Goal: Feedback & Contribution: Contribute content

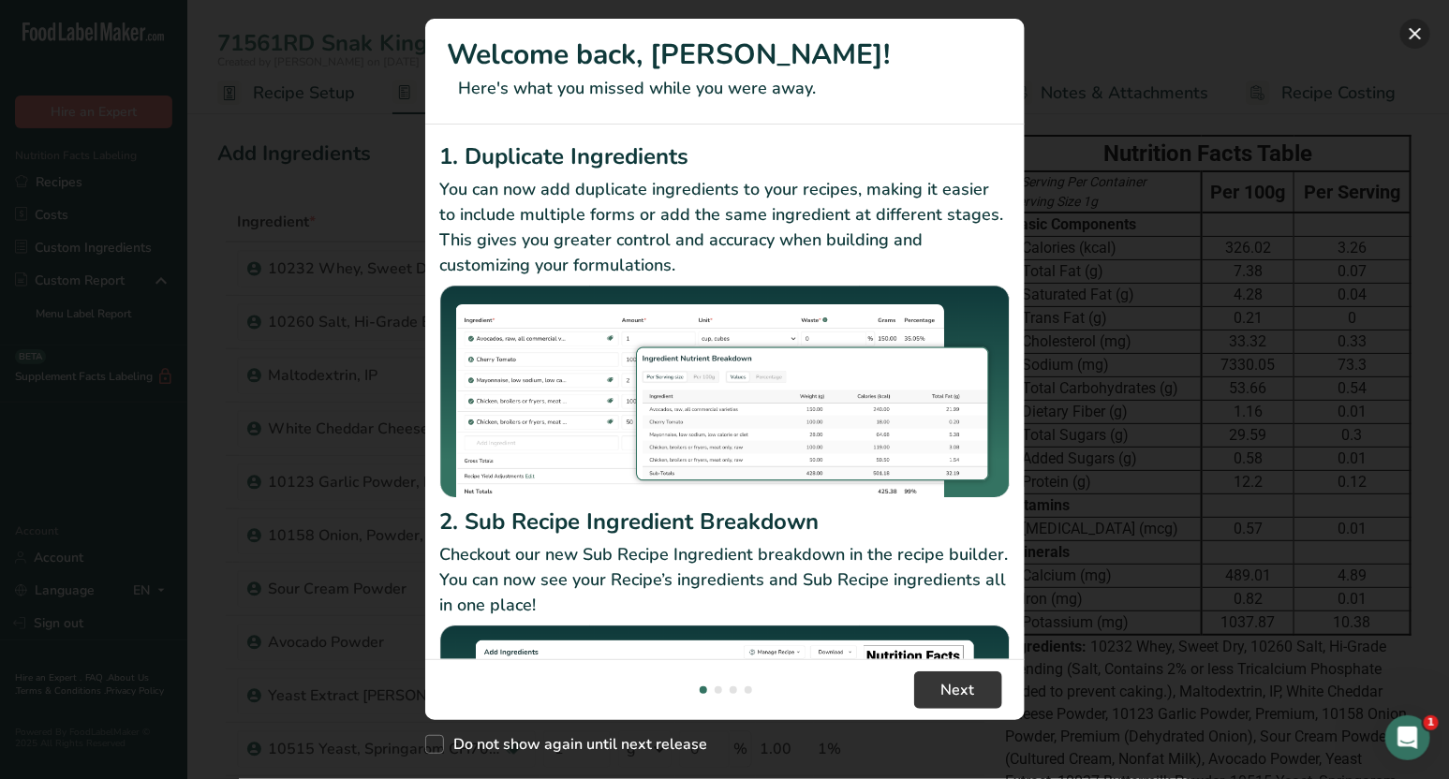
click at [1413, 36] on button "New Features" at bounding box center [1415, 34] width 30 height 30
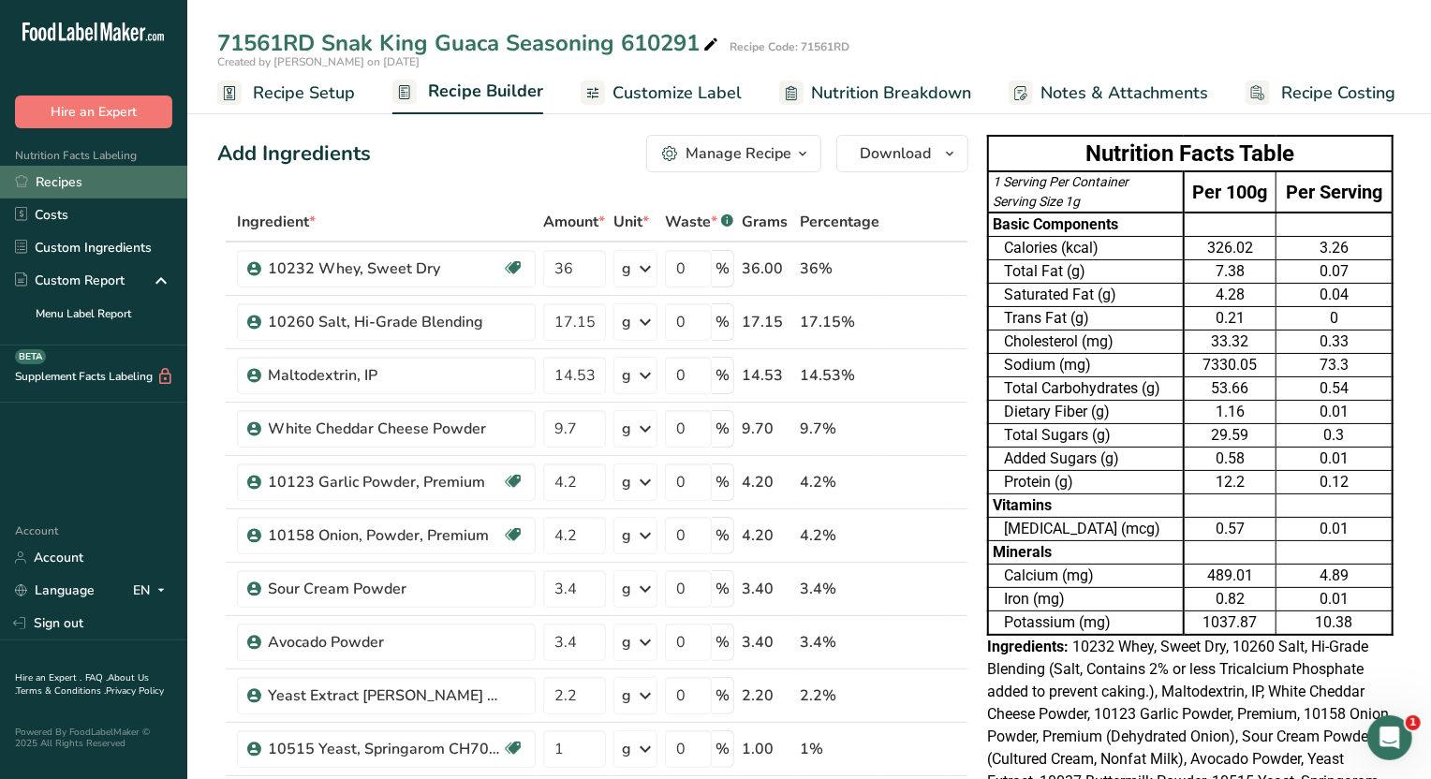
click at [66, 179] on link "Recipes" at bounding box center [93, 182] width 187 height 33
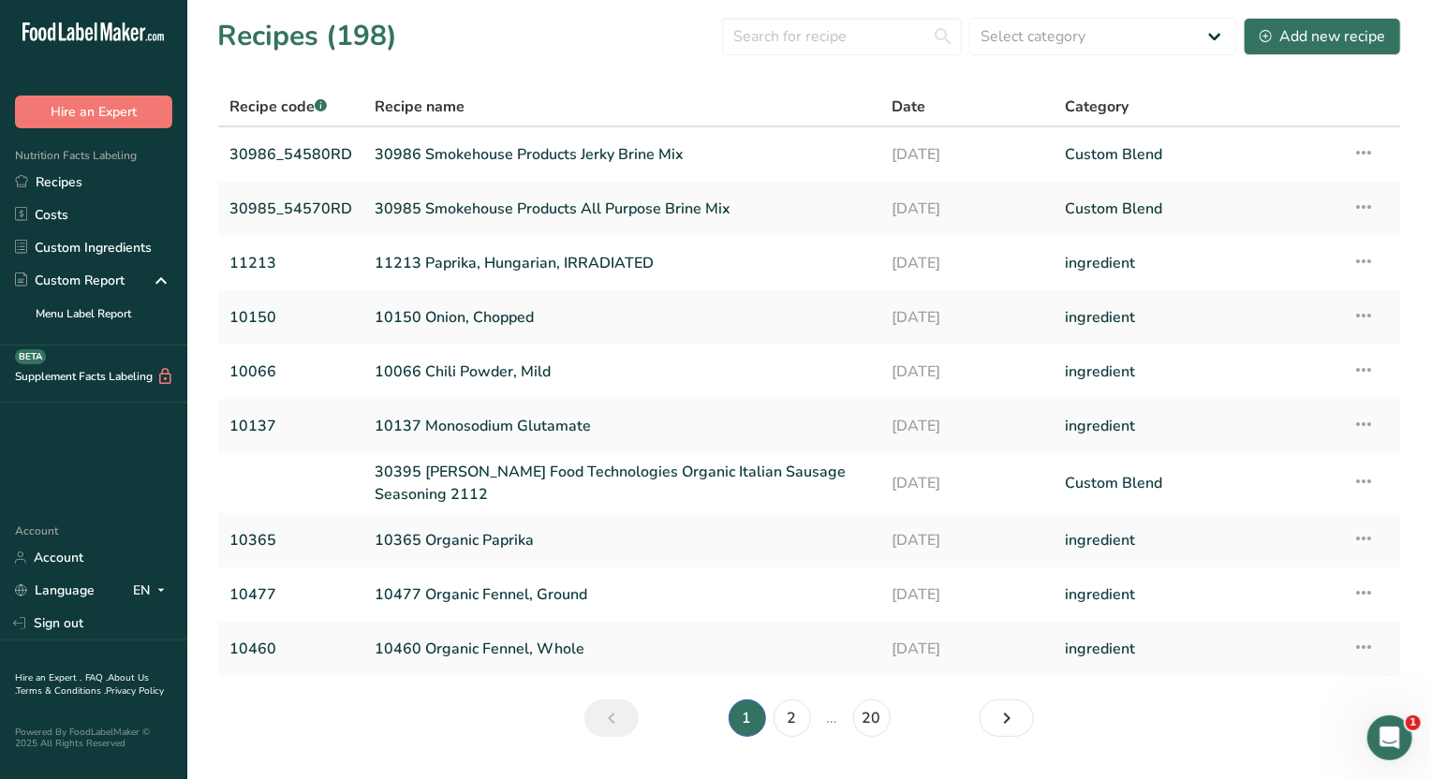
click at [1016, 15] on div "Recipes (198) Select category All Baked Goods Beverages Confectionery Cooked Me…" at bounding box center [809, 36] width 1184 height 42
click at [1013, 27] on select "Select category All Baked Goods Beverages Confectionery Cooked Meals, Salads, &…" at bounding box center [1103, 36] width 267 height 37
click at [834, 56] on div "Recipes (198) Select category All Baked Goods Beverages Confectionery Cooked Me…" at bounding box center [809, 36] width 1184 height 42
click at [848, 41] on input "text" at bounding box center [842, 36] width 240 height 37
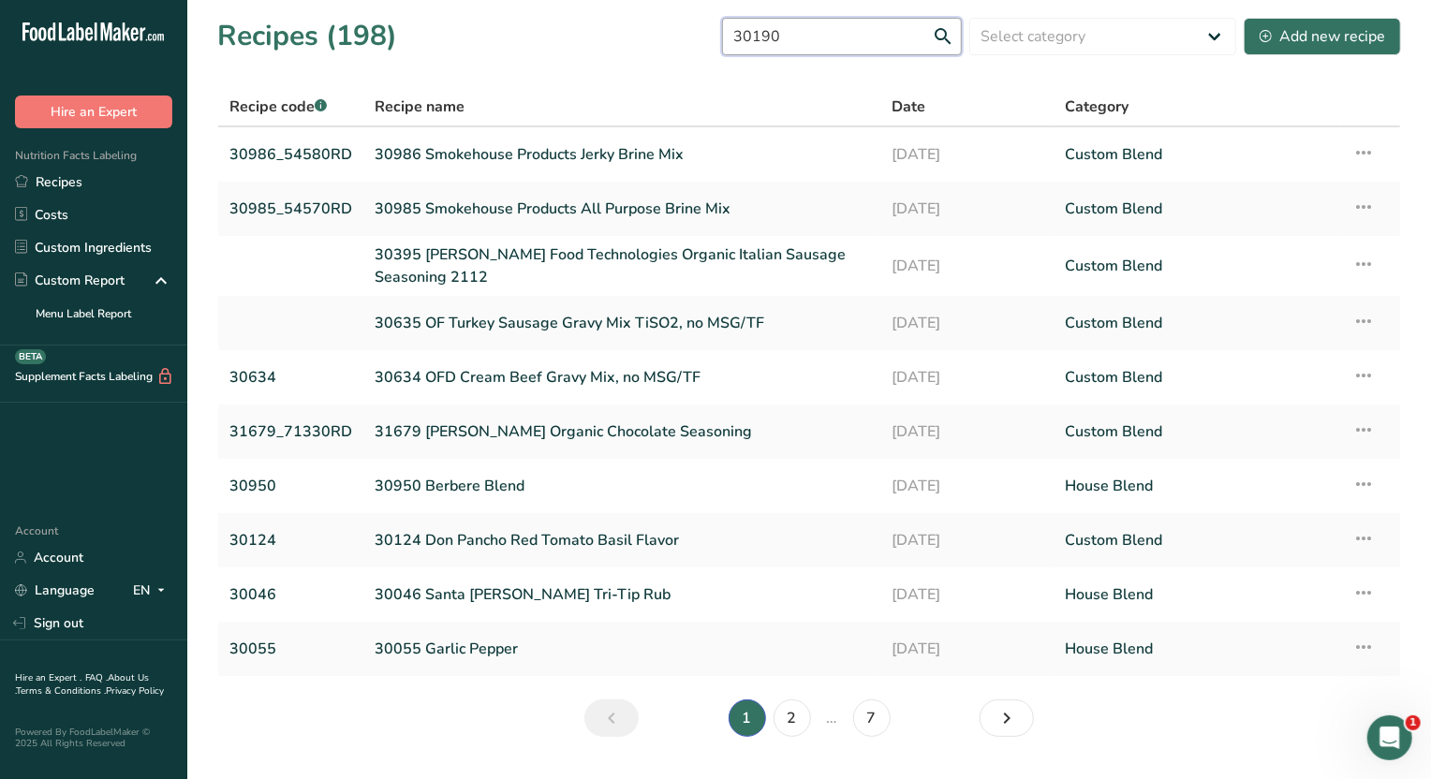
type input "30190"
click at [553, 61] on section "Recipes (198) 30190 Select category All Baked Goods Beverages Confectionery Coo…" at bounding box center [809, 383] width 1244 height 767
drag, startPoint x: 854, startPoint y: 33, endPoint x: 609, endPoint y: 4, distance: 247.1
click at [609, 4] on section "Recipes (198) 30190 Select category All Baked Goods Beverages Confectionery Coo…" at bounding box center [809, 383] width 1244 height 767
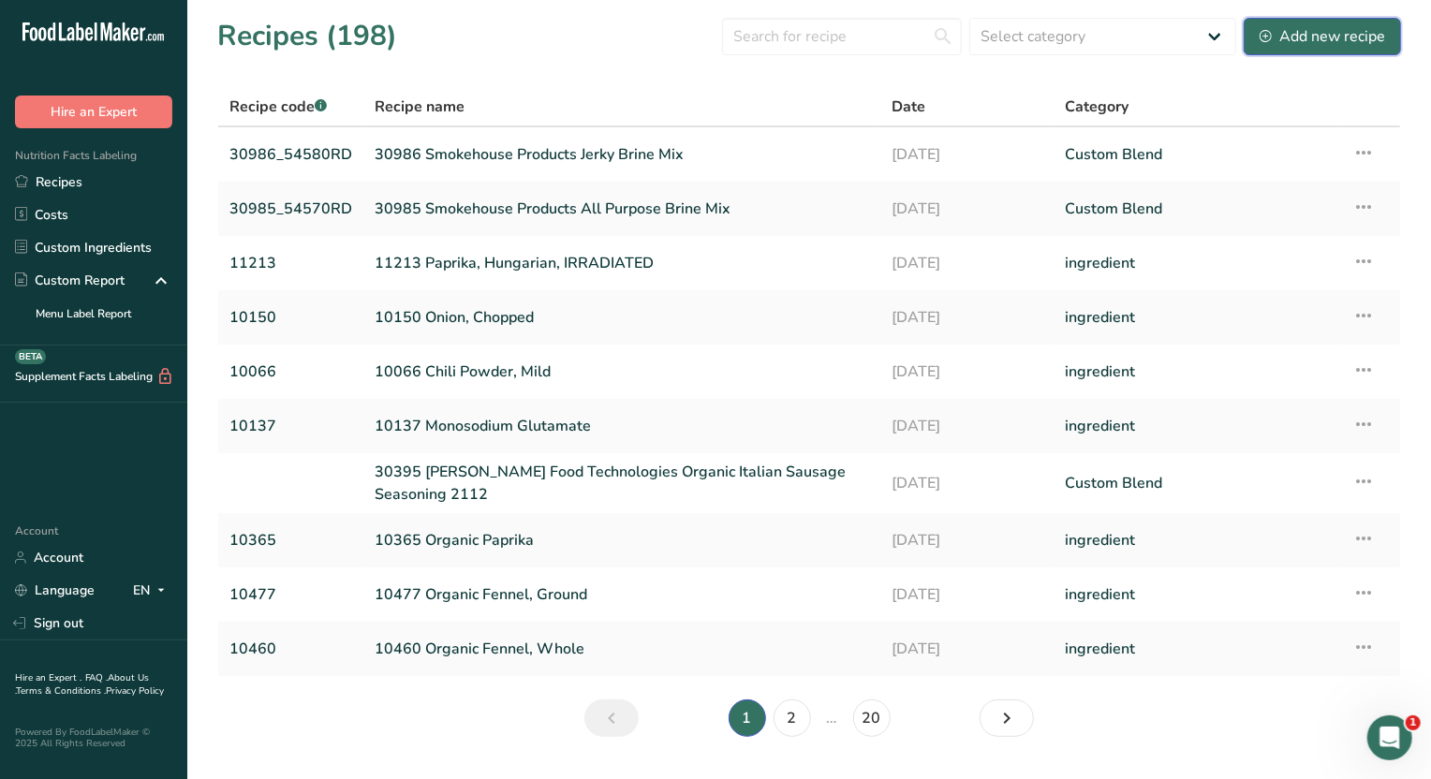
click at [1347, 33] on div "Add new recipe" at bounding box center [1323, 36] width 126 height 22
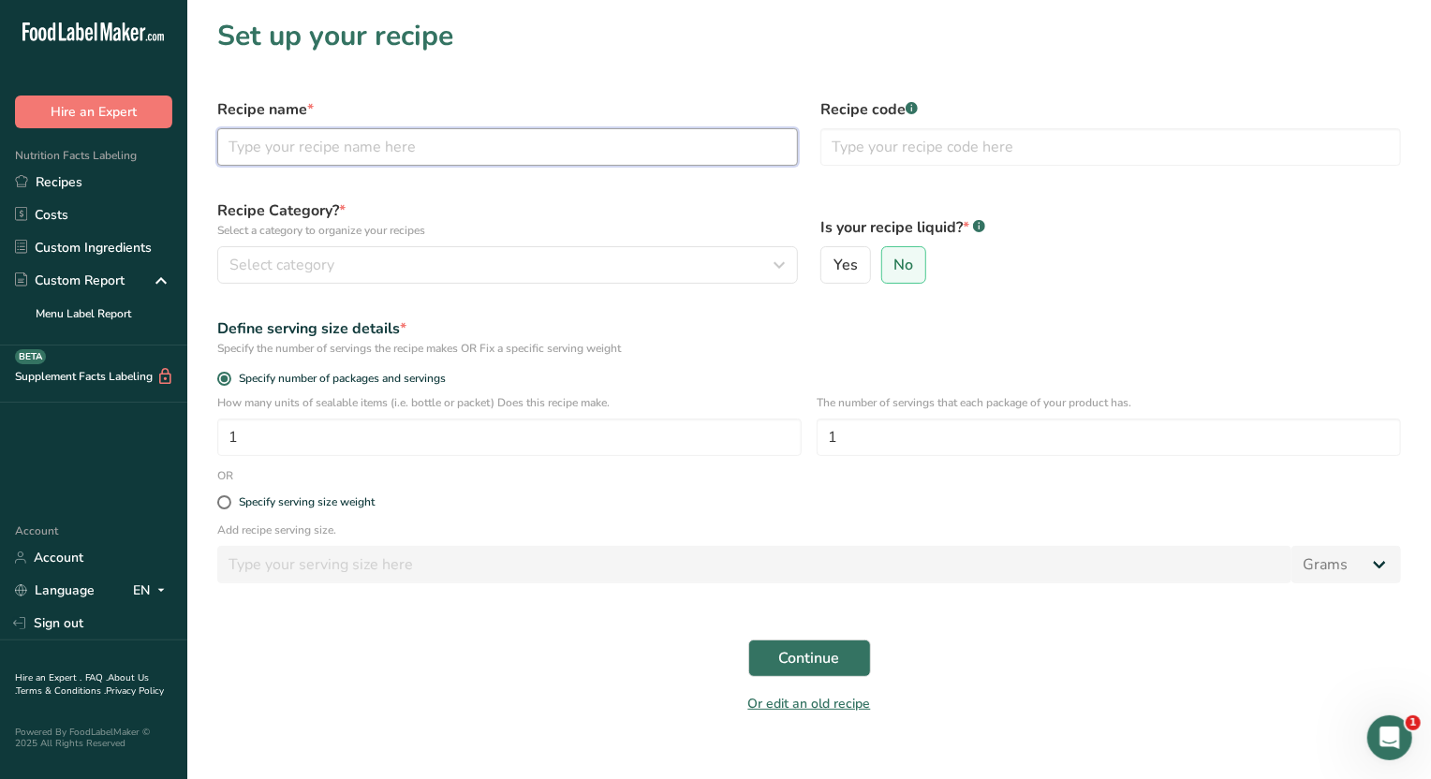
click at [292, 161] on input "text" at bounding box center [507, 146] width 581 height 37
click at [246, 147] on input "text" at bounding box center [507, 146] width 581 height 37
type input "474113RD OFD Herb and Chive Potato Mix"
drag, startPoint x: 881, startPoint y: 152, endPoint x: 924, endPoint y: 151, distance: 43.1
click at [881, 151] on input "47411" at bounding box center [1111, 146] width 581 height 37
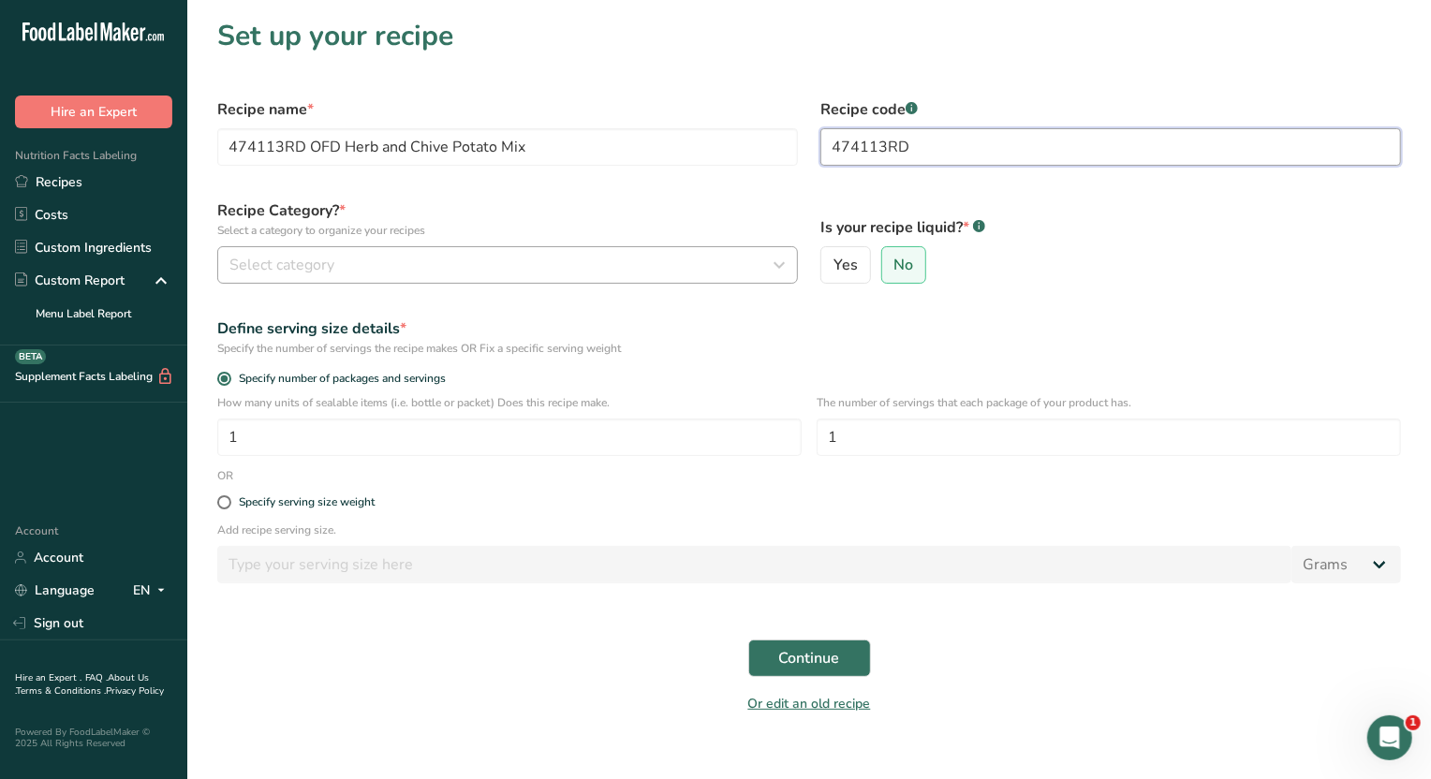
type input "474113RD"
click at [785, 262] on icon "button" at bounding box center [779, 265] width 22 height 34
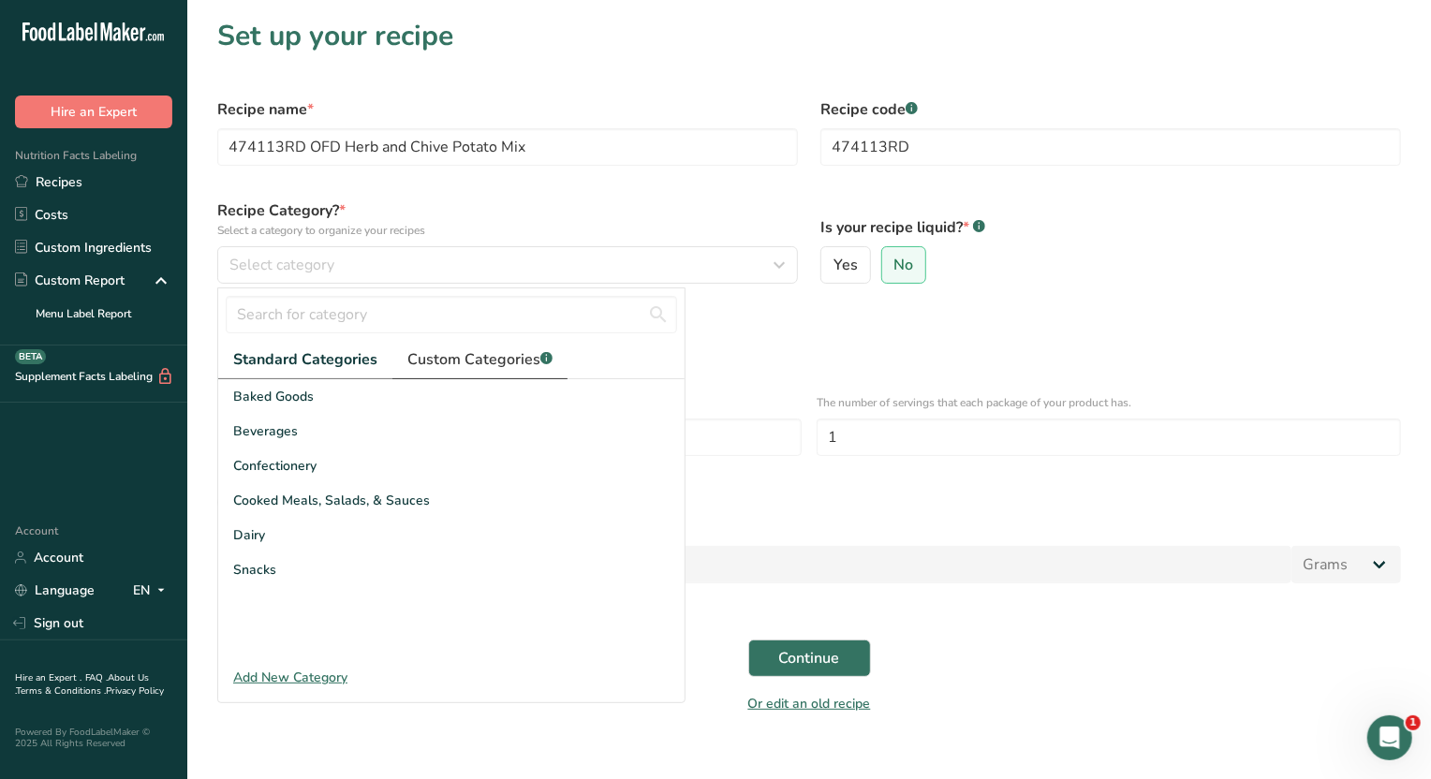
click at [436, 353] on span "Custom Categories .a-a{fill:#347362;}.b-a{fill:#fff;}" at bounding box center [479, 359] width 145 height 22
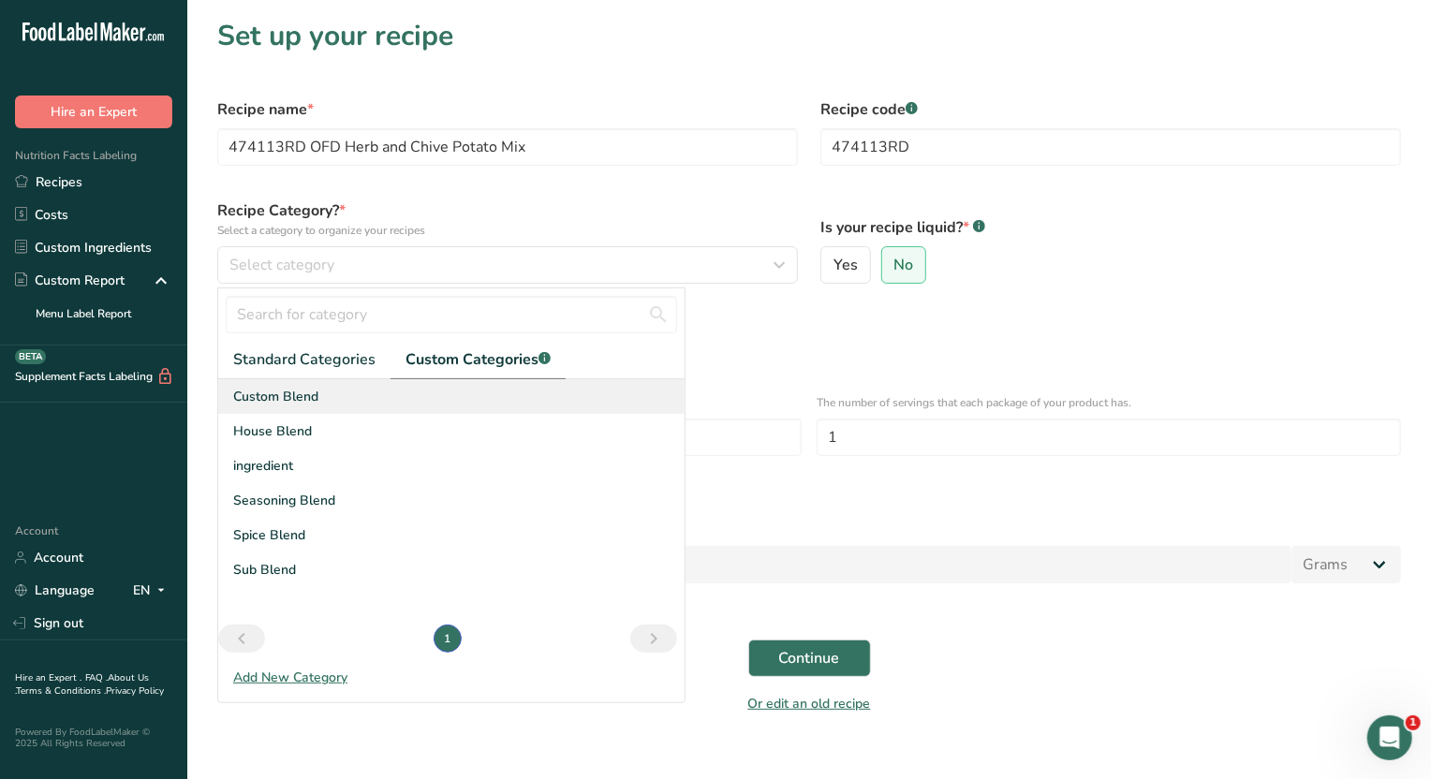
click at [331, 386] on div "Custom Blend" at bounding box center [451, 396] width 467 height 35
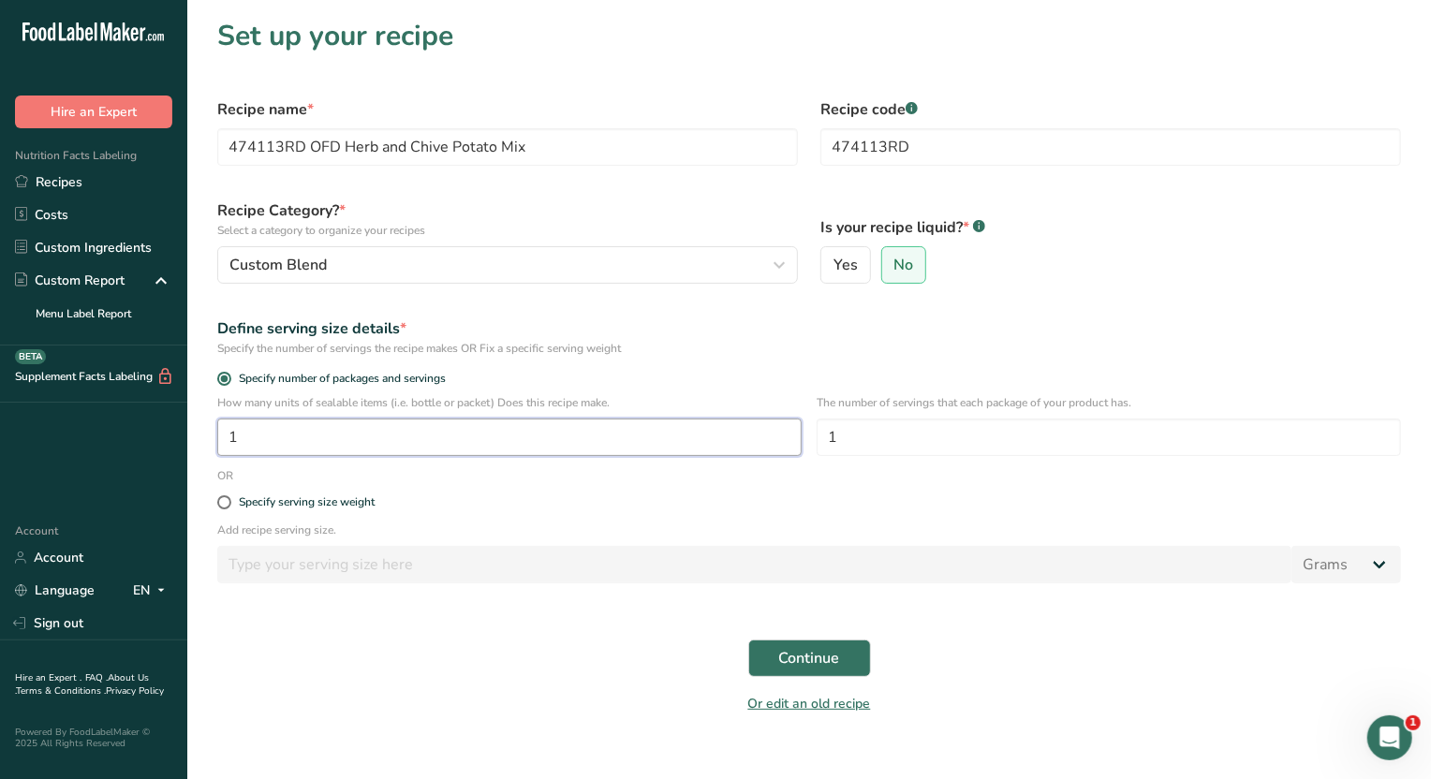
click at [267, 442] on input "1" at bounding box center [509, 437] width 585 height 37
click at [873, 443] on input "1" at bounding box center [1109, 437] width 585 height 37
click at [272, 439] on input "1" at bounding box center [509, 437] width 585 height 37
type input "100"
click at [804, 653] on span "Continue" at bounding box center [809, 658] width 61 height 22
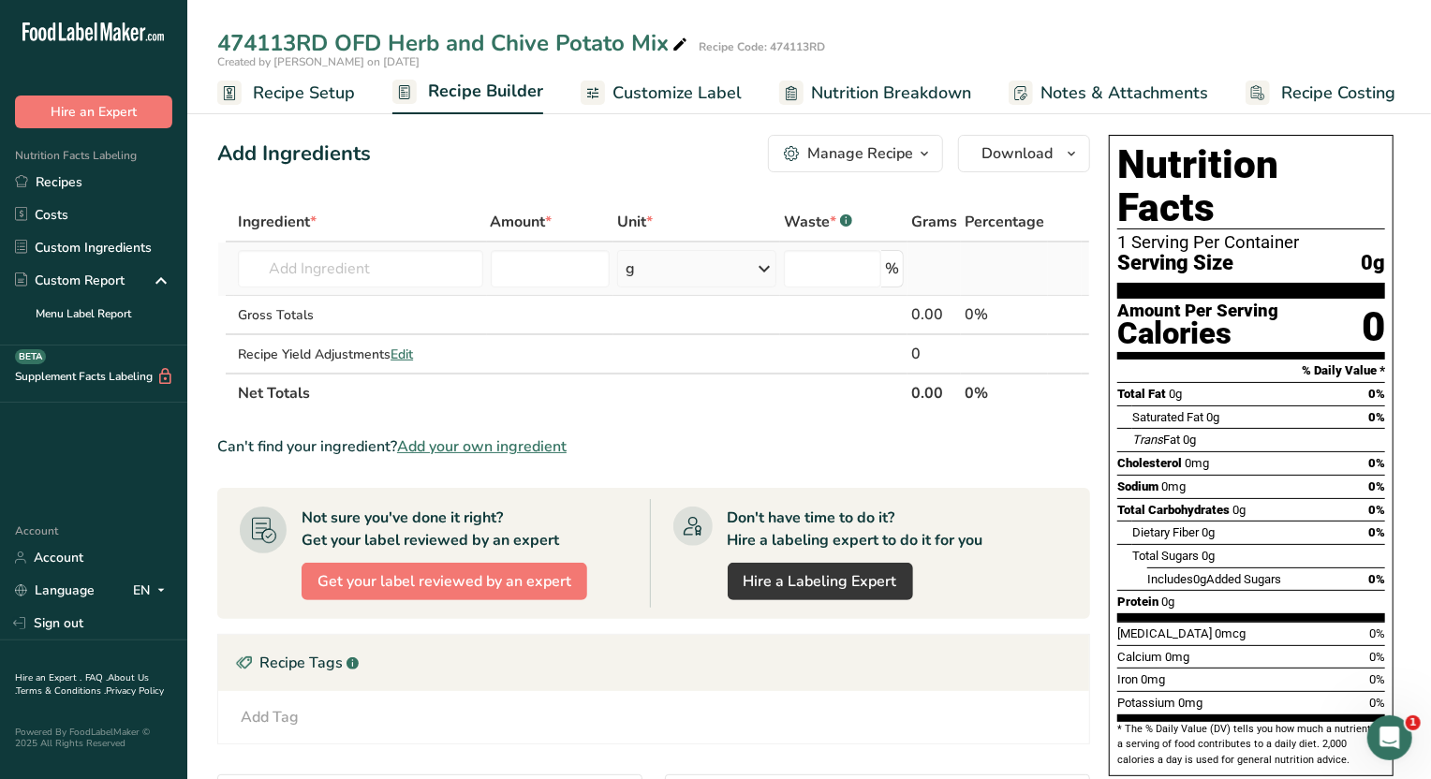
click at [310, 245] on td "Almond flour 1211 Milk, whole, 3.25% milkfat, without added vitamin A and vitam…" at bounding box center [360, 269] width 252 height 53
click at [319, 260] on input "text" at bounding box center [360, 268] width 244 height 37
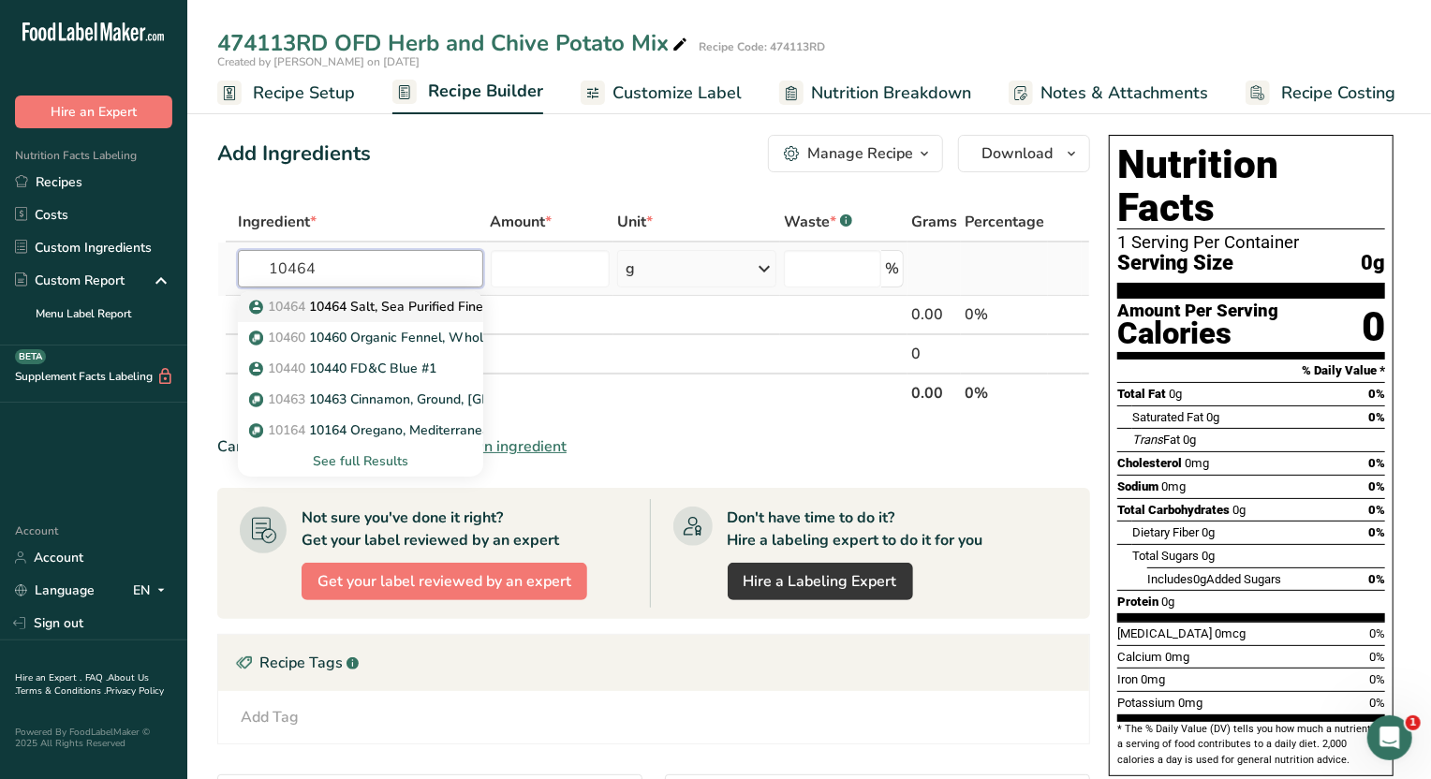
type input "10464"
click at [328, 304] on p "10464 10464 Salt, Sea Purified Fine" at bounding box center [368, 307] width 230 height 20
type input "10464 Salt, Sea Purified Fine"
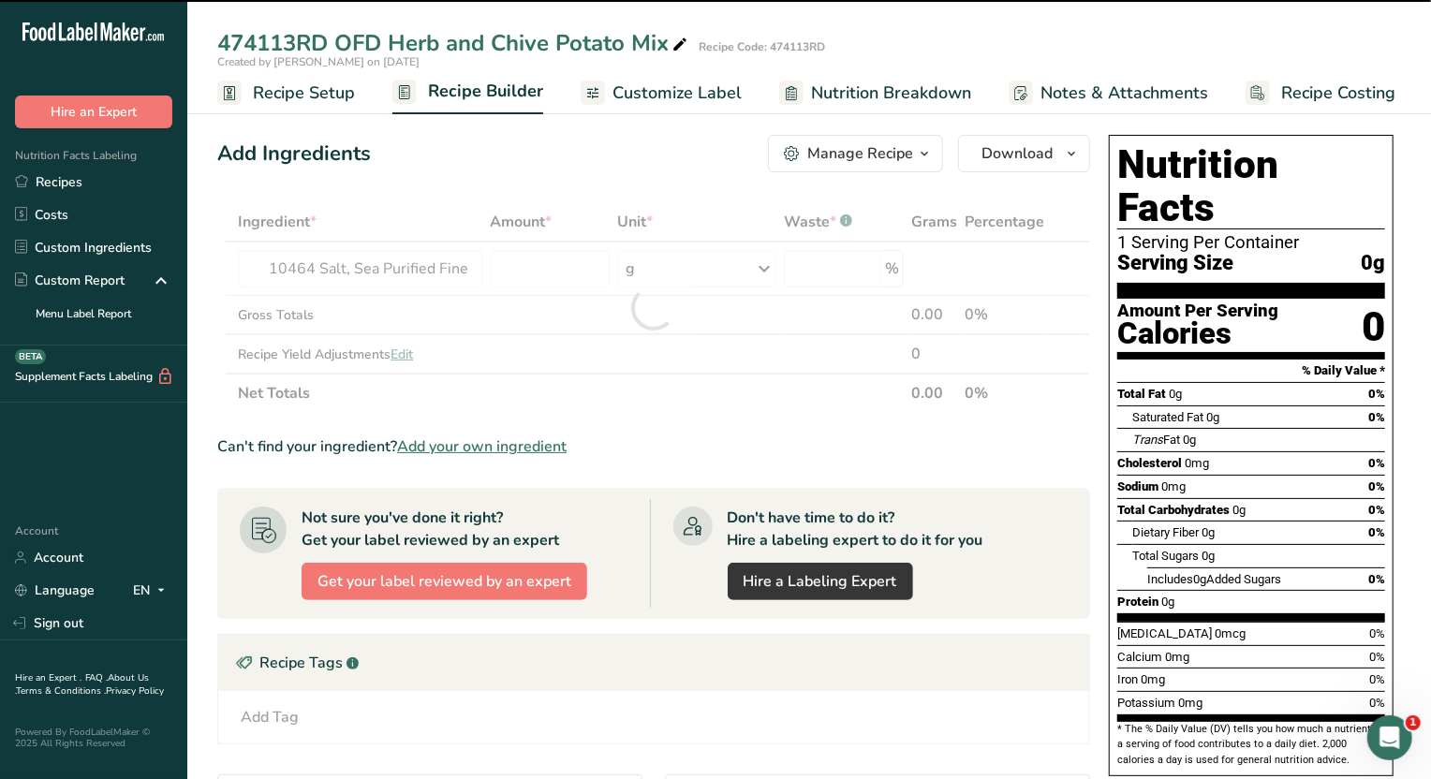
type input "0"
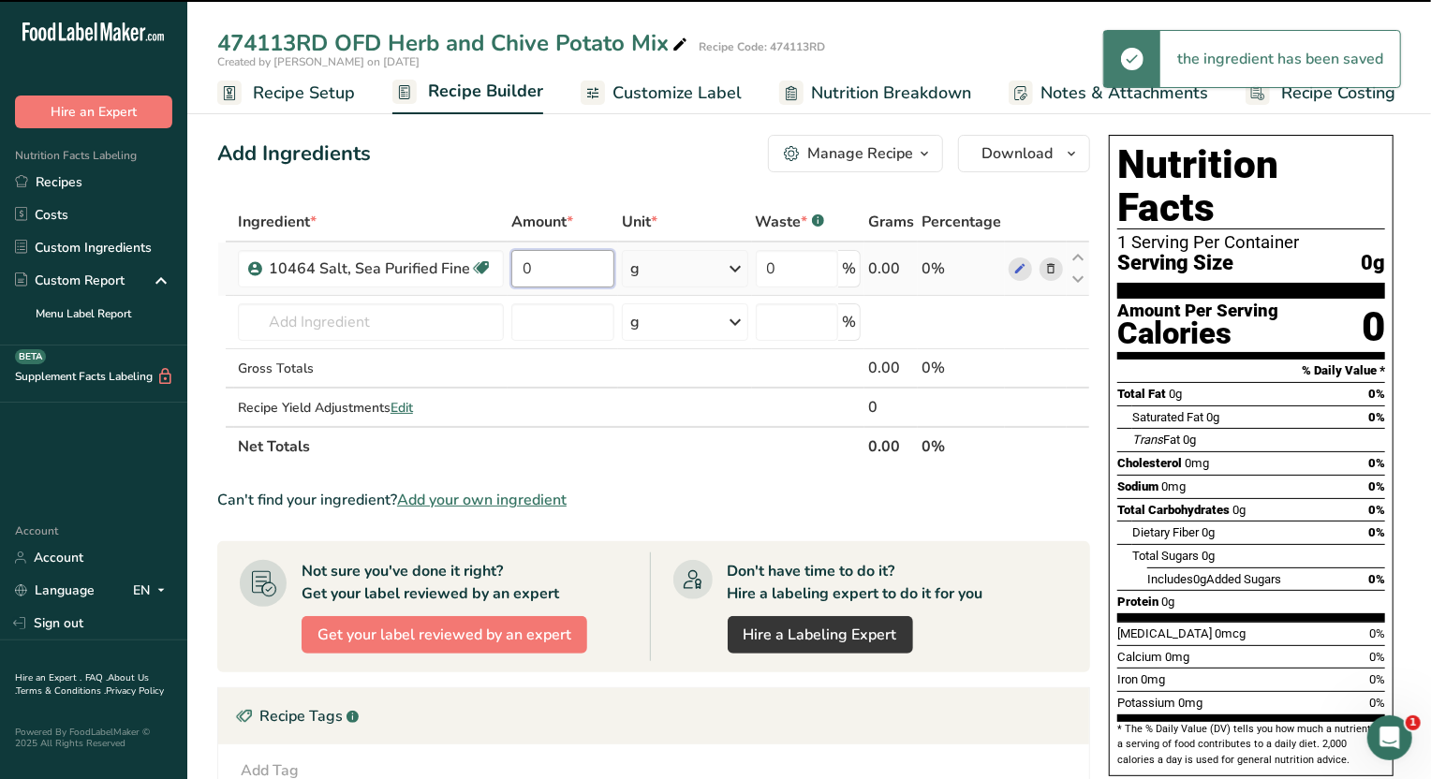
click at [580, 268] on input "0" at bounding box center [562, 268] width 103 height 37
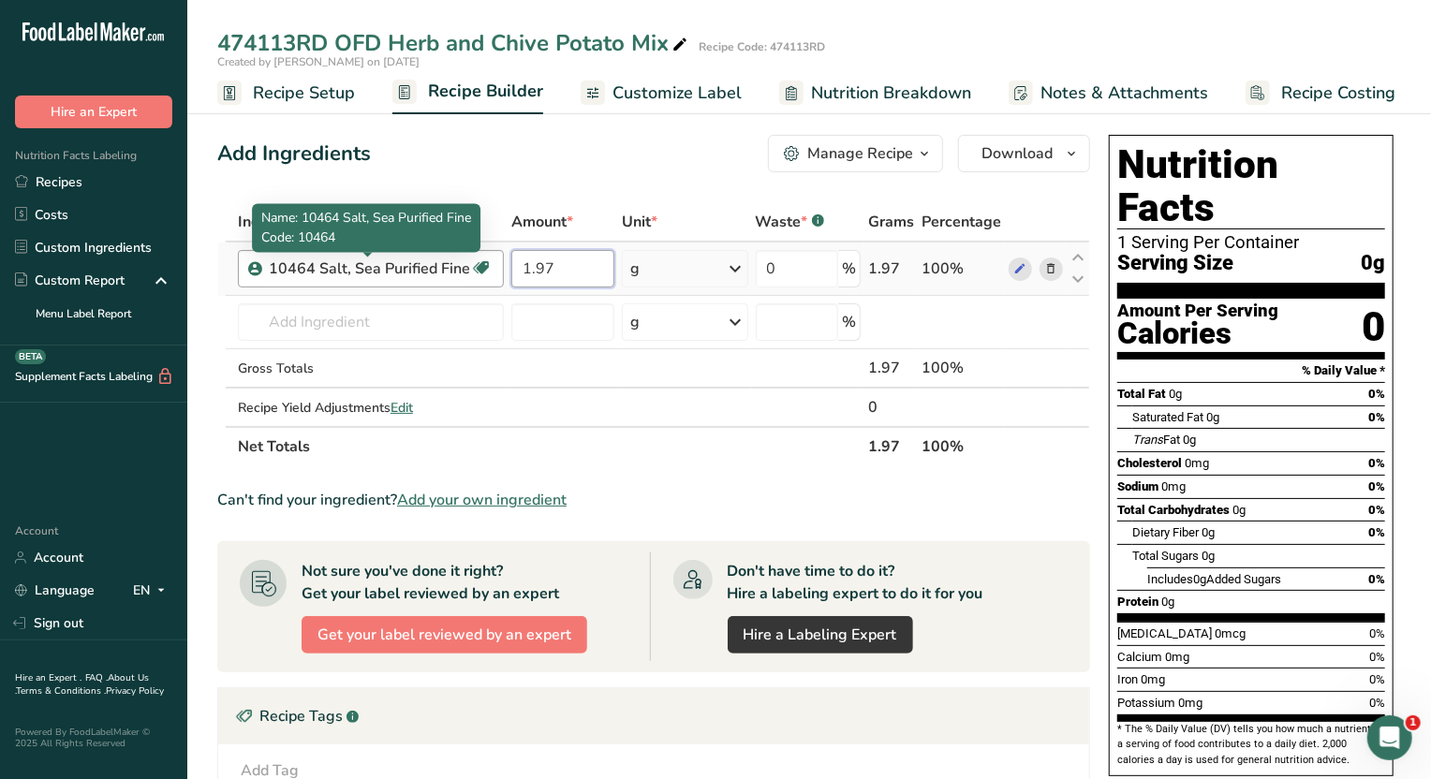
type input "1.97"
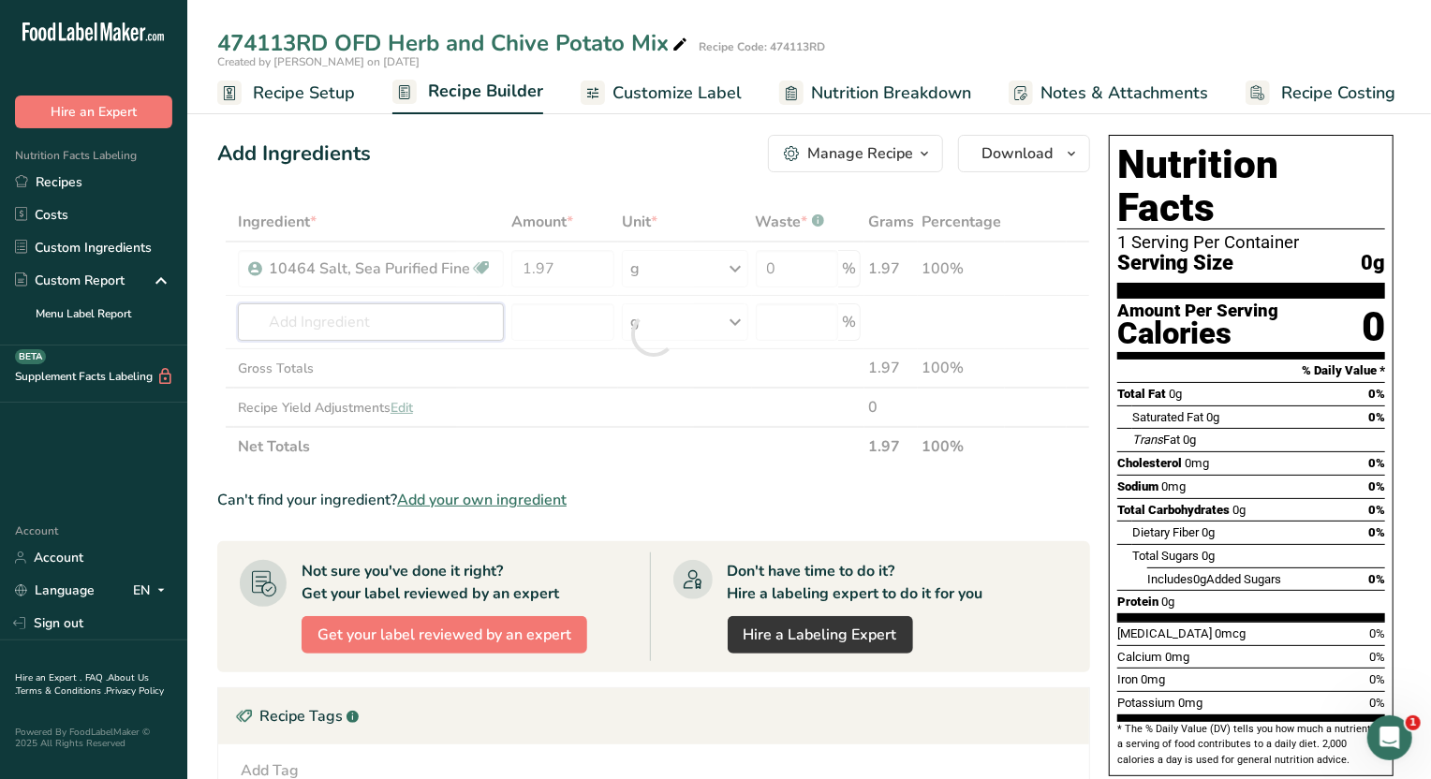
click at [445, 335] on div "Ingredient * Amount * Unit * Waste * .a-a{fill:#347362;}.b-a{fill:#fff;} Grams …" at bounding box center [653, 334] width 873 height 264
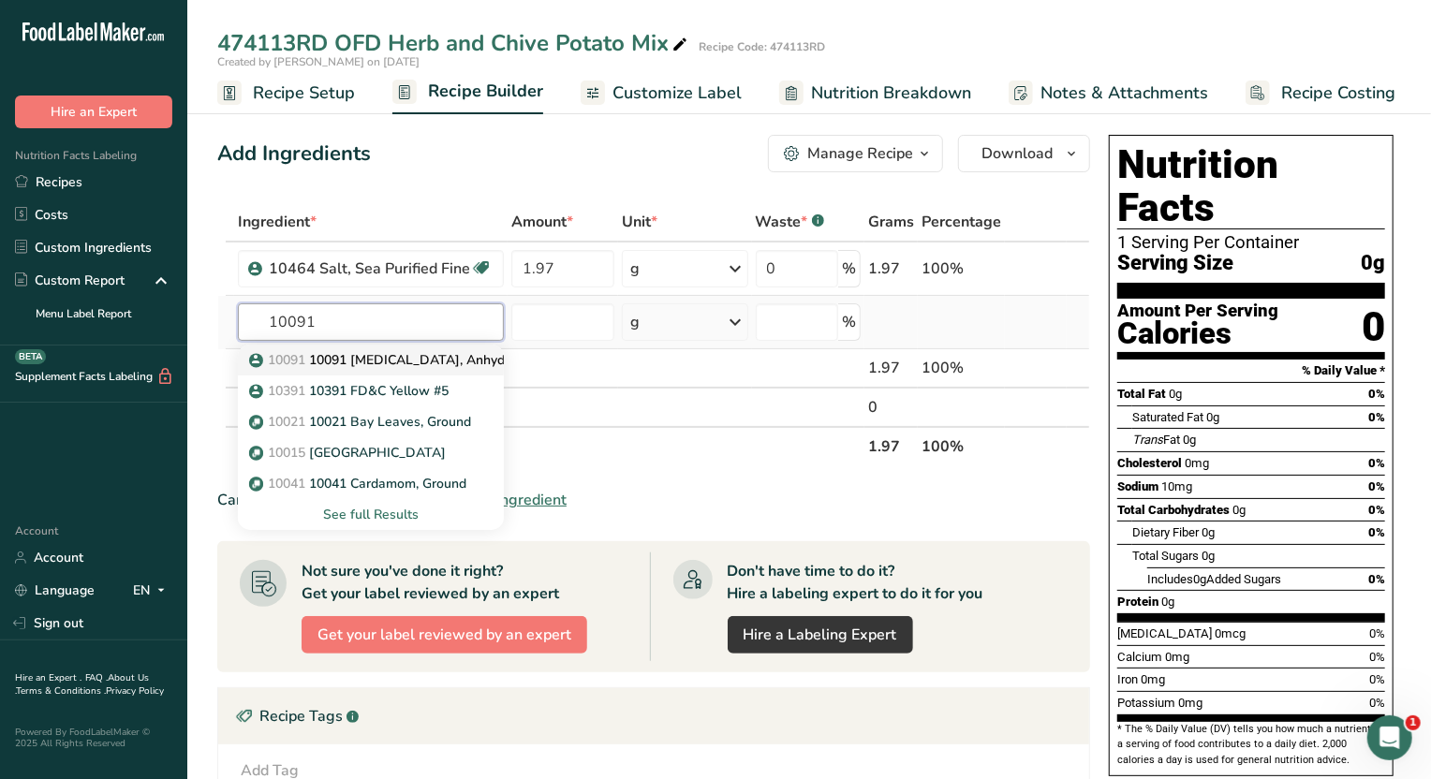
type input "10091"
click at [442, 352] on p "10091 10091 Citric Acid, Anhydrous, Granular" at bounding box center [421, 360] width 337 height 20
type input "10091 [MEDICAL_DATA], Anhydrous, Granular"
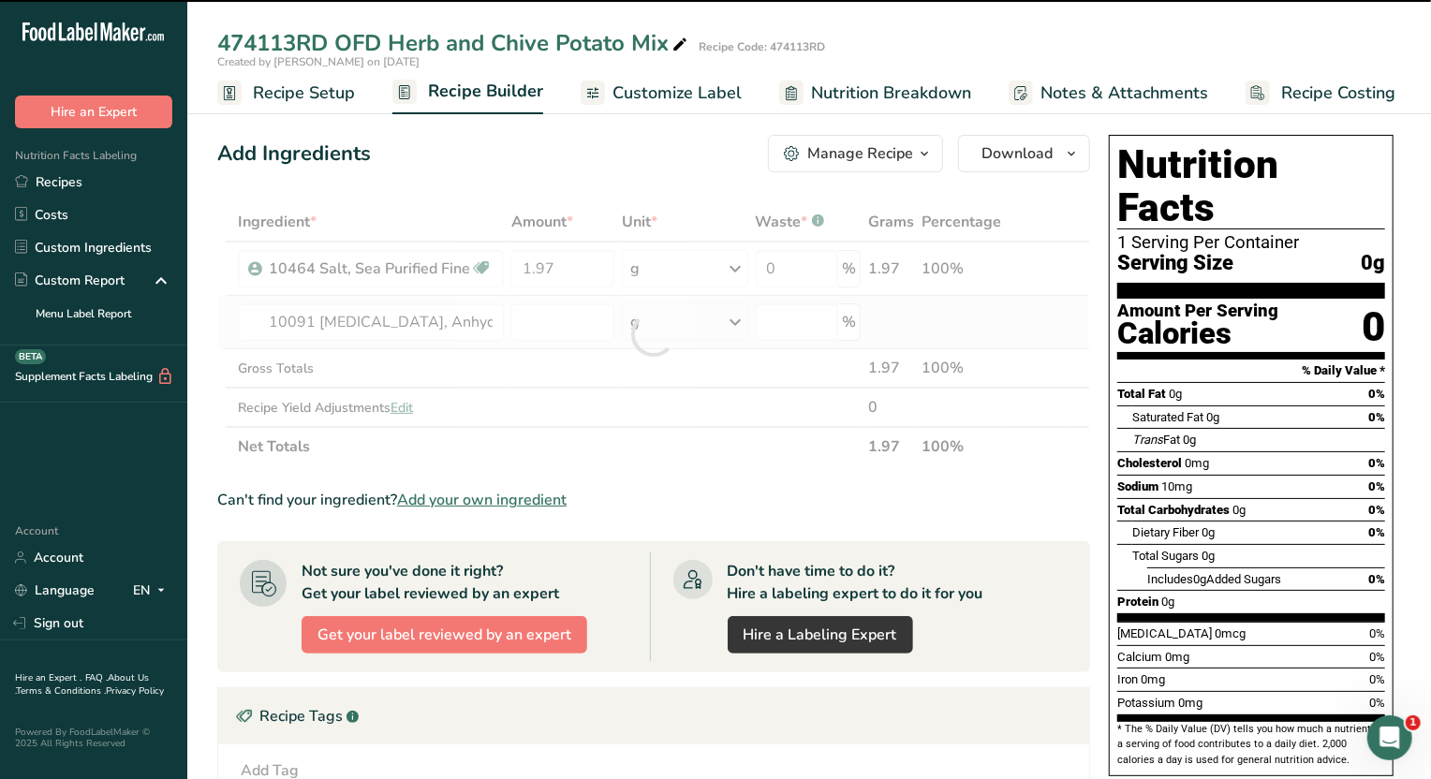
type input "0"
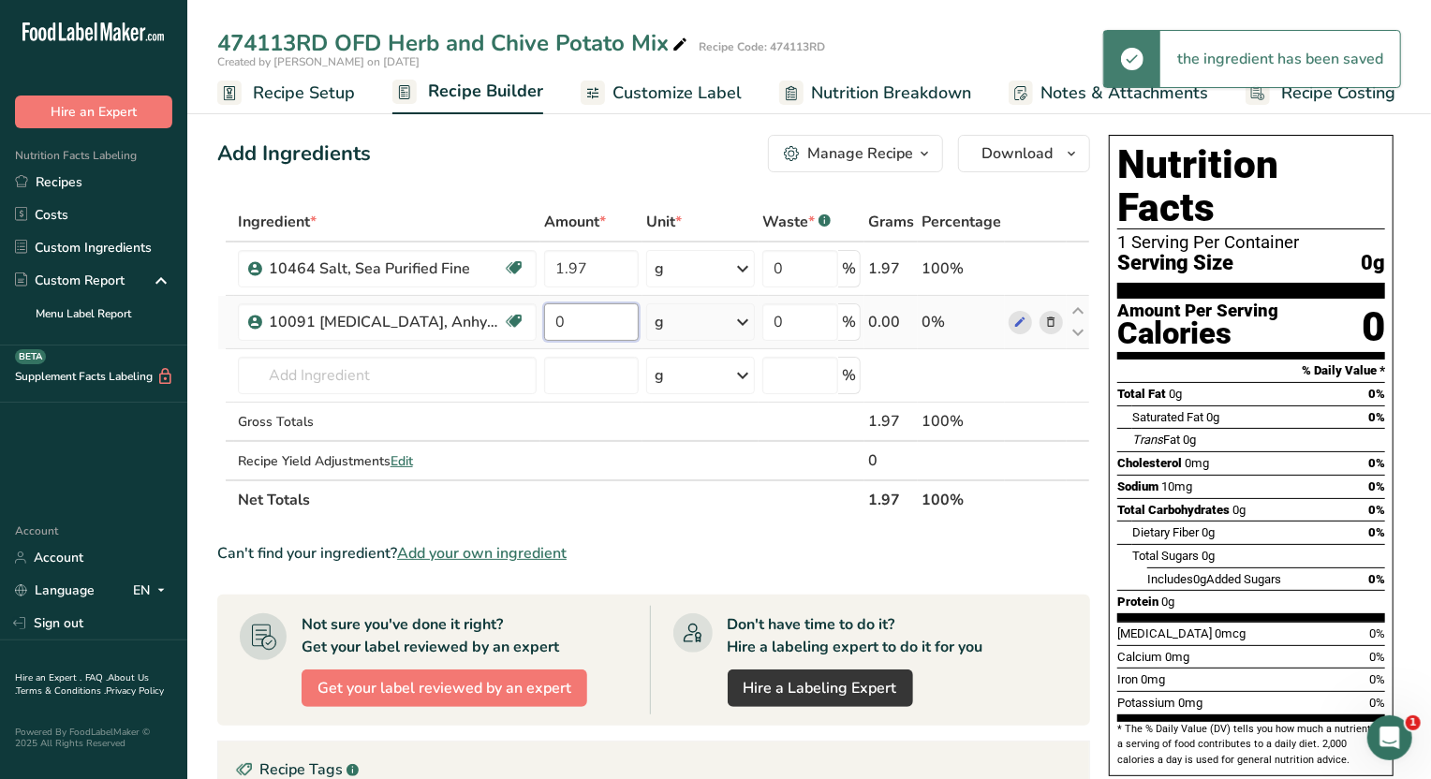
click at [578, 326] on input "0" at bounding box center [591, 322] width 95 height 37
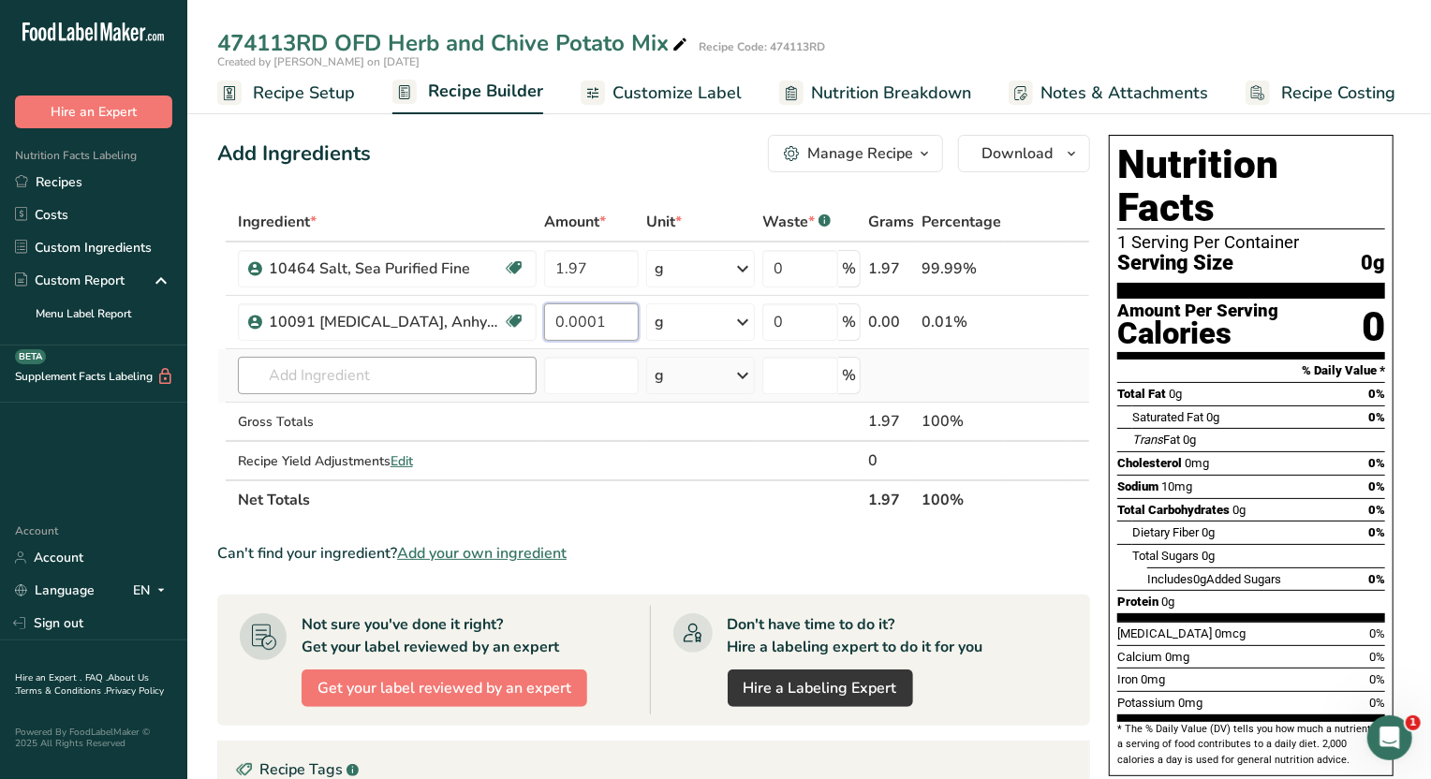
type input "0.0001"
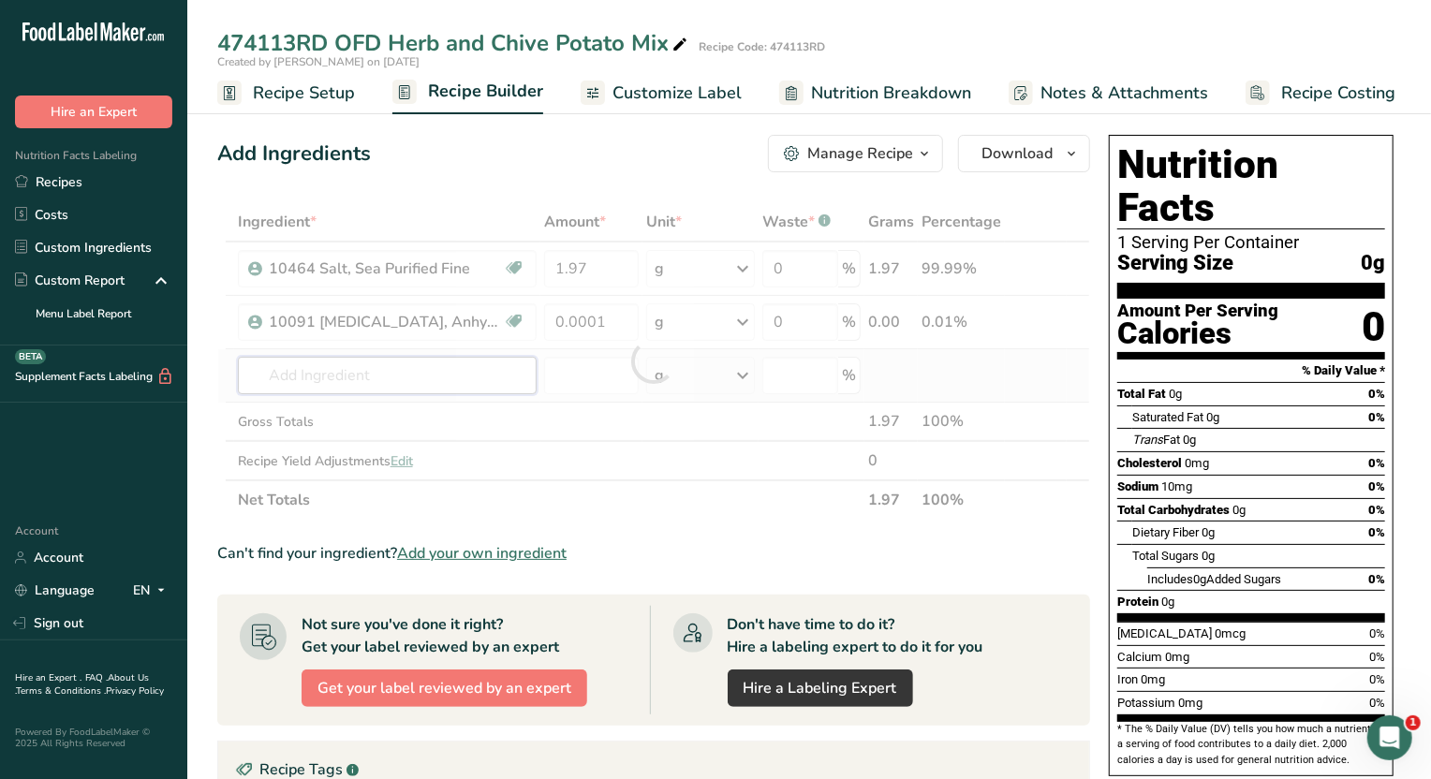
click at [425, 370] on div "Ingredient * Amount * Unit * Waste * .a-a{fill:#347362;}.b-a{fill:#fff;} Grams …" at bounding box center [653, 361] width 873 height 318
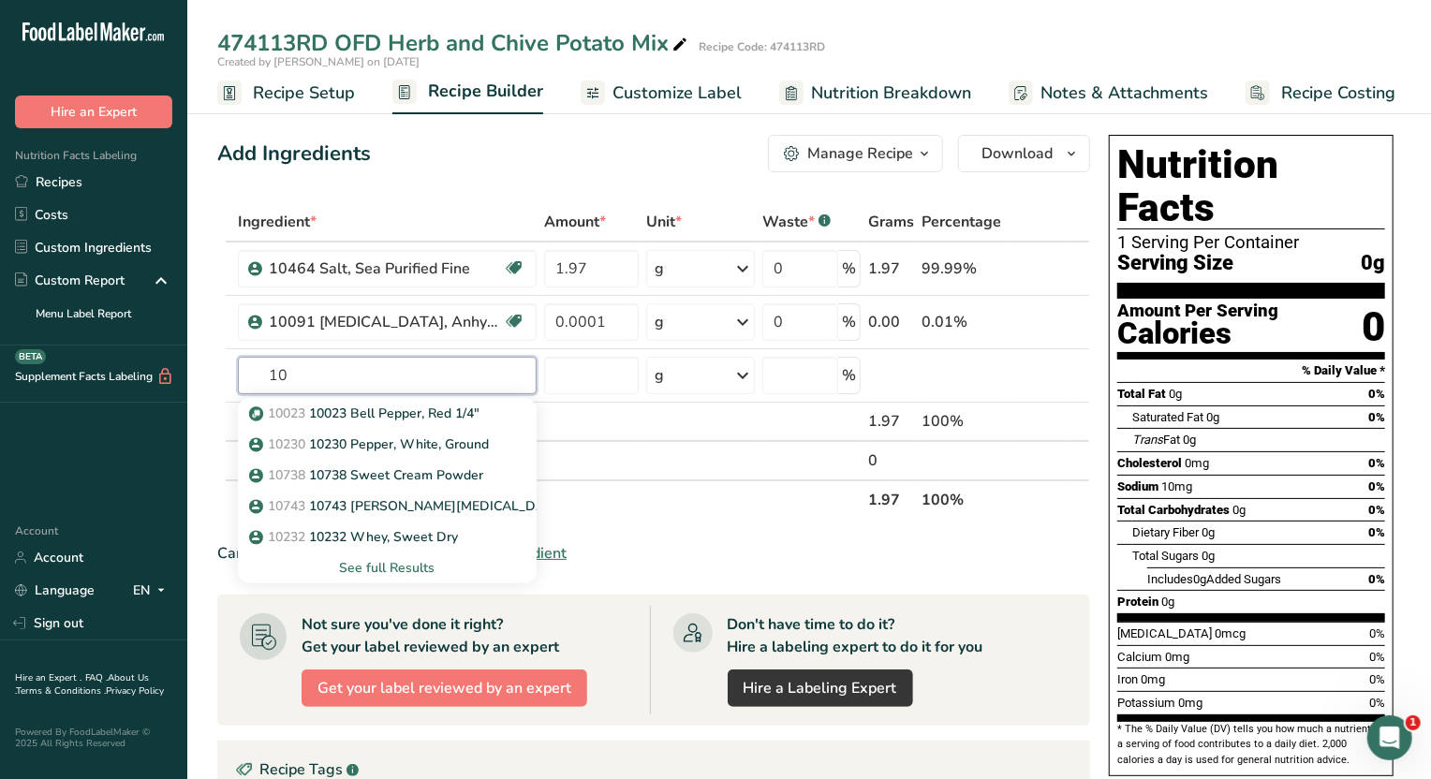
type input "1"
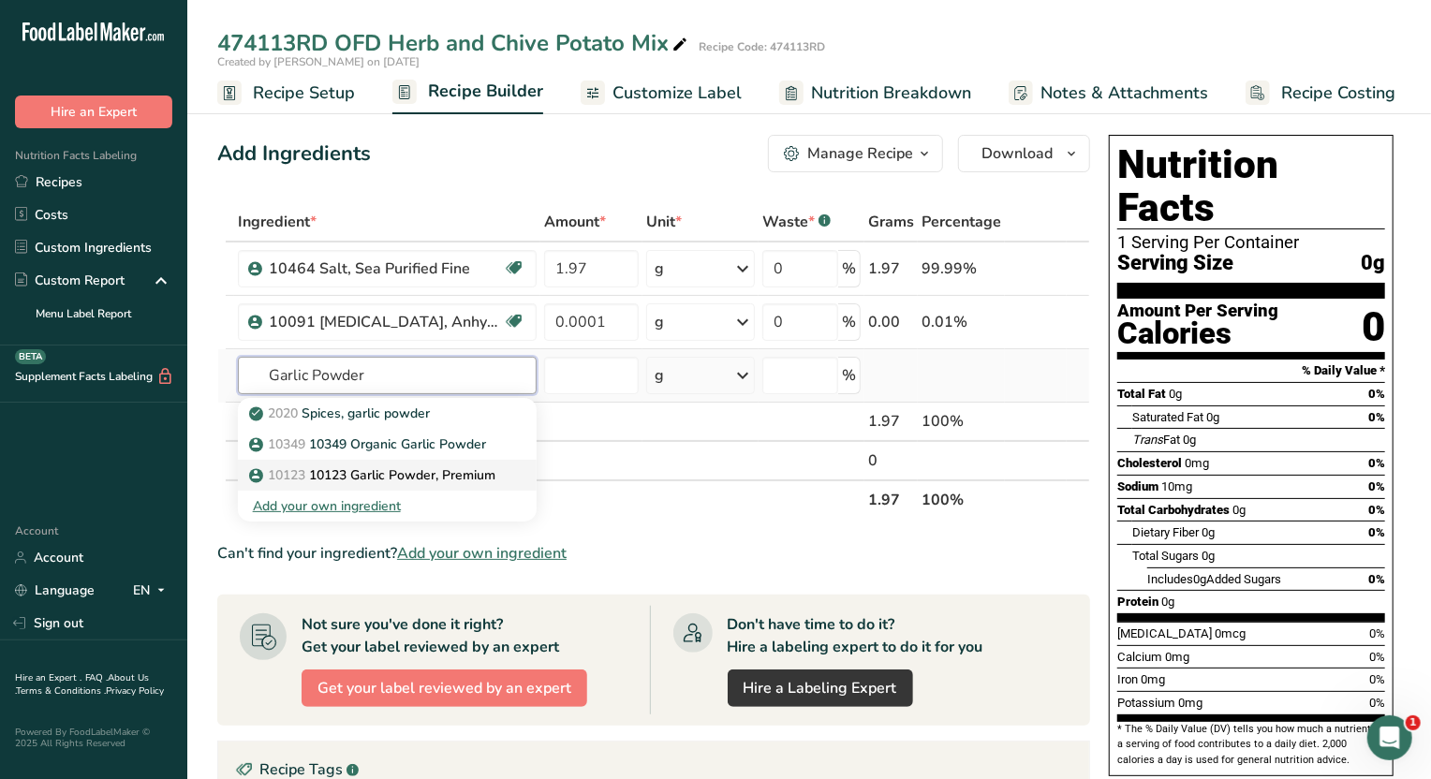
type input "Garlic Powder"
click at [456, 475] on p "10123 10123 Garlic Powder, Premium" at bounding box center [374, 476] width 243 height 20
type input "10123 Garlic Powder, Premium"
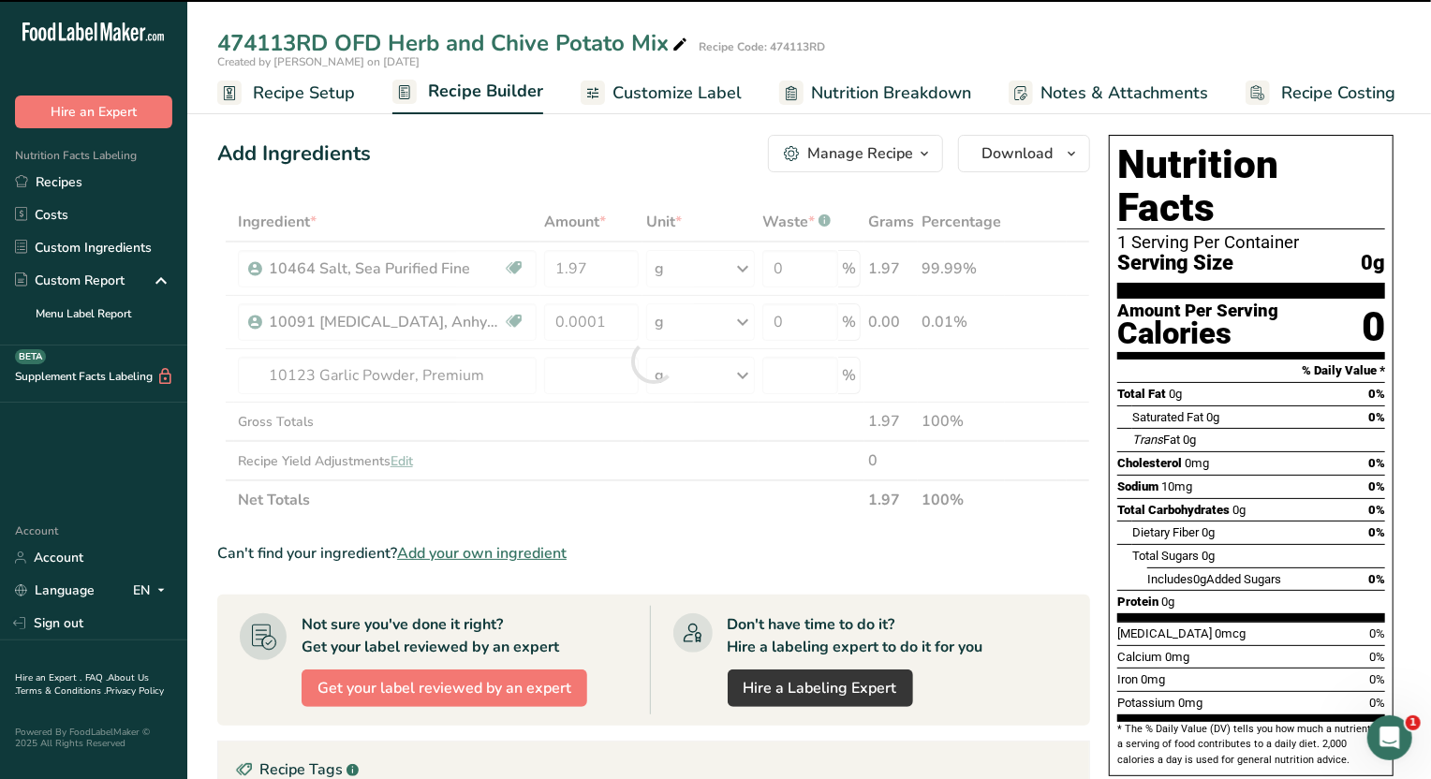
type input "0"
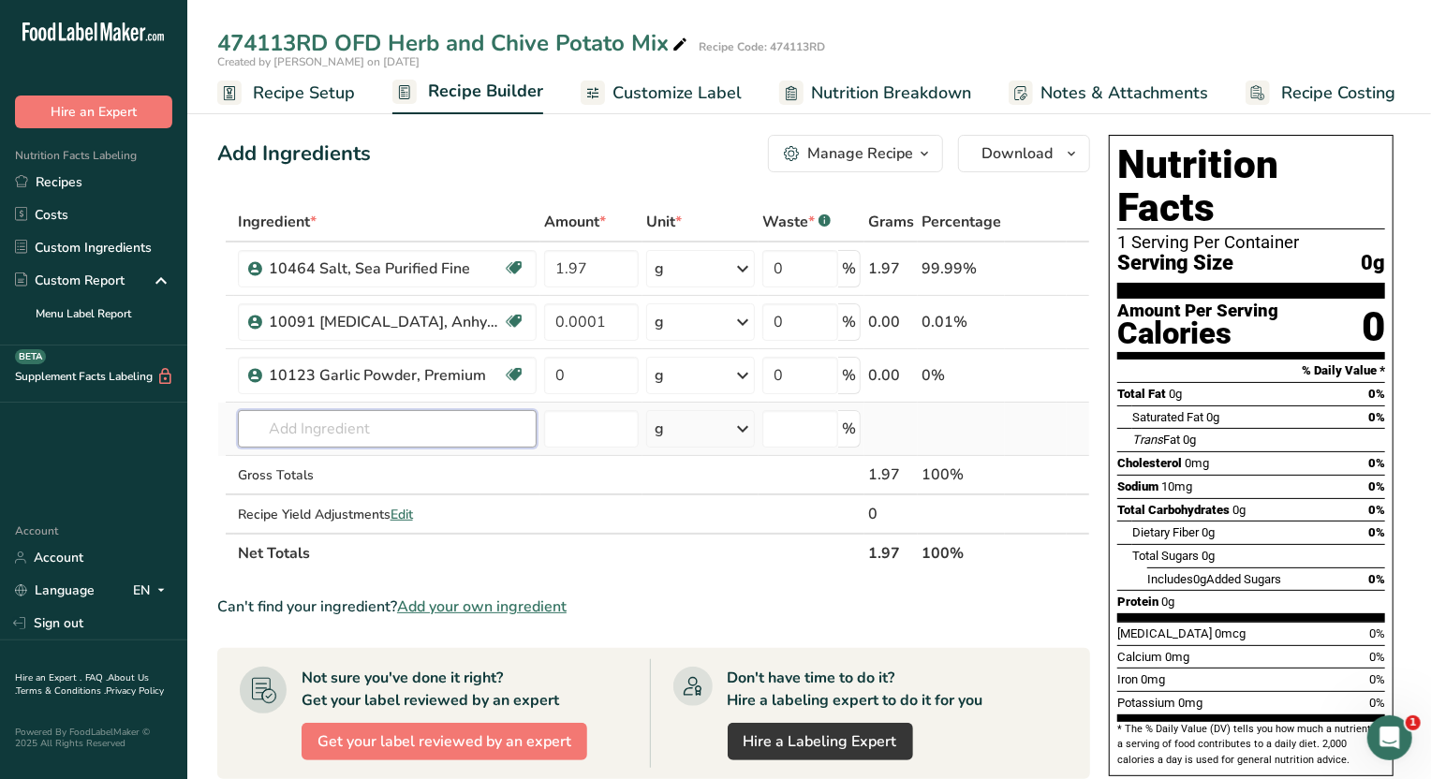
click at [275, 437] on input "text" at bounding box center [387, 428] width 299 height 37
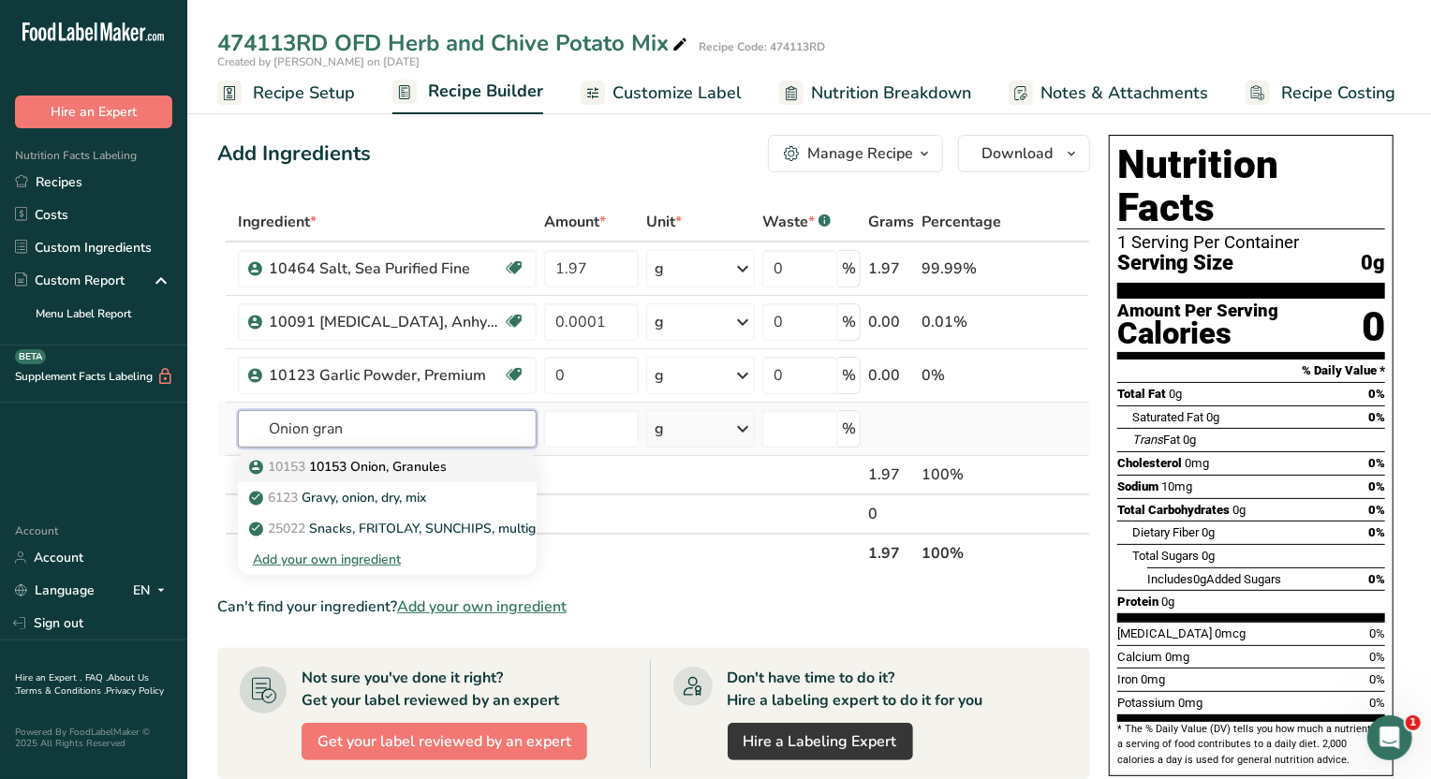
type input "Onion gran"
click at [392, 459] on p "10153 10153 Onion, Granules" at bounding box center [350, 467] width 194 height 20
type input "10153 Onion, Granules"
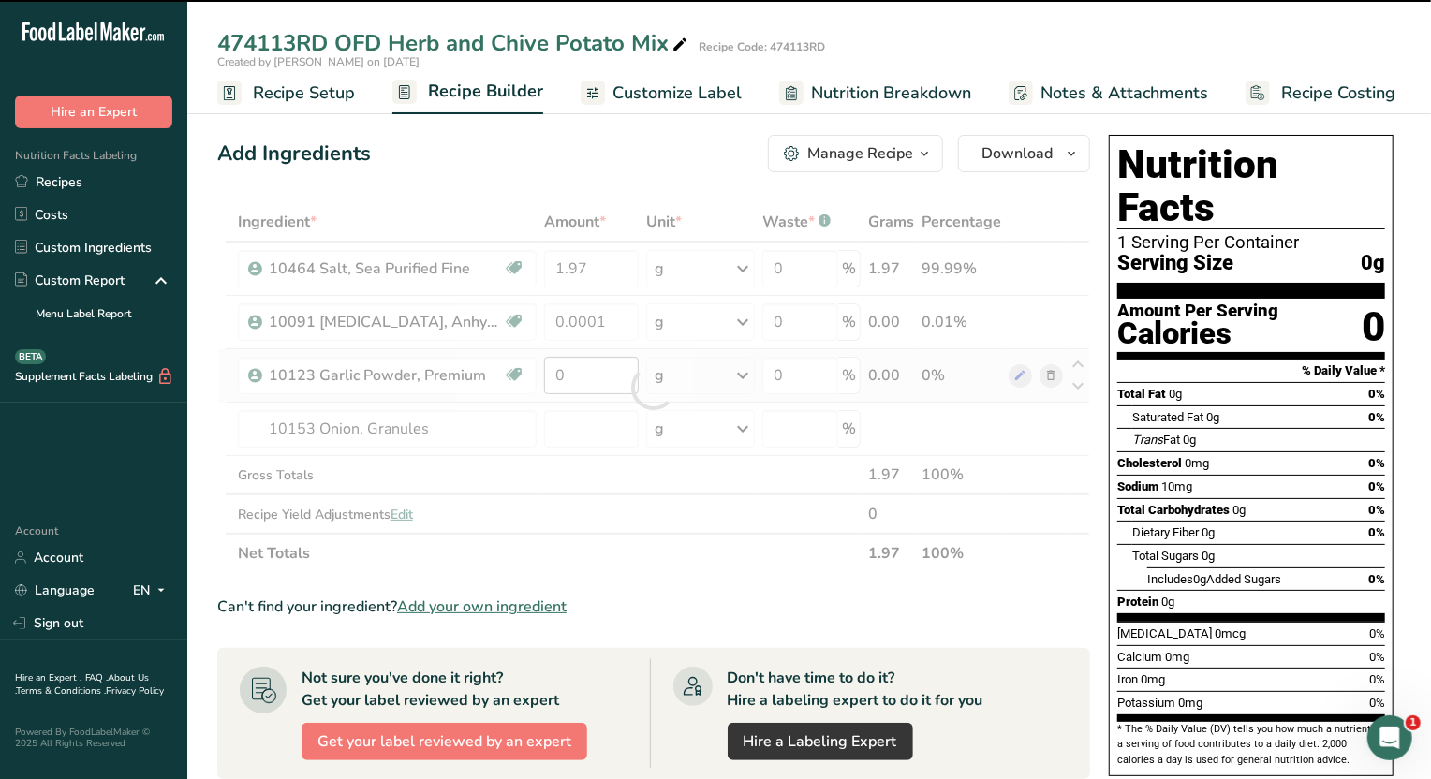
type input "0"
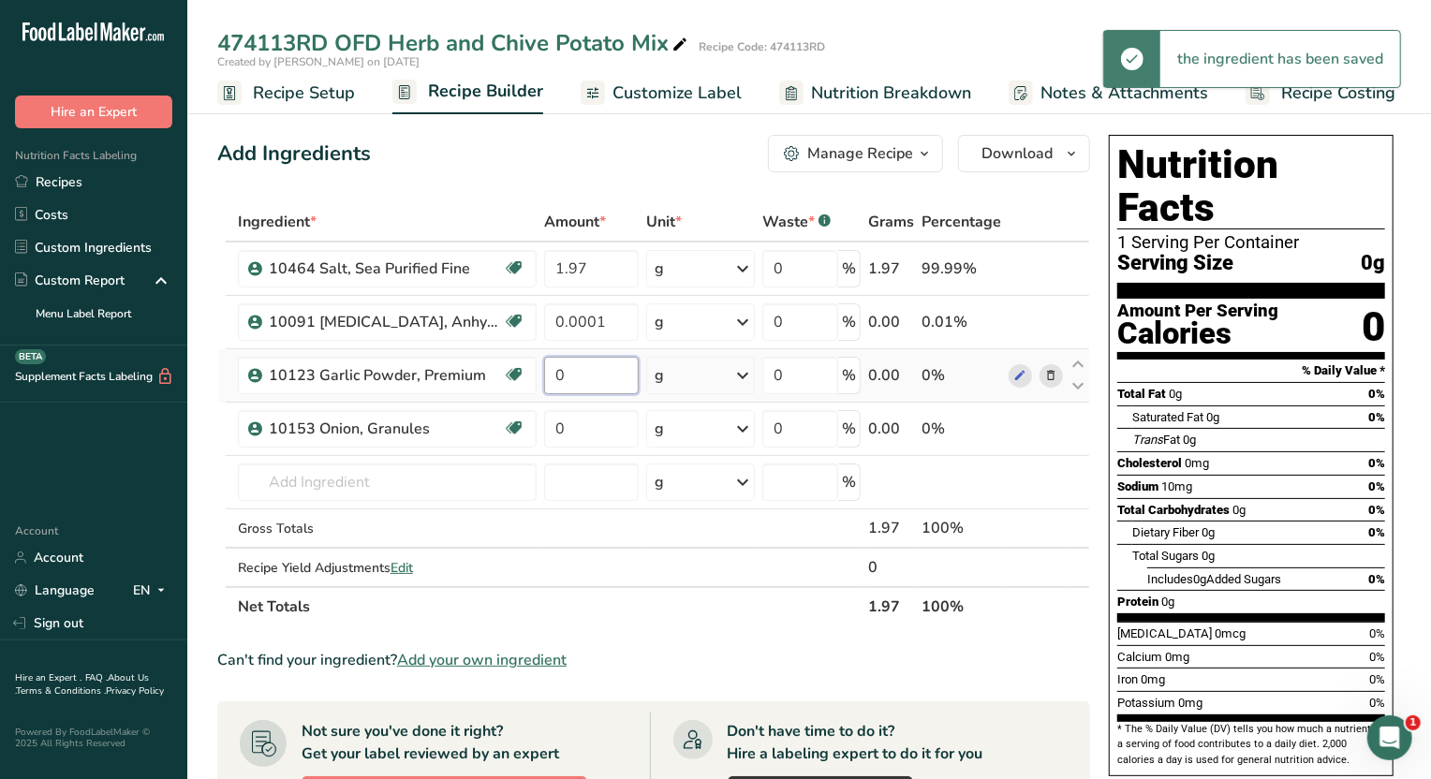
click at [605, 378] on input "0" at bounding box center [591, 375] width 95 height 37
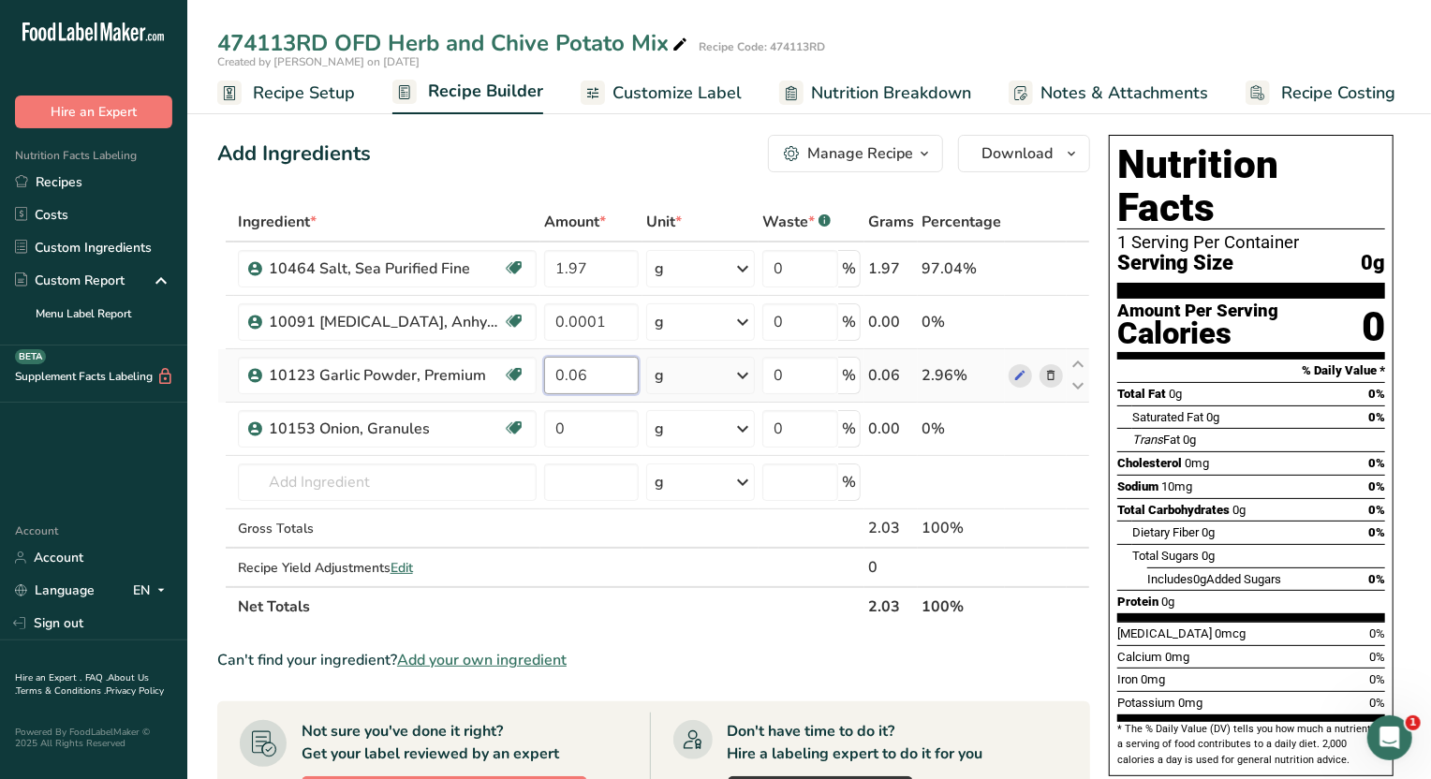
click at [603, 385] on input "0.06" at bounding box center [591, 375] width 95 height 37
type input "0.0006"
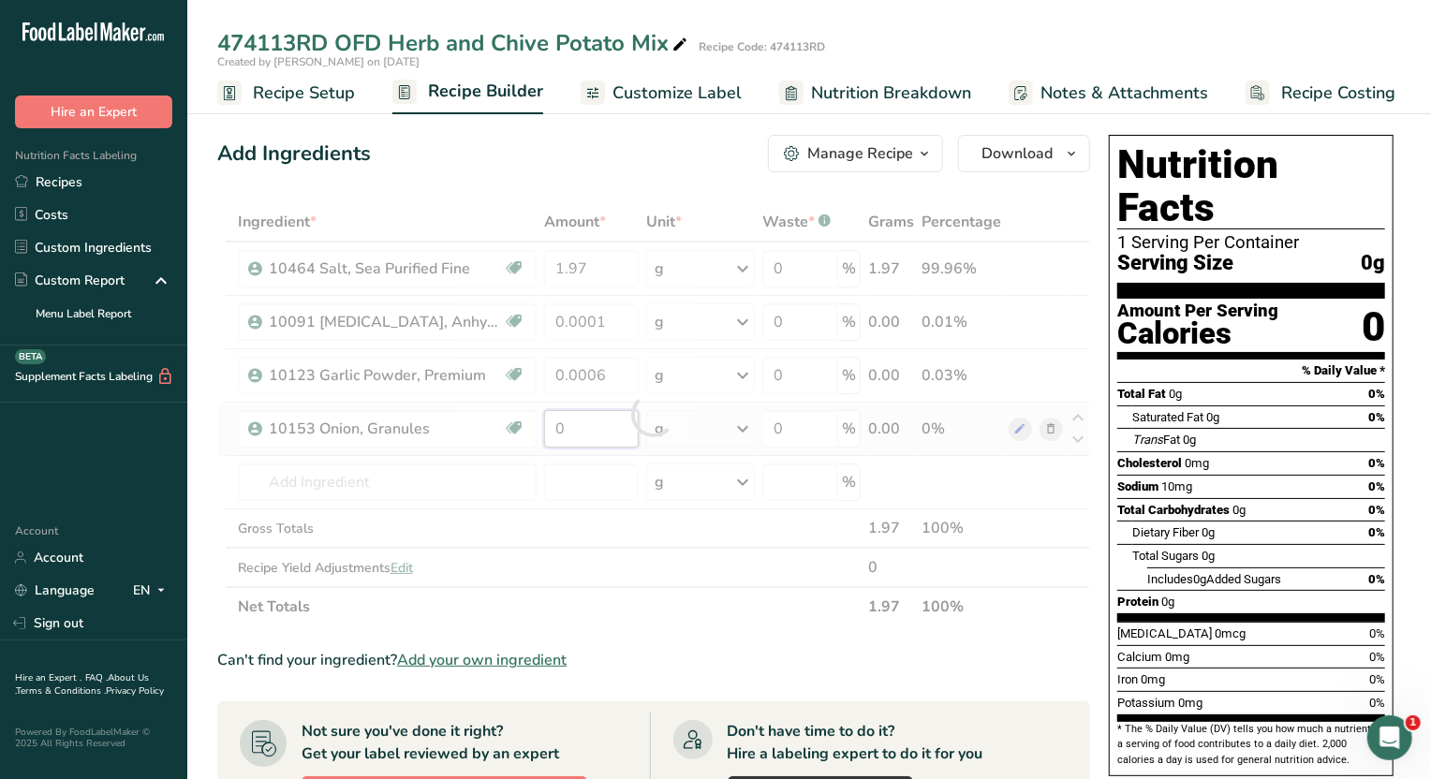
click at [587, 437] on div "Ingredient * Amount * Unit * Waste * .a-a{fill:#347362;}.b-a{fill:#fff;} Grams …" at bounding box center [653, 414] width 873 height 424
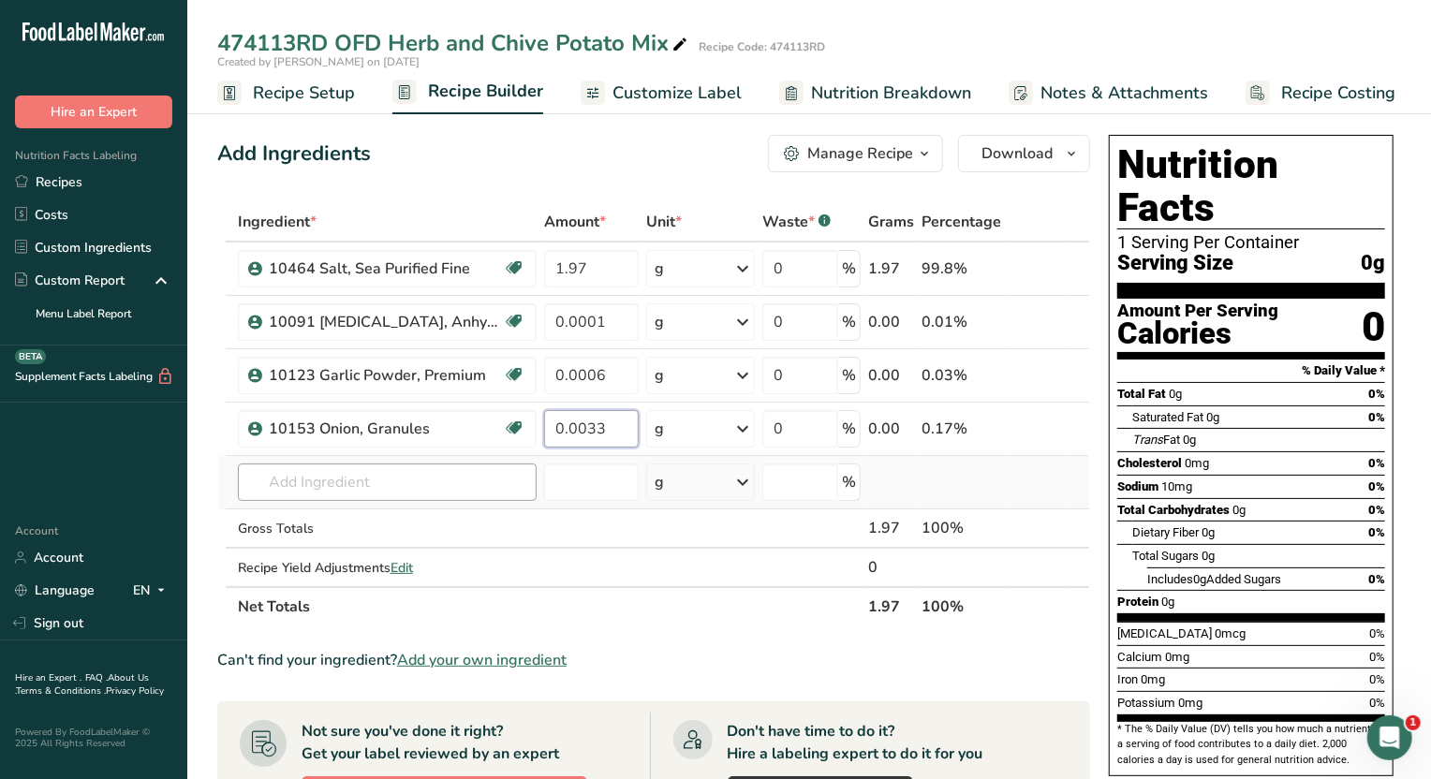
type input "0.0033"
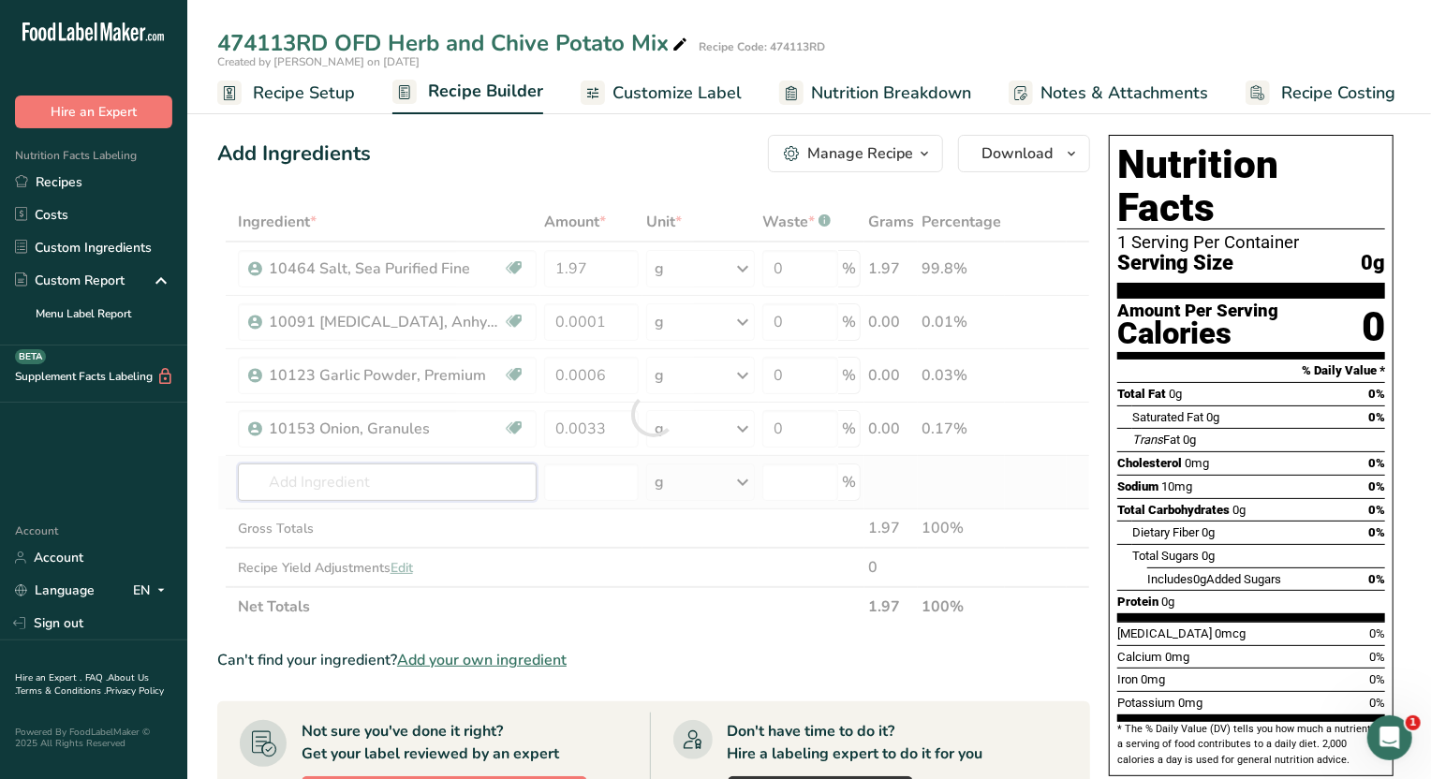
click at [454, 495] on div "Ingredient * Amount * Unit * Waste * .a-a{fill:#347362;}.b-a{fill:#fff;} Grams …" at bounding box center [653, 414] width 873 height 424
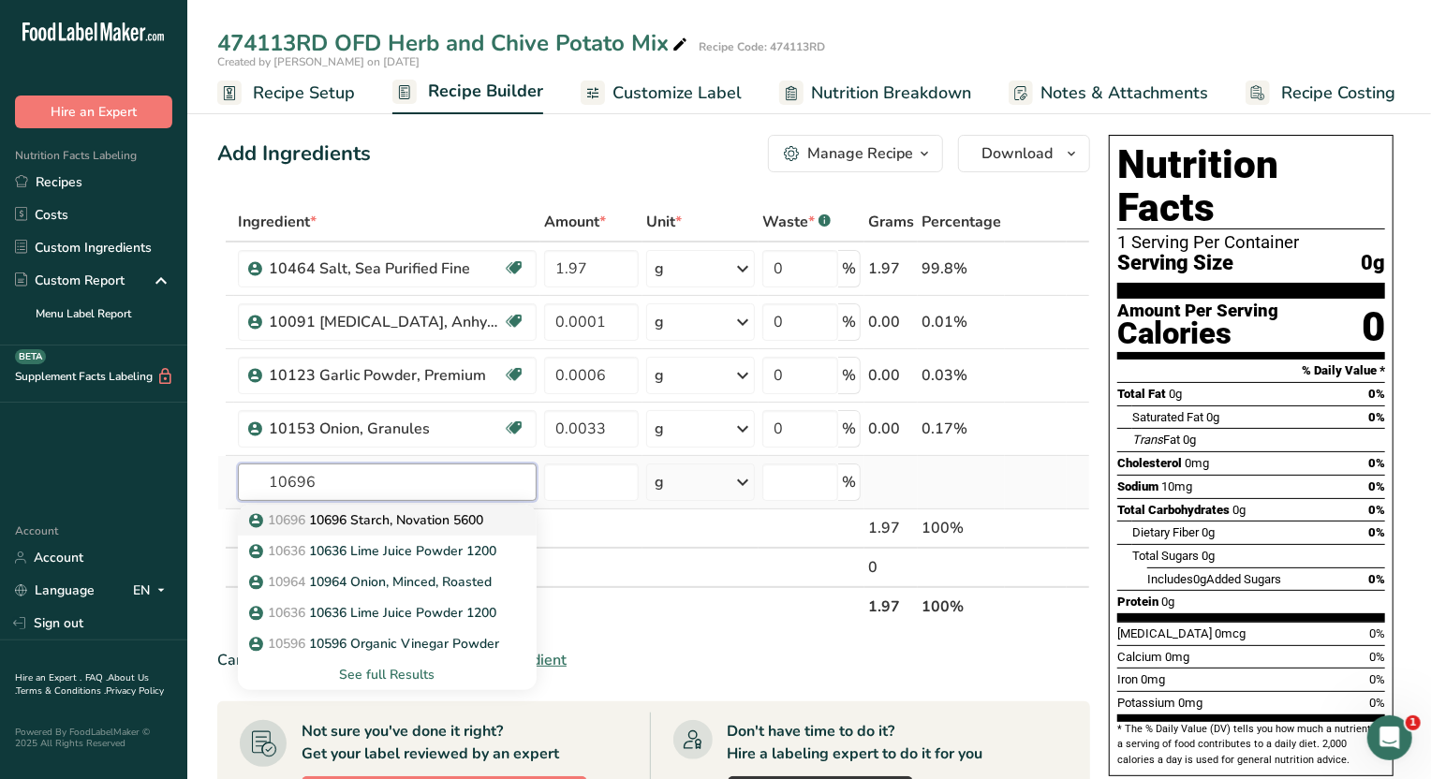
type input "10696"
click at [467, 517] on p "10696 10696 Starch, Novation 5600" at bounding box center [368, 521] width 230 height 20
type input "10696 Starch, Novation 5600"
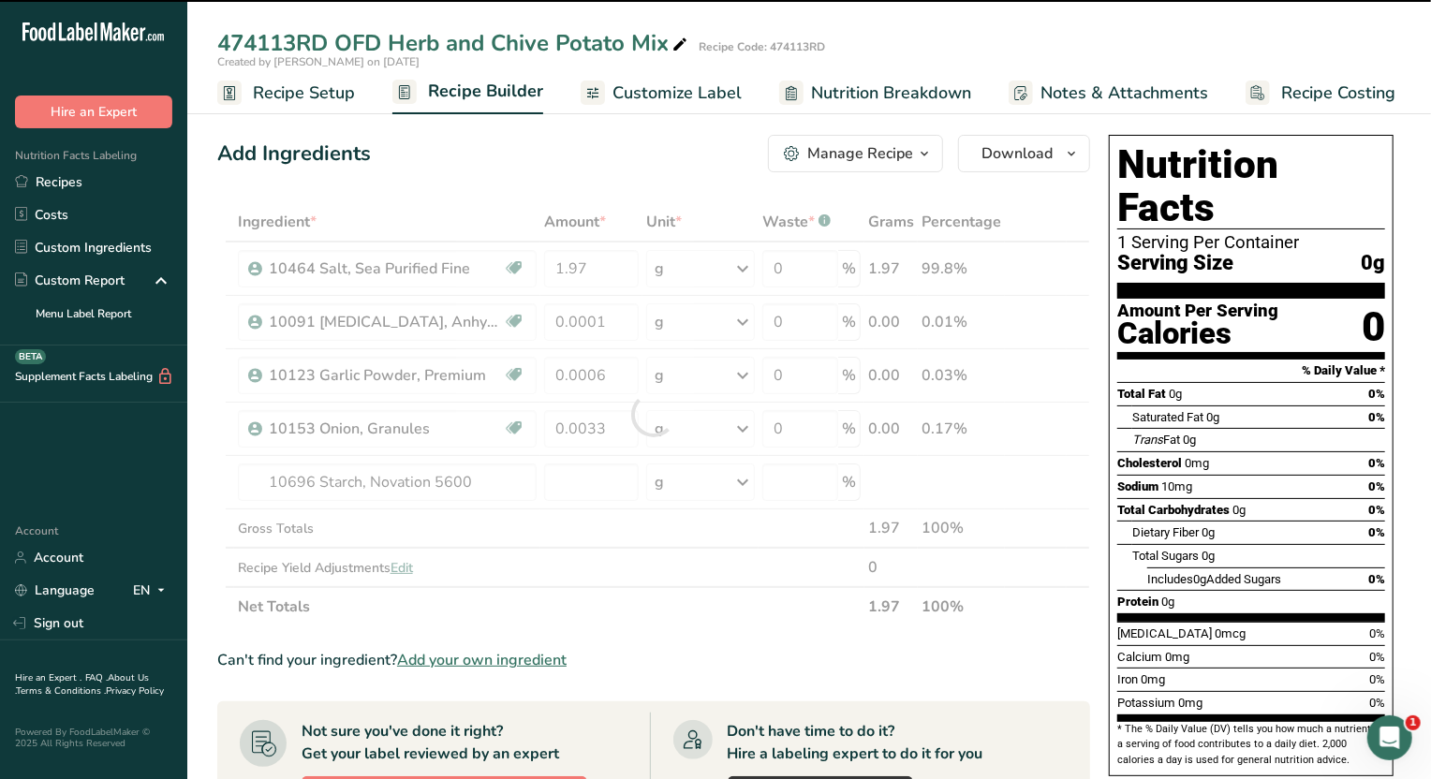
type input "0"
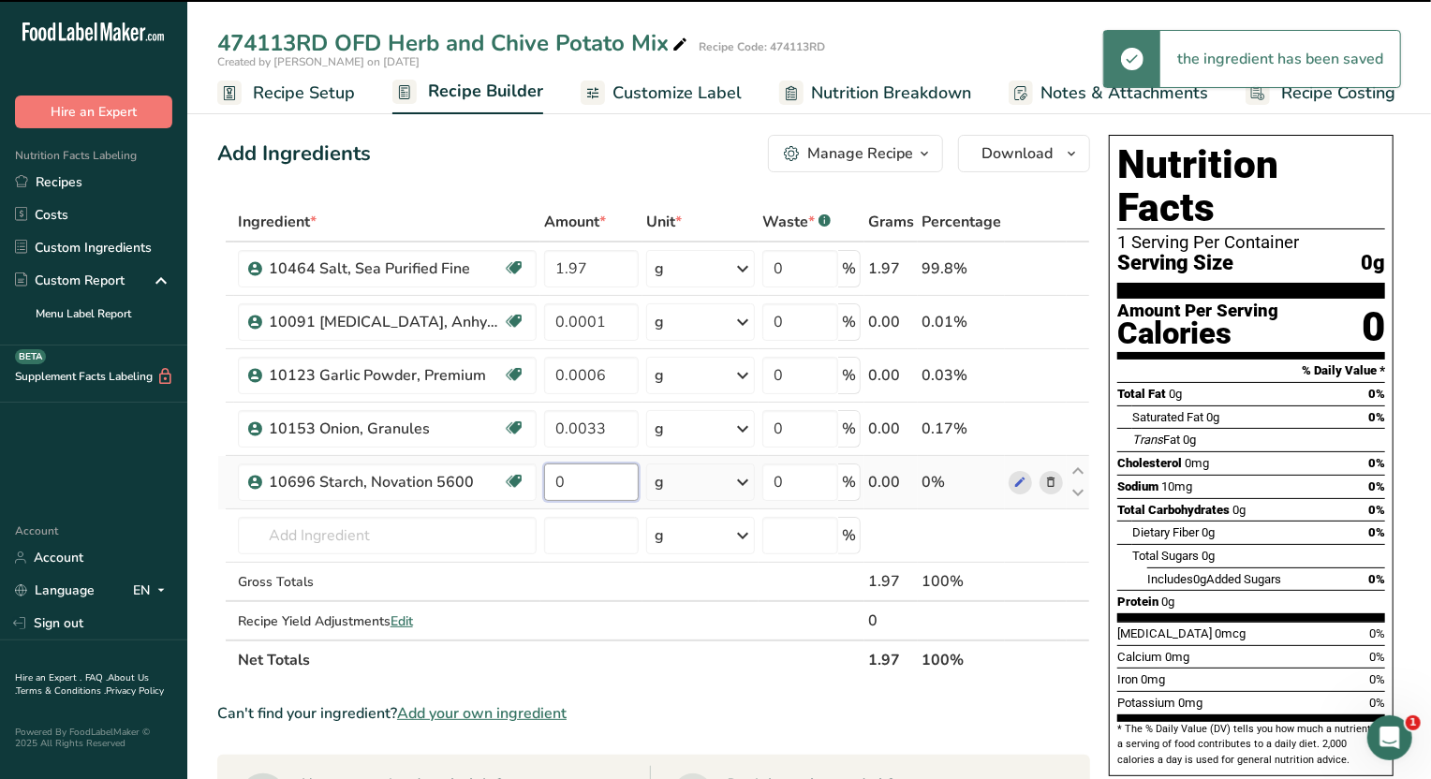
click at [580, 483] on input "0" at bounding box center [591, 482] width 95 height 37
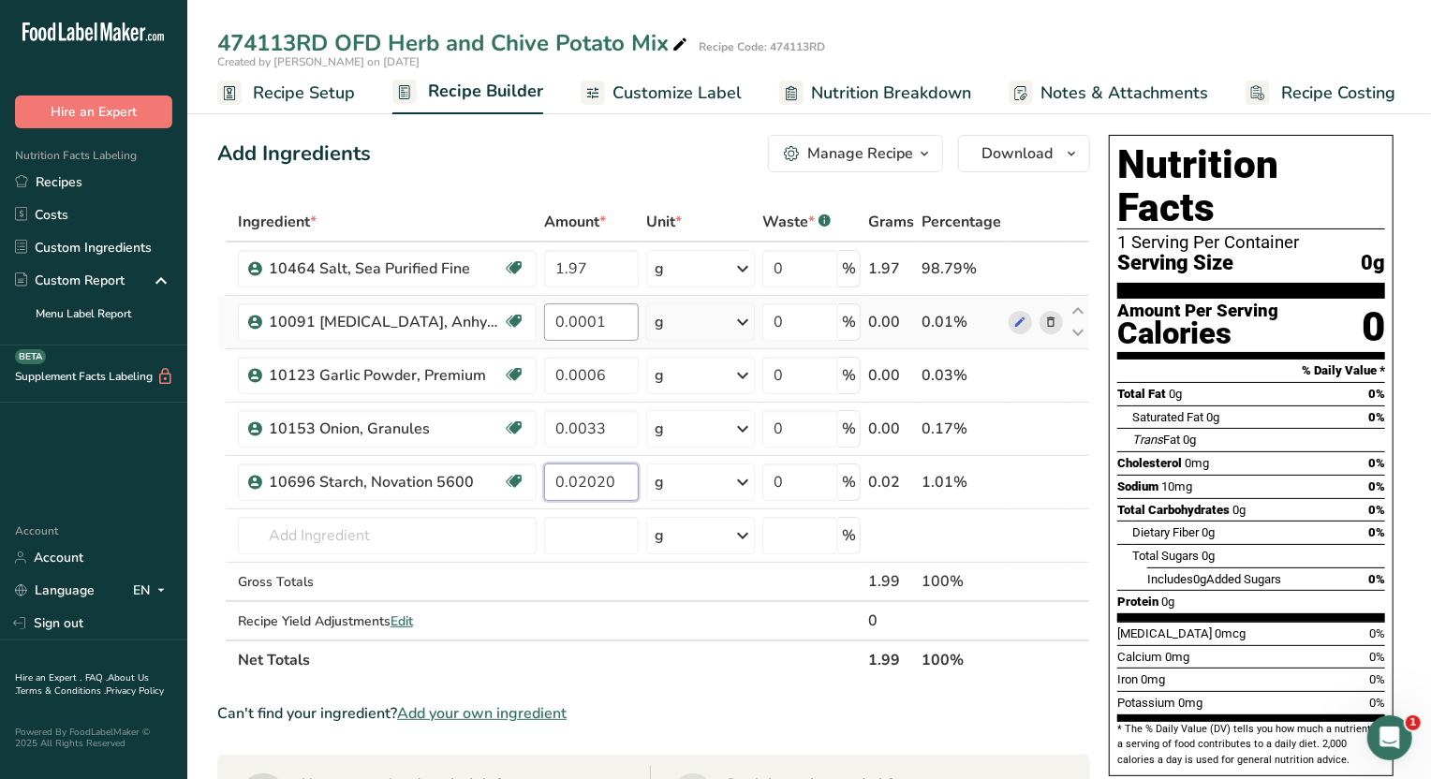
type input "0.02020"
click at [581, 322] on div "Ingredient * Amount * Unit * Waste * .a-a{fill:#347362;}.b-a{fill:#fff;} Grams …" at bounding box center [653, 441] width 873 height 478
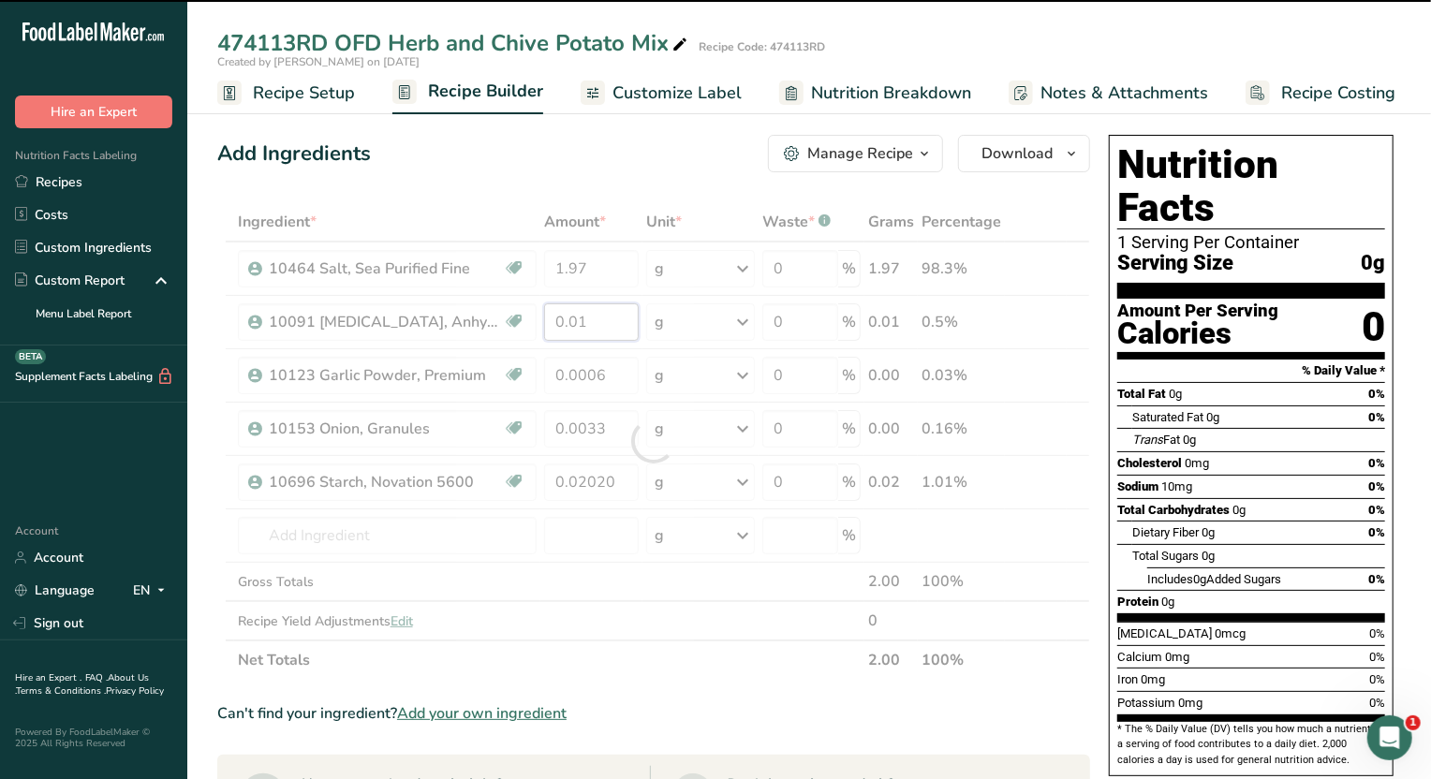
type input "0.0001"
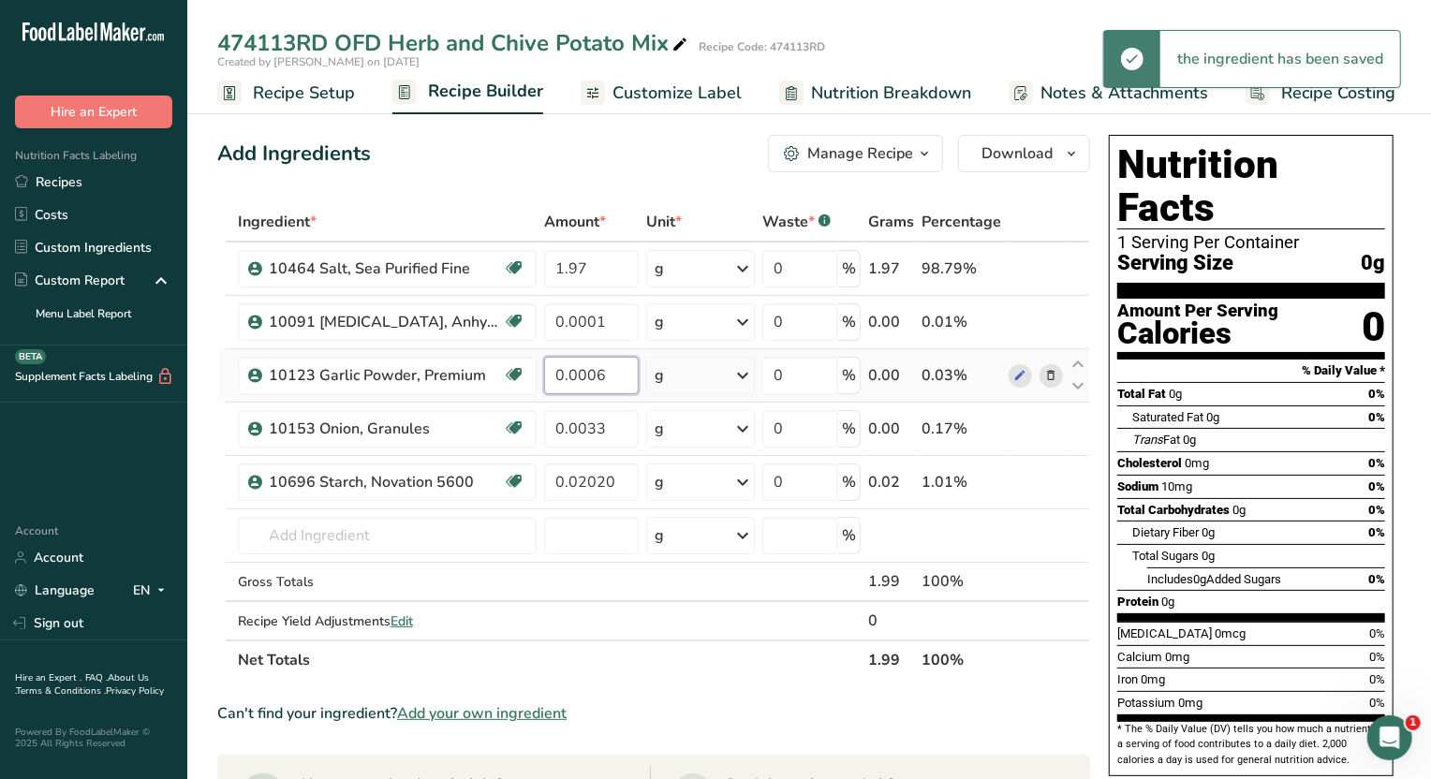
click at [578, 386] on div "Ingredient * Amount * Unit * Waste * .a-a{fill:#347362;}.b-a{fill:#fff;} Grams …" at bounding box center [653, 441] width 873 height 478
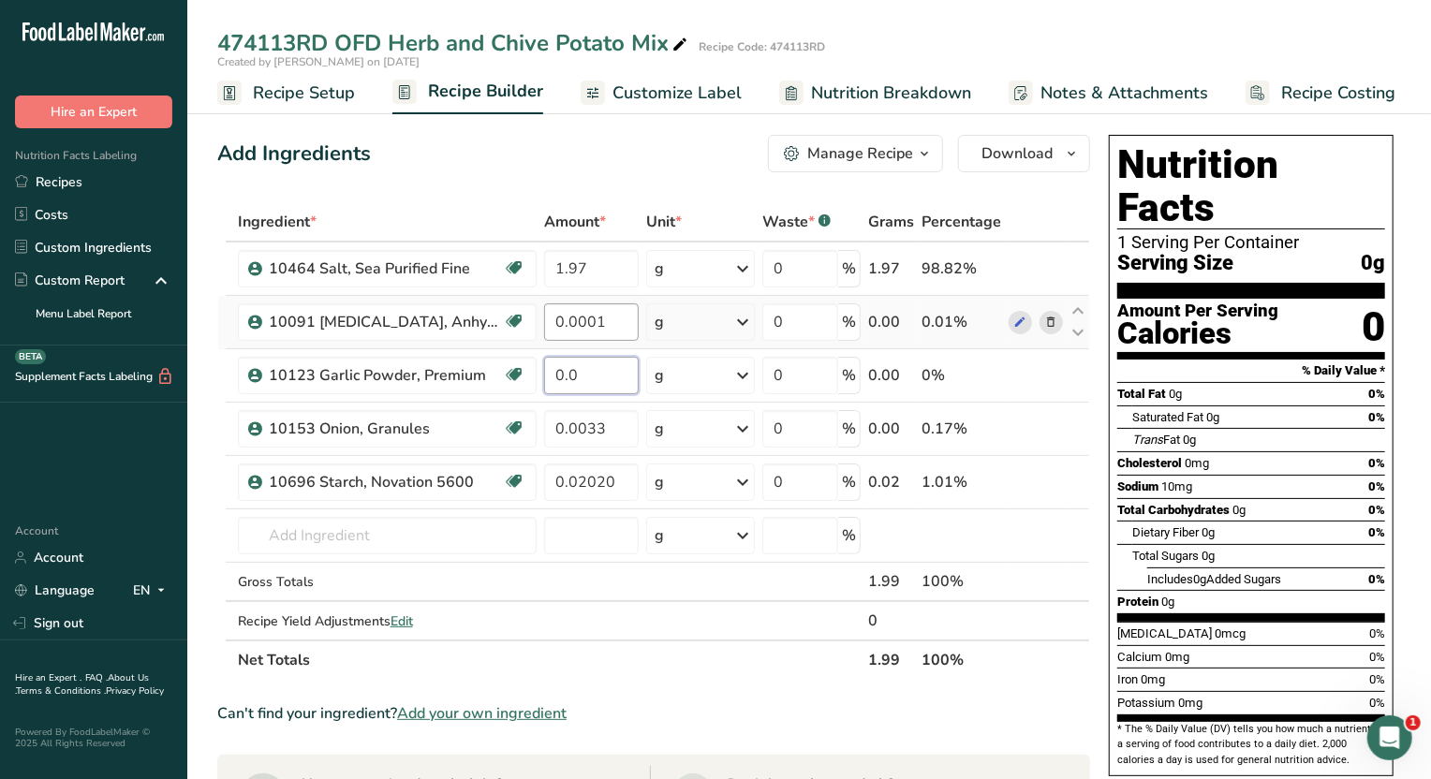
type input "0.0"
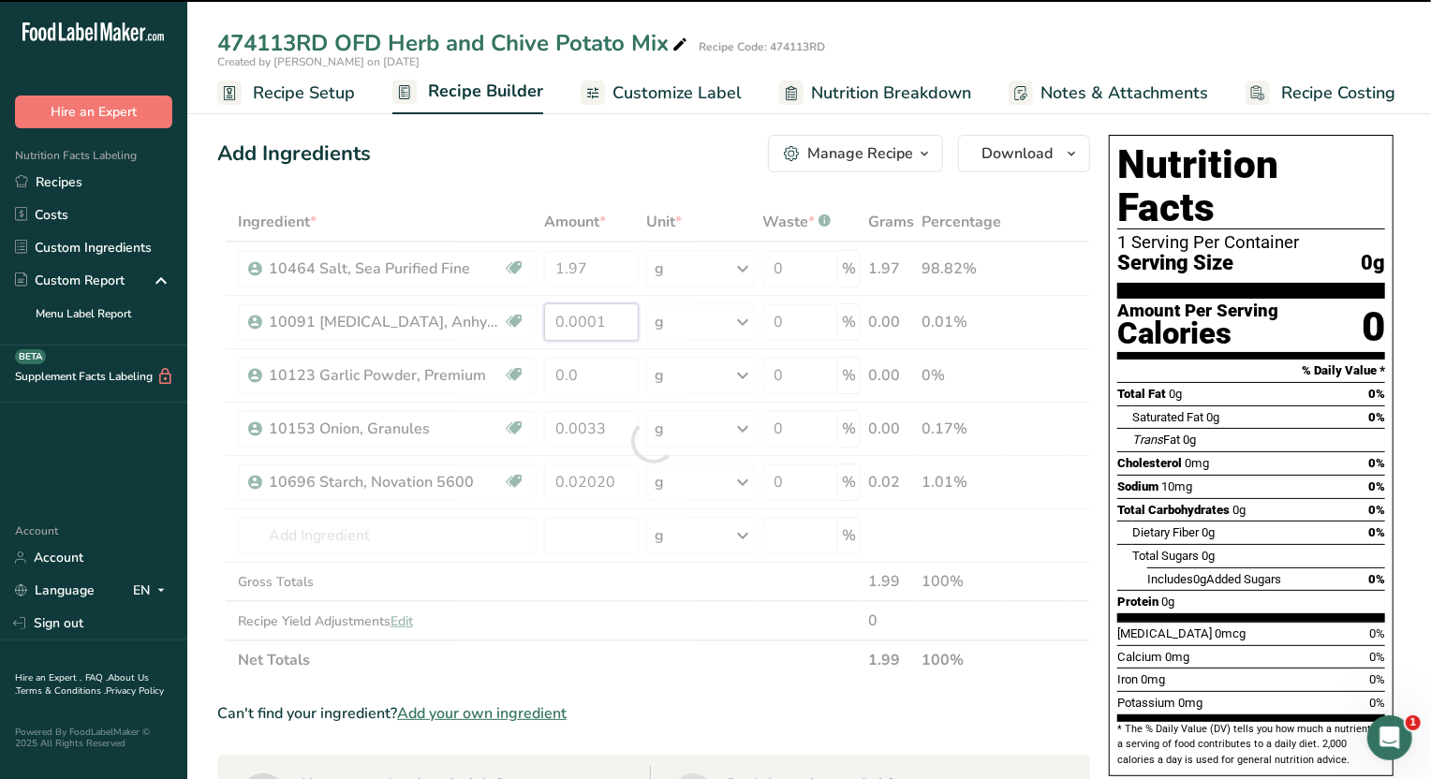
drag, startPoint x: 630, startPoint y: 314, endPoint x: 469, endPoint y: 311, distance: 160.2
click at [469, 311] on div "Ingredient * Amount * Unit * Waste * .a-a{fill:#347362;}.b-a{fill:#fff;} Grams …" at bounding box center [653, 441] width 873 height 478
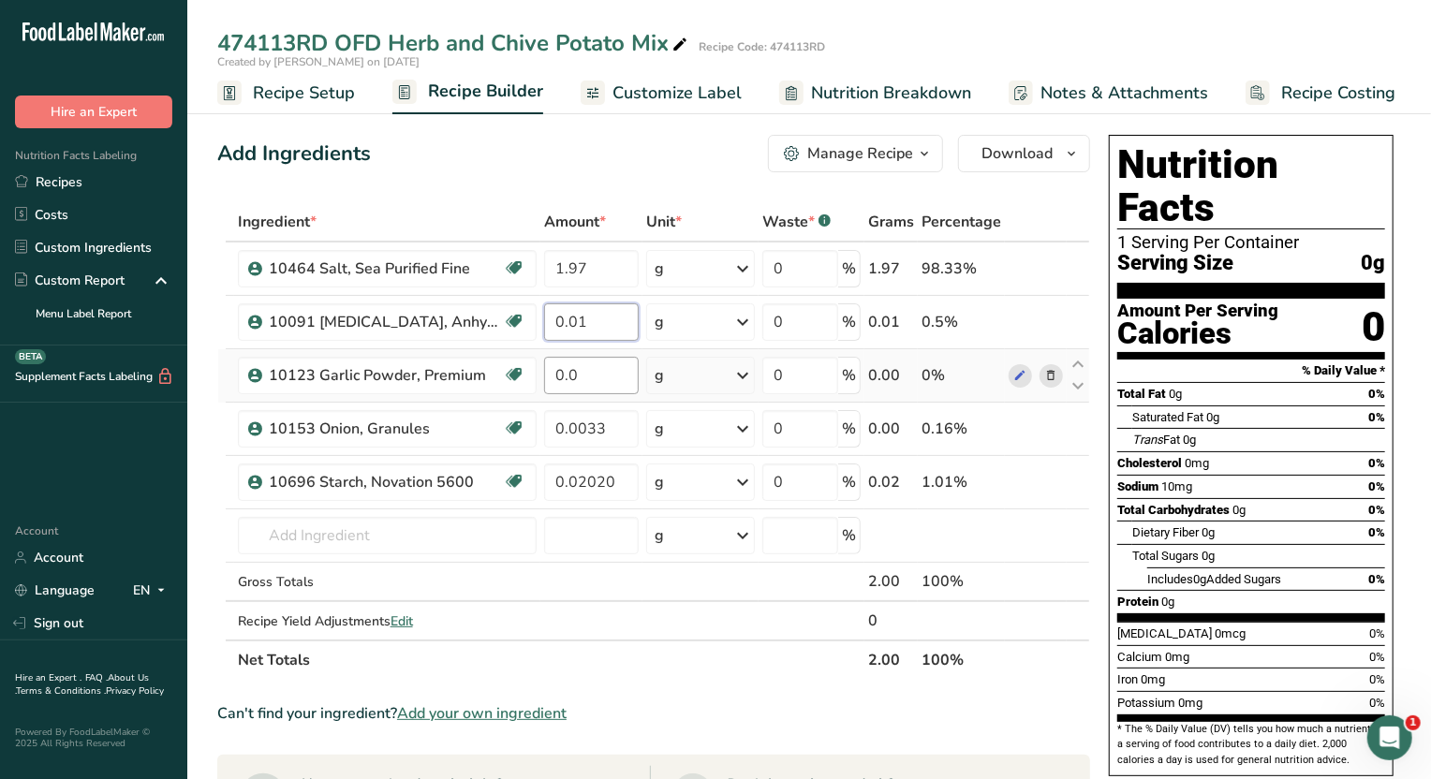
type input "0.01"
click at [583, 377] on div "Ingredient * Amount * Unit * Waste * .a-a{fill:#347362;}.b-a{fill:#fff;} Grams …" at bounding box center [653, 441] width 873 height 478
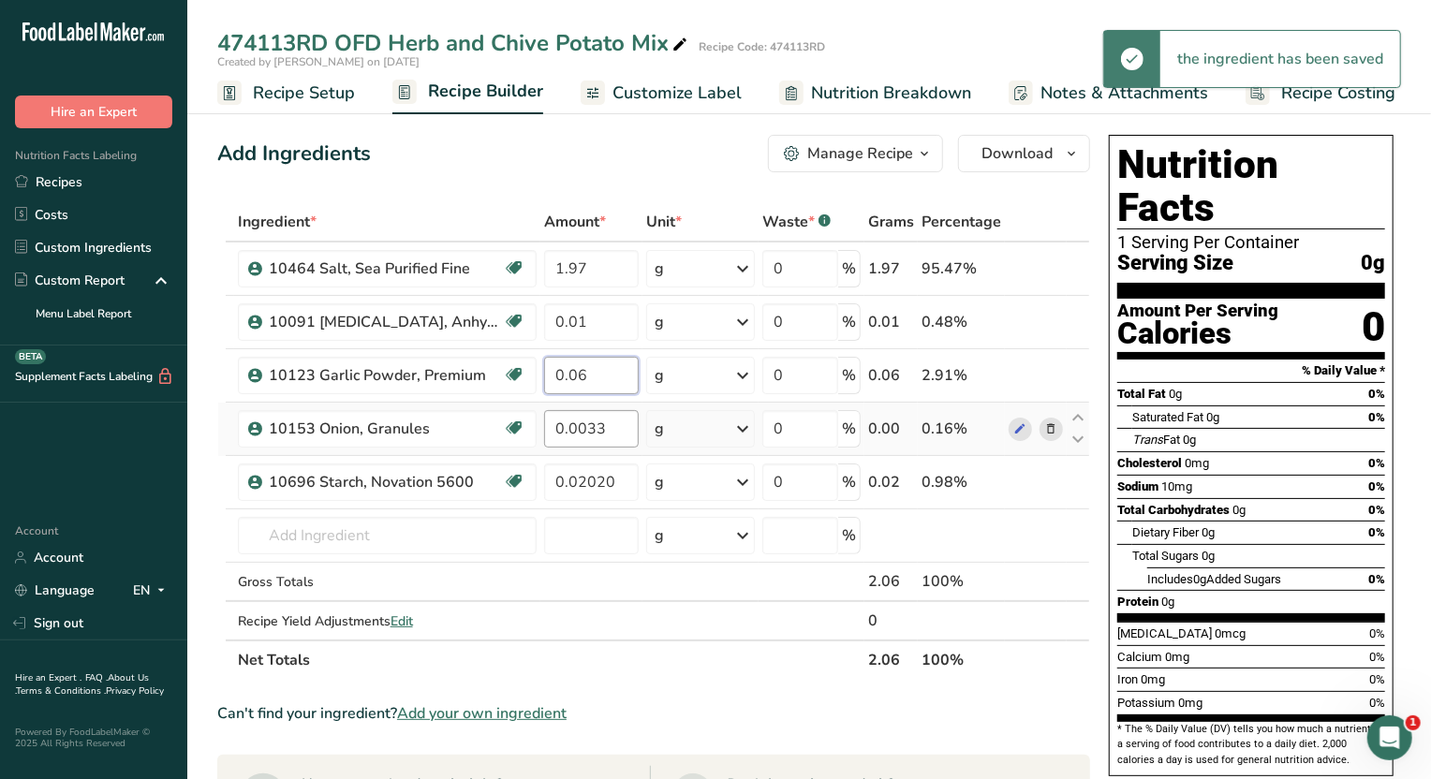
type input "0.06"
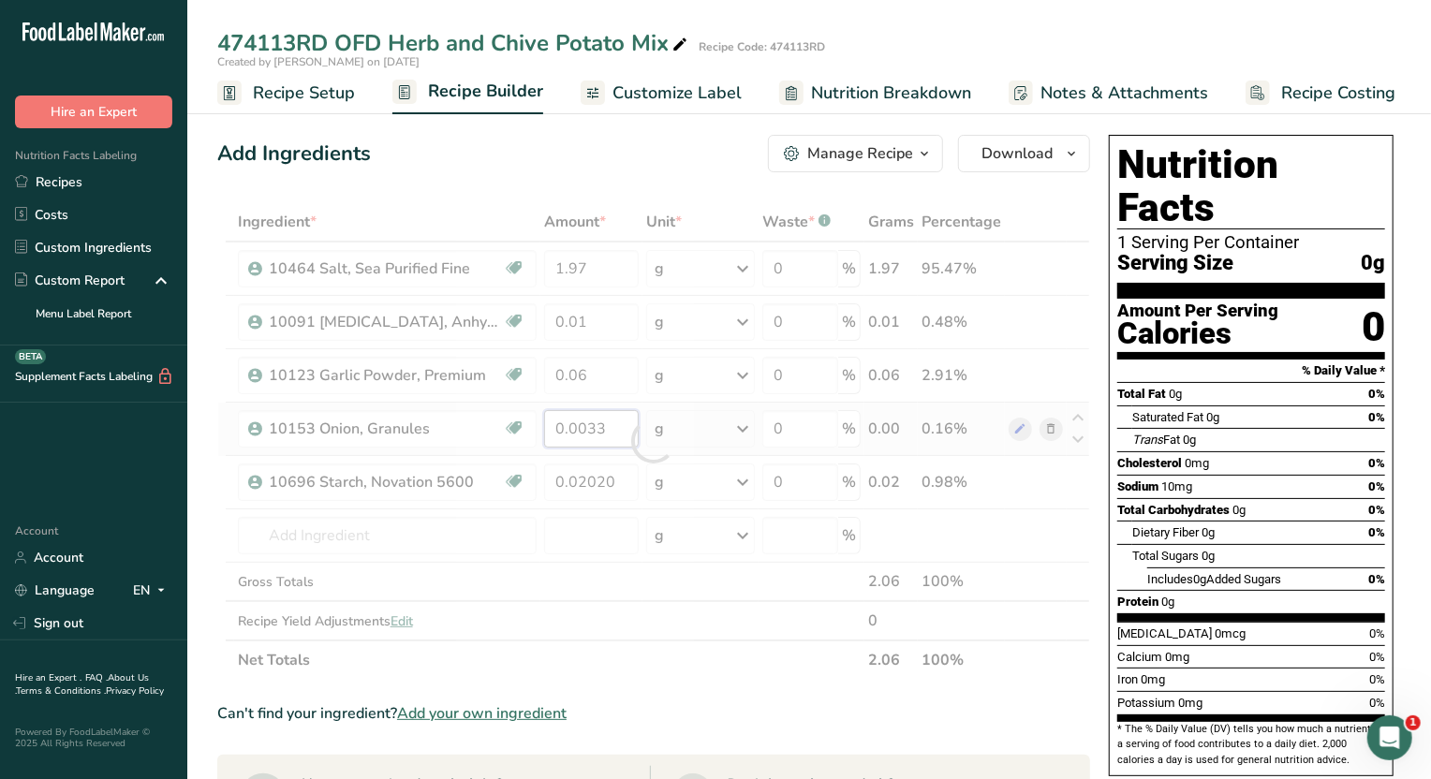
click at [590, 428] on div "Ingredient * Amount * Unit * Waste * .a-a{fill:#347362;}.b-a{fill:#fff;} Grams …" at bounding box center [653, 441] width 873 height 478
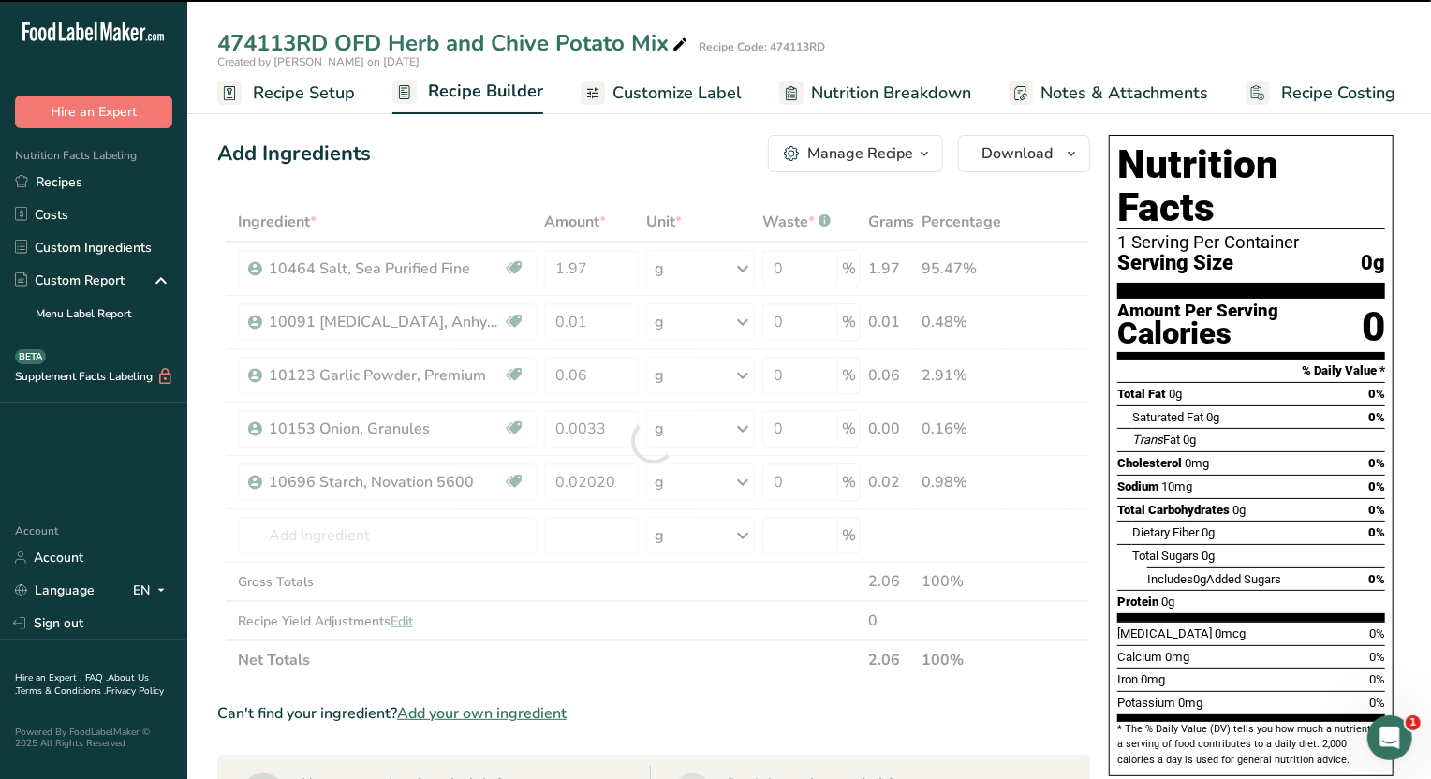
click at [581, 428] on div at bounding box center [653, 441] width 873 height 478
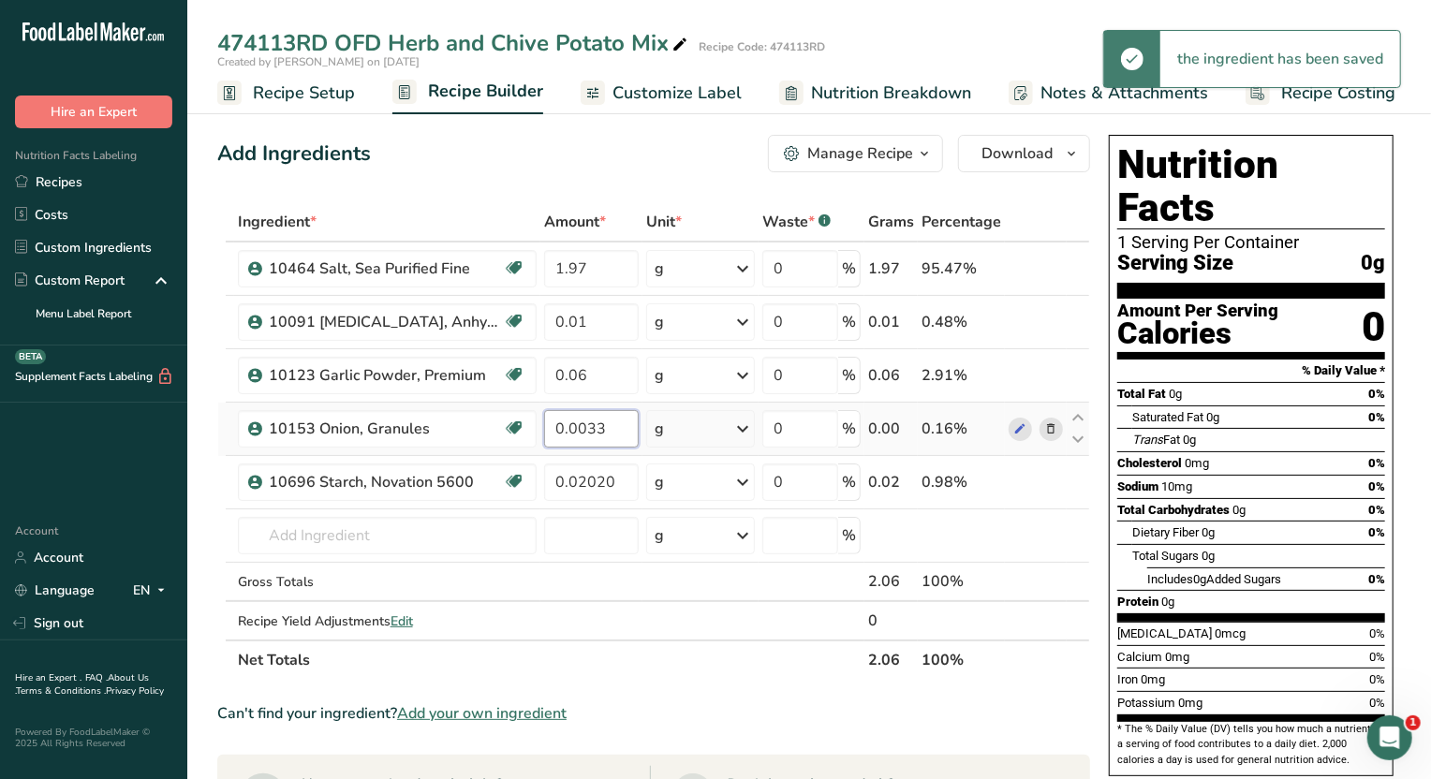
click at [584, 433] on input "0.0033" at bounding box center [591, 428] width 95 height 37
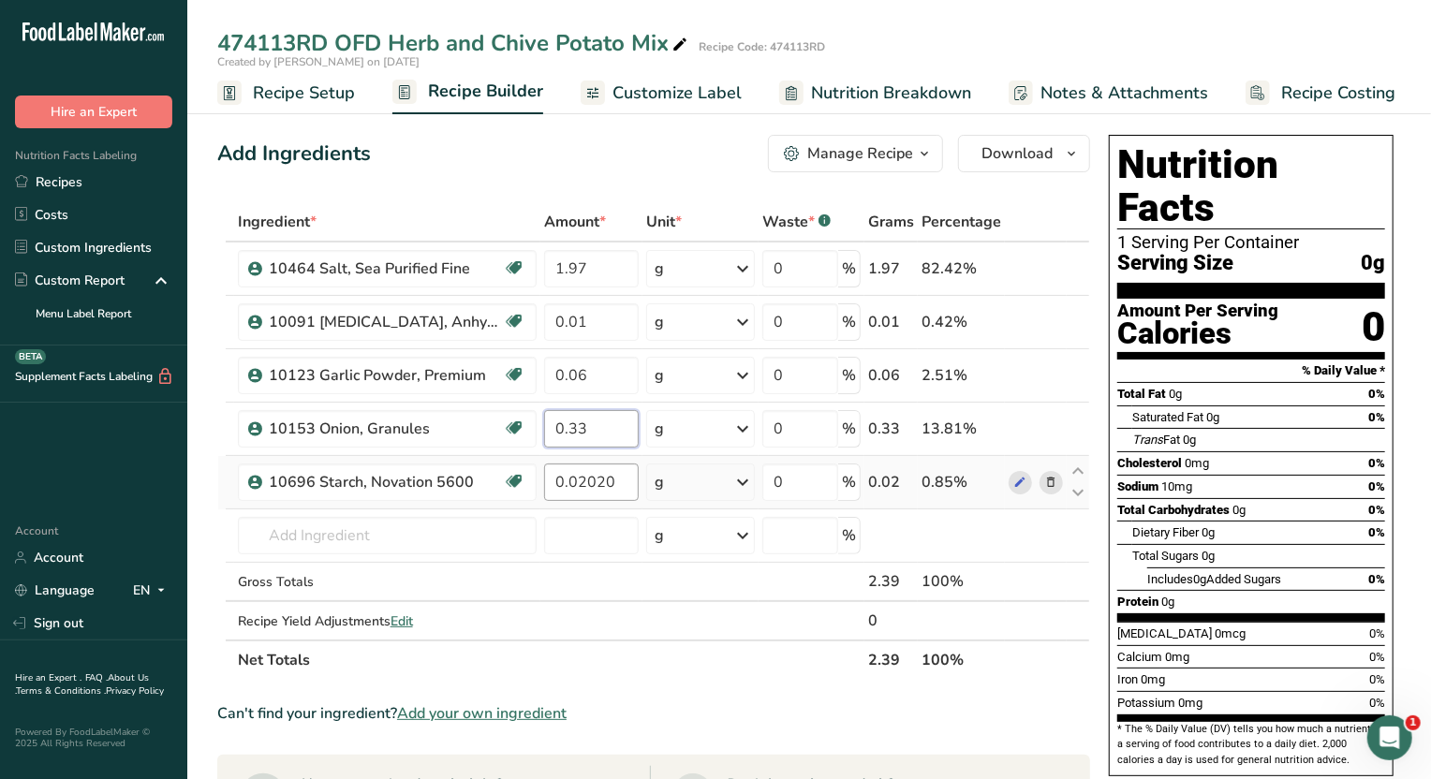
type input "0.33"
click at [623, 478] on div "Ingredient * Amount * Unit * Waste * .a-a{fill:#347362;}.b-a{fill:#fff;} Grams …" at bounding box center [653, 441] width 873 height 478
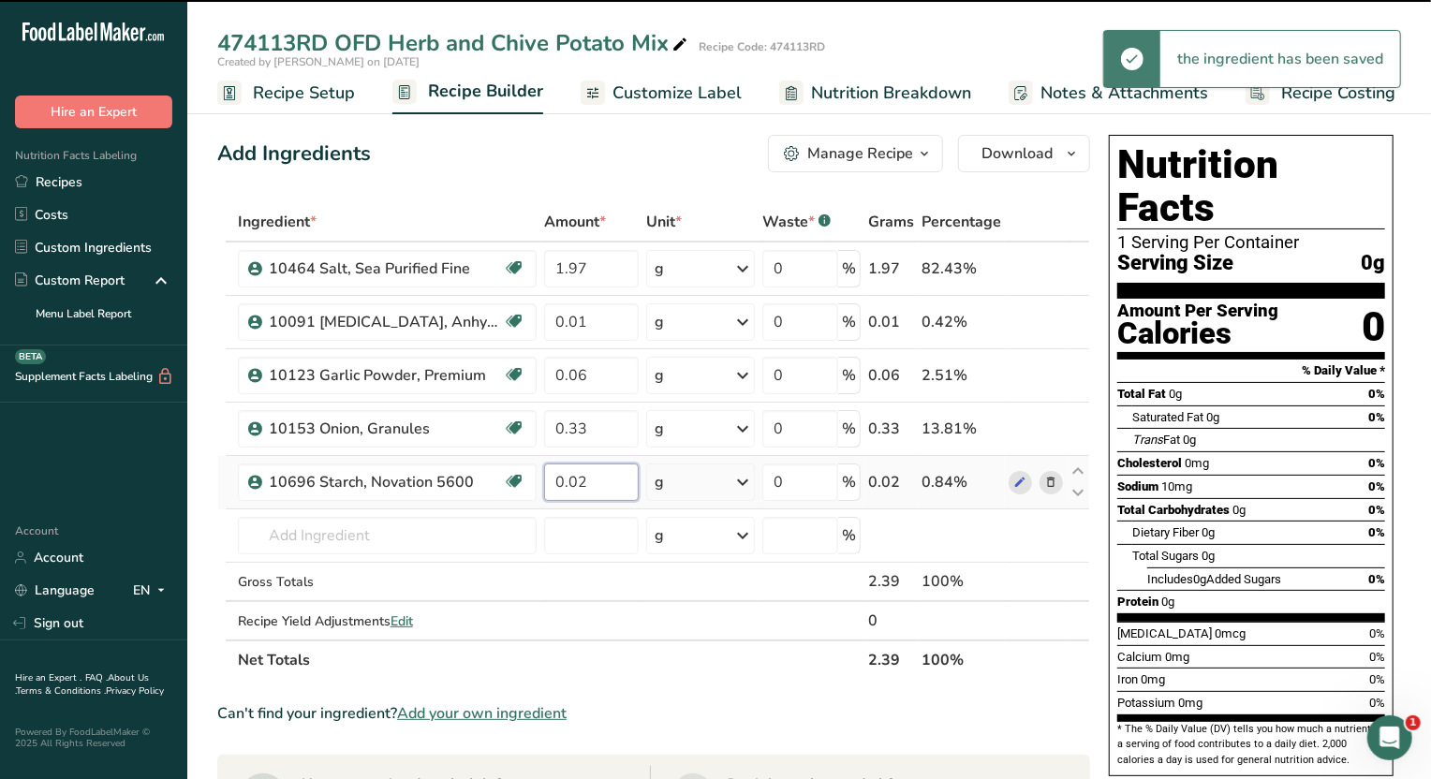
type input "0"
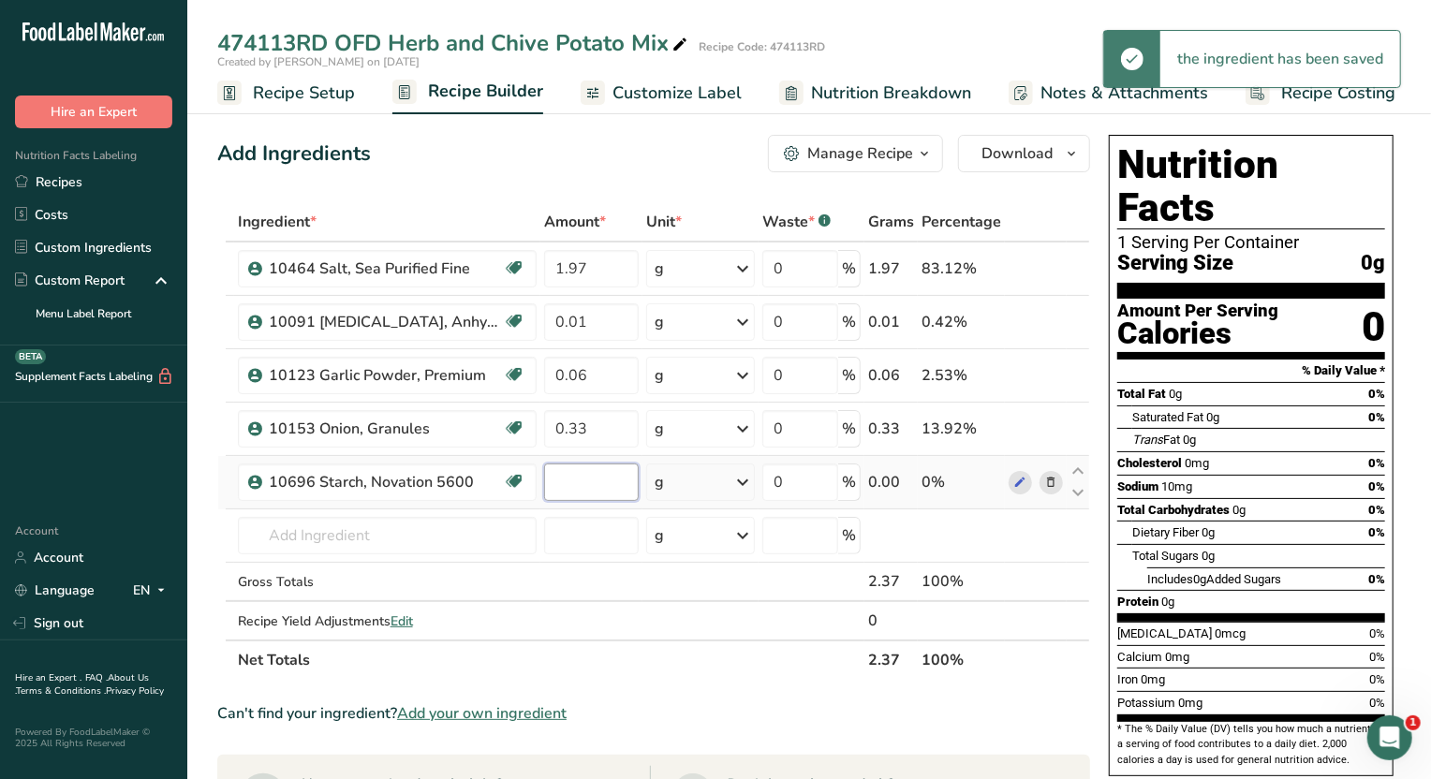
click at [623, 478] on input "number" at bounding box center [591, 482] width 95 height 37
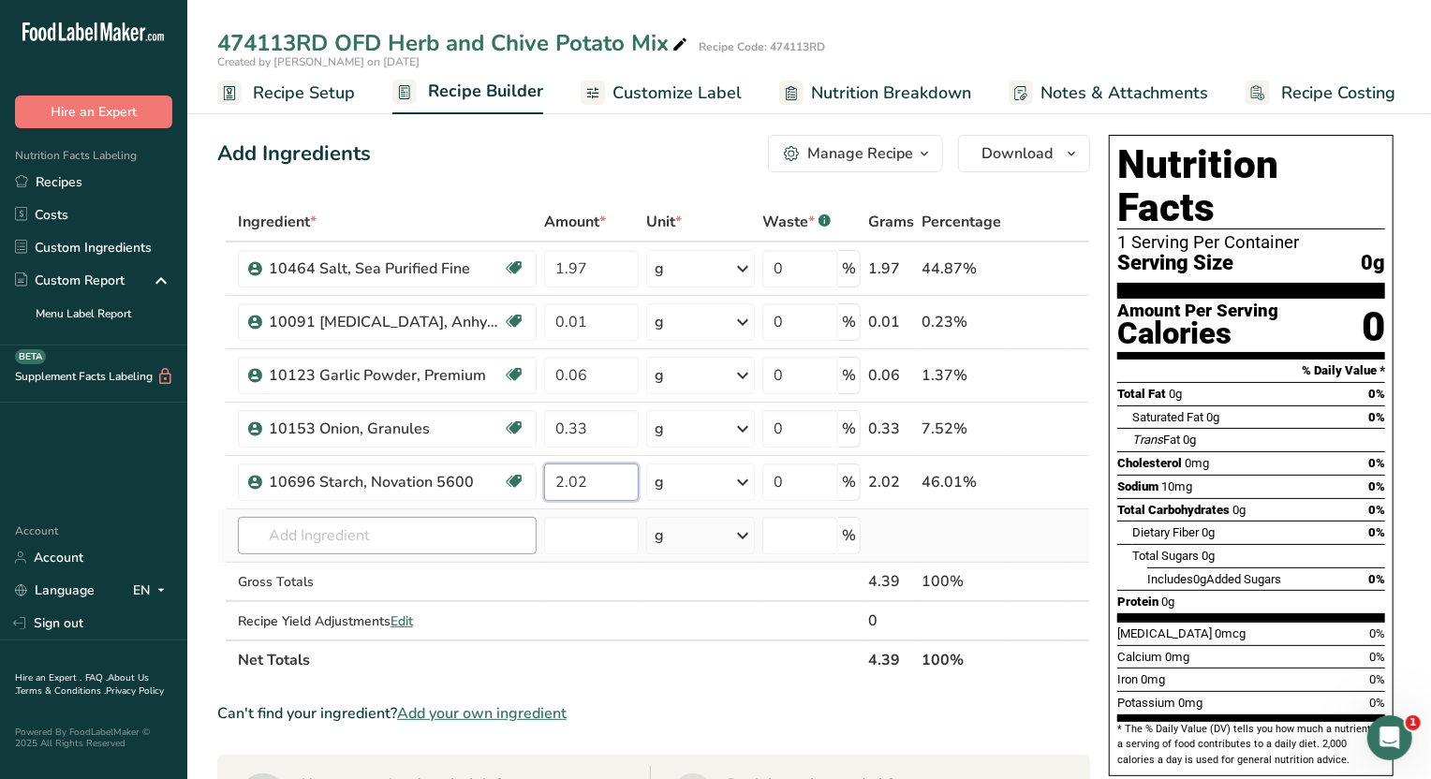
type input "2.02"
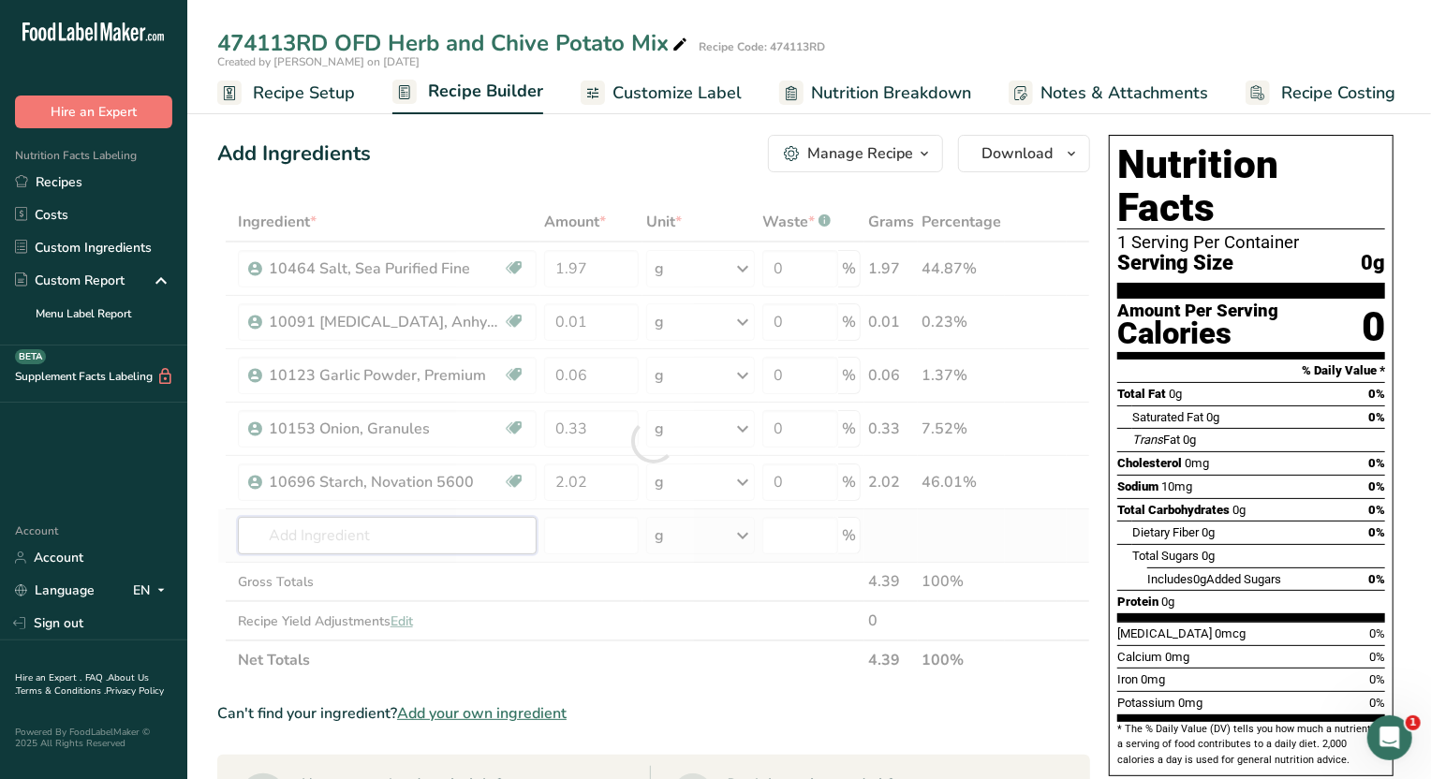
click at [413, 550] on div "Ingredient * Amount * Unit * Waste * .a-a{fill:#347362;}.b-a{fill:#fff;} Grams …" at bounding box center [653, 441] width 873 height 478
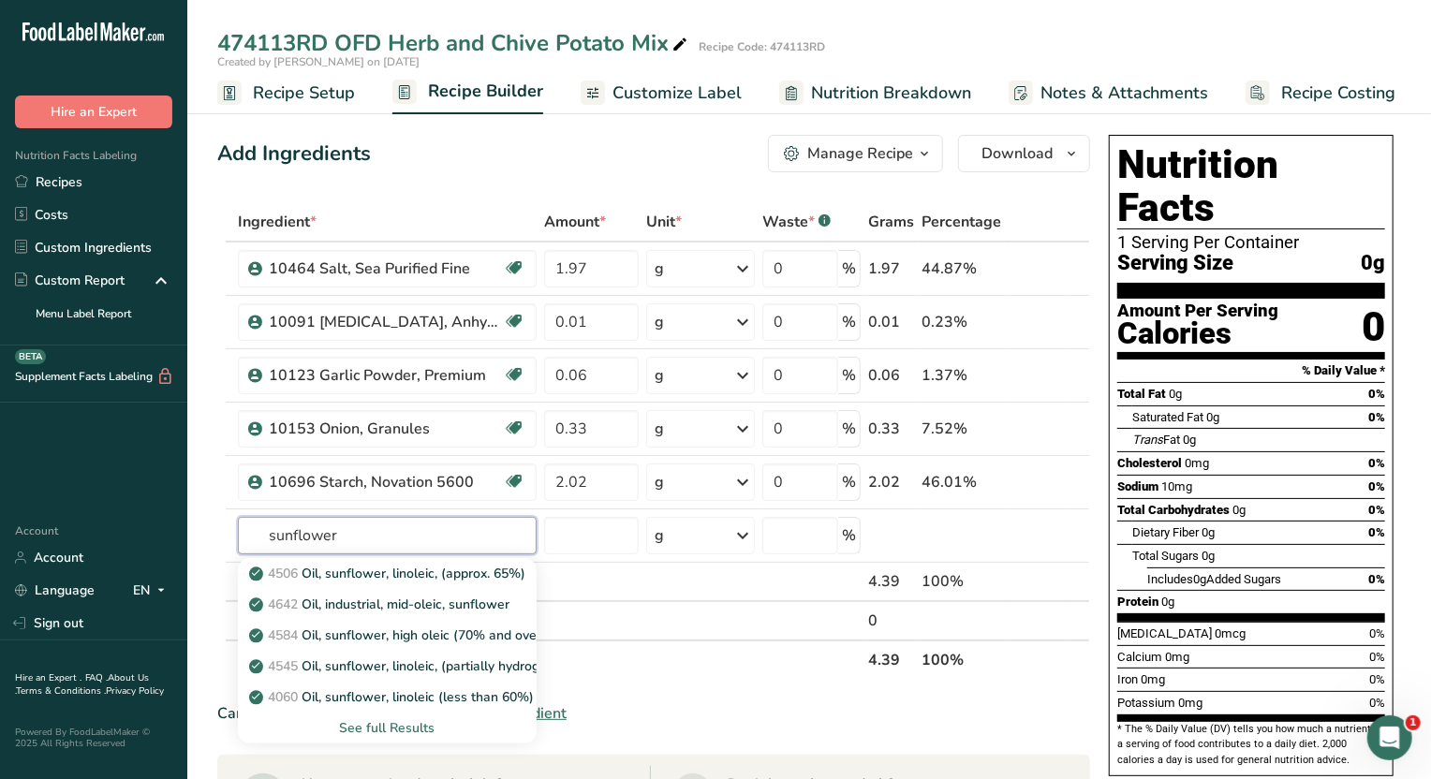
drag, startPoint x: 379, startPoint y: 523, endPoint x: 183, endPoint y: 511, distance: 197.0
click at [183, 511] on div ".a-20{fill:#fff;} Hire an Expert Nutrition Facts Labeling Recipes Costs Custom …" at bounding box center [715, 678] width 1431 height 1356
type input "10001"
click at [407, 571] on p "10001 10001 Organic Sunflower Oil" at bounding box center [368, 574] width 231 height 20
type input "10001 Organic Sunflower Oil"
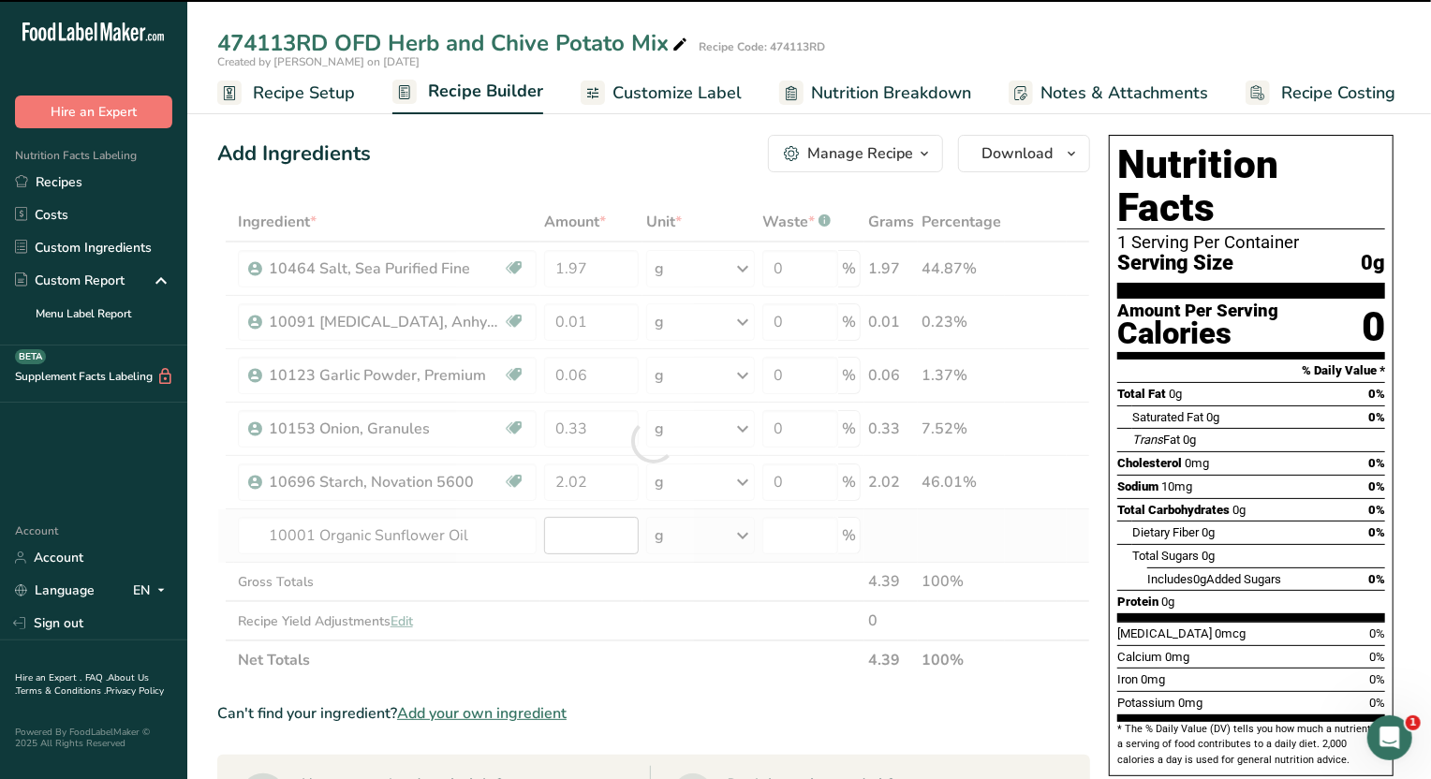
type input "0"
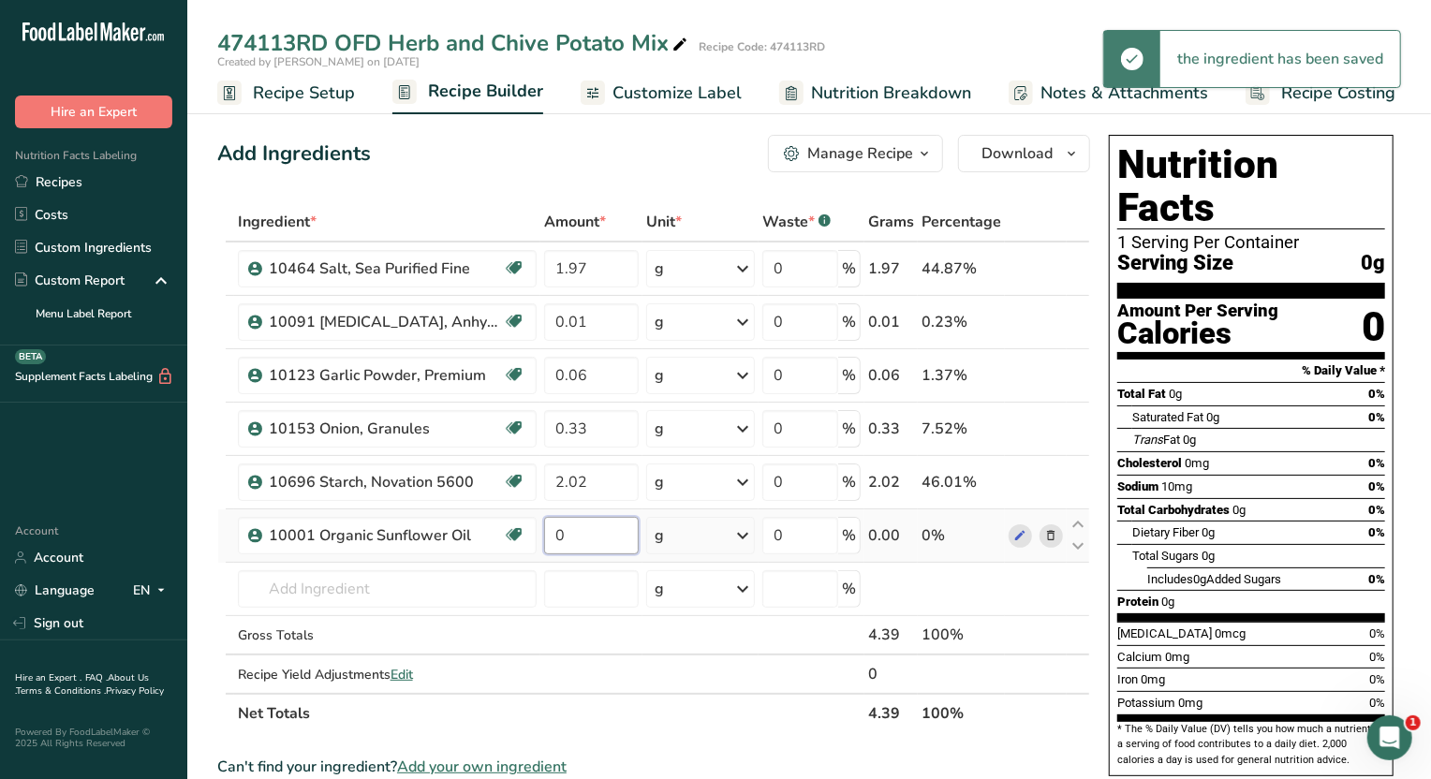
click at [585, 536] on input "0" at bounding box center [591, 535] width 95 height 37
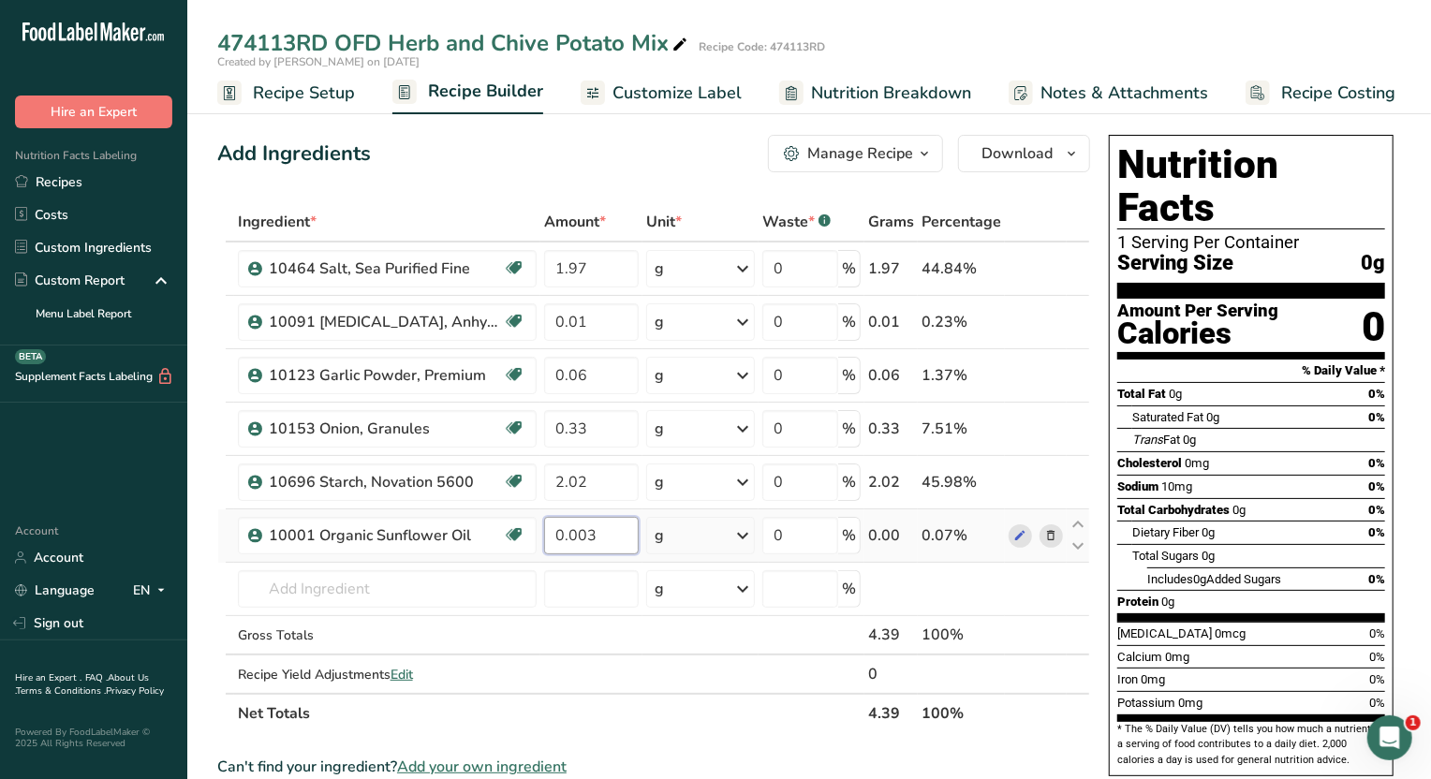
type input "0"
type input "0.34"
click at [370, 589] on div "Ingredient * Amount * Unit * Waste * .a-a{fill:#347362;}.b-a{fill:#fff;} Grams …" at bounding box center [653, 467] width 873 height 531
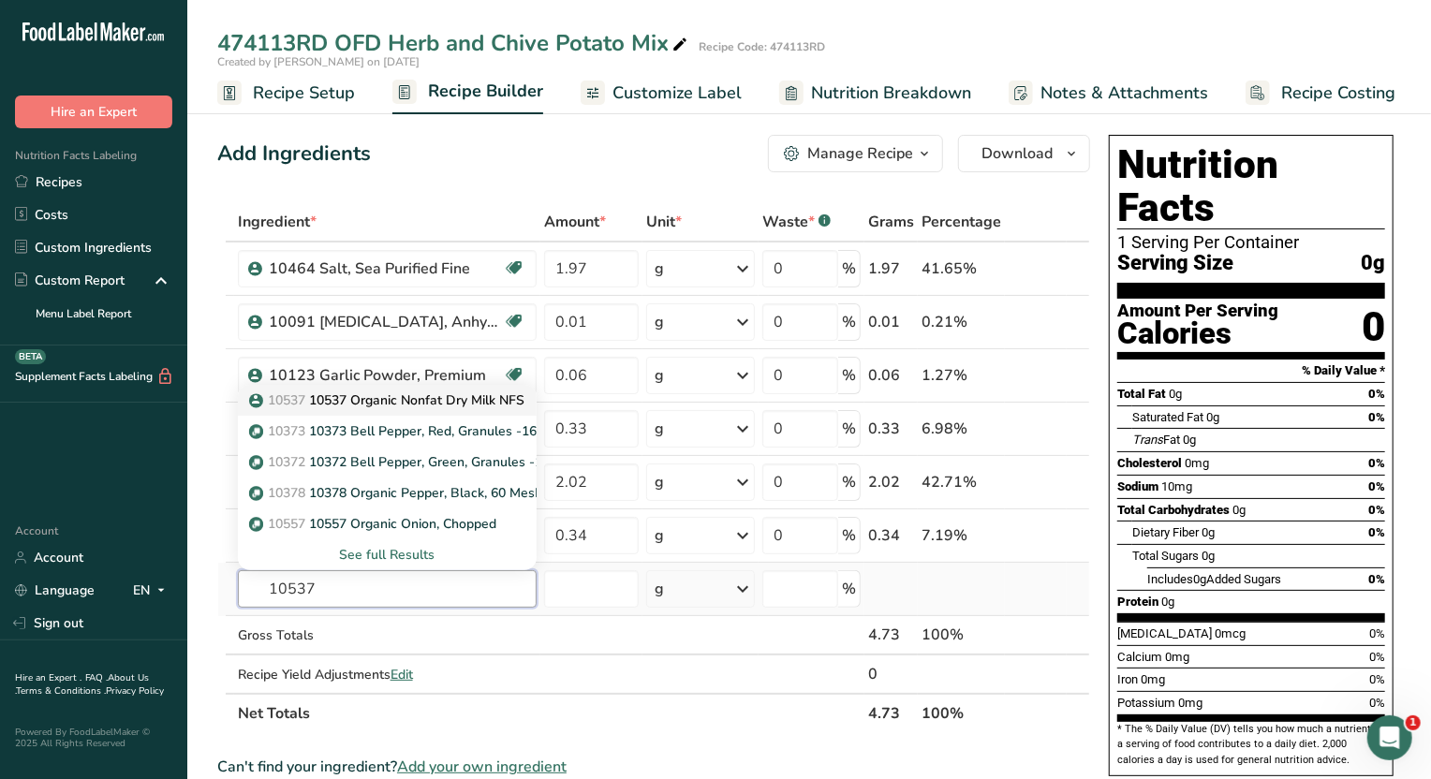
type input "10537"
click at [375, 399] on p "10537 10537 Organic Nonfat Dry Milk NFS" at bounding box center [389, 401] width 272 height 20
type input "10537 Organic Nonfat Dry Milk NFS"
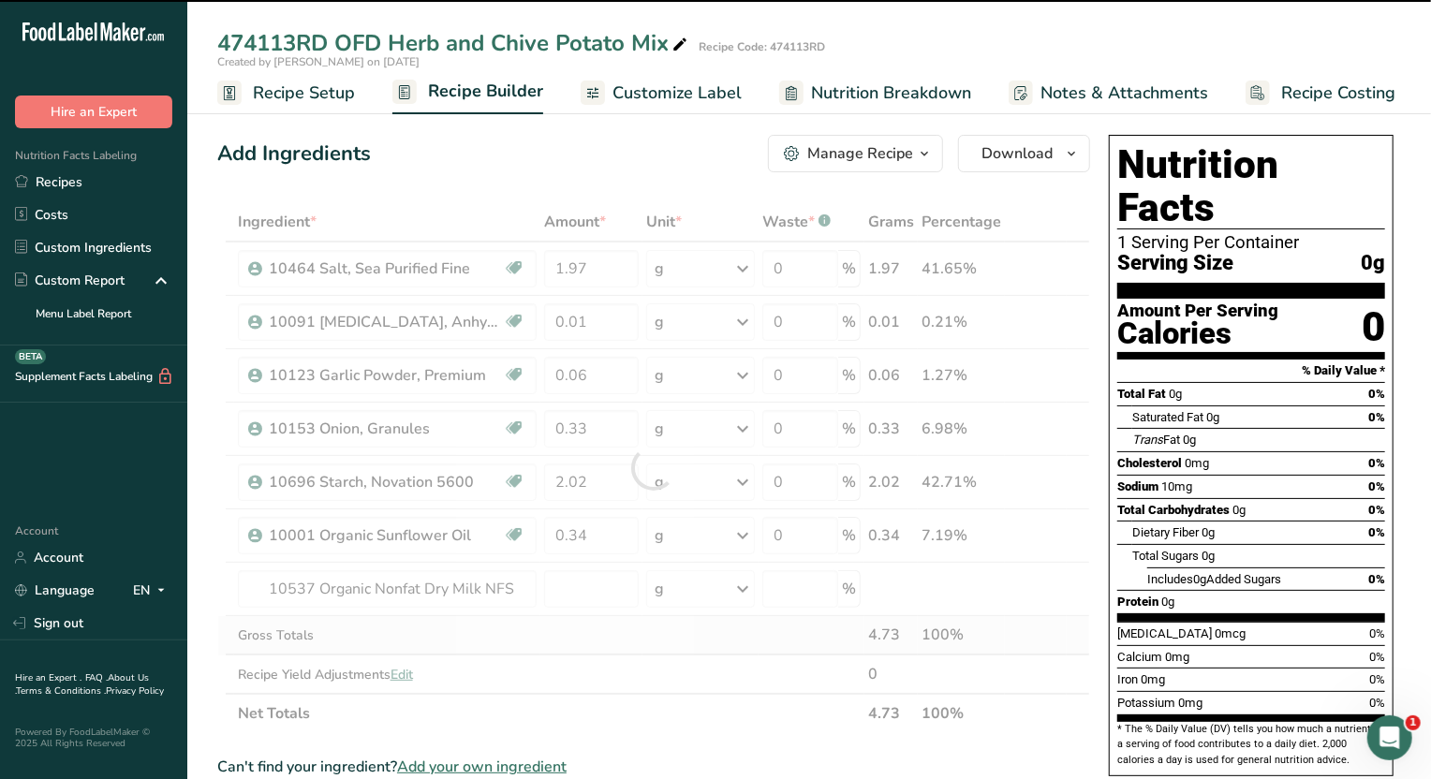
type input "0"
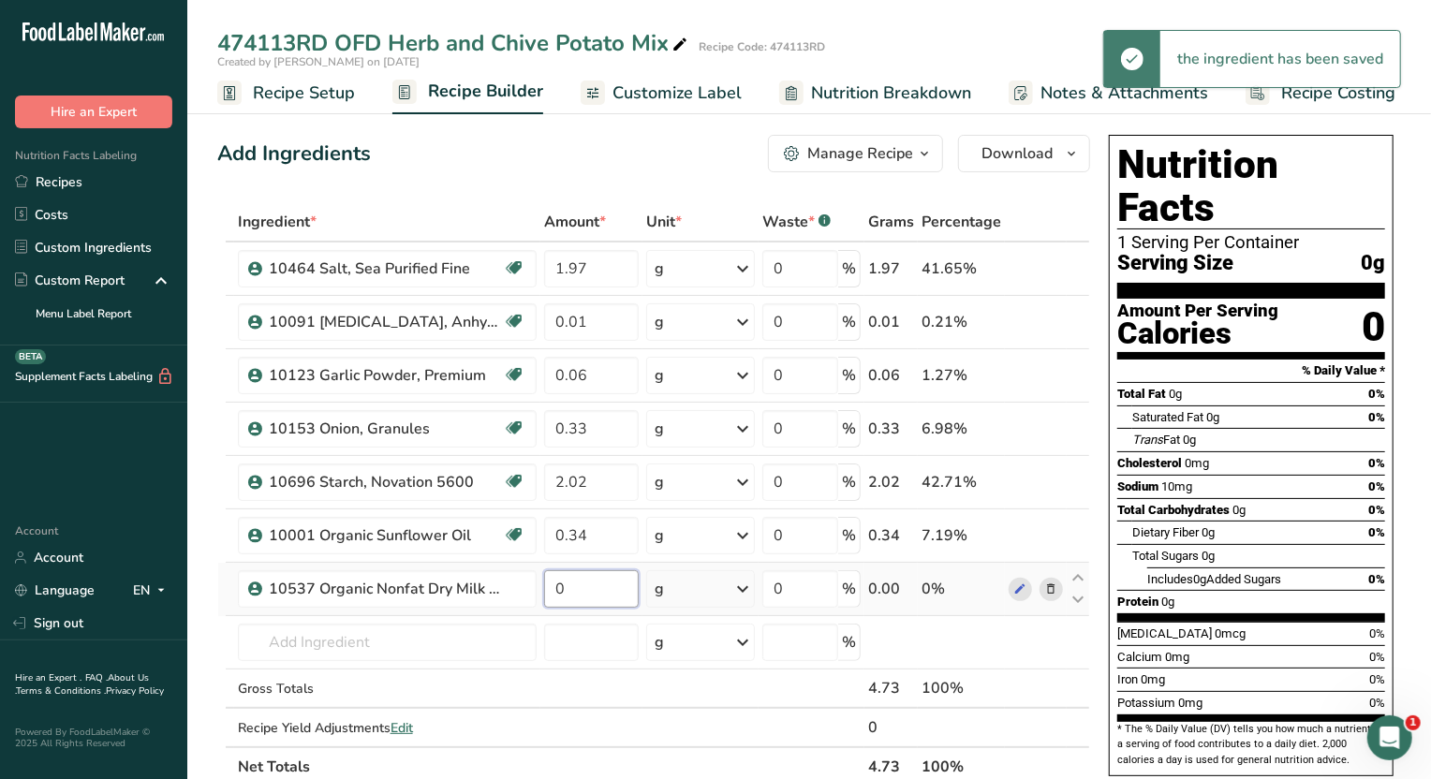
click at [581, 588] on input "0" at bounding box center [591, 588] width 95 height 37
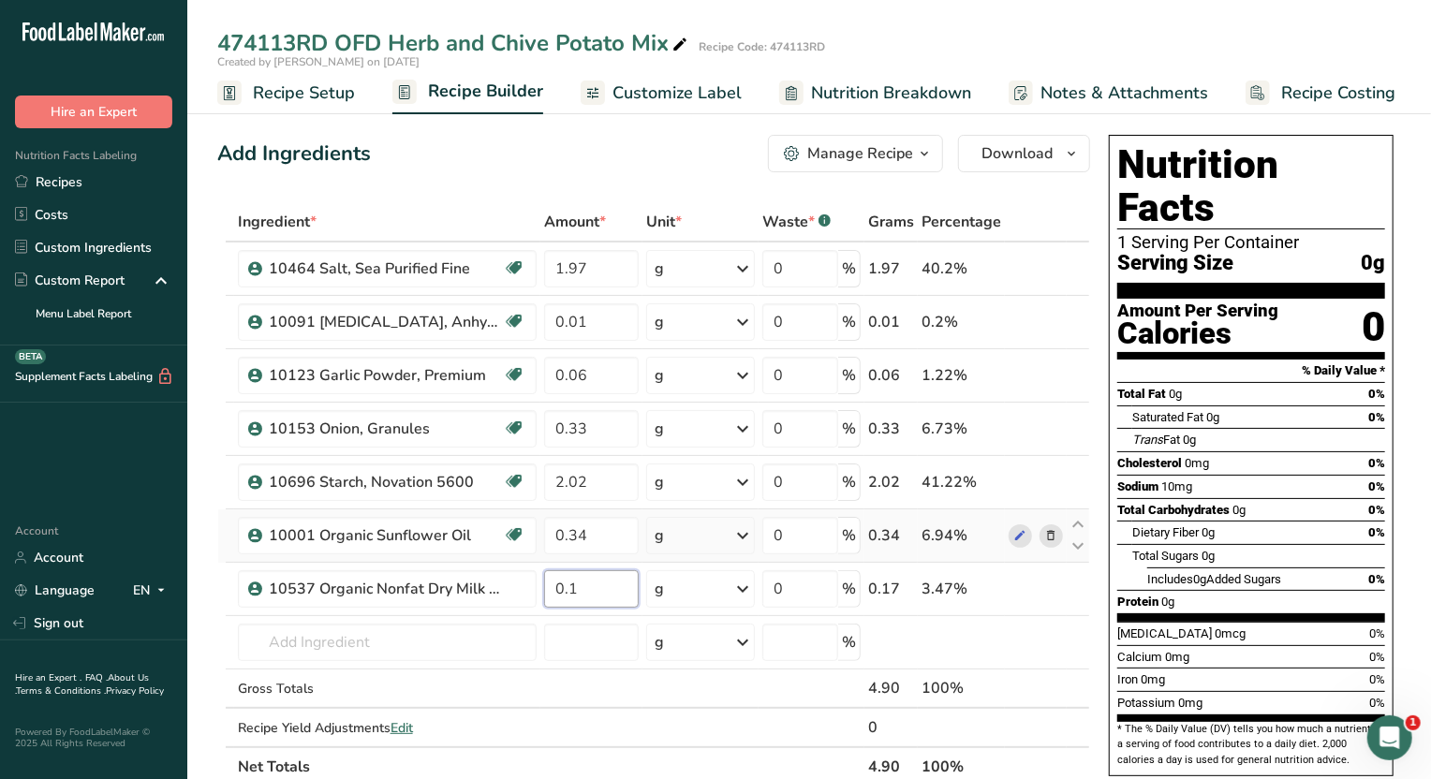
type input "0"
type input "17.79"
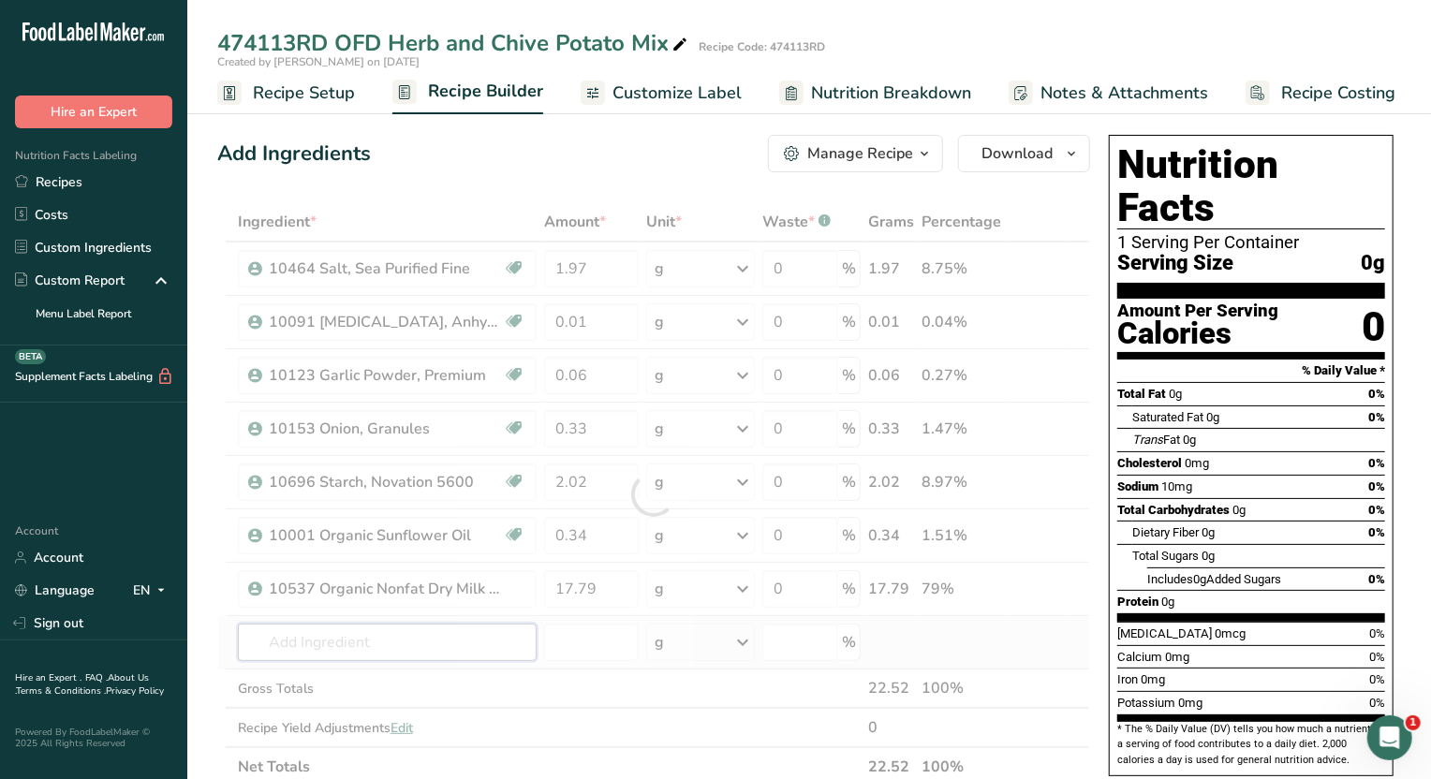
click at [475, 648] on div "Ingredient * Amount * Unit * Waste * .a-a{fill:#347362;}.b-a{fill:#fff;} Grams …" at bounding box center [653, 494] width 873 height 585
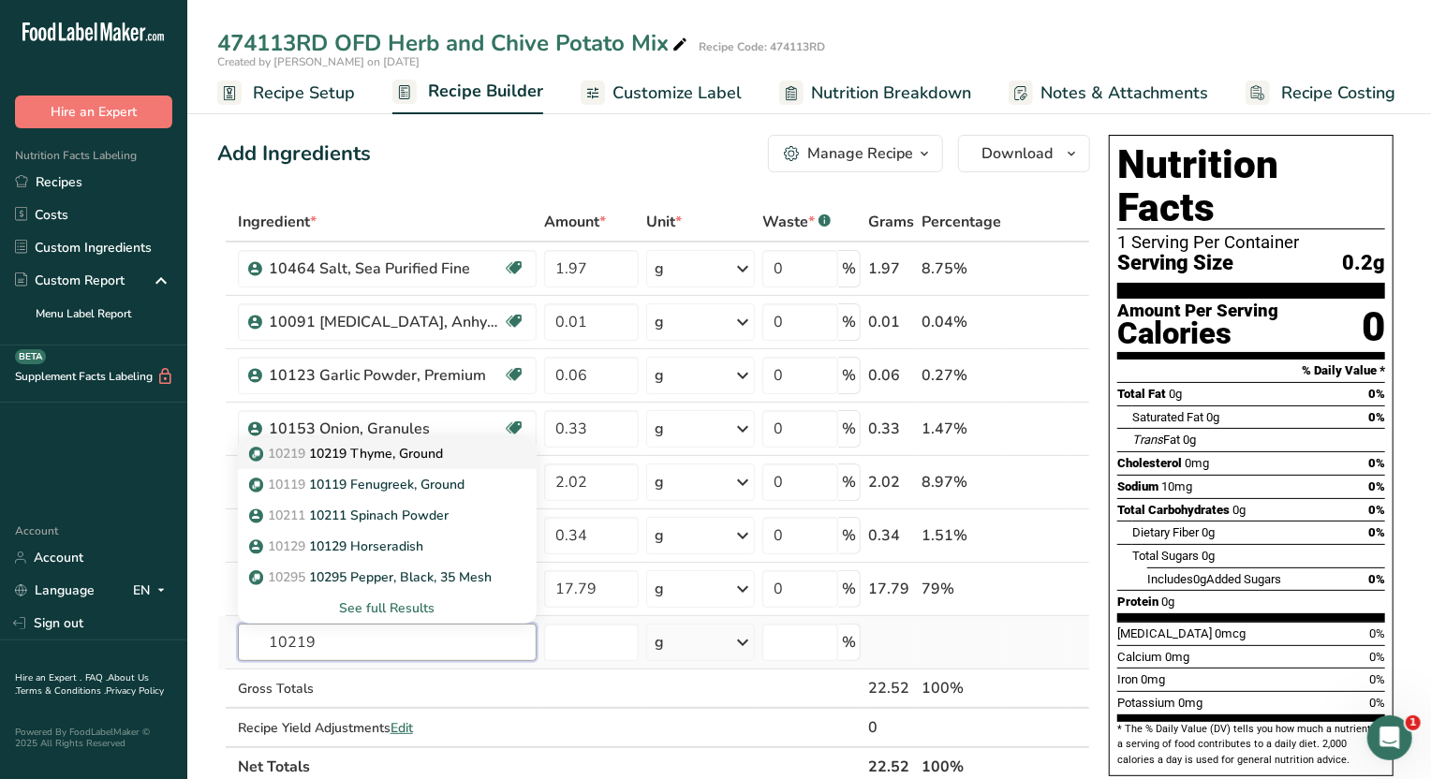
type input "10219"
click at [440, 447] on p "10219 10219 Thyme, Ground" at bounding box center [348, 454] width 190 height 20
type input "10219 Thyme, Ground"
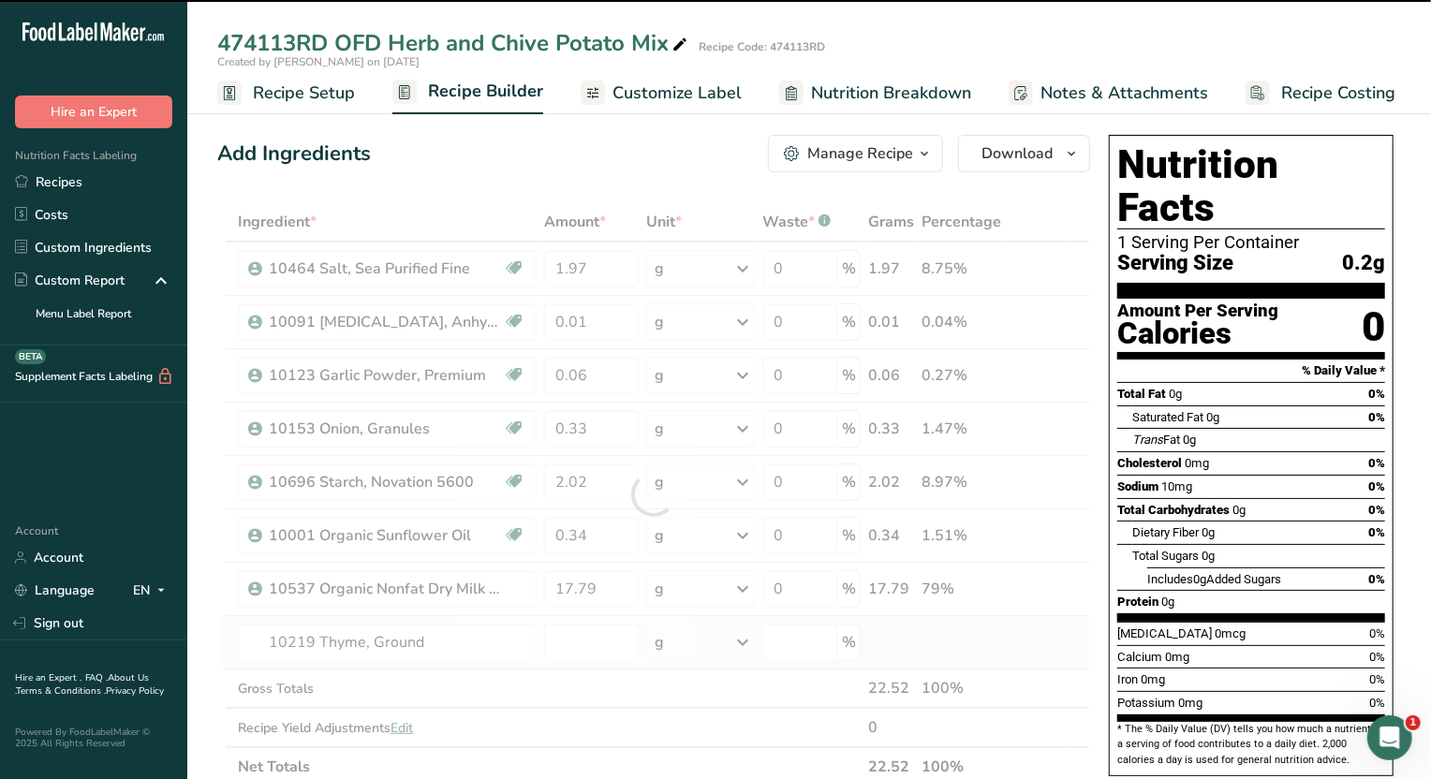
type input "0"
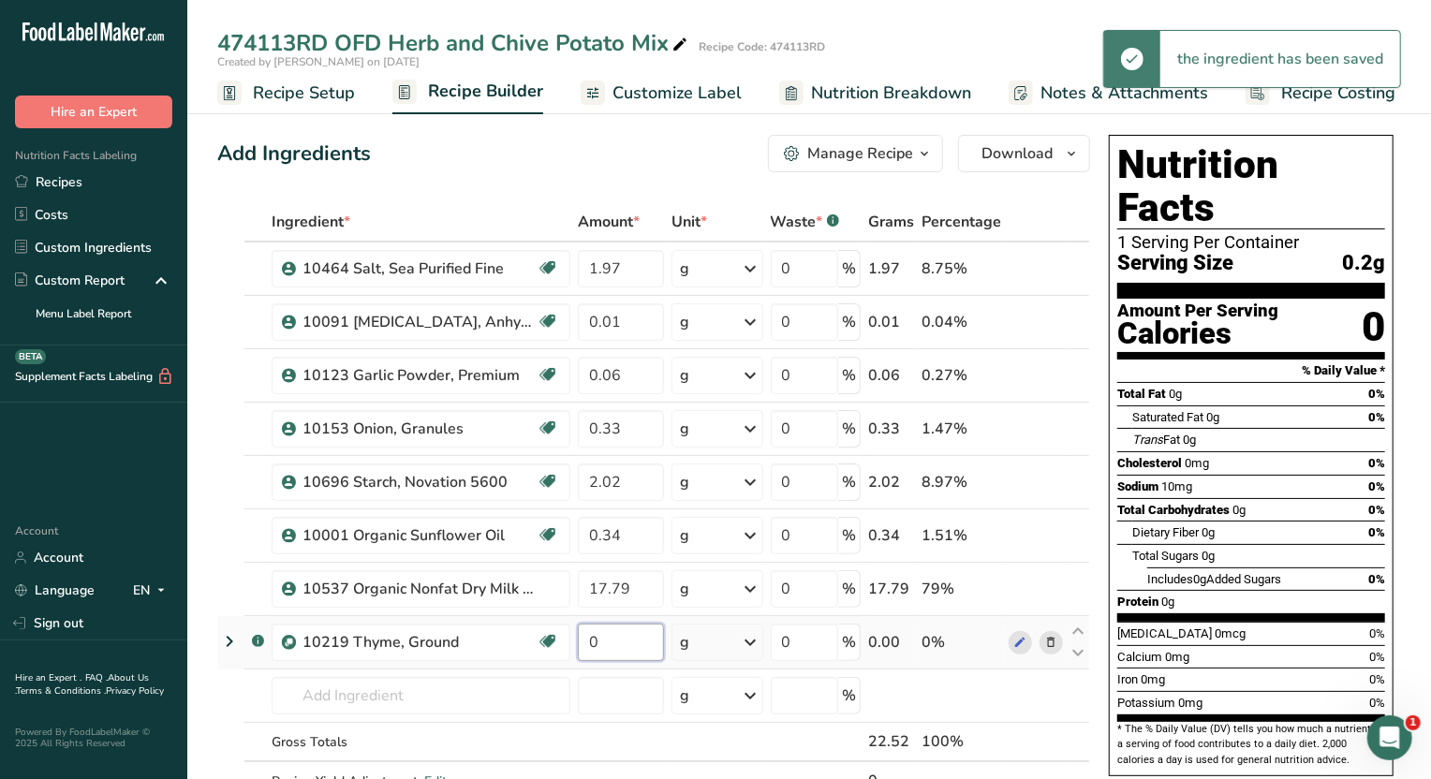
click at [596, 639] on input "0" at bounding box center [621, 642] width 86 height 37
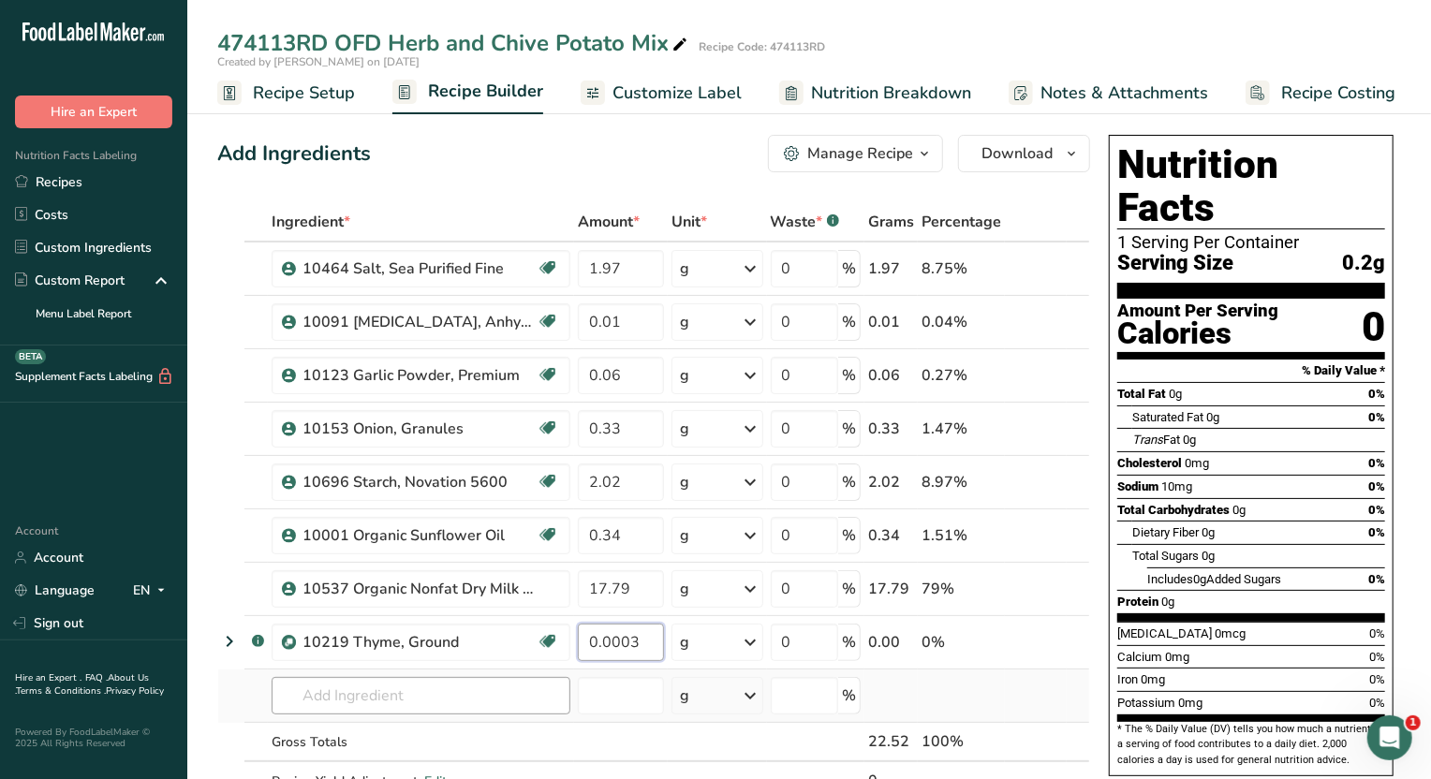
type input "0"
type input "3"
type input "0.03"
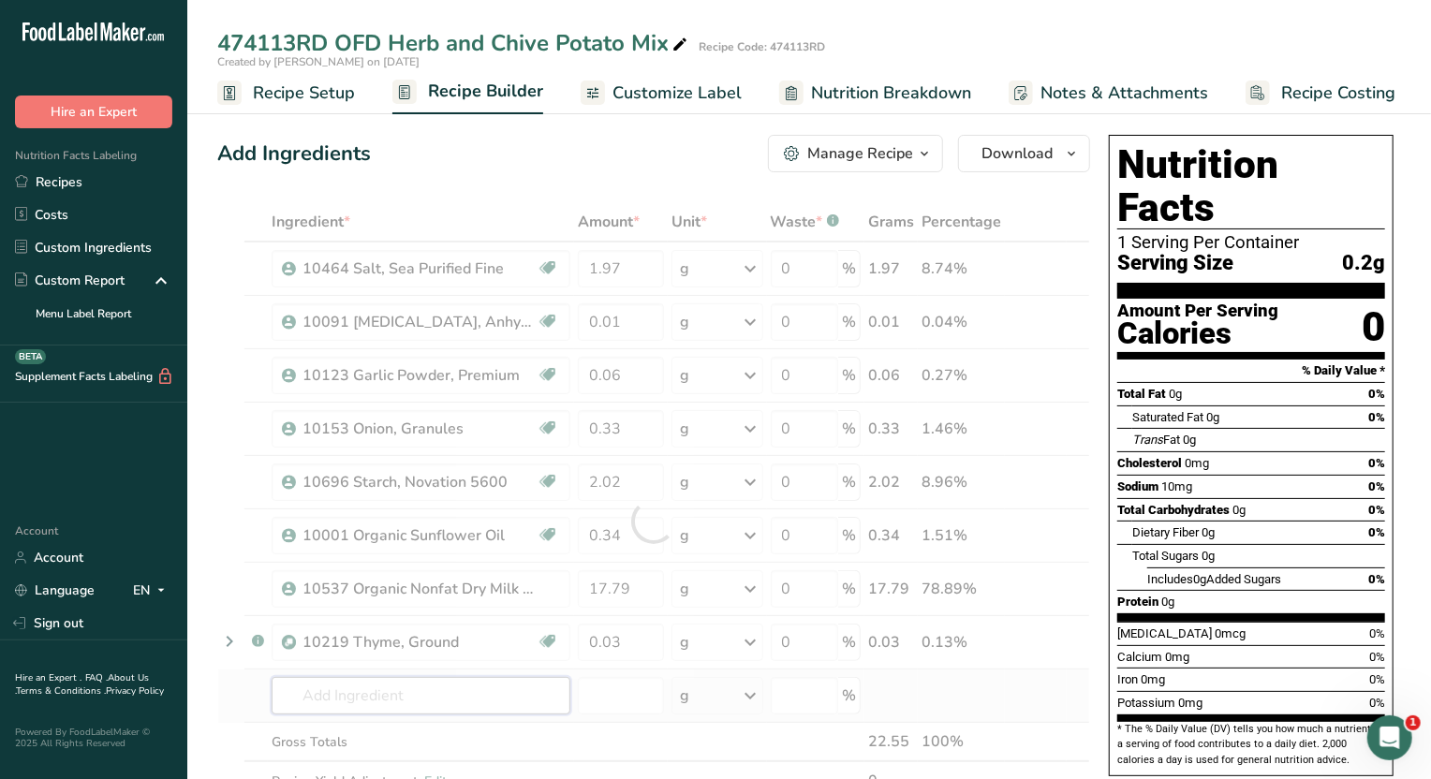
click at [534, 699] on div "Ingredient * Amount * Unit * Waste * .a-a{fill:#347362;}.b-a{fill:#fff;} Grams …" at bounding box center [653, 521] width 873 height 638
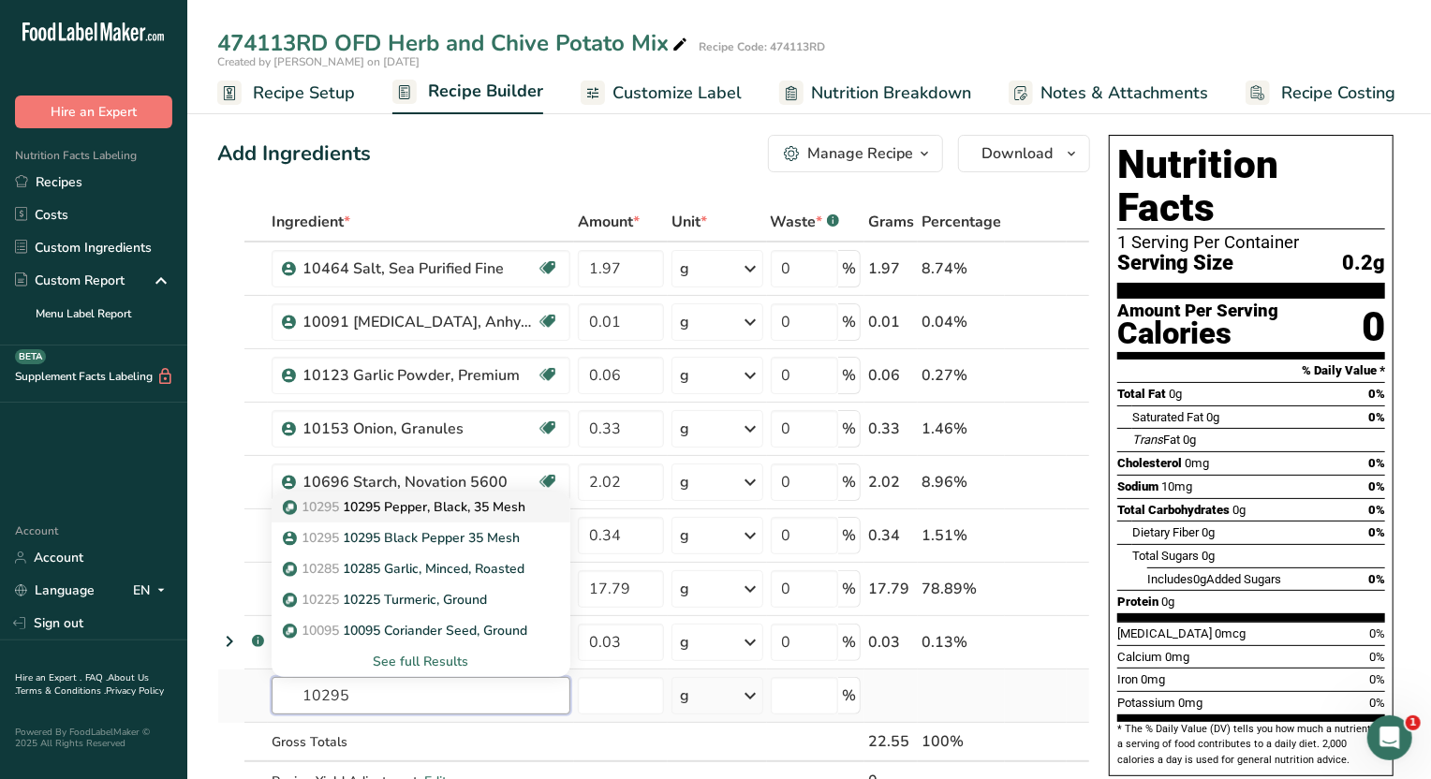
type input "10295"
click at [490, 501] on p "10295 10295 Pepper, Black, 35 Mesh" at bounding box center [406, 507] width 239 height 20
type input "10295 Pepper, Black, 35 Mesh"
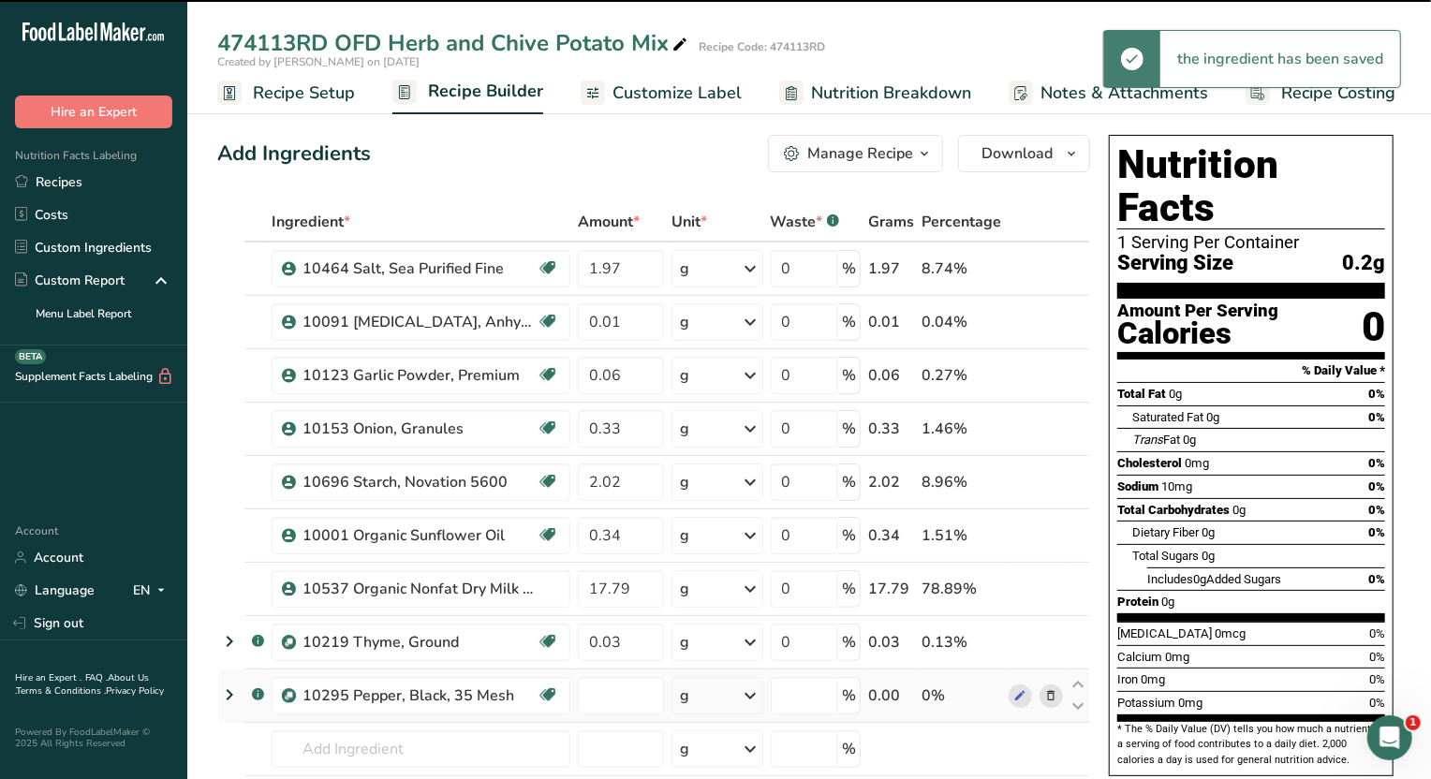
type input "0"
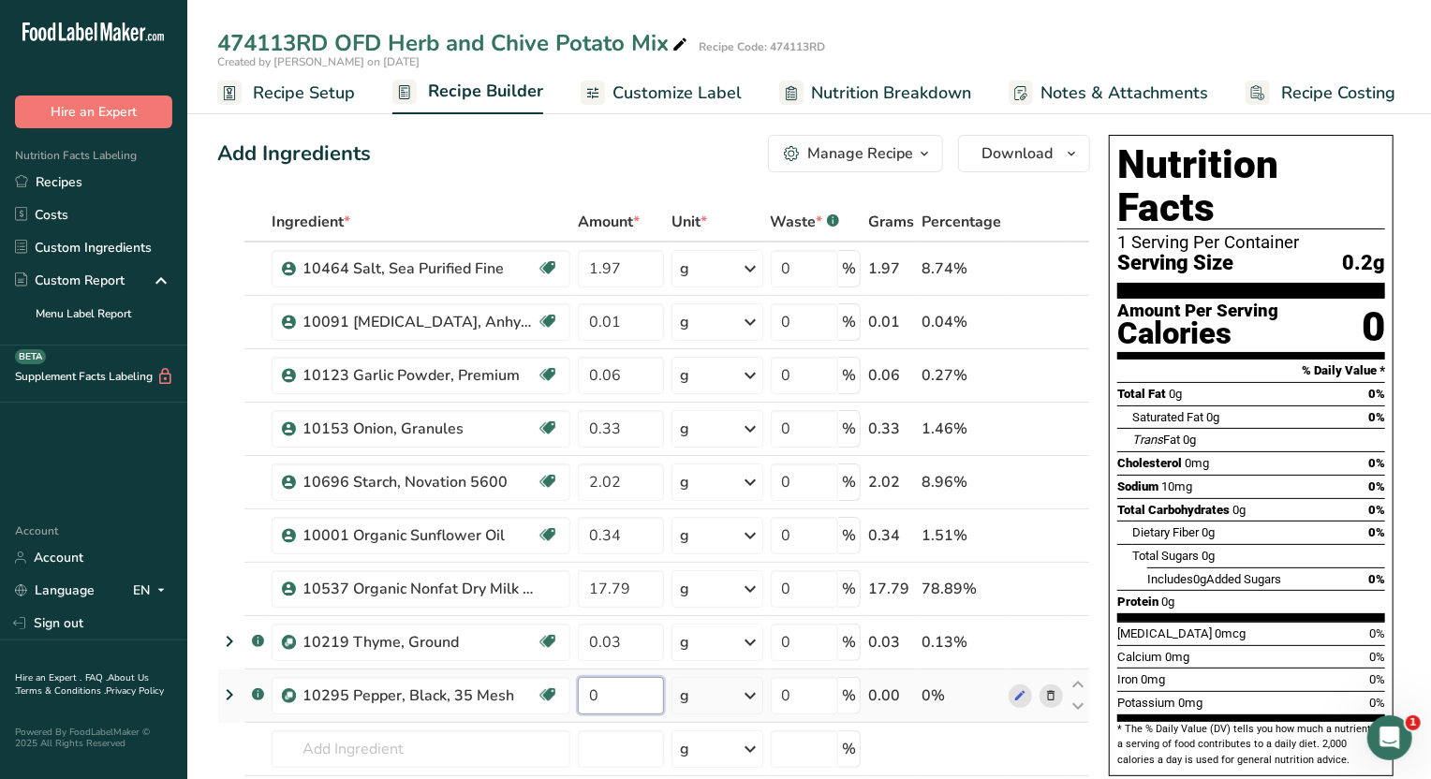
click at [615, 698] on input "0" at bounding box center [621, 695] width 86 height 37
type input "6"
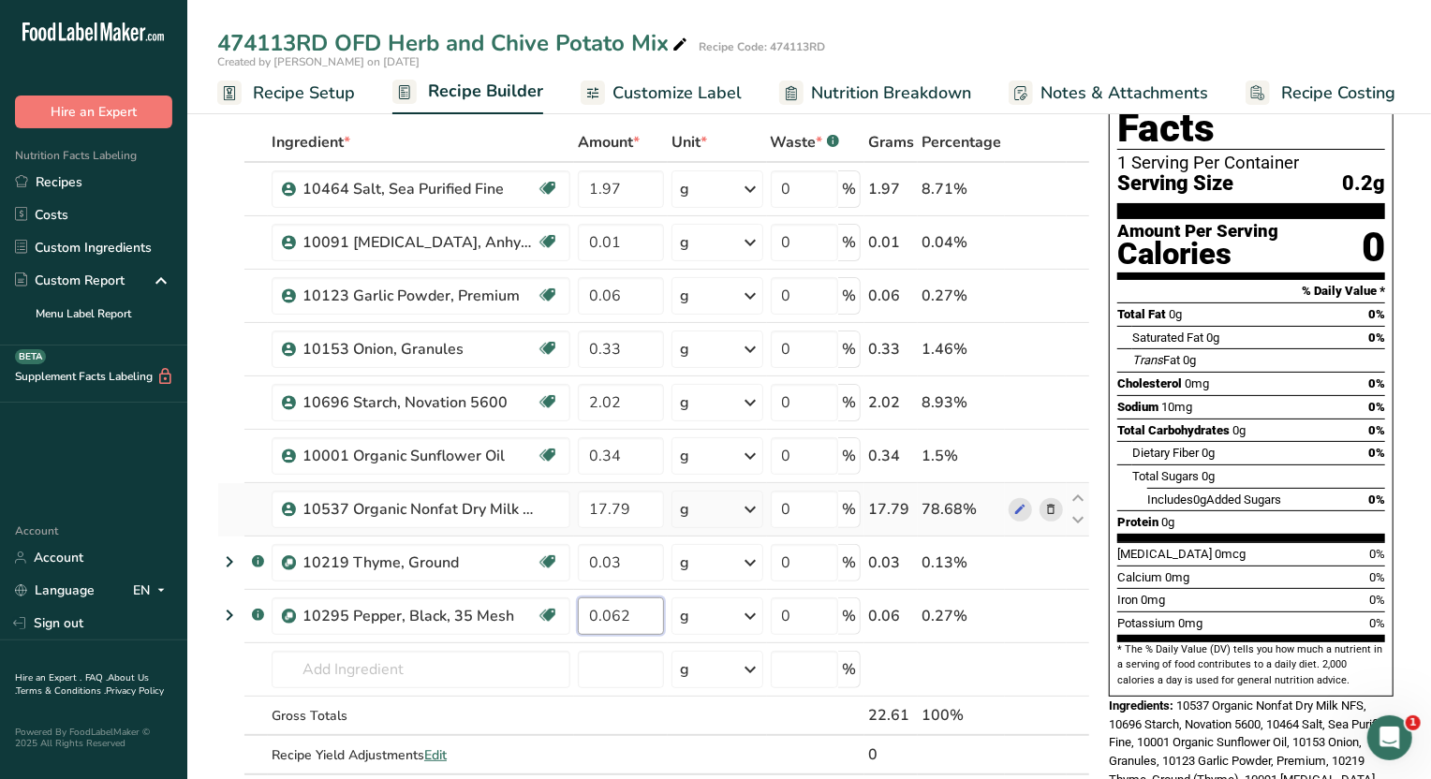
scroll to position [116, 0]
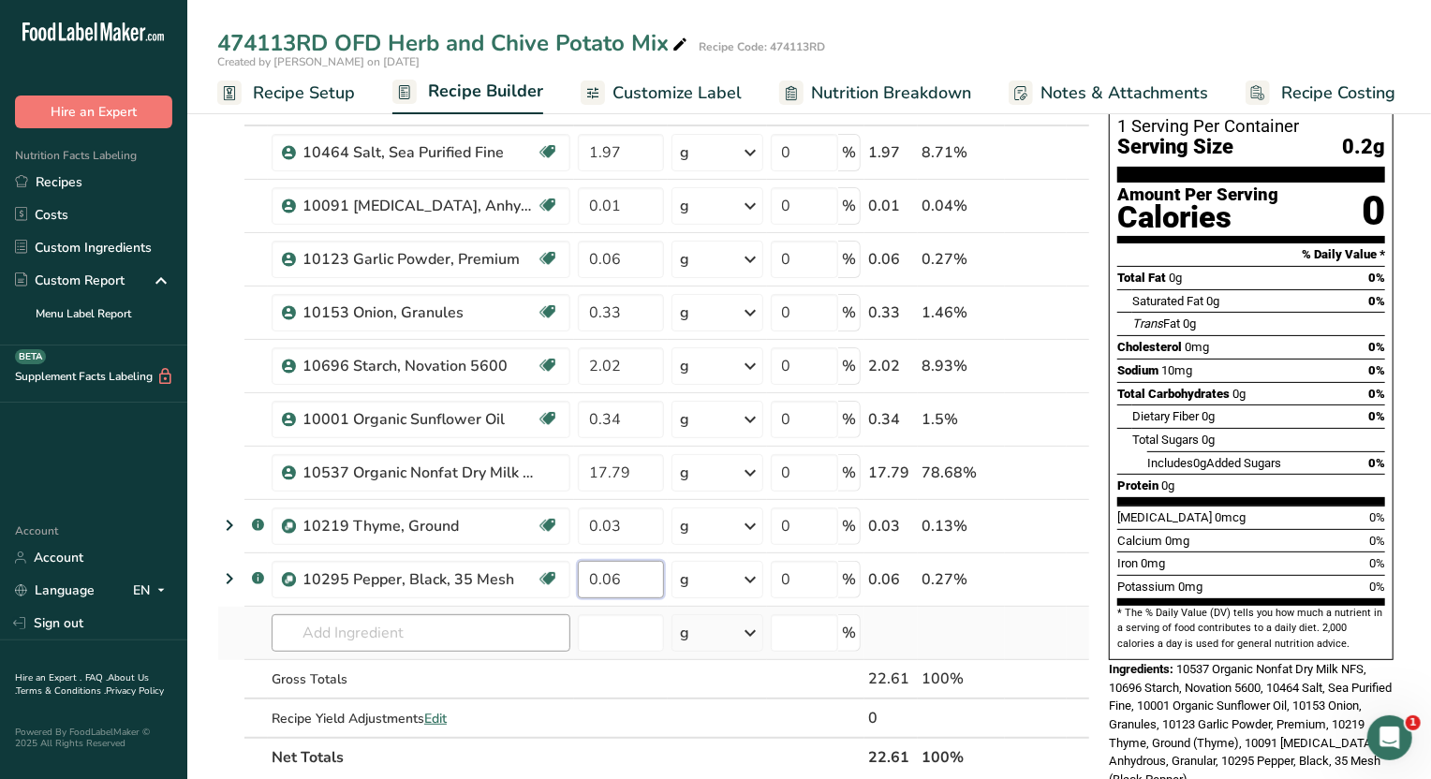
type input "0.06"
click at [382, 630] on div "Ingredient * Amount * Unit * Waste * .a-a{fill:#347362;}.b-a{fill:#fff;} Grams …" at bounding box center [653, 431] width 873 height 691
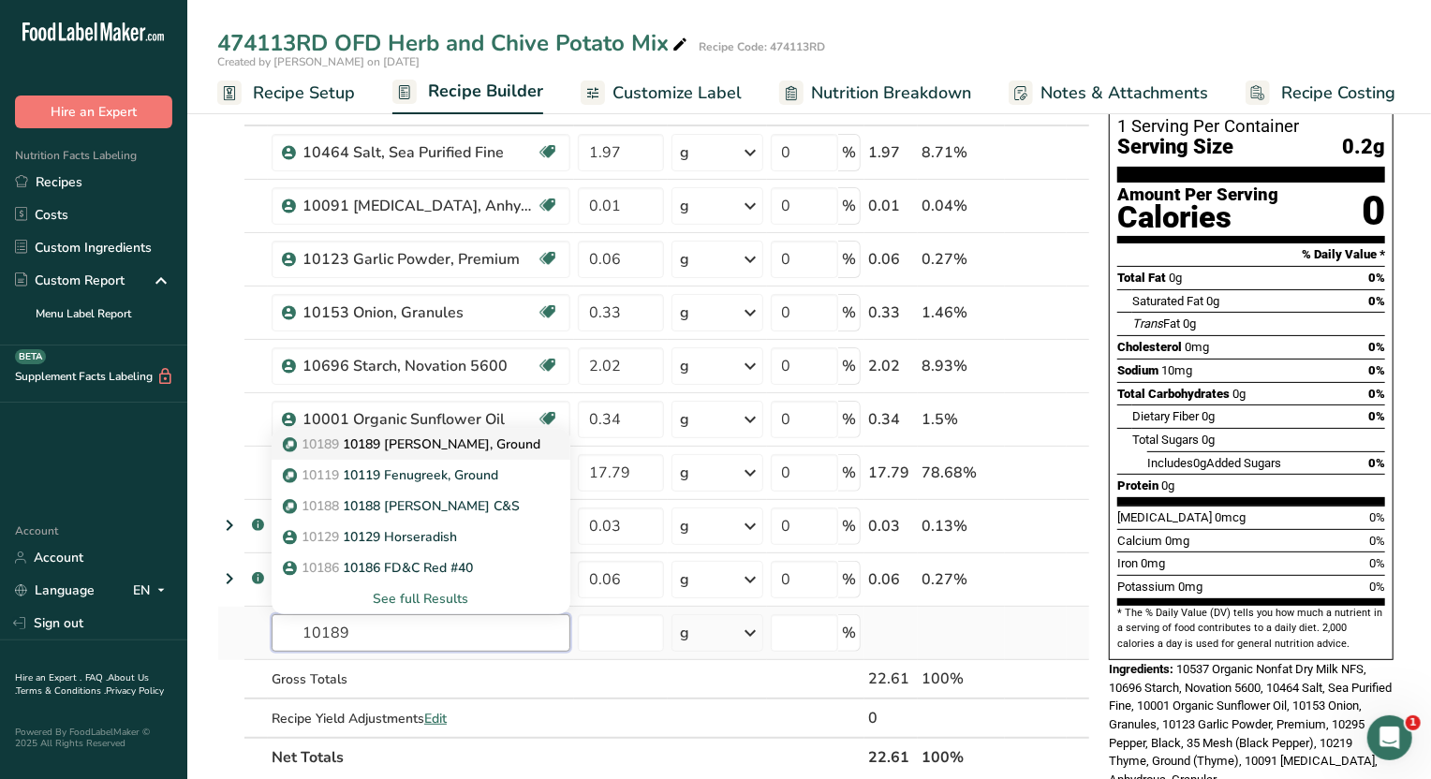
type input "10189"
click at [426, 444] on p "10189 10189 Rosemary, Ground" at bounding box center [414, 445] width 254 height 20
type input "10189 [PERSON_NAME], Ground"
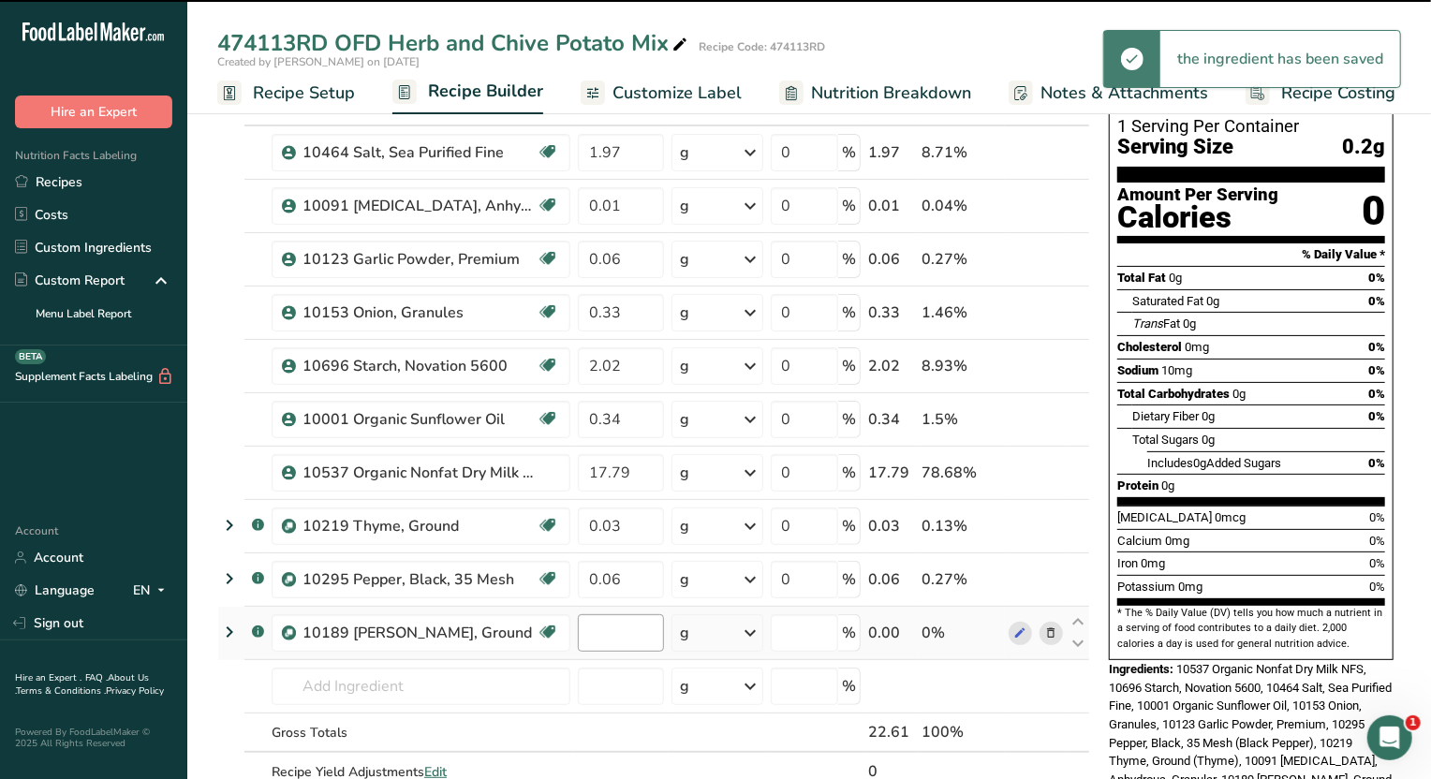
type input "0"
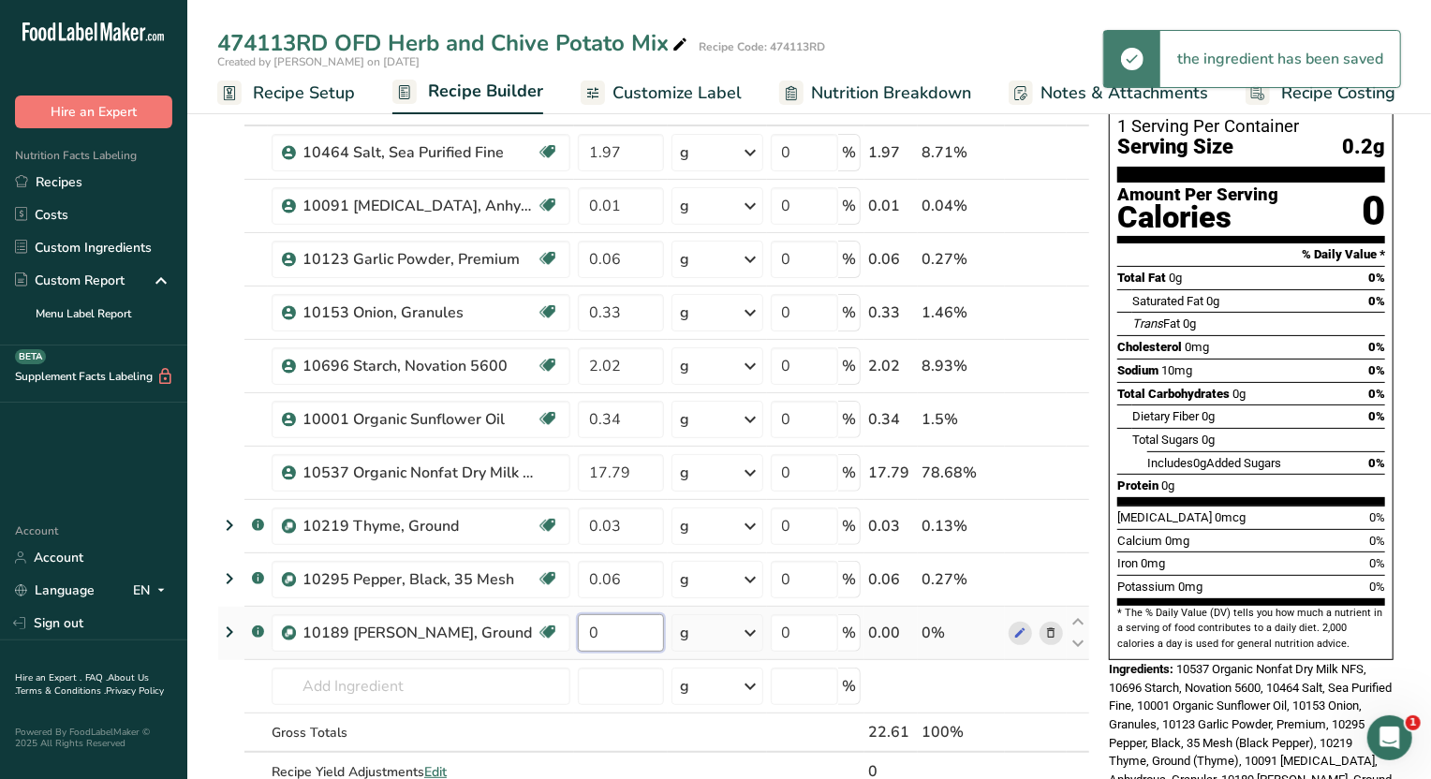
click at [605, 630] on input "0" at bounding box center [621, 633] width 86 height 37
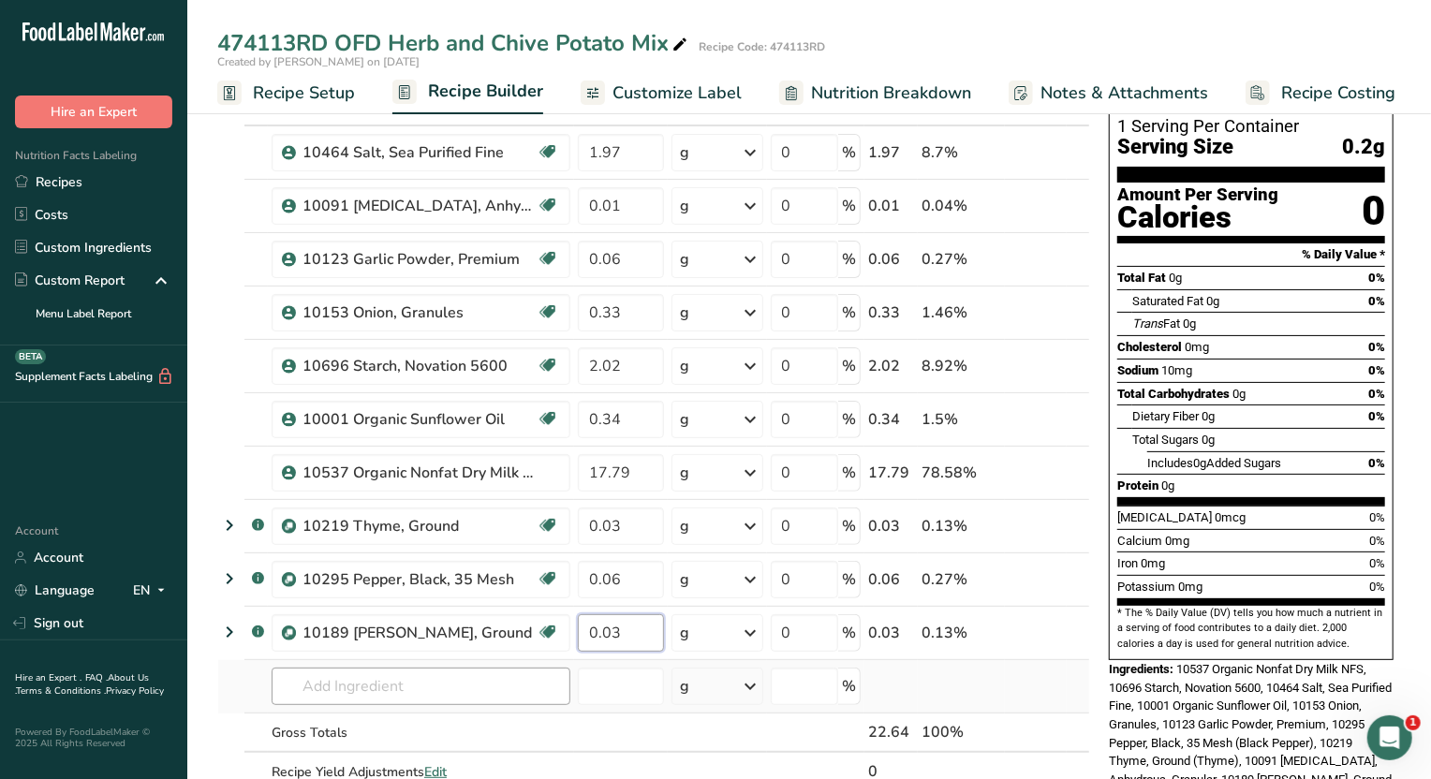
type input "0.03"
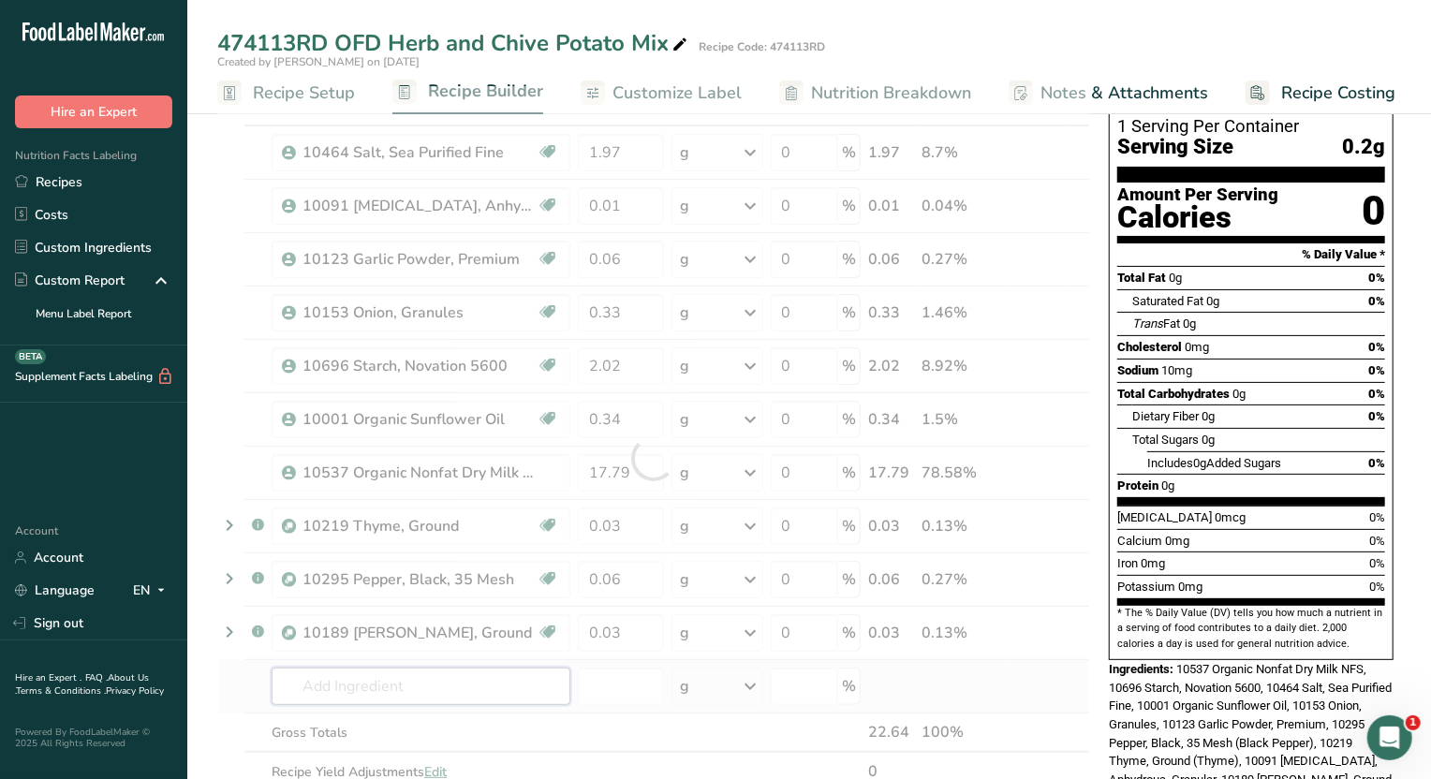
click at [532, 692] on div "Ingredient * Amount * Unit * Waste * .a-a{fill:#347362;}.b-a{fill:#fff;} Grams …" at bounding box center [653, 458] width 873 height 745
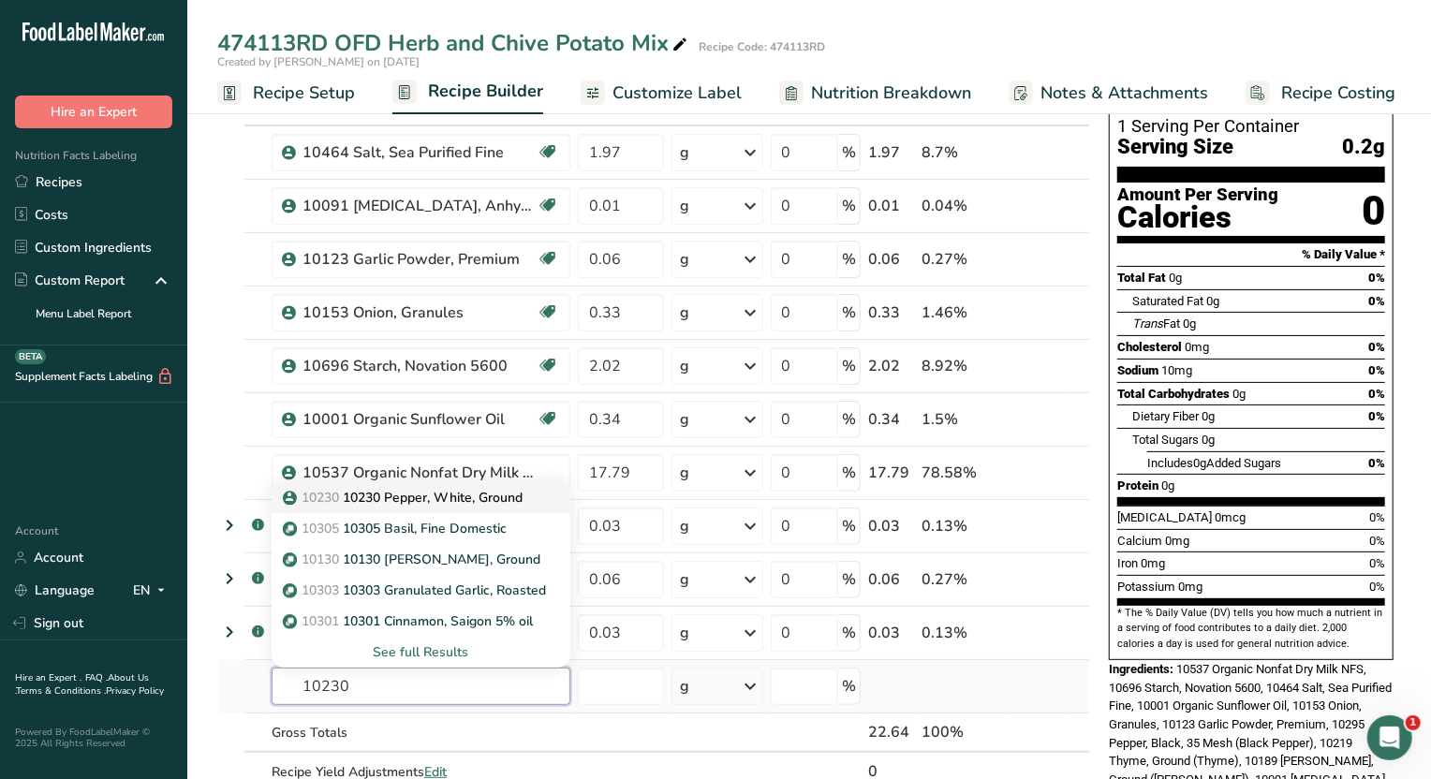
type input "10230"
click at [465, 488] on p "10230 10230 Pepper, White, Ground" at bounding box center [405, 498] width 236 height 20
type input "10230 Pepper, White, Ground"
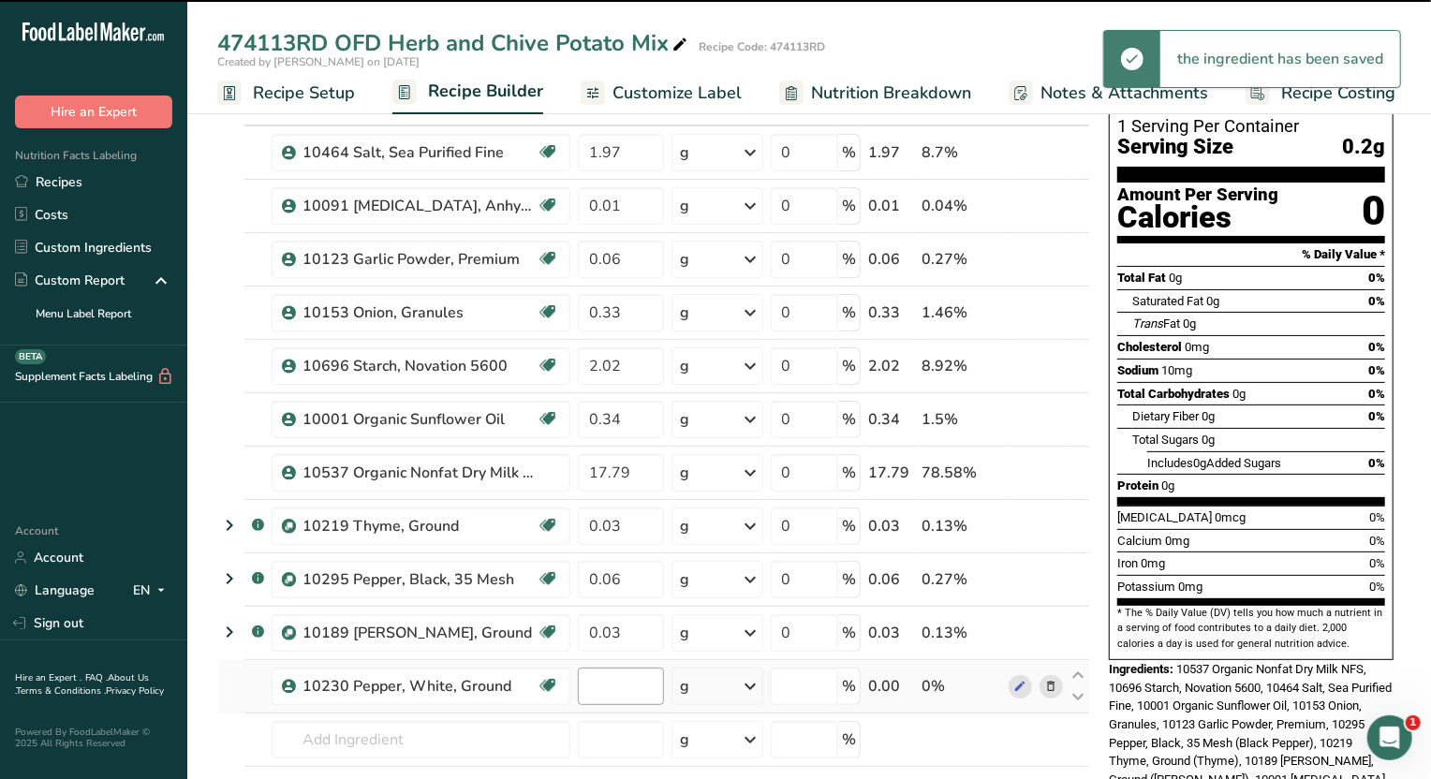
type input "0"
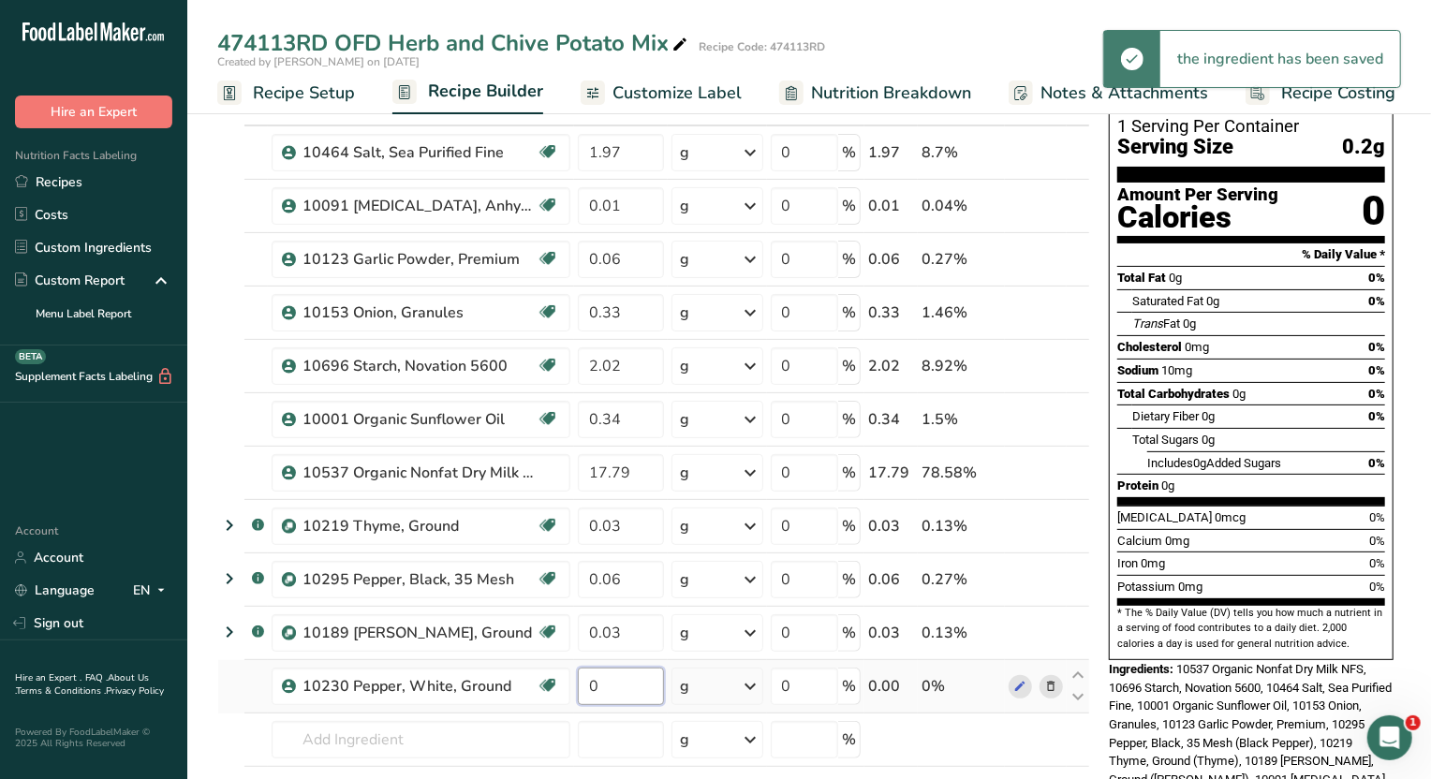
click at [617, 685] on input "0" at bounding box center [621, 686] width 86 height 37
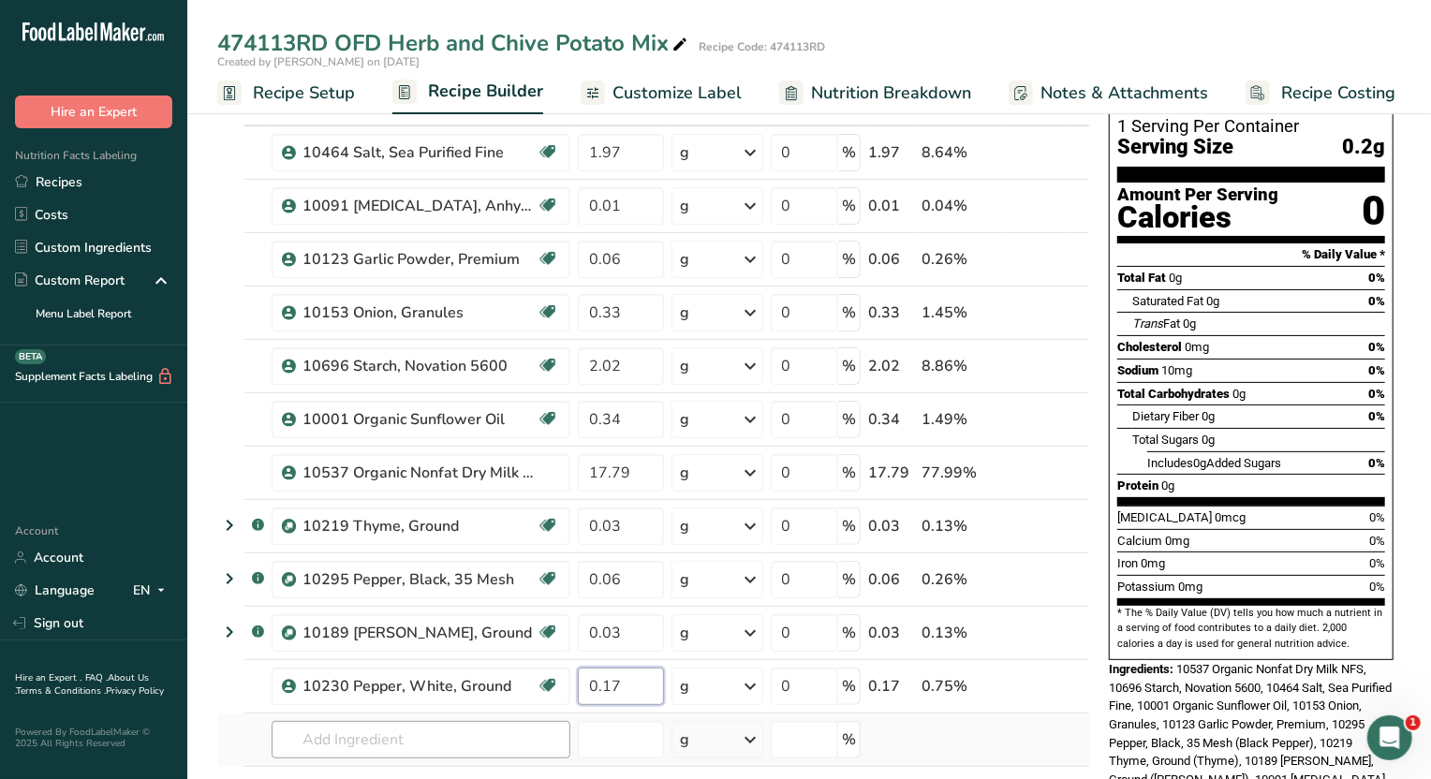
type input "0.17"
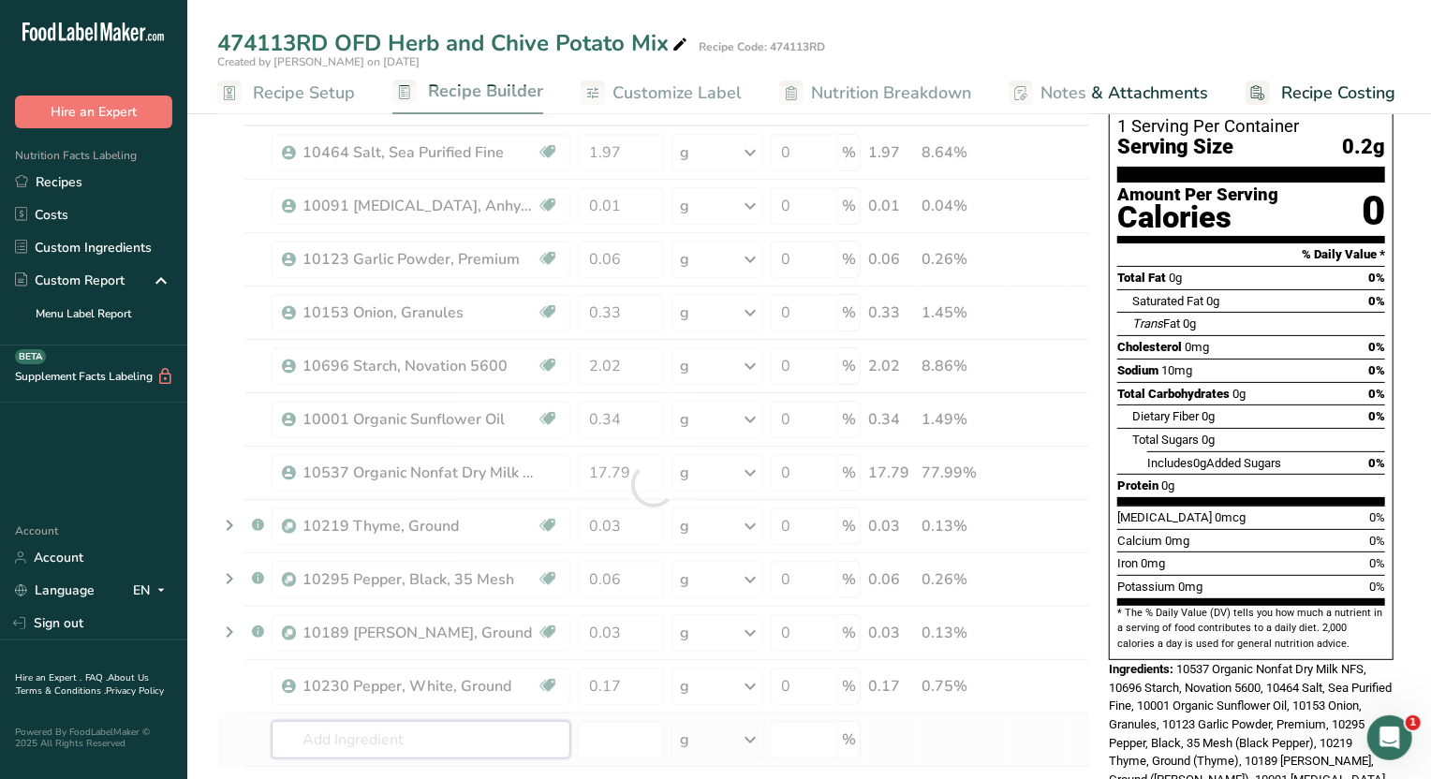
click at [519, 733] on div "Ingredient * Amount * Unit * Waste * .a-a{fill:#347362;}.b-a{fill:#fff;} Grams …" at bounding box center [653, 485] width 873 height 798
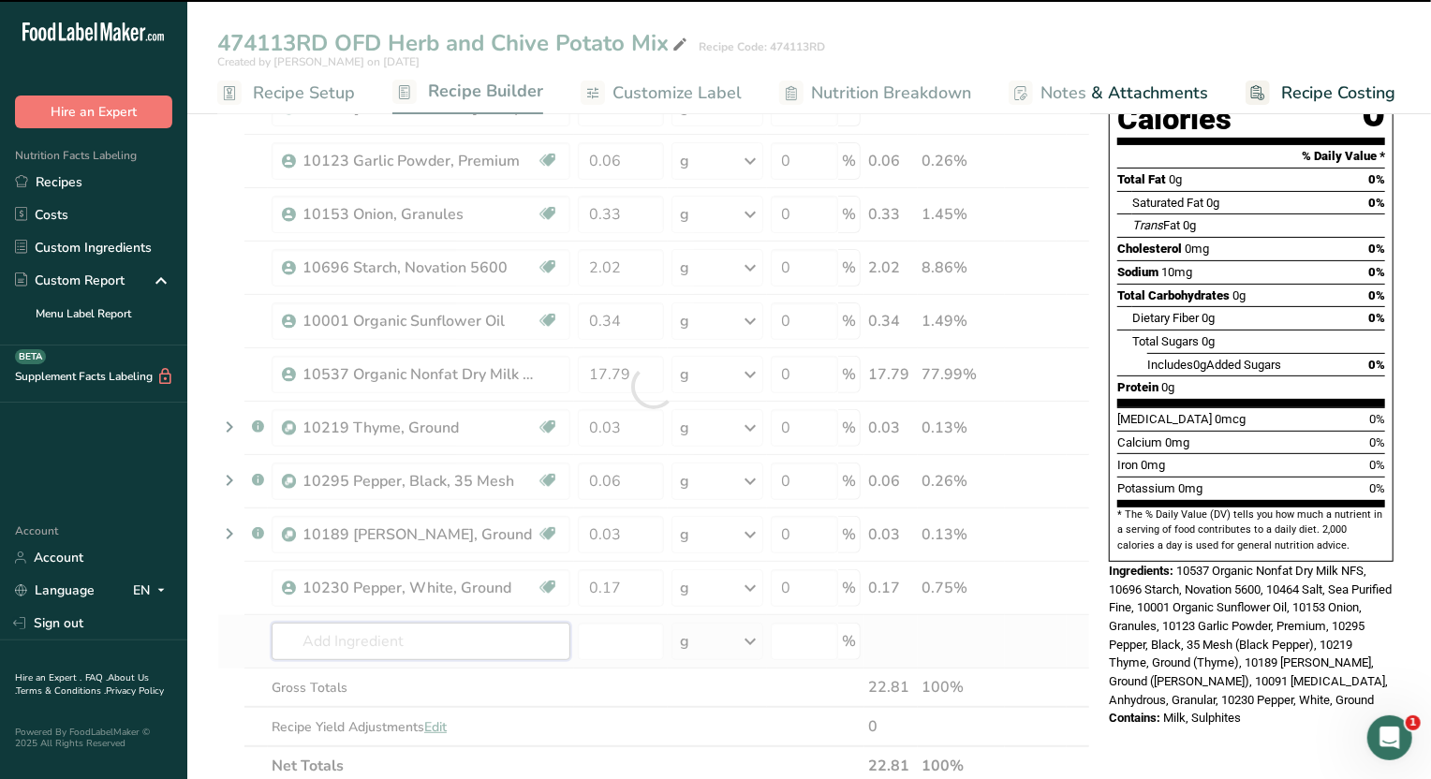
scroll to position [351, 0]
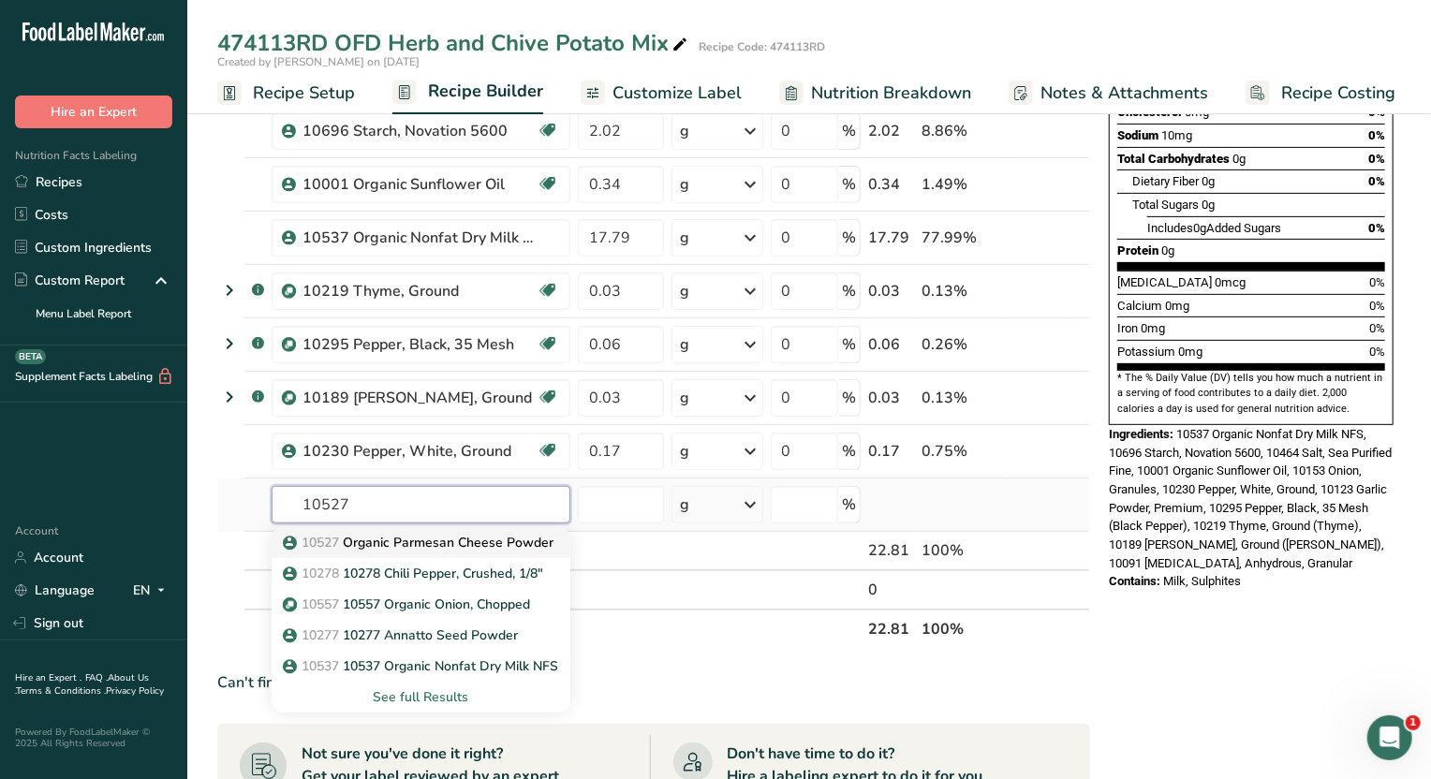
type input "10527"
click at [510, 545] on p "10527 Organic Parmesan Cheese Powder" at bounding box center [420, 543] width 267 height 20
type input "Organic Parmesan Cheese Powder"
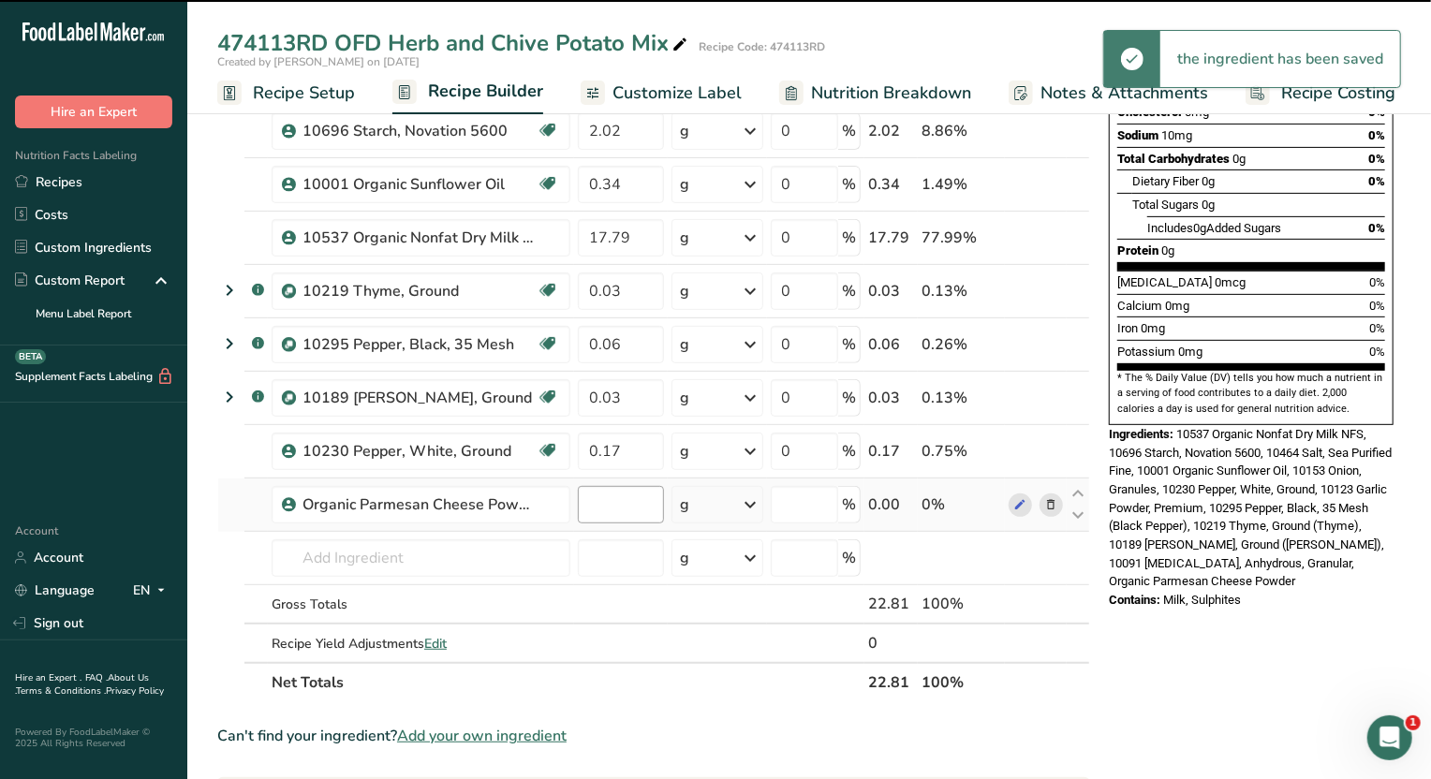
type input "0"
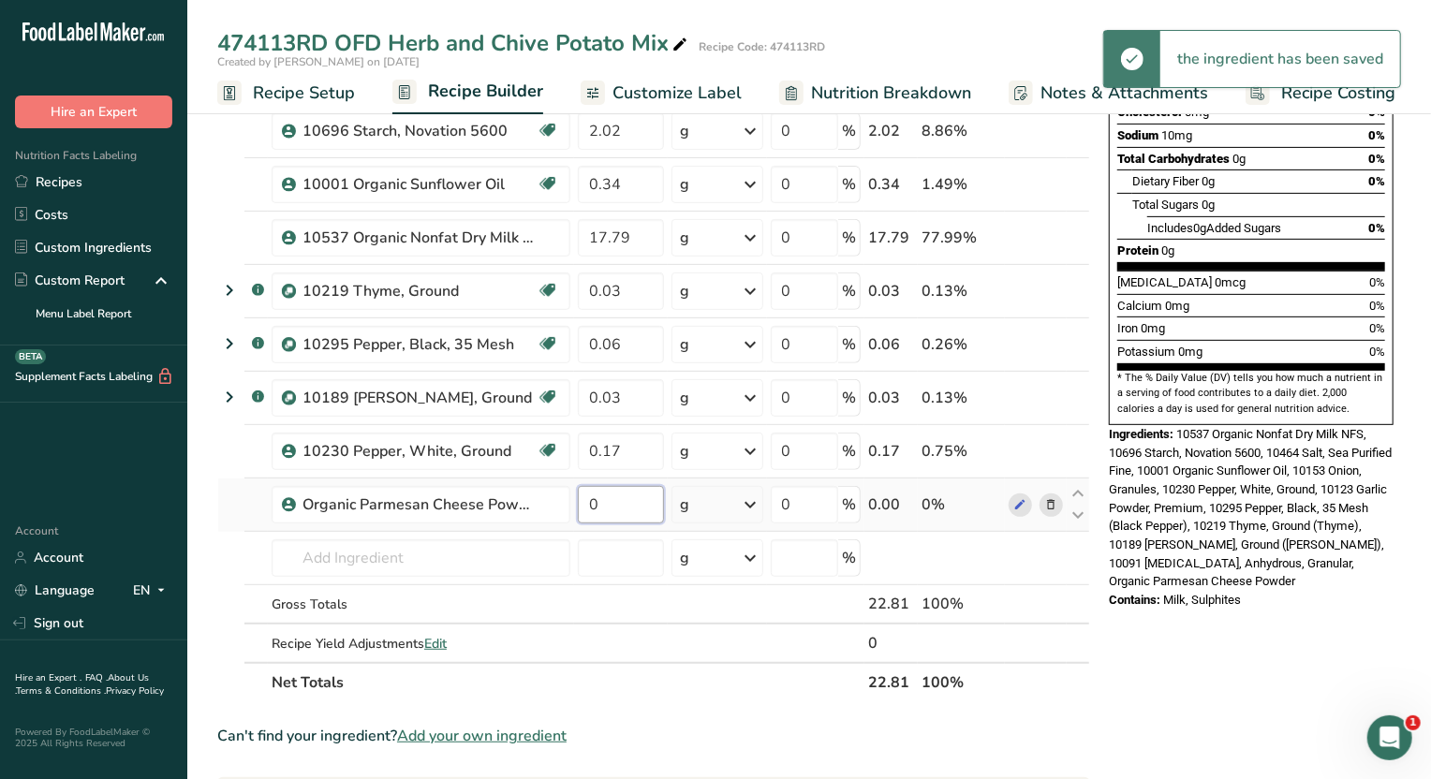
click at [626, 503] on input "0" at bounding box center [621, 504] width 86 height 37
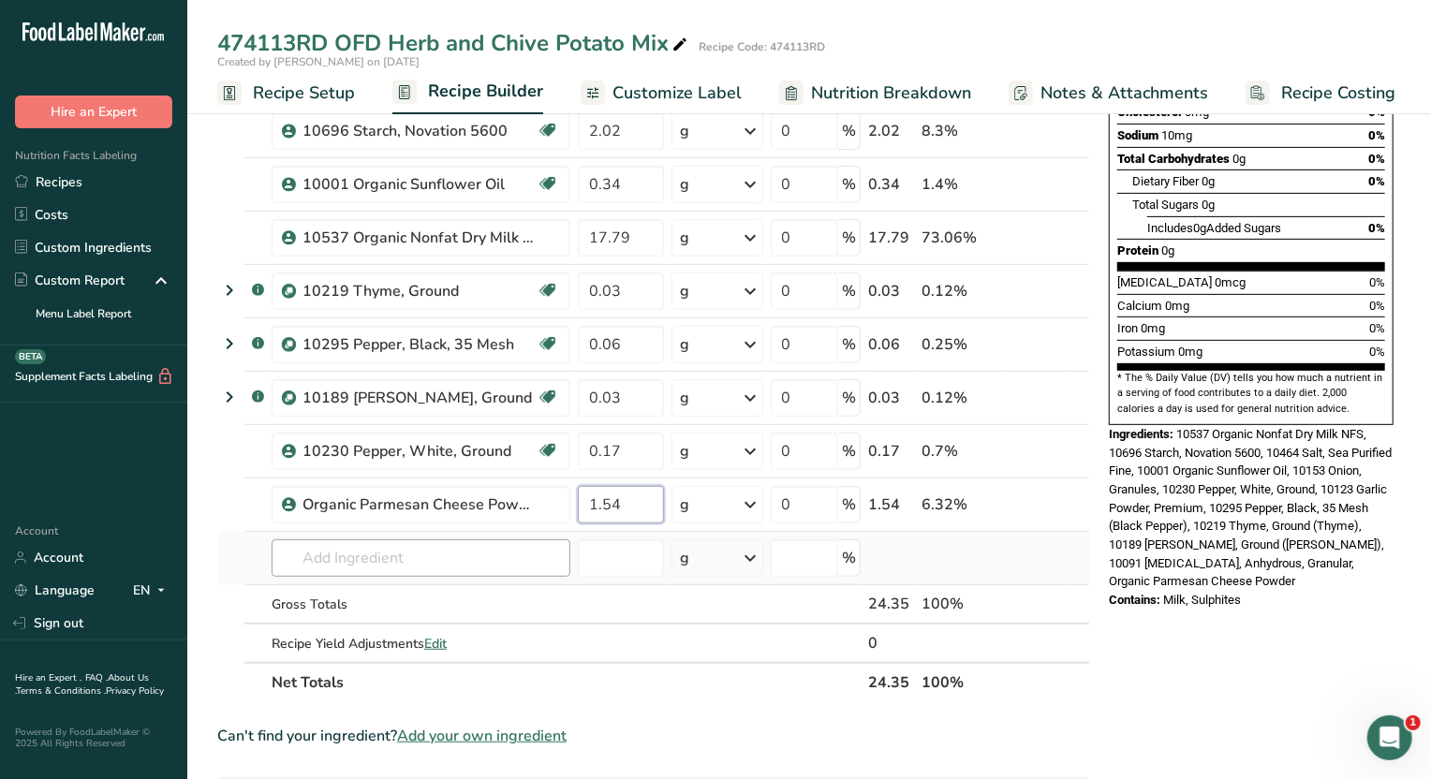
type input "1.54"
click at [470, 563] on div "Ingredient * Amount * Unit * Waste * .a-a{fill:#347362;}.b-a{fill:#fff;} Grams …" at bounding box center [653, 277] width 873 height 852
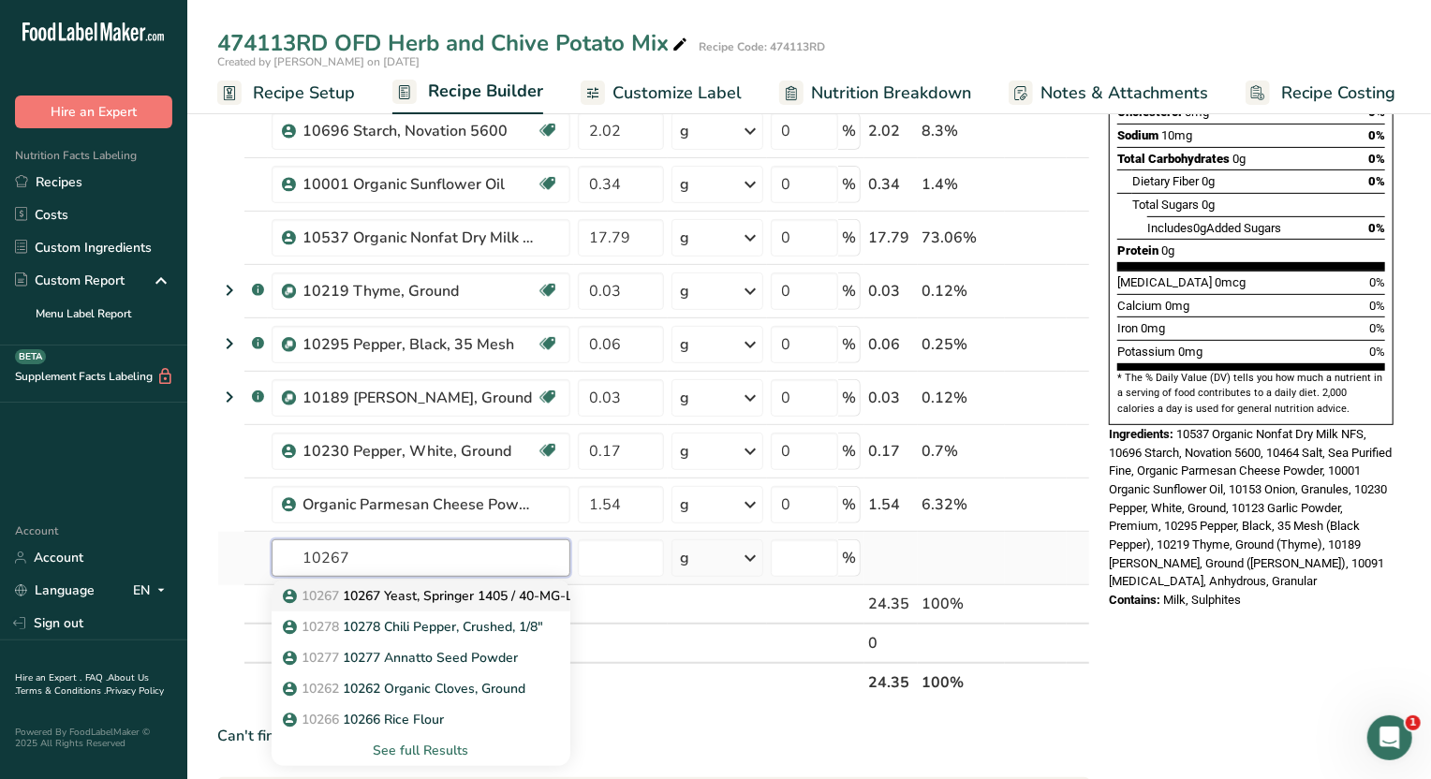
type input "10267"
click at [492, 587] on p "10267 10267 Yeast, Springer 1405 / 40-MG-L" at bounding box center [430, 596] width 287 height 20
type input "10267 Yeast, Springer 1405 / 40-MG-L"
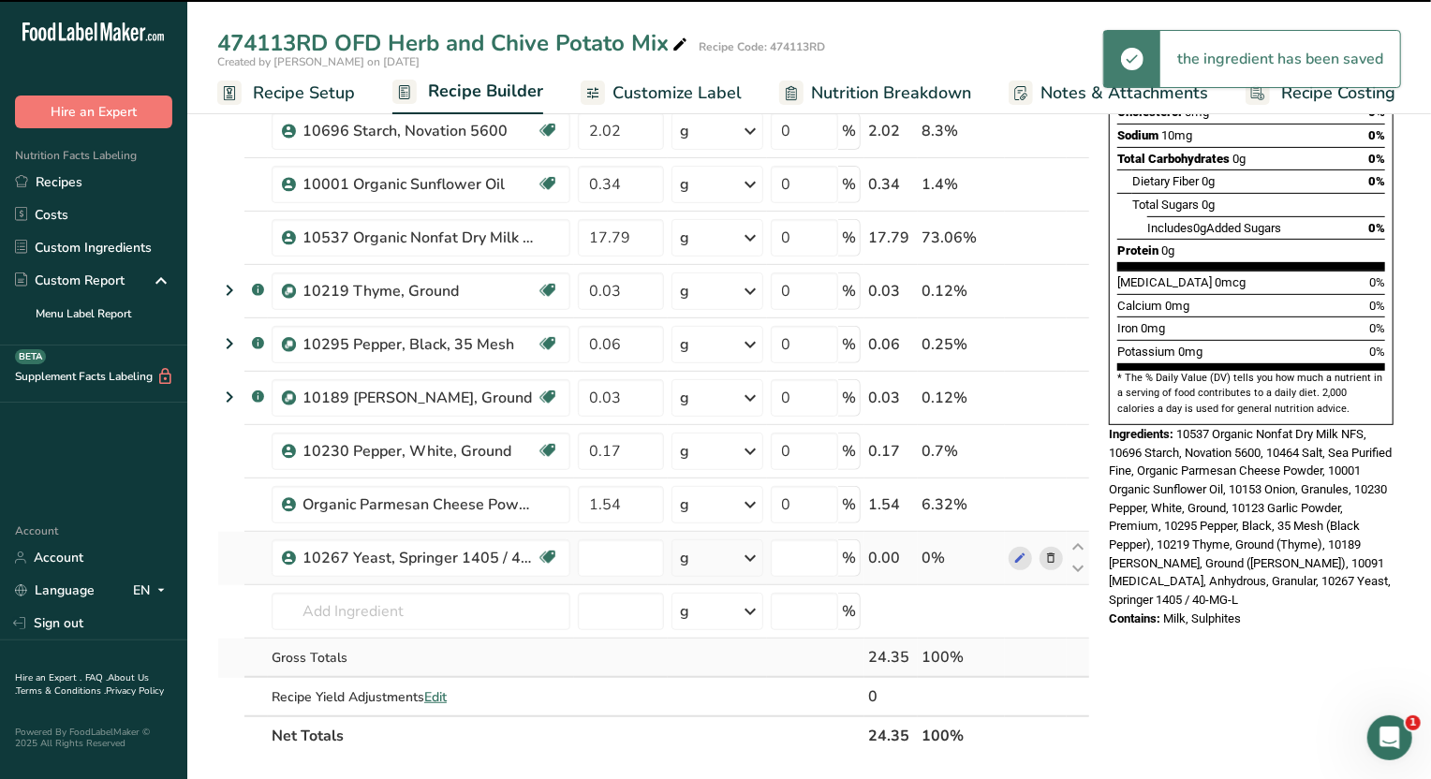
type input "0"
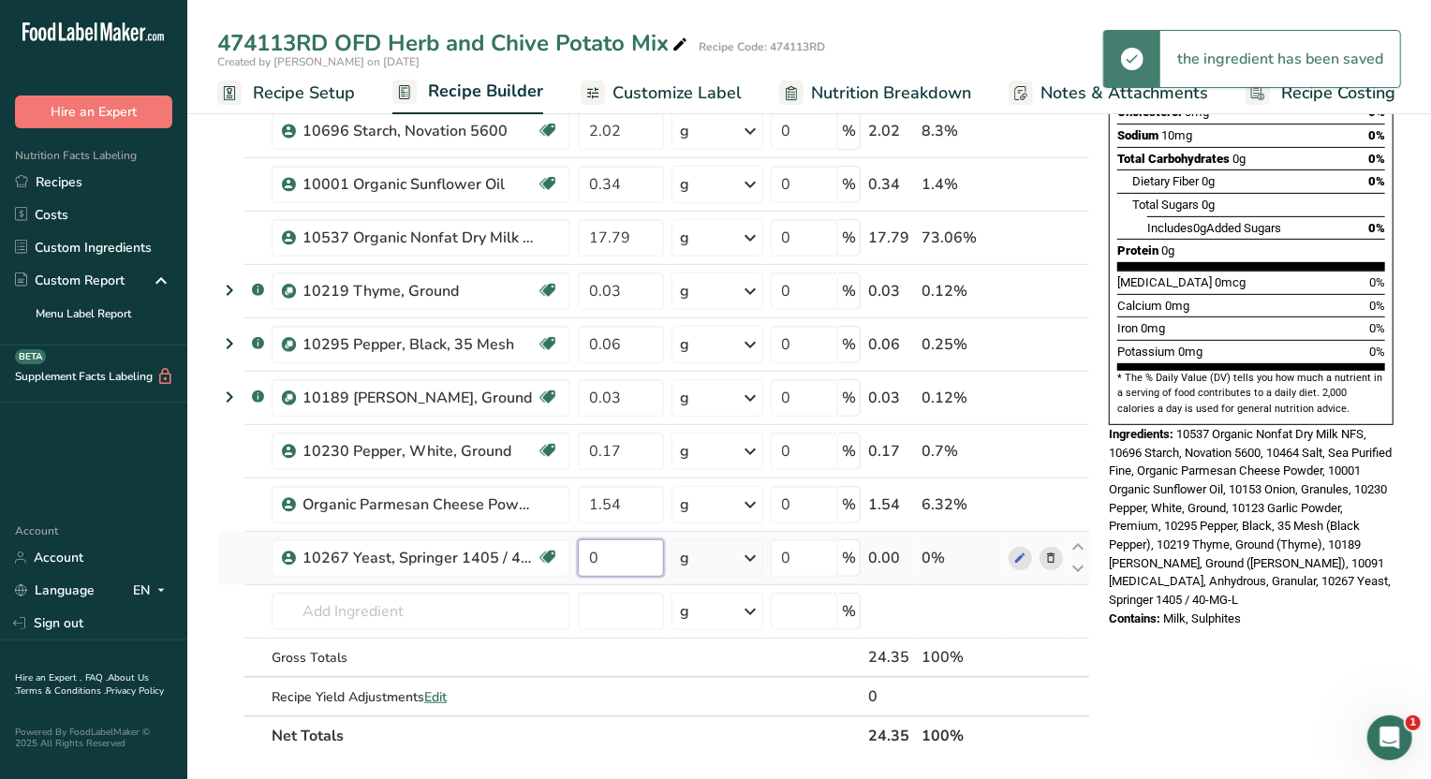
click at [645, 561] on input "0" at bounding box center [621, 558] width 86 height 37
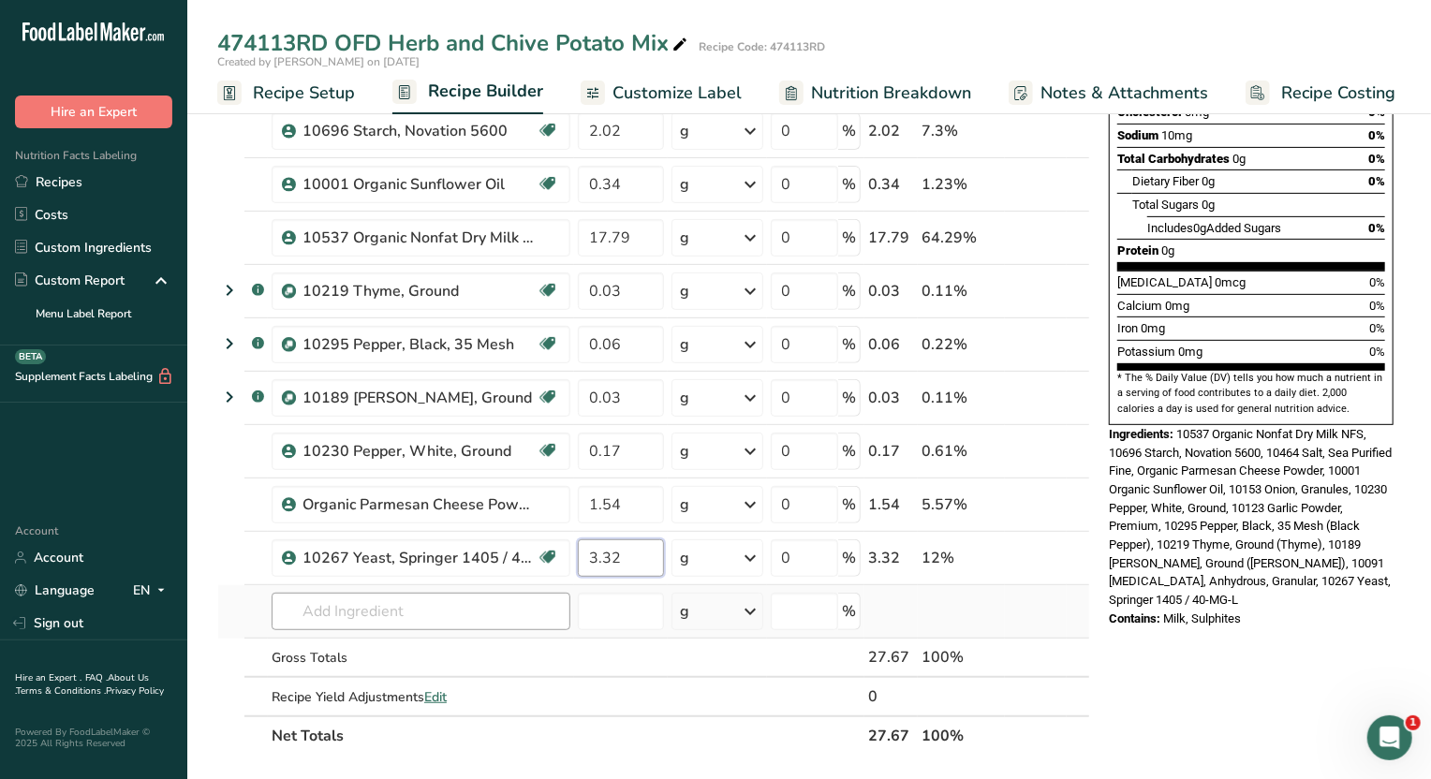
type input "3.32"
click at [323, 607] on div "Ingredient * Amount * Unit * Waste * .a-a{fill:#347362;}.b-a{fill:#fff;} Grams …" at bounding box center [653, 303] width 873 height 905
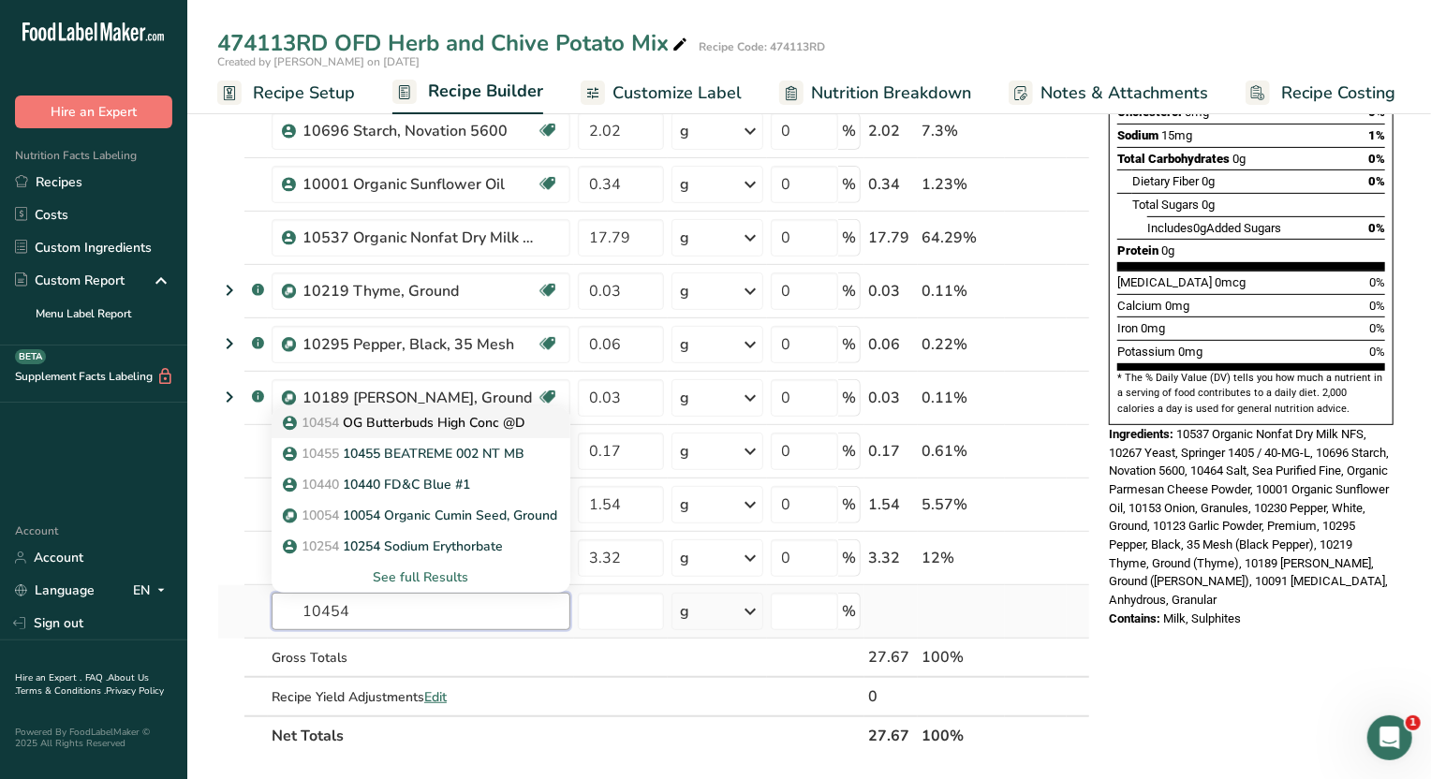
type input "10454"
click at [492, 418] on p "10454 OG Butterbuds High Conc @D" at bounding box center [406, 423] width 239 height 20
type input "OG Butterbuds High Conc @D"
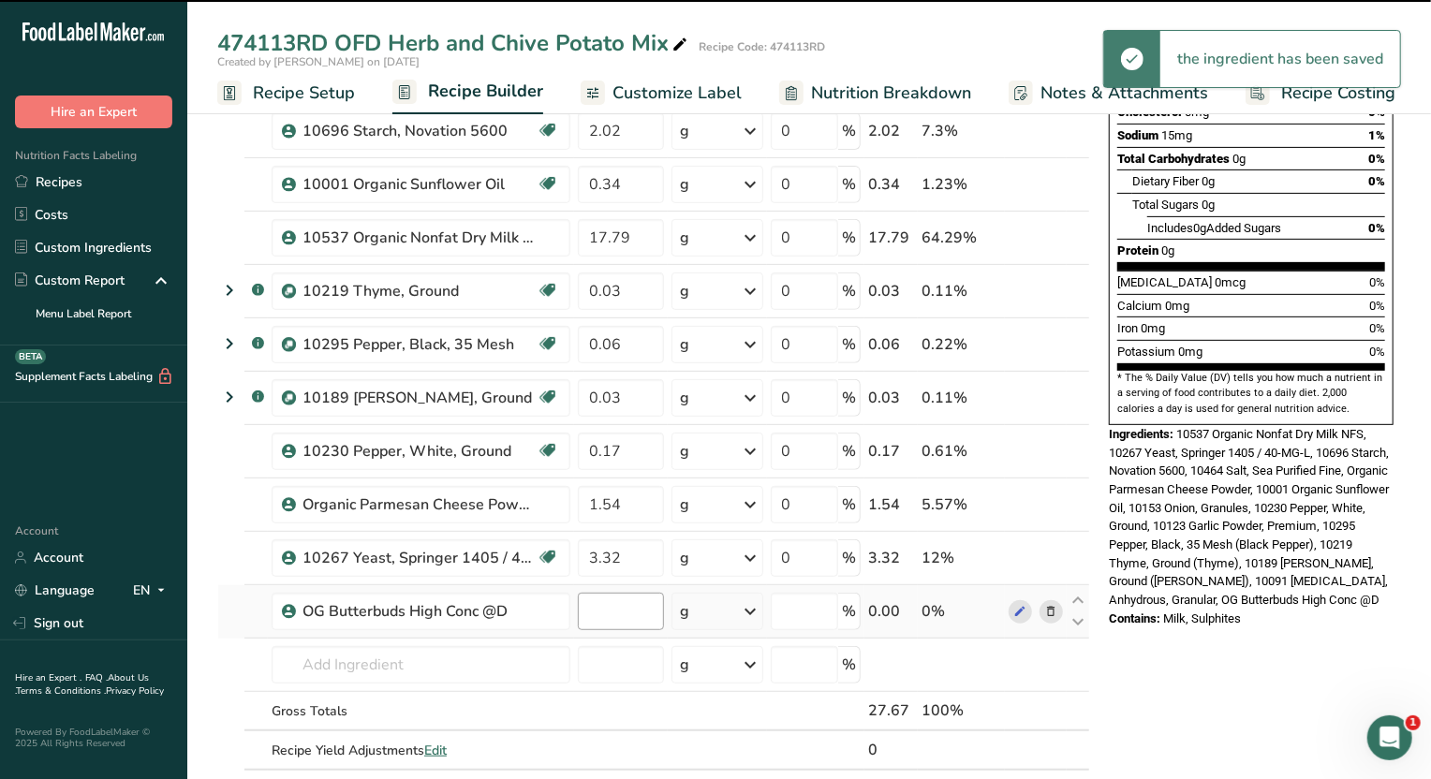
type input "0"
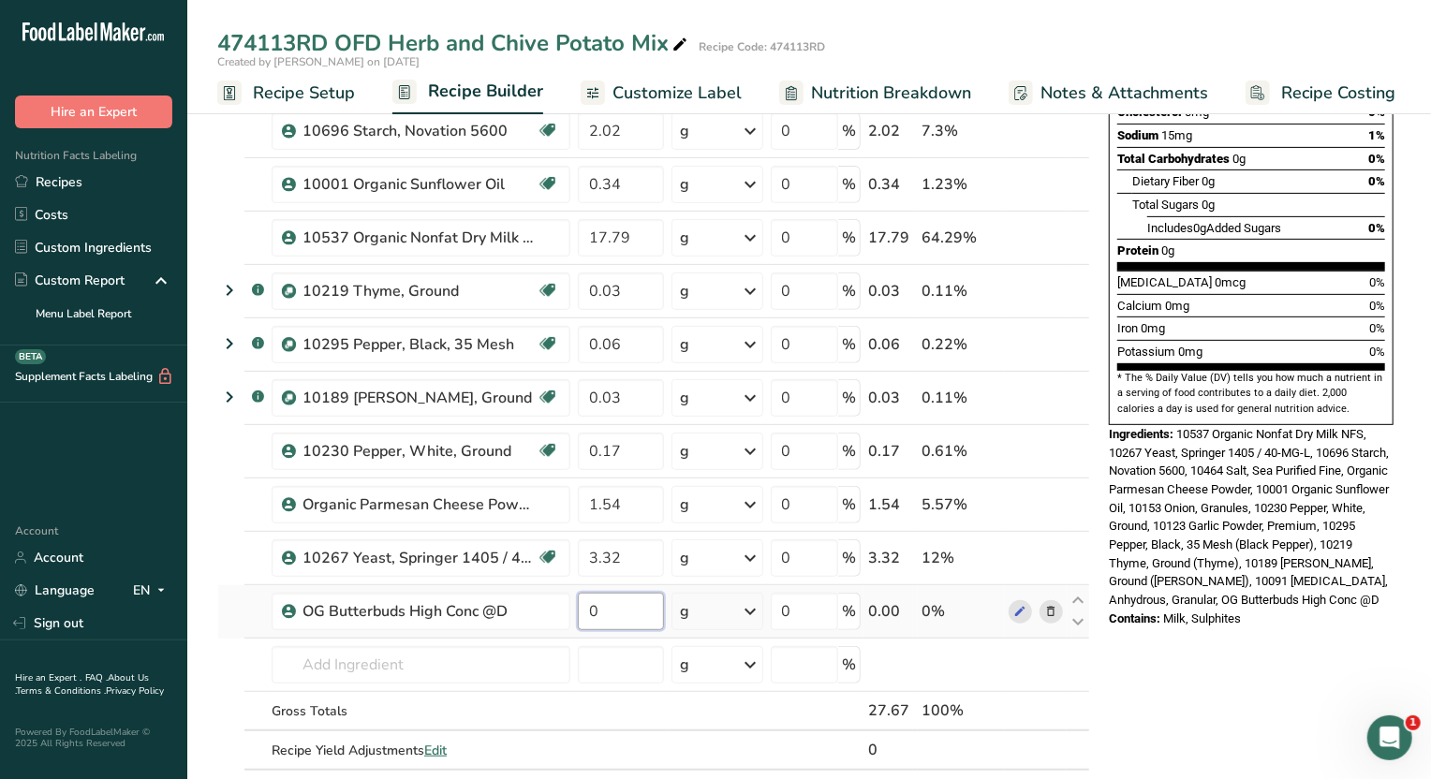
click at [643, 611] on input "0" at bounding box center [621, 611] width 86 height 37
type input "1.64"
click at [520, 655] on div "Ingredient * Amount * Unit * Waste * .a-a{fill:#347362;}.b-a{fill:#fff;} Grams …" at bounding box center [653, 330] width 873 height 958
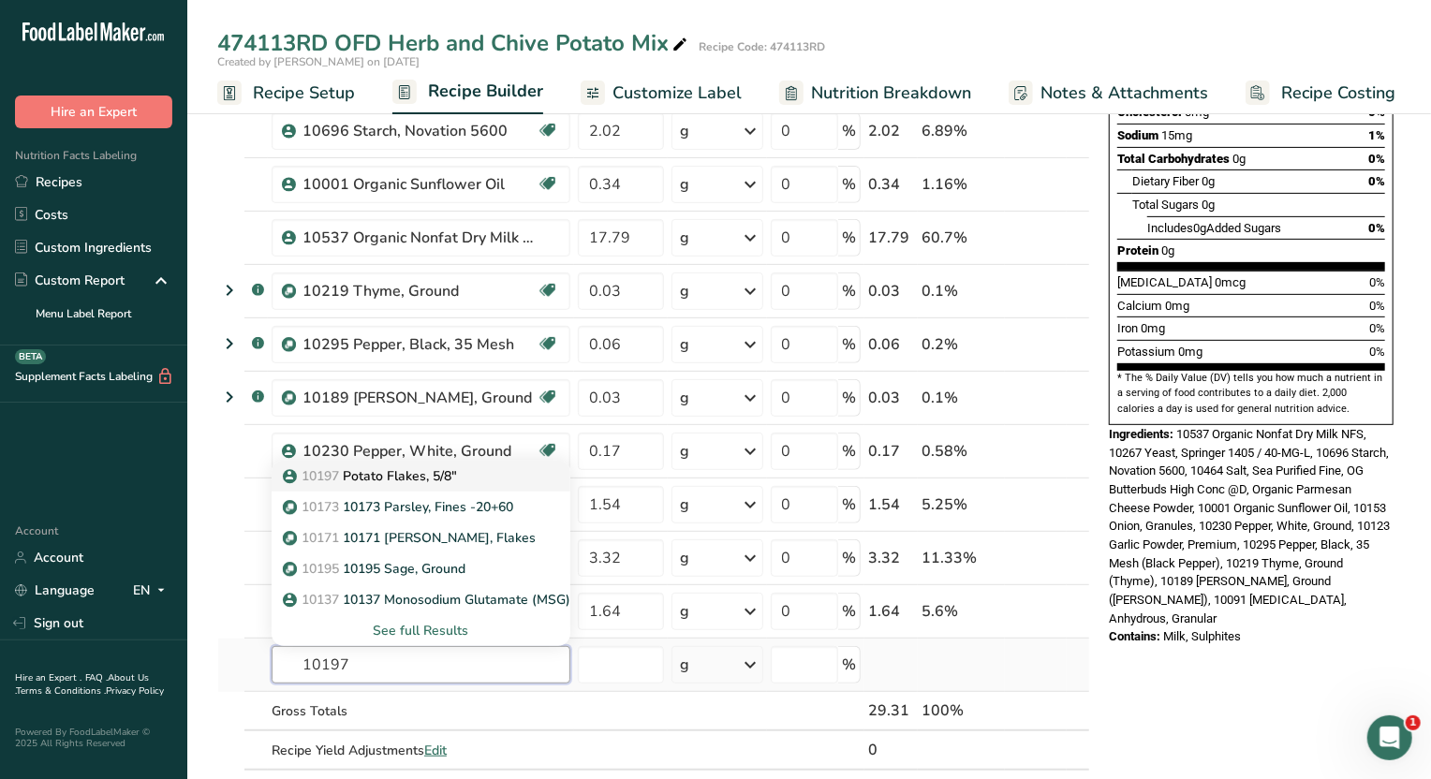
type input "10197"
click at [452, 470] on p "10197 Potato Flakes, 5/8"" at bounding box center [372, 477] width 170 height 20
type input "Potato Flakes, 5/8""
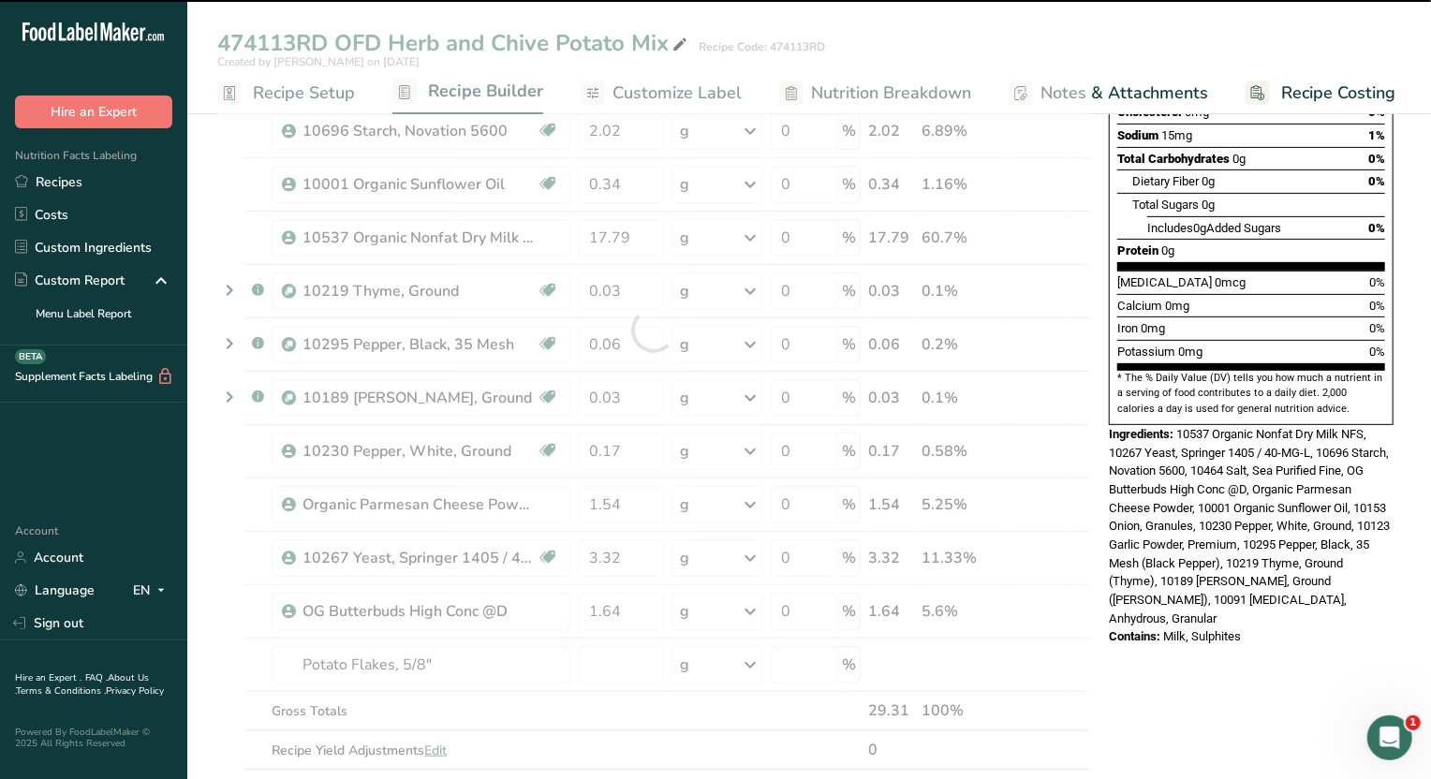
type input "0"
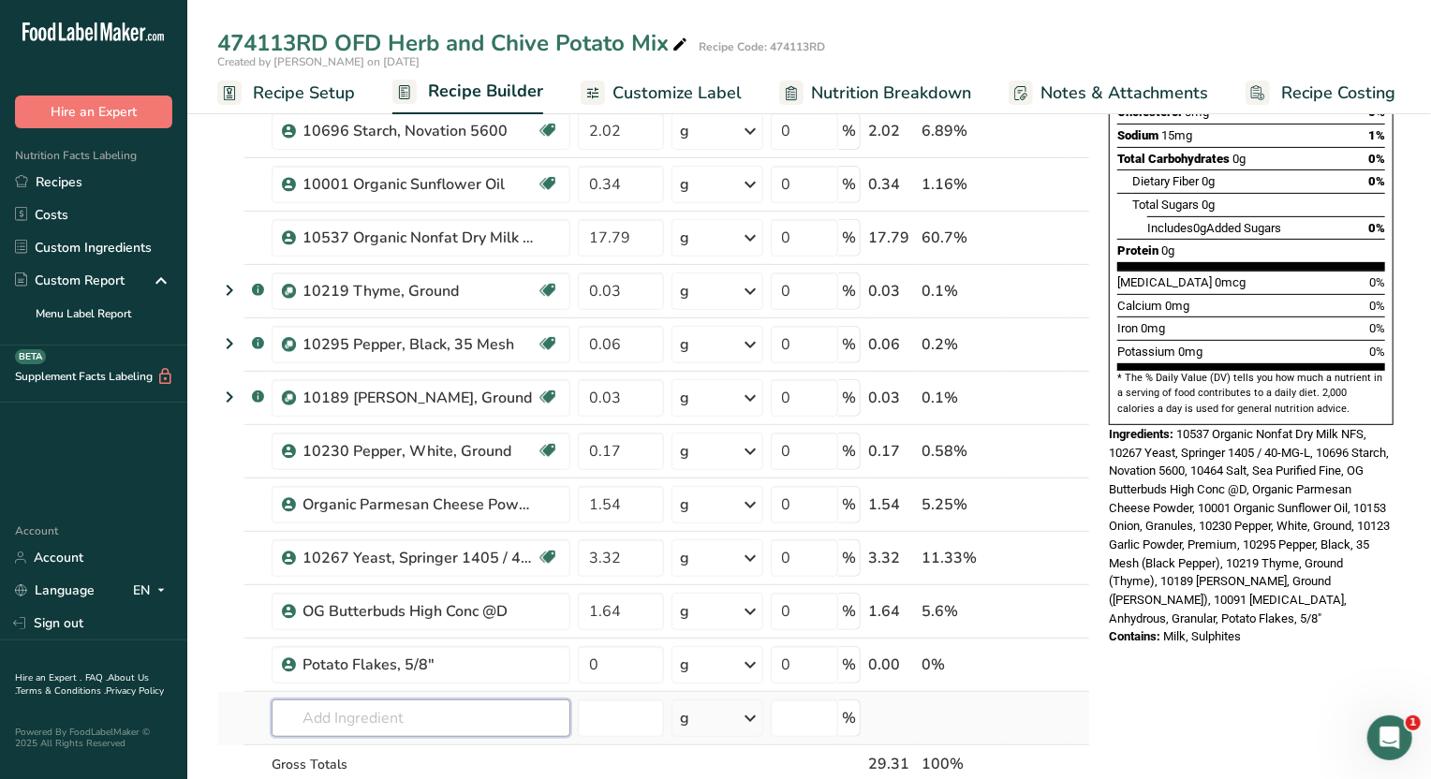
click at [369, 724] on input "text" at bounding box center [421, 718] width 299 height 37
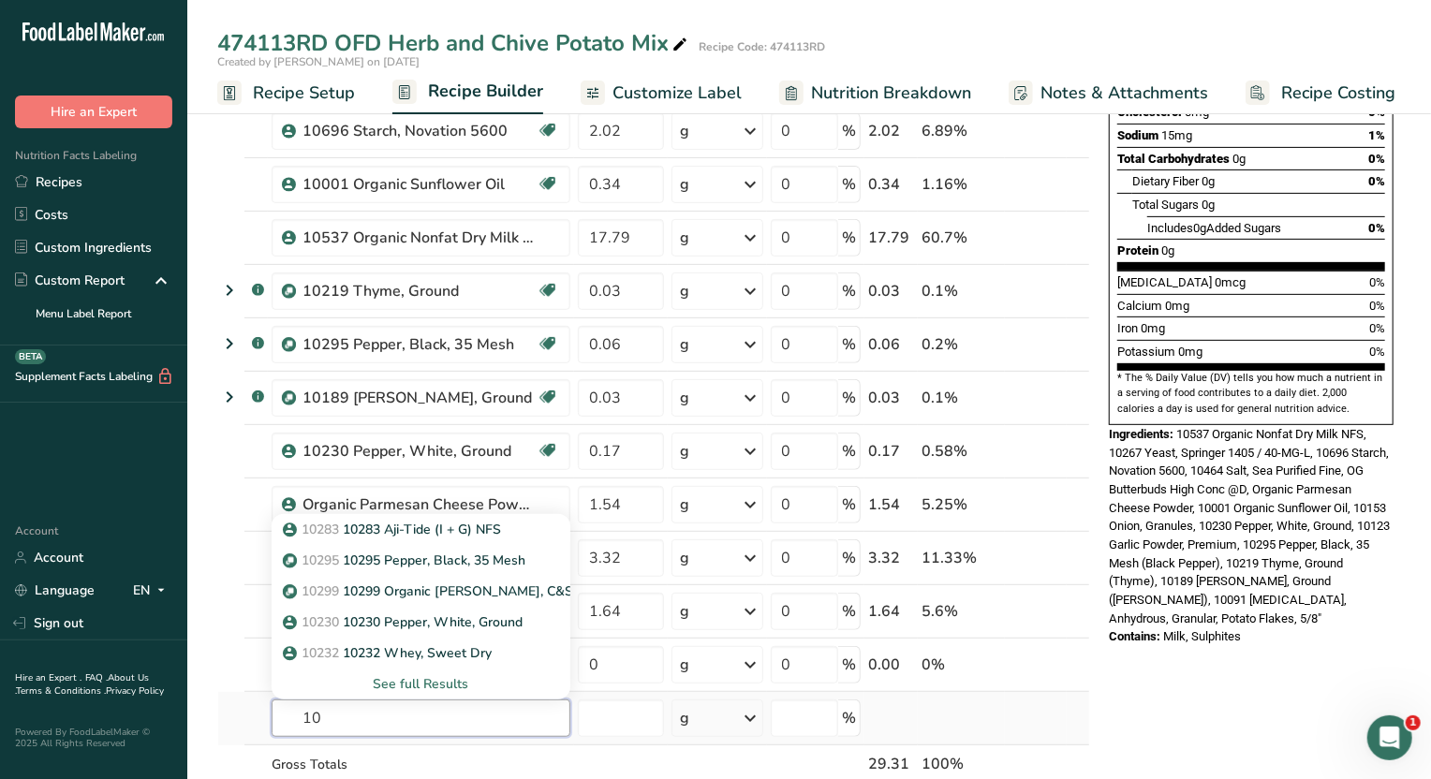
type input "1"
type input "chive"
click at [412, 558] on p "11615 Chives, freeze-dried" at bounding box center [375, 561] width 176 height 20
type input "Chives, freeze-dried"
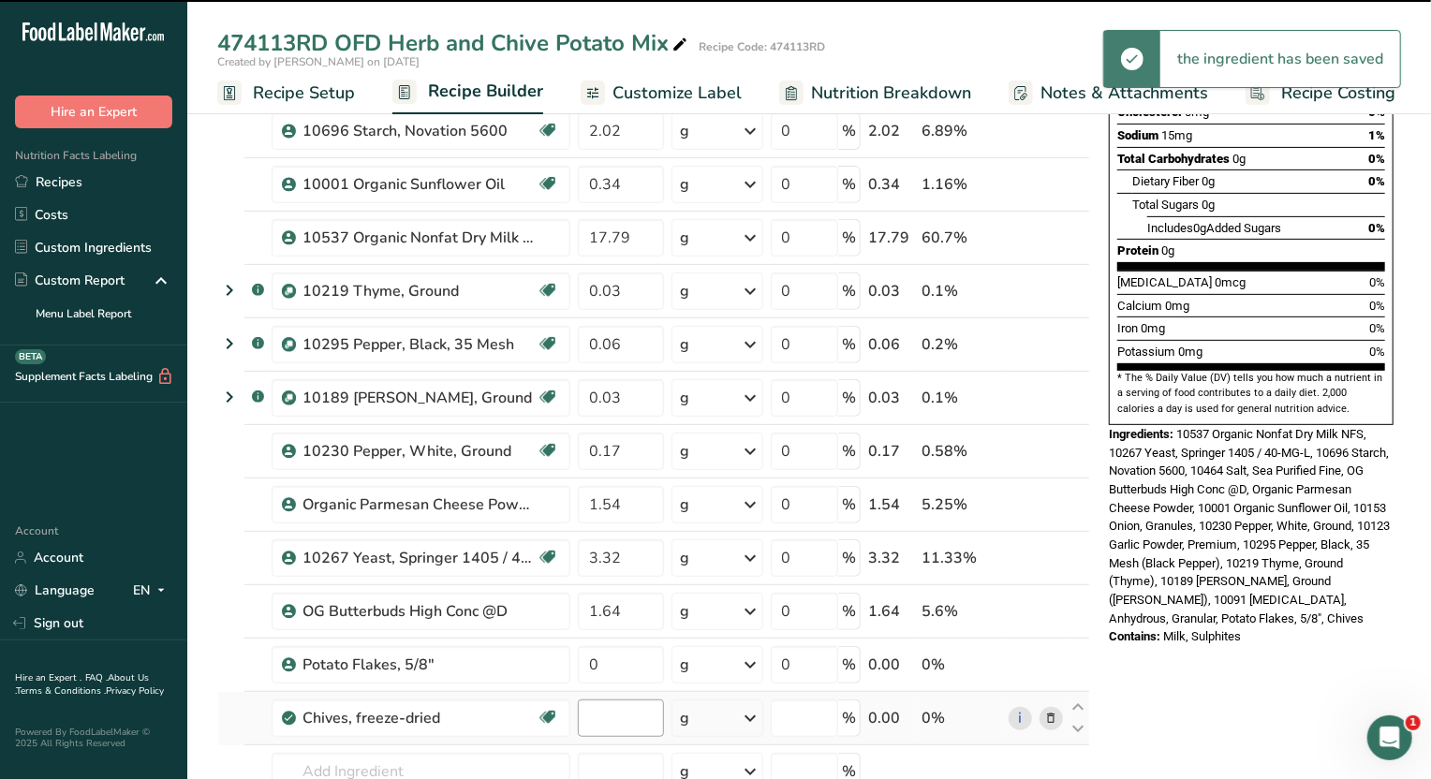
type input "0"
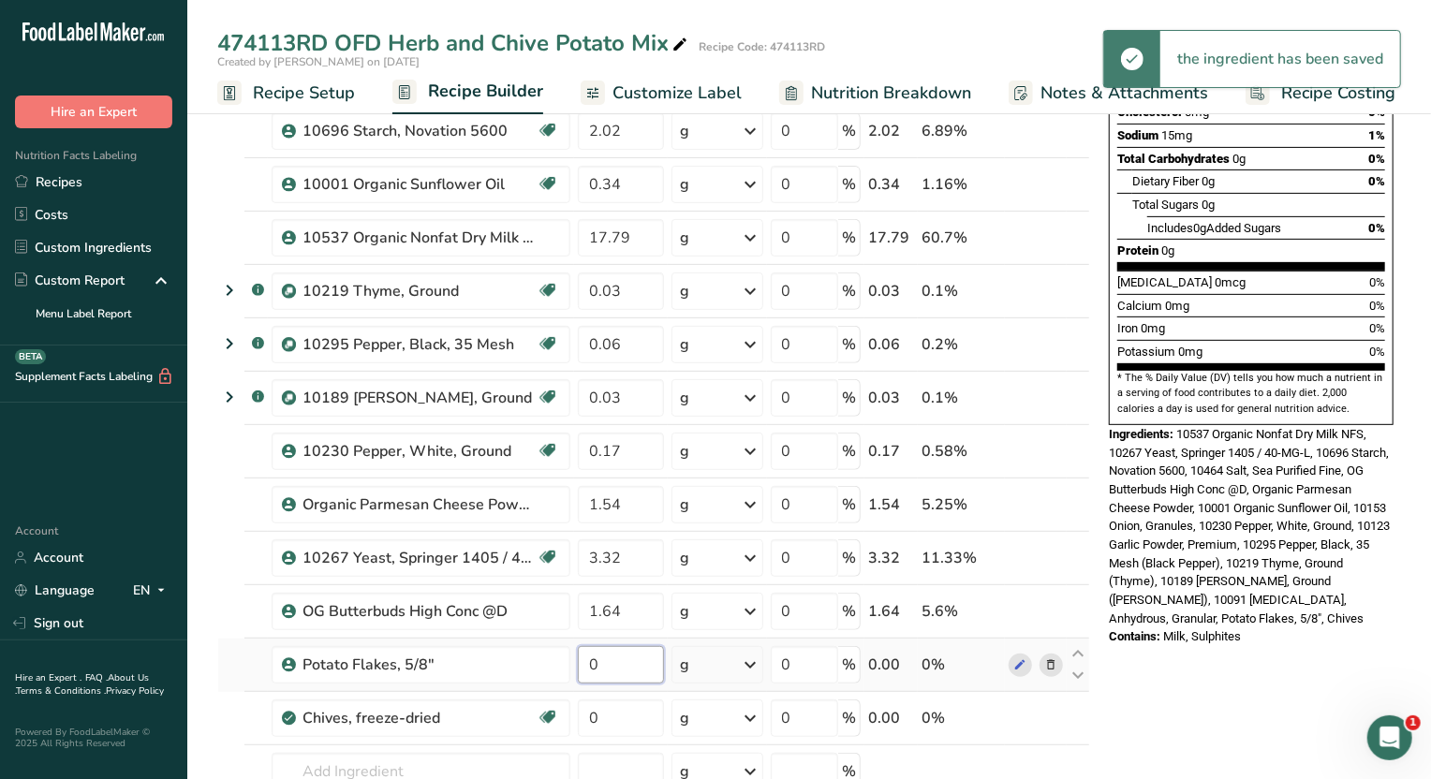
click at [618, 659] on input "0" at bounding box center [621, 664] width 86 height 37
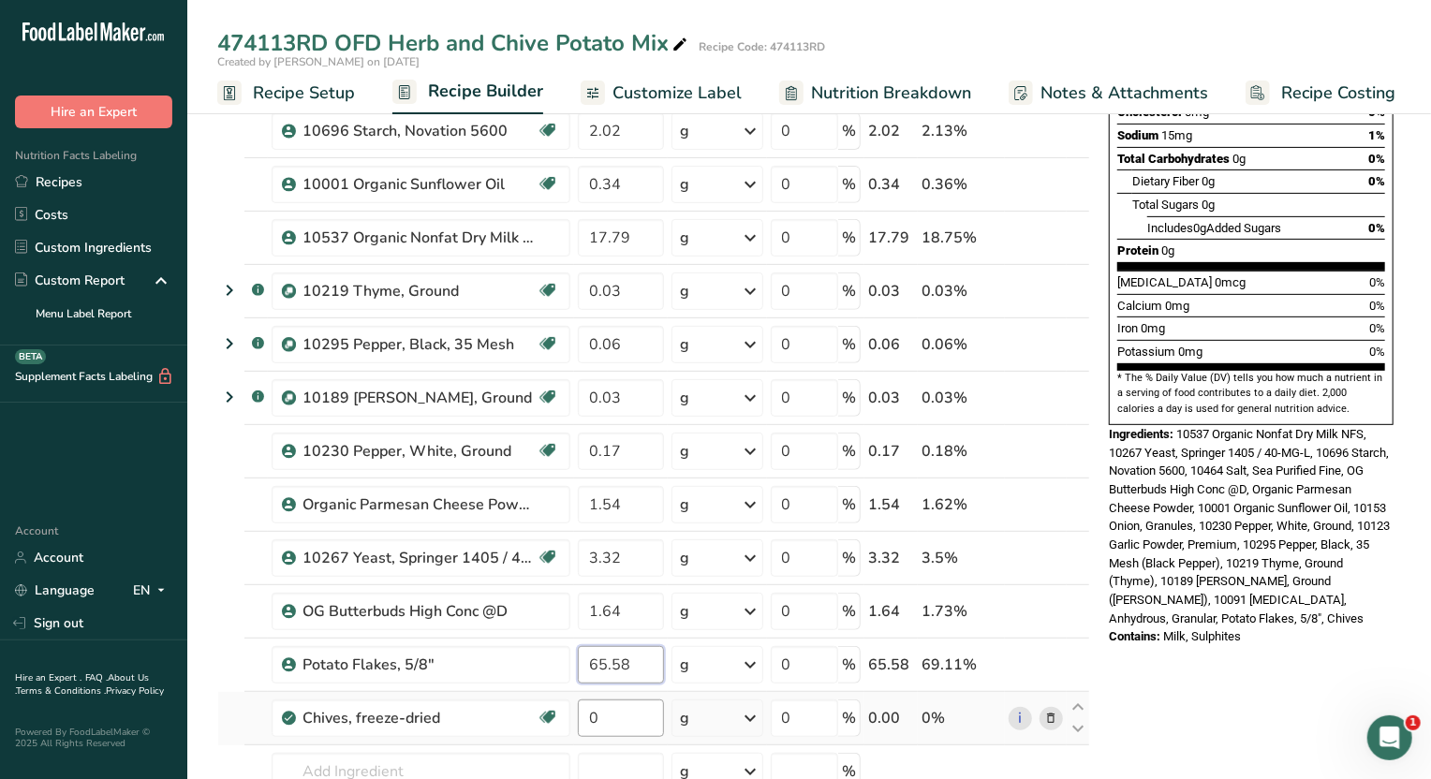
type input "65.58"
click at [632, 700] on div "Ingredient * Amount * Unit * Waste * .a-a{fill:#347362;}.b-a{fill:#fff;} Grams …" at bounding box center [653, 383] width 873 height 1065
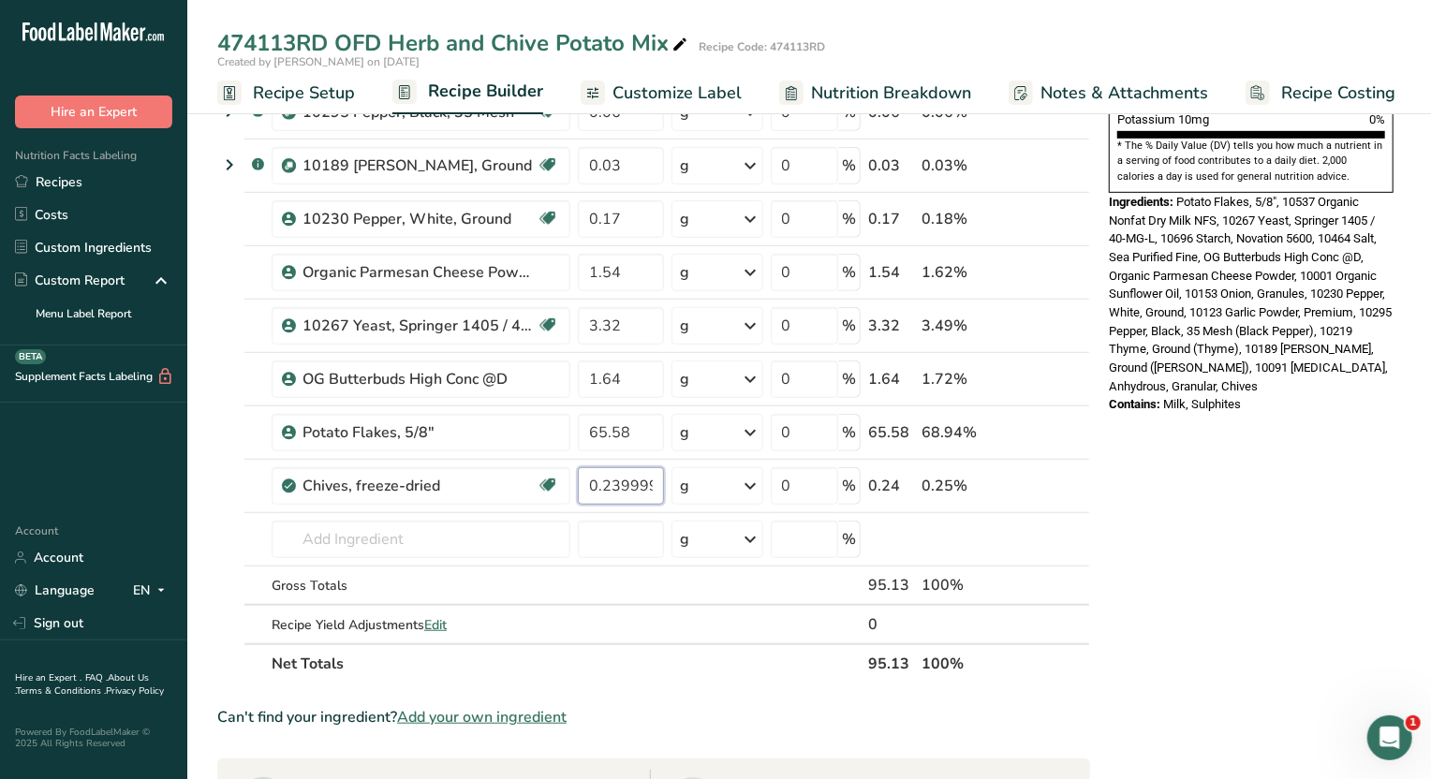
scroll to position [585, 0]
click at [686, 556] on div "Ingredient * Amount * Unit * Waste * .a-a{fill:#347362;}.b-a{fill:#fff;} Grams …" at bounding box center [653, 149] width 873 height 1065
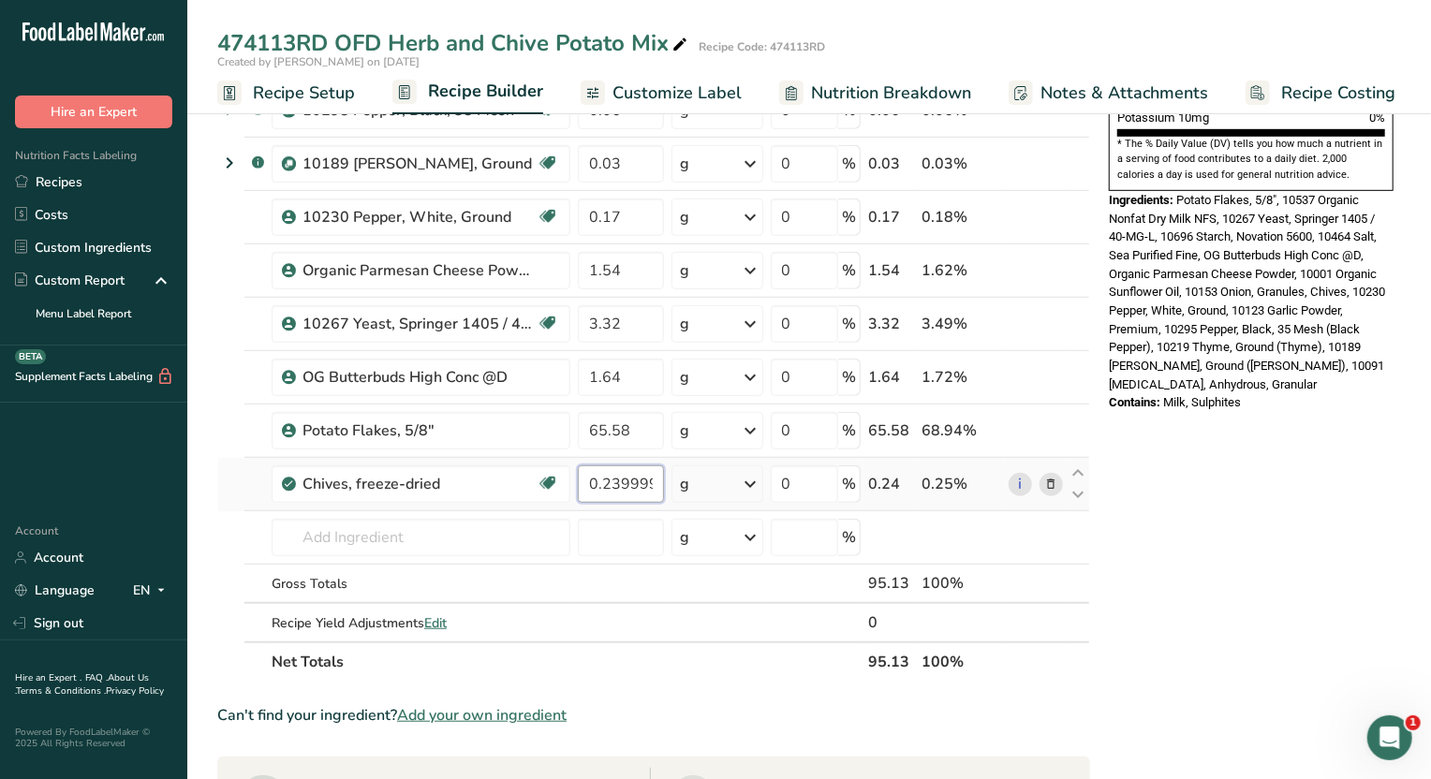
click at [654, 480] on input "0.239999" at bounding box center [621, 484] width 86 height 37
type input "0.24"
click at [1151, 522] on div "Nutrition Facts 1 Serving Per Container Serving Size 1g Amount Per Serving Calo…" at bounding box center [1252, 435] width 300 height 1786
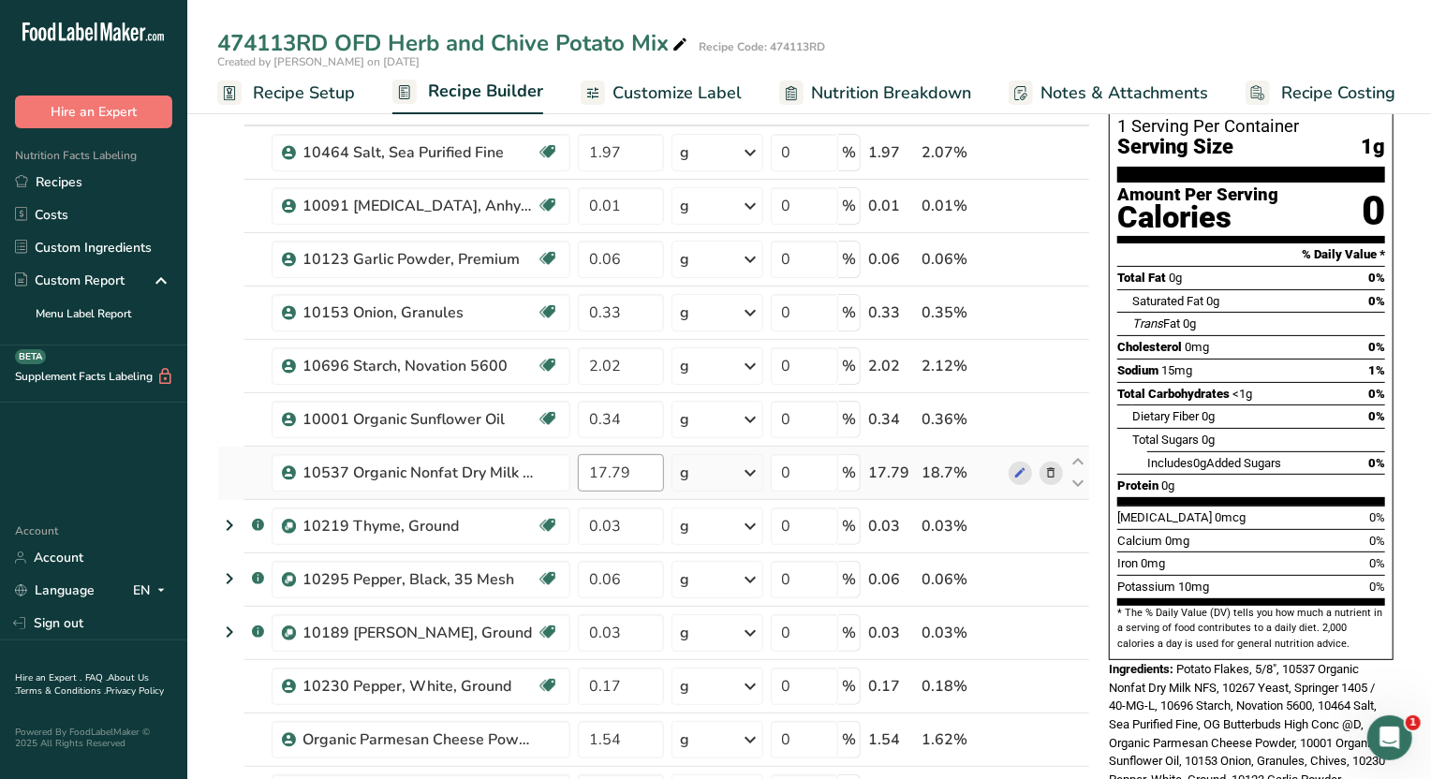
scroll to position [0, 0]
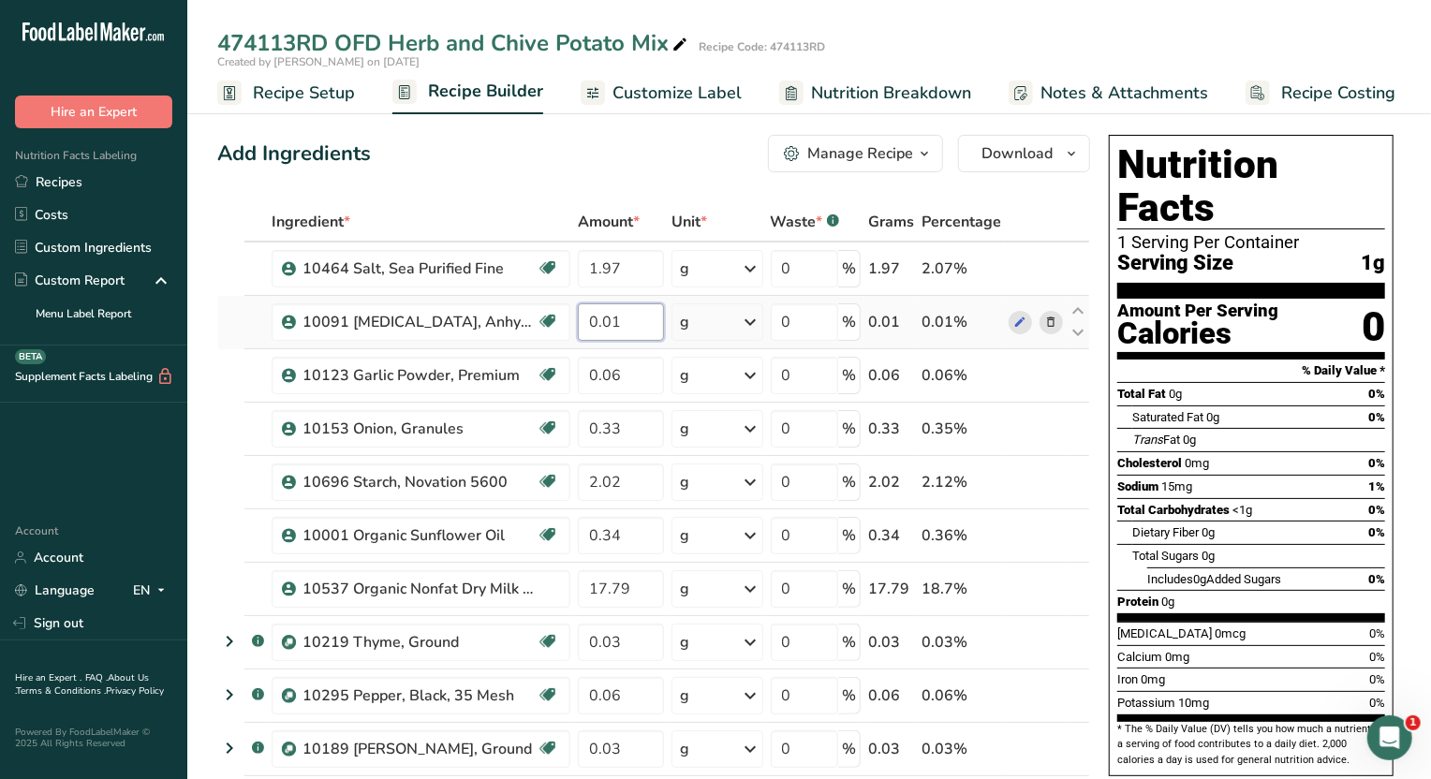
click at [628, 325] on input "0.01" at bounding box center [621, 322] width 86 height 37
type input "0.014"
click at [620, 373] on div "Ingredient * Amount * Unit * Waste * .a-a{fill:#347362;}.b-a{fill:#fff;} Grams …" at bounding box center [653, 734] width 873 height 1065
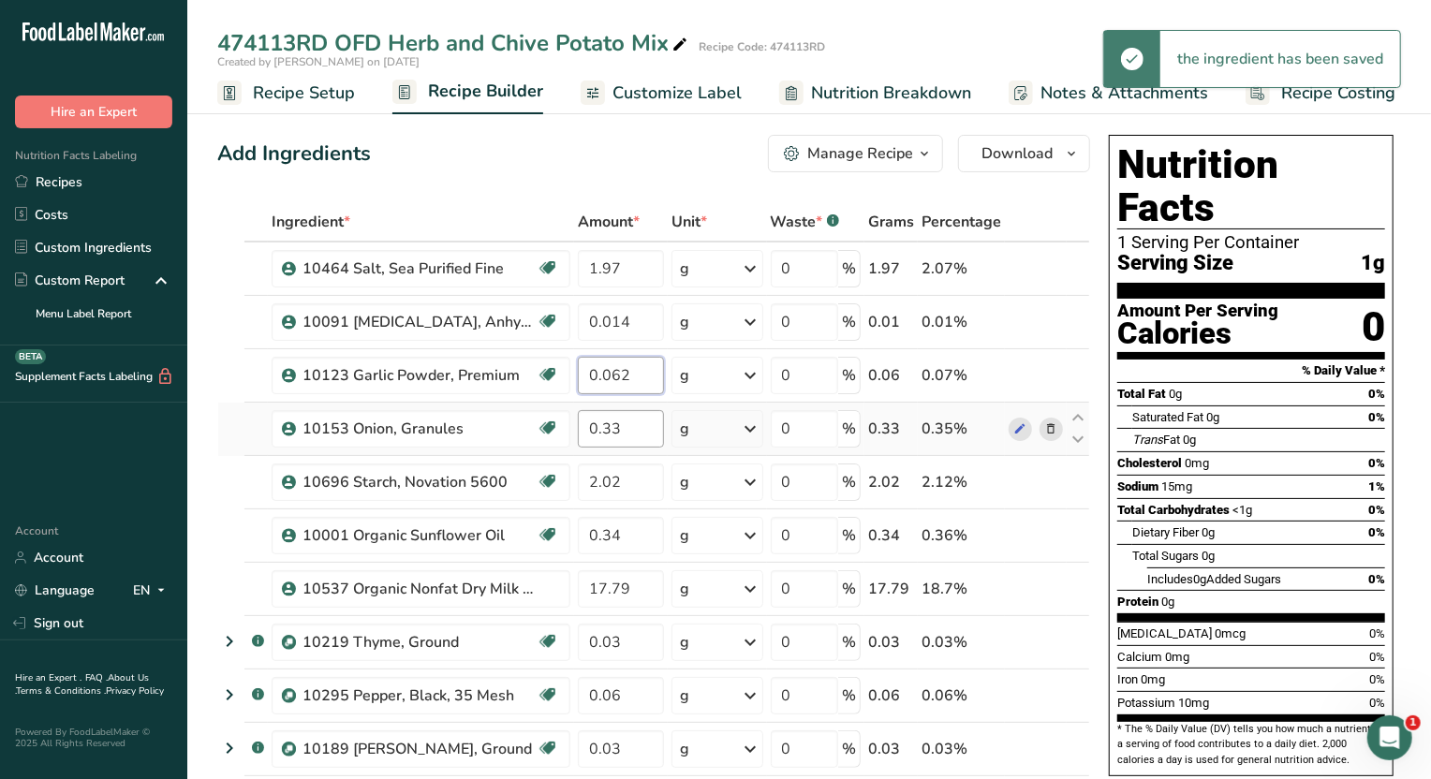
type input "0.062"
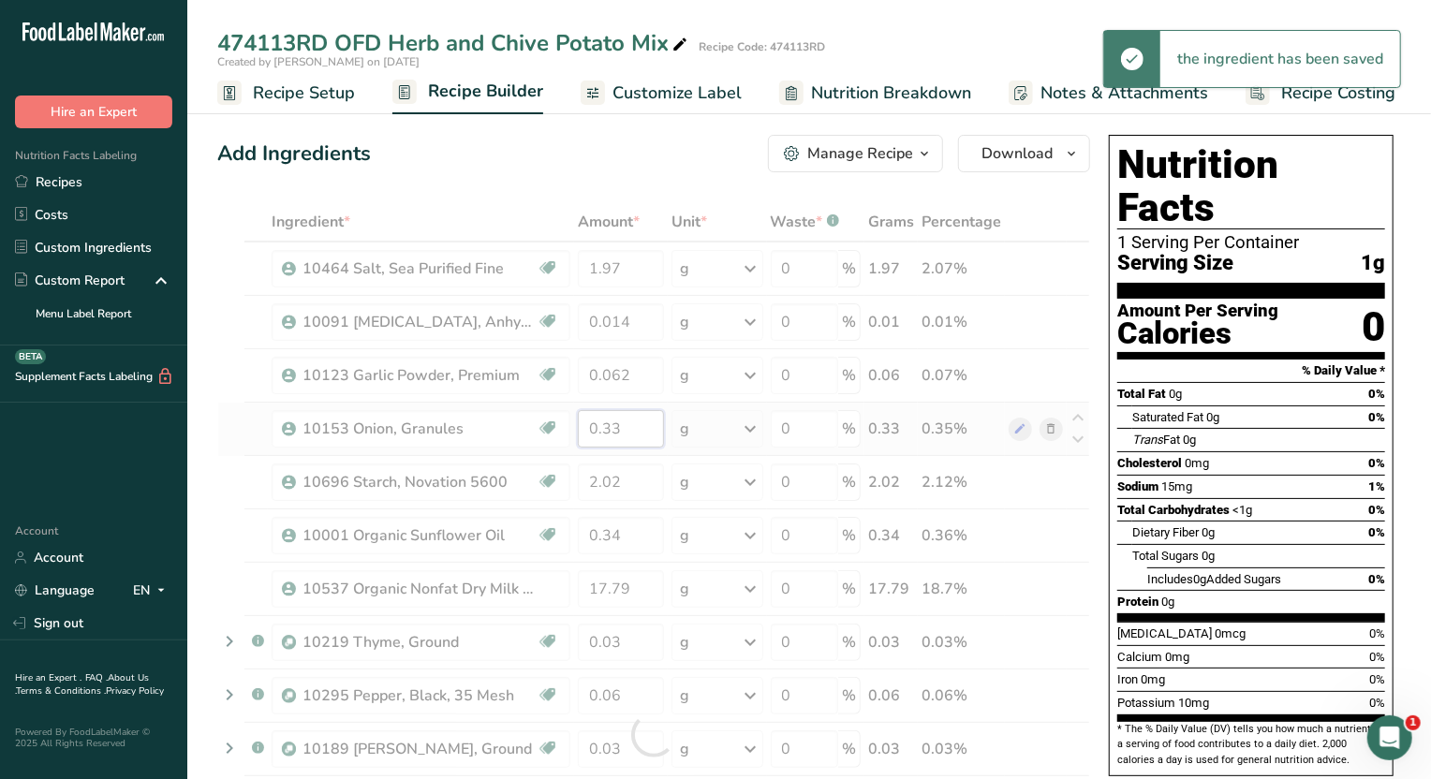
click at [628, 427] on div "Ingredient * Amount * Unit * Waste * .a-a{fill:#347362;}.b-a{fill:#fff;} Grams …" at bounding box center [653, 734] width 873 height 1065
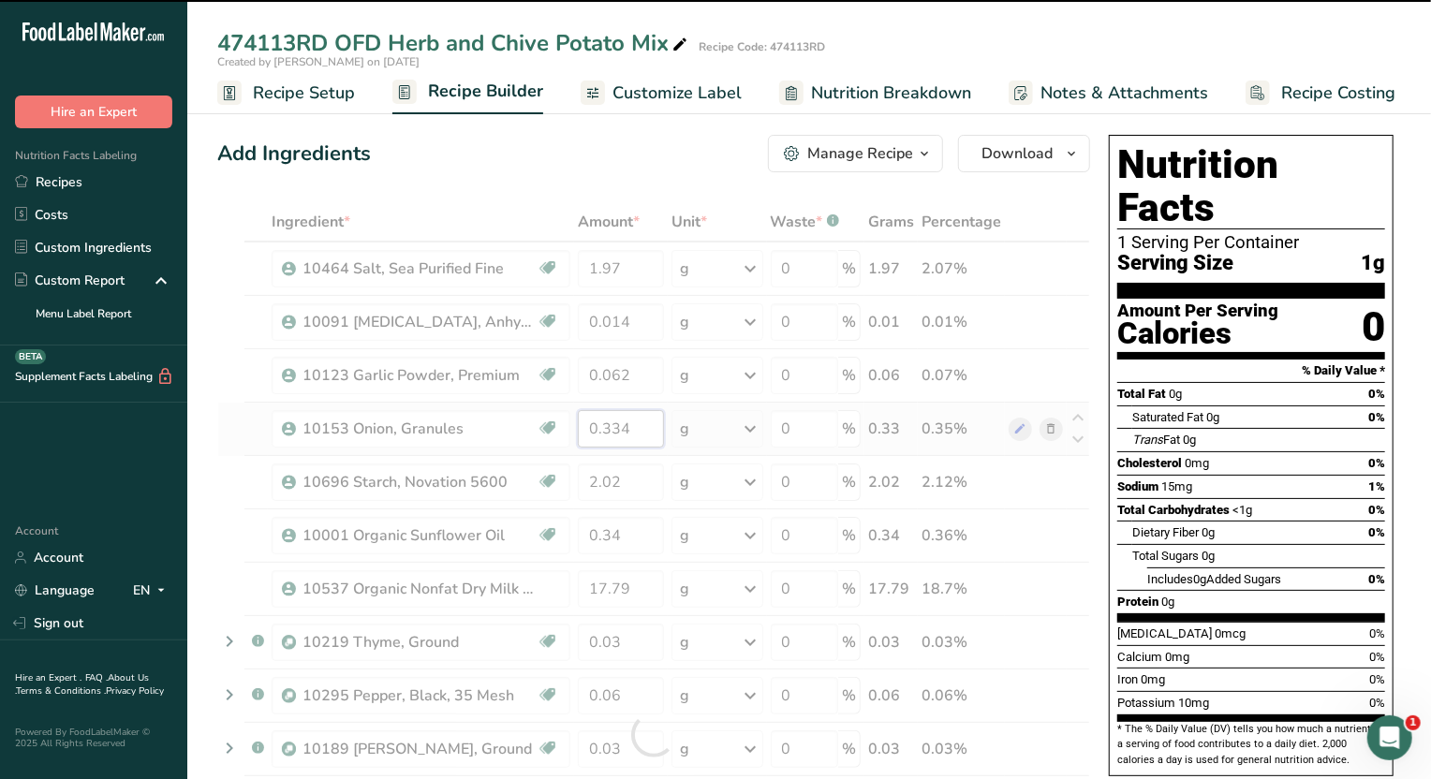
type input "0.33"
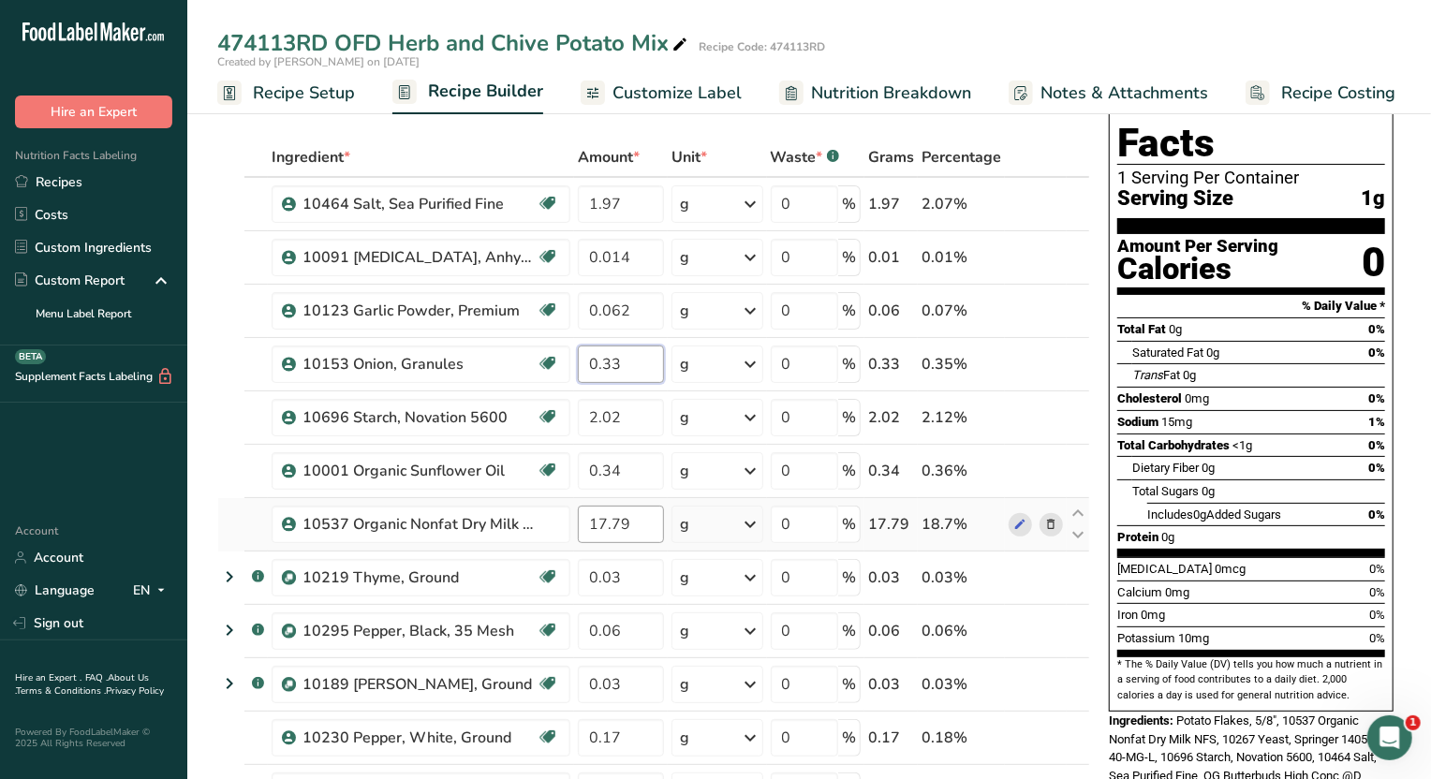
scroll to position [116, 0]
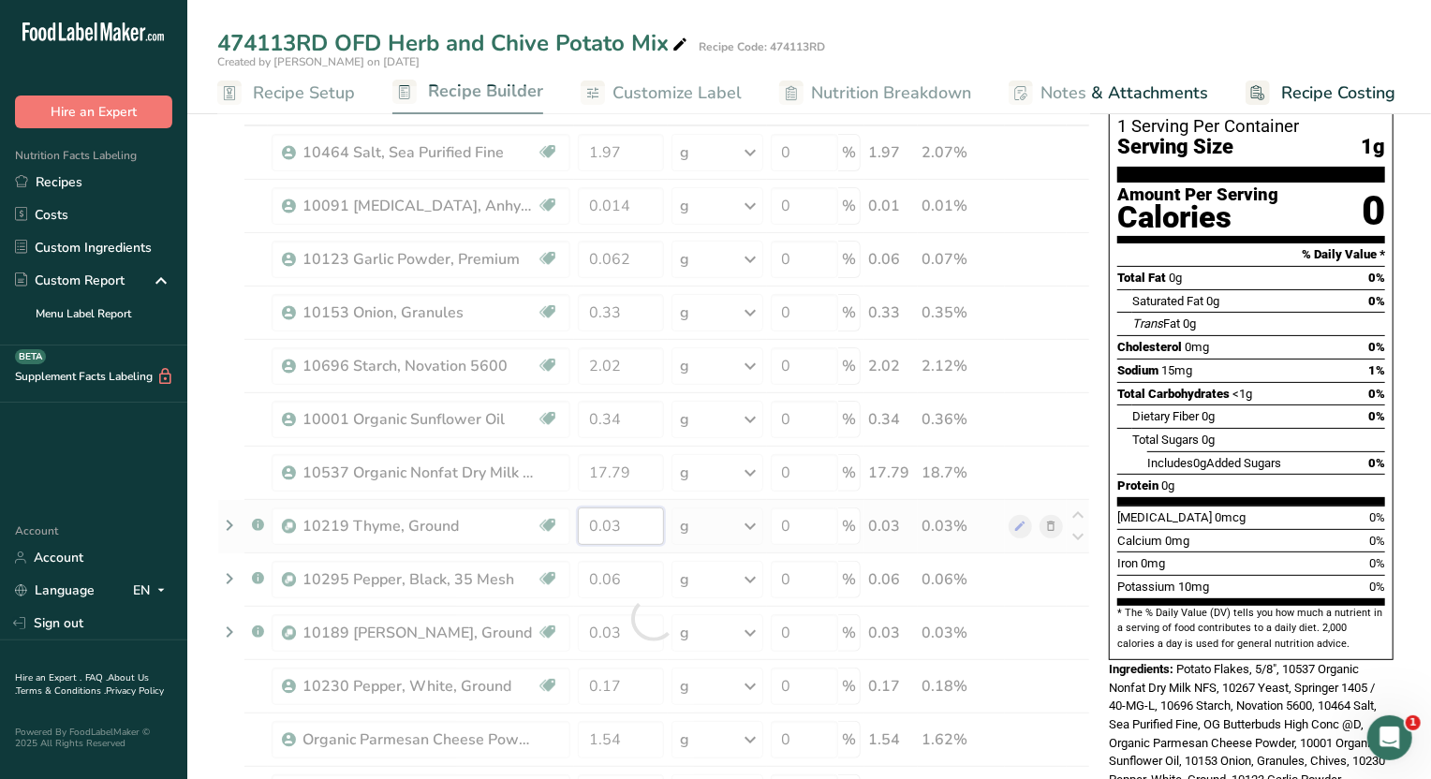
click at [608, 526] on div "Ingredient * Amount * Unit * Waste * .a-a{fill:#347362;}.b-a{fill:#fff;} Grams …" at bounding box center [653, 618] width 873 height 1065
click at [616, 625] on div "Ingredient * Amount * Unit * Waste * .a-a{fill:#347362;}.b-a{fill:#fff;} Grams …" at bounding box center [653, 618] width 873 height 1065
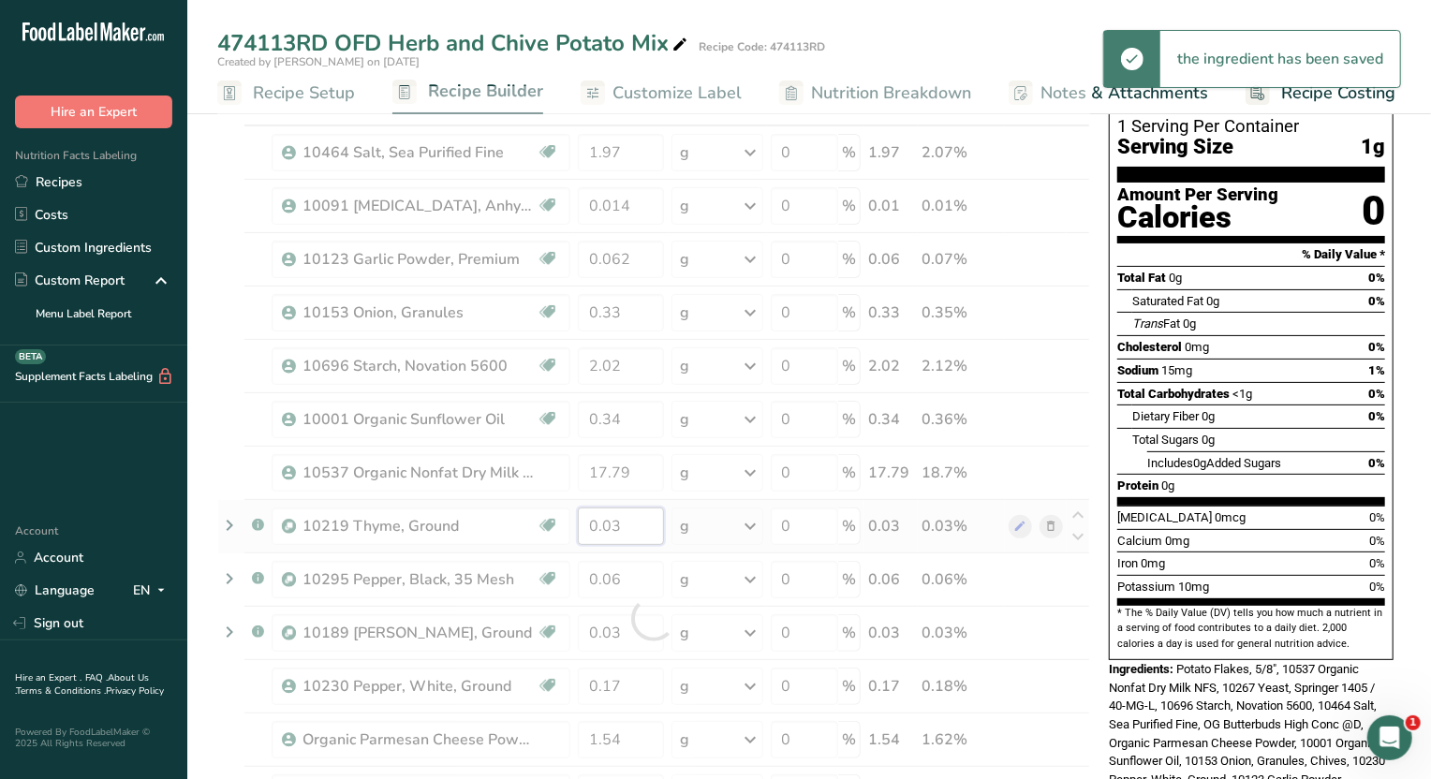
click at [611, 522] on div "Ingredient * Amount * Unit * Waste * .a-a{fill:#347362;}.b-a{fill:#fff;} Grams …" at bounding box center [653, 618] width 873 height 1065
click at [612, 633] on div "Ingredient * Amount * Unit * Waste * .a-a{fill:#347362;}.b-a{fill:#fff;} Grams …" at bounding box center [653, 618] width 873 height 1065
click at [646, 525] on div "Ingredient * Amount * Unit * Waste * .a-a{fill:#347362;}.b-a{fill:#fff;} Grams …" at bounding box center [653, 618] width 873 height 1065
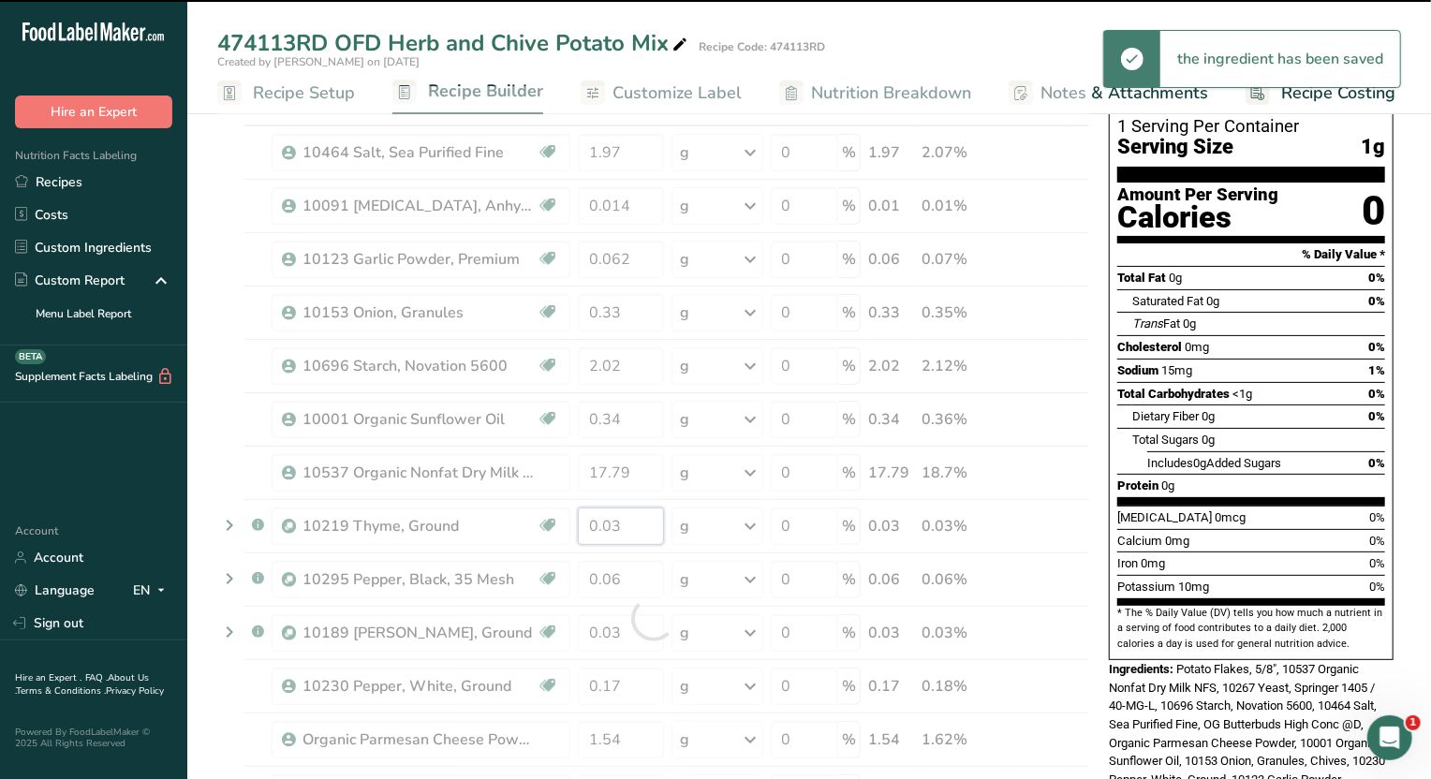
type input "0"
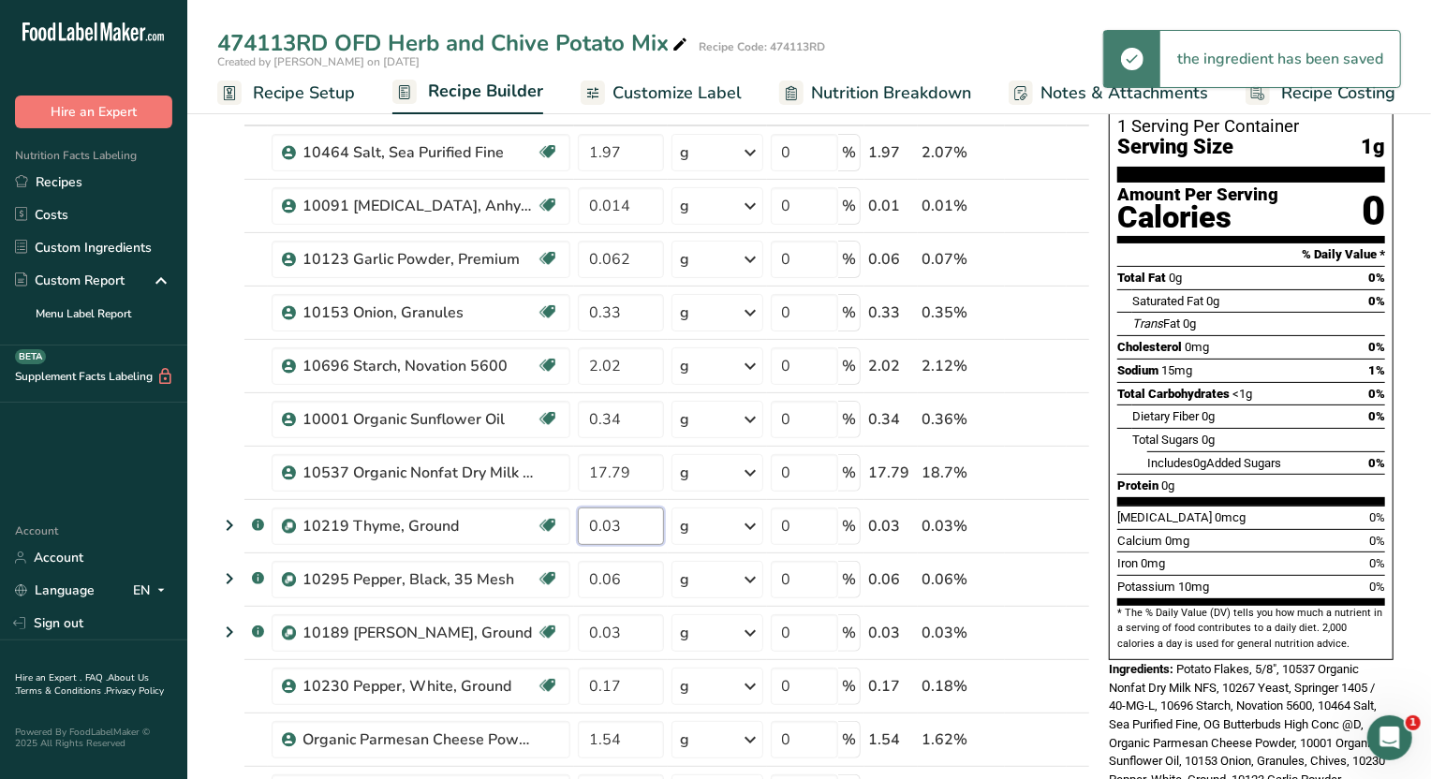
scroll to position [0, 0]
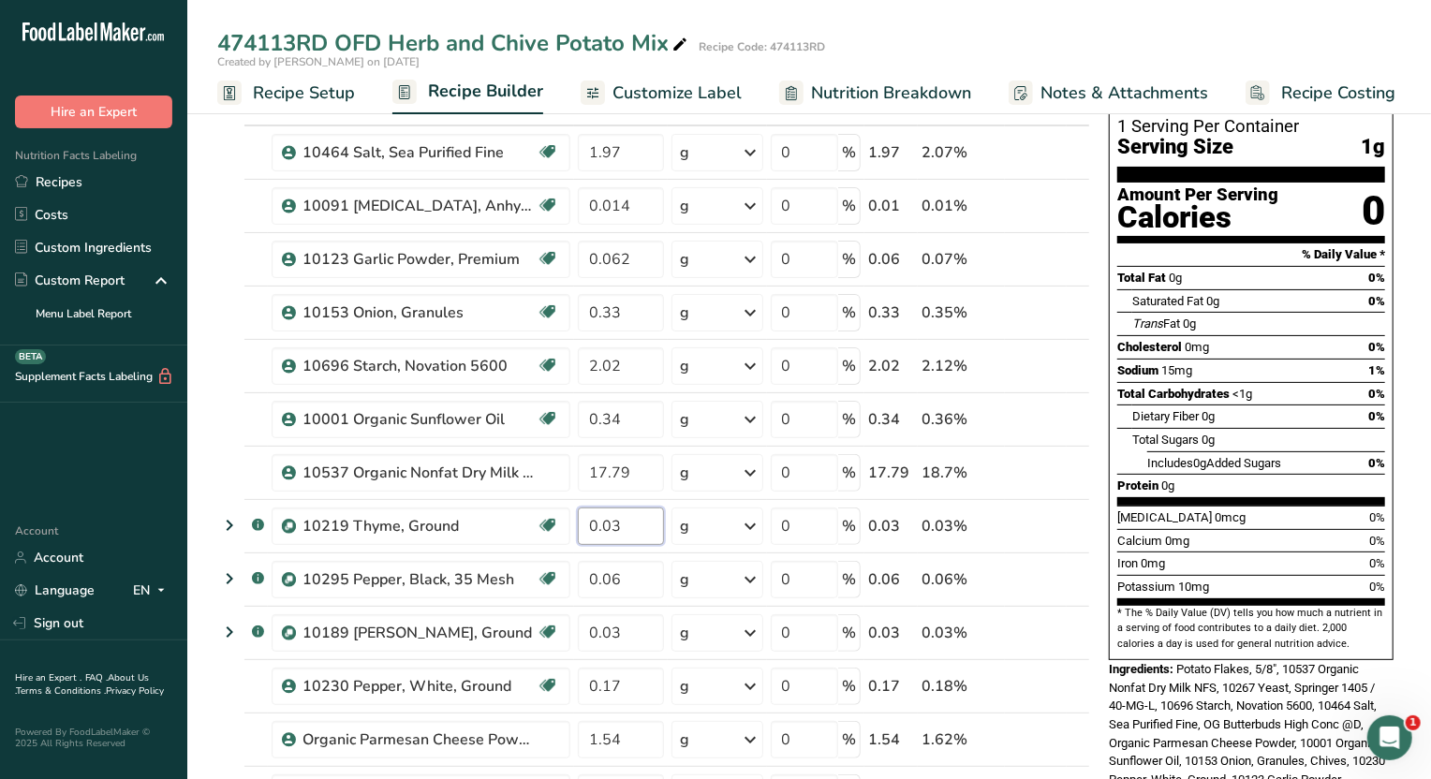
type input "0"
type input "0.003"
click at [643, 625] on div "Ingredient * Amount * Unit * Waste * .a-a{fill:#347362;}.b-a{fill:#fff;} Grams …" at bounding box center [653, 618] width 873 height 1065
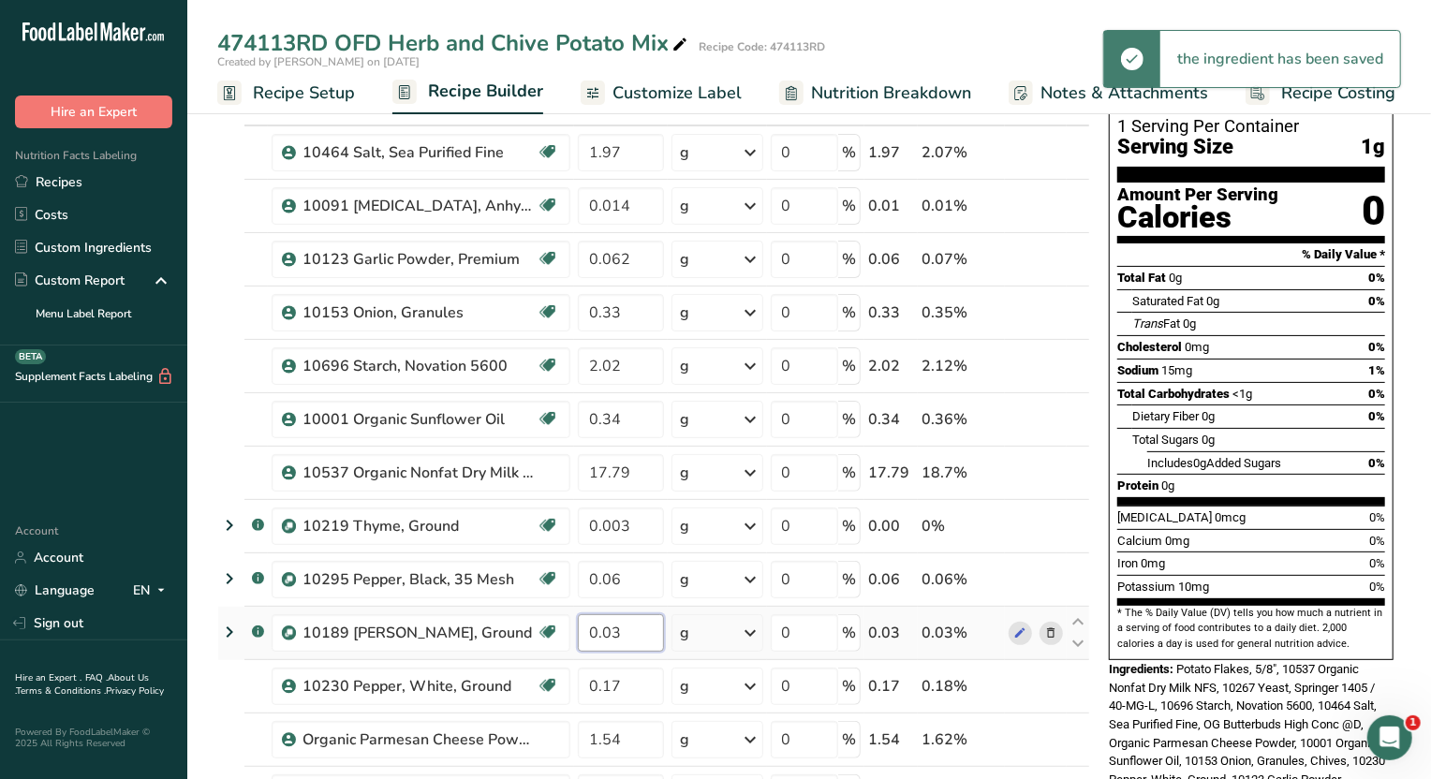
type input "0"
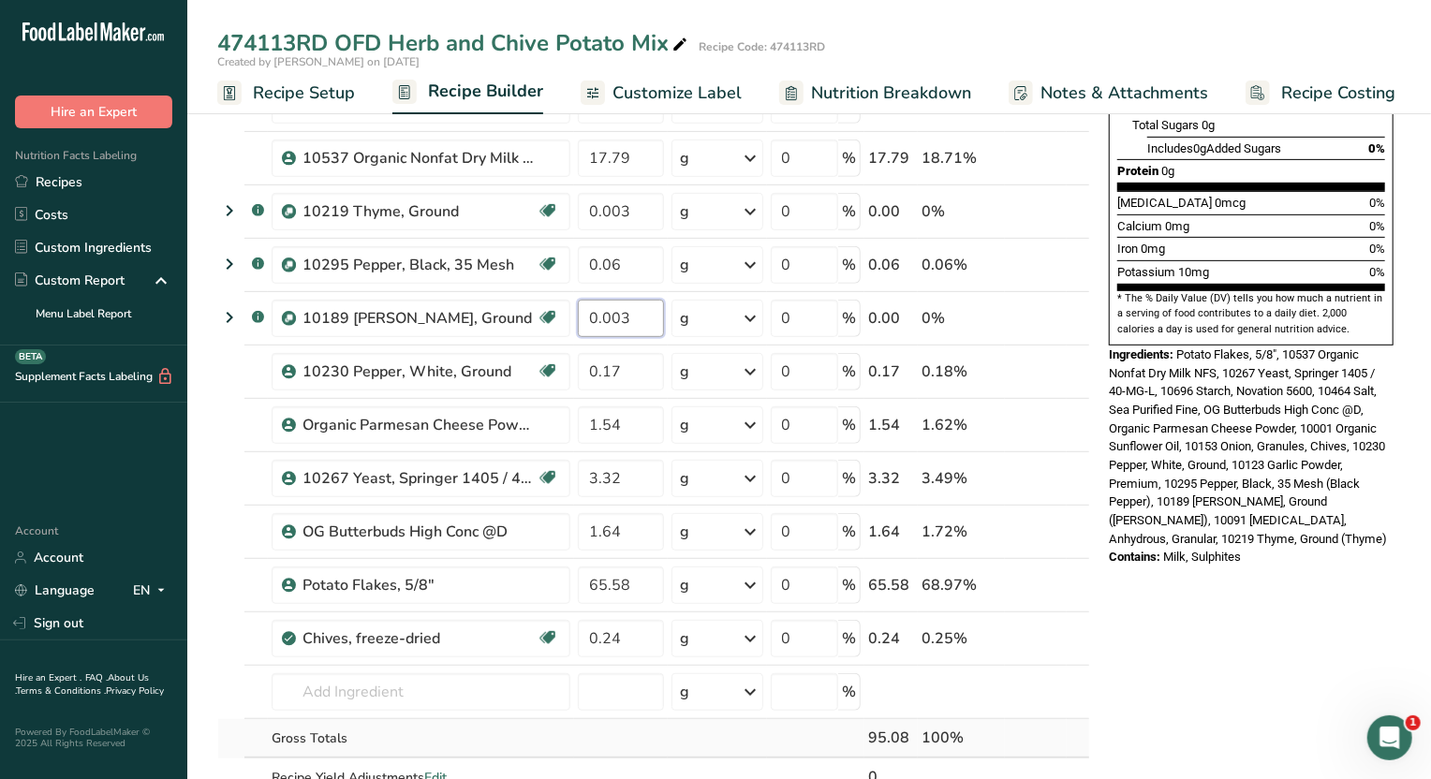
scroll to position [467, 0]
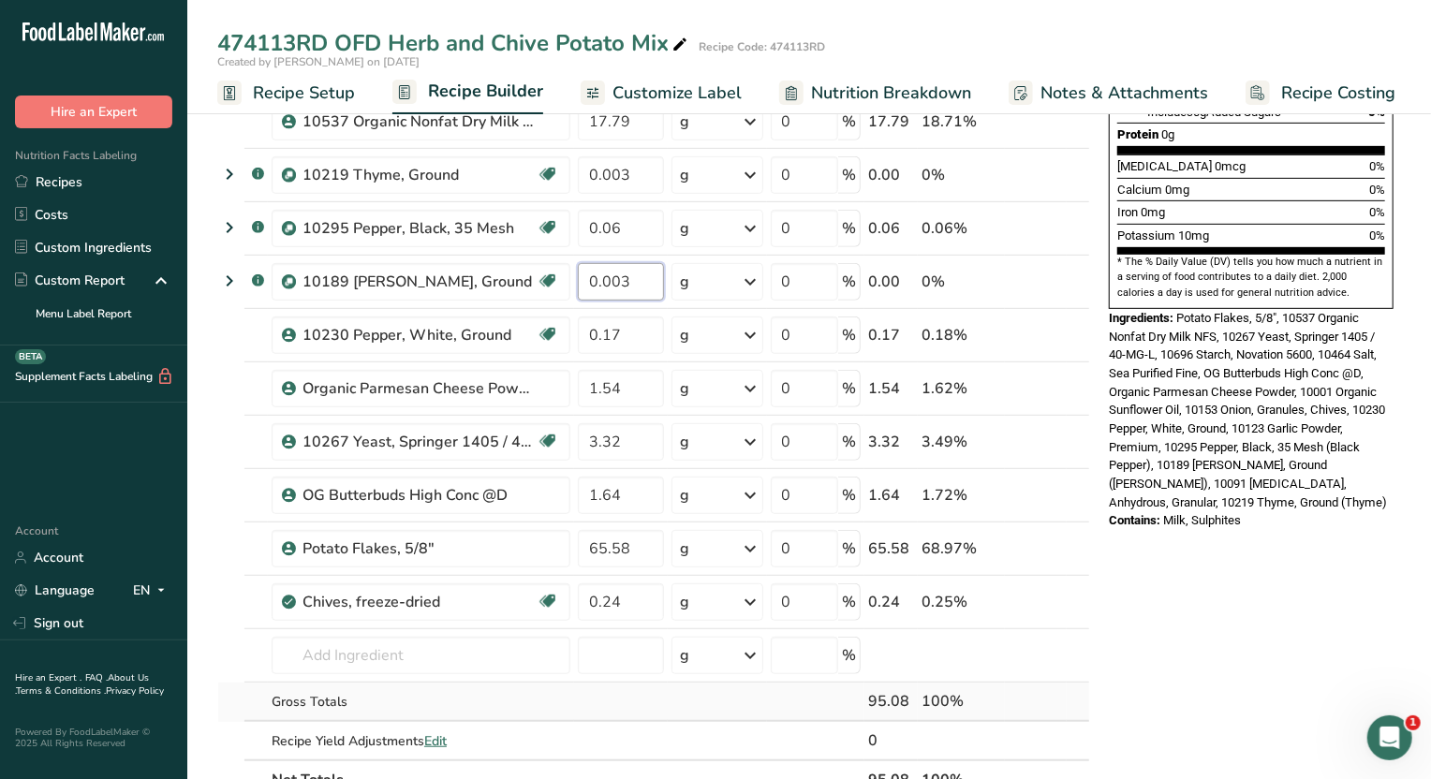
type input "0.003"
click at [570, 685] on div "Ingredient * Amount * Unit * Waste * .a-a{fill:#347362;}.b-a{fill:#fff;} Grams …" at bounding box center [653, 267] width 873 height 1065
click at [632, 324] on input "0.17" at bounding box center [621, 335] width 86 height 37
type input "0.165"
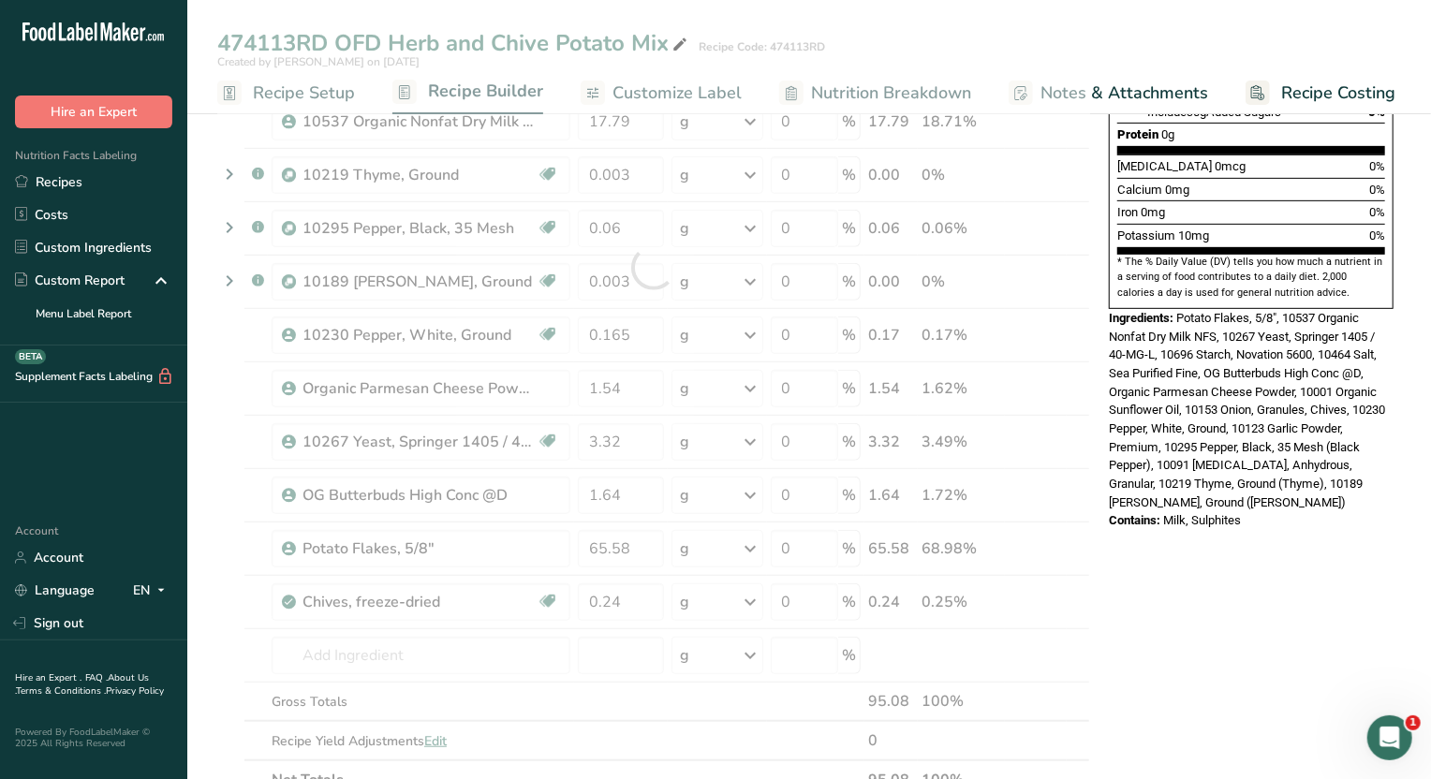
click at [1221, 611] on div "Nutrition Facts 1 Serving Per Container Serving Size 1g Amount Per Serving Calo…" at bounding box center [1252, 553] width 300 height 1786
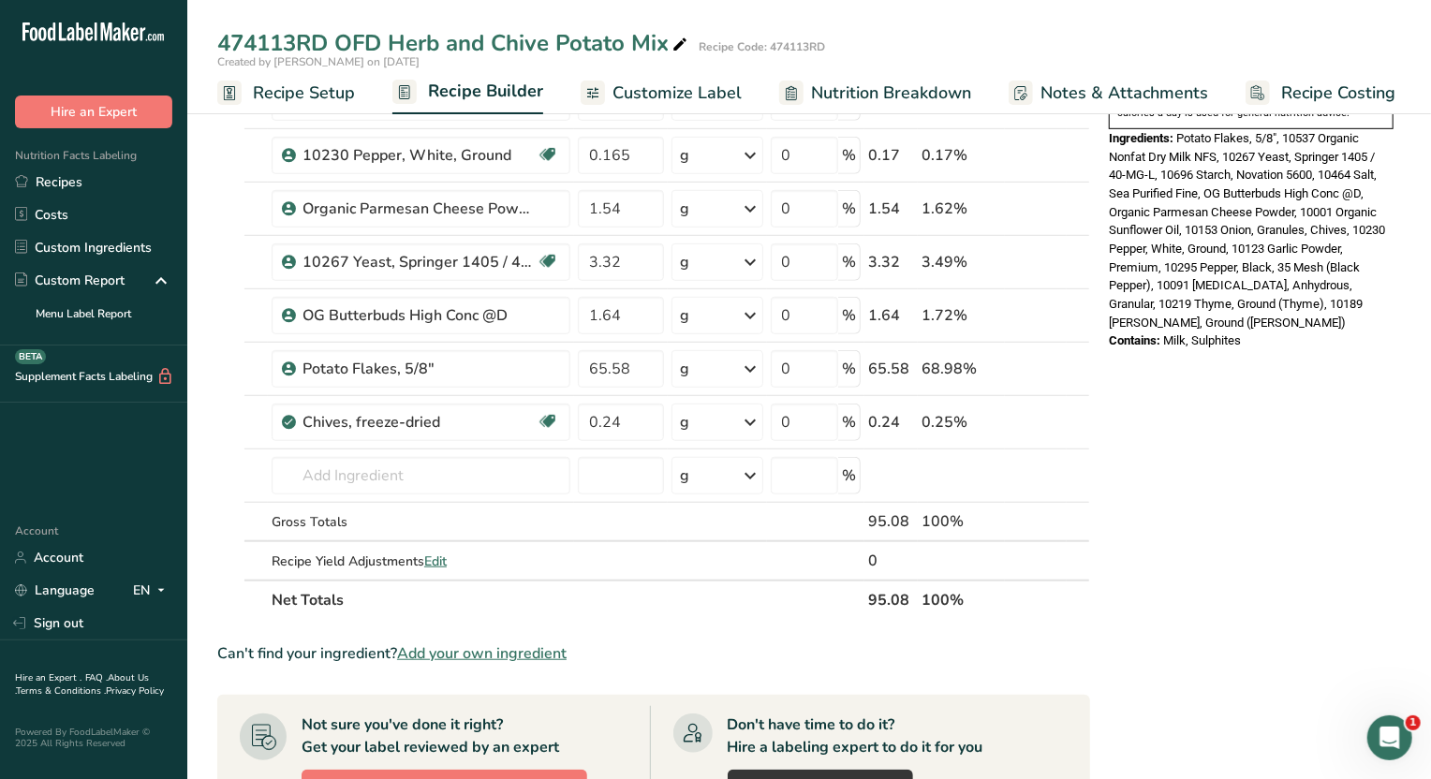
scroll to position [703, 0]
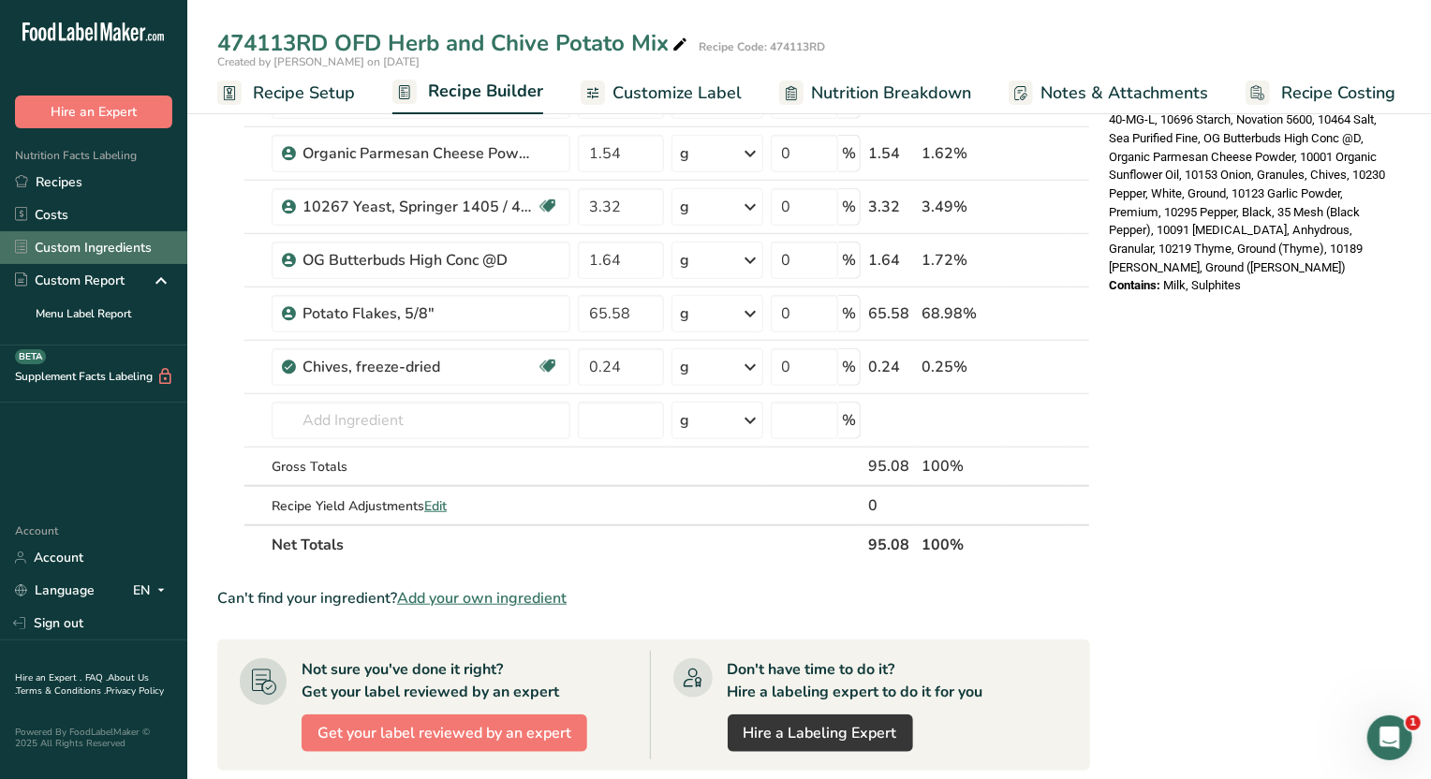
drag, startPoint x: 104, startPoint y: 253, endPoint x: 142, endPoint y: 256, distance: 38.5
click at [104, 253] on link "Custom Ingredients" at bounding box center [93, 247] width 187 height 33
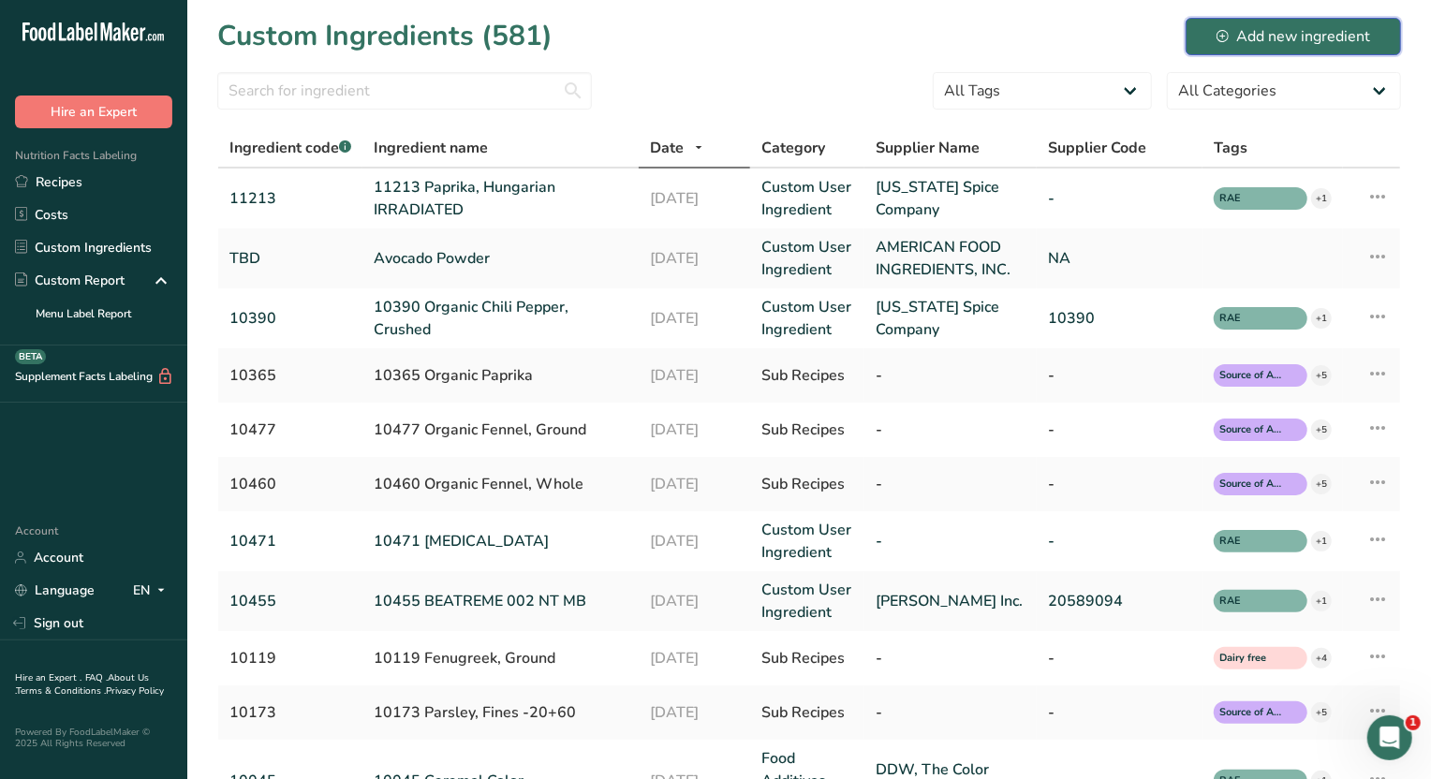
click at [1289, 36] on div "Add new ingredient" at bounding box center [1294, 36] width 154 height 22
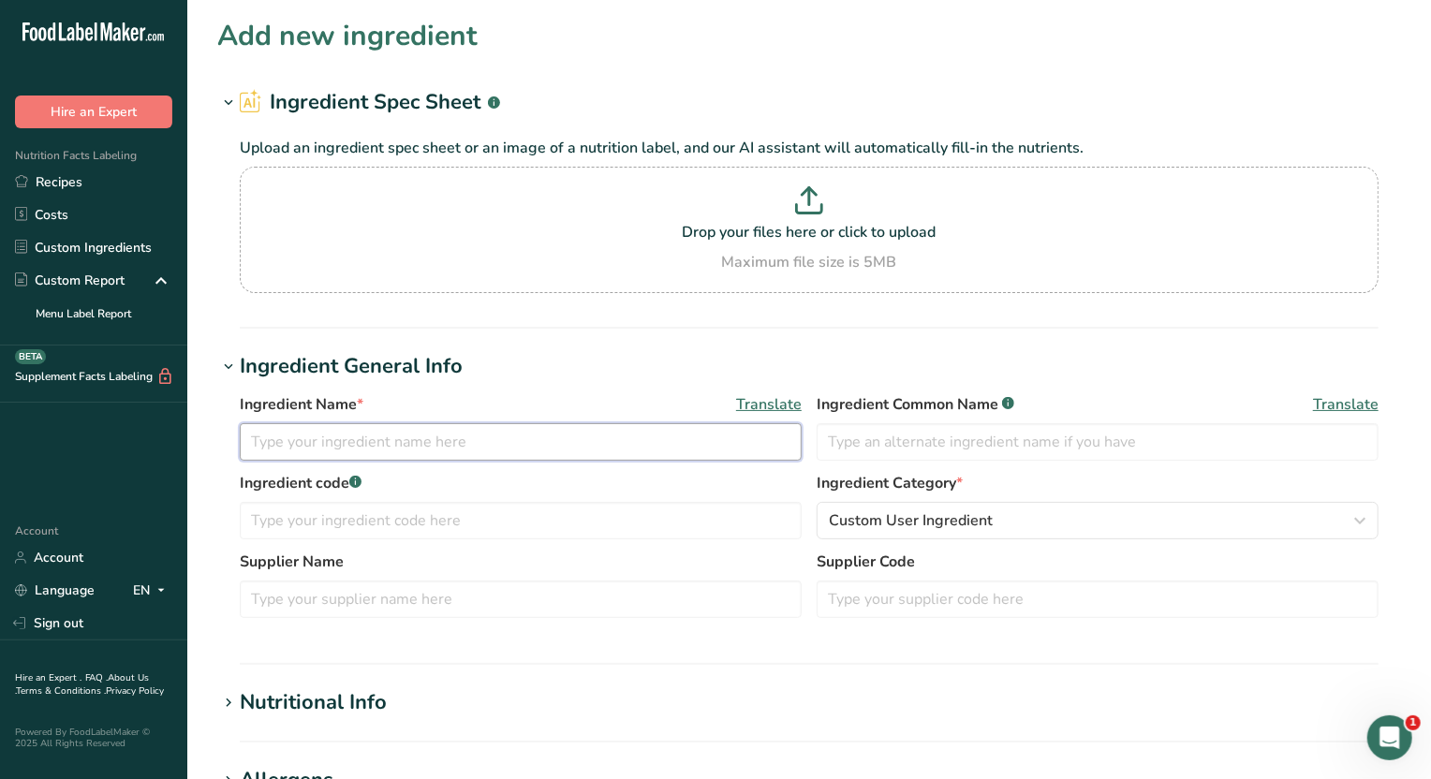
click at [570, 445] on input "text" at bounding box center [521, 441] width 562 height 37
type input "10726 Butter Powder Non-GMO"
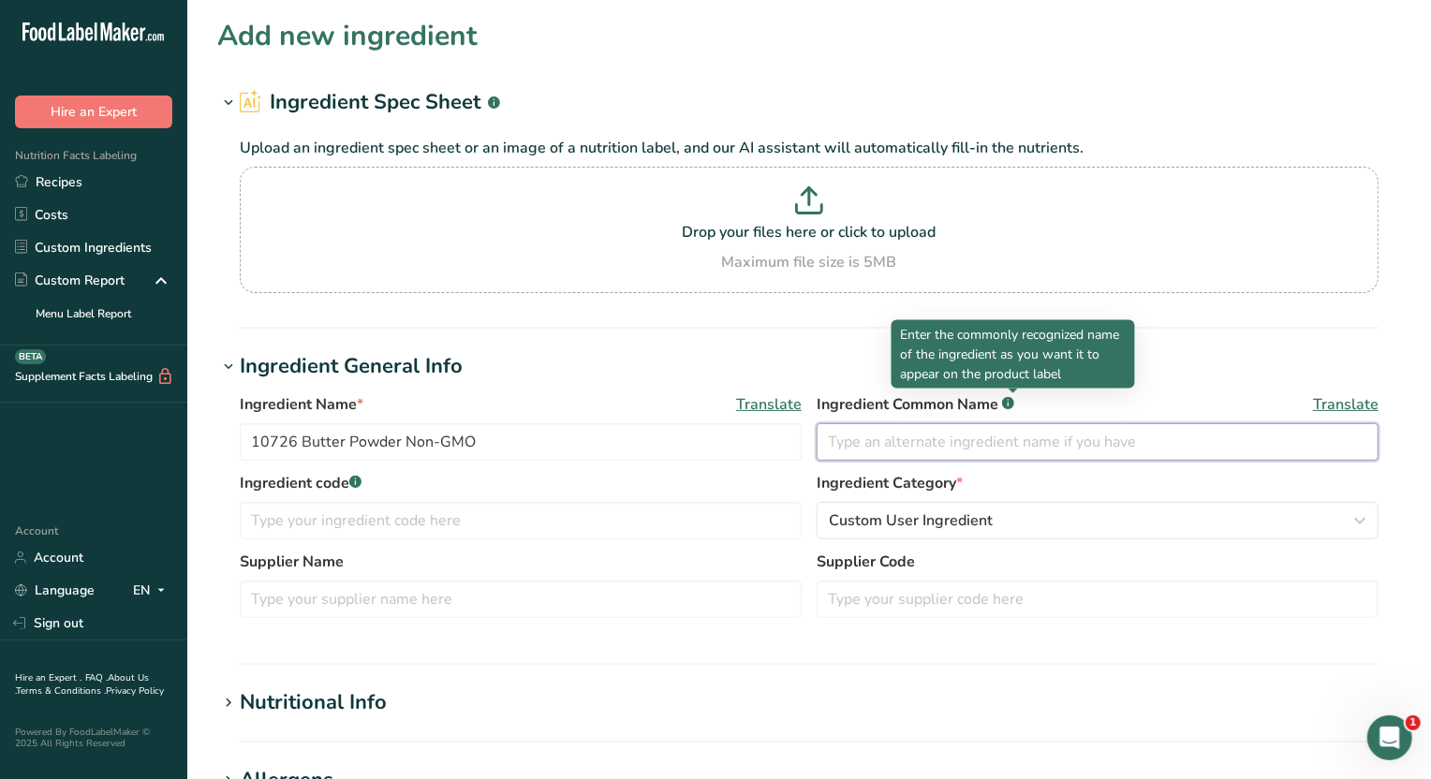
click at [959, 437] on input "text" at bounding box center [1098, 441] width 562 height 37
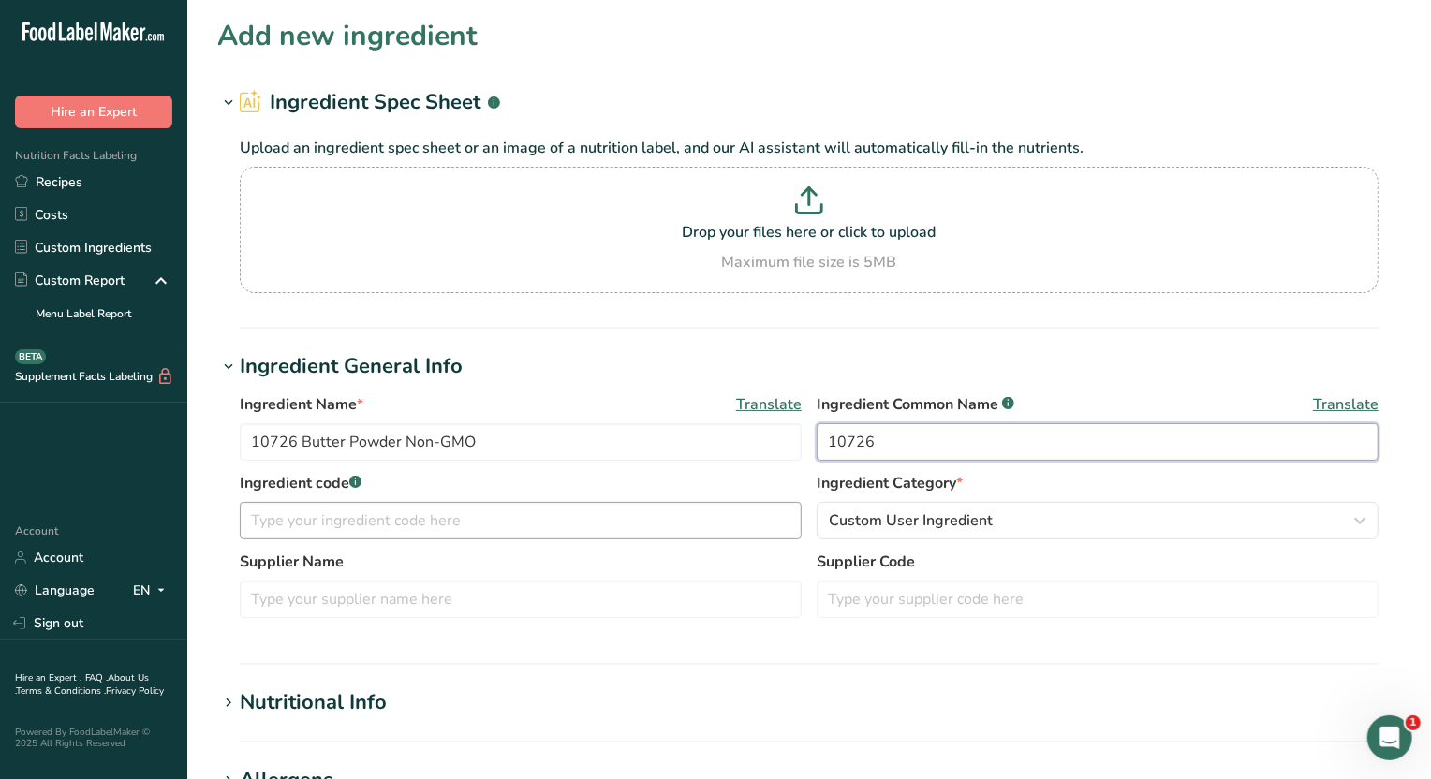
type input "10726"
click at [385, 526] on input "text" at bounding box center [521, 520] width 562 height 37
type input "10726"
click at [522, 594] on input "text" at bounding box center [521, 599] width 562 height 37
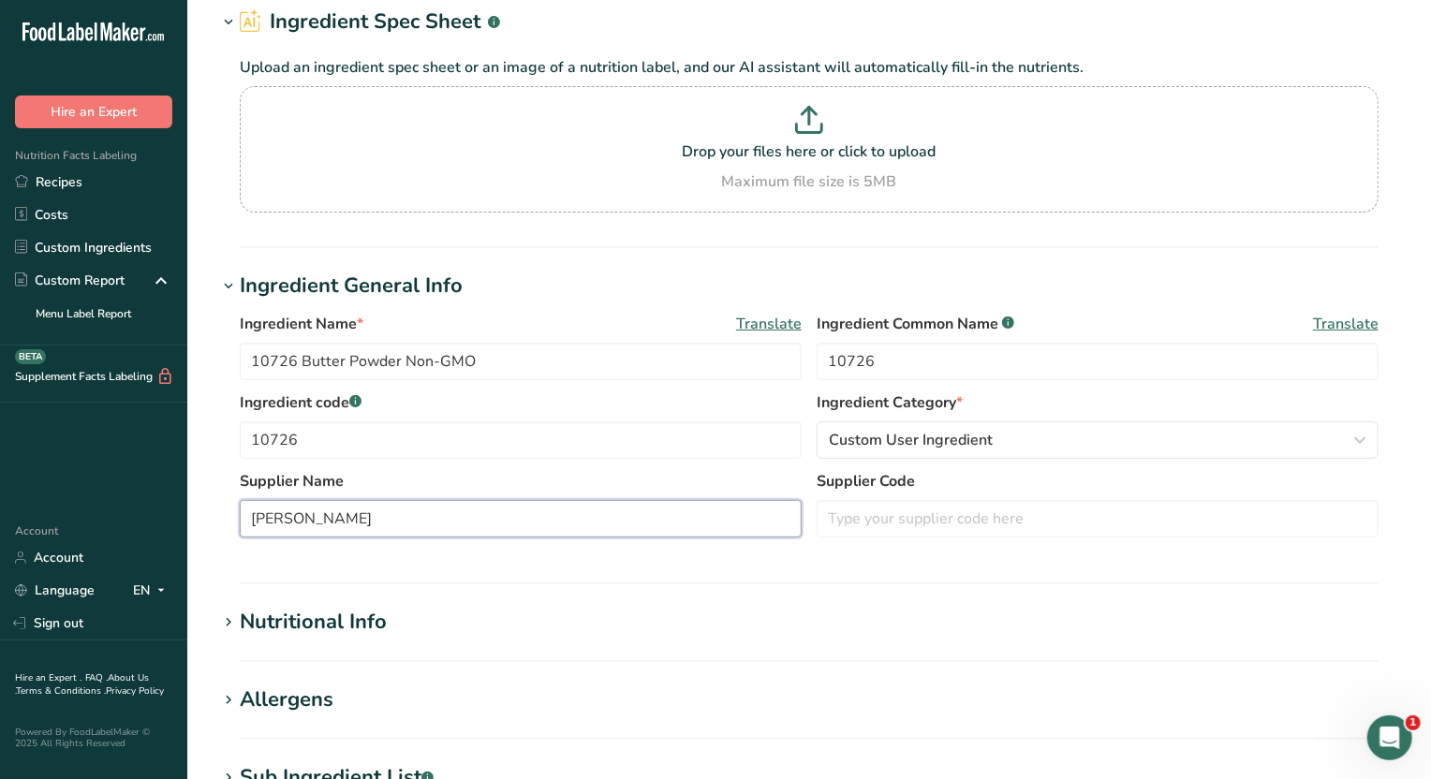
scroll to position [116, 0]
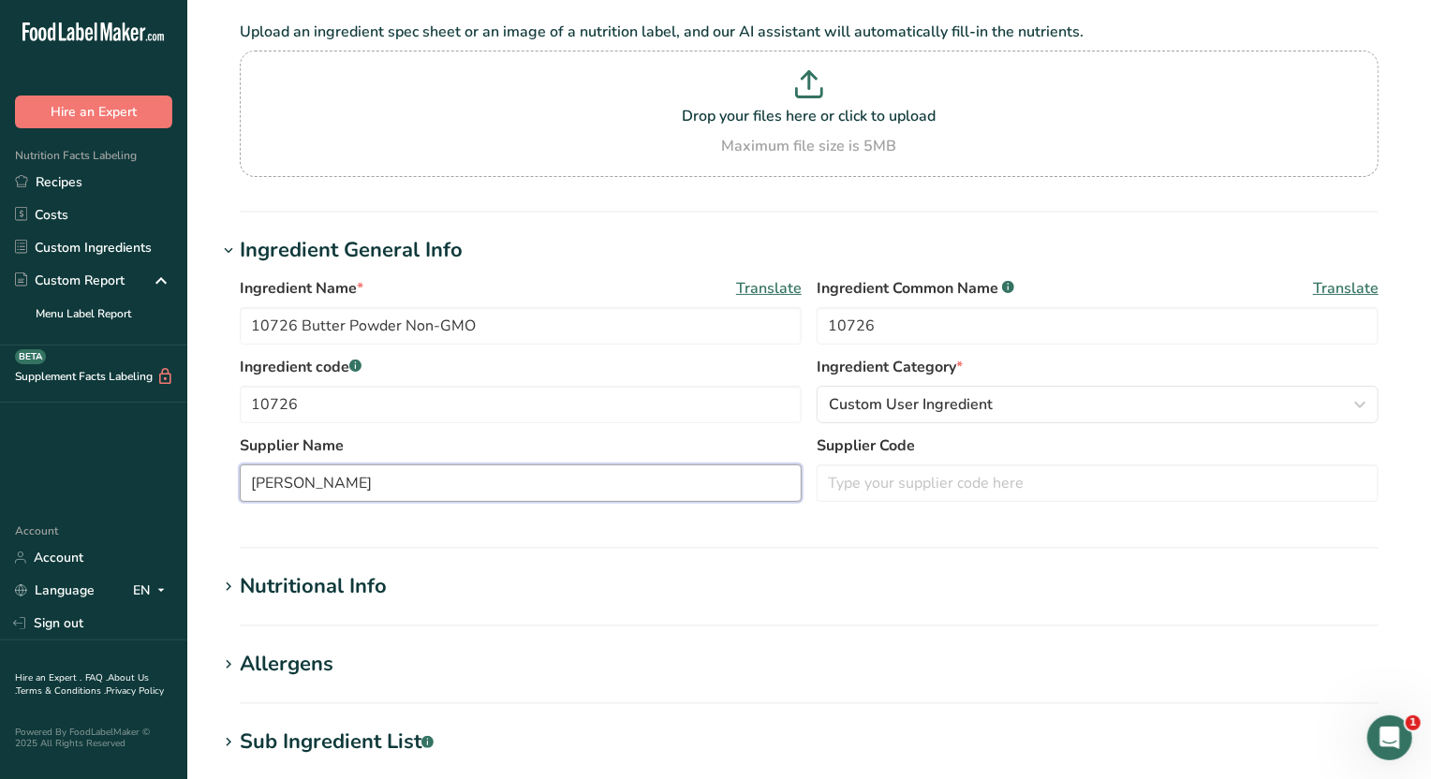
type input "Kerry"
click at [267, 583] on div "Nutritional Info" at bounding box center [313, 586] width 147 height 31
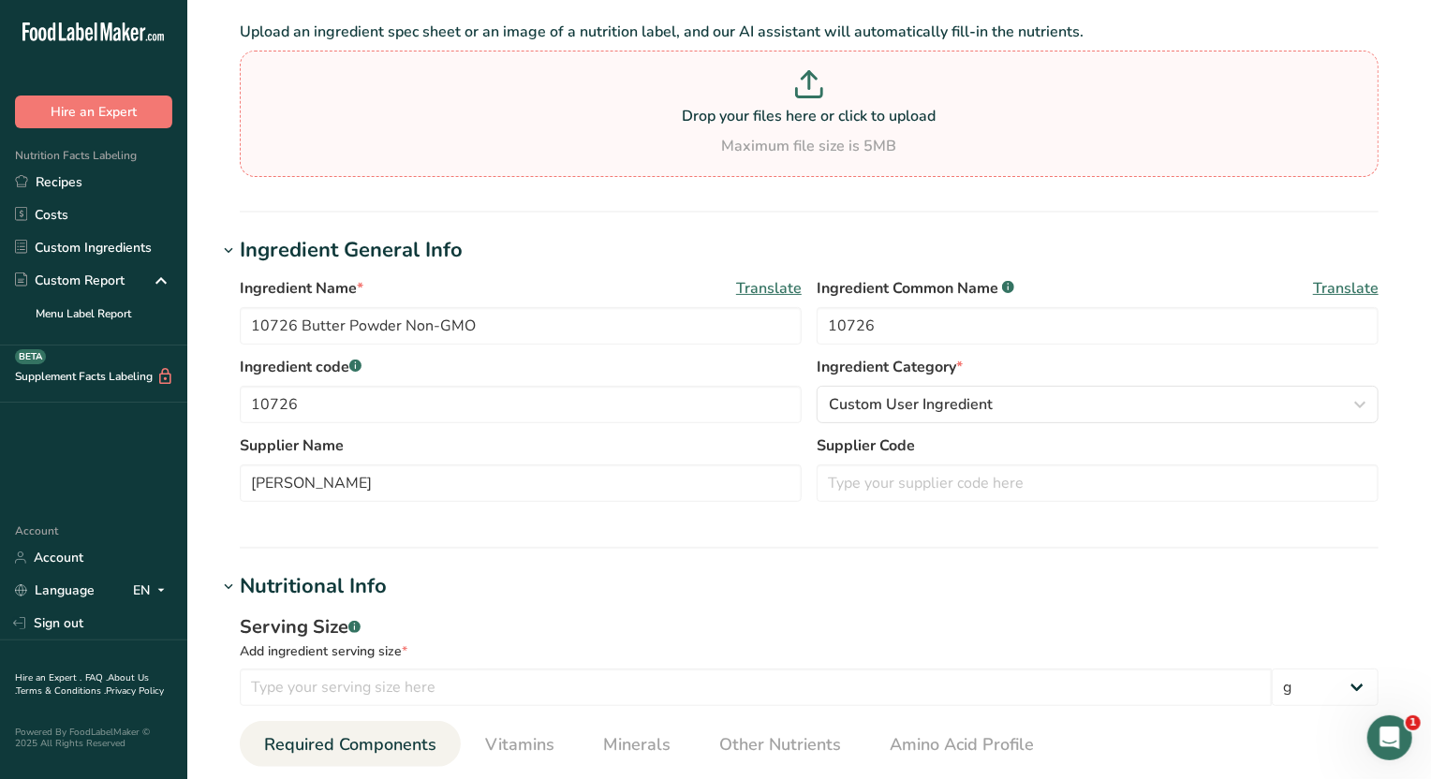
click at [808, 75] on icon at bounding box center [809, 84] width 28 height 28
click at [808, 75] on input "Drop your files here or click to upload Maximum file size is 5MB" at bounding box center [809, 114] width 1139 height 126
type input "C:\fakepath\Butter Powder (Non GMO) 7612510.pdf"
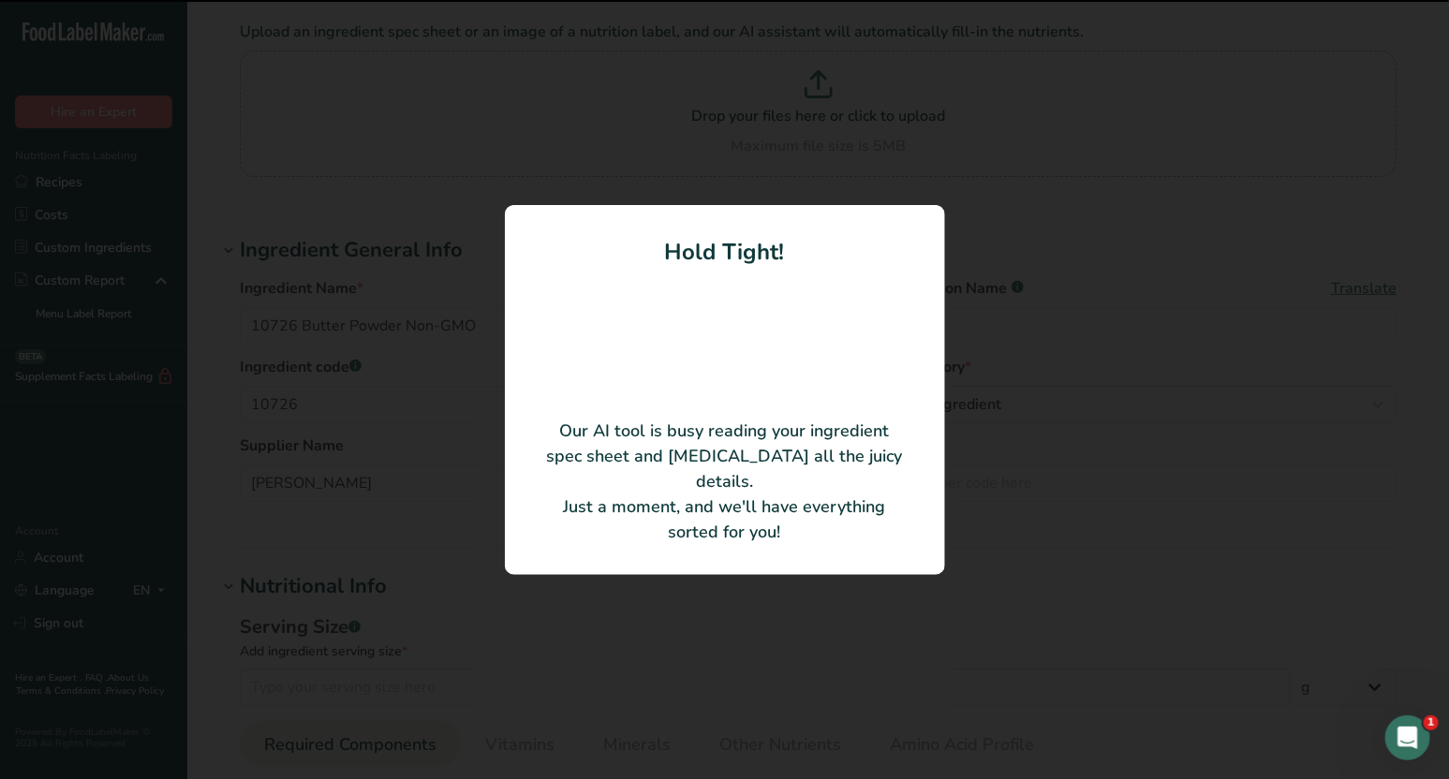
type input "BUTTER W/O ANTI-OX"
type input "7612510"
type input "Kerry Inc."
type input "7612510"
type input "100"
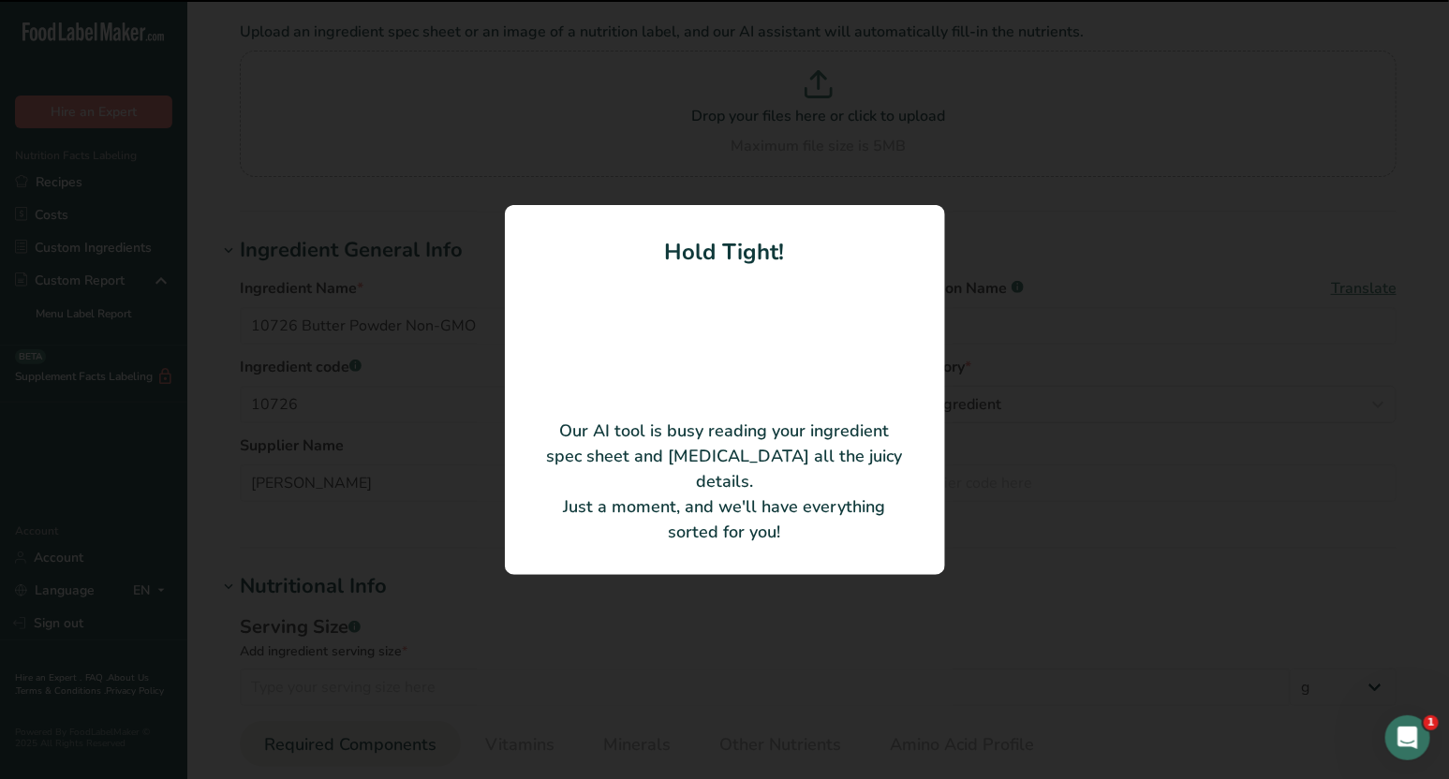
type input "747.9"
type KJ "3129.21"
type Fat "75.2"
type Fat "47.6"
type Fat "2.8"
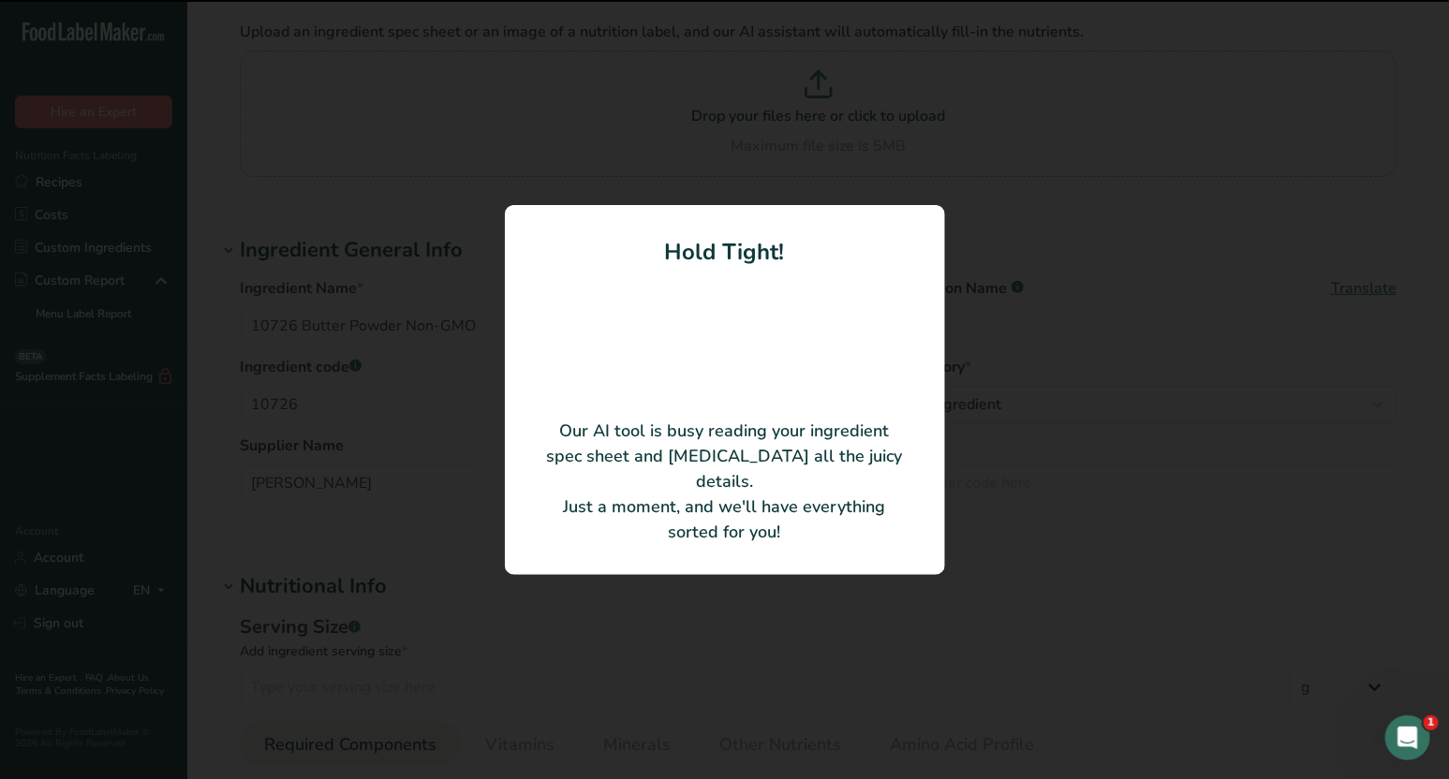
type input "203"
type input "834.1"
type Carbohydrates "10.8"
type Fiber "0"
type Sugars "0"
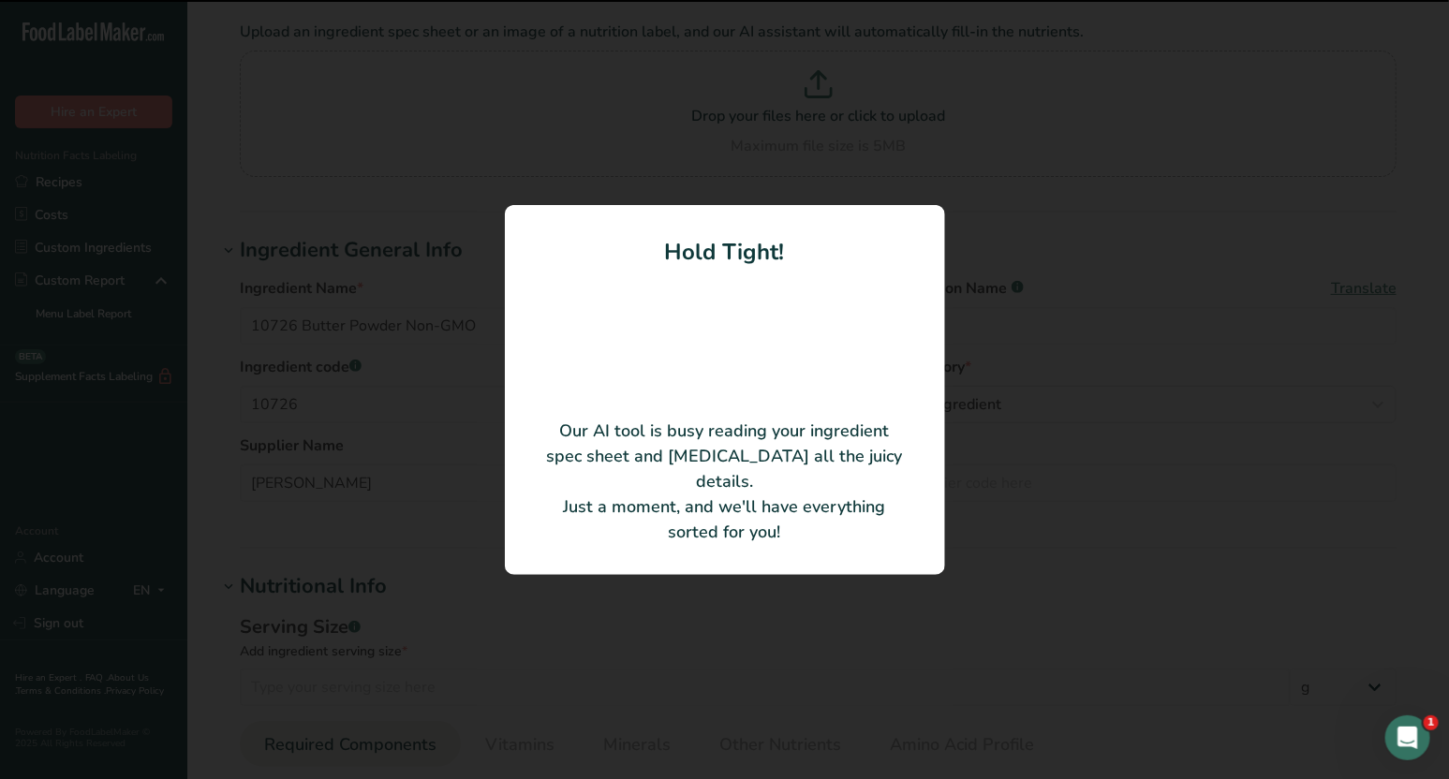
type Sugars "0"
type input "7"
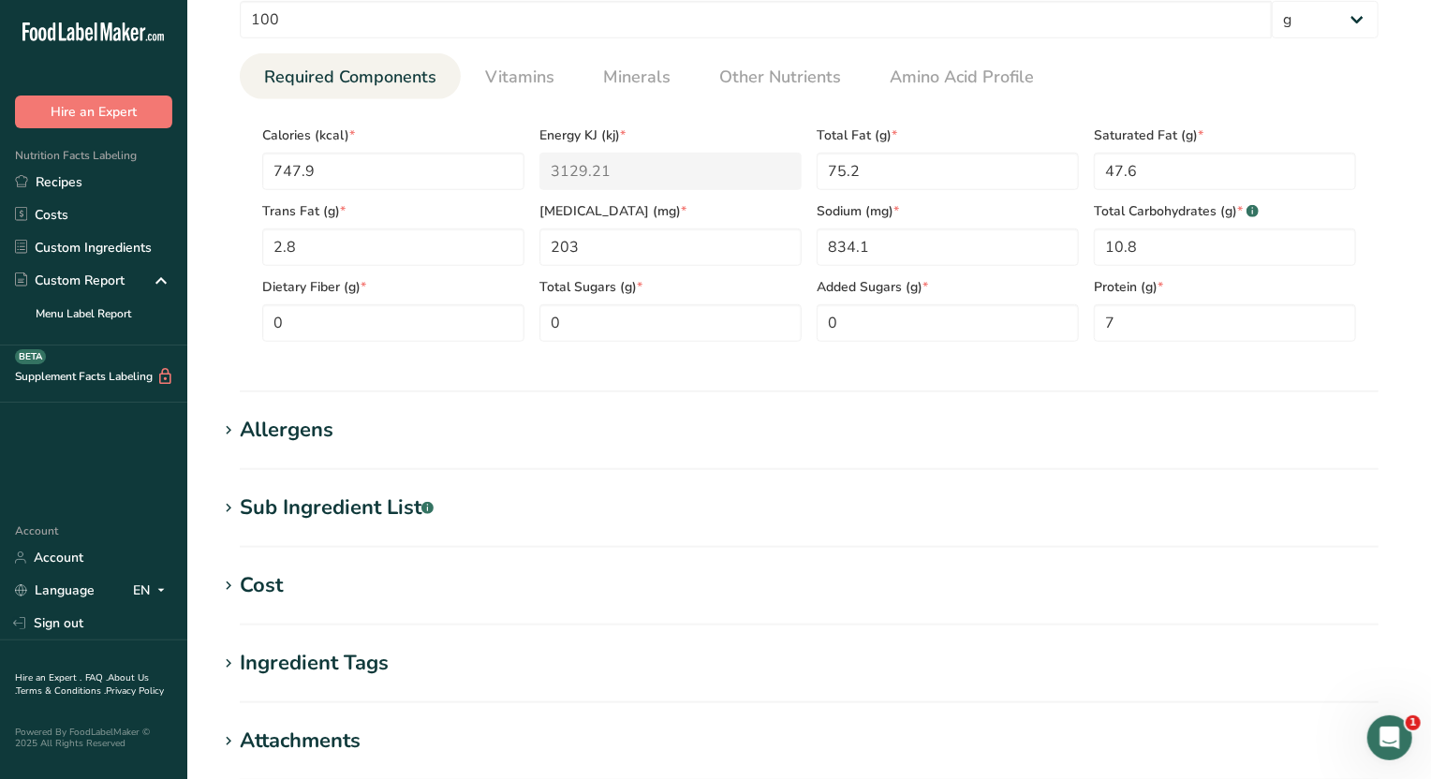
scroll to position [585, 0]
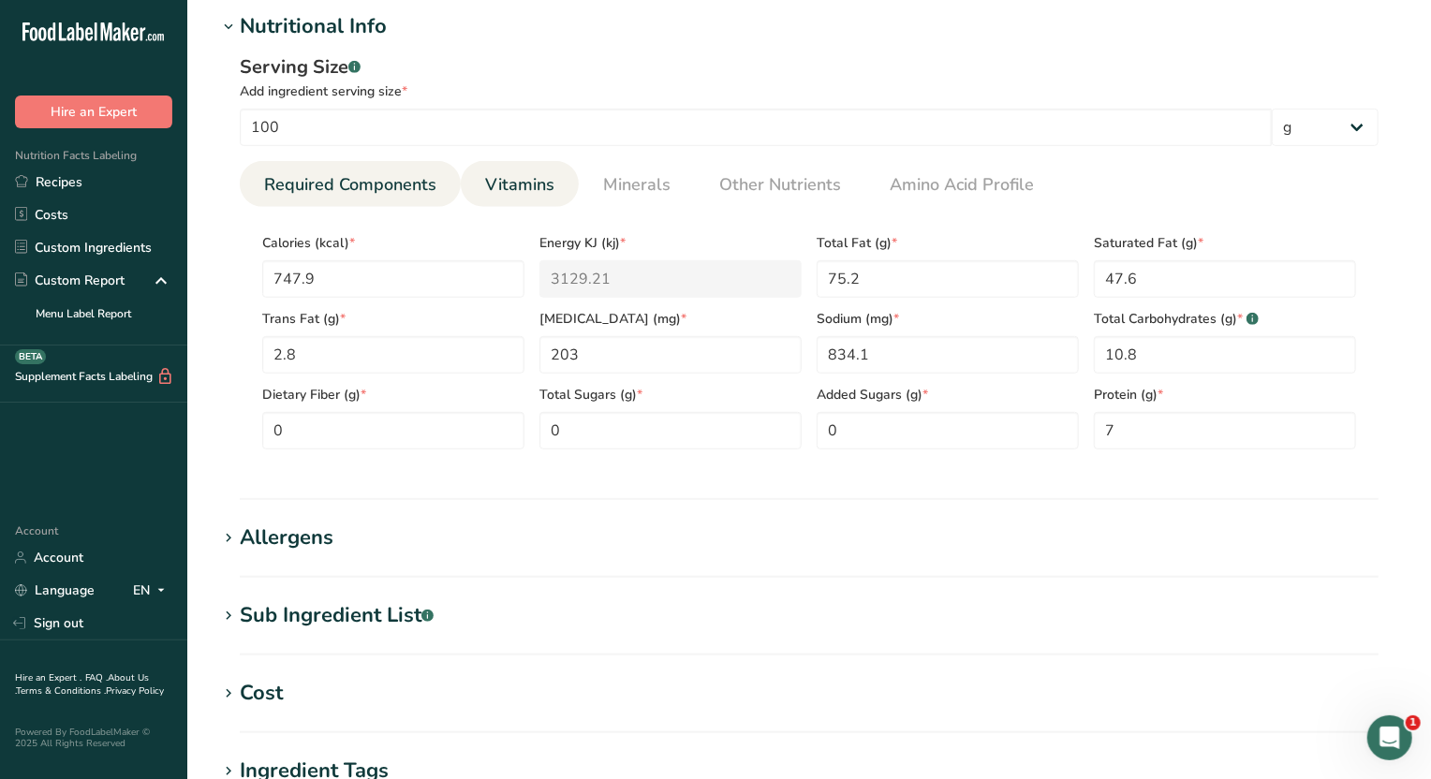
click at [533, 186] on span "Vitamins" at bounding box center [519, 184] width 69 height 25
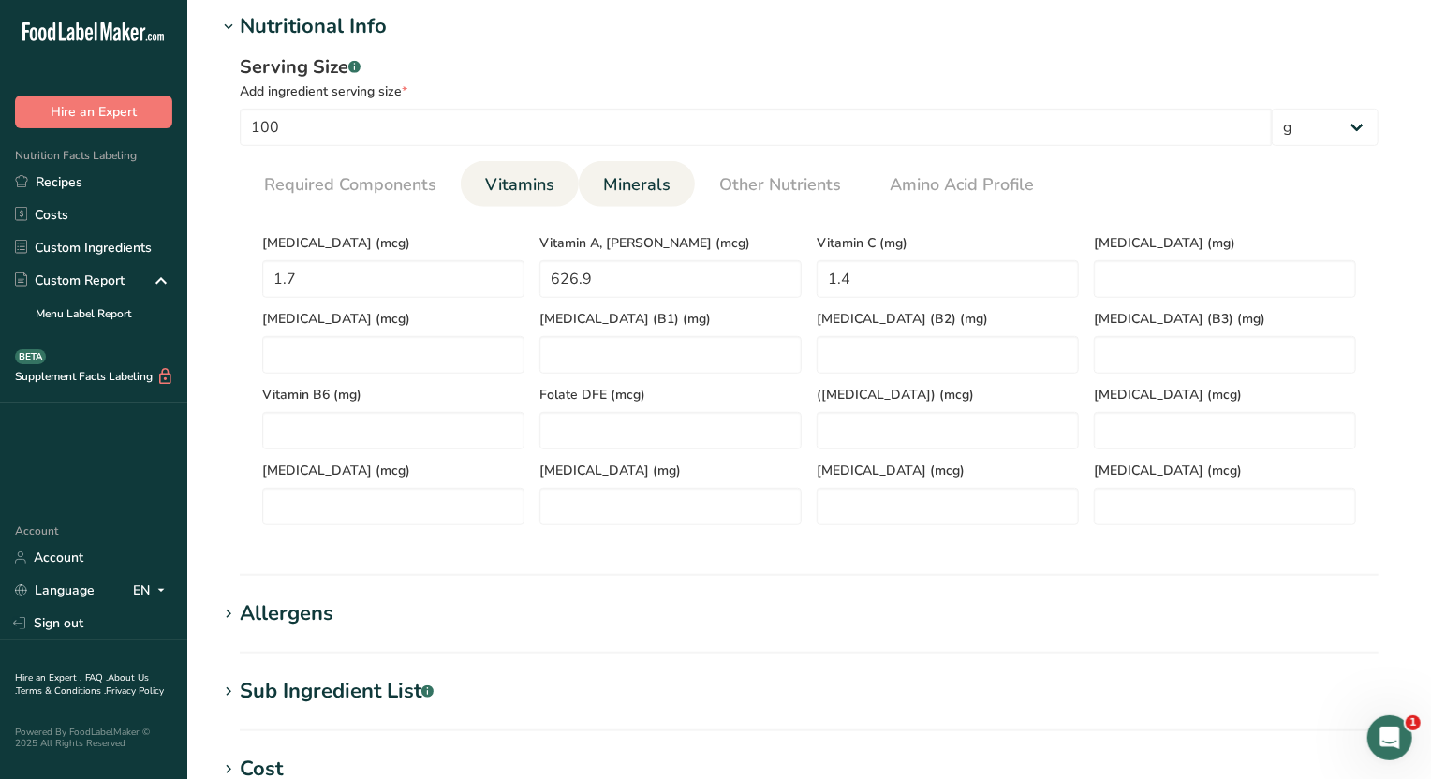
click at [643, 187] on span "Minerals" at bounding box center [636, 184] width 67 height 25
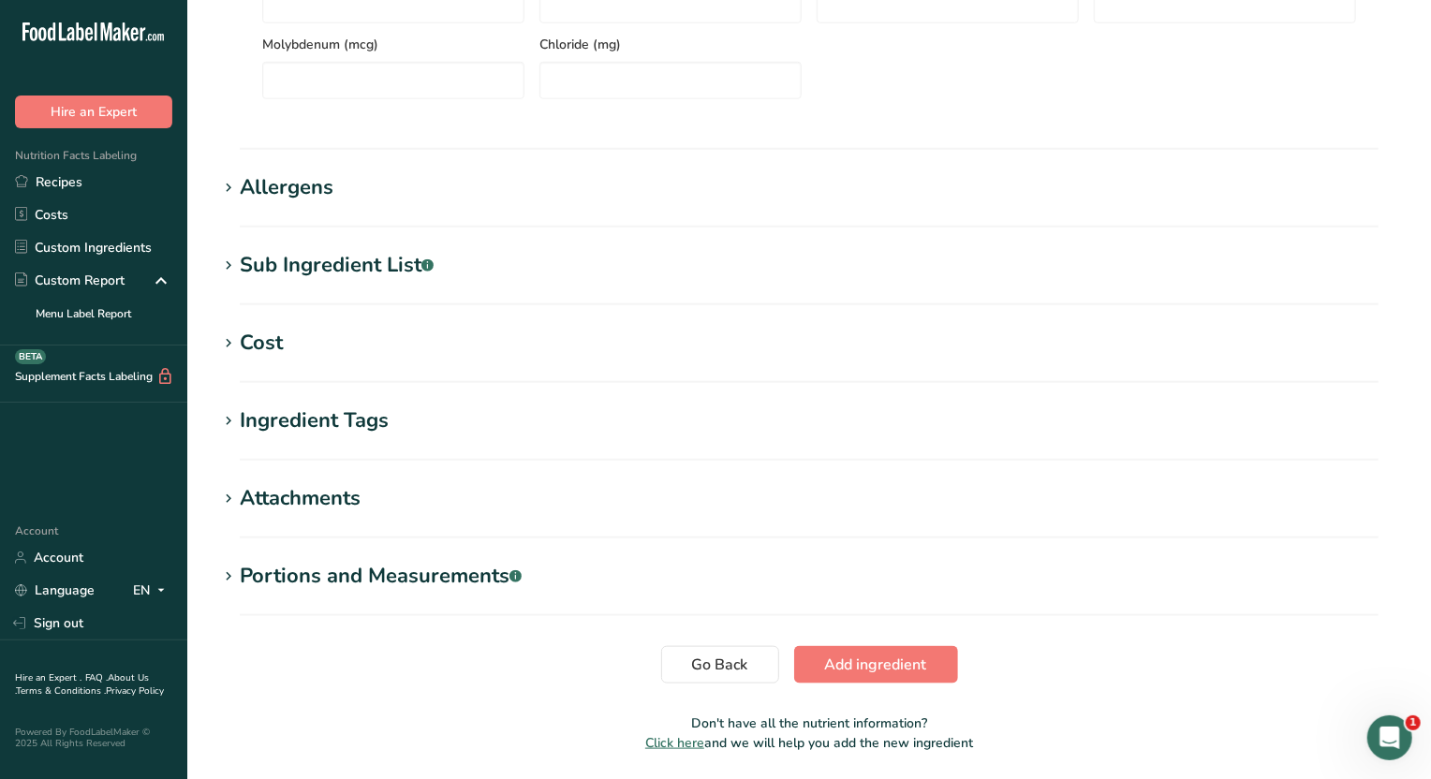
scroll to position [1074, 0]
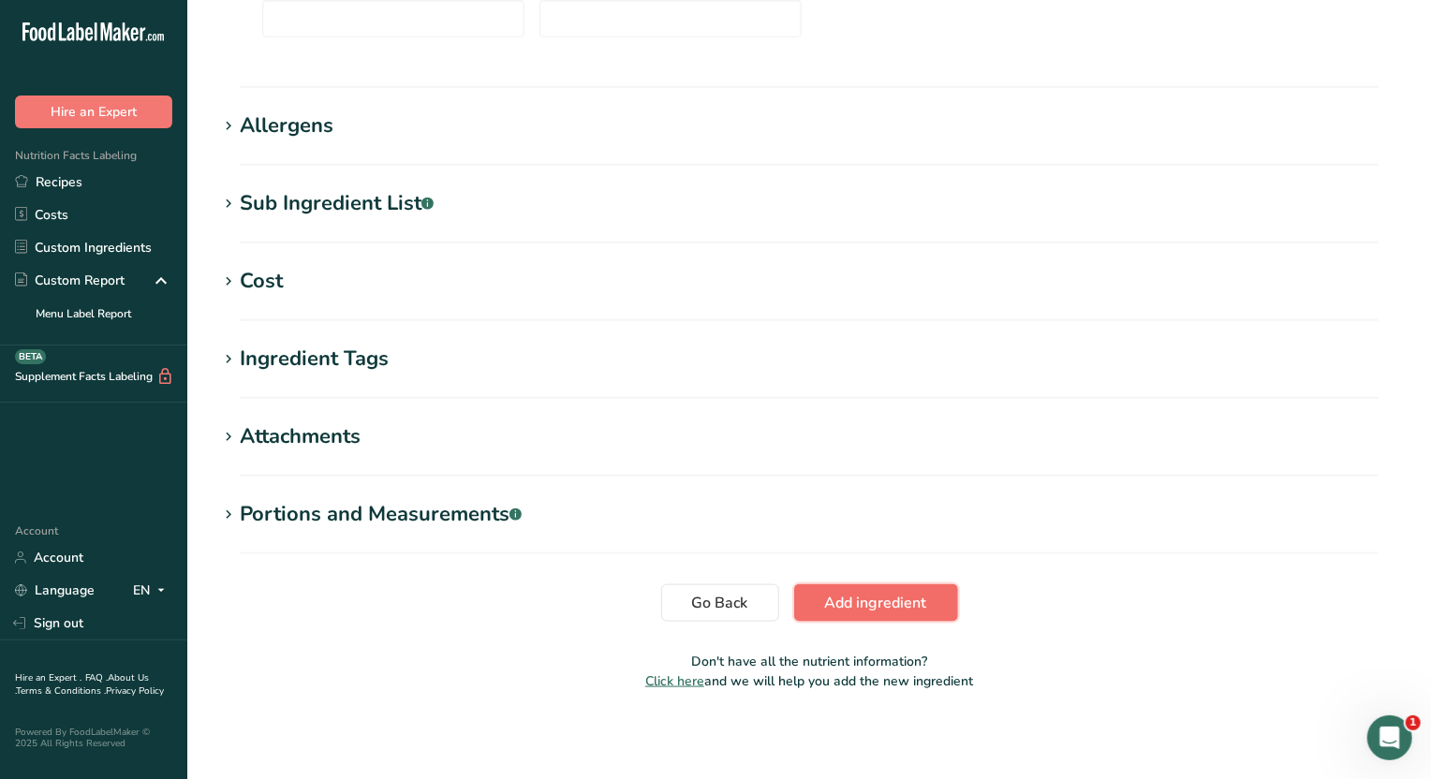
click at [882, 603] on span "Add ingredient" at bounding box center [876, 603] width 102 height 22
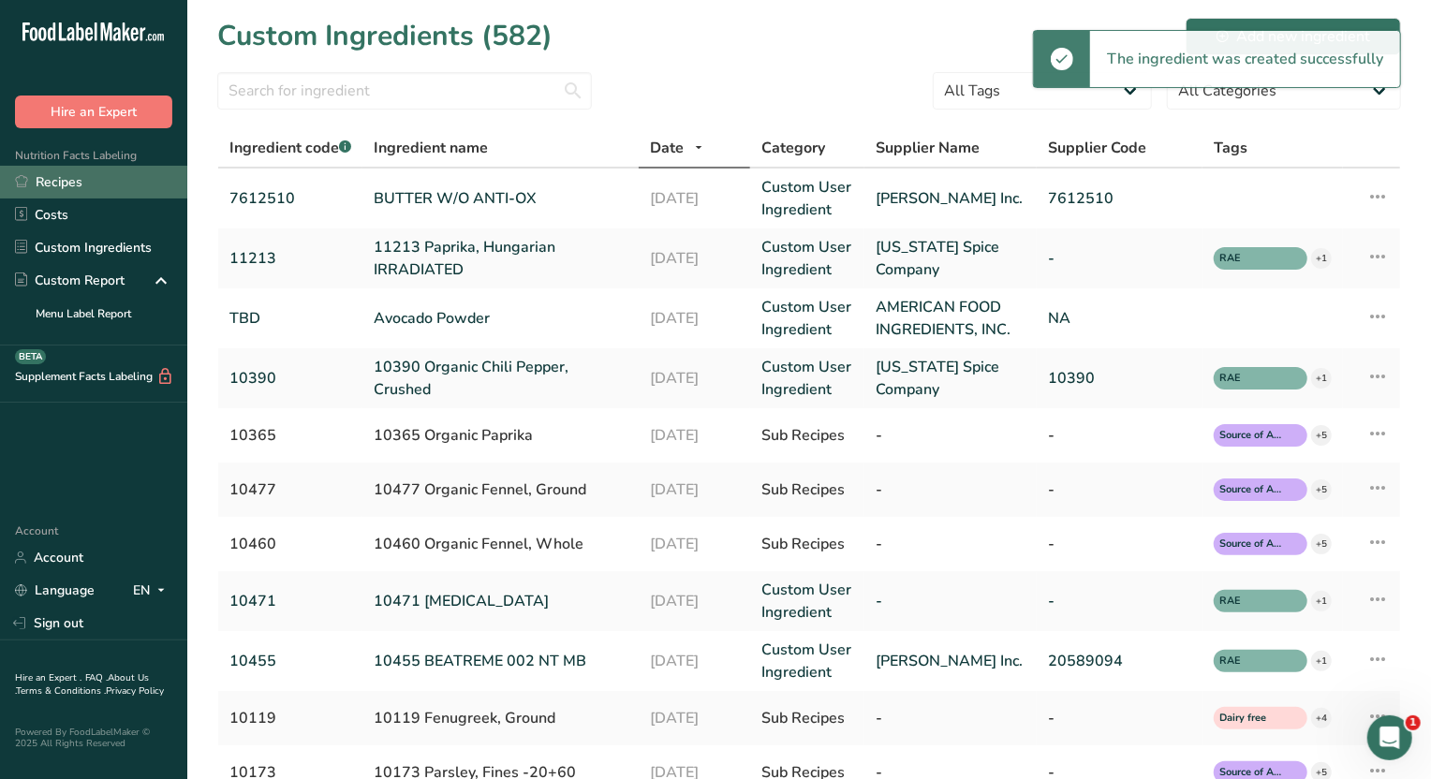
click at [69, 180] on link "Recipes" at bounding box center [93, 182] width 187 height 33
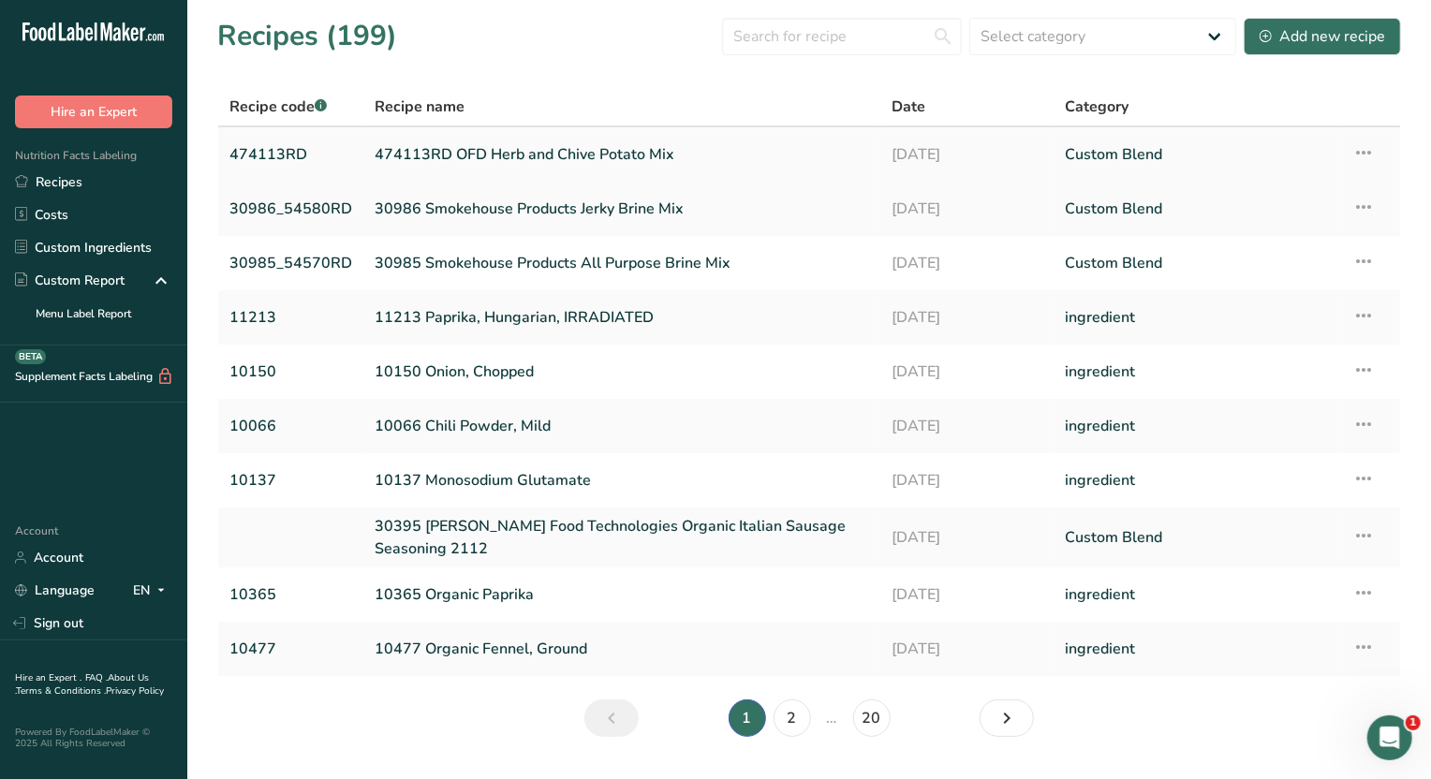
click at [551, 156] on link "474113RD OFD Herb and Chive Potato Mix" at bounding box center [622, 154] width 495 height 39
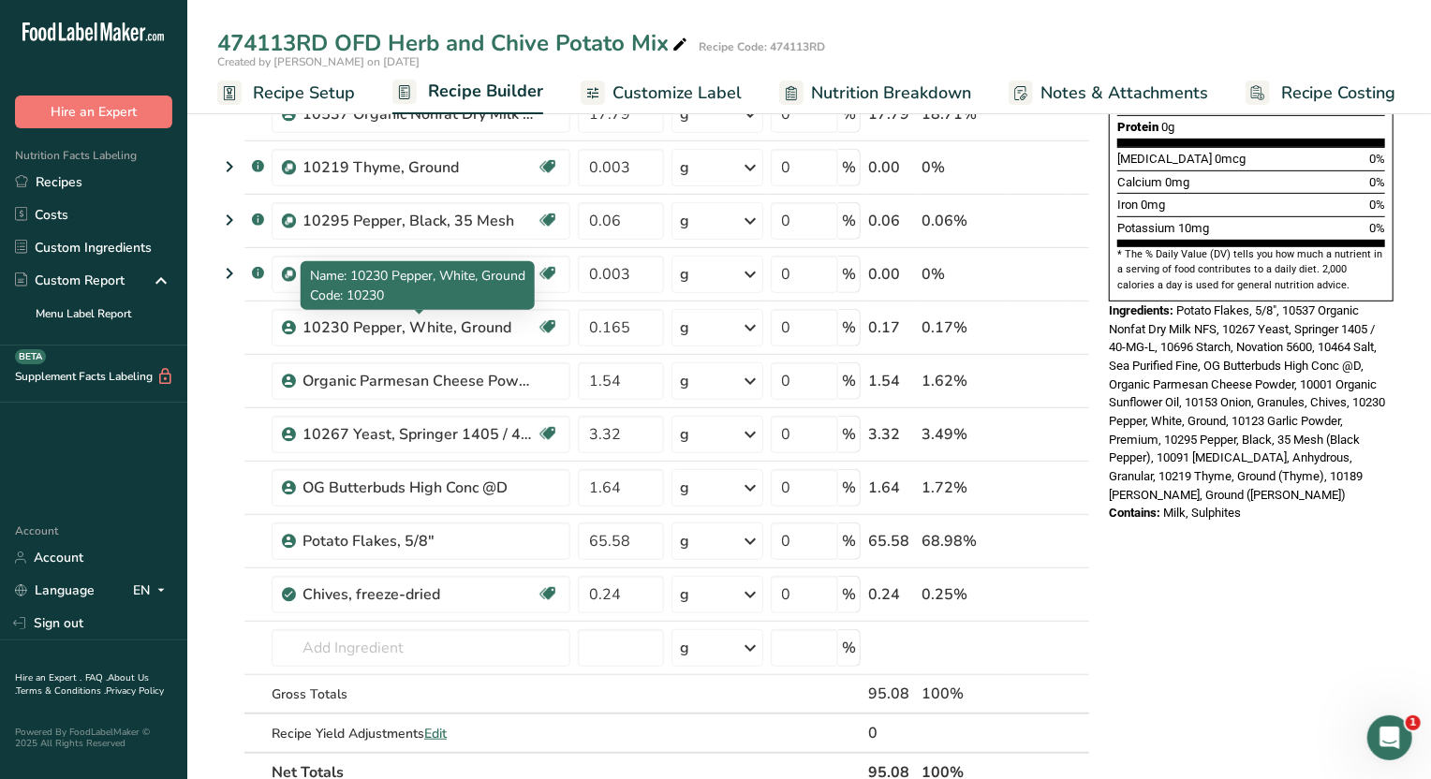
scroll to position [585, 0]
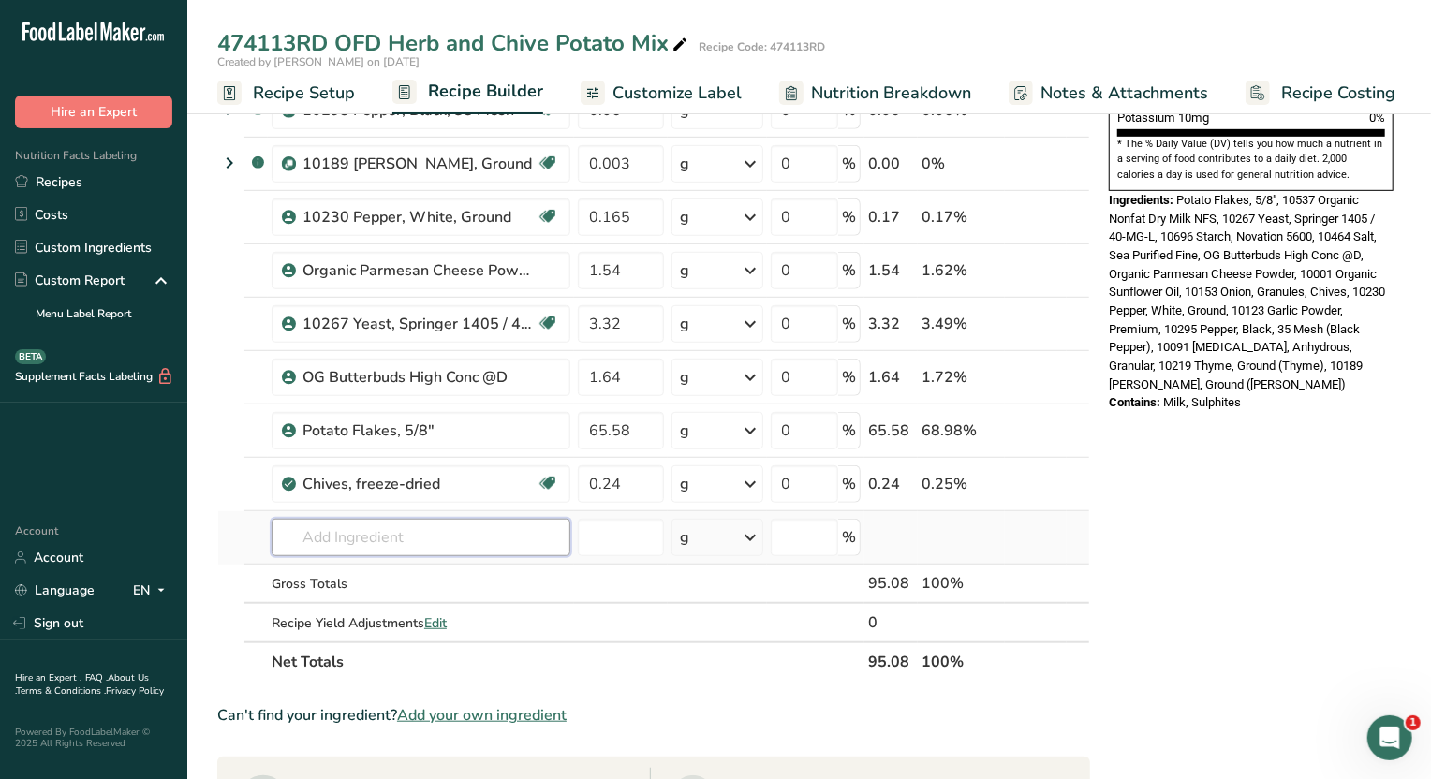
click at [411, 541] on input "text" at bounding box center [421, 537] width 299 height 37
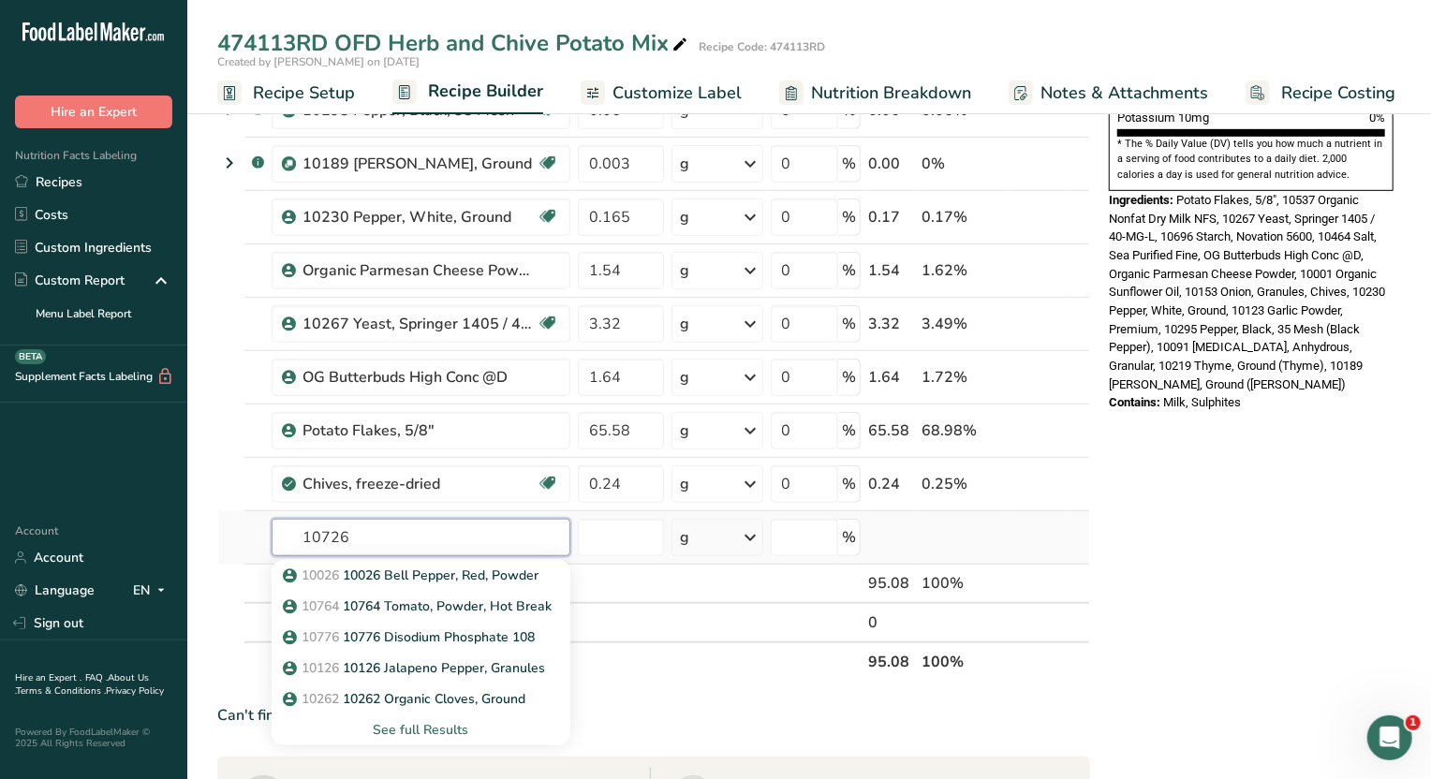
drag, startPoint x: 374, startPoint y: 552, endPoint x: 261, endPoint y: 559, distance: 112.7
click at [261, 559] on tr "10726 10026 10026 Bell Pepper, Red, Powder 10764 10764 Tomato, Powder, Hot Brea…" at bounding box center [653, 537] width 871 height 53
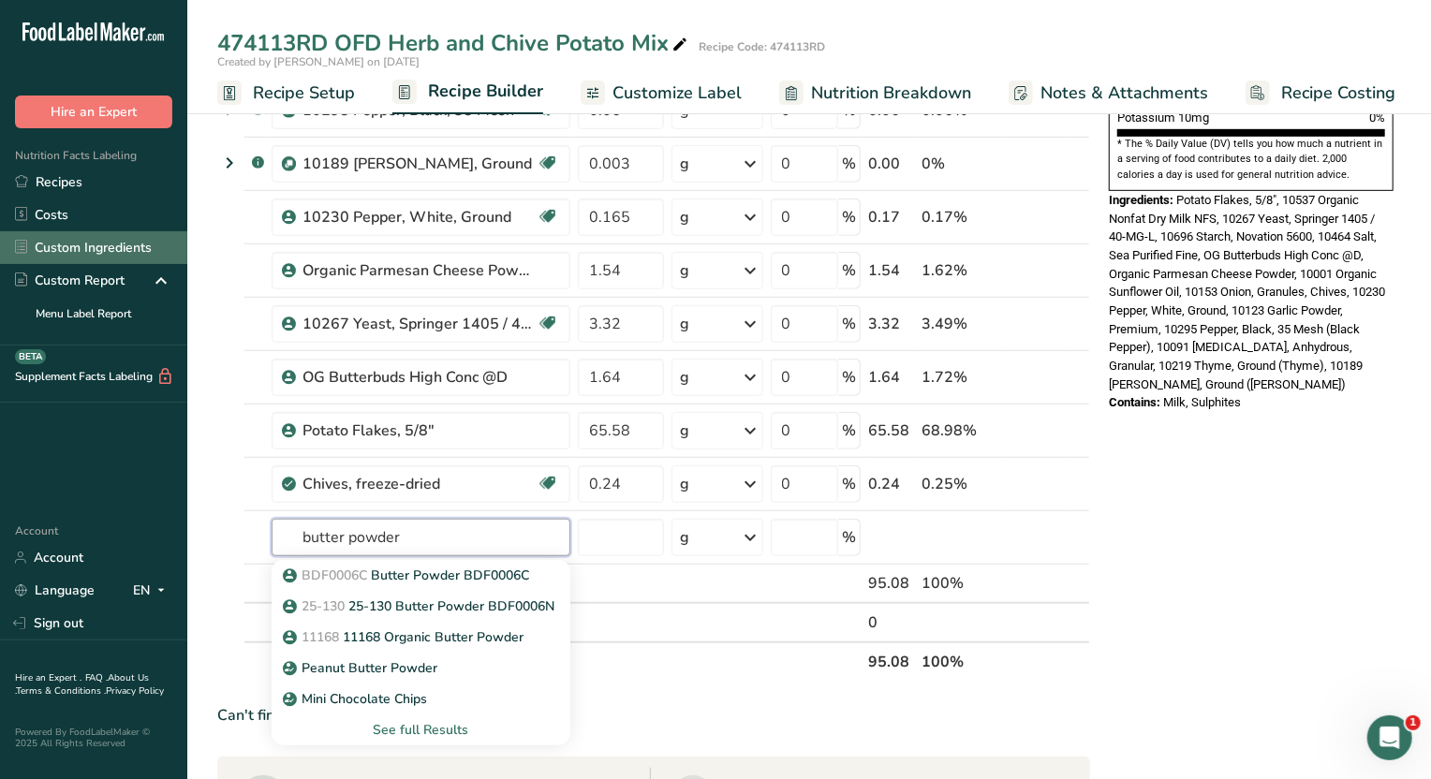
type input "butter powder"
click at [105, 239] on link "Custom Ingredients" at bounding box center [93, 247] width 187 height 33
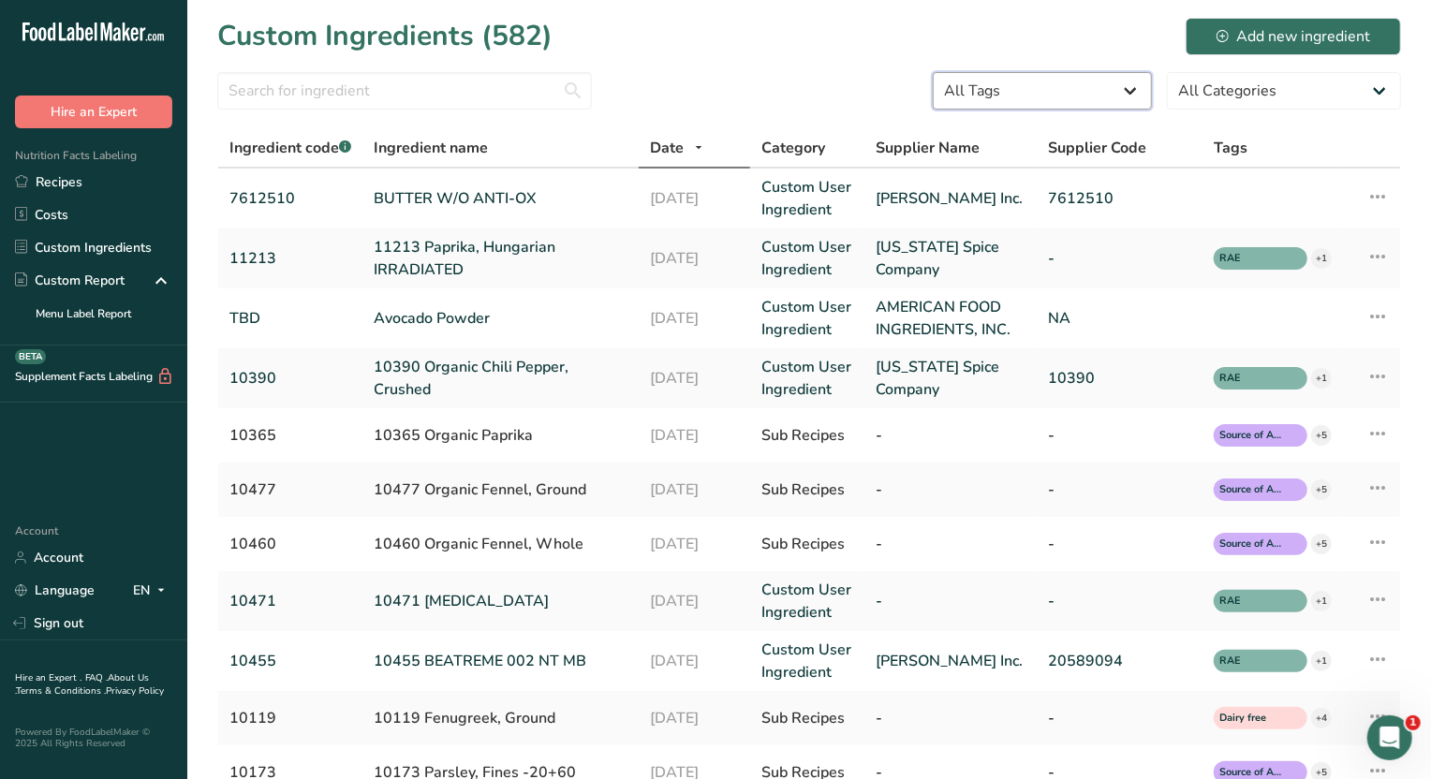
click at [1022, 77] on select "All Tags REA RAE OC Source of Antioxidants Prebiotic Effect Source of Omega 3 P…" at bounding box center [1042, 90] width 219 height 37
click at [949, 72] on select "All Tags REA RAE OC Source of Antioxidants Prebiotic Effect Source of Omega 3 P…" at bounding box center [1042, 90] width 219 height 37
click at [382, 91] on input "text" at bounding box center [404, 90] width 375 height 37
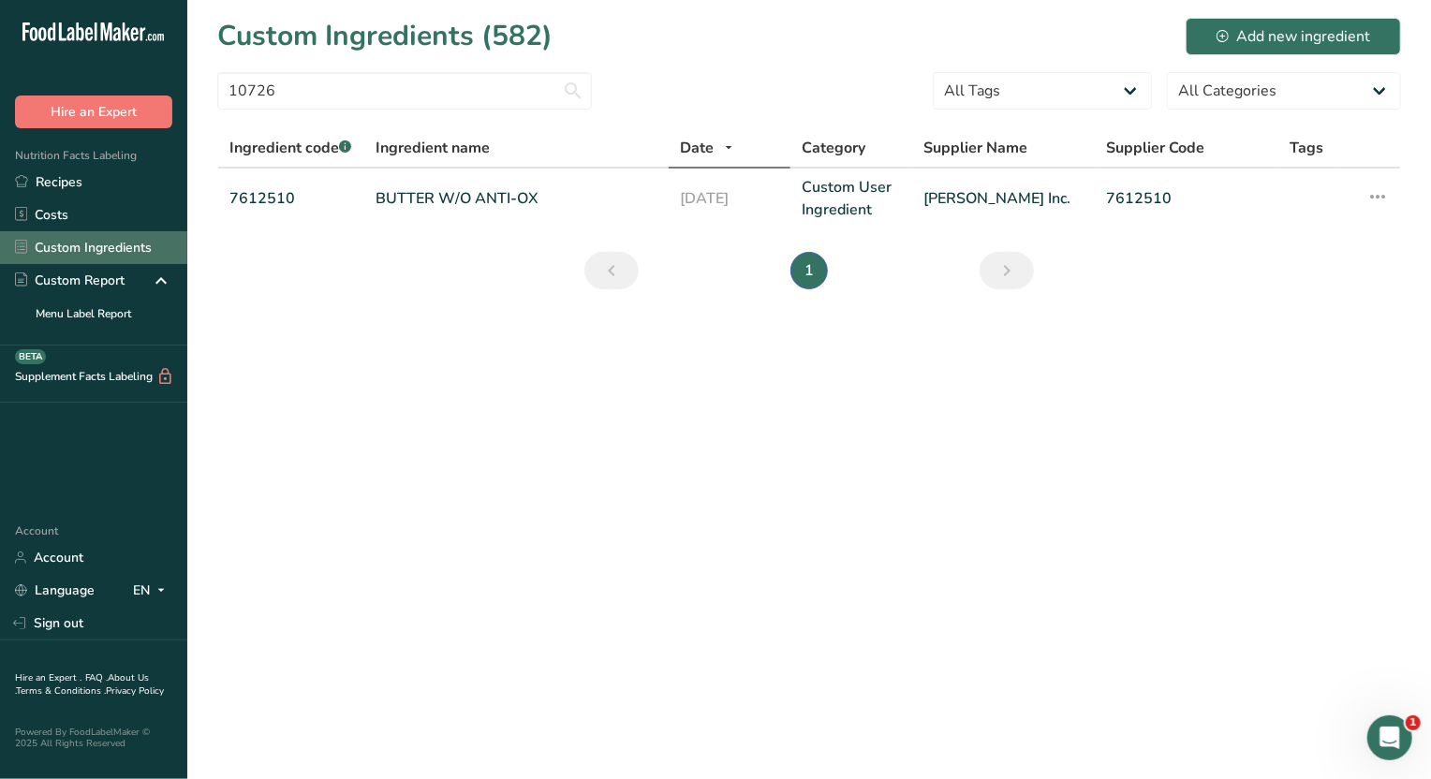
click at [107, 252] on link "Custom Ingredients" at bounding box center [93, 247] width 187 height 33
drag, startPoint x: 321, startPoint y: 90, endPoint x: 58, endPoint y: 82, distance: 263.3
click at [58, 82] on div ".a-20{fill:#fff;} Hire an Expert Nutrition Facts Labeling Recipes Costs Custom …" at bounding box center [715, 389] width 1431 height 779
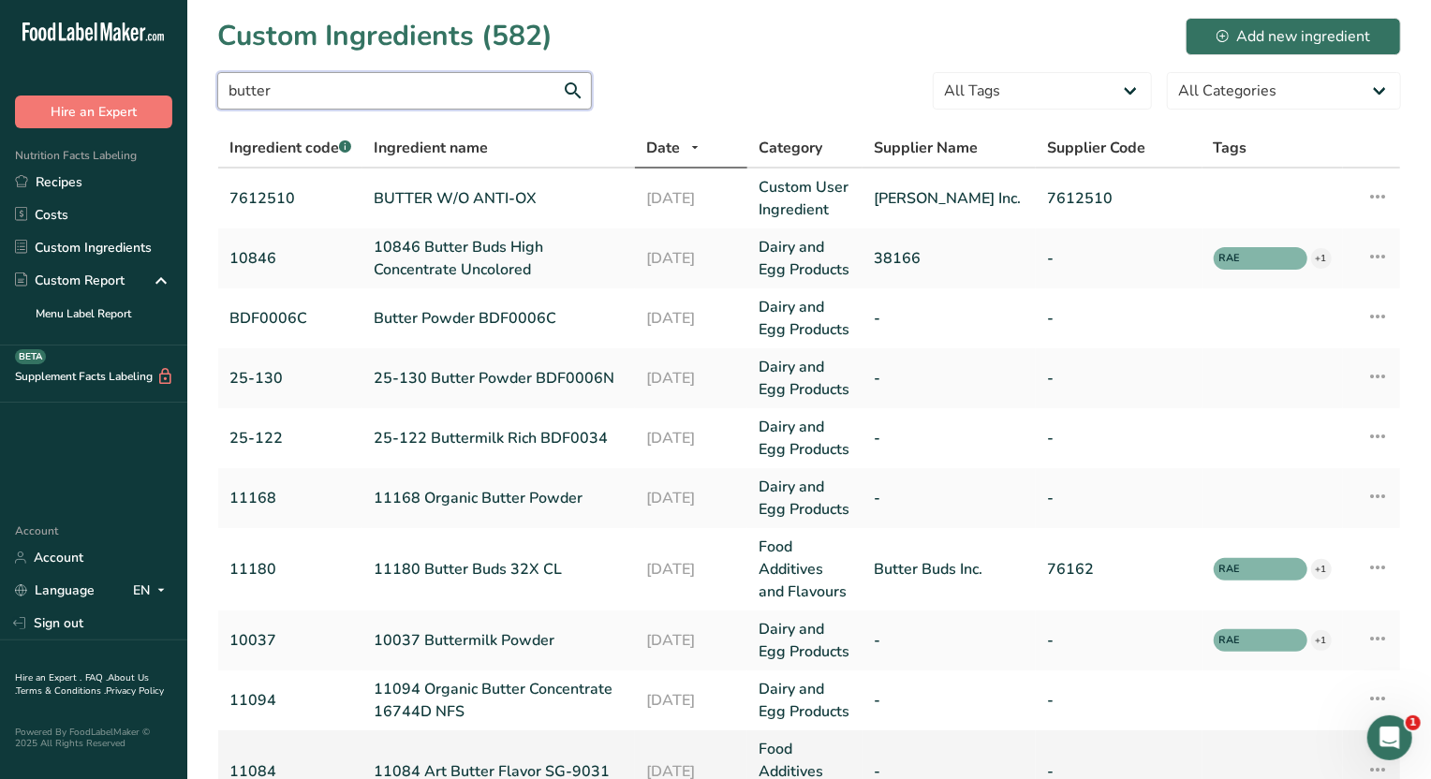
type input "butter"
click at [87, 178] on link "Recipes" at bounding box center [93, 182] width 187 height 33
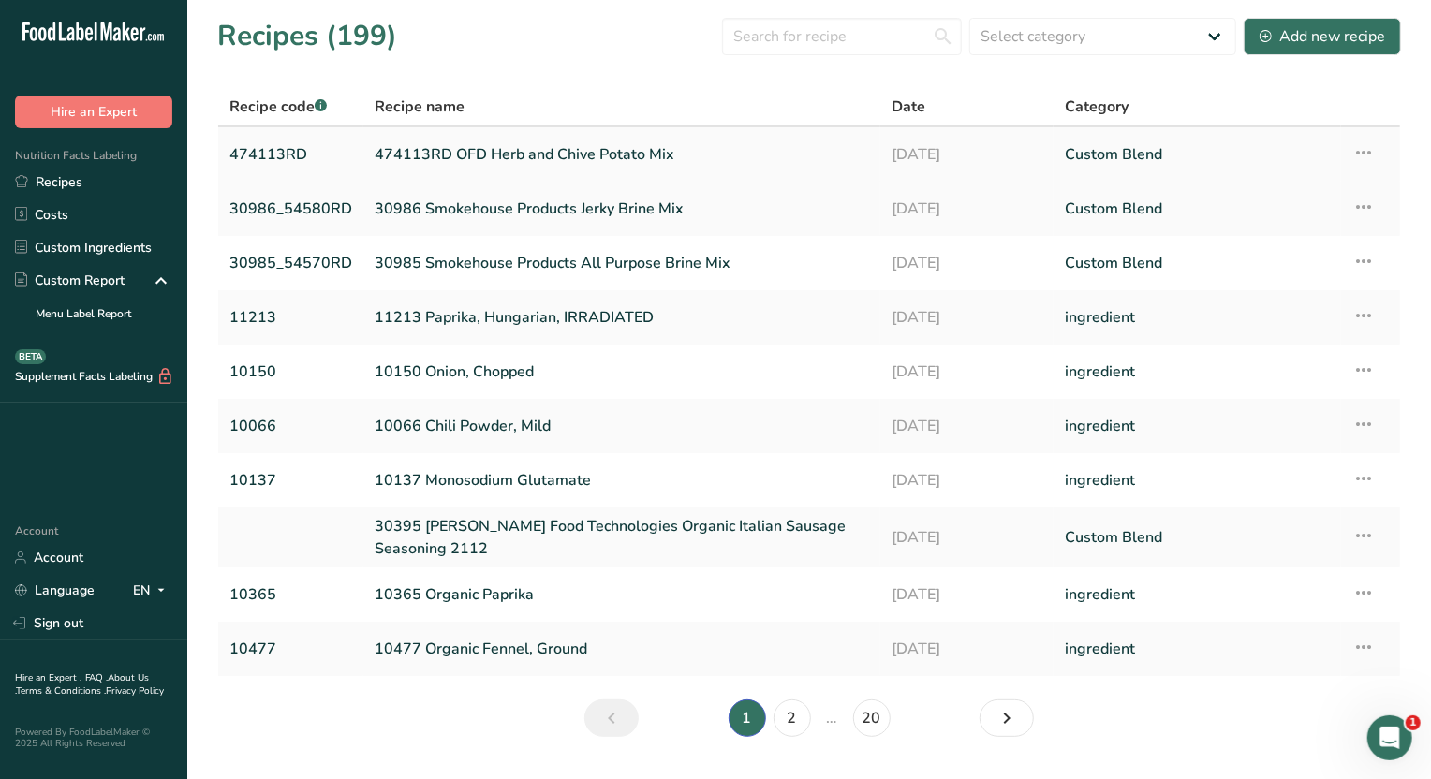
click at [491, 152] on link "474113RD OFD Herb and Chive Potato Mix" at bounding box center [622, 154] width 495 height 39
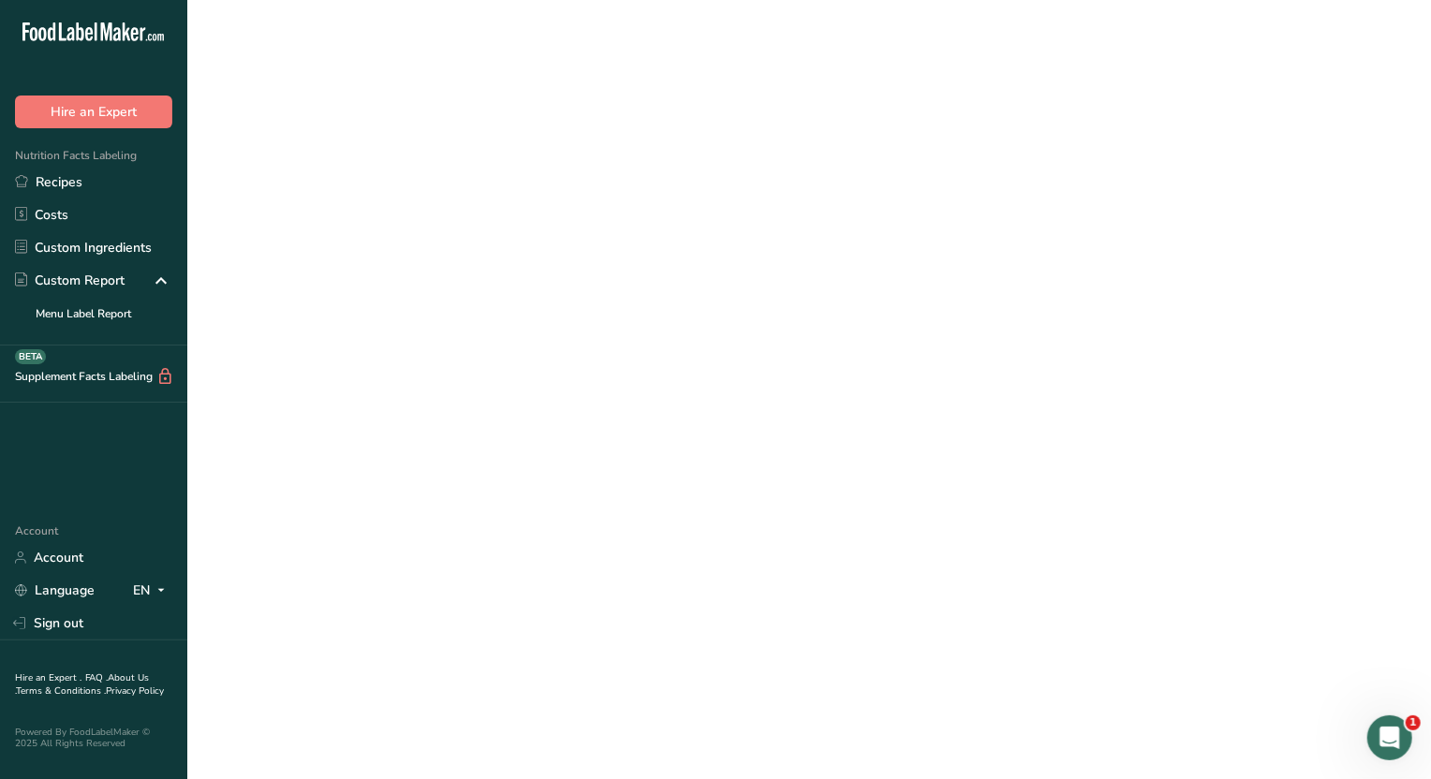
click at [491, 152] on link "474113RD OFD Herb and Chive Potato Mix" at bounding box center [622, 154] width 495 height 39
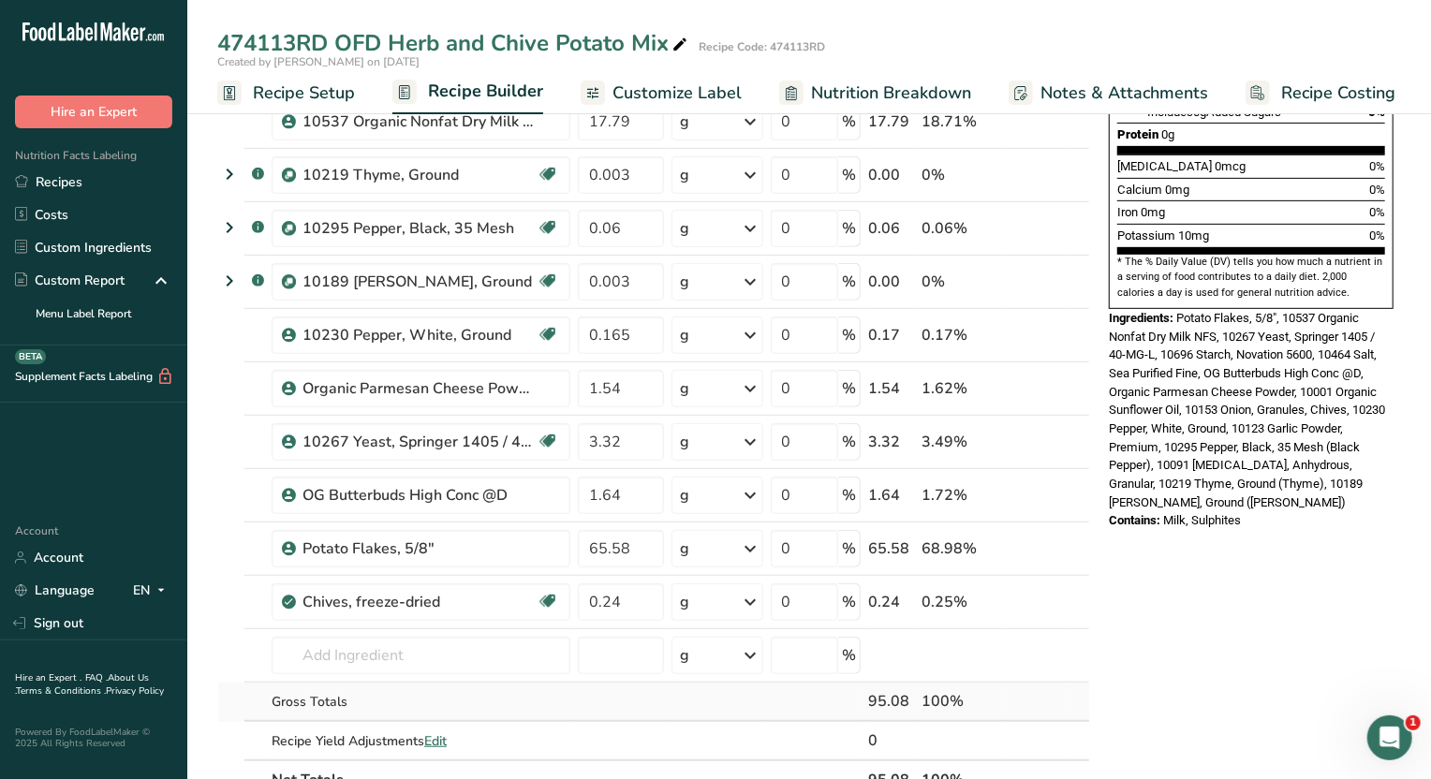
scroll to position [585, 0]
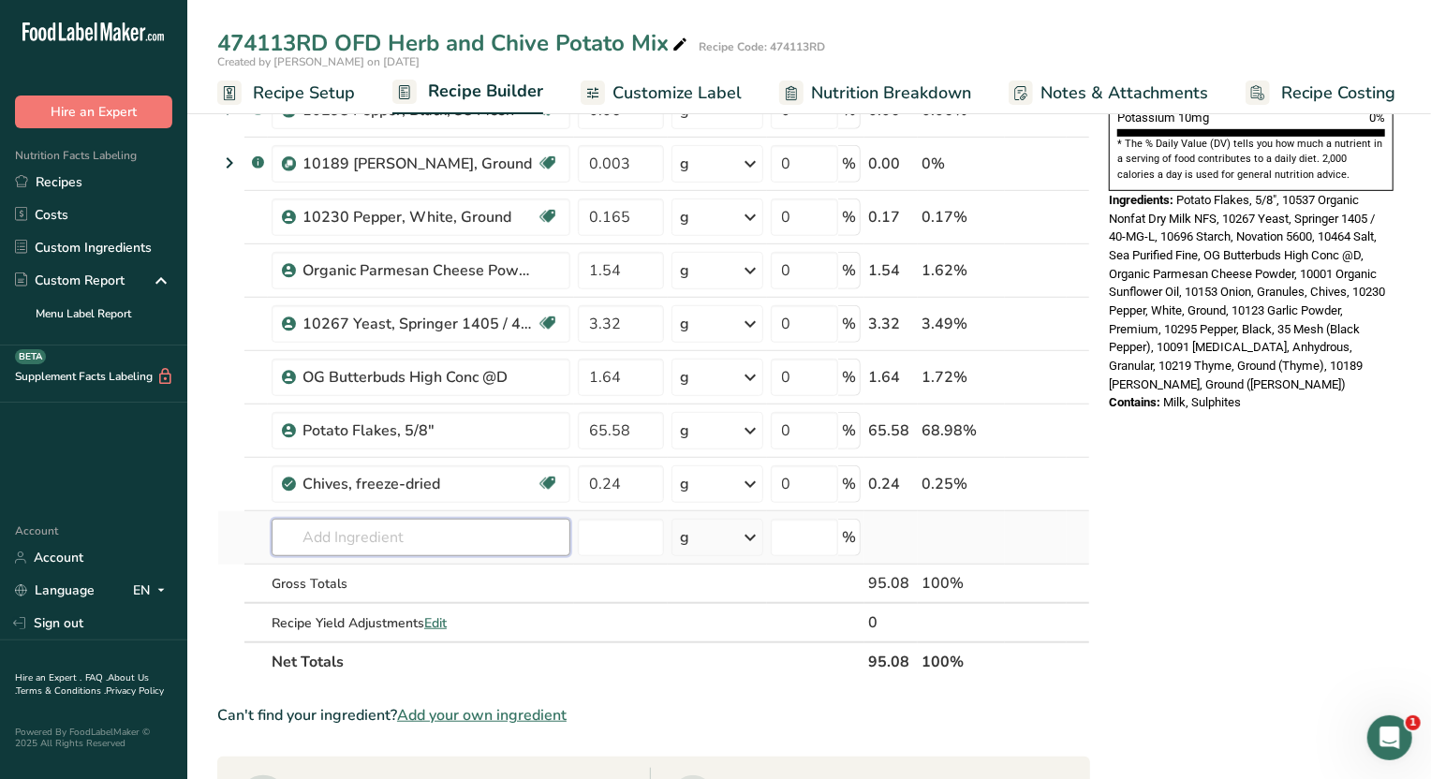
click at [402, 549] on input "text" at bounding box center [421, 537] width 299 height 37
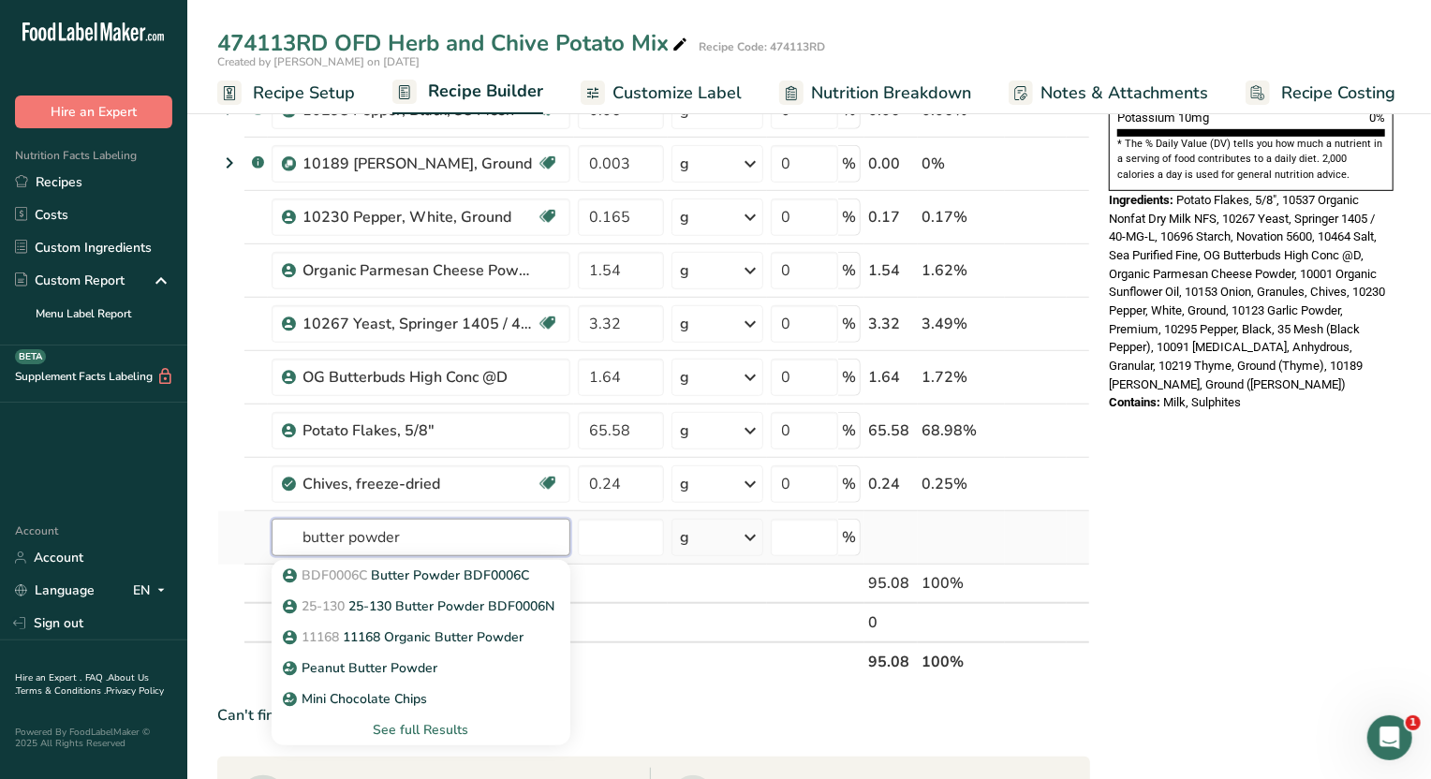
type input "butter powder"
click at [440, 721] on div "See full Results" at bounding box center [421, 730] width 269 height 20
click at [405, 532] on input "text" at bounding box center [421, 537] width 299 height 37
type input "anti"
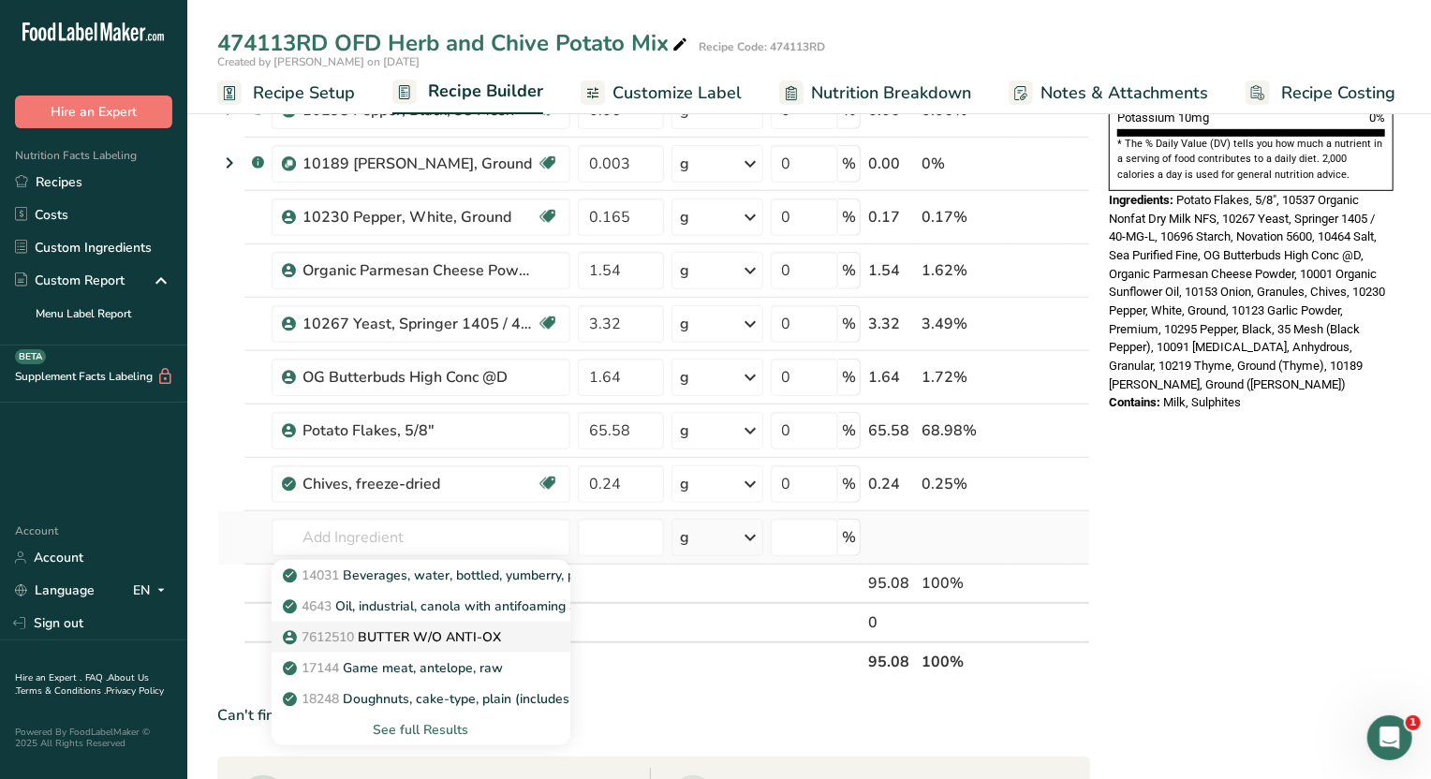
click at [434, 632] on p "7612510 BUTTER W/O ANTI-OX" at bounding box center [394, 638] width 215 height 20
type input "BUTTER W/O ANTI-OX"
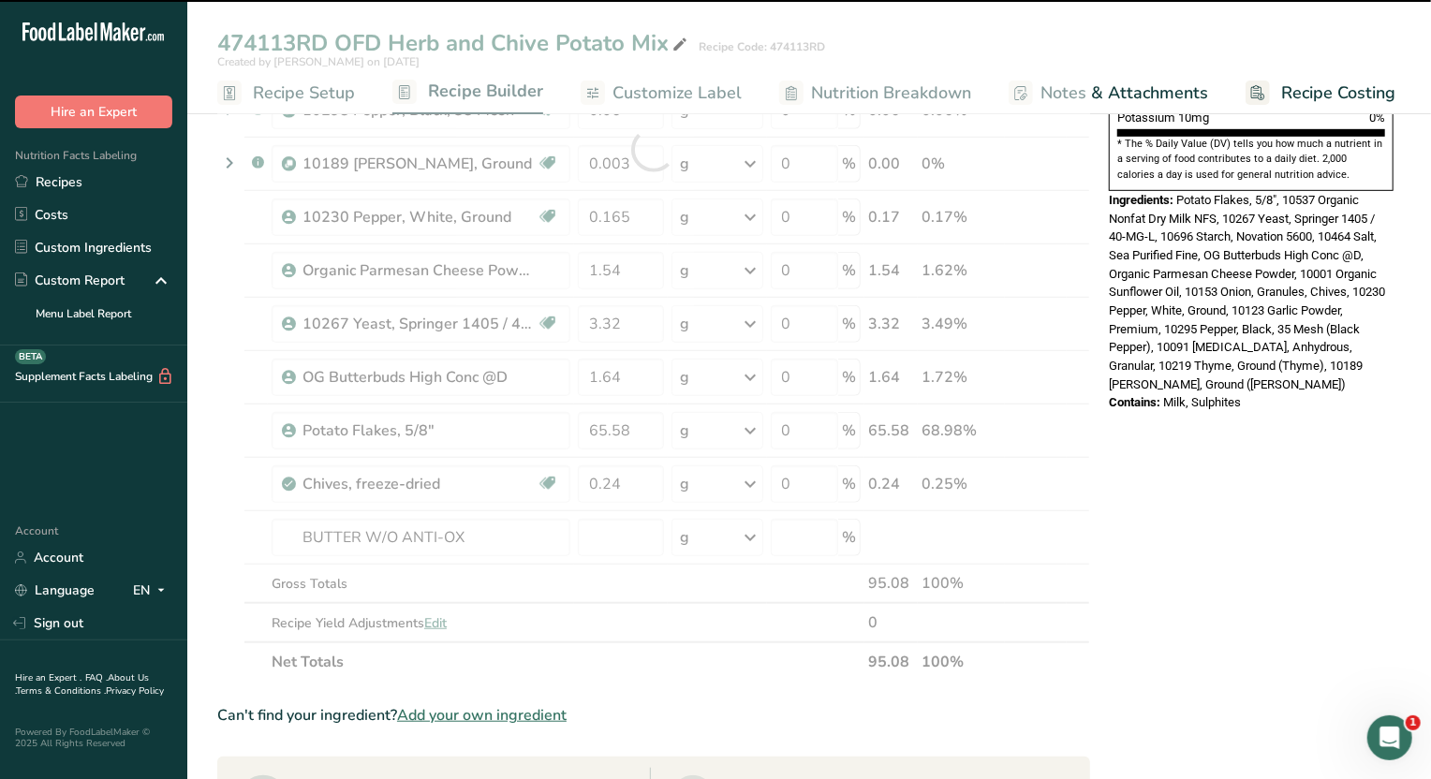
type input "0"
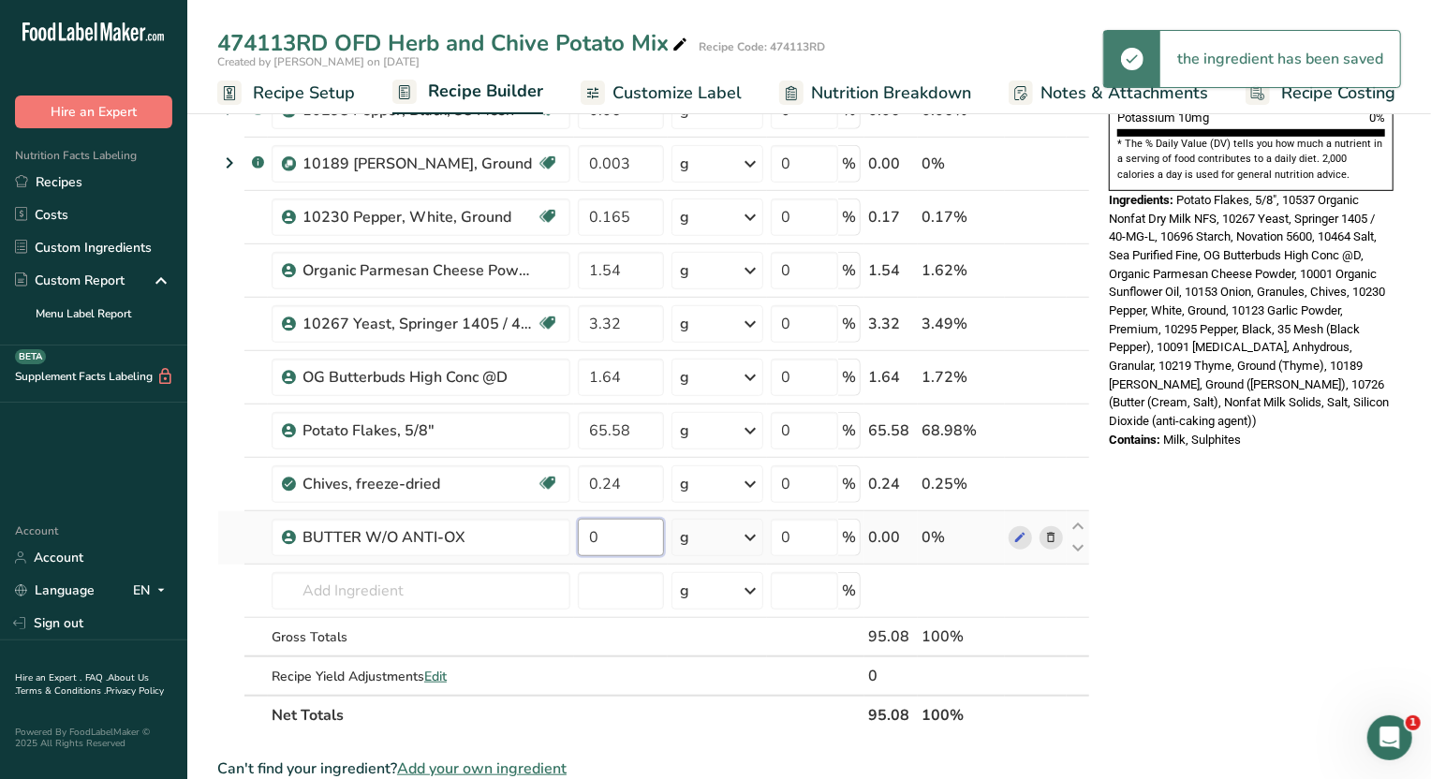
click at [616, 531] on input "0" at bounding box center [621, 537] width 86 height 37
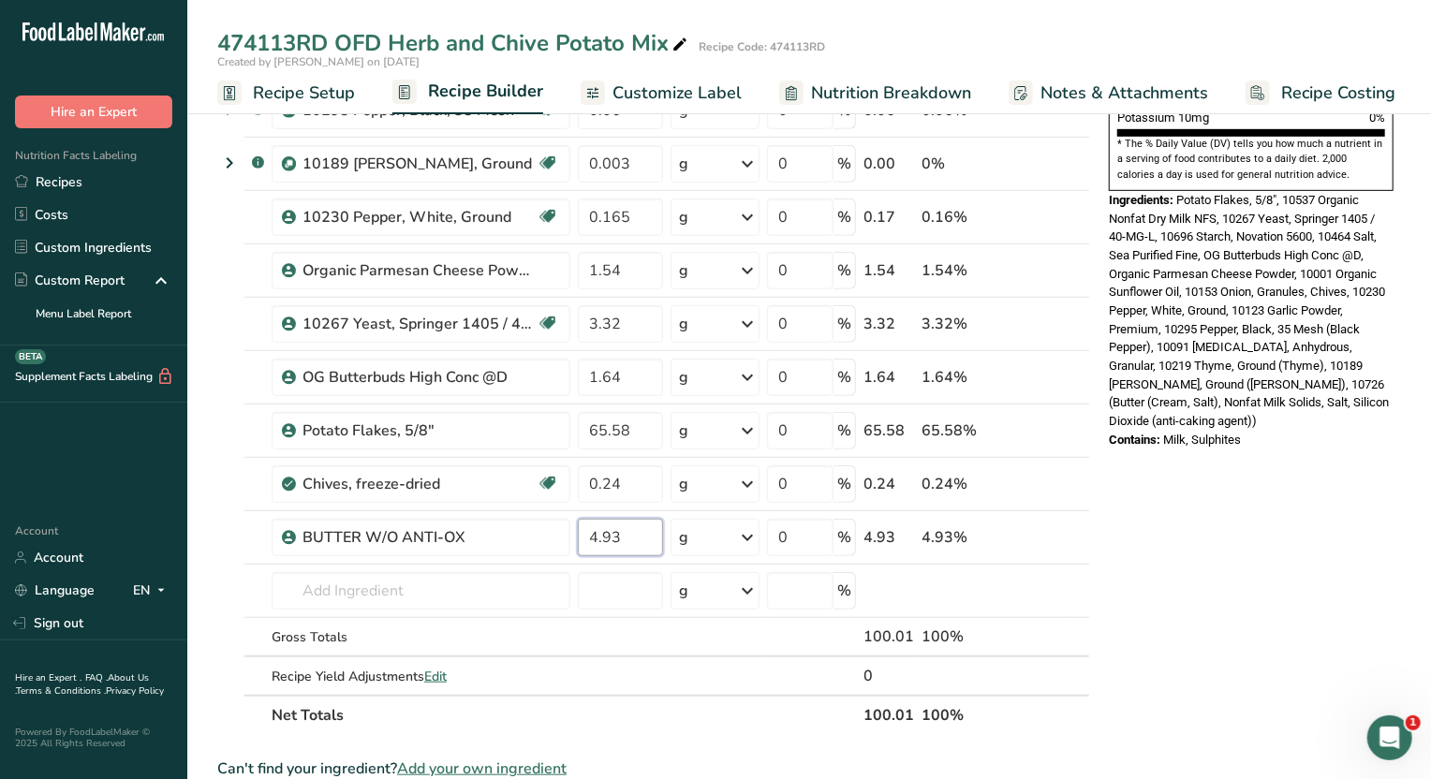
type input "4.93"
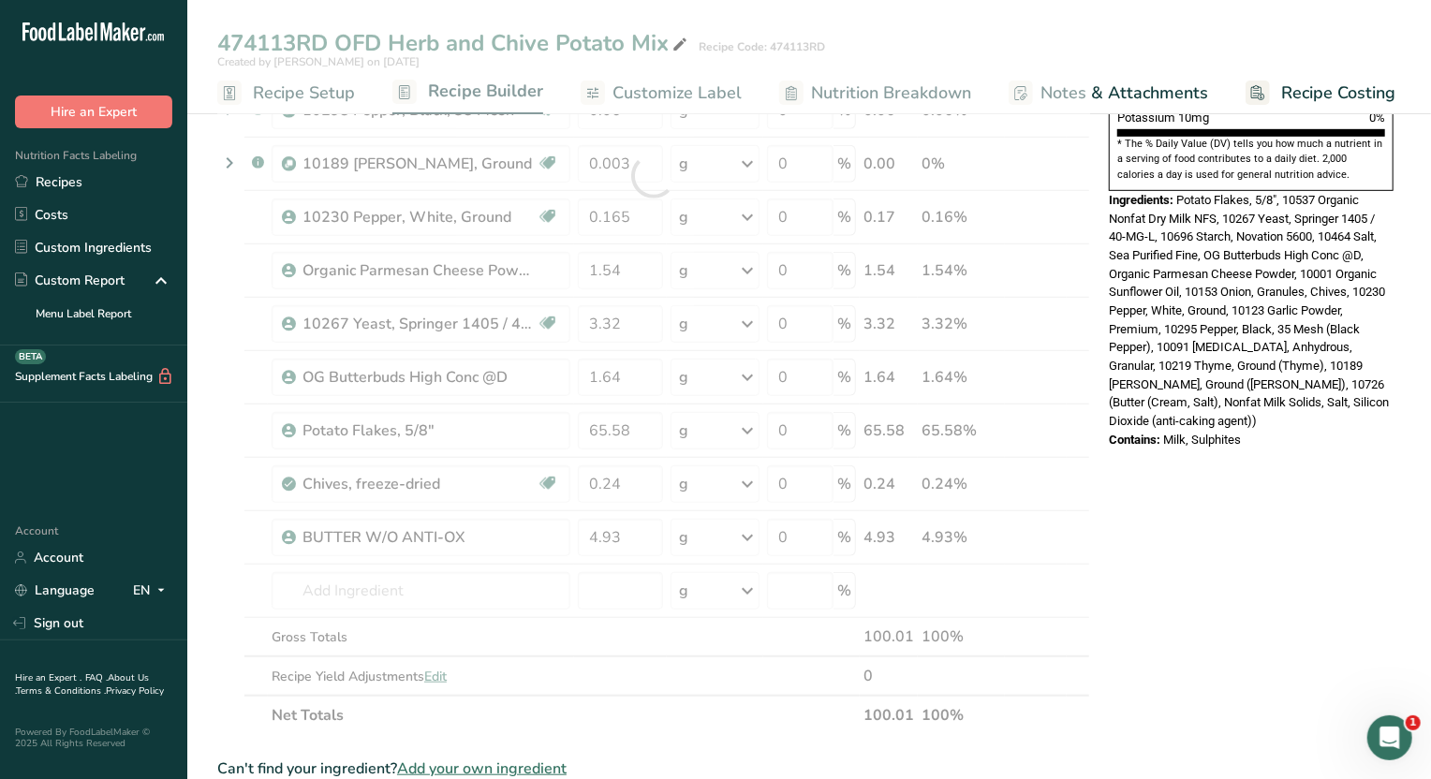
click at [1298, 653] on div "Nutrition Facts 1 Serving Per Container Serving Size 1g Amount Per Serving Calo…" at bounding box center [1252, 462] width 300 height 1840
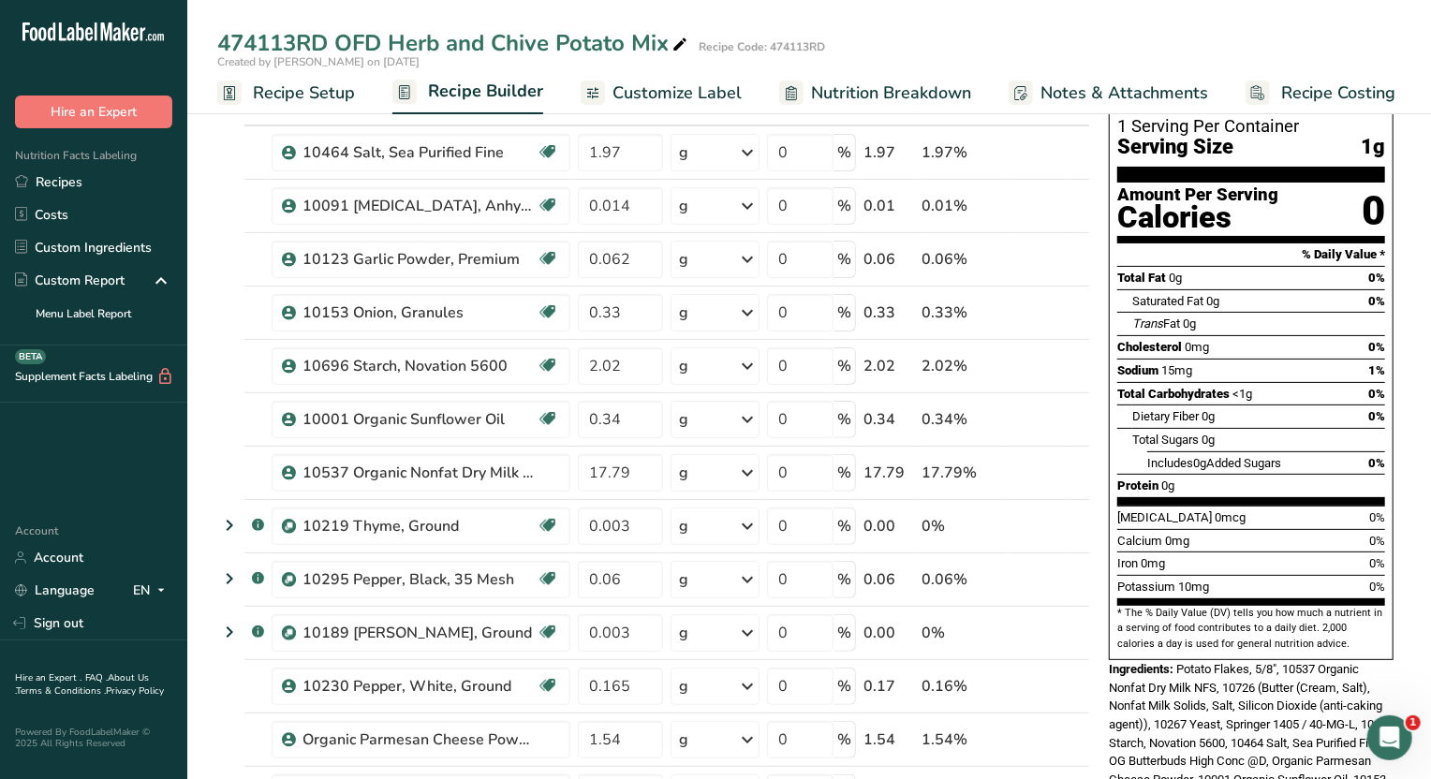
scroll to position [0, 0]
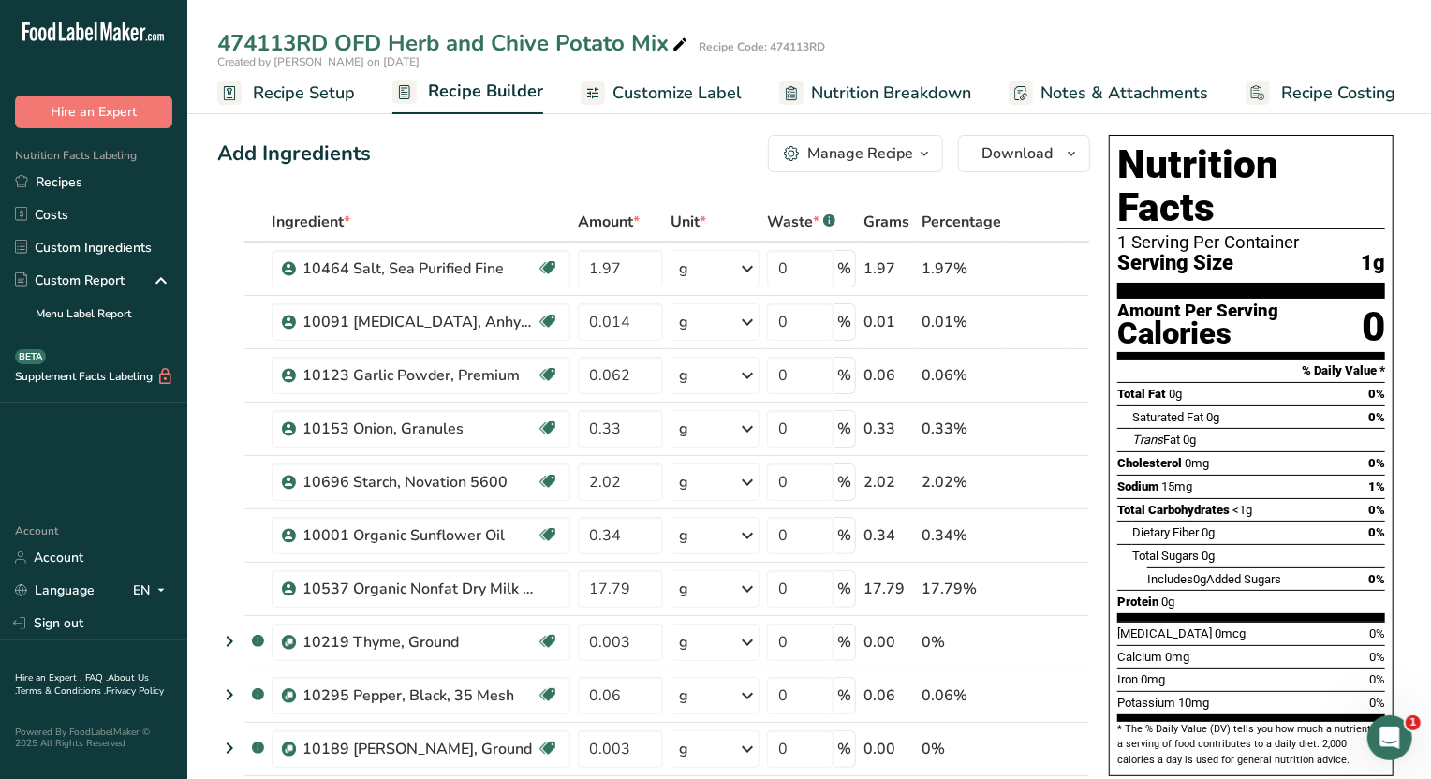
click at [714, 93] on span "Customize Label" at bounding box center [677, 93] width 129 height 25
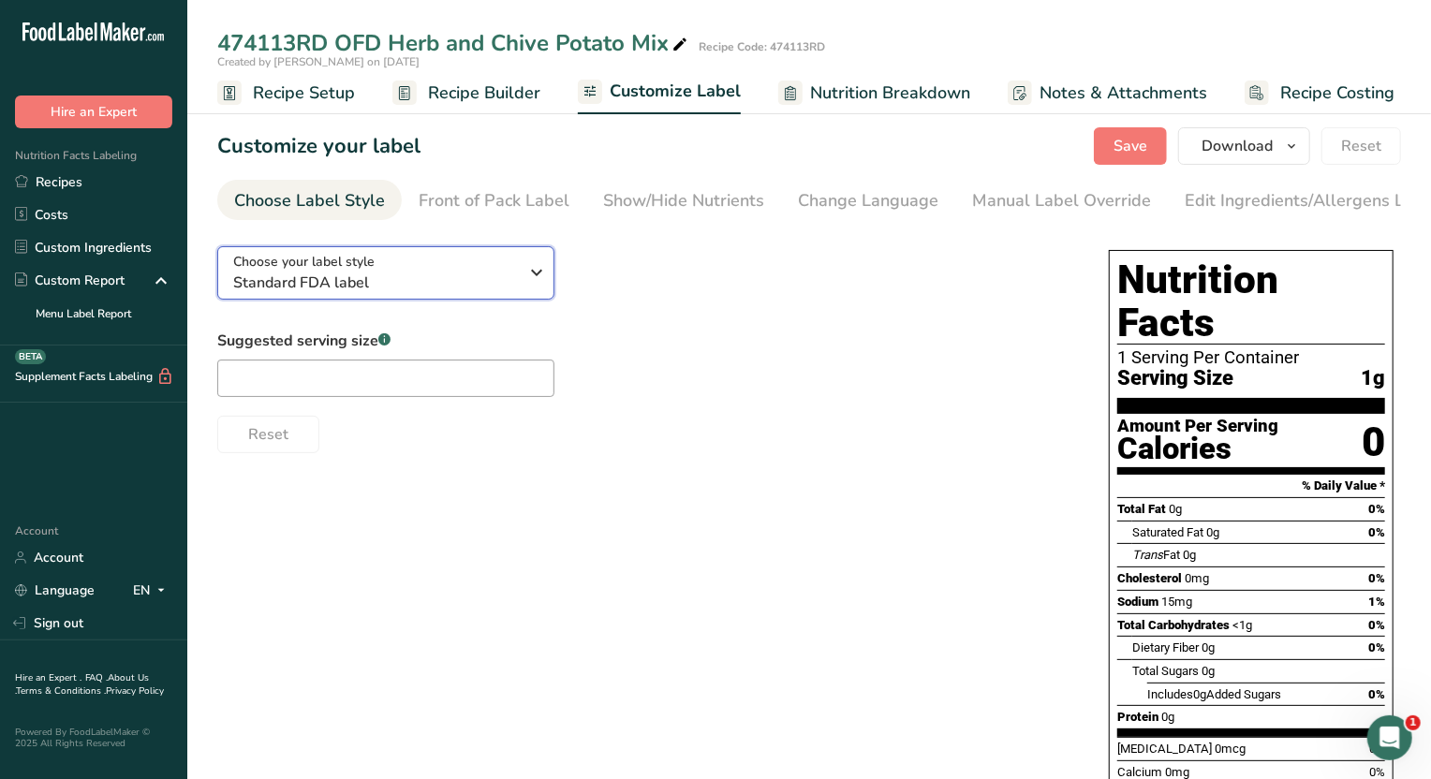
click at [541, 281] on icon "button" at bounding box center [537, 273] width 22 height 34
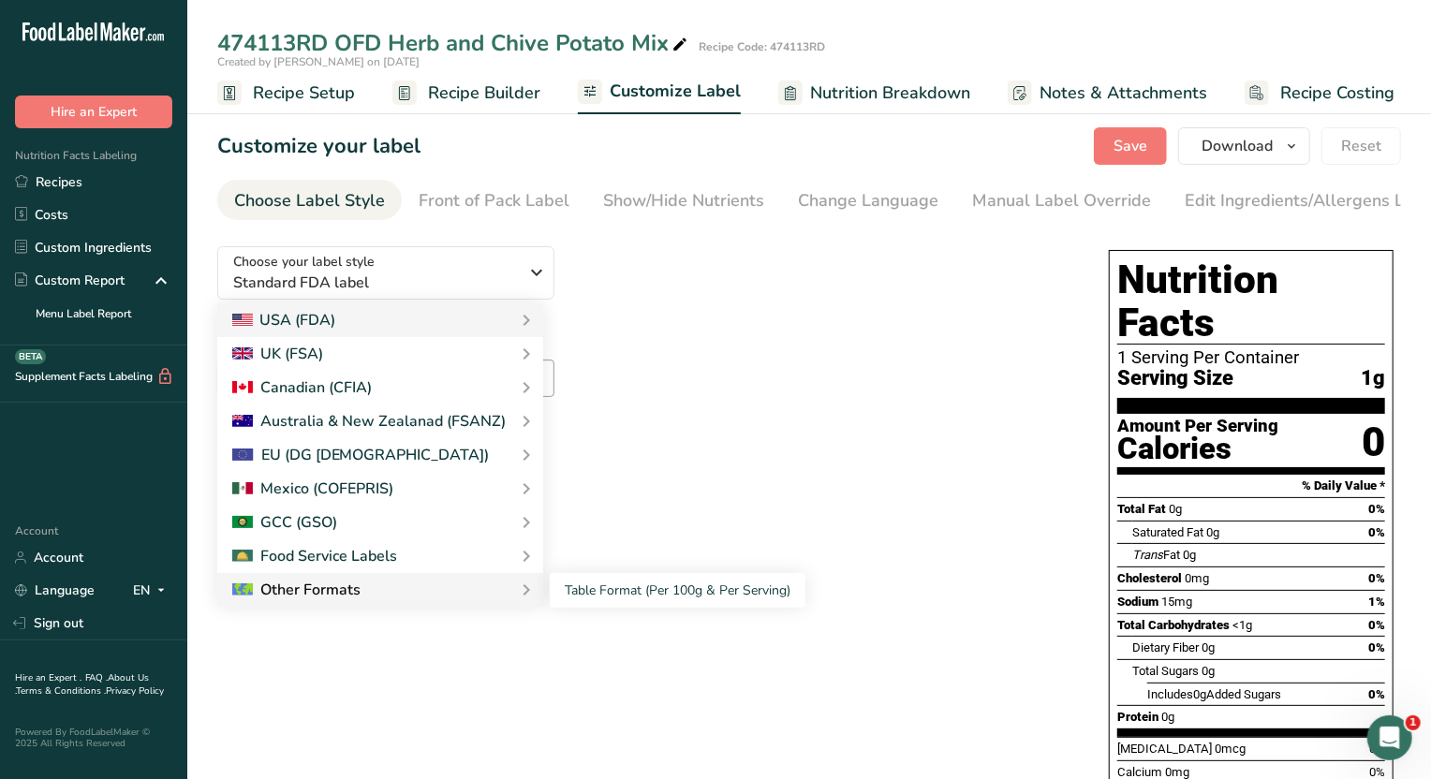
click at [515, 601] on icon at bounding box center [526, 590] width 22 height 34
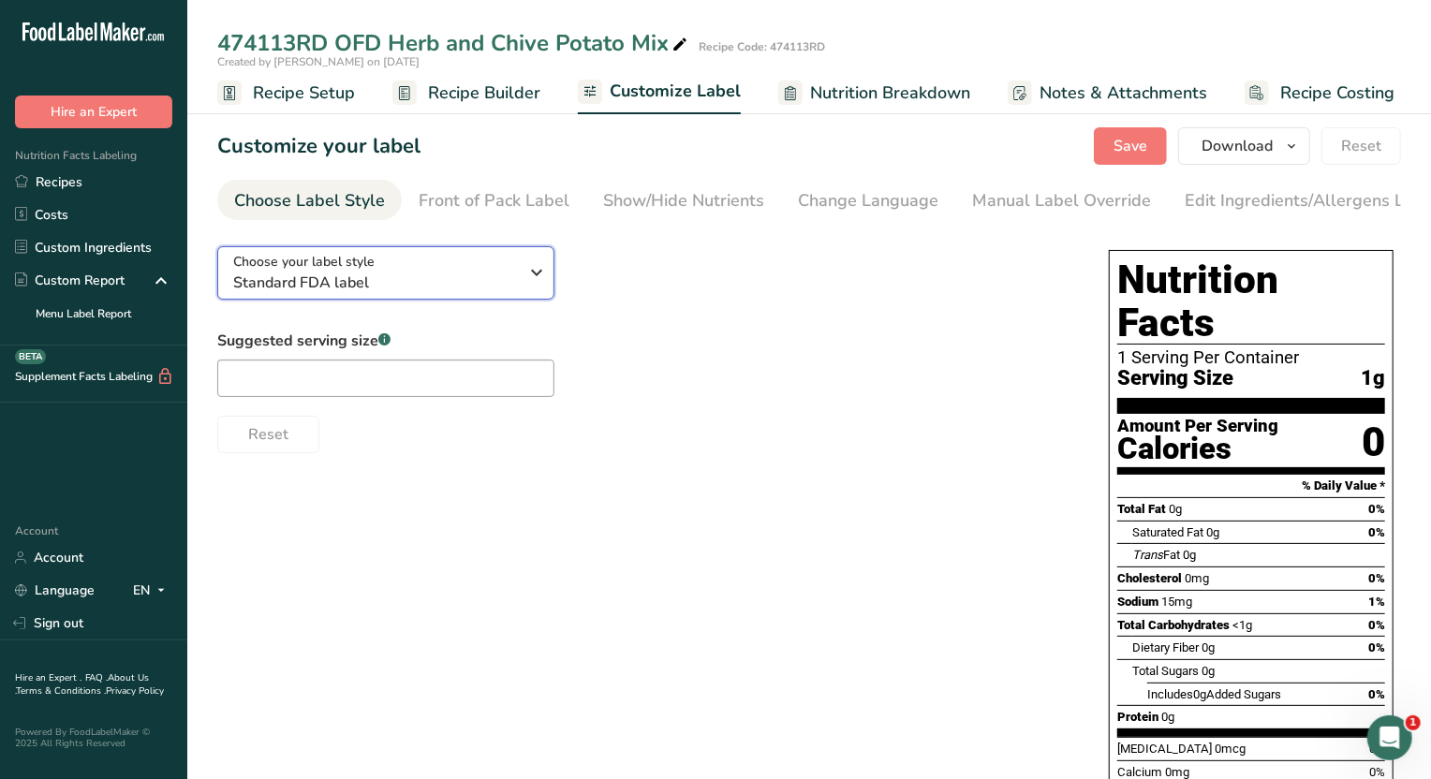
click at [545, 285] on icon "button" at bounding box center [537, 273] width 22 height 34
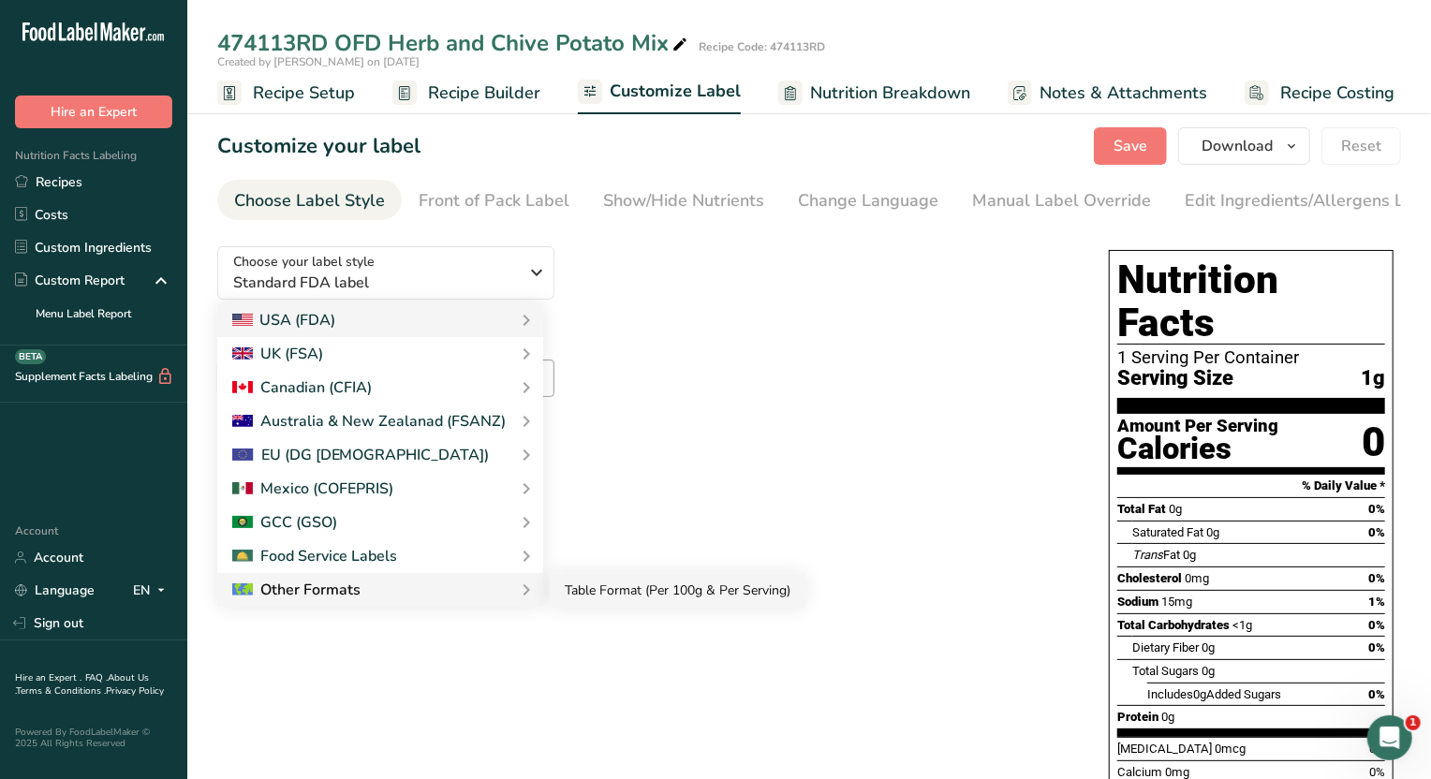
click at [585, 591] on link "Table Format (Per 100g & Per Serving)" at bounding box center [678, 590] width 256 height 35
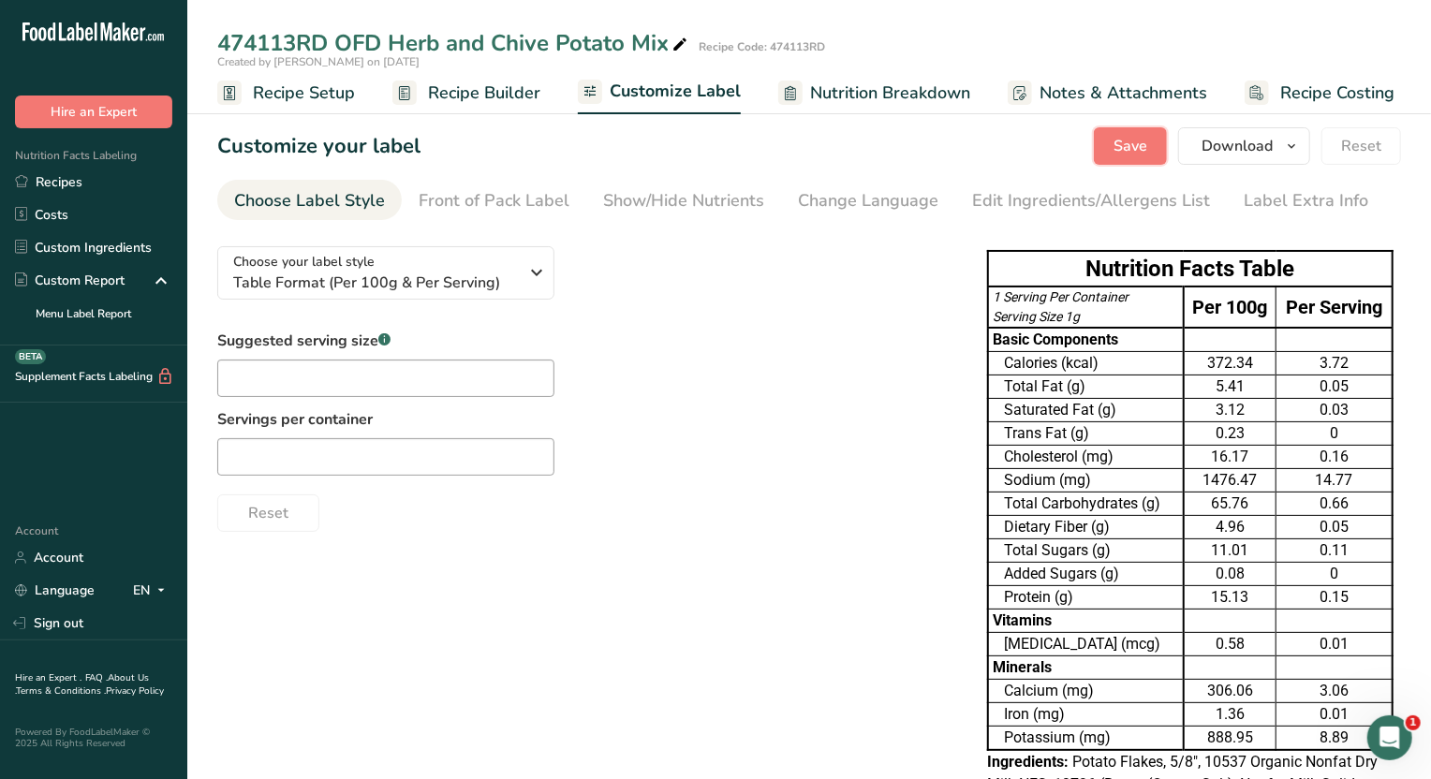
drag, startPoint x: 1127, startPoint y: 147, endPoint x: 809, endPoint y: 133, distance: 317.9
click at [1127, 147] on span "Save" at bounding box center [1131, 146] width 34 height 22
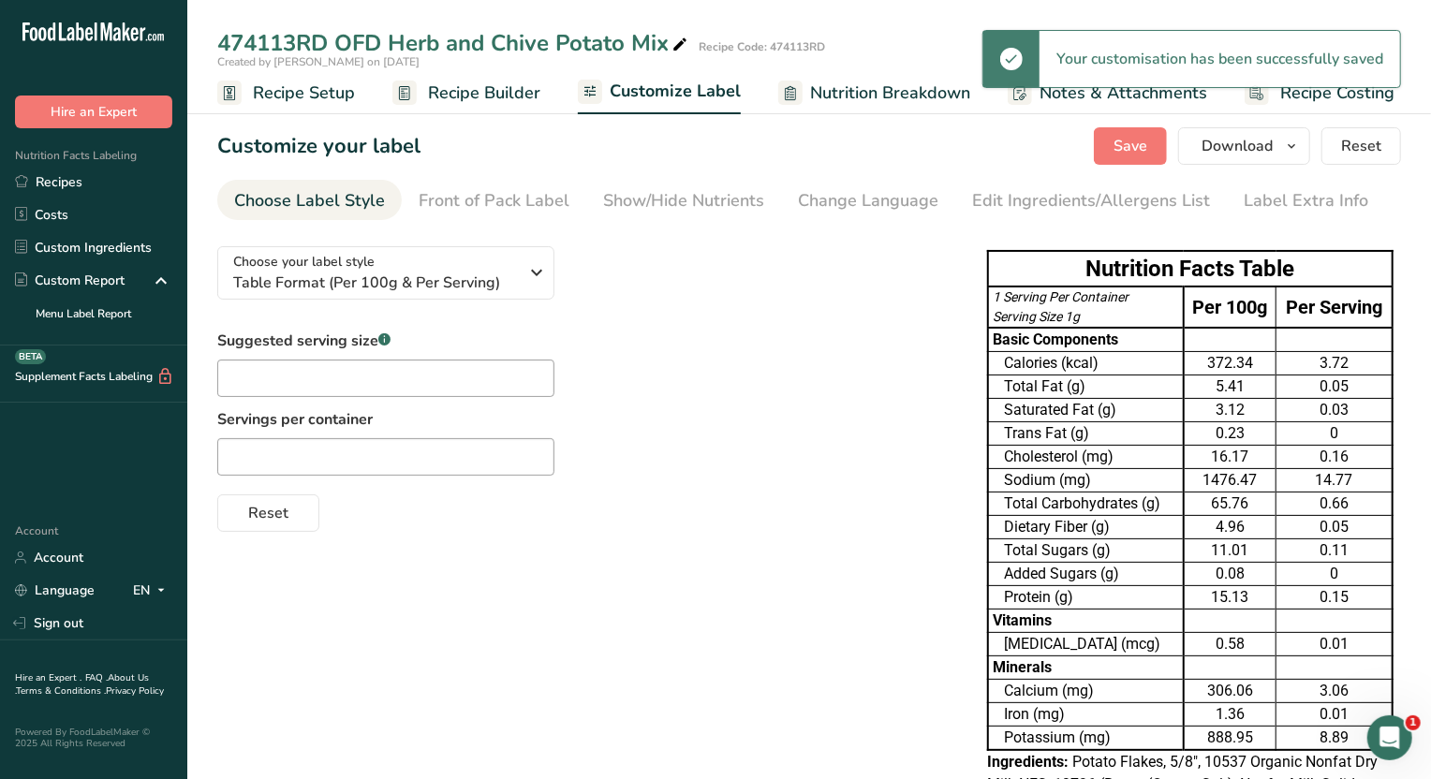
click at [279, 95] on span "Recipe Setup" at bounding box center [304, 93] width 102 height 25
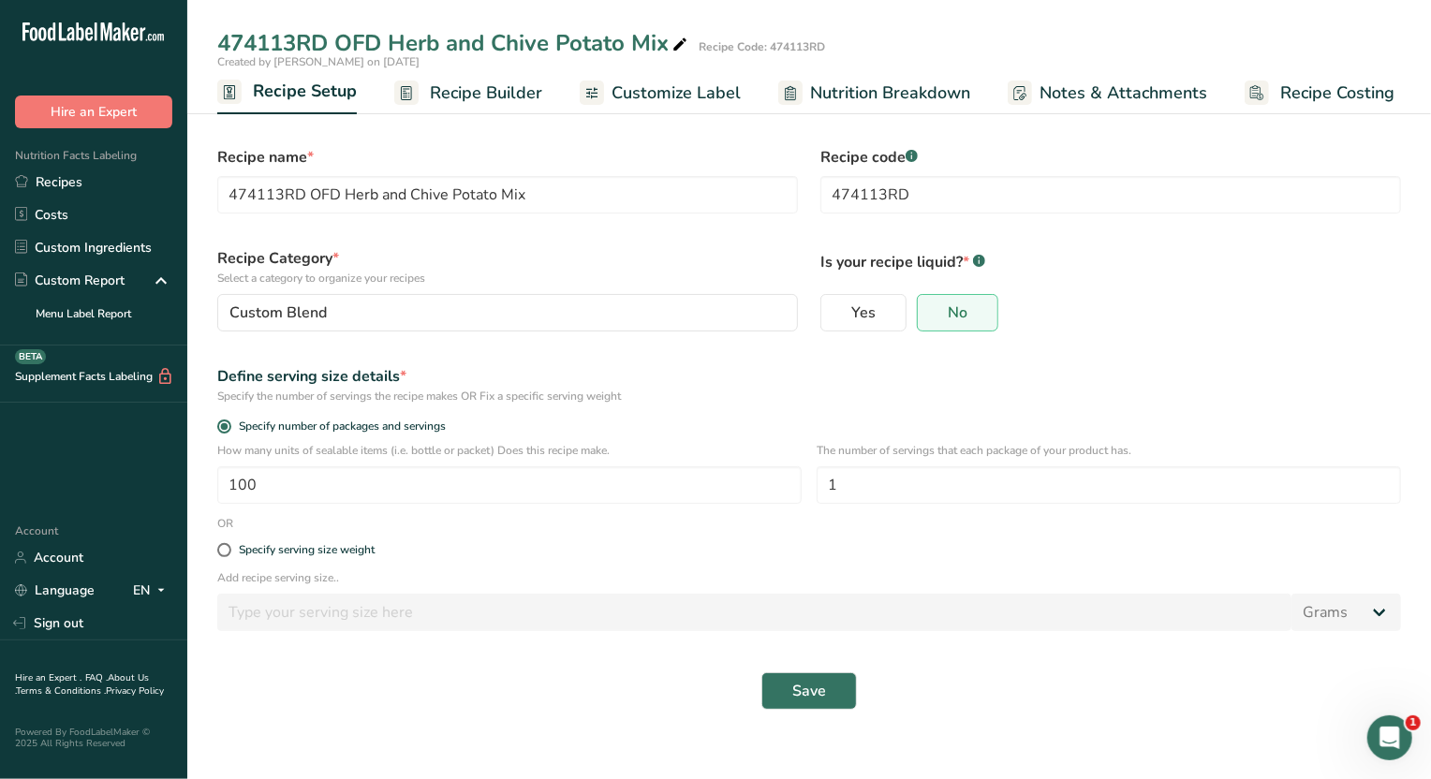
click at [496, 85] on span "Recipe Builder" at bounding box center [486, 93] width 112 height 25
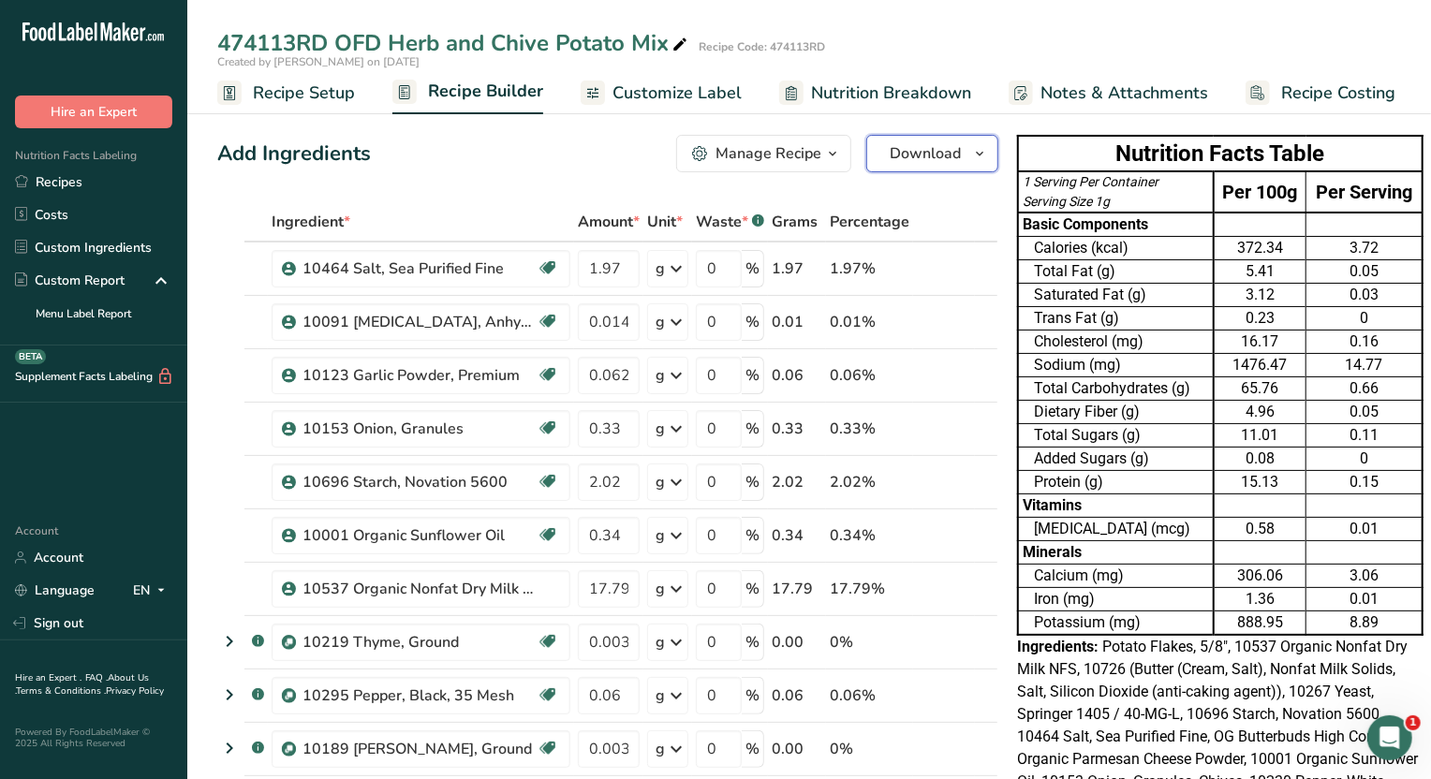
click at [972, 156] on icon "button" at bounding box center [979, 153] width 15 height 23
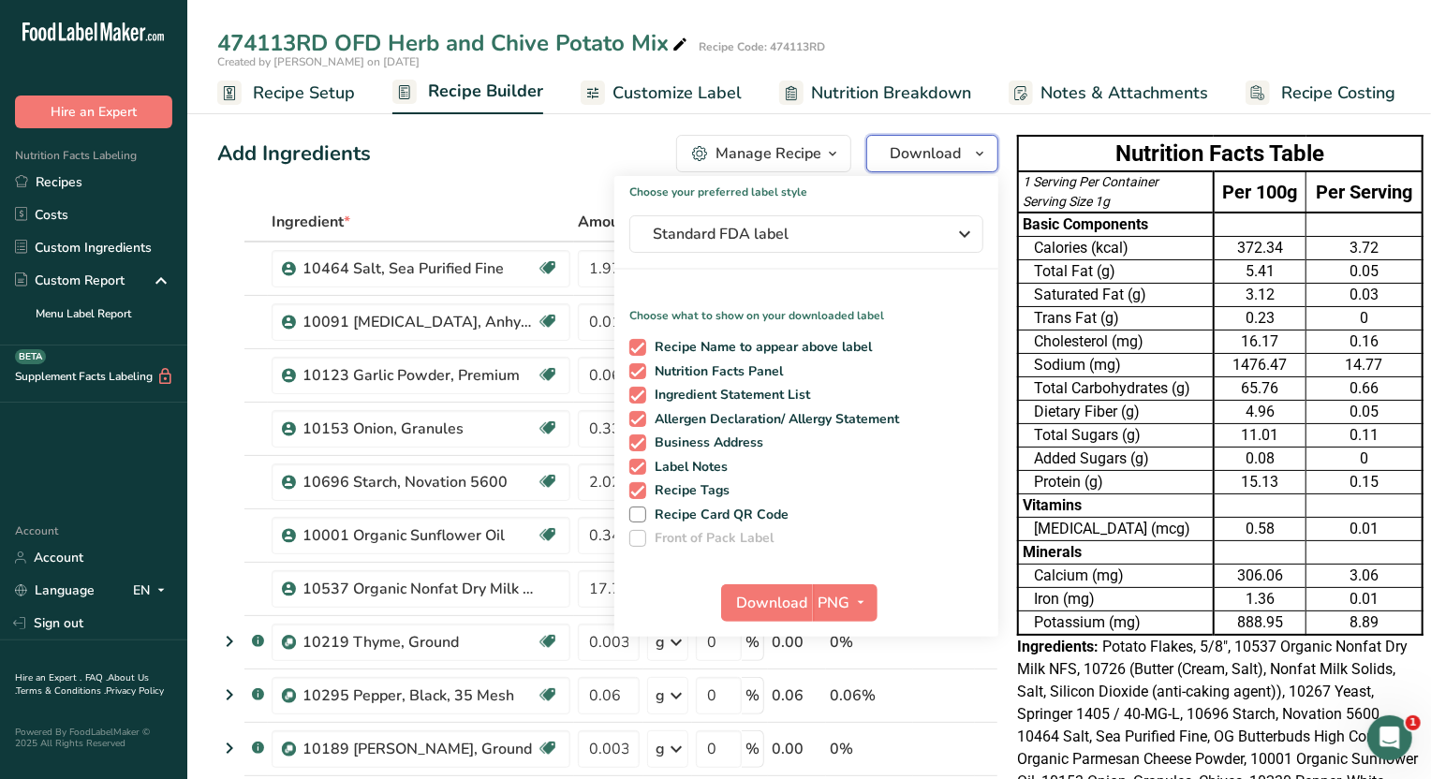
click at [972, 156] on icon "button" at bounding box center [979, 153] width 15 height 23
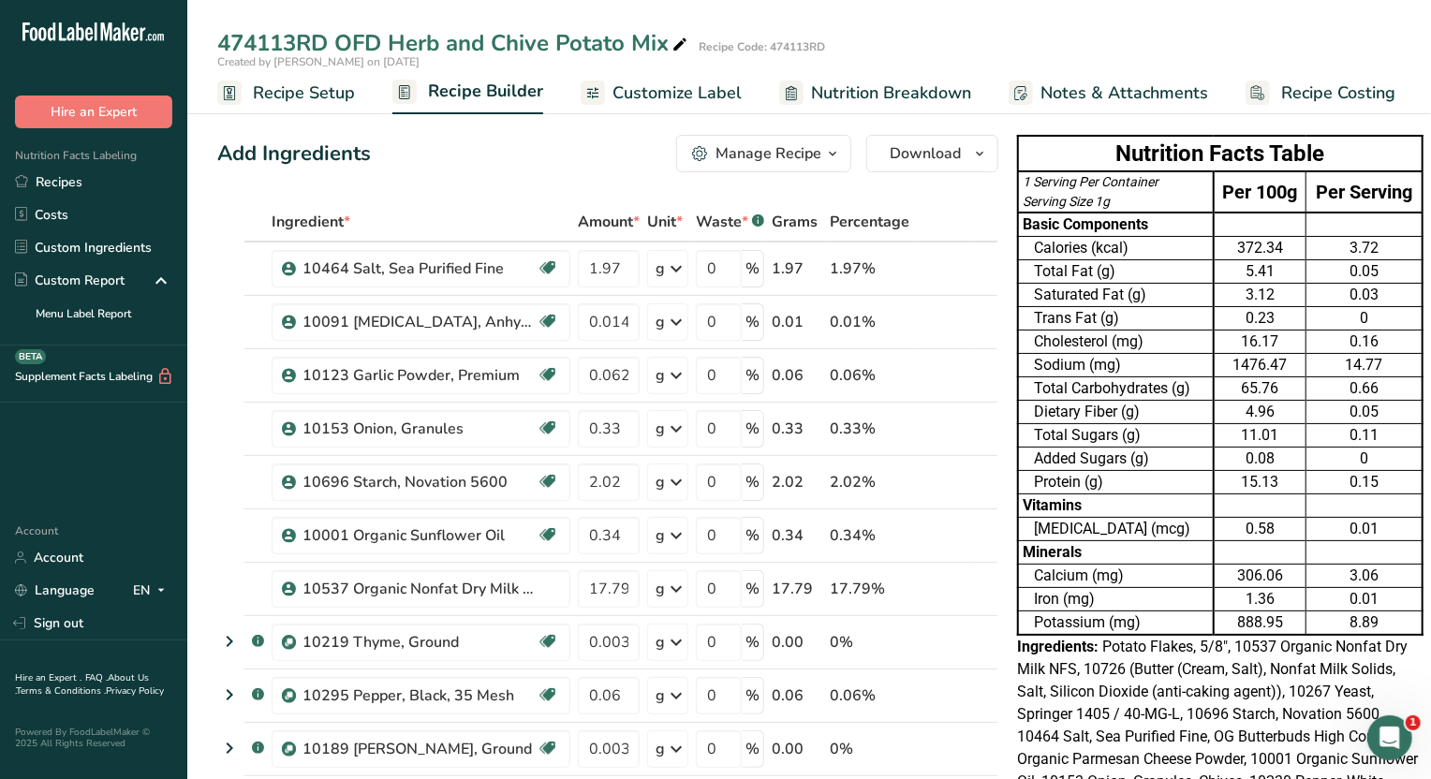
click at [837, 147] on span "button" at bounding box center [833, 153] width 22 height 22
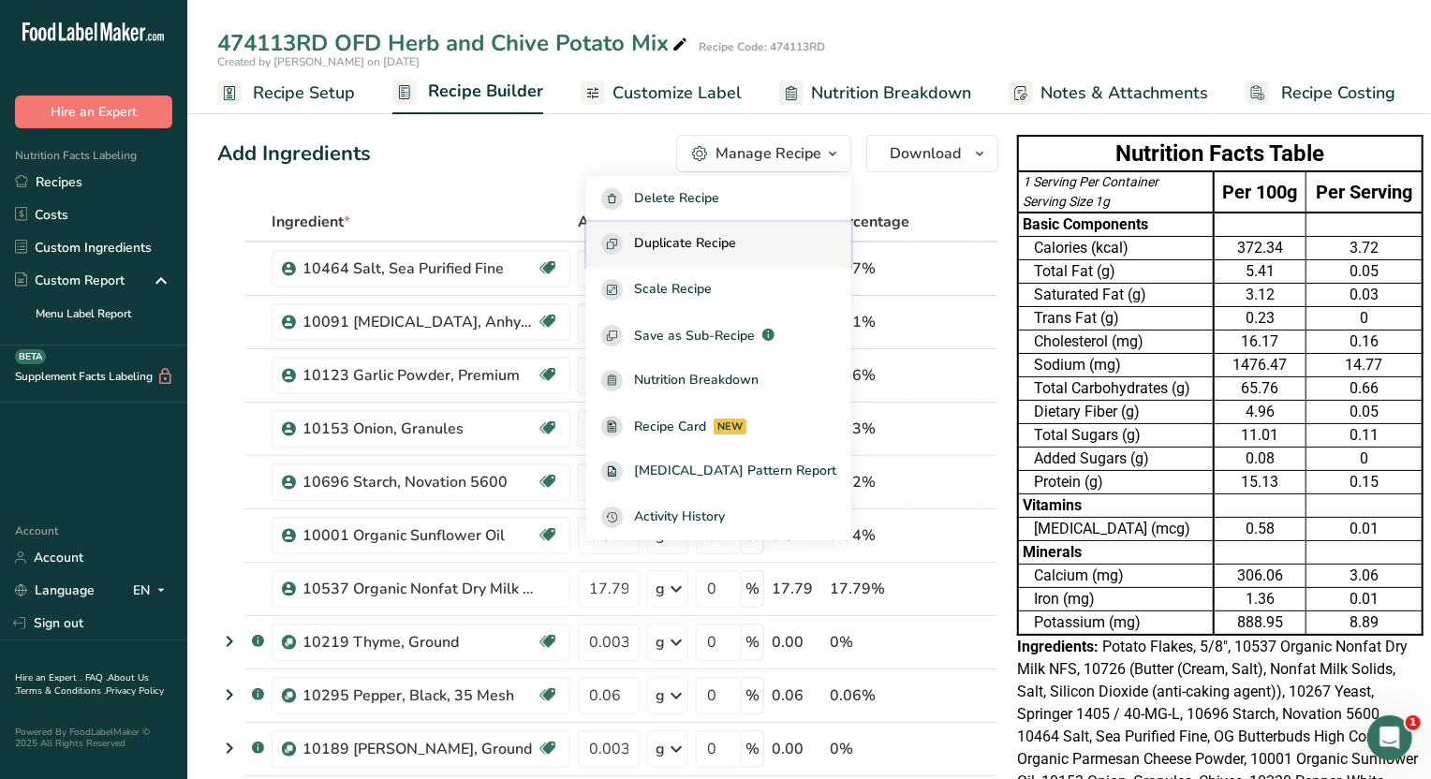
click at [736, 238] on span "Duplicate Recipe" at bounding box center [685, 244] width 102 height 22
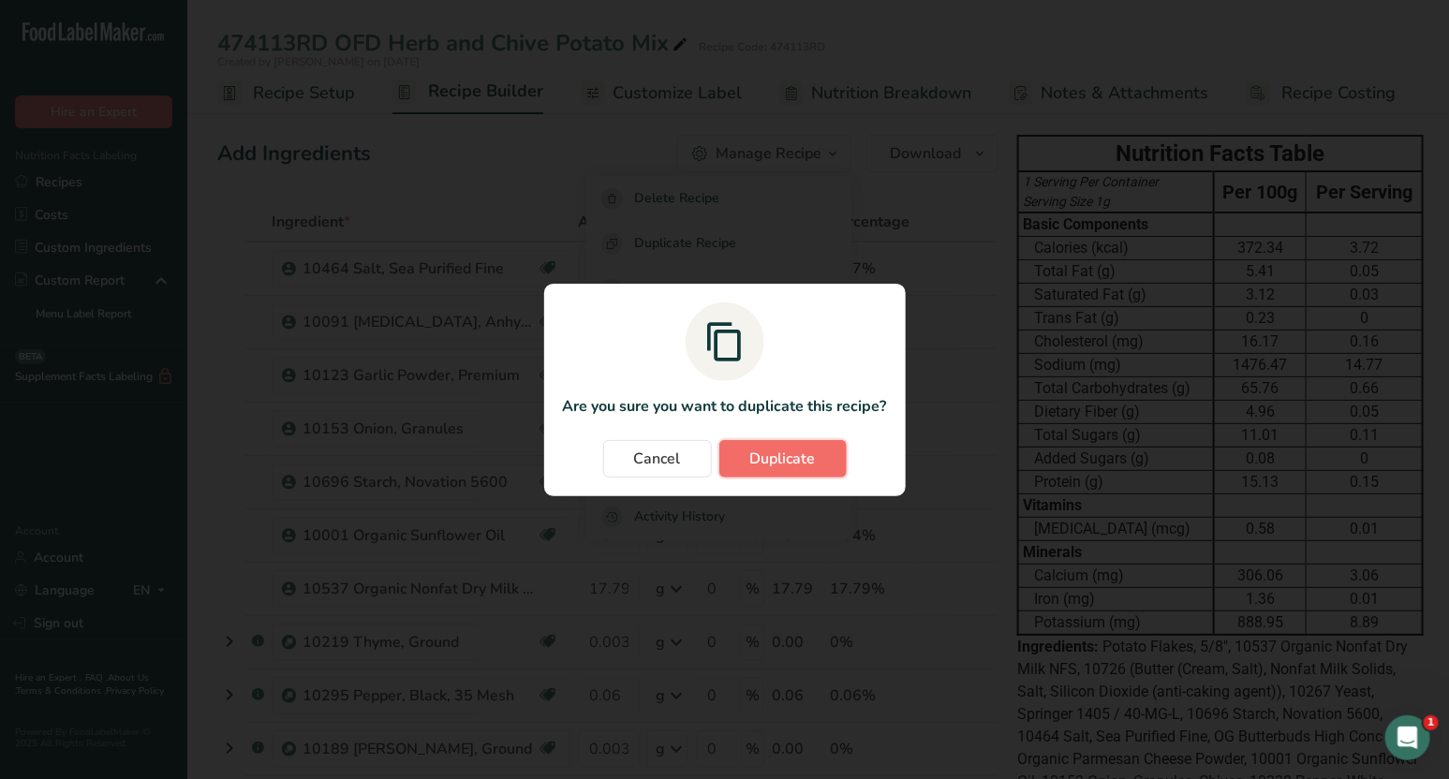
click at [743, 461] on button "Duplicate" at bounding box center [782, 458] width 127 height 37
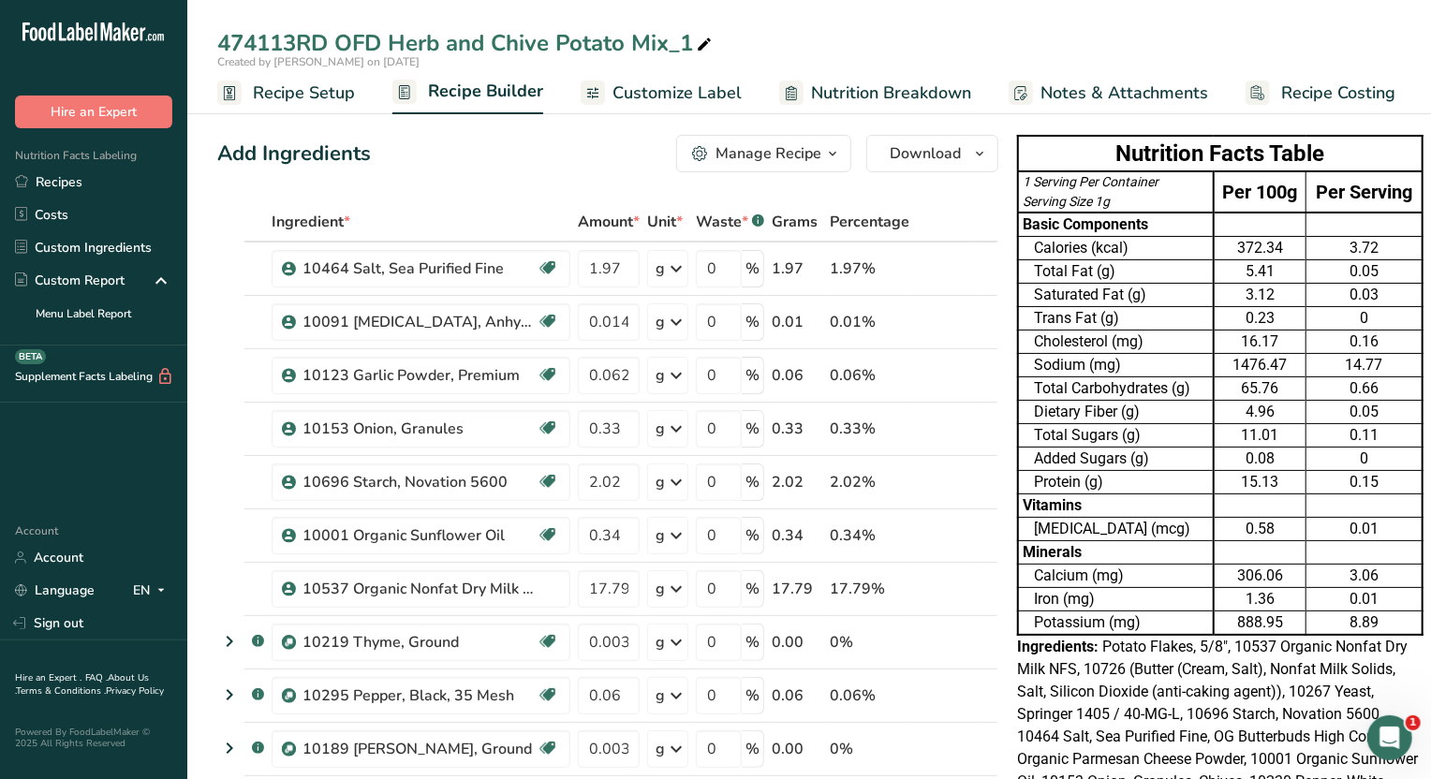
click at [300, 47] on div "474113RD OFD Herb and Chive Potato Mix_1" at bounding box center [466, 43] width 498 height 34
click at [298, 42] on input "474113RD OFD Herb and Chive Potato Mix_1" at bounding box center [809, 43] width 1184 height 34
click at [700, 47] on input "474112RD OFD Herb and Chive Potato Mix_1" at bounding box center [809, 43] width 1184 height 34
type input "474112RD OFD Herb and Chive Potato Mix"
click at [631, 481] on input "2.02" at bounding box center [609, 482] width 62 height 37
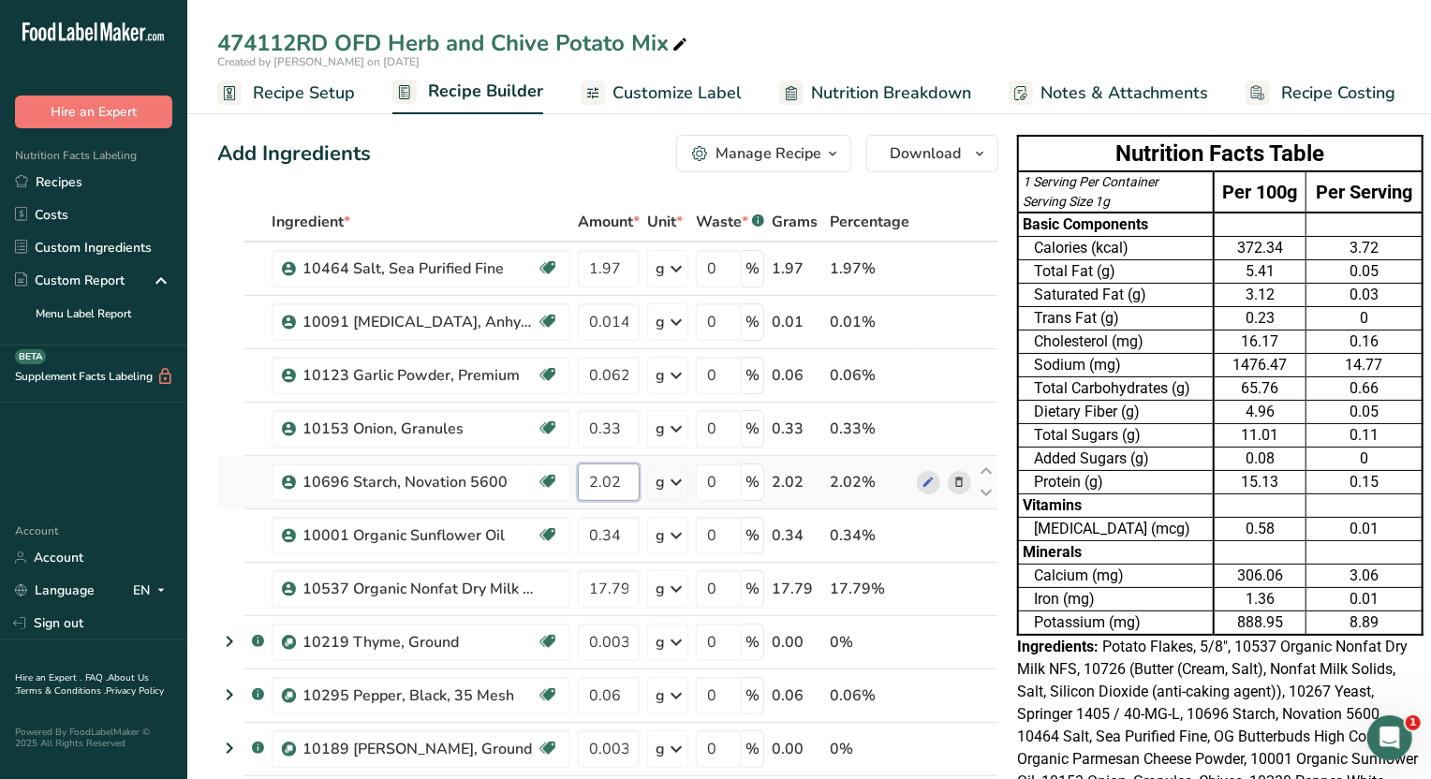
type input "2"
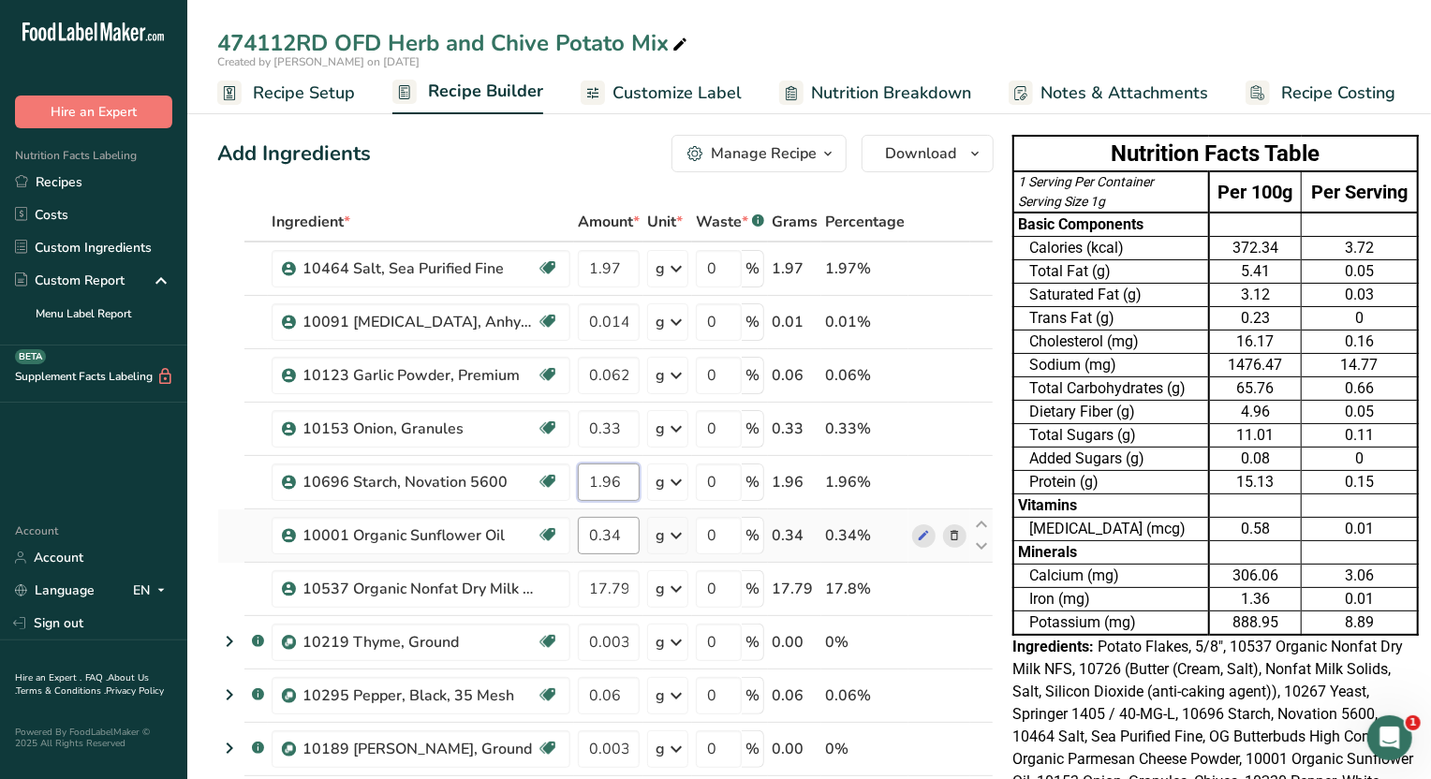
type input "1.96"
click at [629, 521] on div "Ingredient * Amount * Unit * Waste * .a-a{fill:#347362;}.b-a{fill:#fff;} Grams …" at bounding box center [605, 761] width 777 height 1119
type input "0.35"
click at [635, 583] on div "Ingredient * Amount * Unit * Waste * .a-a{fill:#347362;}.b-a{fill:#fff;} Grams …" at bounding box center [605, 761] width 777 height 1119
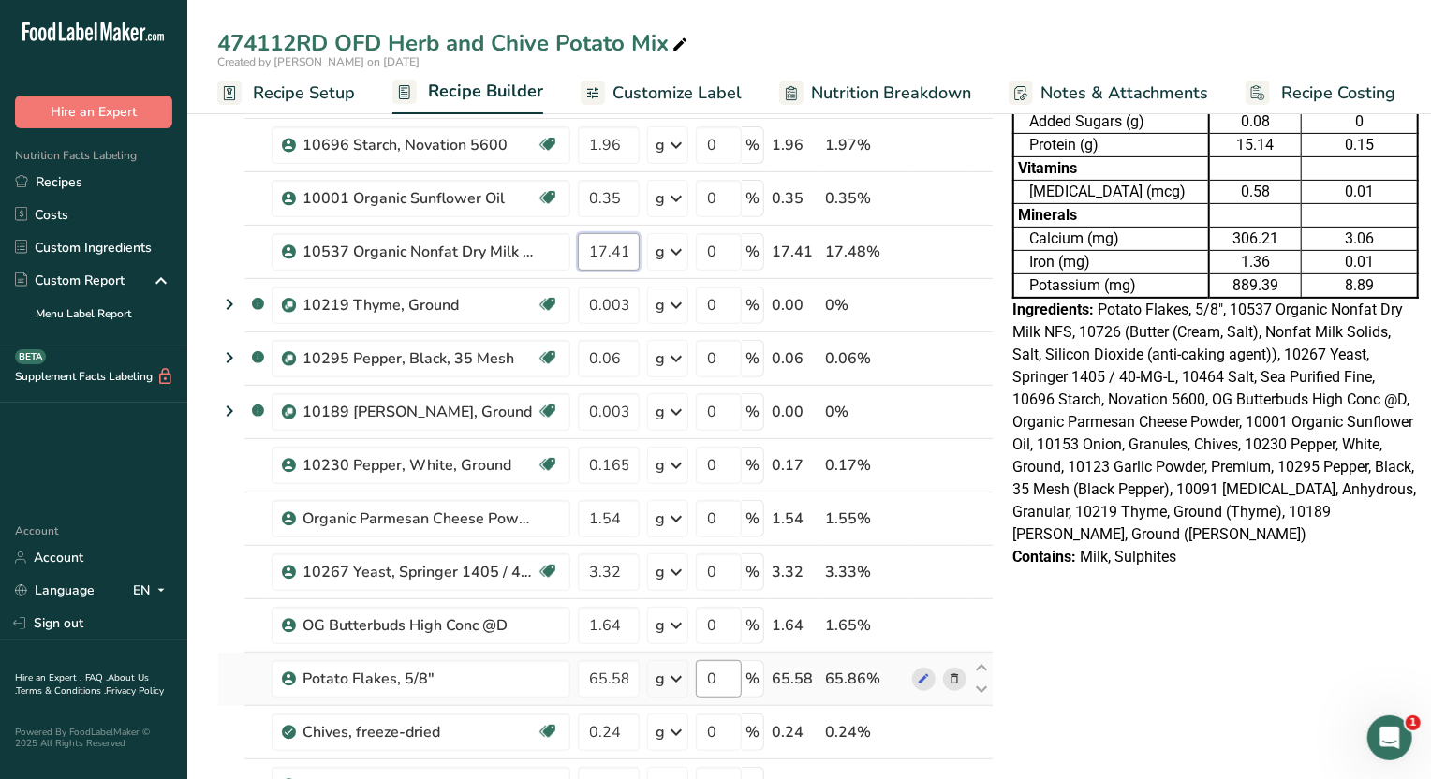
scroll to position [351, 0]
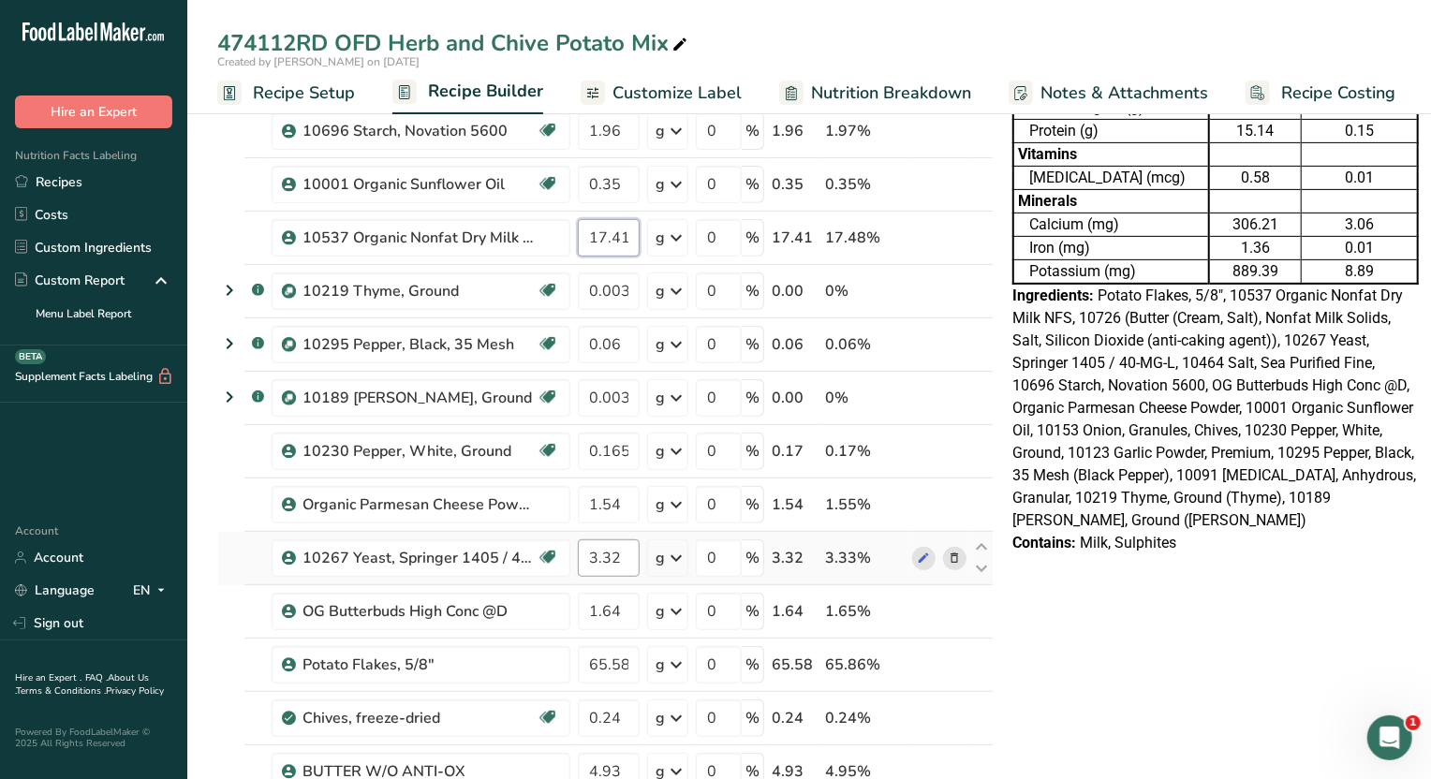
type input "17.41"
click at [625, 556] on div "Ingredient * Amount * Unit * Waste * .a-a{fill:#347362;}.b-a{fill:#fff;} Grams …" at bounding box center [605, 410] width 777 height 1119
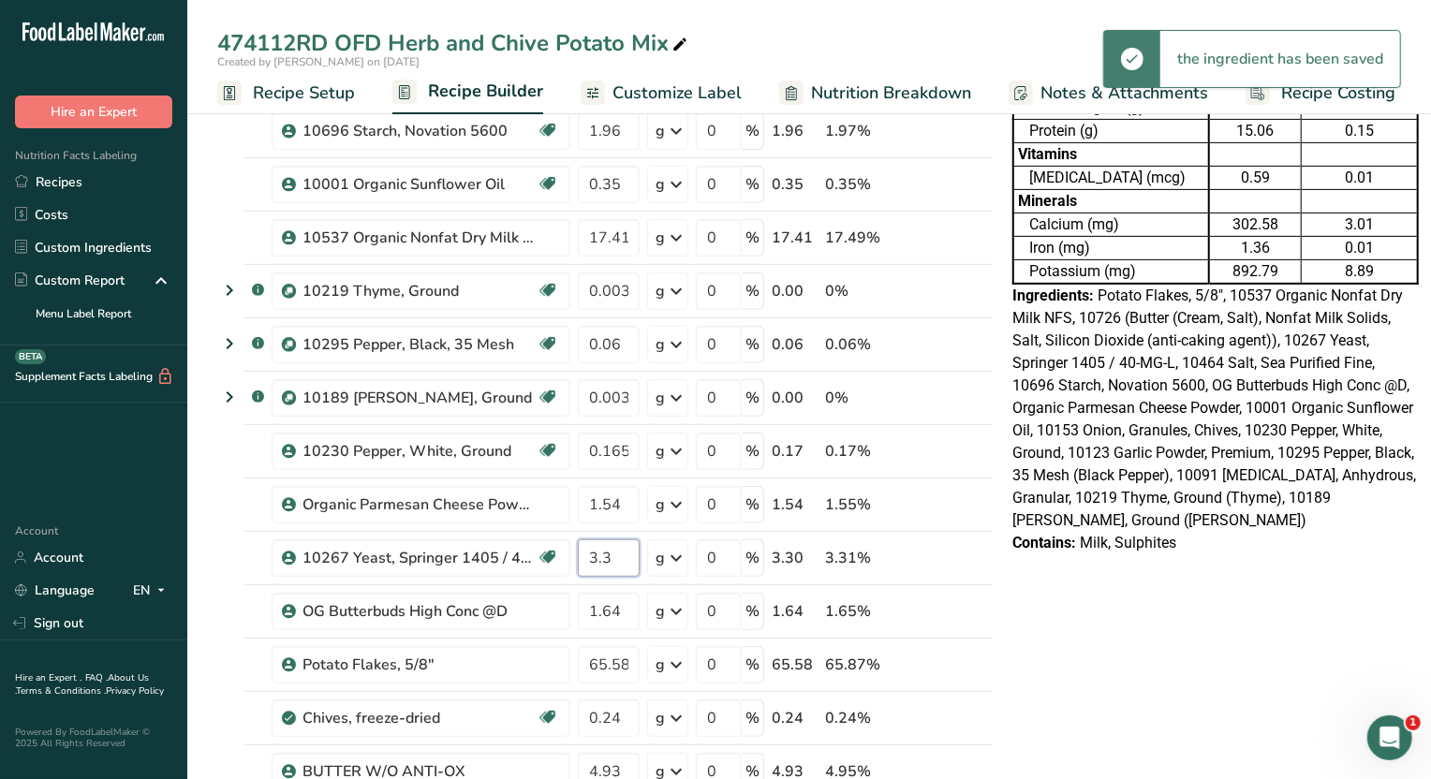
type input "3"
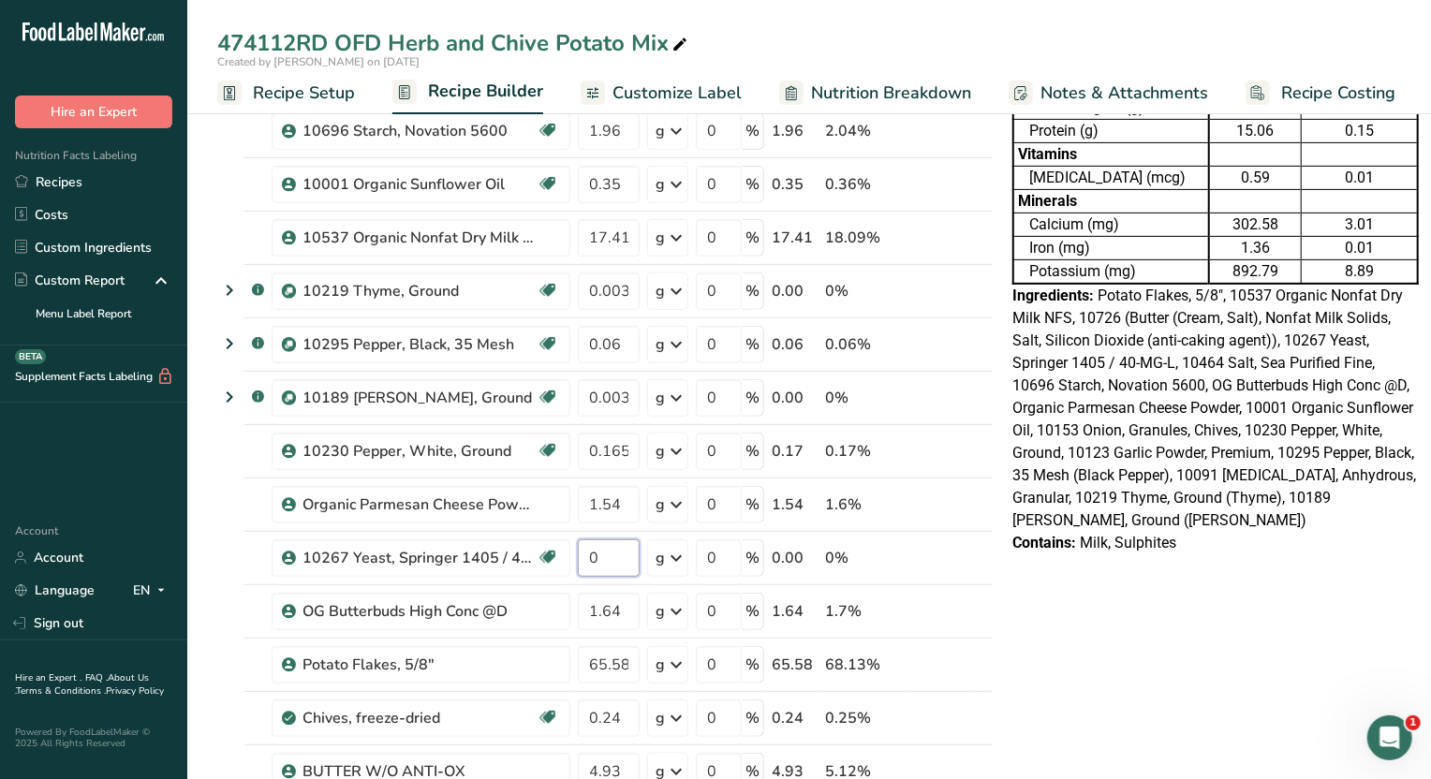
type input "5"
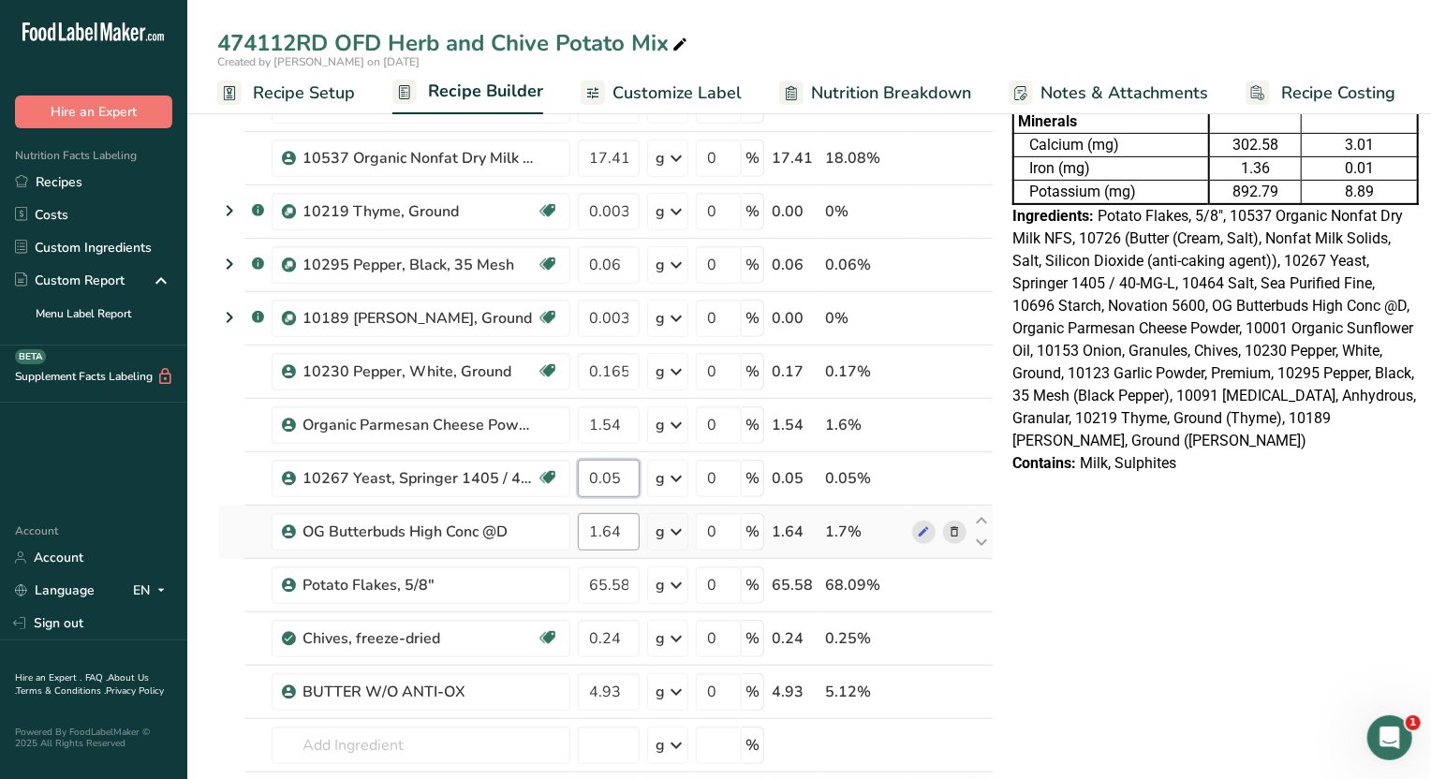
scroll to position [467, 0]
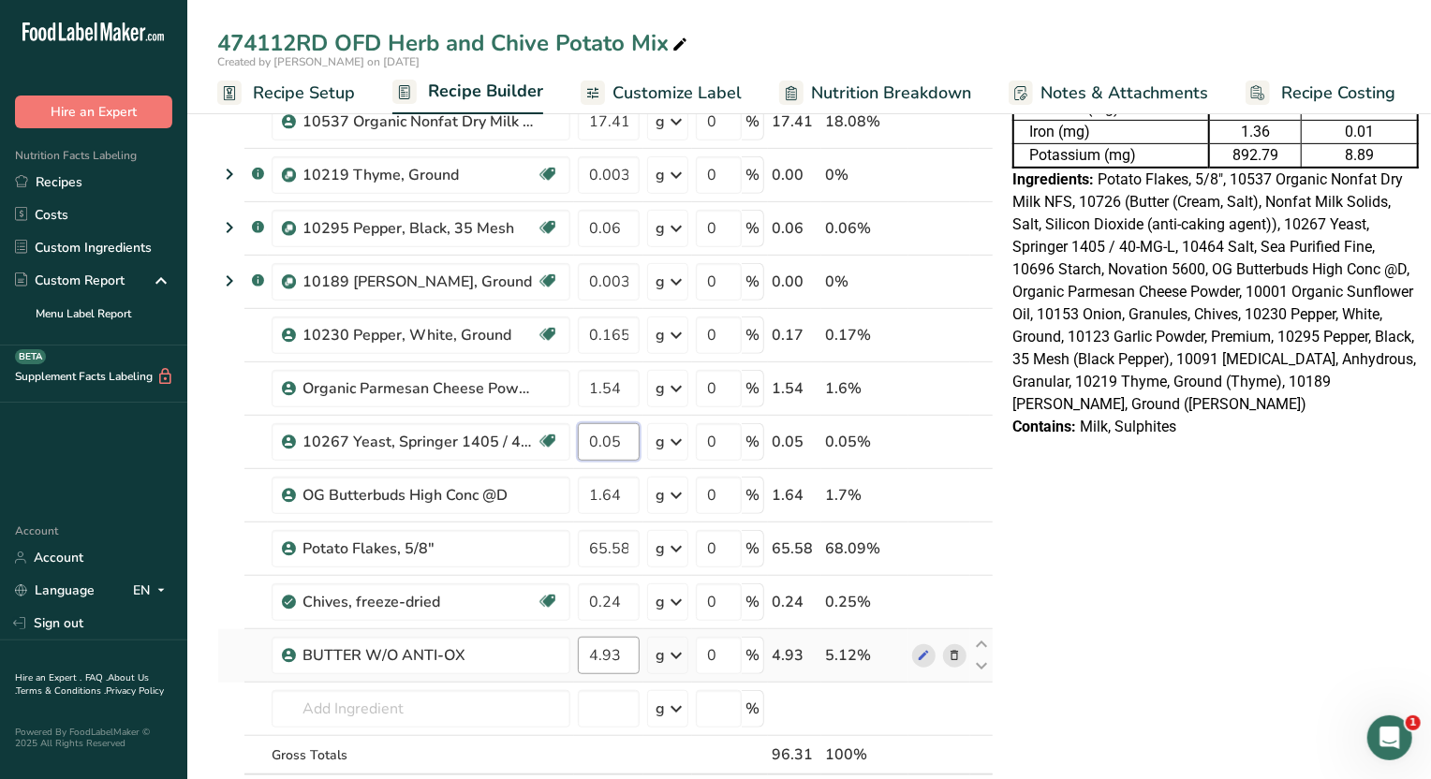
type input "0.05"
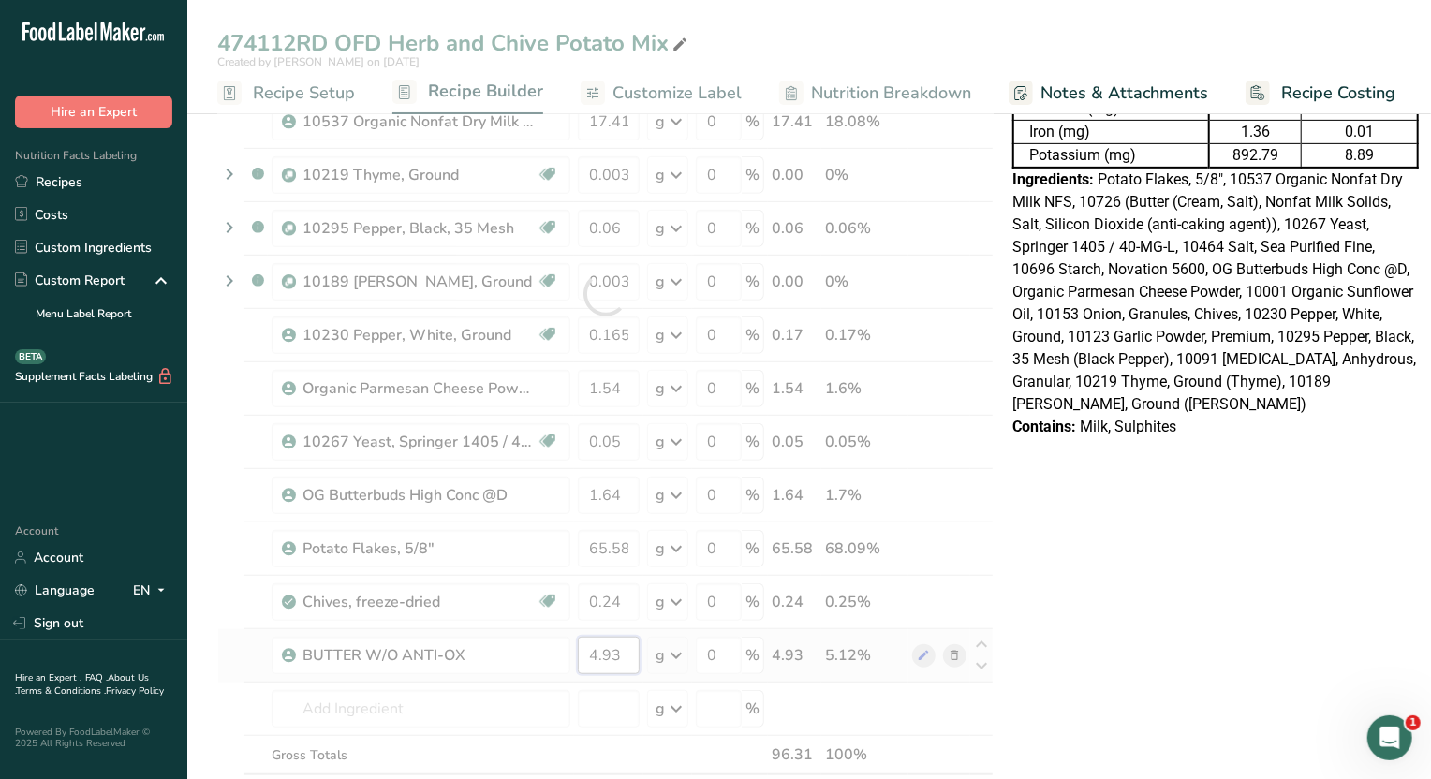
click at [618, 647] on div "Ingredient * Amount * Unit * Waste * .a-a{fill:#347362;}.b-a{fill:#fff;} Grams …" at bounding box center [605, 294] width 777 height 1119
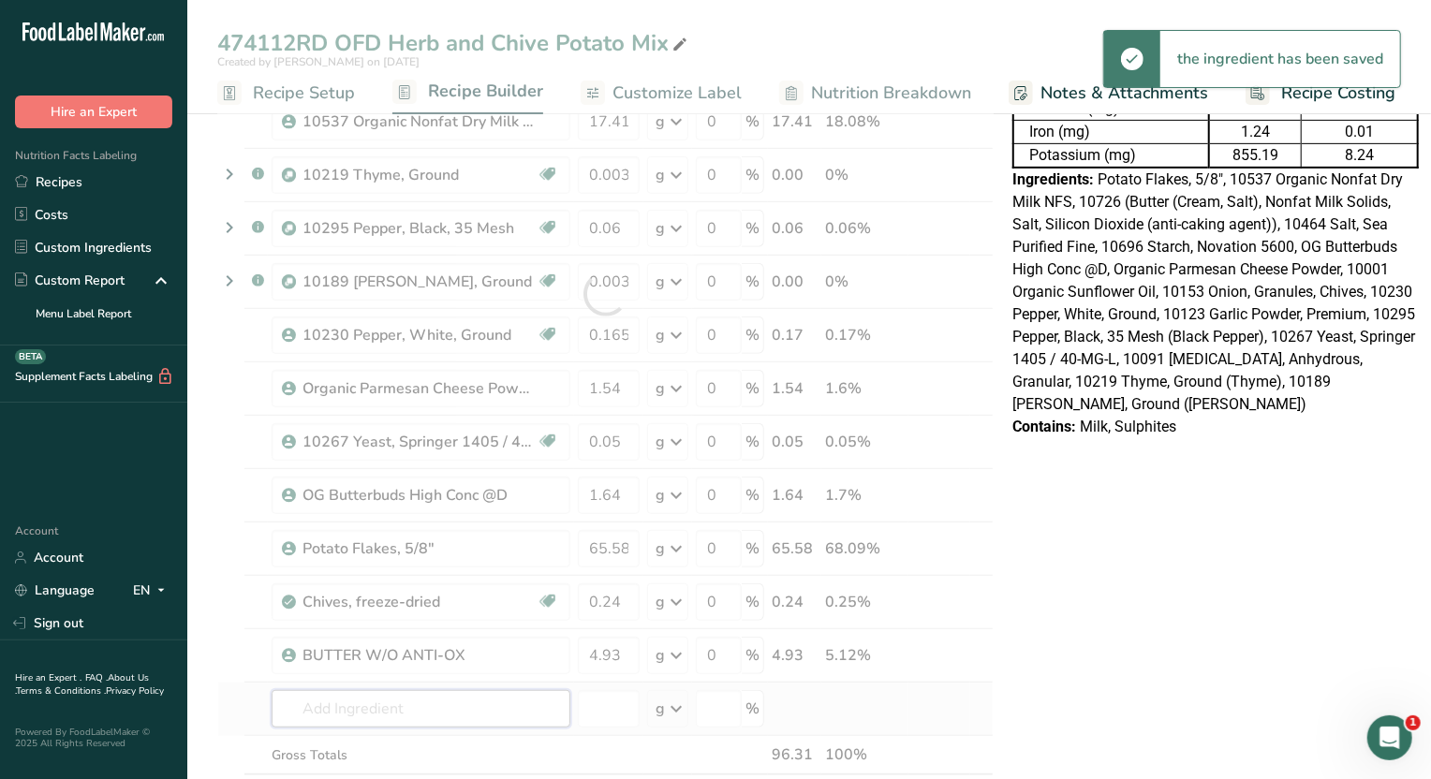
click at [365, 704] on div "Ingredient * Amount * Unit * Waste * .a-a{fill:#347362;}.b-a{fill:#fff;} Grams …" at bounding box center [605, 294] width 777 height 1119
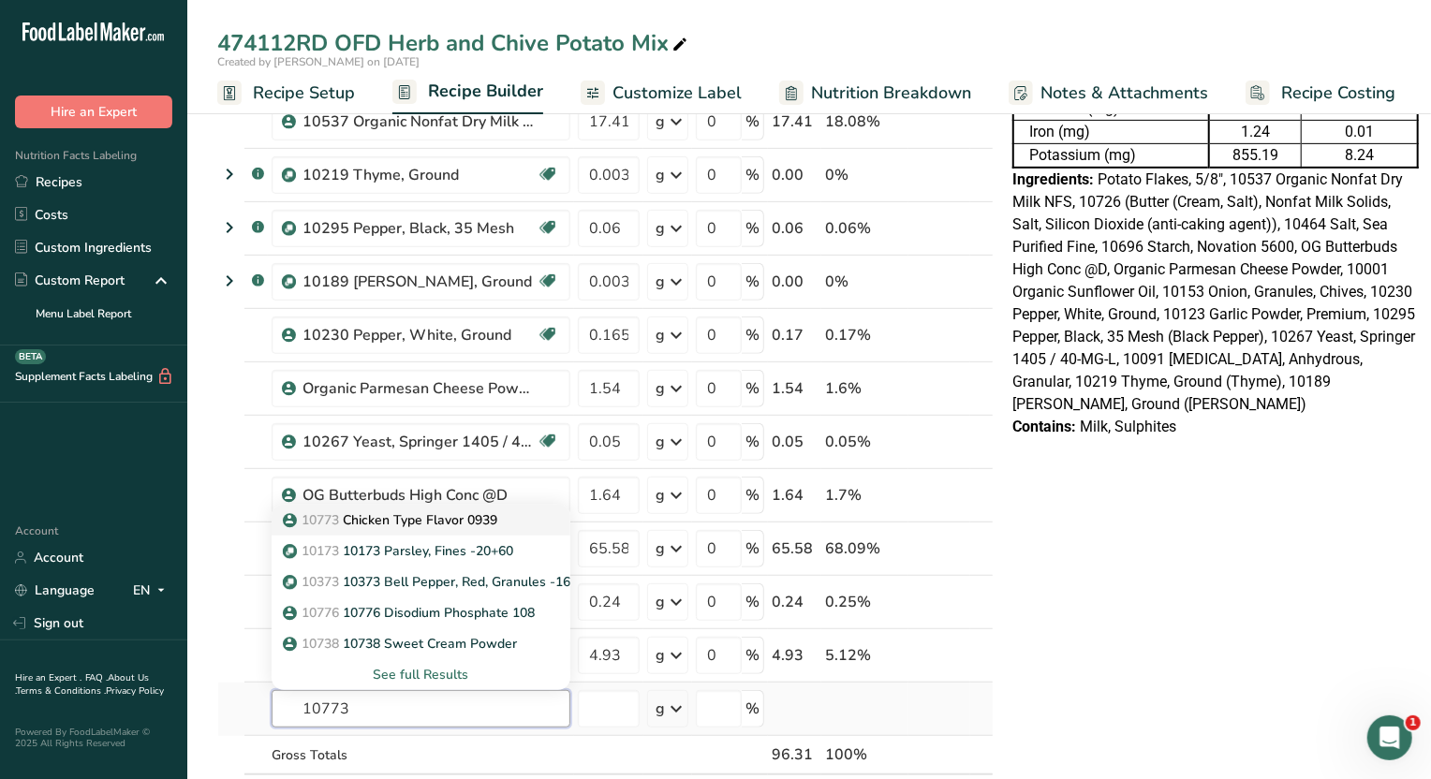
type input "10773"
click at [426, 513] on p "10773 Chicken Type Flavor 0939" at bounding box center [392, 521] width 211 height 20
type input "Chicken Type Flavor 0939"
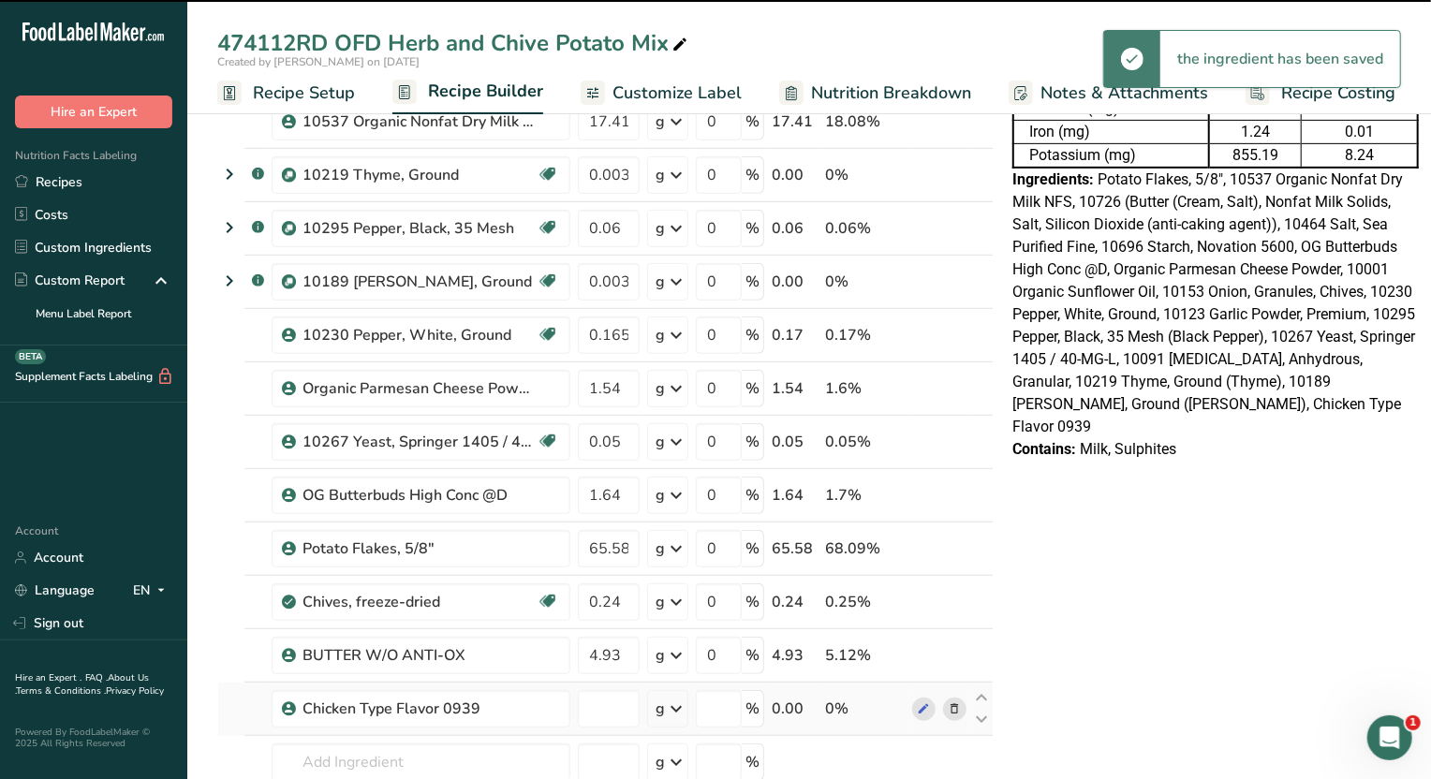
type input "0"
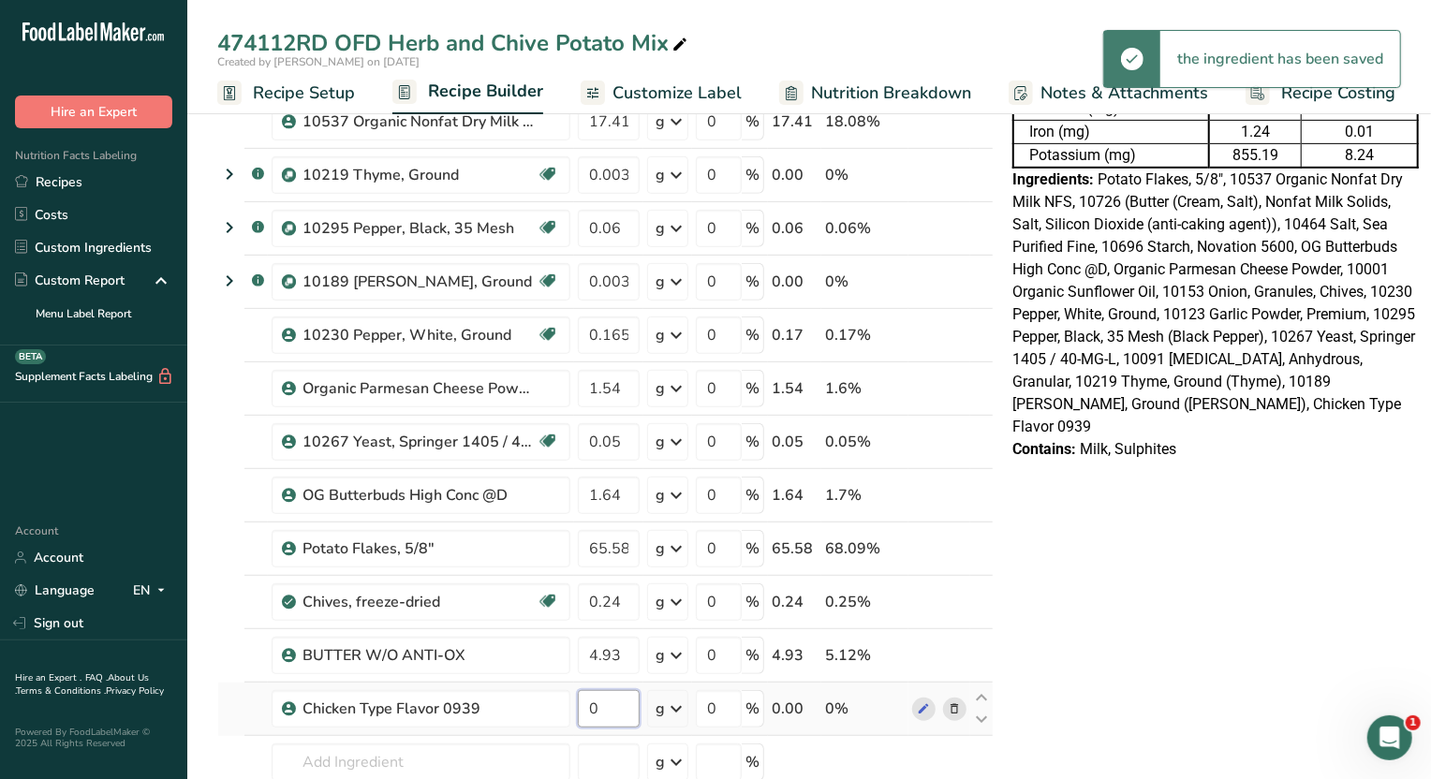
click at [600, 698] on input "0" at bounding box center [609, 708] width 62 height 37
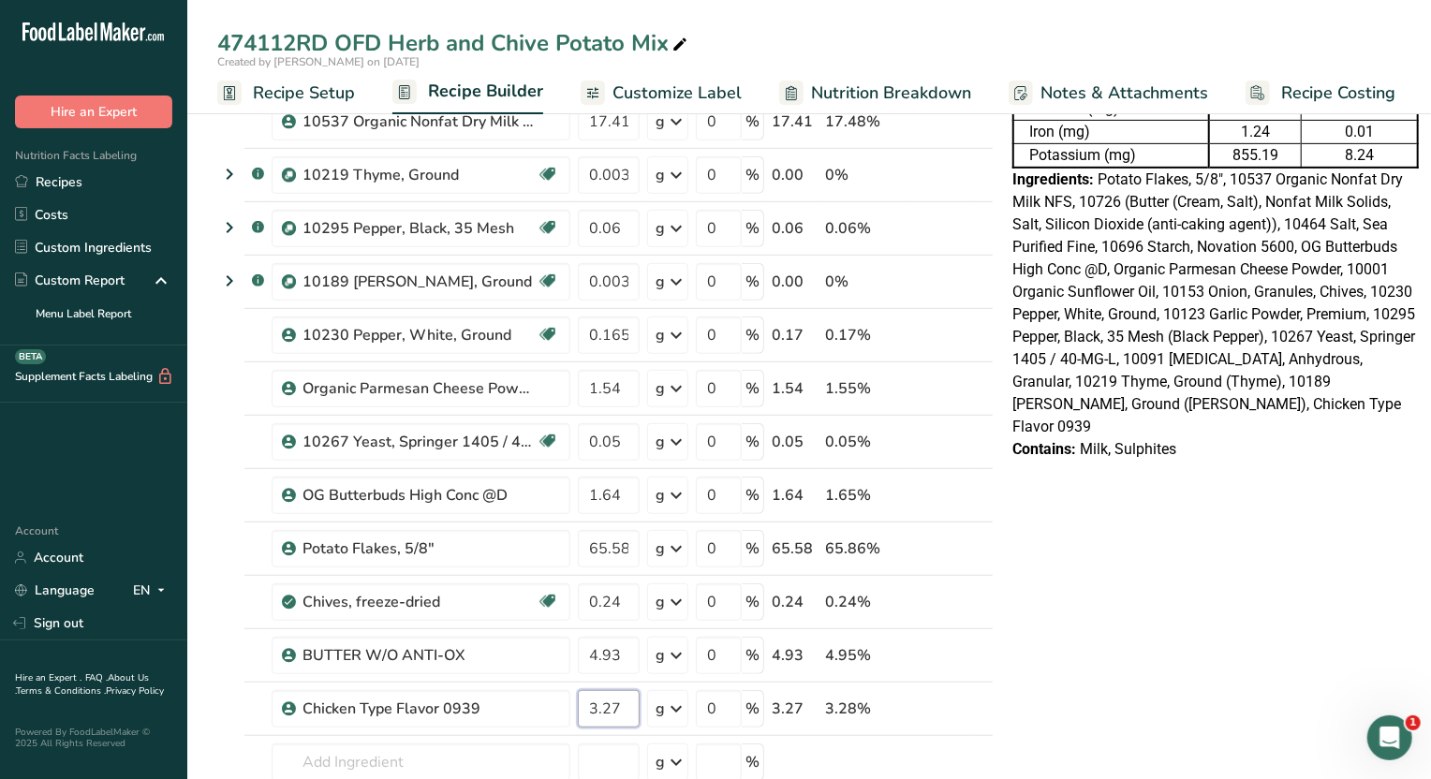
type input "3.27"
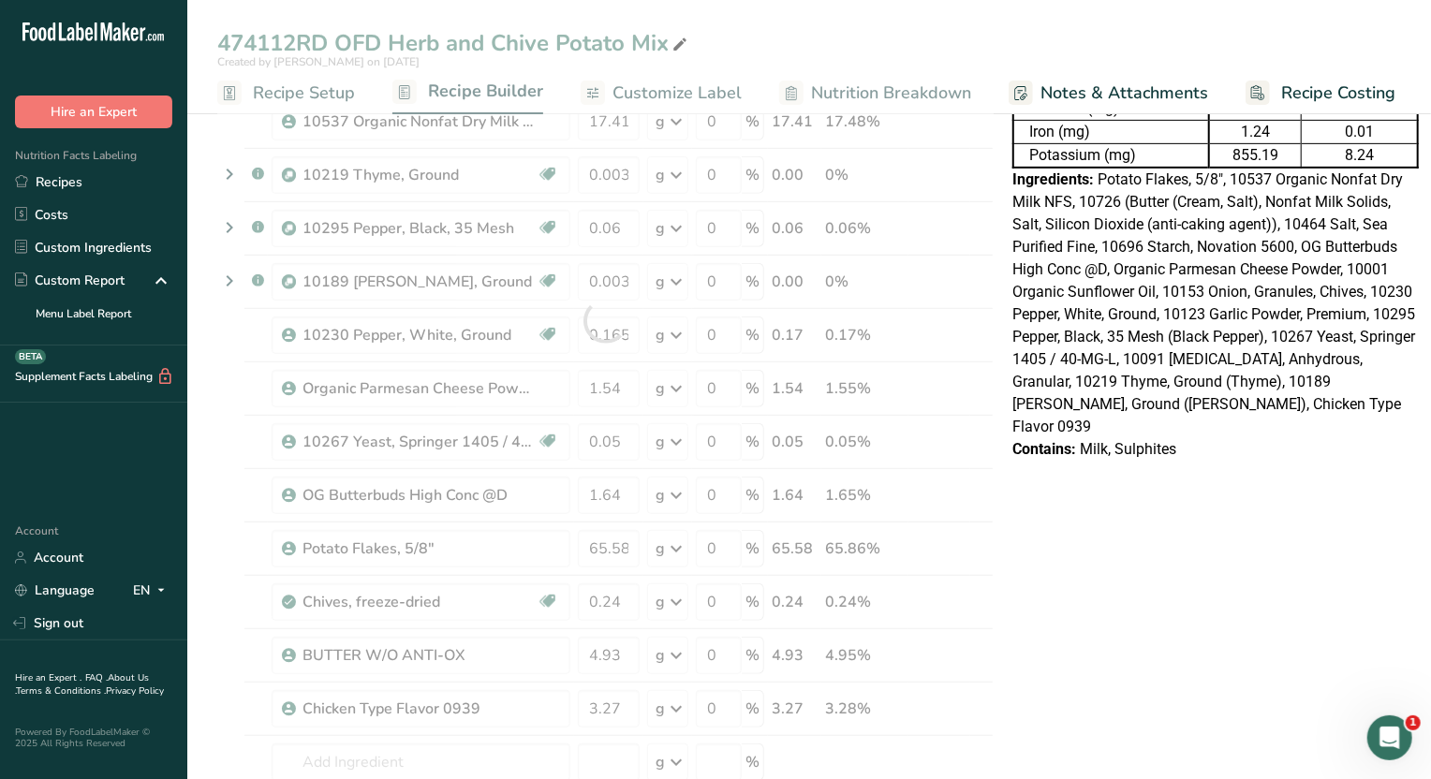
click at [1136, 582] on div "Nutrition Facts Table 1 Serving Per Container Serving Size 1g Per 100g Per Serv…" at bounding box center [1216, 618] width 422 height 1916
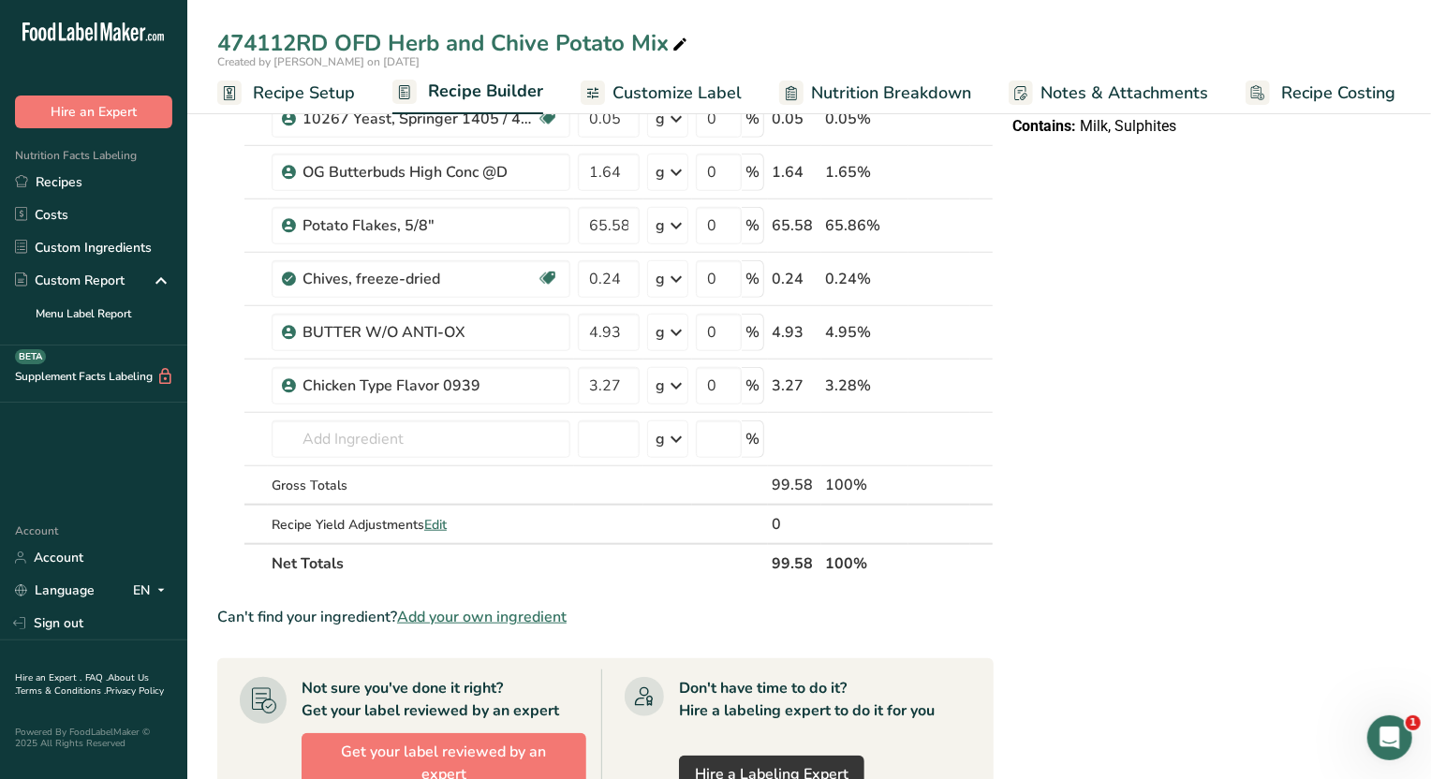
scroll to position [819, 0]
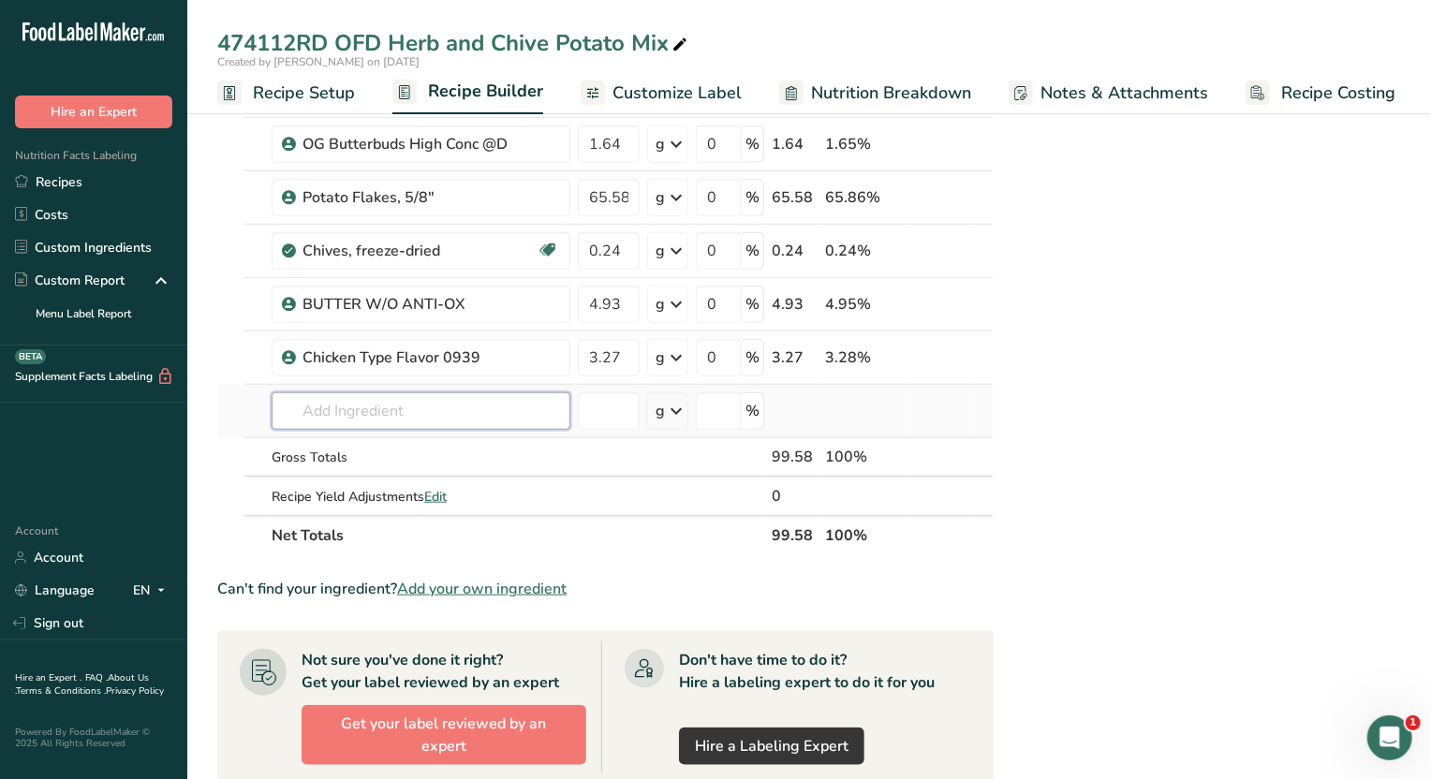
click at [383, 418] on input "text" at bounding box center [421, 411] width 299 height 37
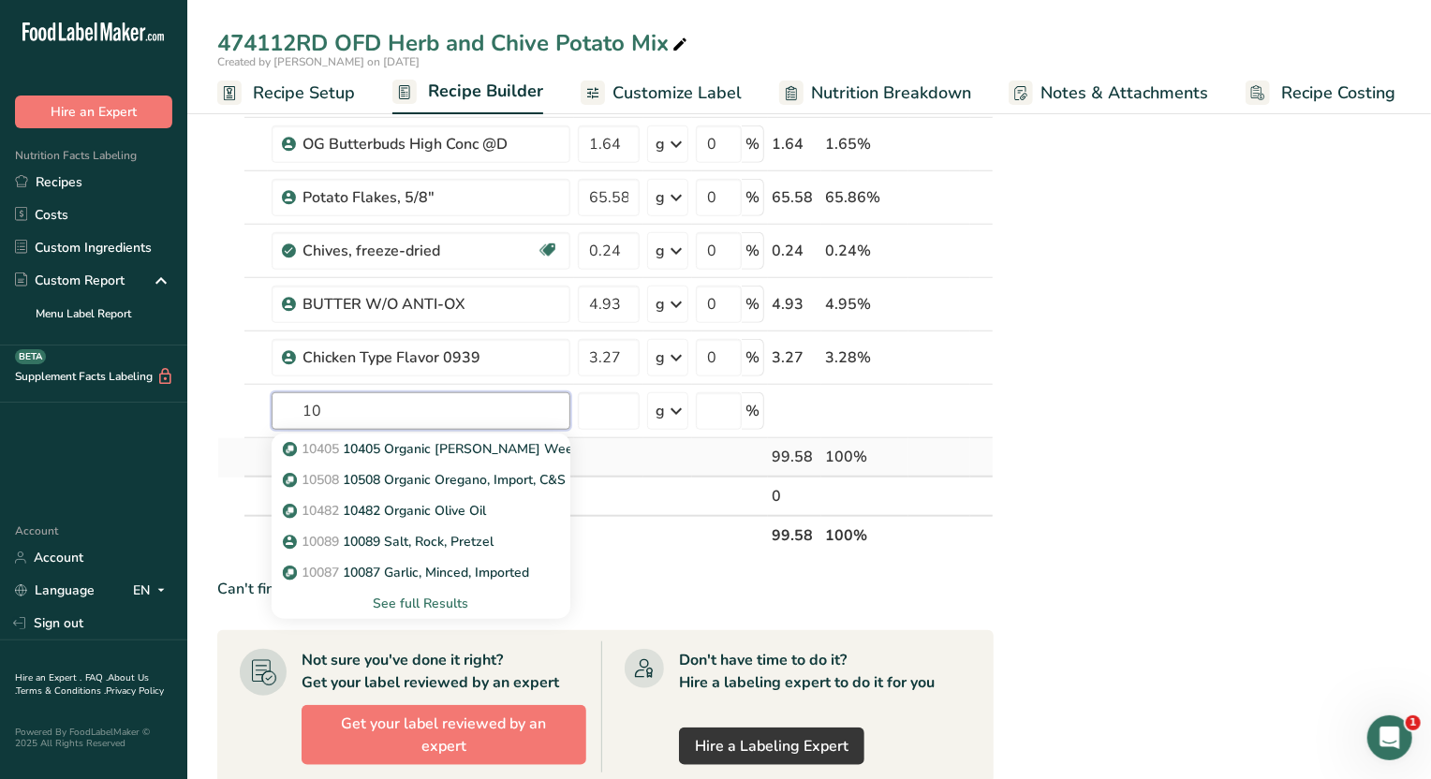
type input "1"
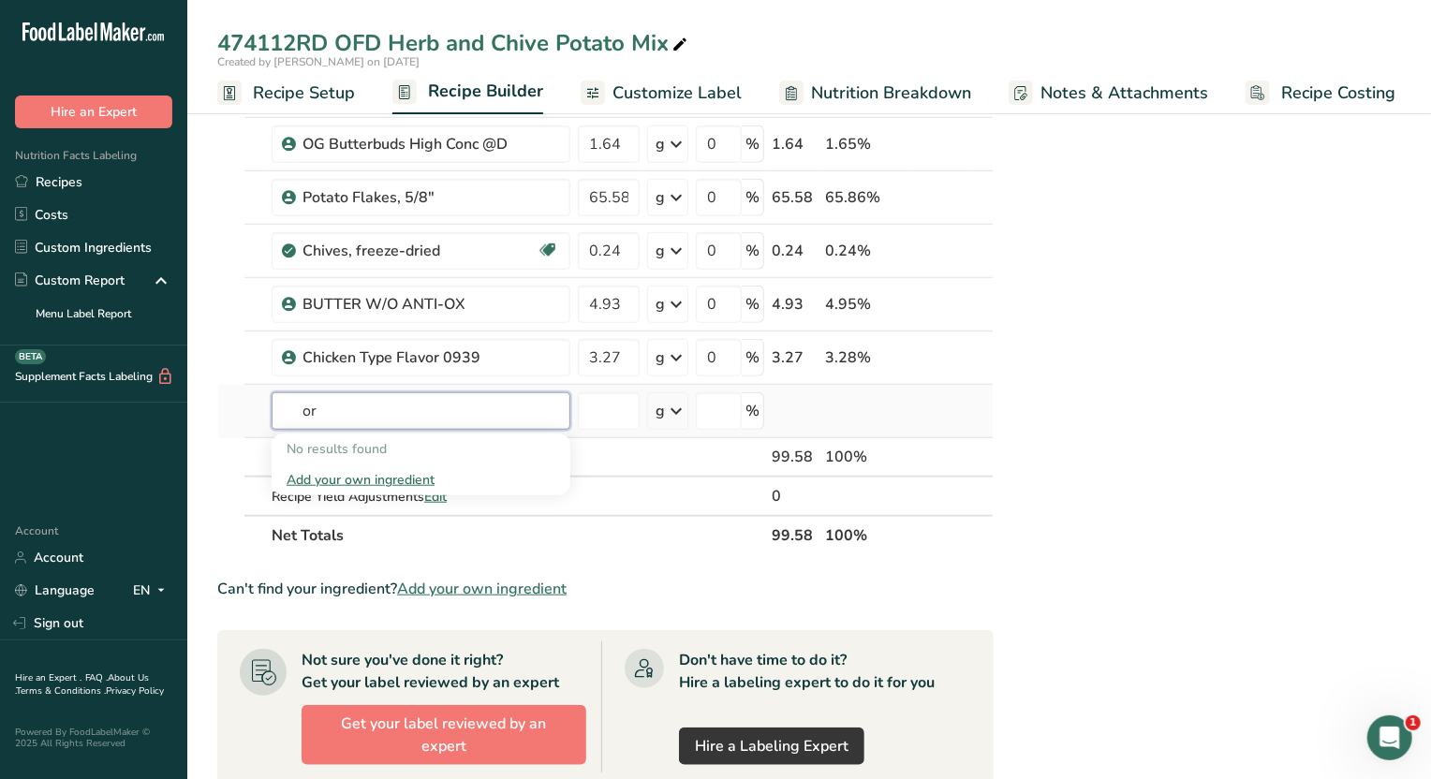
type input "o"
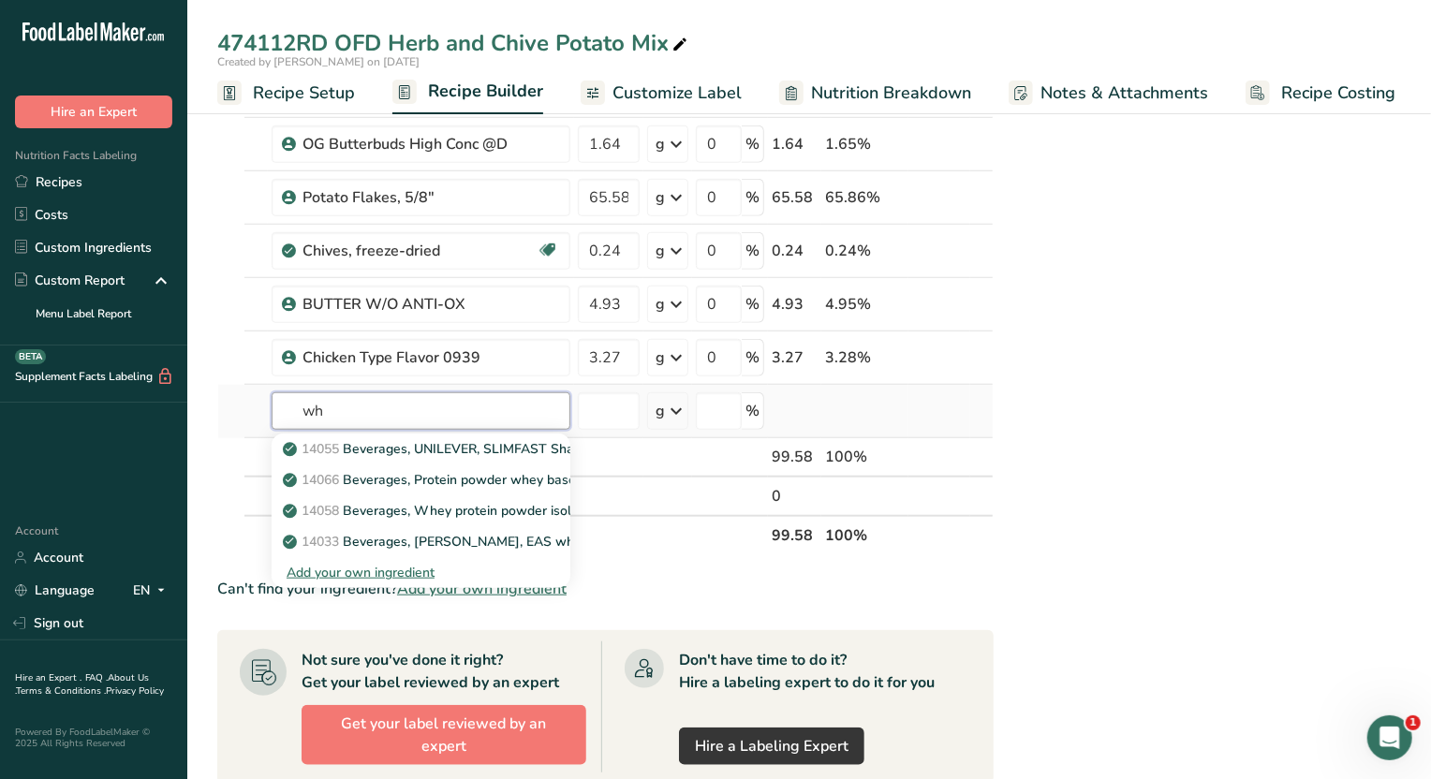
type input "w"
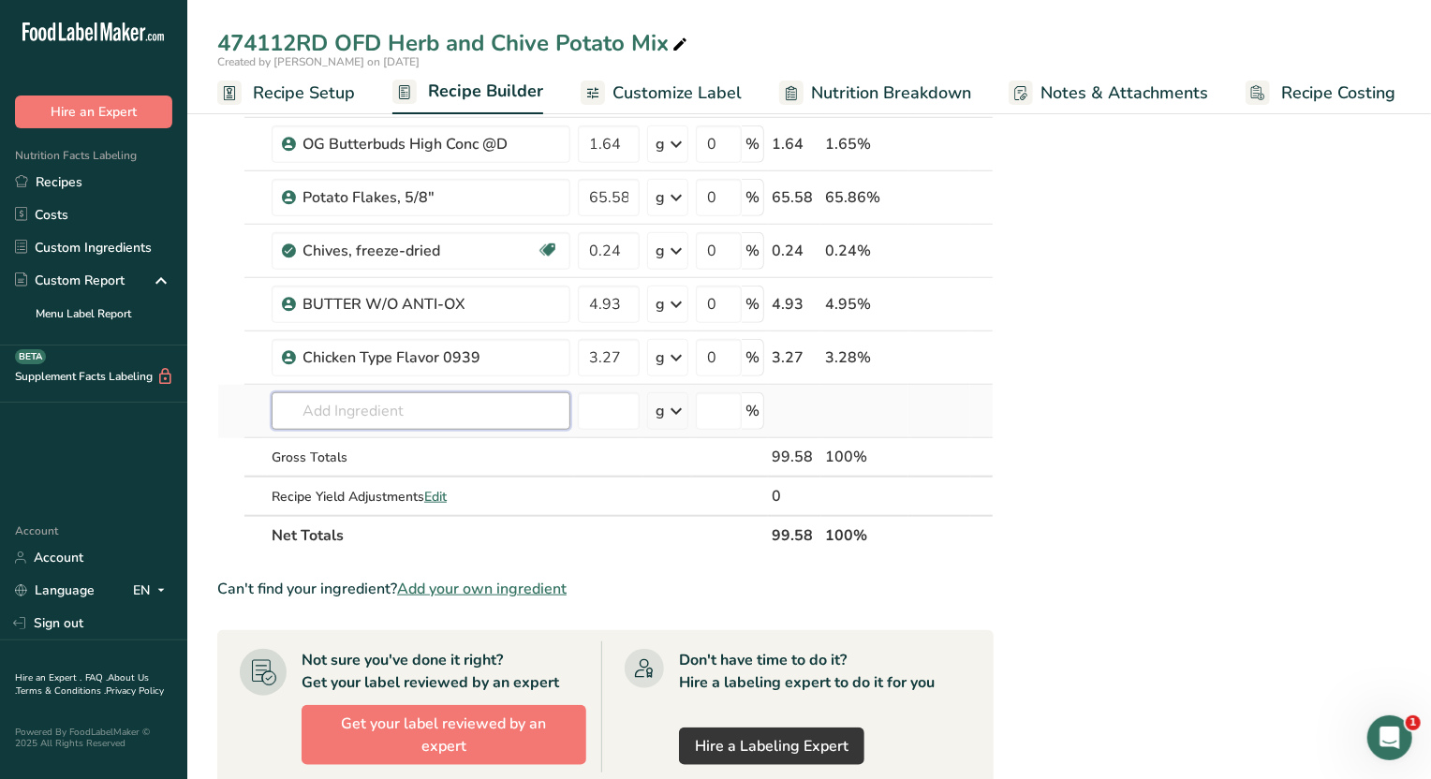
click at [436, 410] on input "text" at bounding box center [421, 411] width 299 height 37
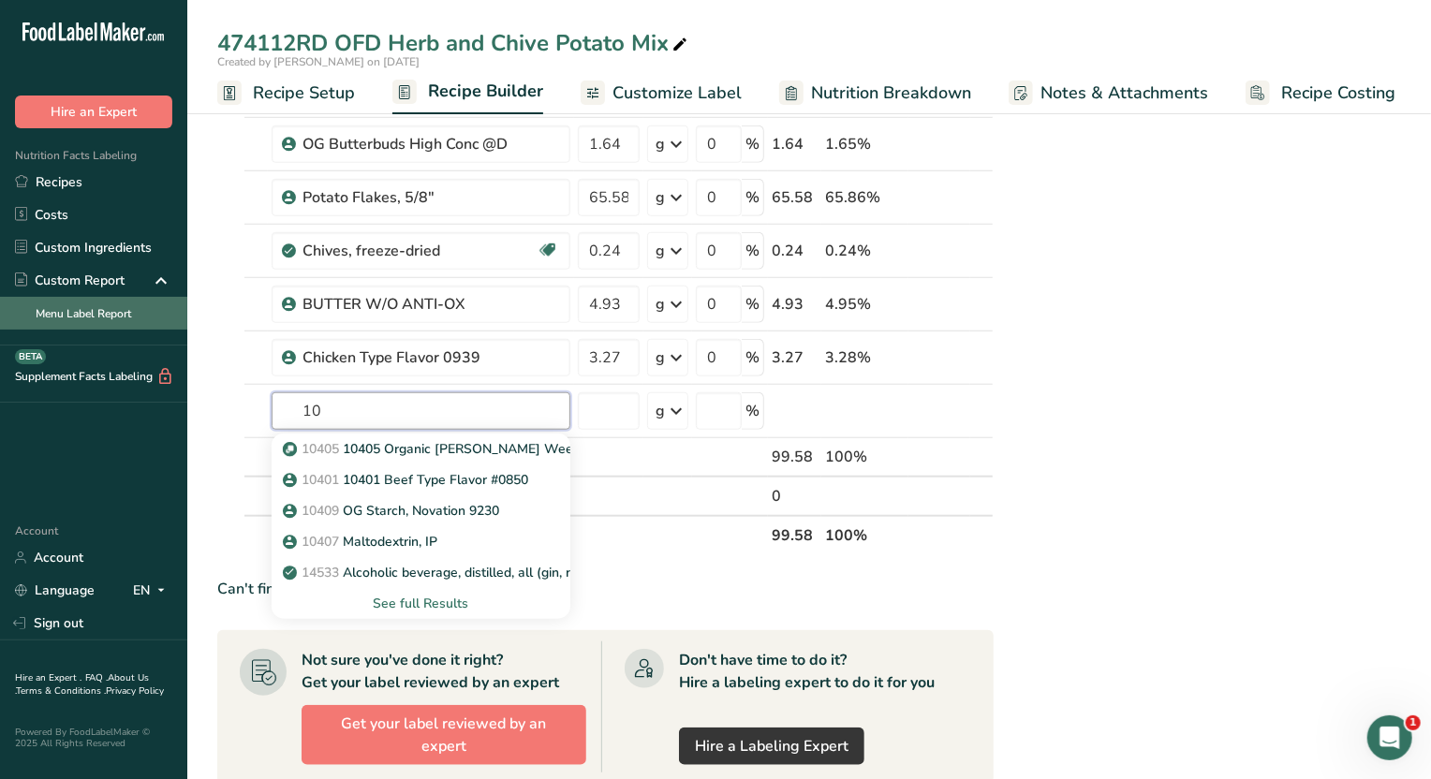
type input "1"
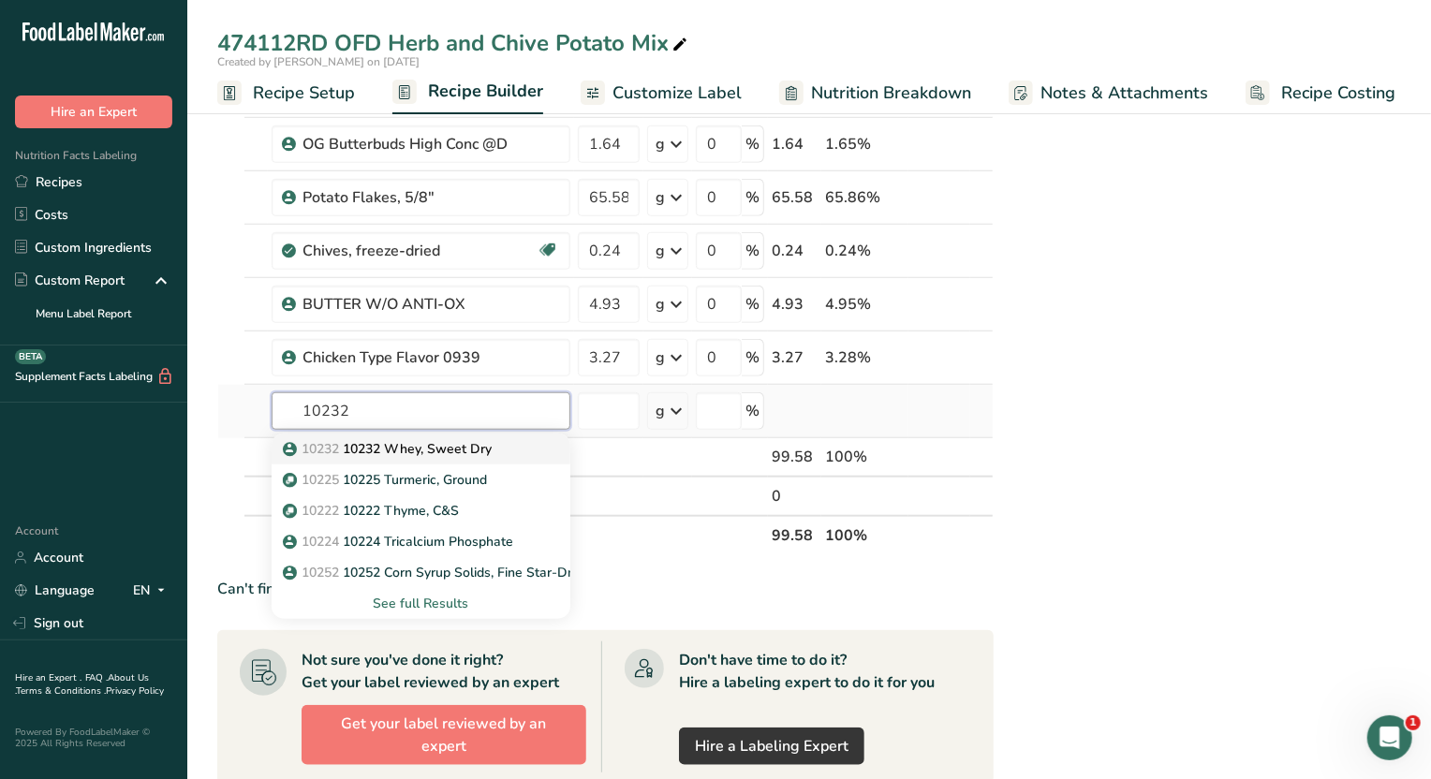
type input "10232"
click at [483, 439] on p "10232 10232 Whey, Sweet Dry" at bounding box center [389, 449] width 205 height 20
type input "10232 Whey, Sweet Dry"
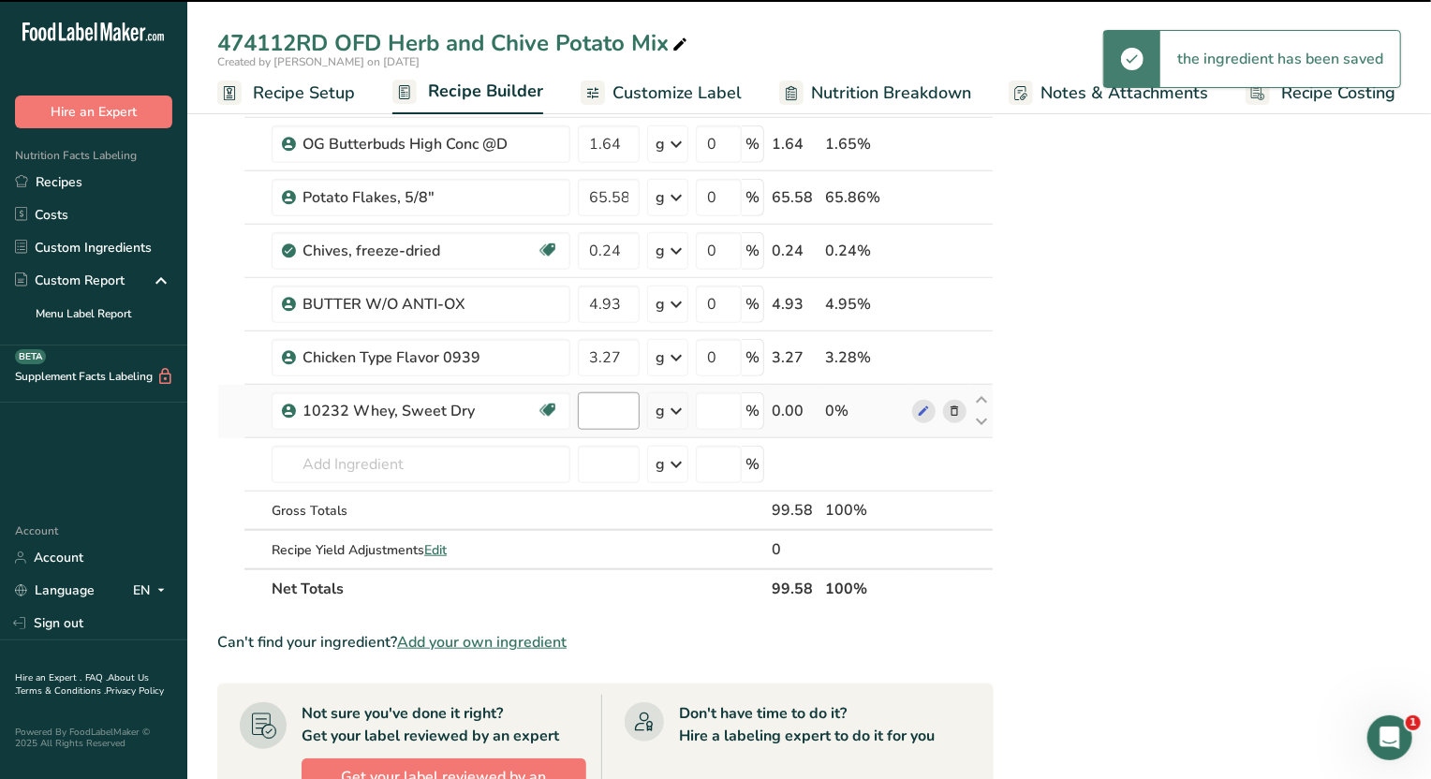
type input "0"
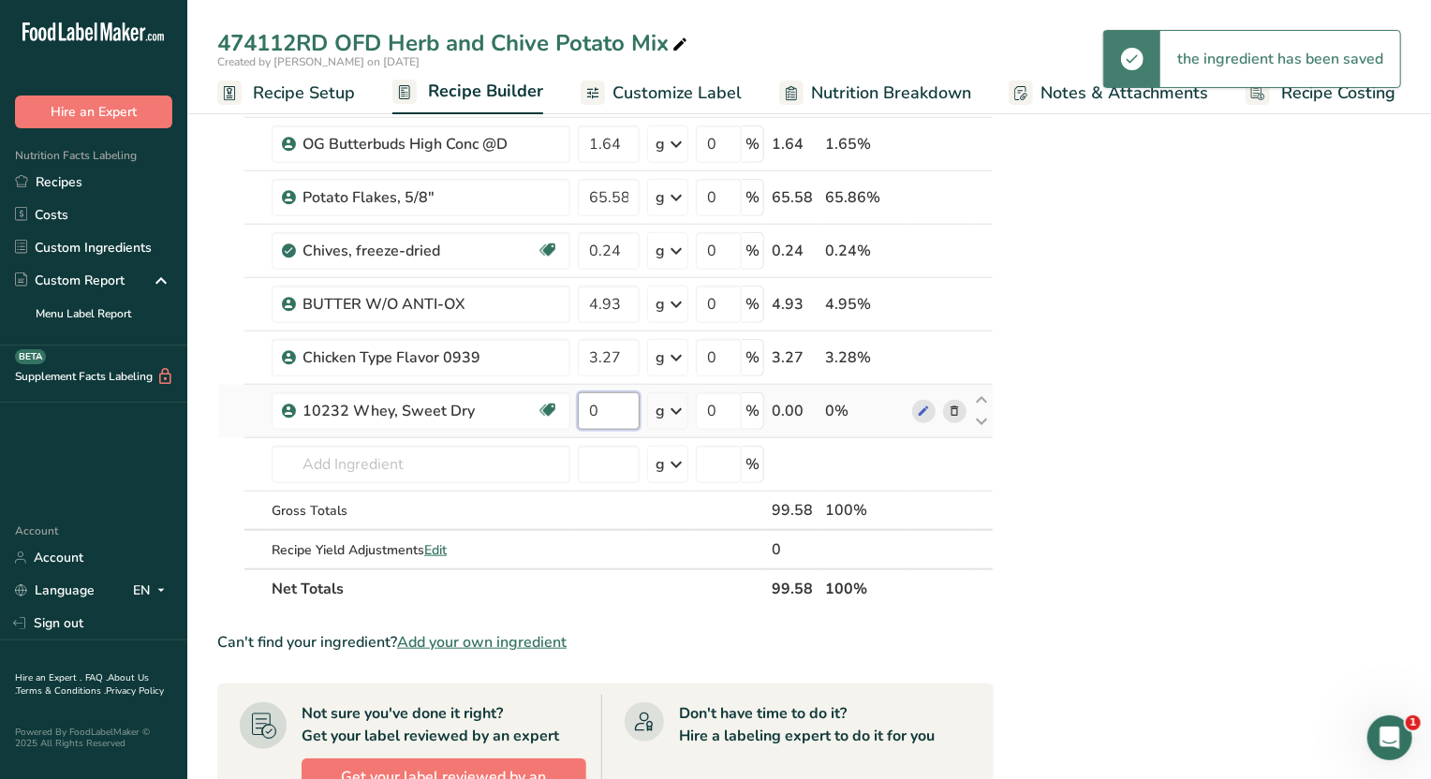
click at [629, 407] on input "0" at bounding box center [609, 411] width 62 height 37
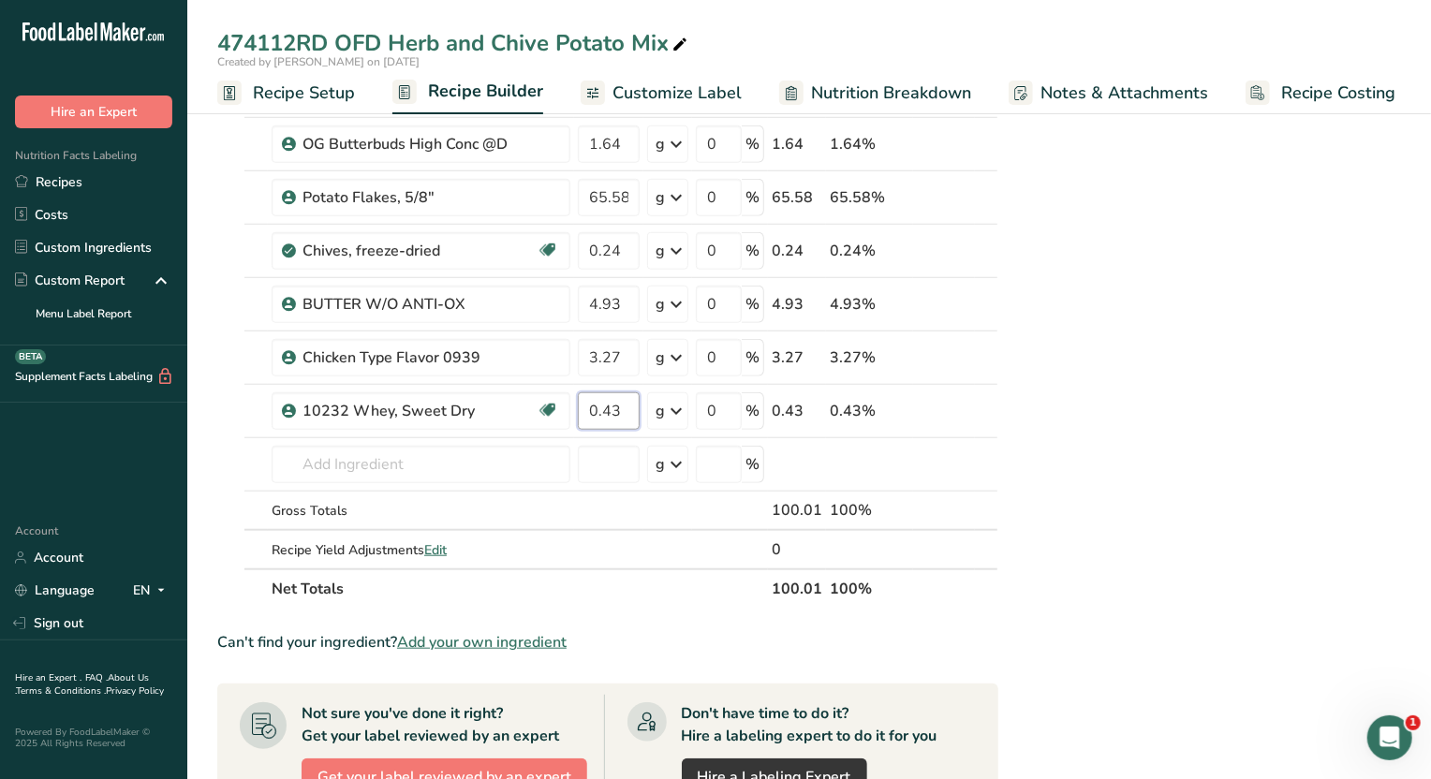
type input "0.43"
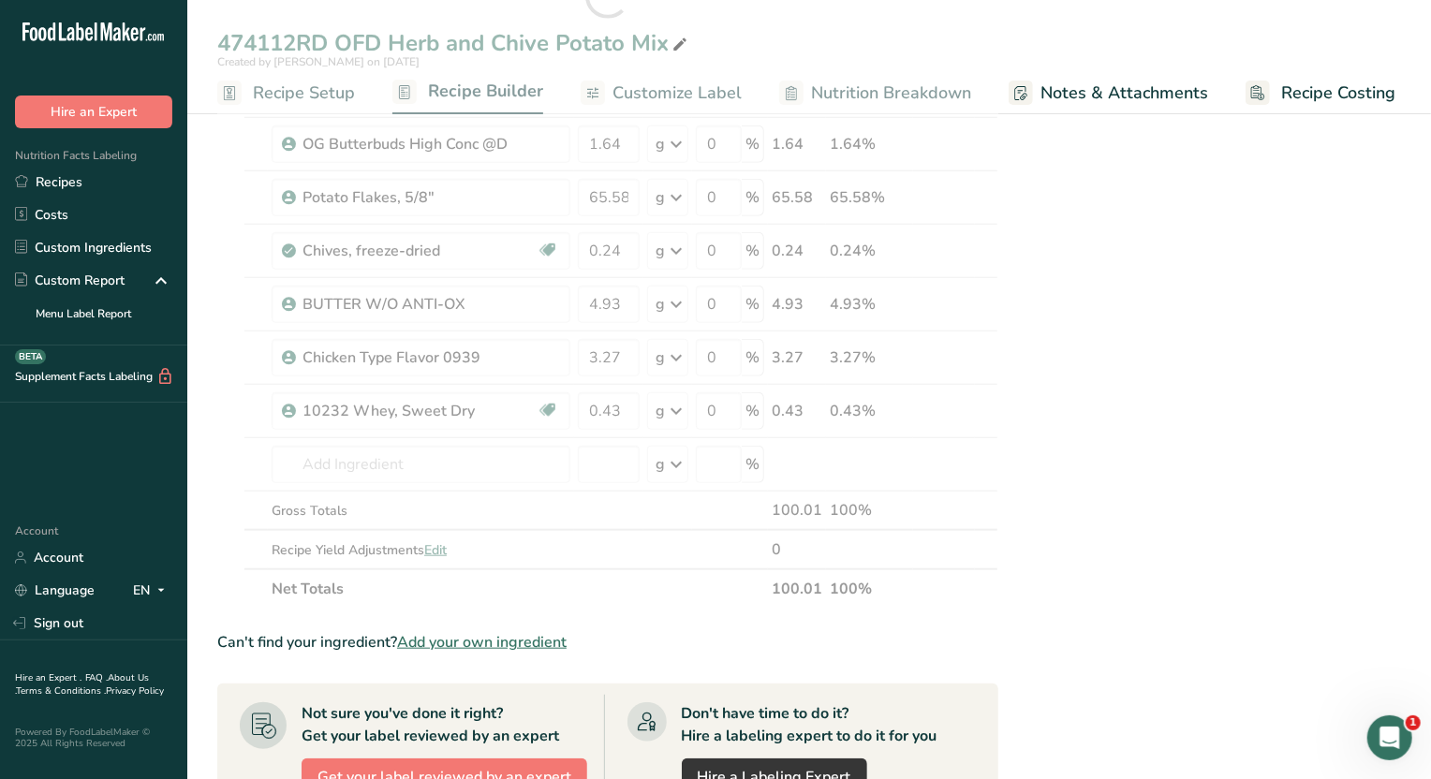
click at [1197, 436] on div "Nutrition Facts Table 1 Serving Per Container Serving Size 1g Per 100g Per Serv…" at bounding box center [1221, 282] width 422 height 1947
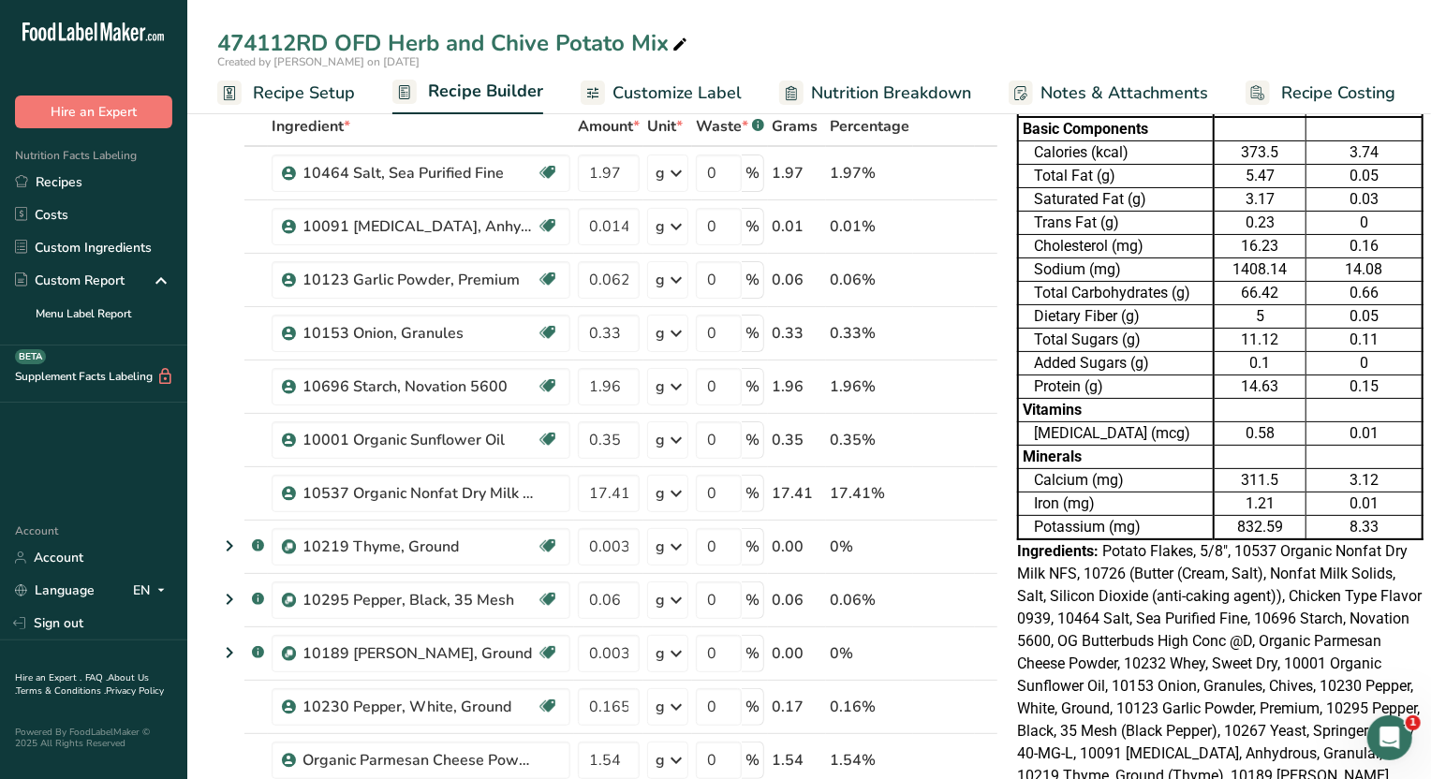
scroll to position [0, 0]
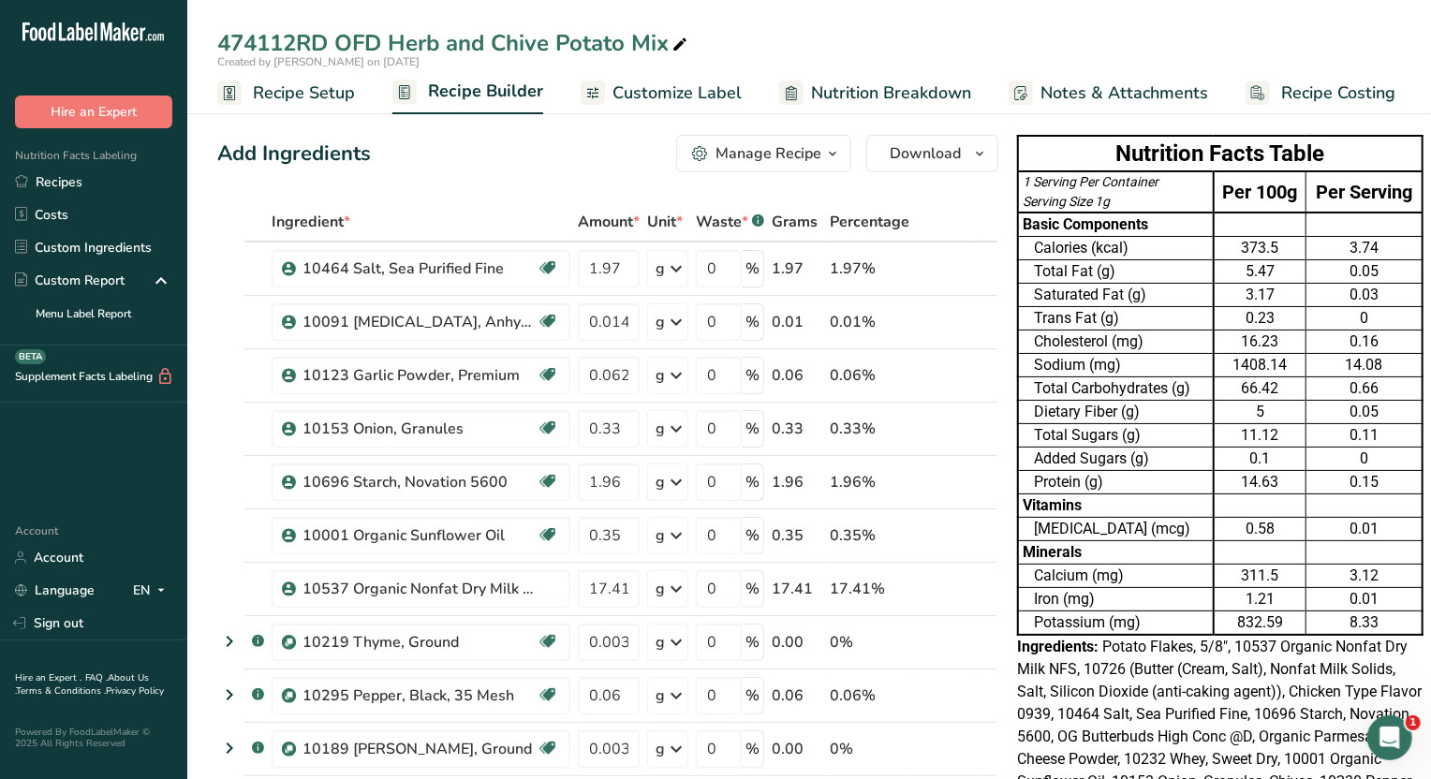
click at [863, 89] on span "Nutrition Breakdown" at bounding box center [891, 93] width 160 height 25
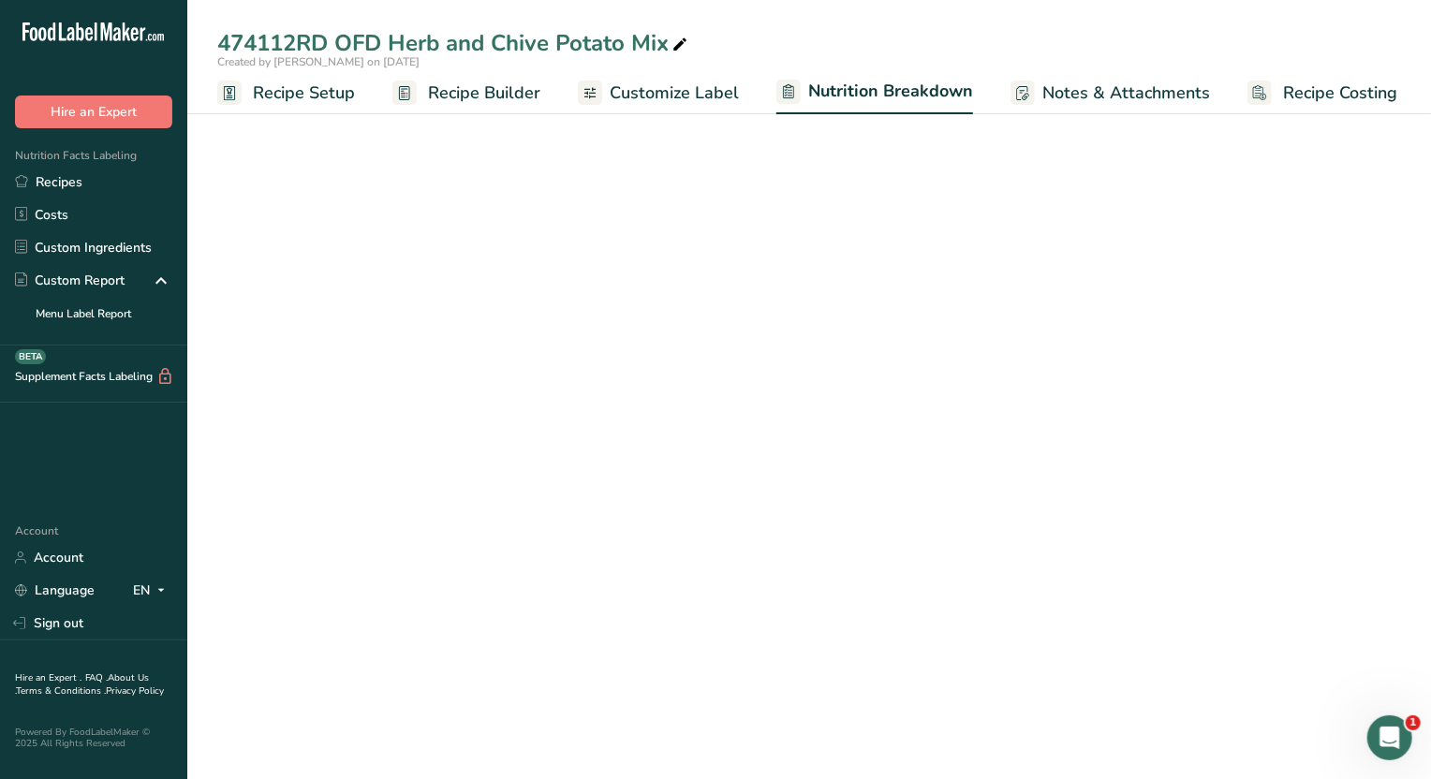
select select "Calories"
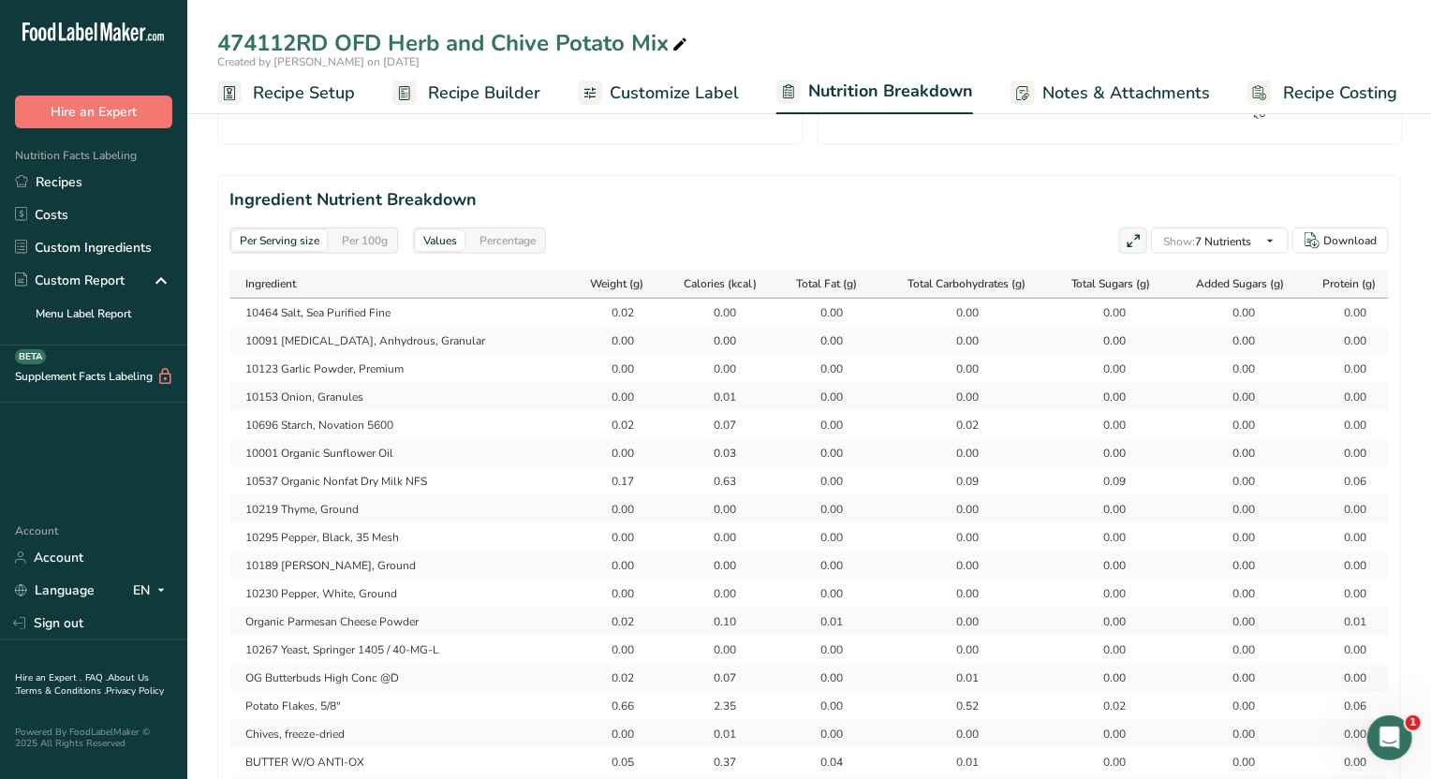
scroll to position [819, 0]
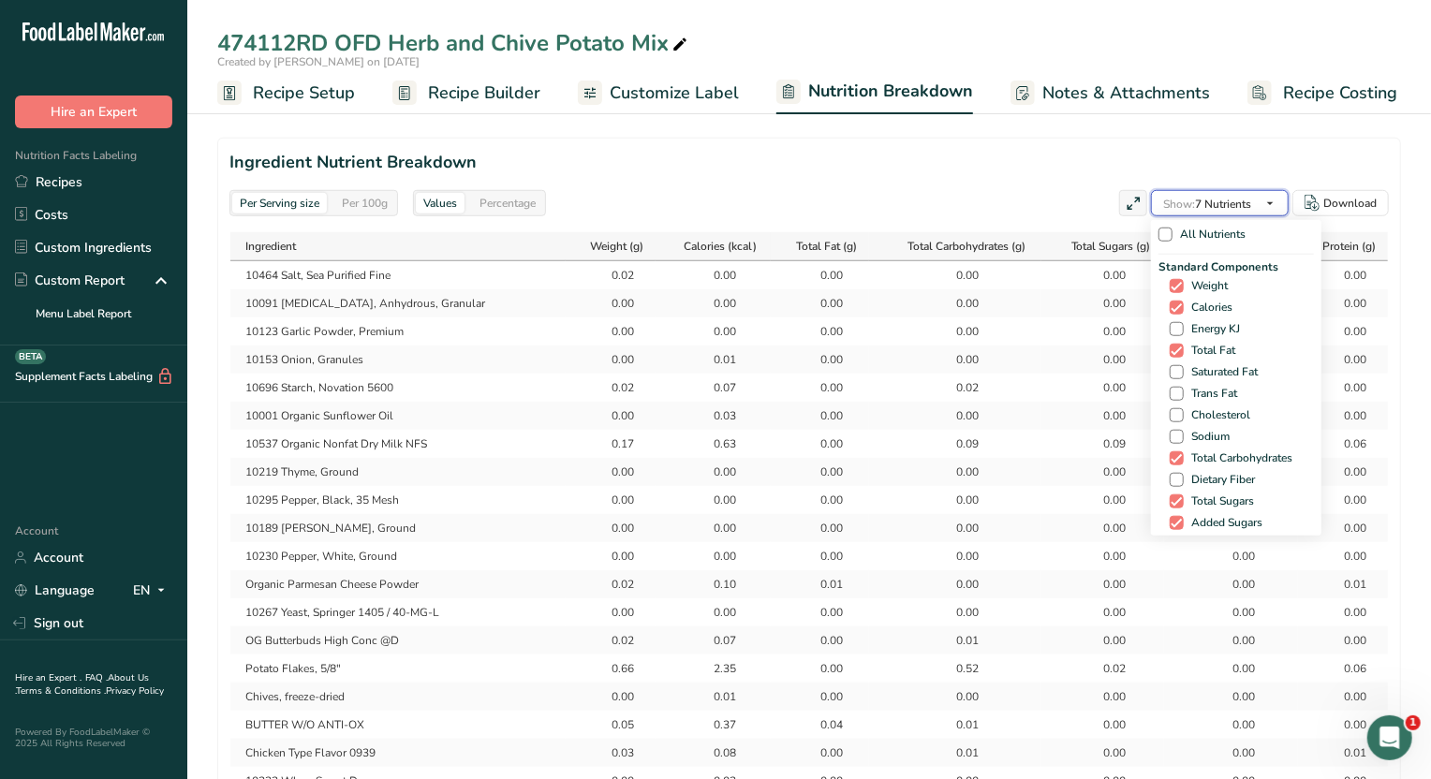
click at [1241, 192] on span "Show: 7 Nutrients" at bounding box center [1207, 203] width 88 height 22
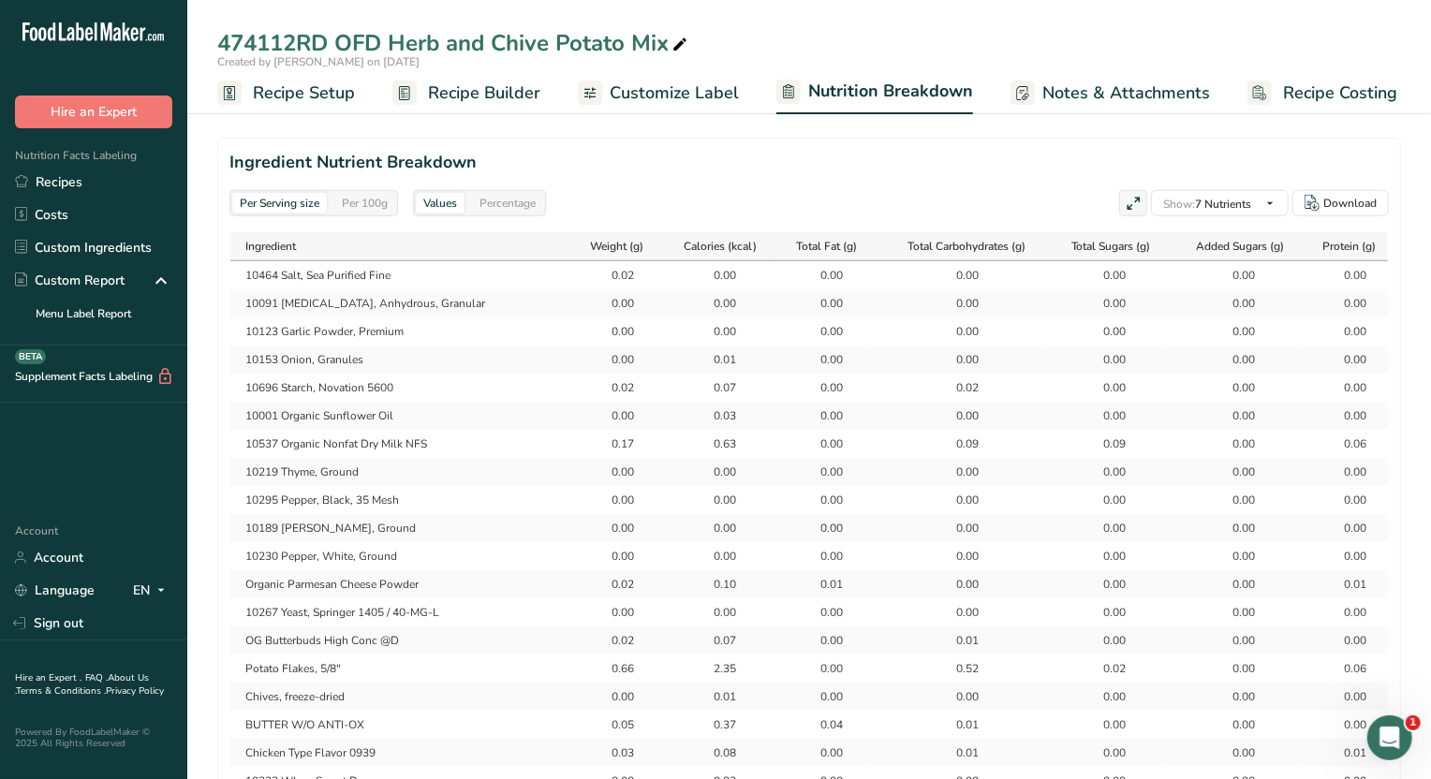
click at [307, 202] on div "Per Serving size" at bounding box center [279, 203] width 95 height 21
click at [357, 204] on div "Per 100g" at bounding box center [364, 203] width 61 height 21
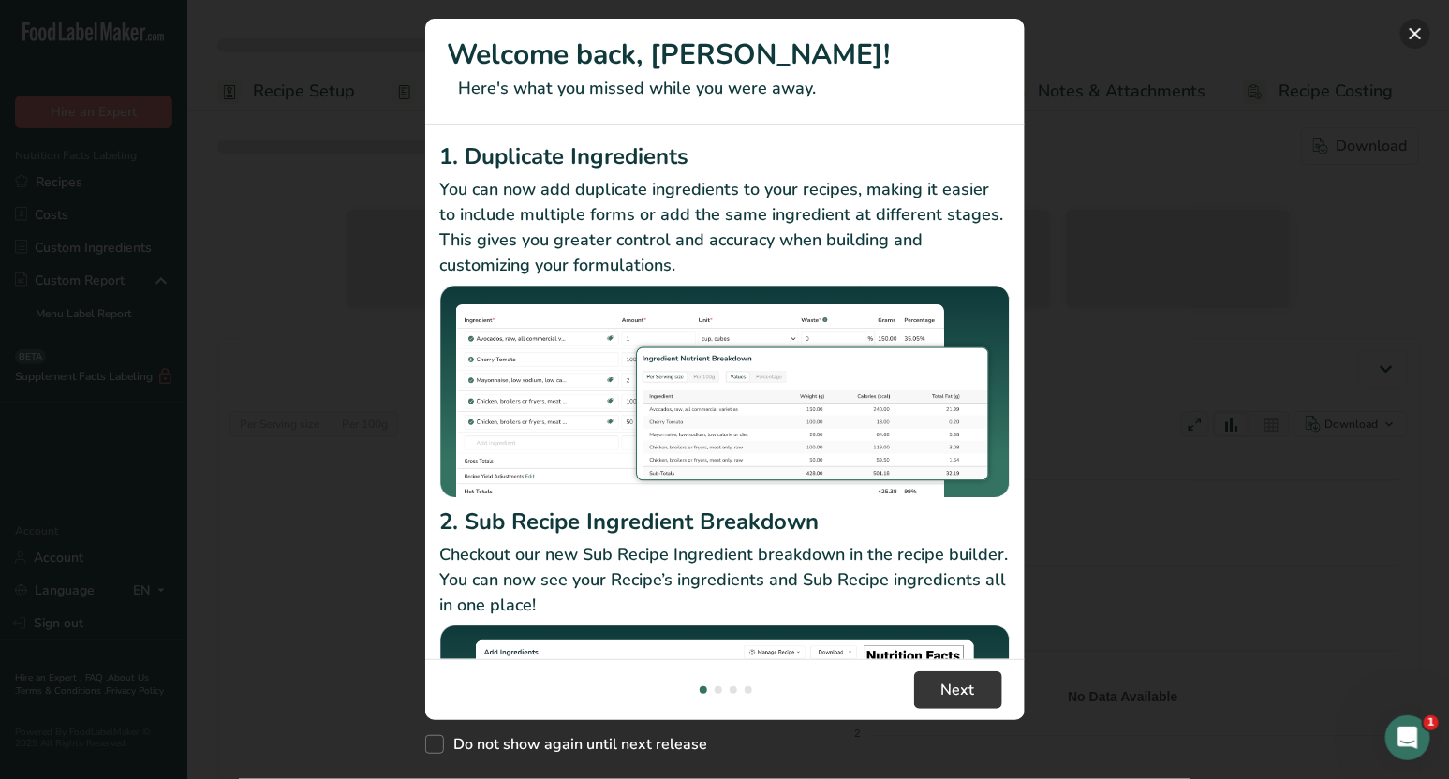
click at [1411, 37] on button "New Features" at bounding box center [1415, 34] width 30 height 30
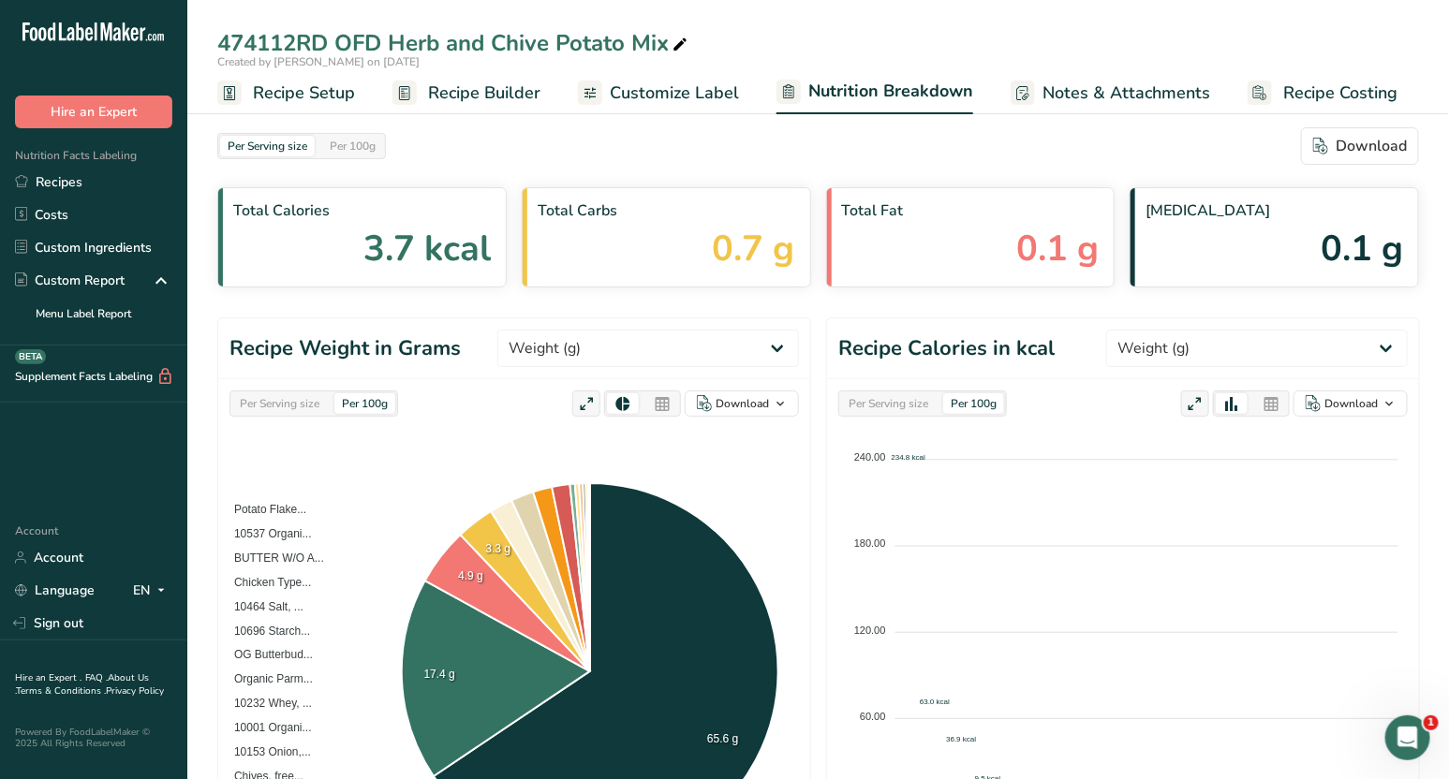
select select "Calories"
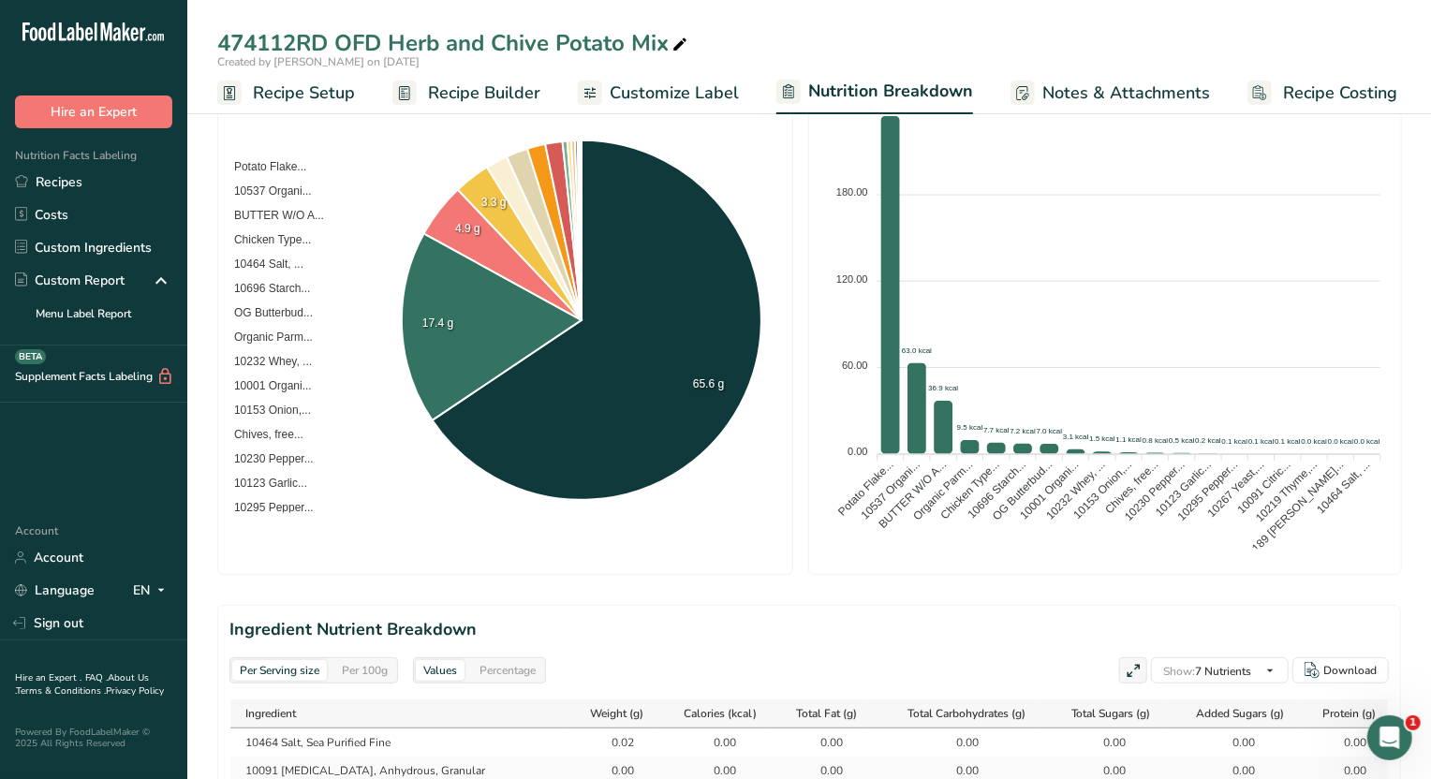
scroll to position [819, 0]
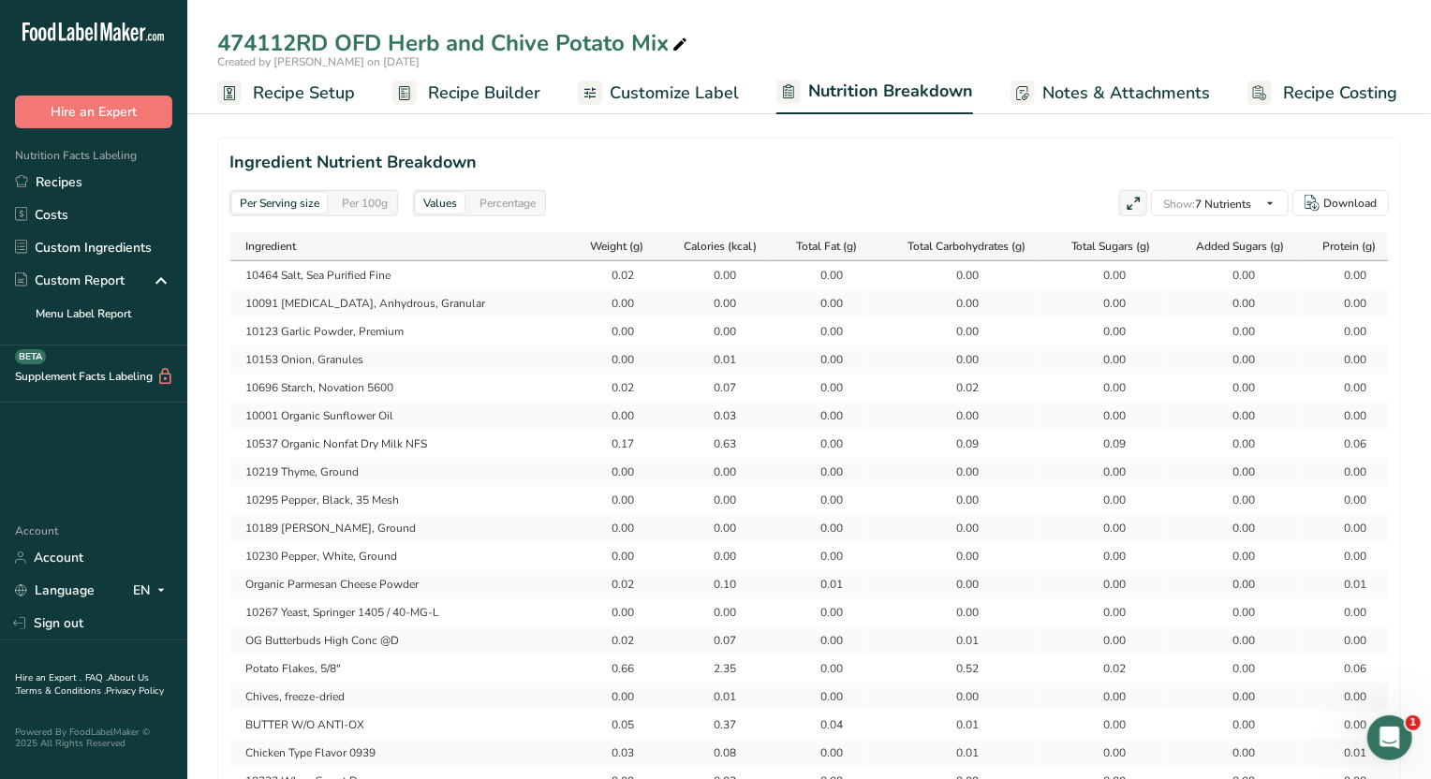
click at [364, 203] on div "Per 100g" at bounding box center [364, 203] width 61 height 21
click at [495, 203] on div "Percentage" at bounding box center [507, 203] width 71 height 21
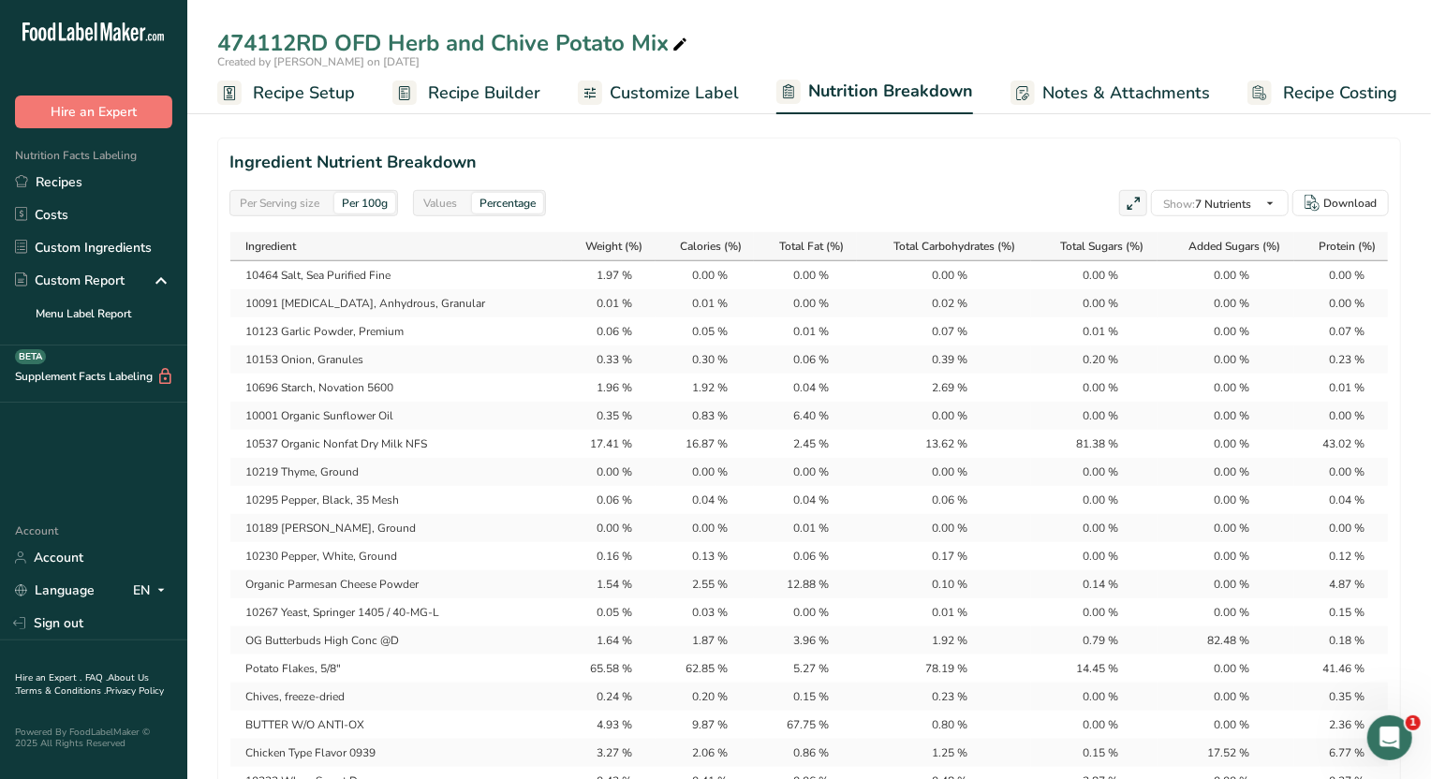
scroll to position [936, 0]
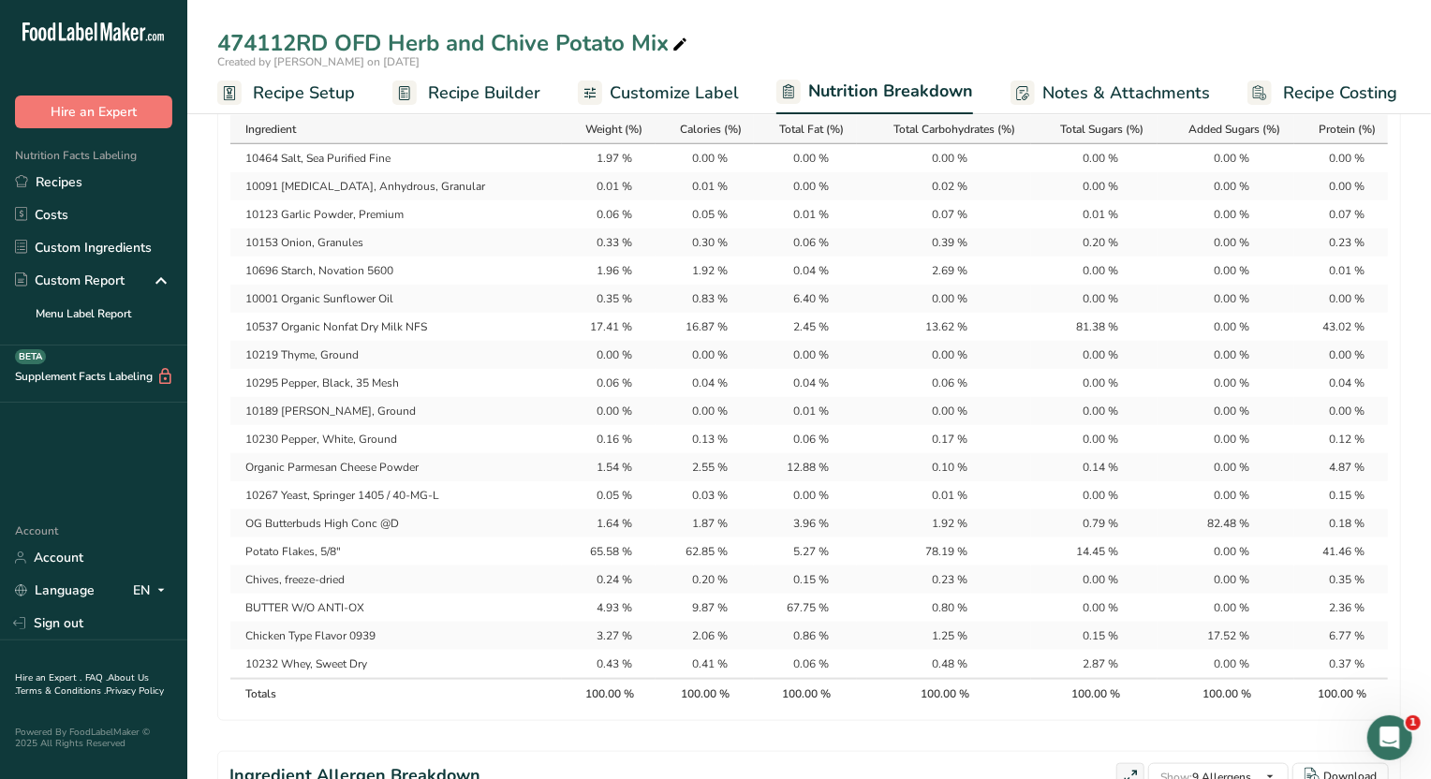
click at [1311, 555] on div "41.46 %" at bounding box center [1341, 551] width 77 height 17
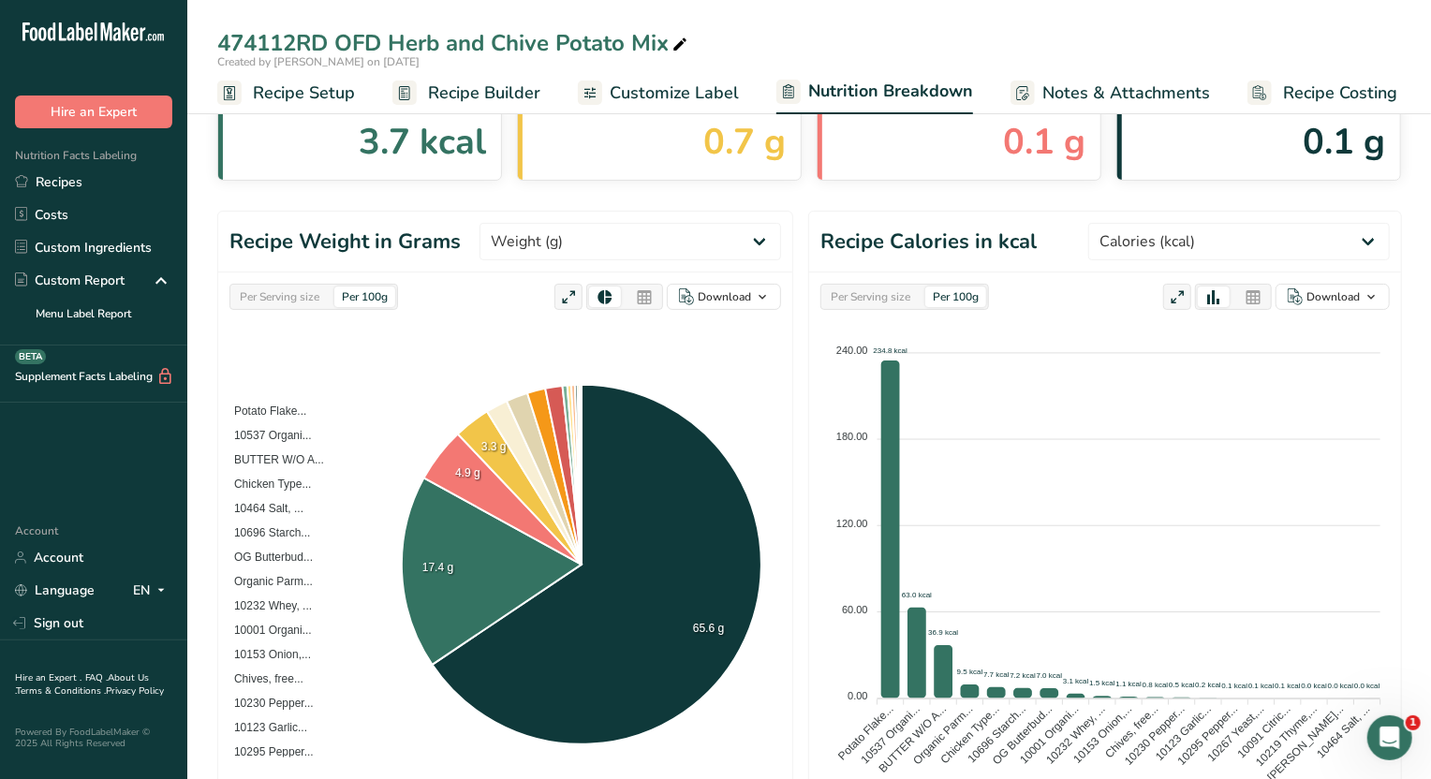
scroll to position [0, 0]
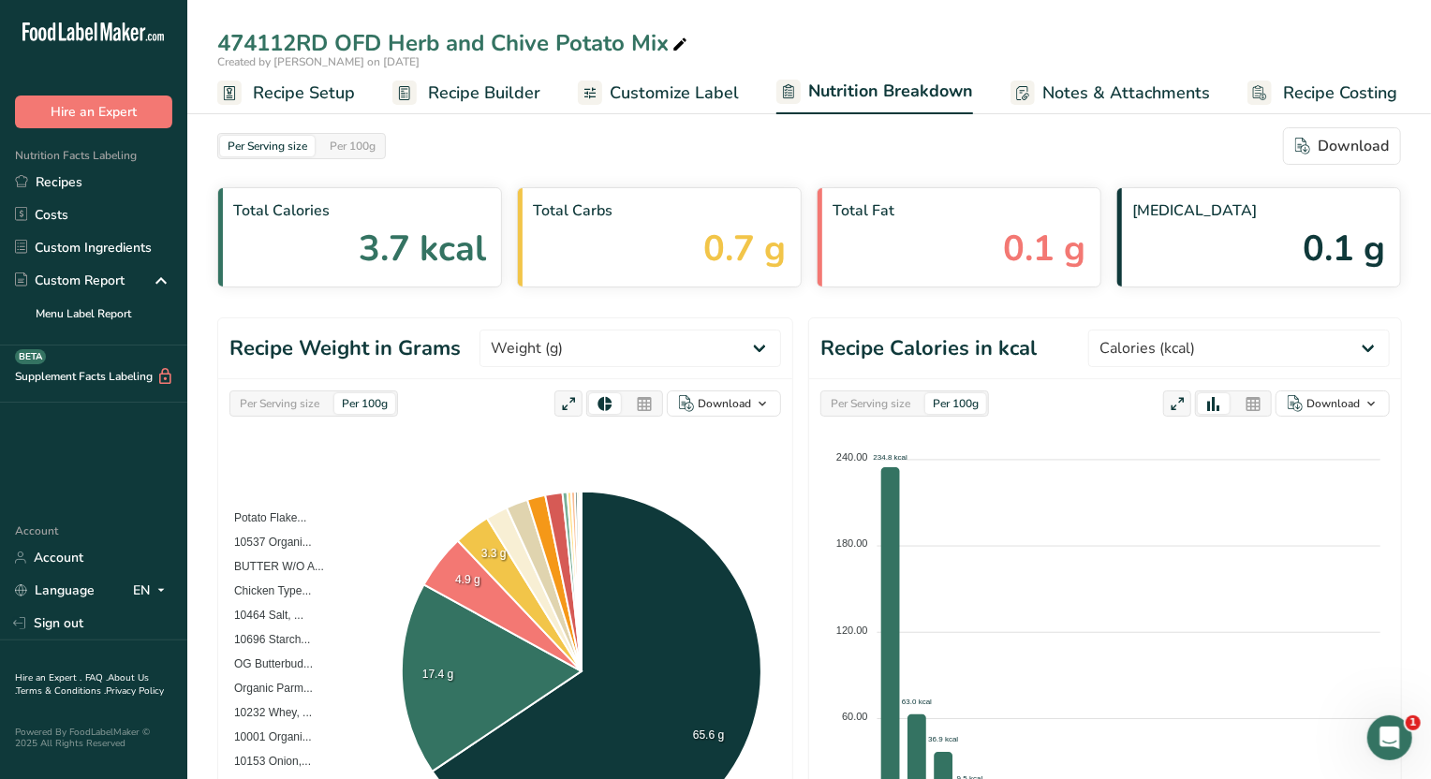
drag, startPoint x: 331, startPoint y: 80, endPoint x: 393, endPoint y: 96, distance: 64.8
click at [333, 81] on span "Recipe Setup" at bounding box center [304, 93] width 102 height 25
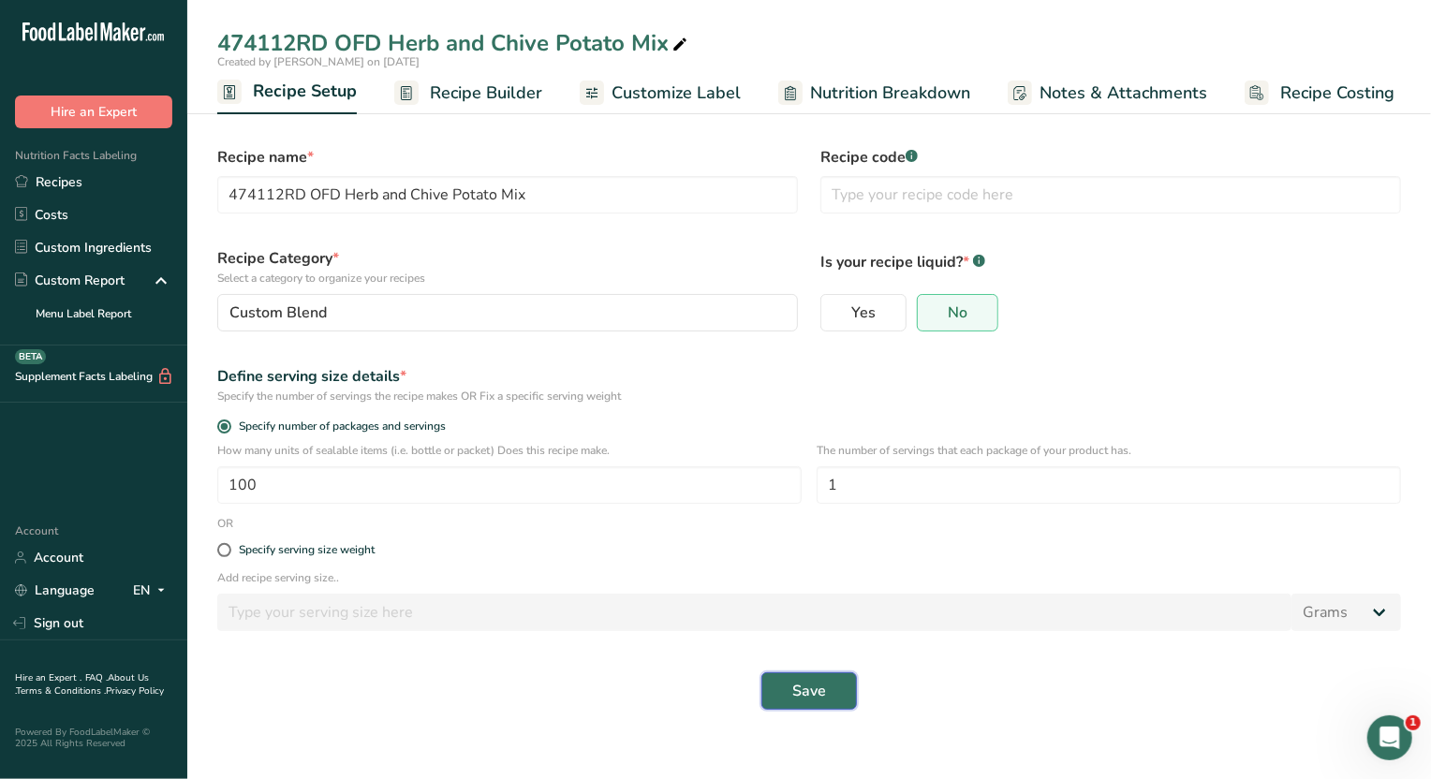
click at [817, 699] on span "Save" at bounding box center [810, 691] width 34 height 22
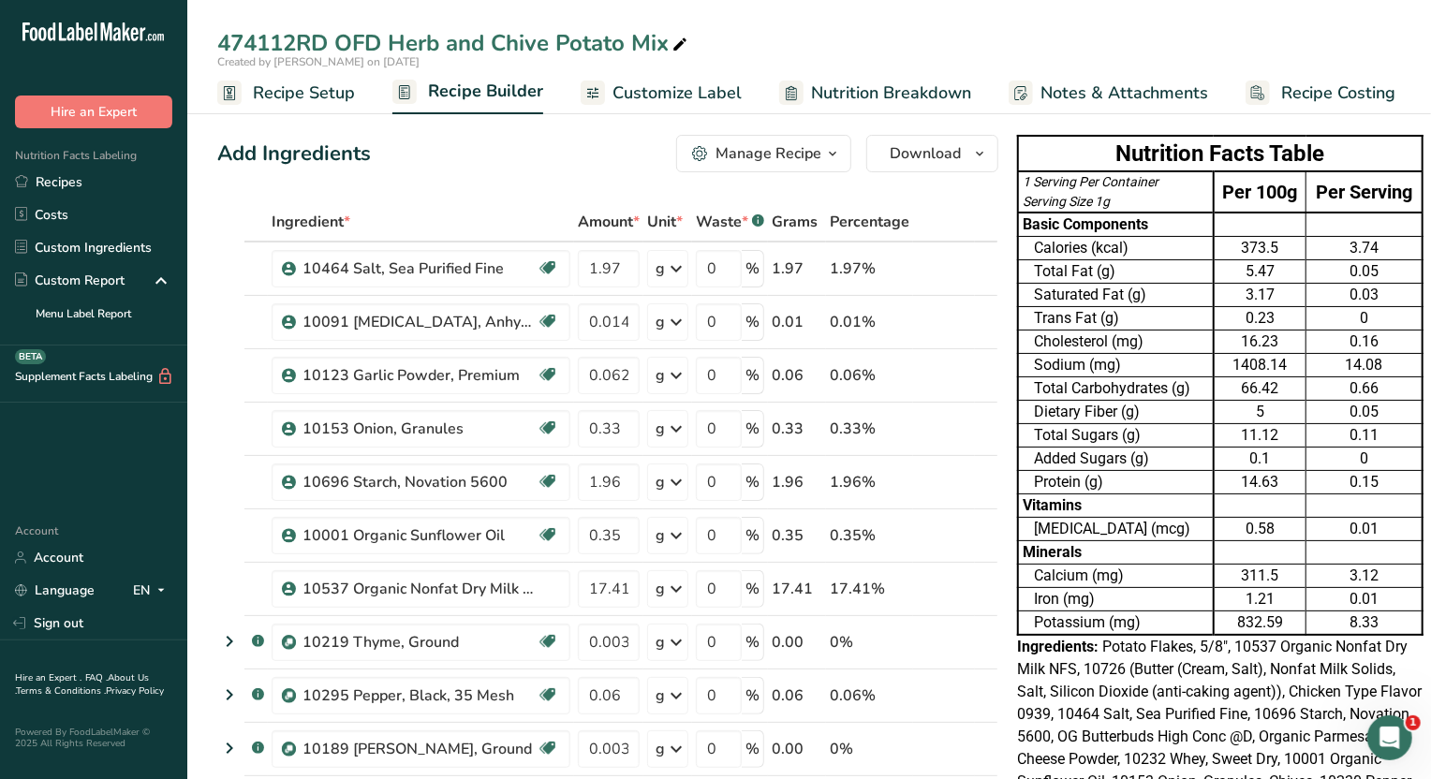
click at [699, 90] on span "Customize Label" at bounding box center [677, 93] width 129 height 25
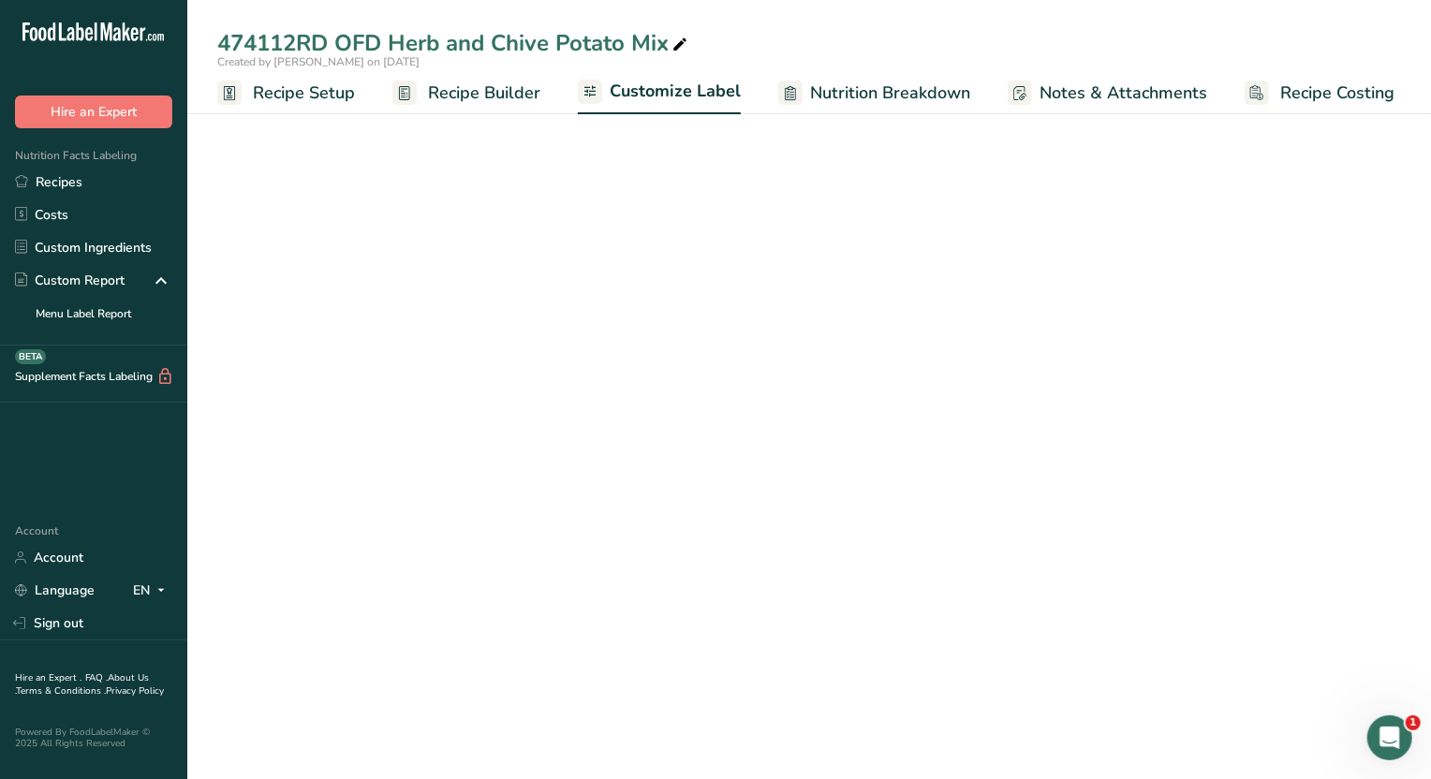
click at [923, 94] on span "Nutrition Breakdown" at bounding box center [890, 93] width 160 height 25
select select "Calories"
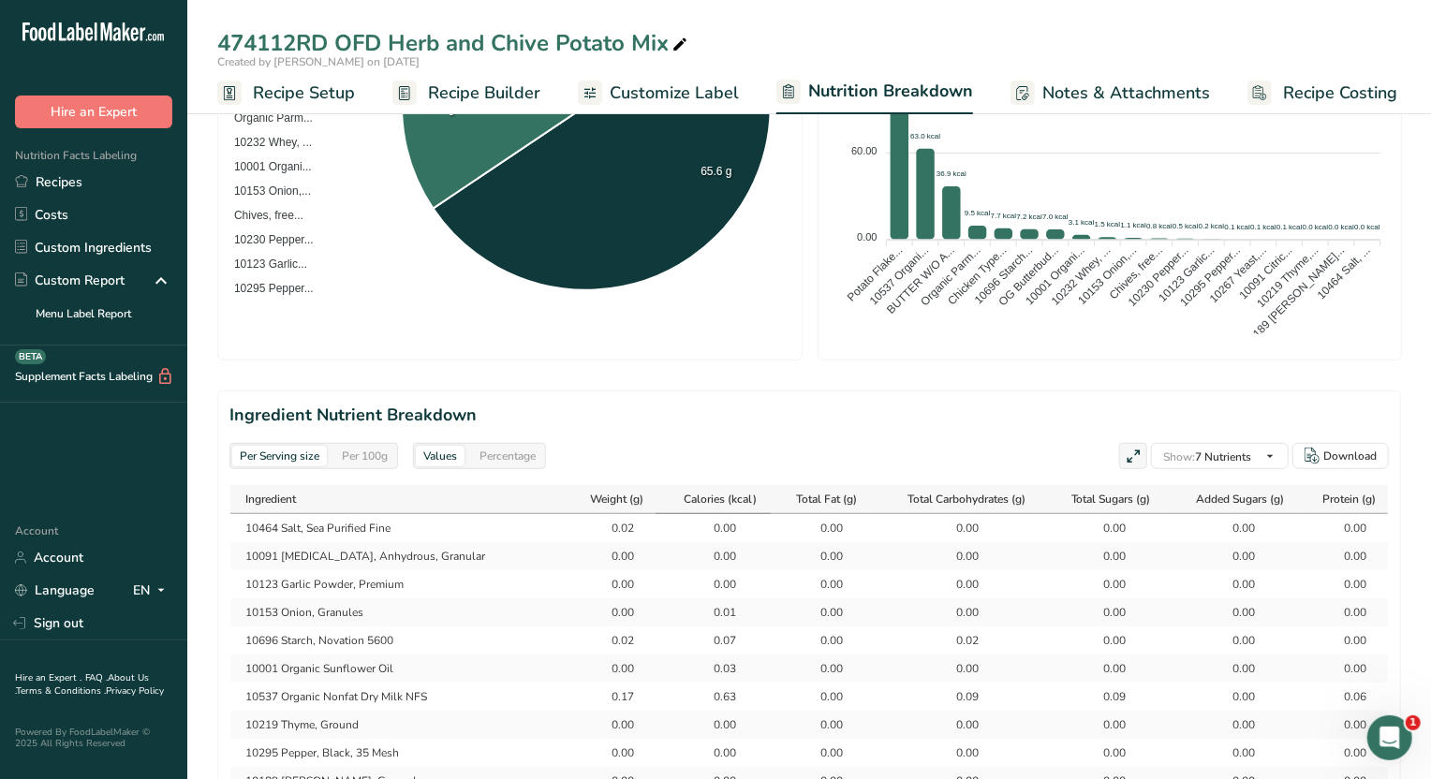
scroll to position [703, 0]
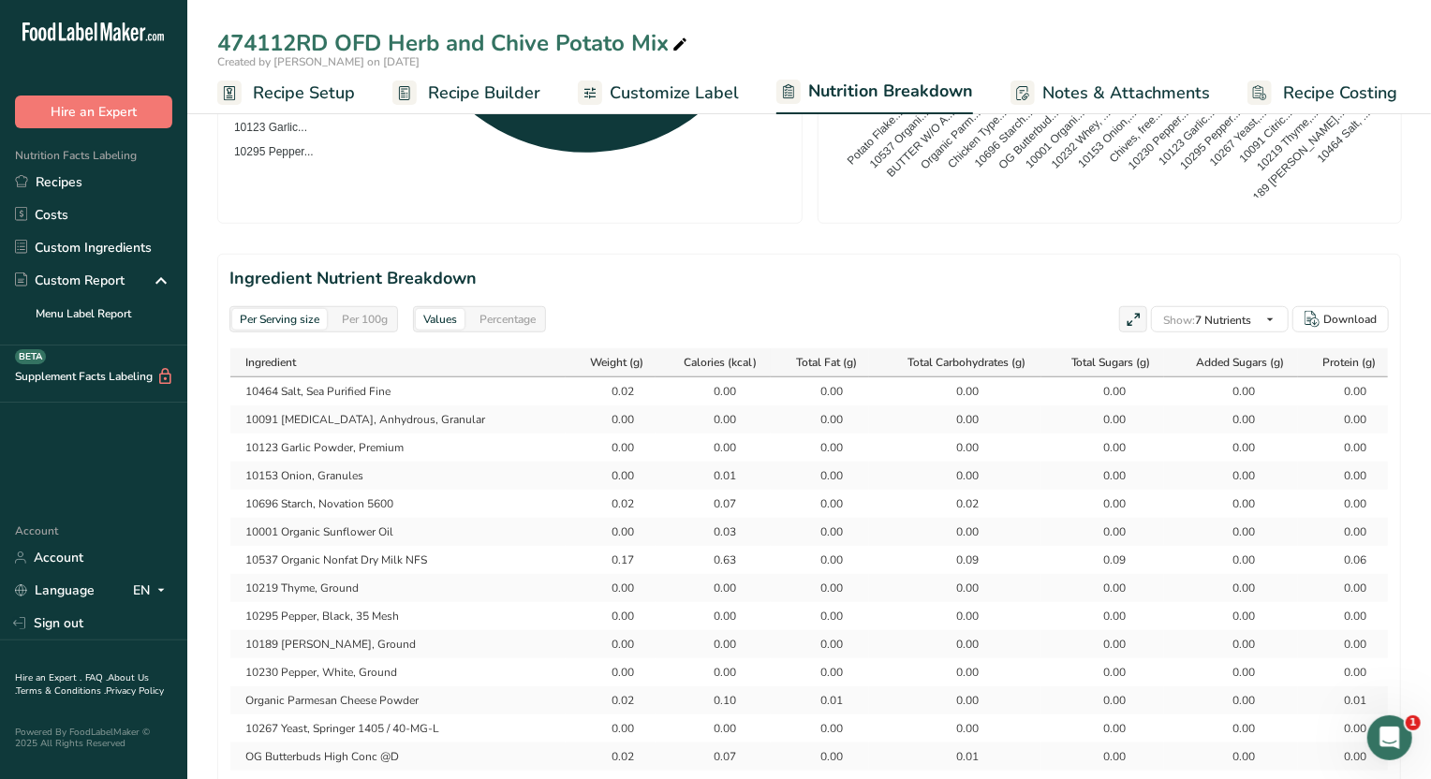
click at [360, 320] on div "Per 100g" at bounding box center [364, 319] width 61 height 21
click at [496, 320] on div "Percentage" at bounding box center [507, 319] width 71 height 21
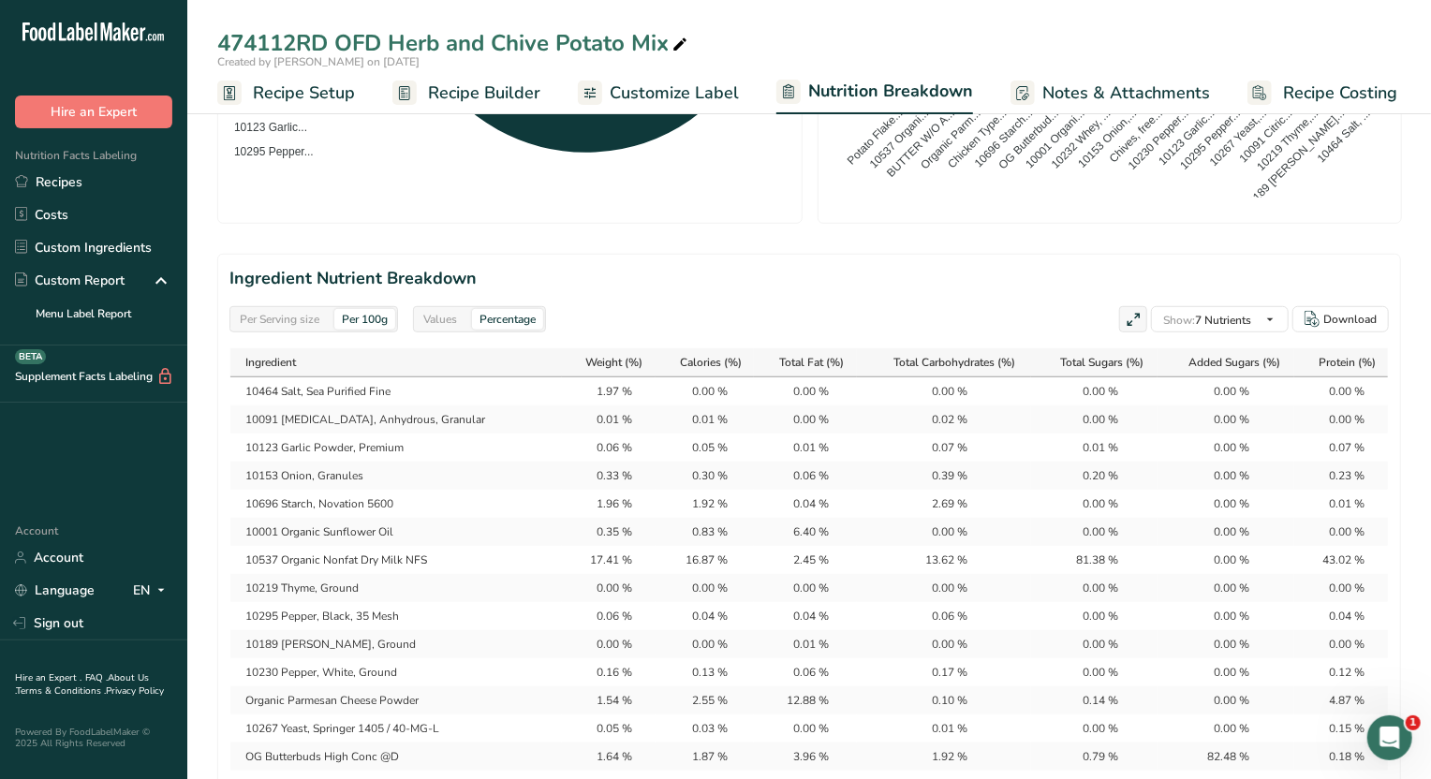
click at [521, 324] on div "Percentage" at bounding box center [507, 319] width 71 height 21
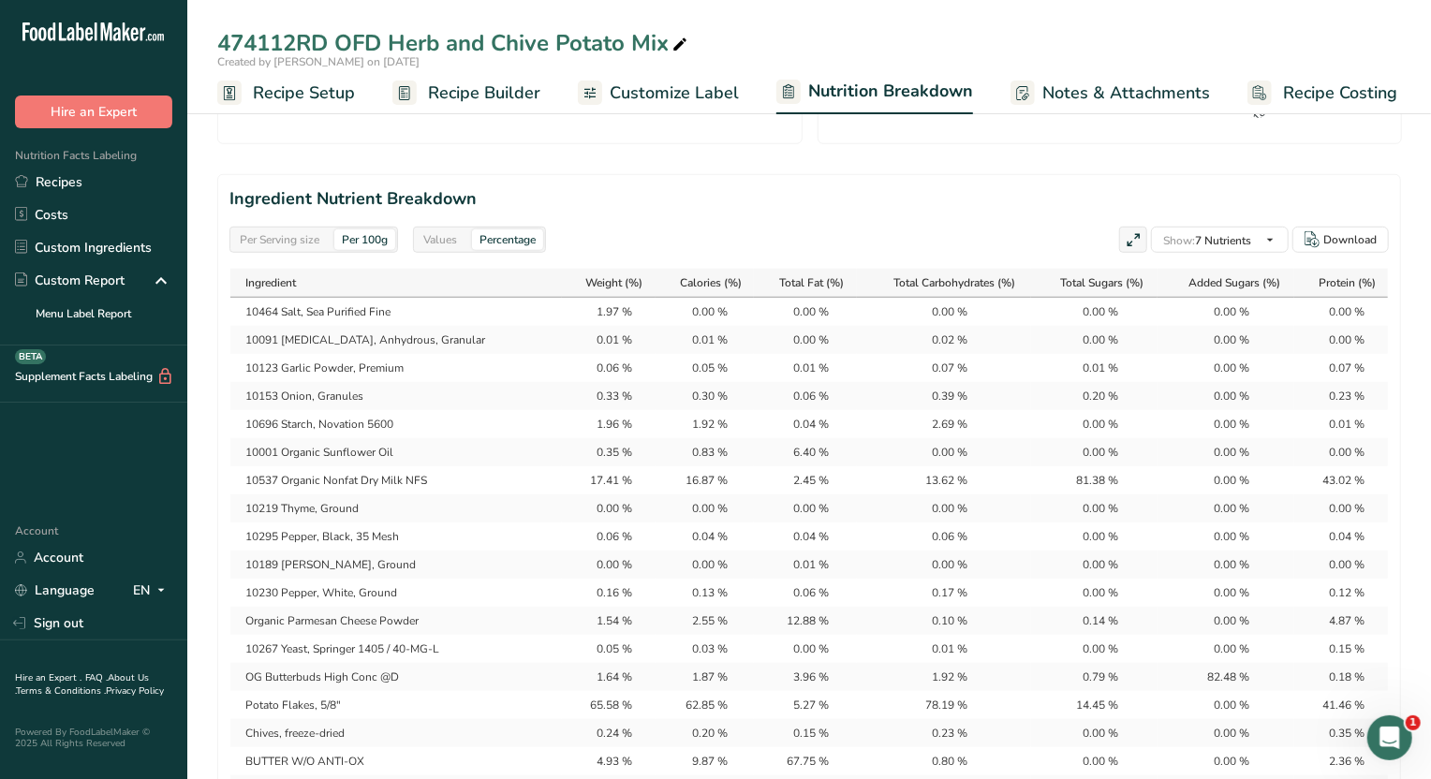
scroll to position [819, 0]
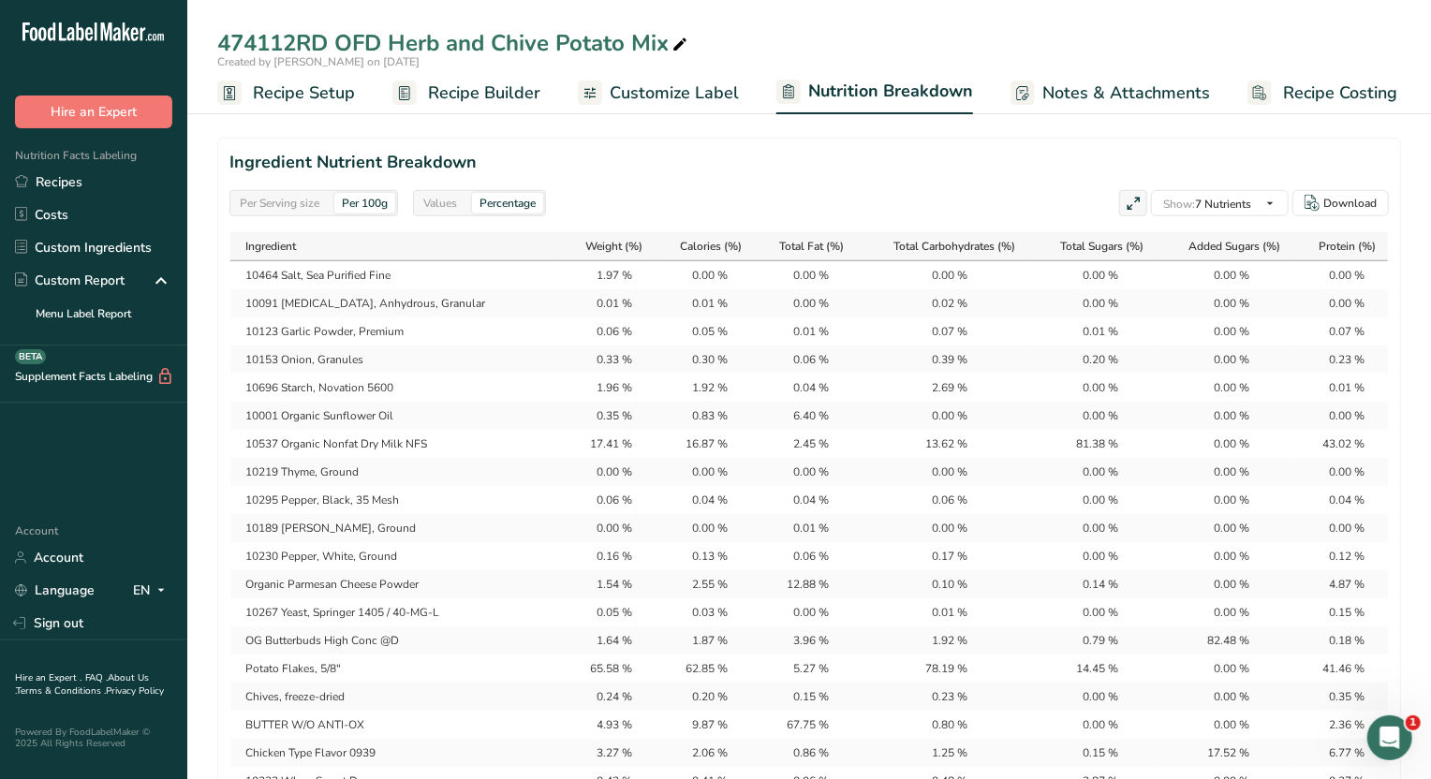
click at [452, 190] on div "Values Percentage" at bounding box center [479, 203] width 133 height 26
click at [442, 196] on div "Values" at bounding box center [440, 203] width 49 height 21
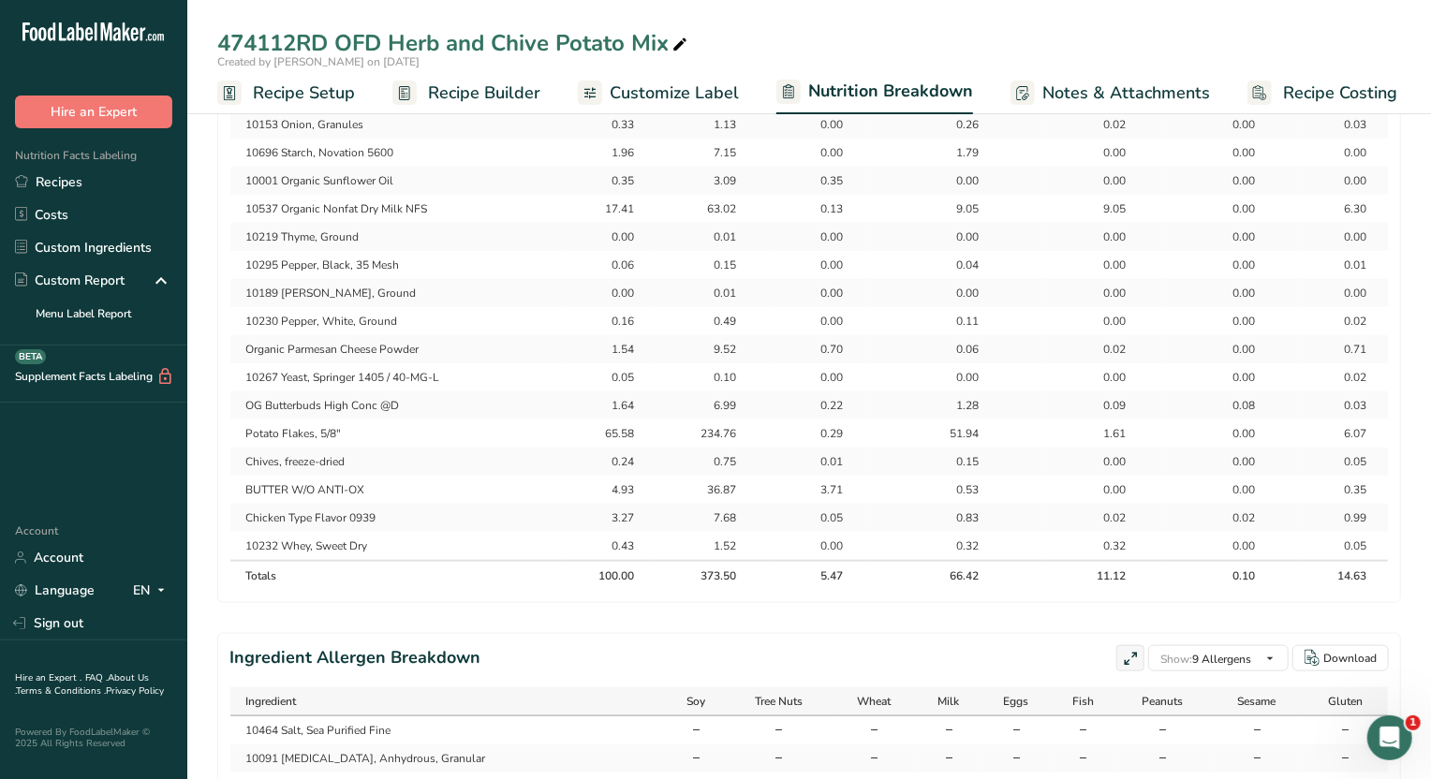
scroll to position [703, 0]
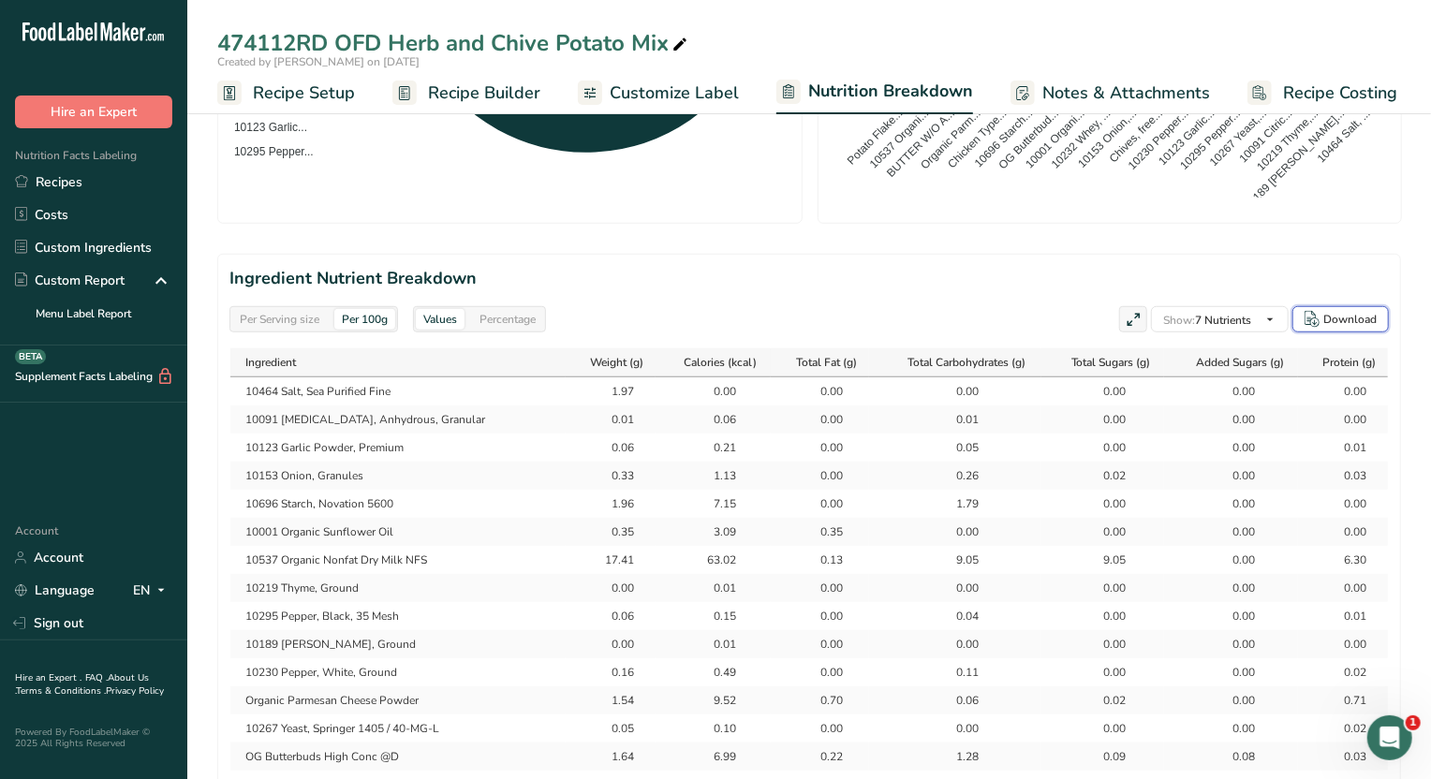
click at [1349, 312] on div "Download" at bounding box center [1350, 319] width 53 height 17
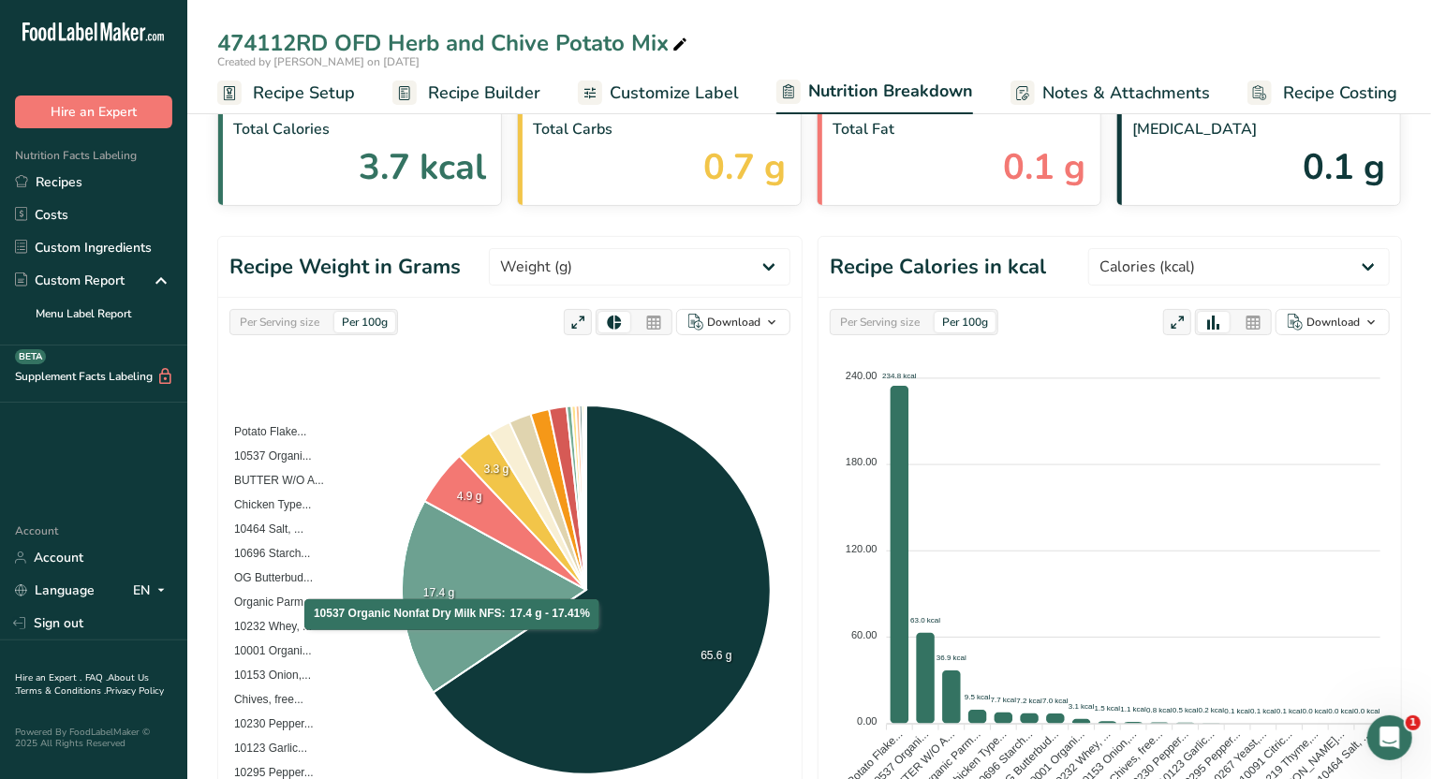
scroll to position [0, 0]
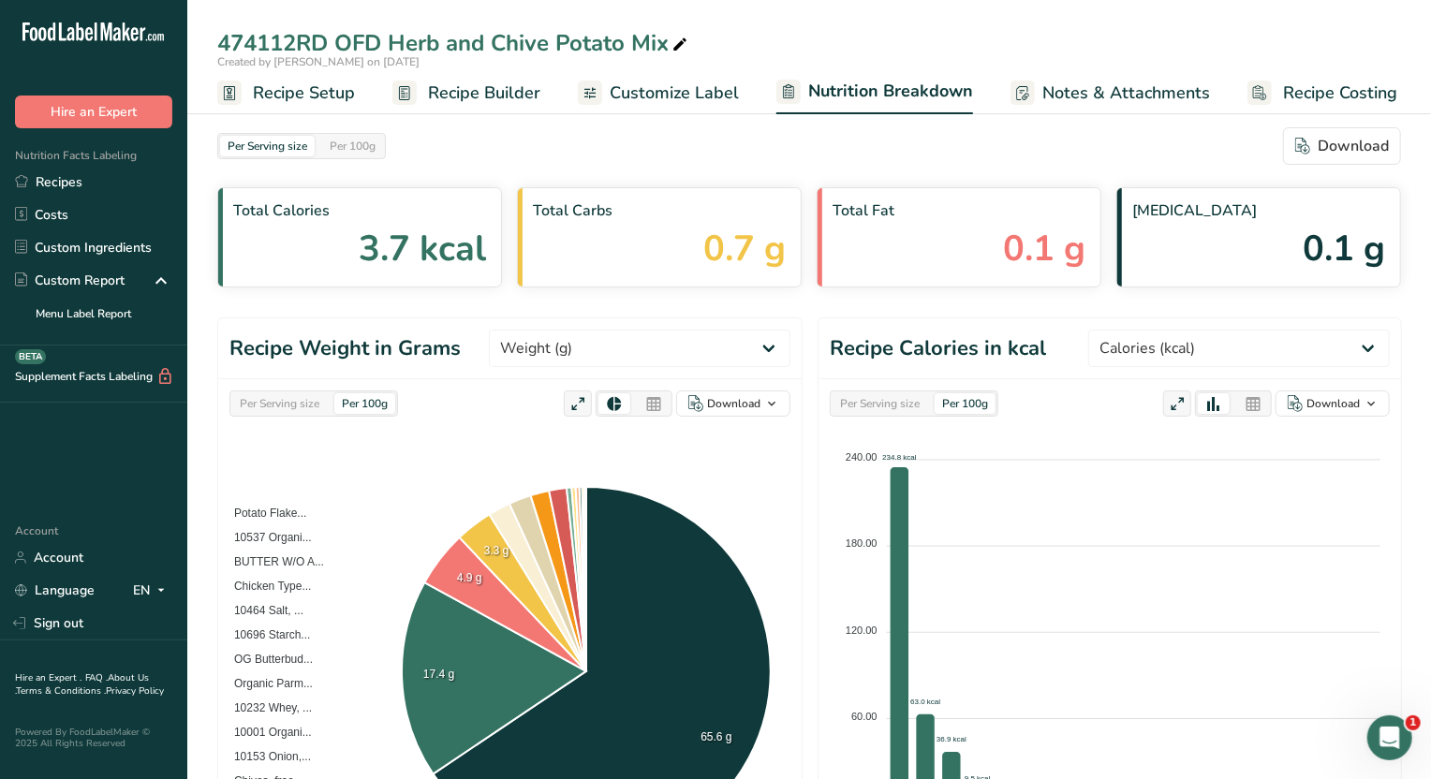
click at [776, 13] on div "474112RD OFD Herb and Chive Potato Mix Created by [PERSON_NAME] on [DATE] Recip…" at bounding box center [809, 57] width 1244 height 114
click at [76, 175] on link "Recipes" at bounding box center [93, 182] width 187 height 33
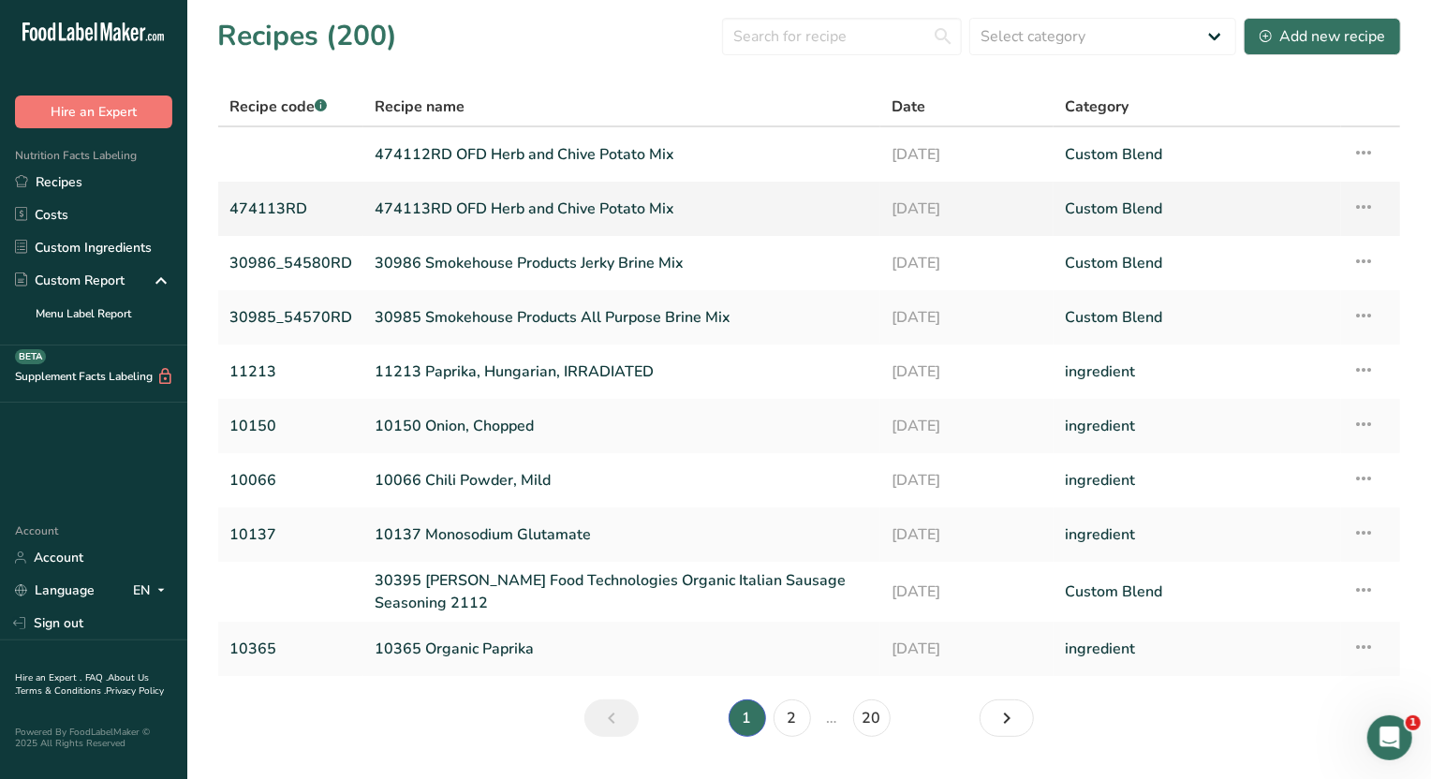
click at [279, 208] on link "474113RD" at bounding box center [291, 208] width 123 height 39
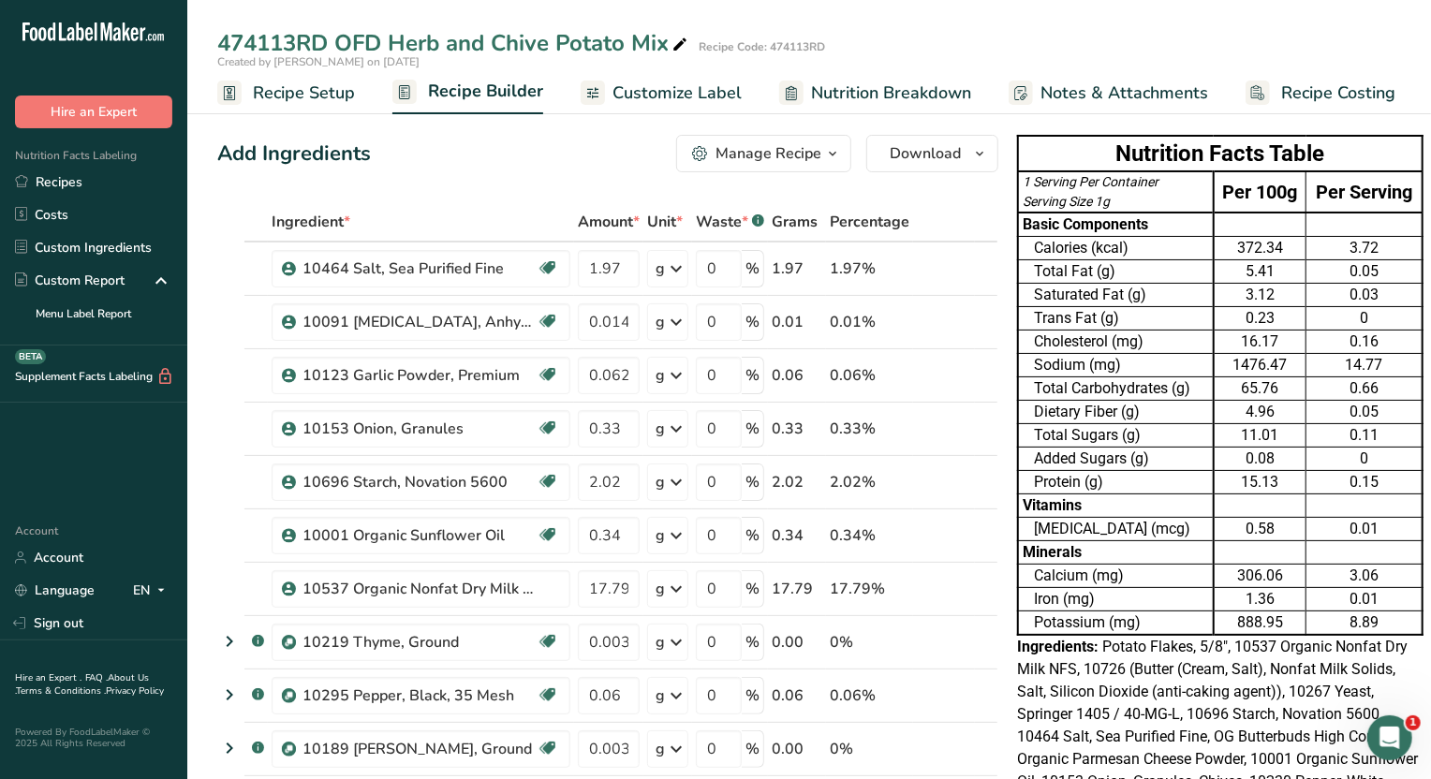
click at [1286, 359] on div "1476.47" at bounding box center [1260, 365] width 83 height 22
click at [896, 96] on span "Nutrition Breakdown" at bounding box center [891, 93] width 160 height 25
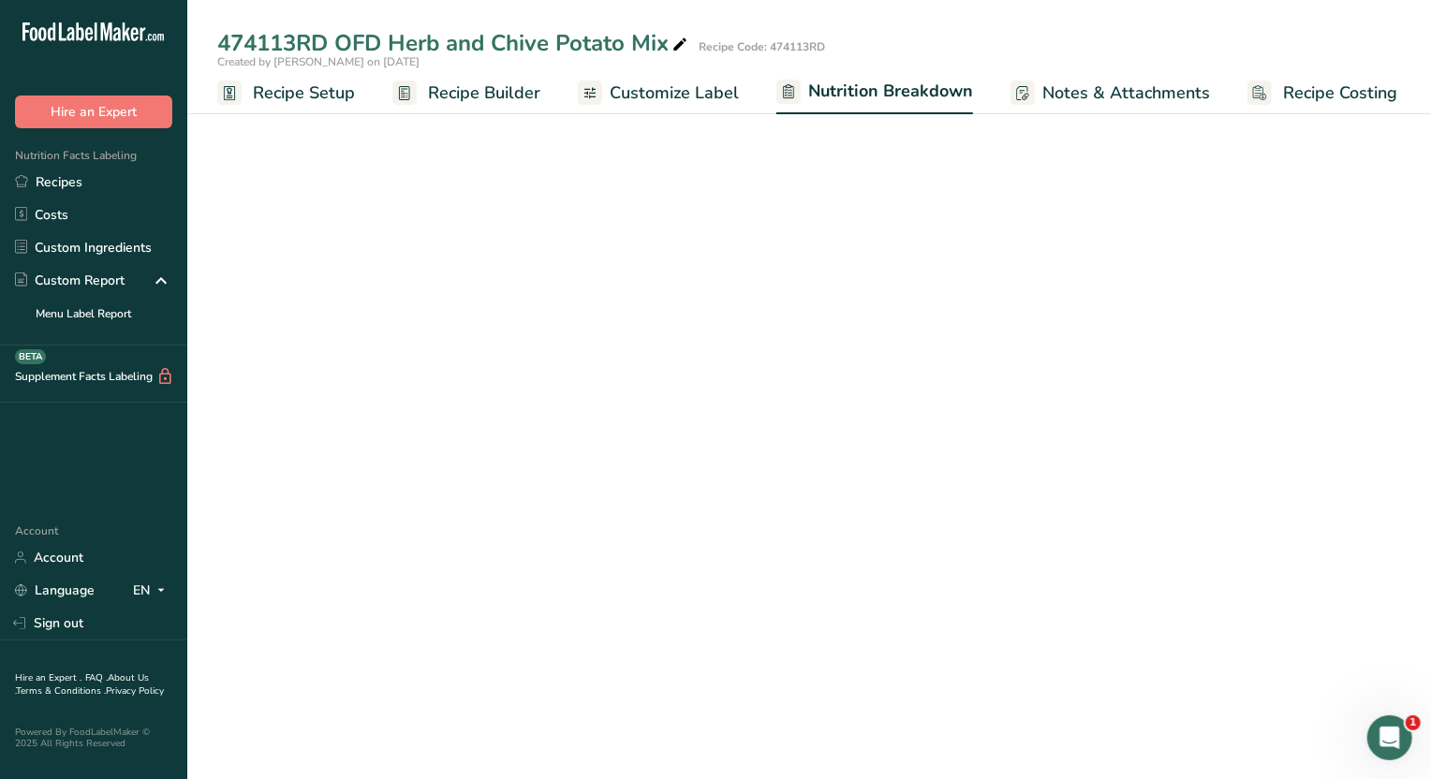
select select "Calories"
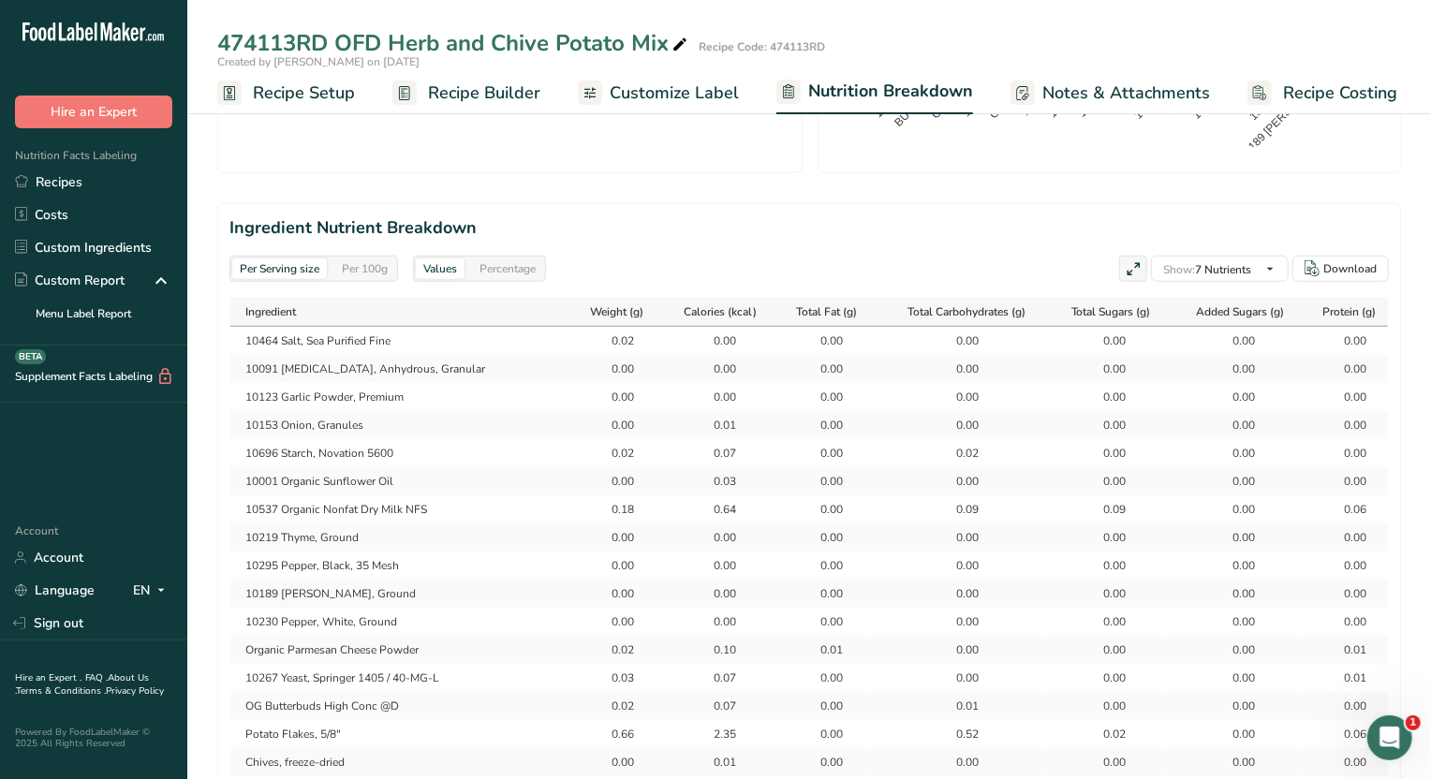
scroll to position [819, 0]
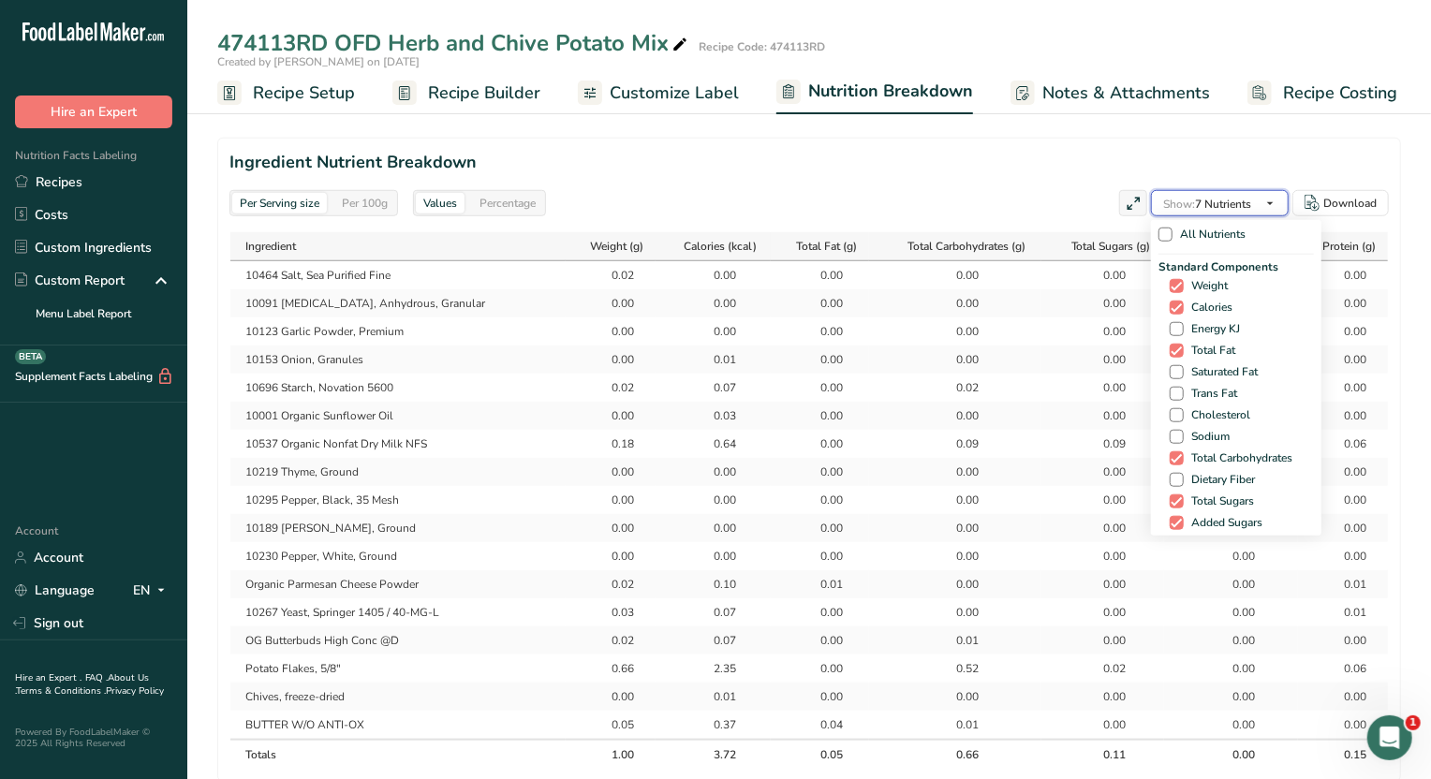
click at [1217, 199] on span "Show: 7 Nutrients" at bounding box center [1207, 204] width 88 height 15
click at [1171, 437] on span at bounding box center [1177, 437] width 14 height 14
click at [1171, 437] on input "Sodium" at bounding box center [1176, 437] width 12 height 12
checkbox input "true"
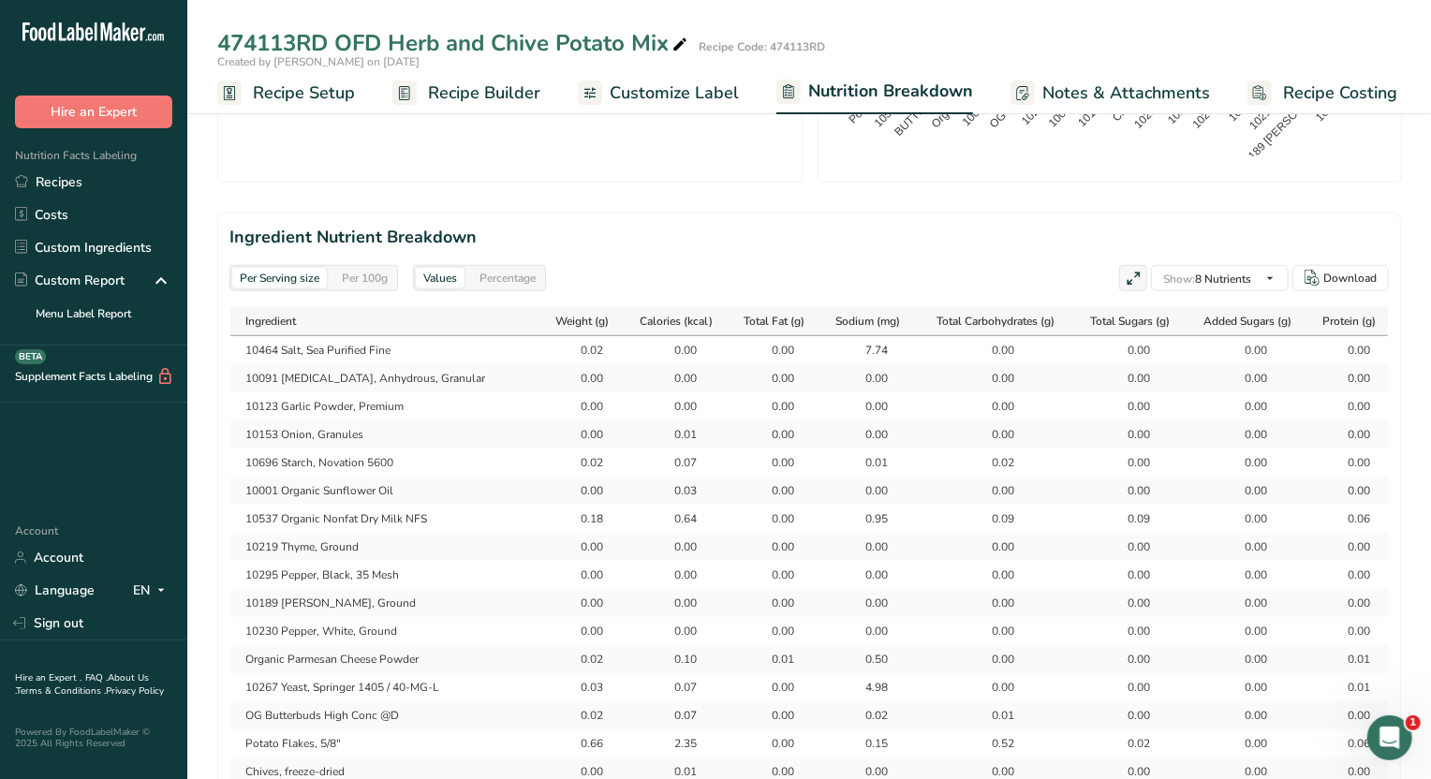
scroll to position [585, 0]
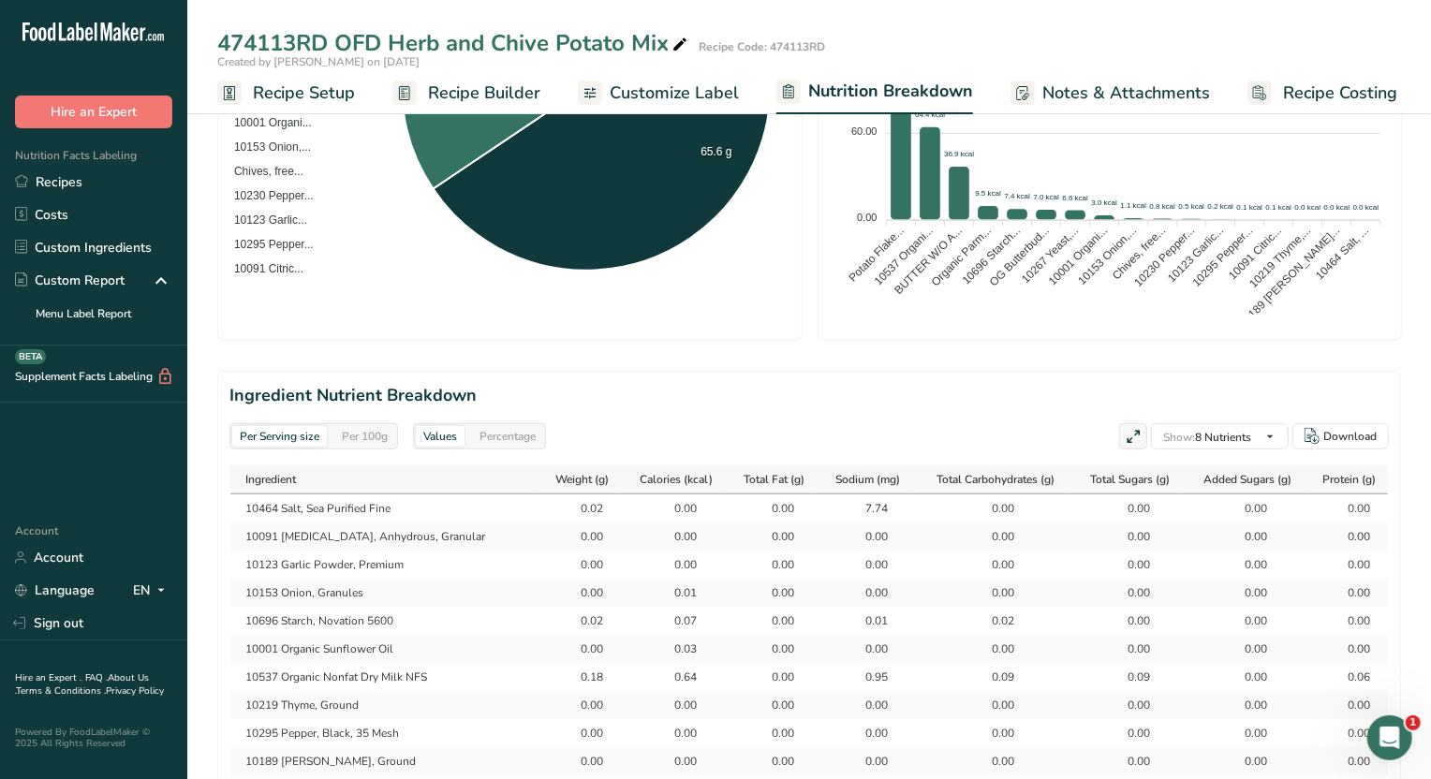
click at [375, 429] on div "Per 100g" at bounding box center [364, 436] width 61 height 21
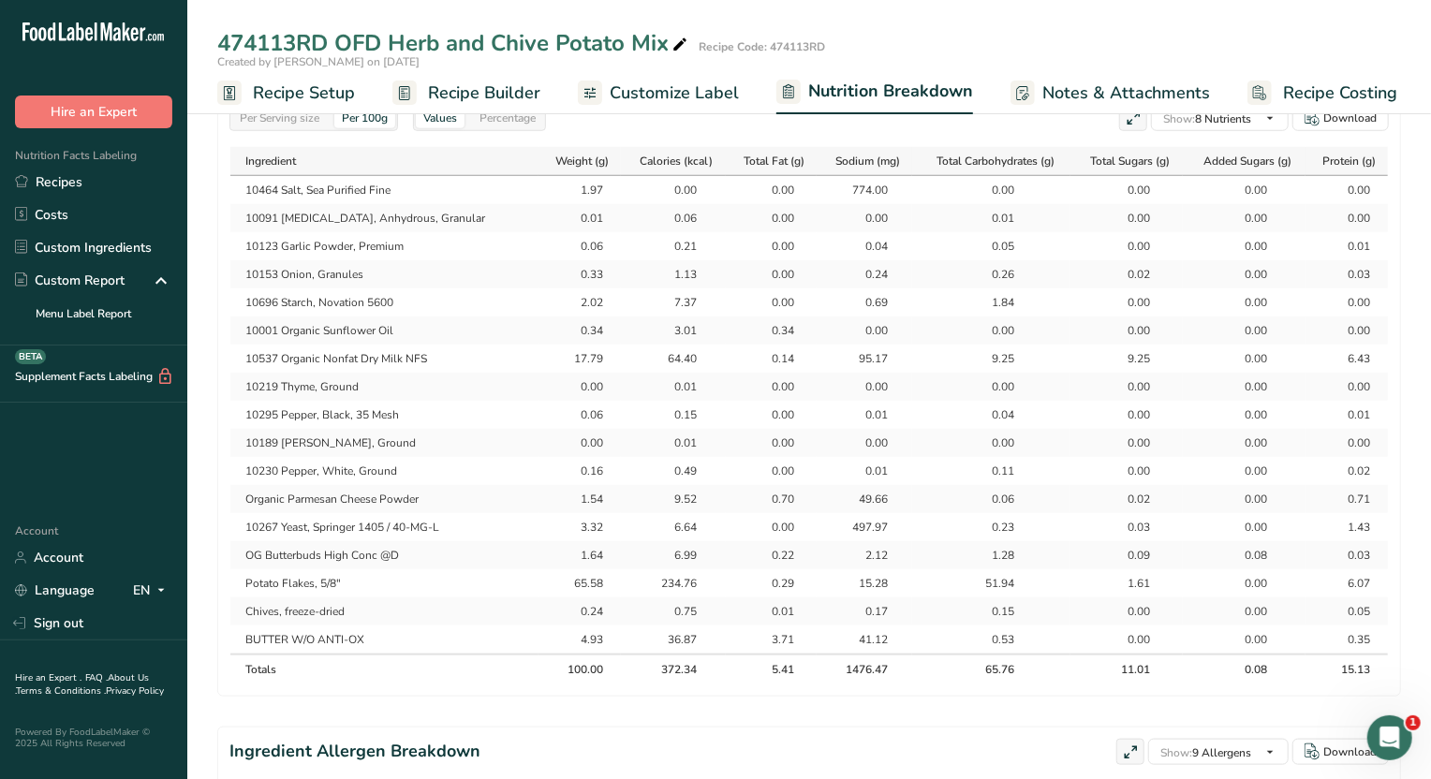
scroll to position [936, 0]
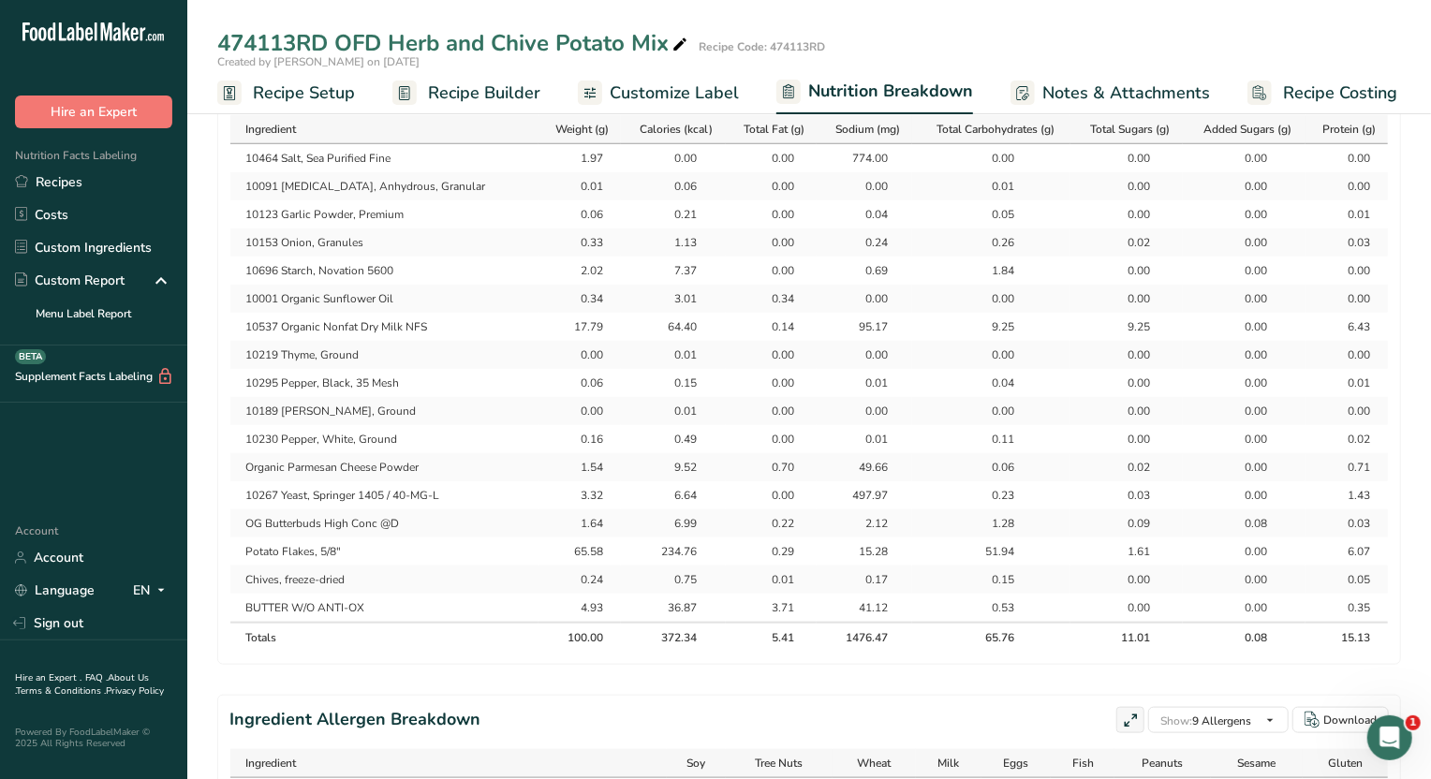
click at [874, 156] on div "774.00" at bounding box center [864, 158] width 79 height 17
click at [55, 185] on link "Recipes" at bounding box center [93, 182] width 187 height 33
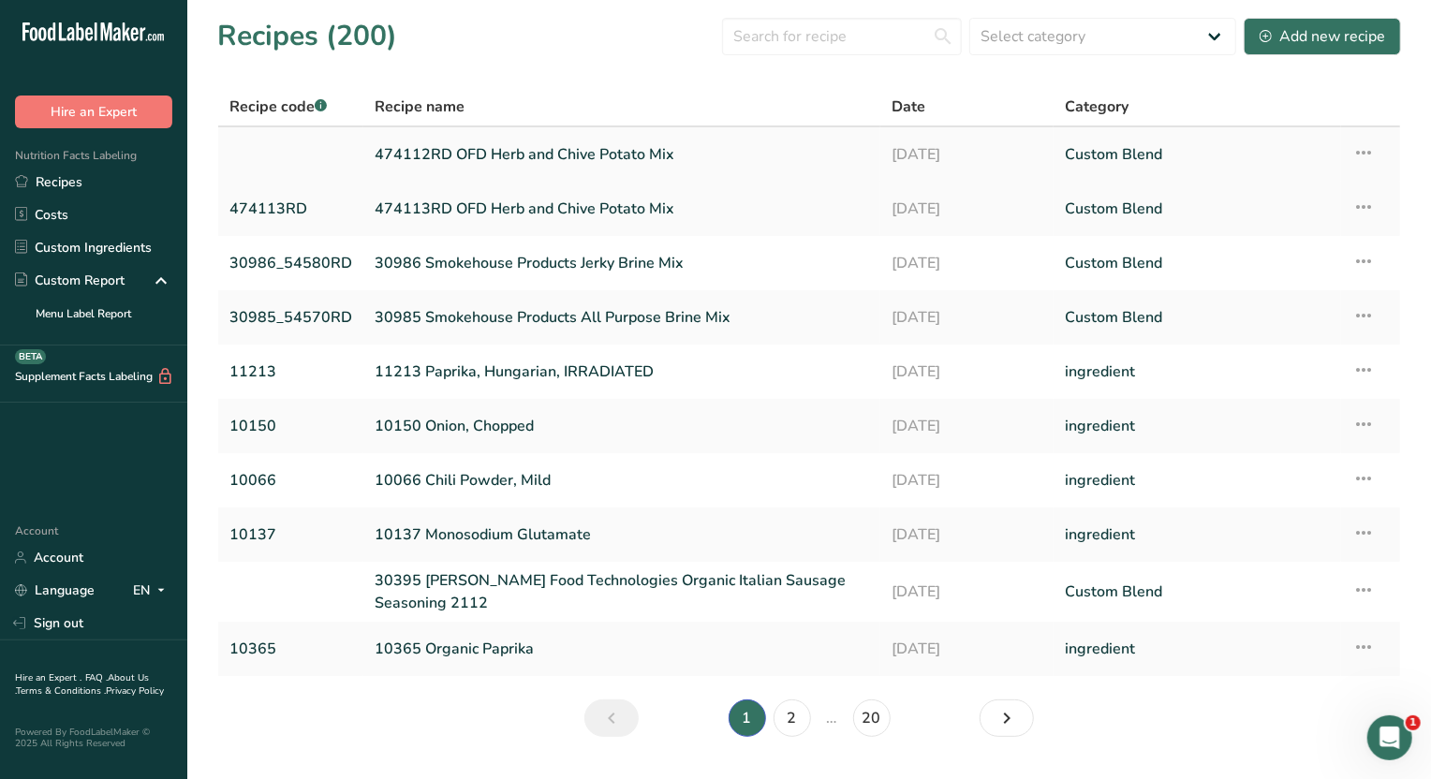
click at [474, 152] on link "474112RD OFD Herb and Chive Potato Mix" at bounding box center [622, 154] width 495 height 39
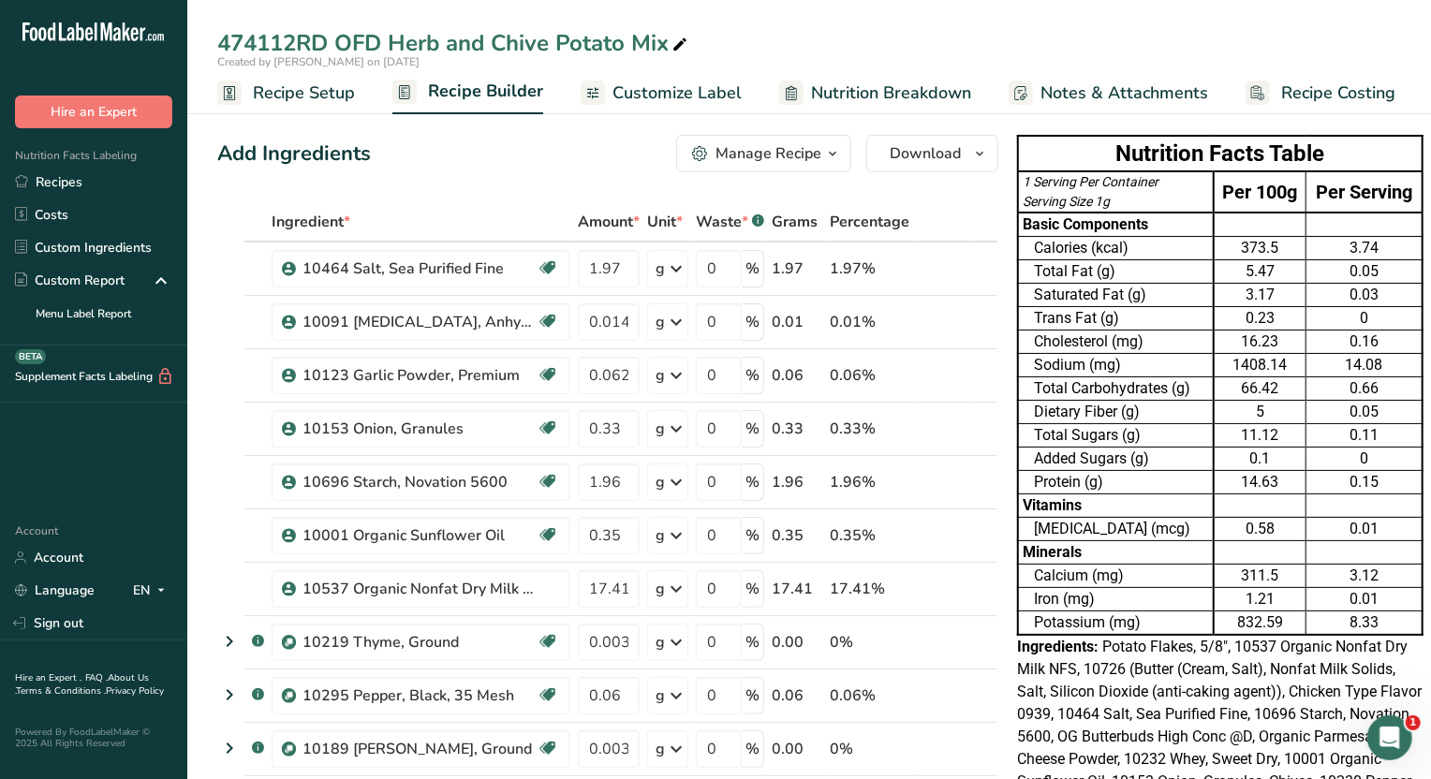
click at [866, 94] on span "Nutrition Breakdown" at bounding box center [891, 93] width 160 height 25
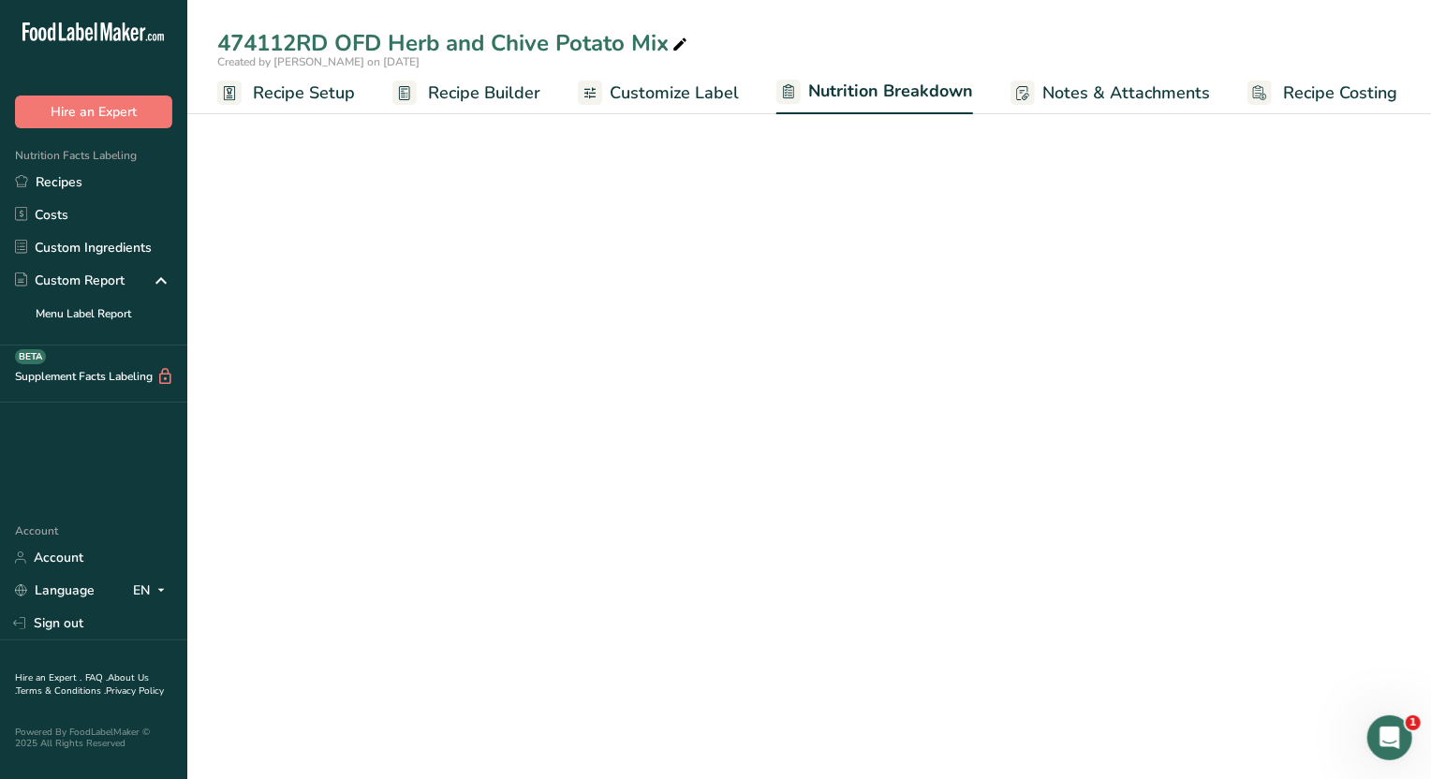
select select "Calories"
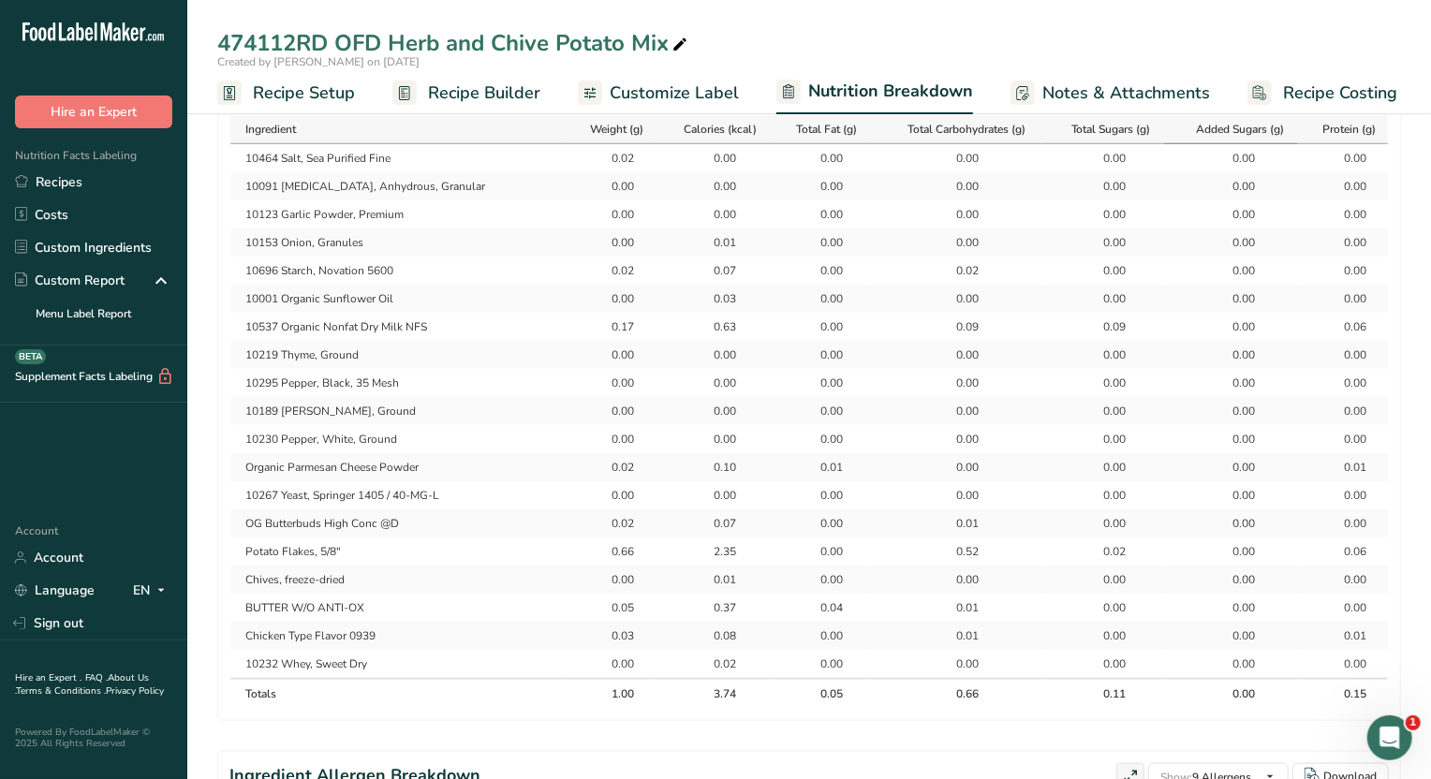
scroll to position [703, 0]
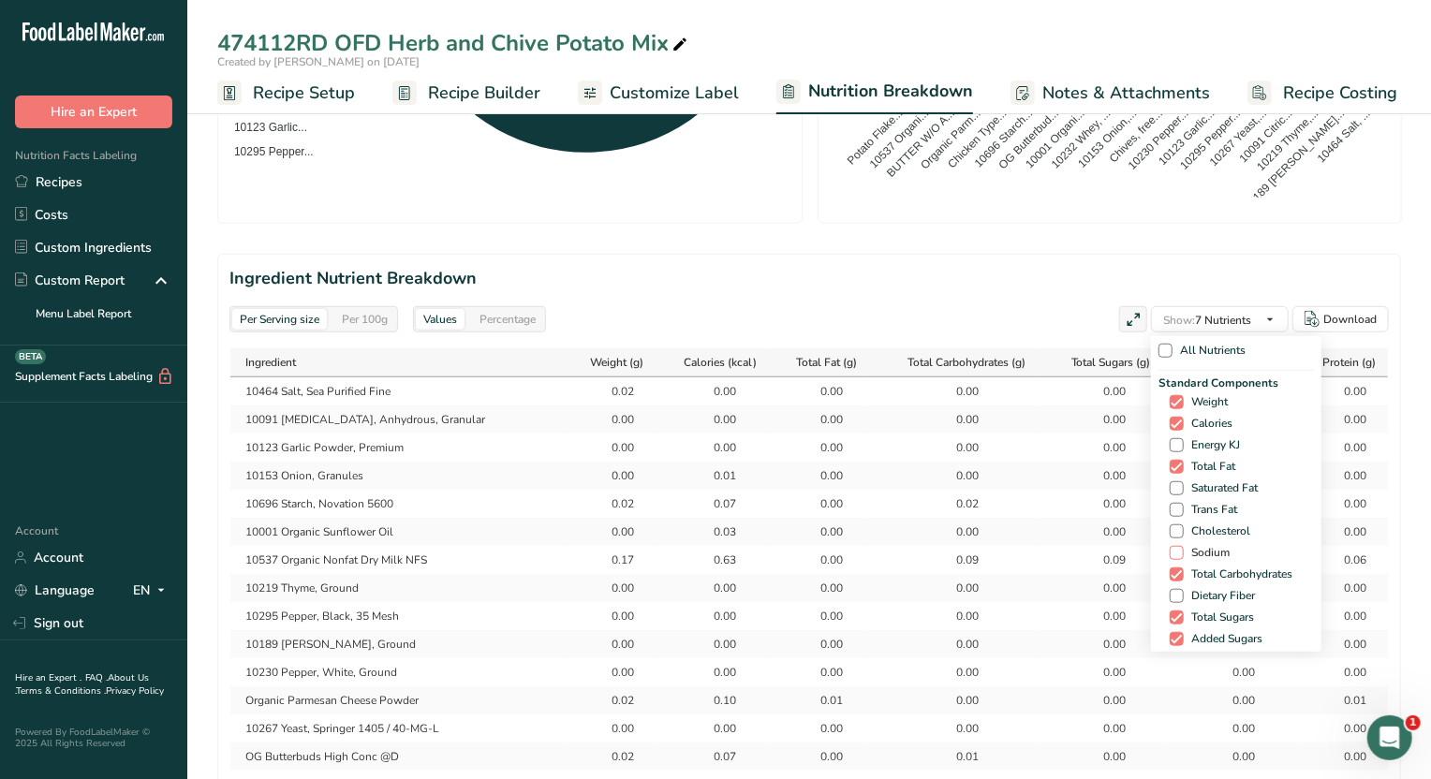
click at [1180, 553] on span at bounding box center [1177, 553] width 14 height 14
click at [1180, 553] on input "Sodium" at bounding box center [1176, 553] width 12 height 12
checkbox input "true"
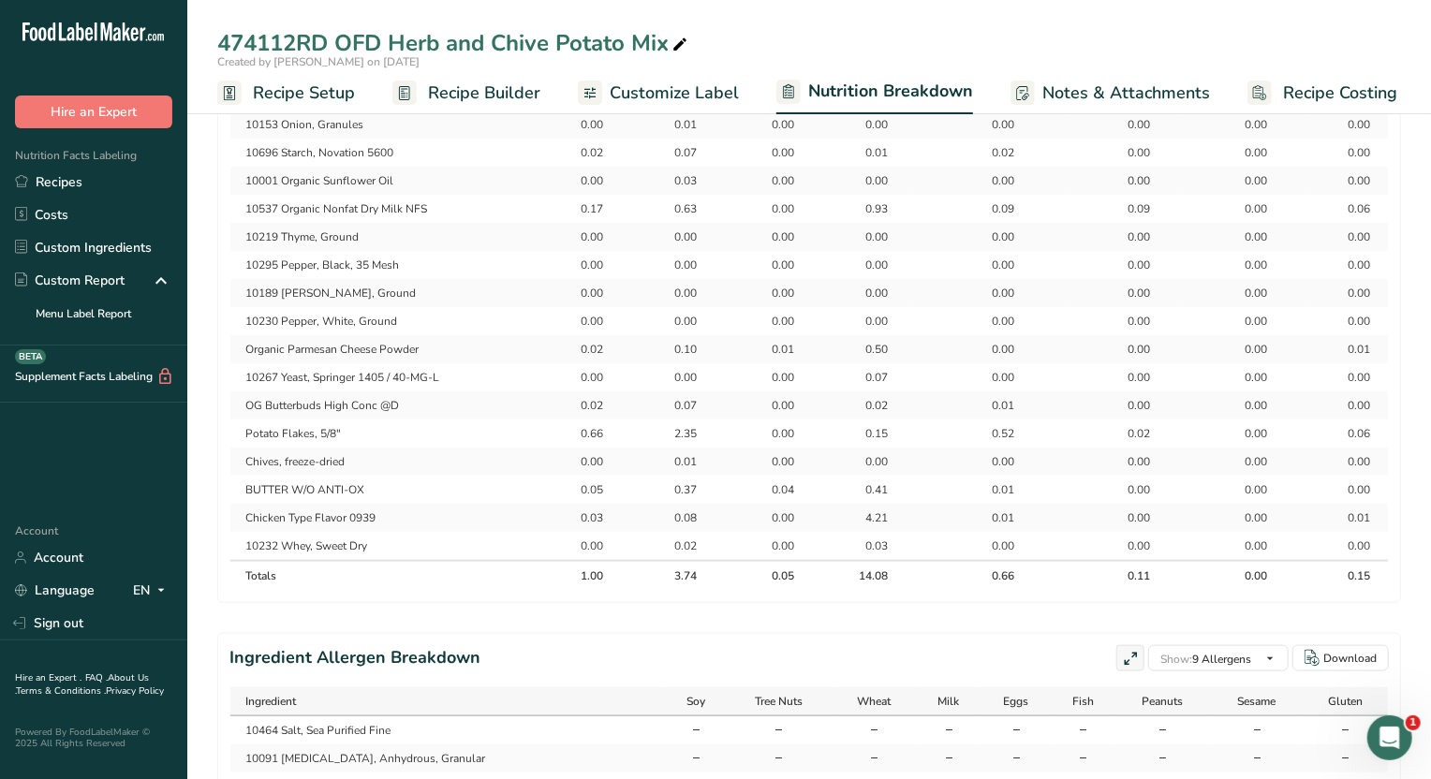
scroll to position [585, 0]
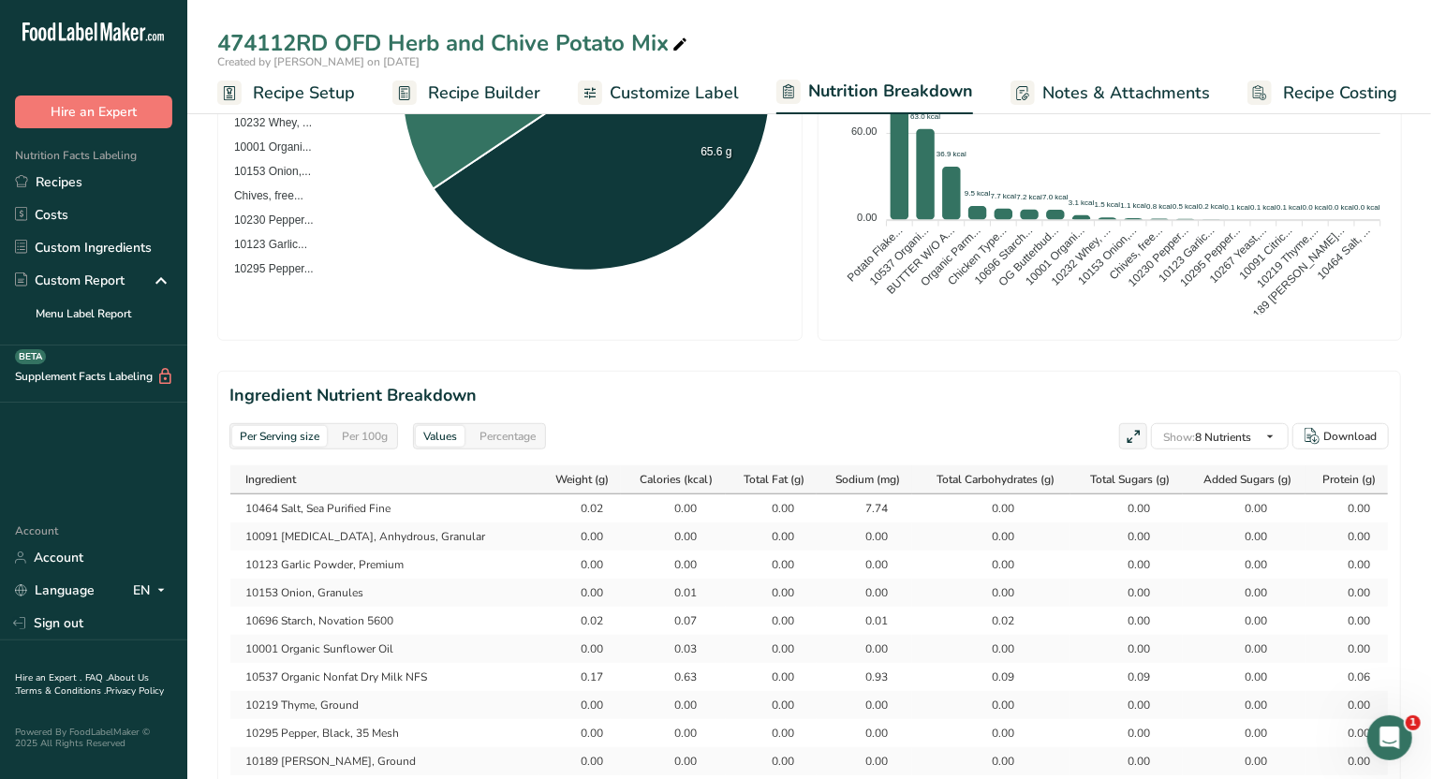
click at [375, 427] on div "Per 100g" at bounding box center [364, 436] width 61 height 21
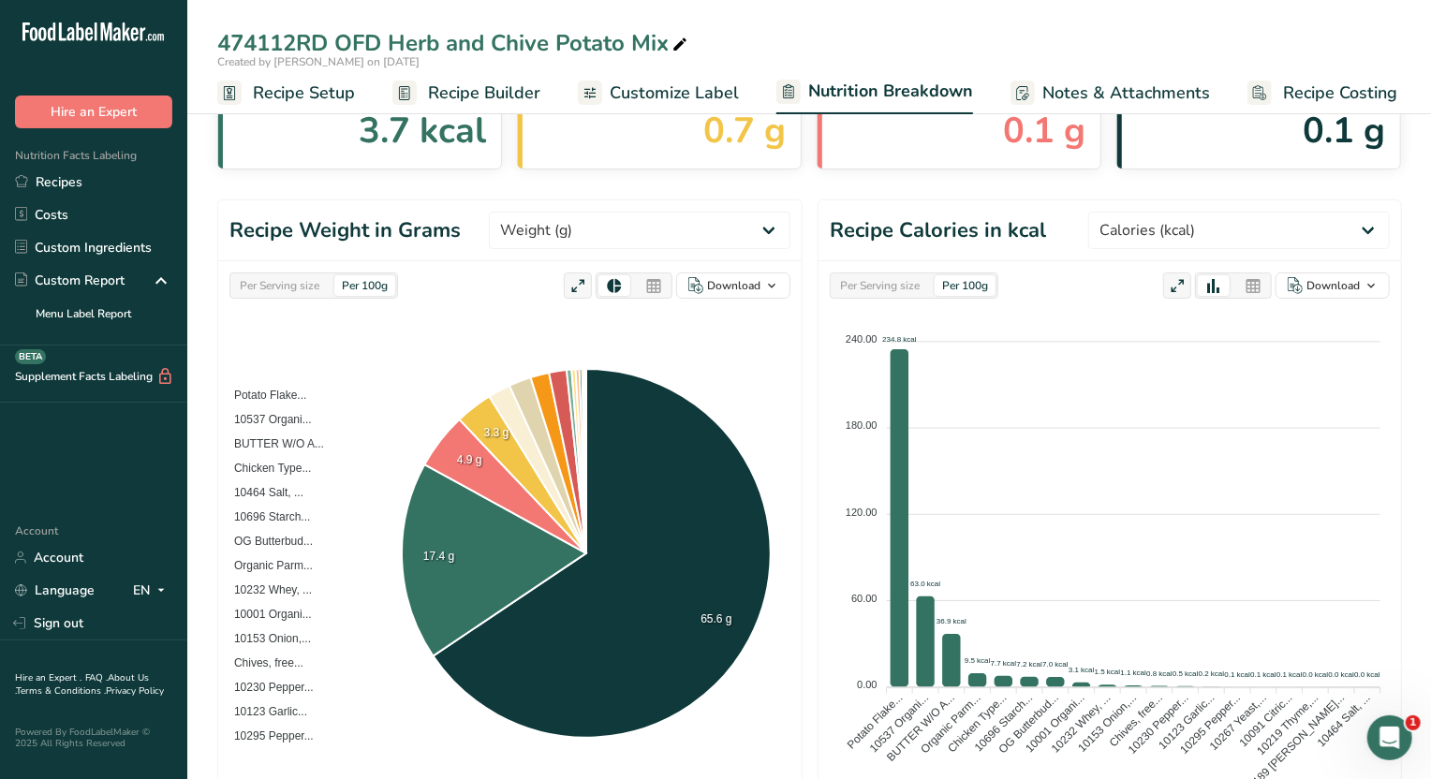
scroll to position [0, 0]
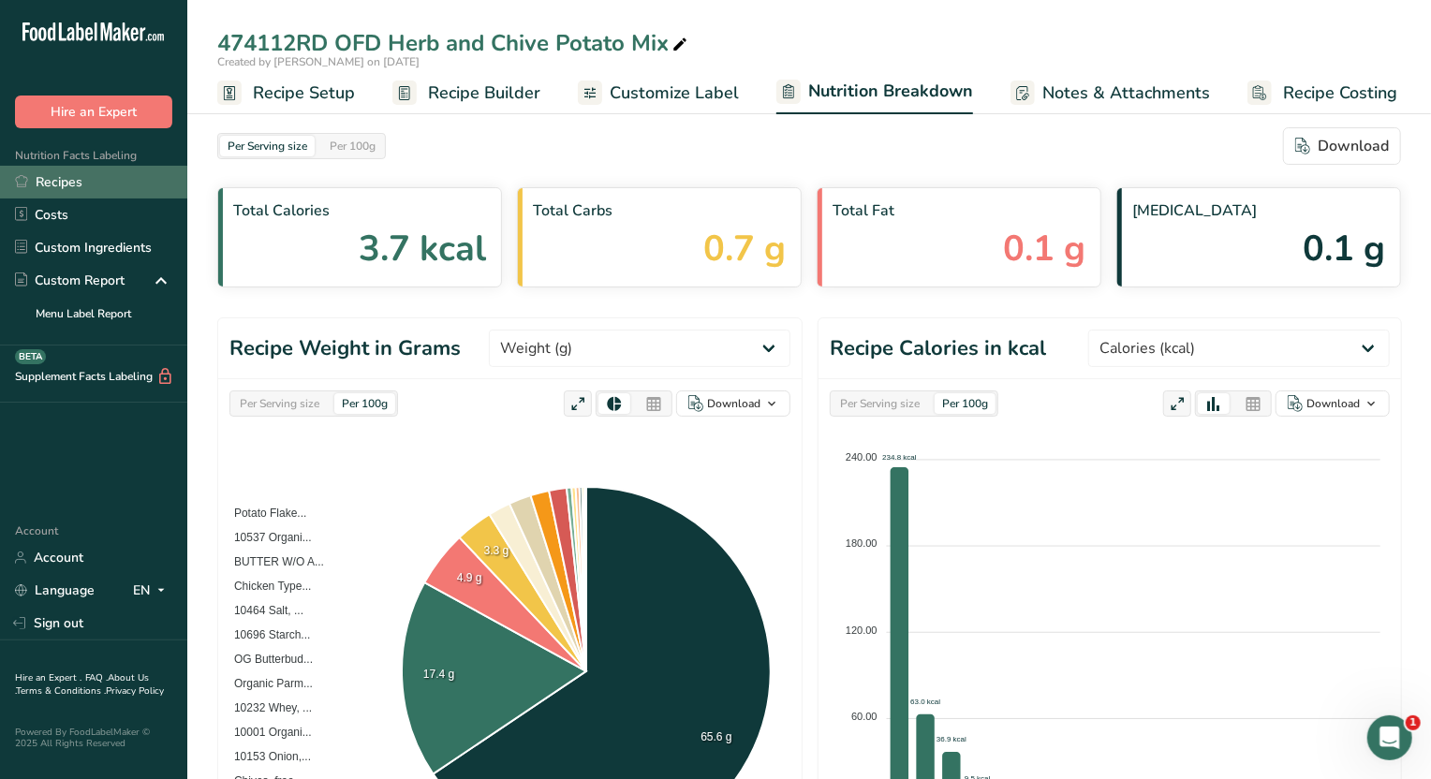
click at [66, 182] on link "Recipes" at bounding box center [93, 182] width 187 height 33
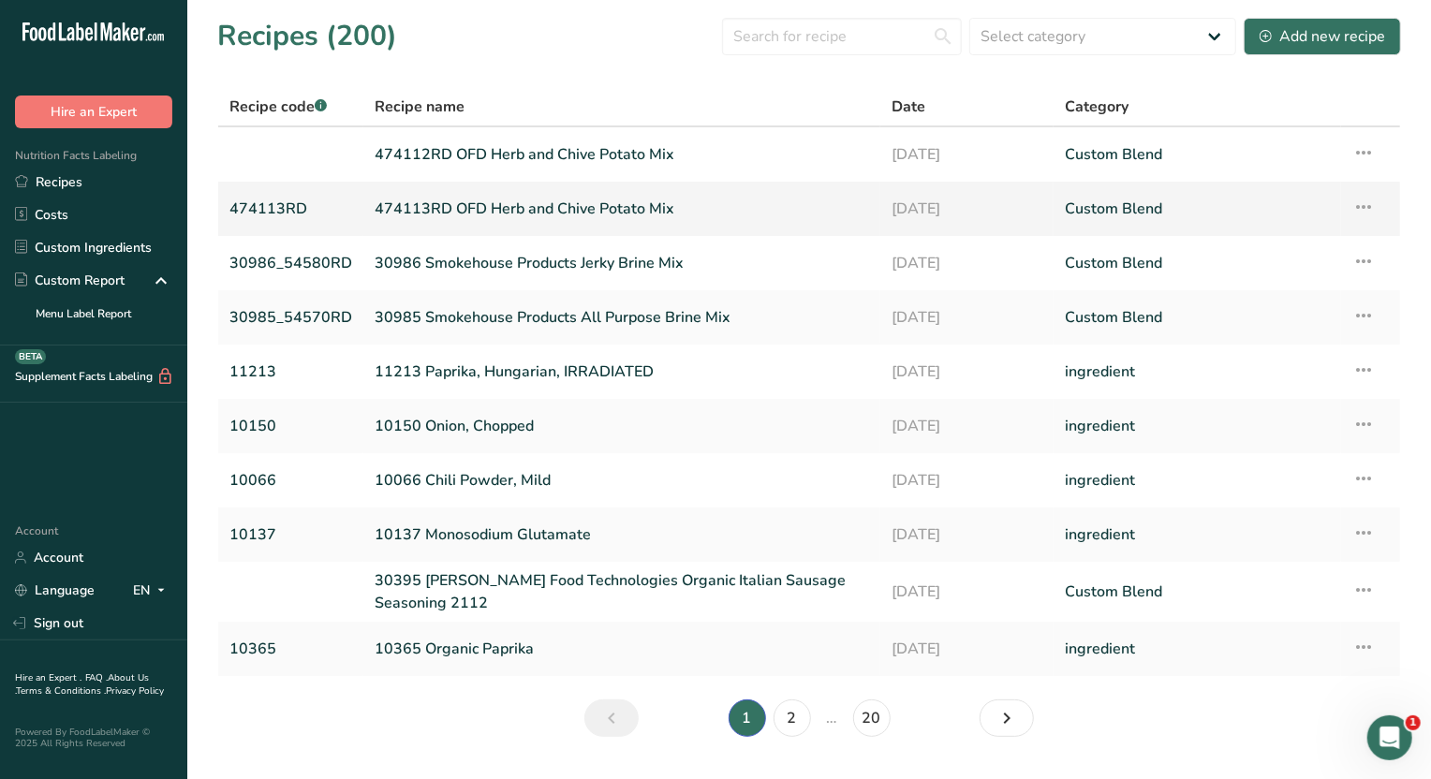
click at [541, 205] on link "474113RD OFD Herb and Chive Potato Mix" at bounding box center [622, 208] width 495 height 39
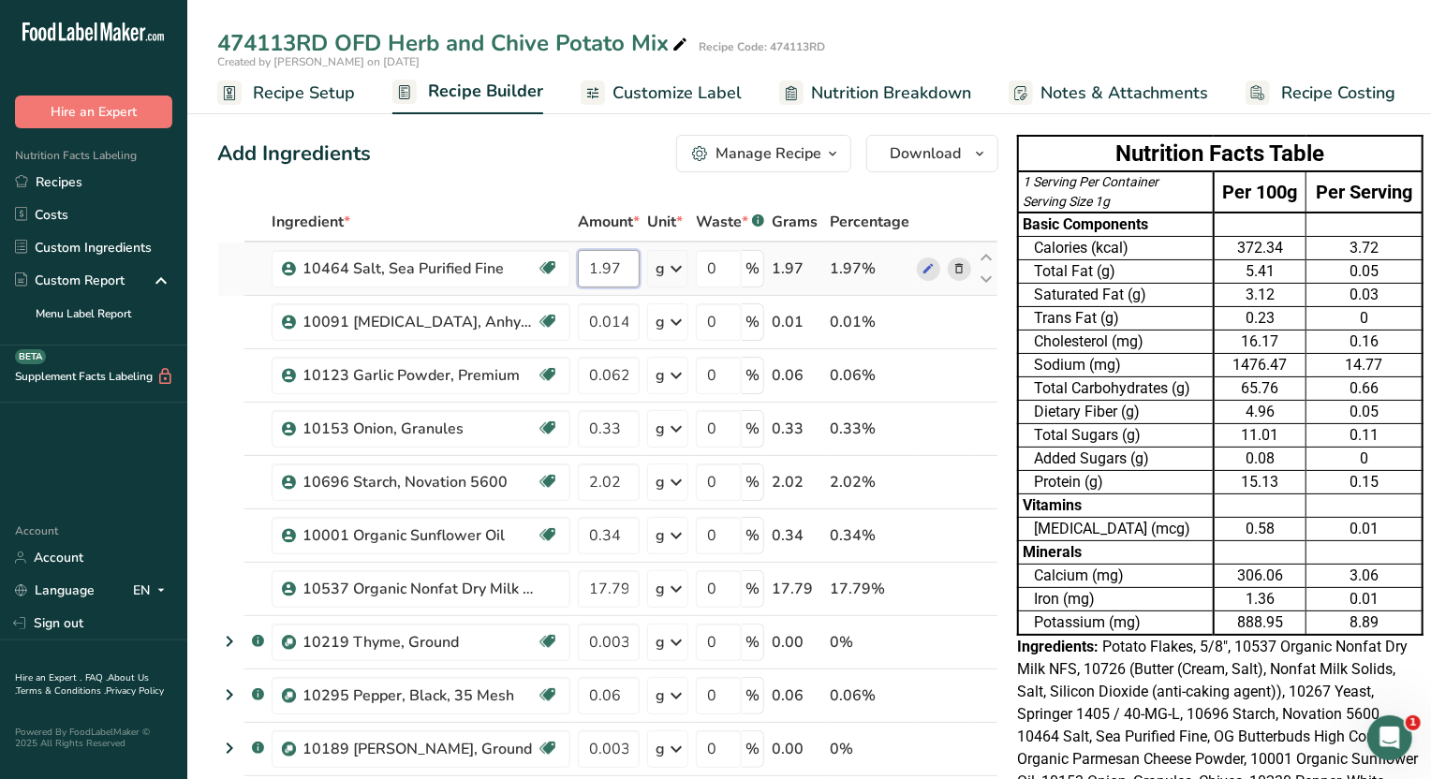
click at [621, 266] on input "1.97" at bounding box center [609, 268] width 62 height 37
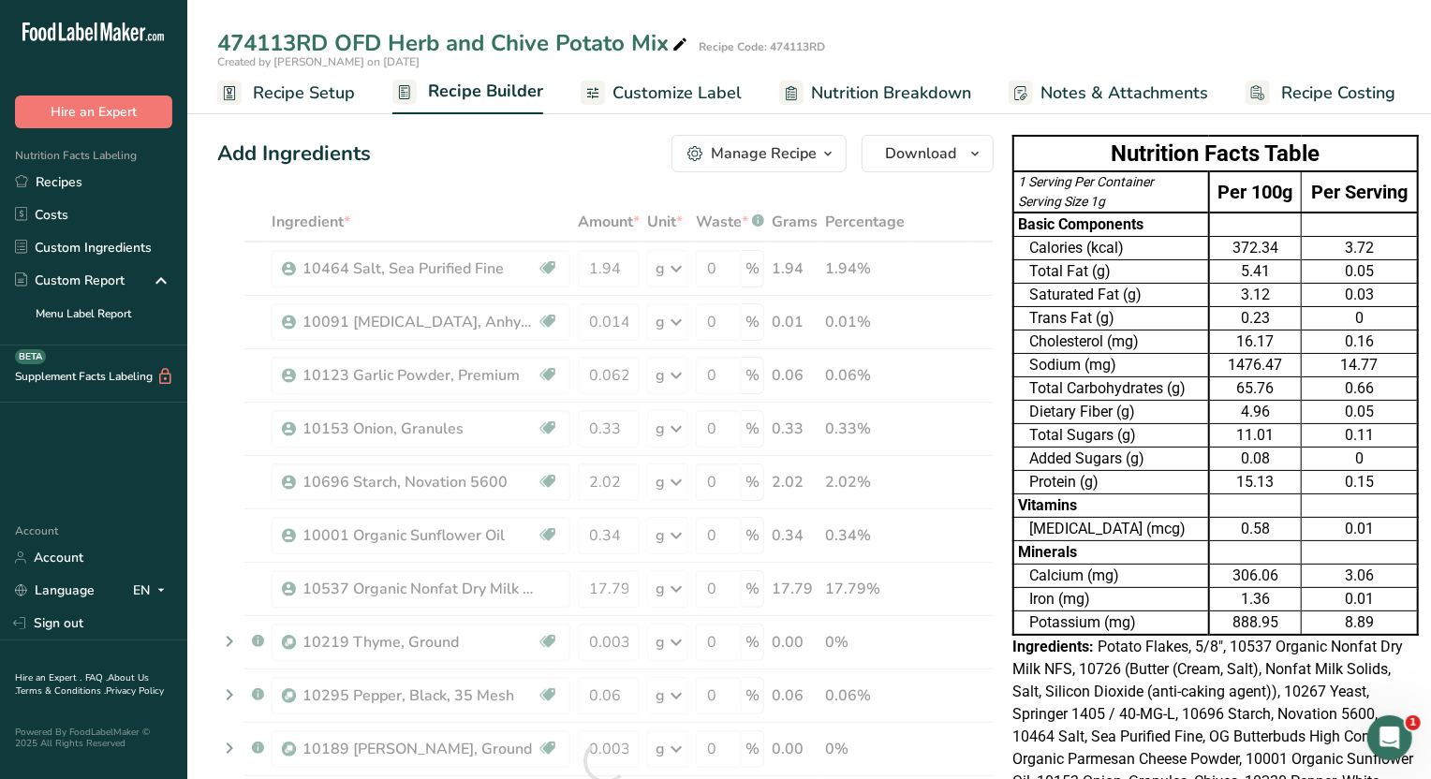
click at [494, 152] on div "Add Ingredients Manage Recipe Delete Recipe Duplicate Recipe Scale Recipe Save …" at bounding box center [605, 153] width 777 height 37
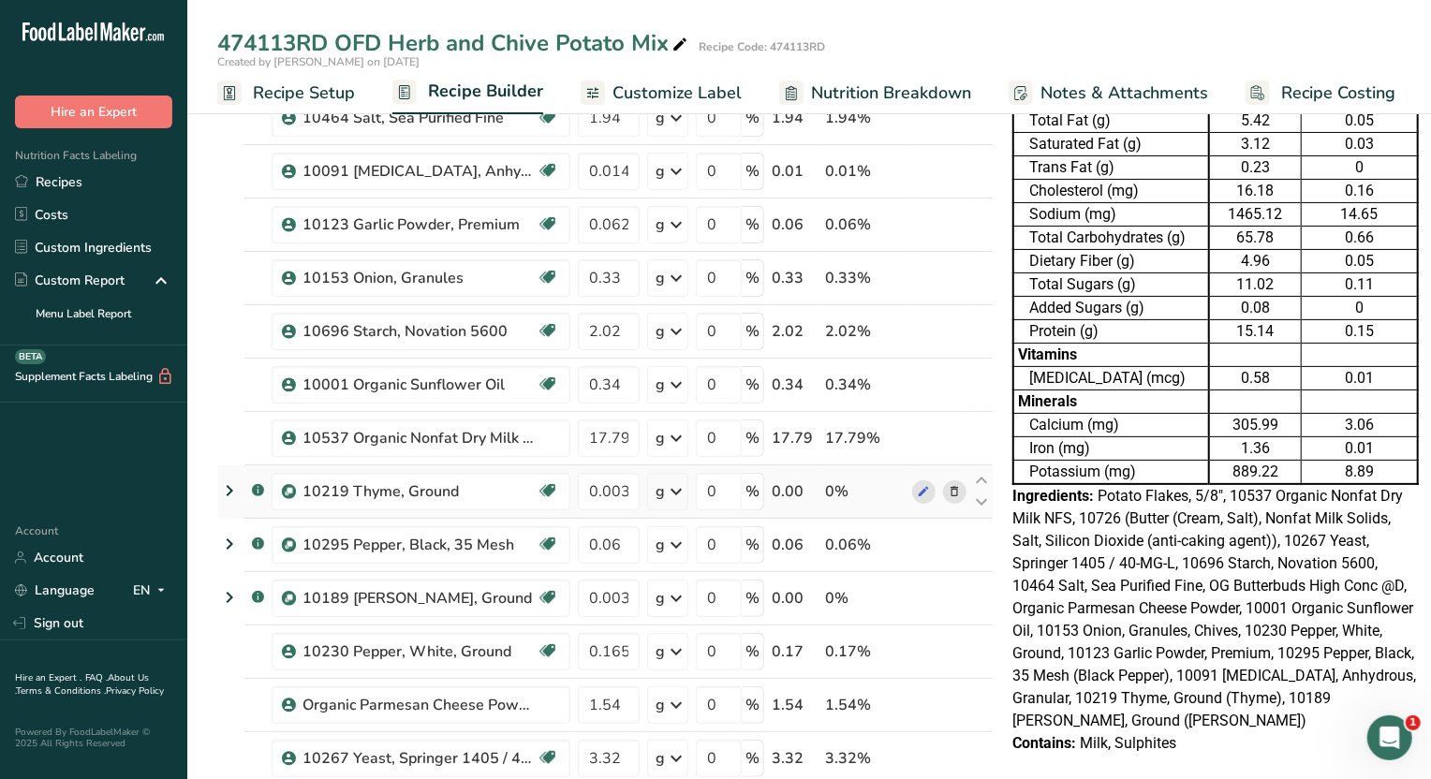
scroll to position [116, 0]
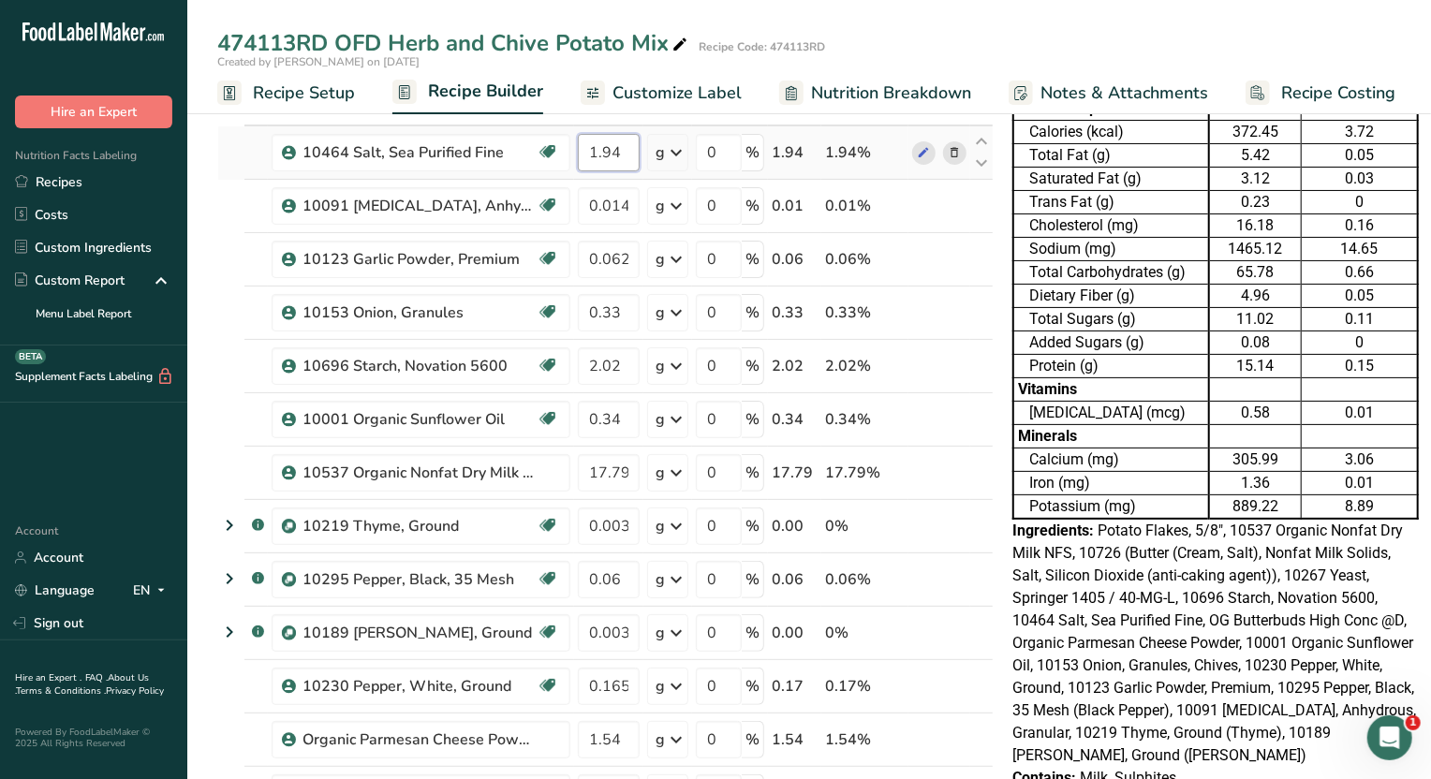
click at [630, 148] on input "1.94" at bounding box center [609, 152] width 62 height 37
type input "1.92"
click at [1059, 29] on div "474113RD OFD Herb and Chive Potato Mix Recipe Code: 474113RD" at bounding box center [809, 43] width 1244 height 34
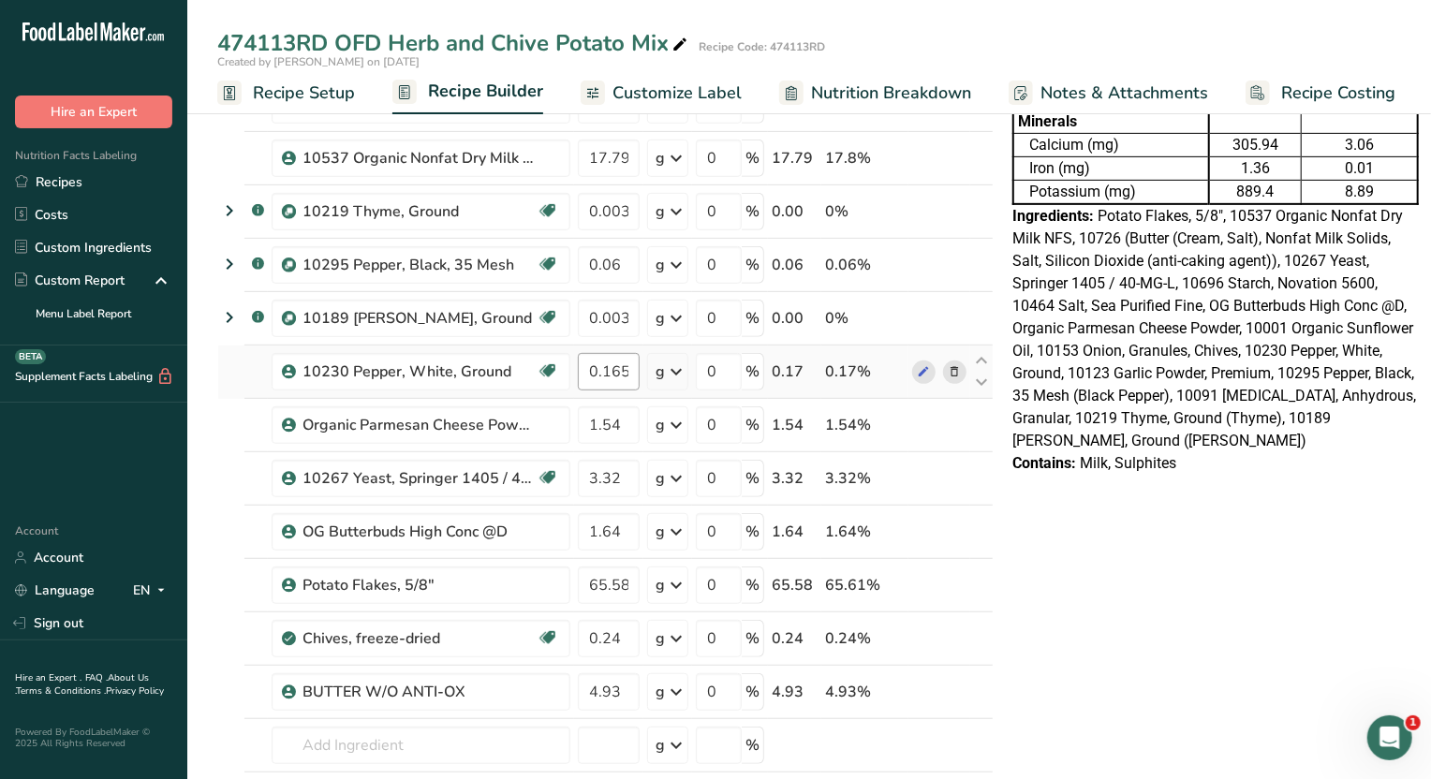
scroll to position [467, 0]
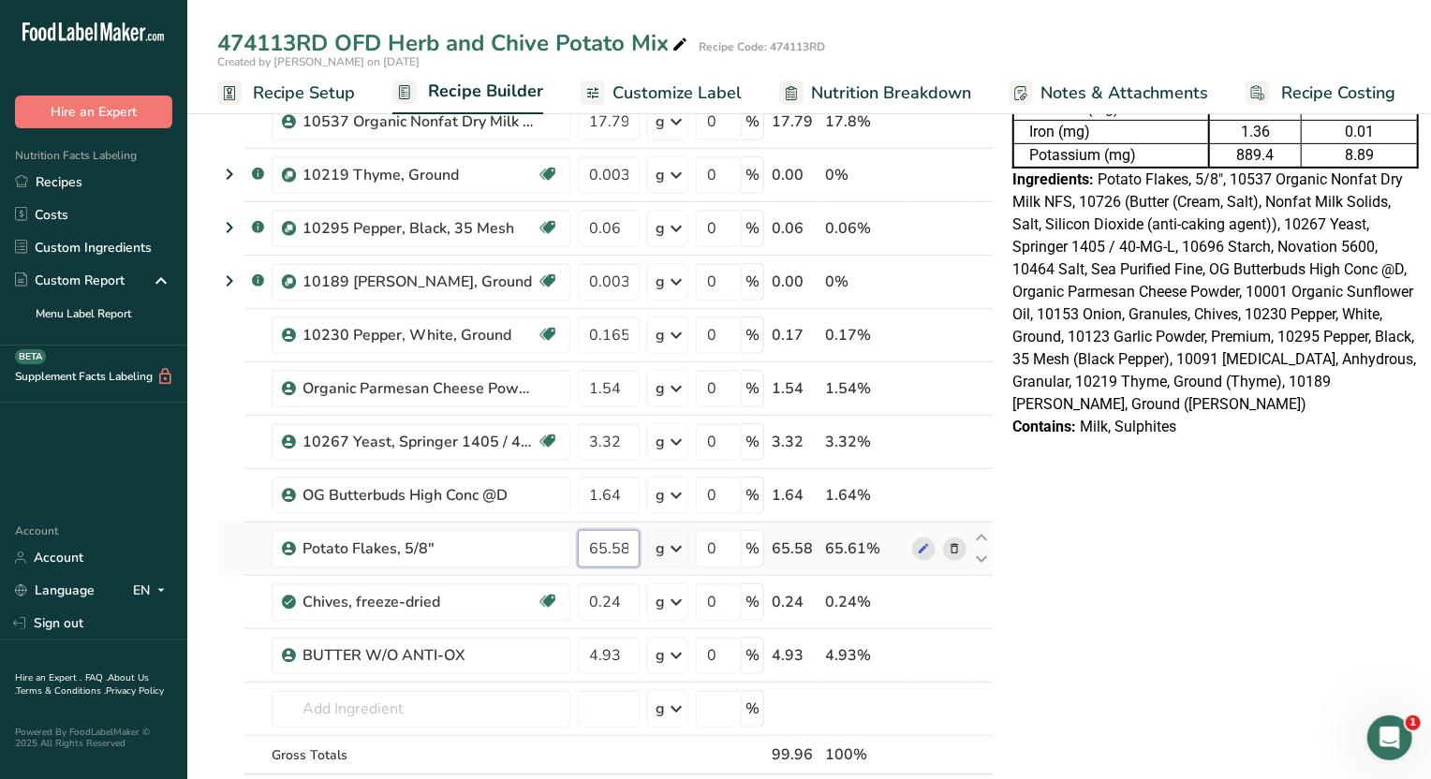
click at [629, 548] on input "65.58" at bounding box center [609, 548] width 62 height 37
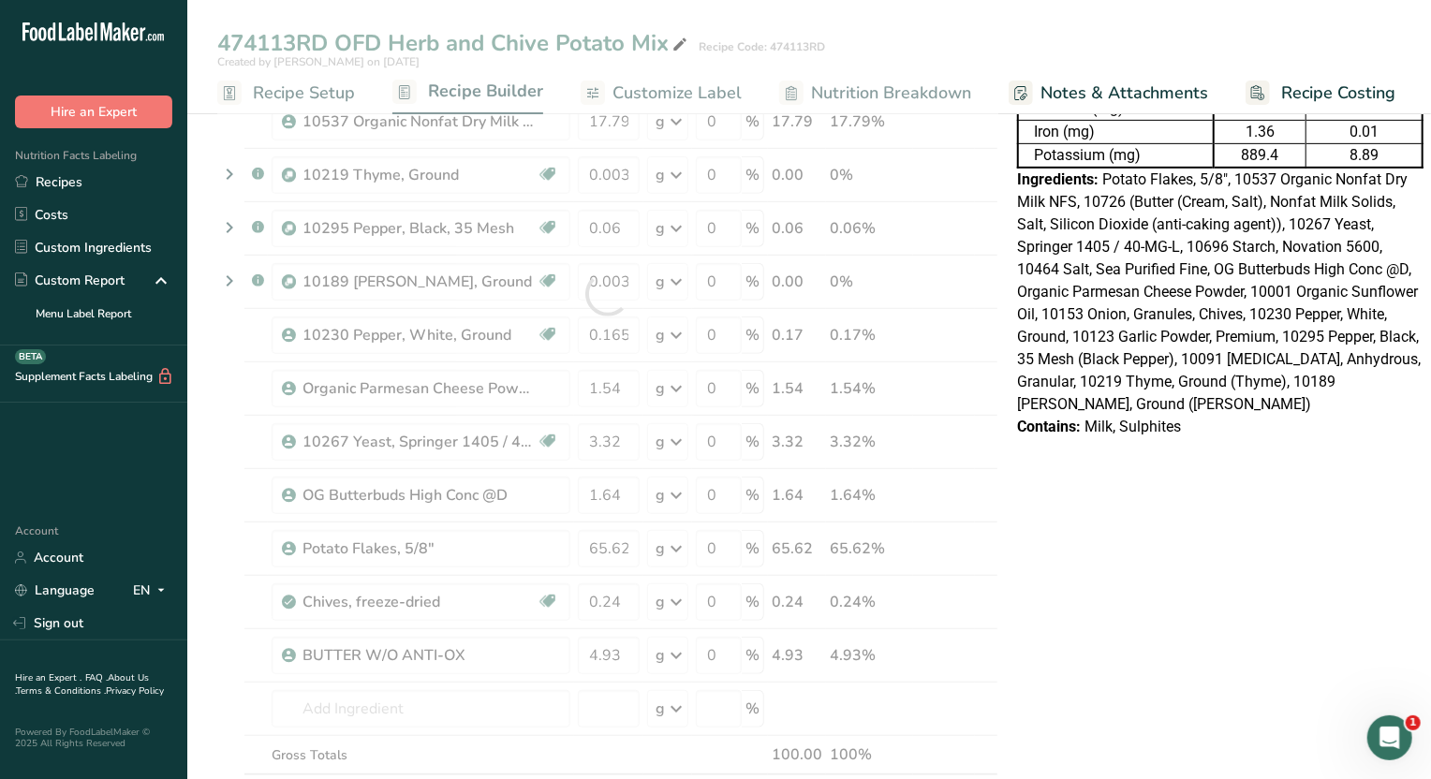
click at [1158, 568] on div "Nutrition Facts Table 1 Serving Per Container Serving Size 1g Per 100g Per Serv…" at bounding box center [1221, 580] width 422 height 1840
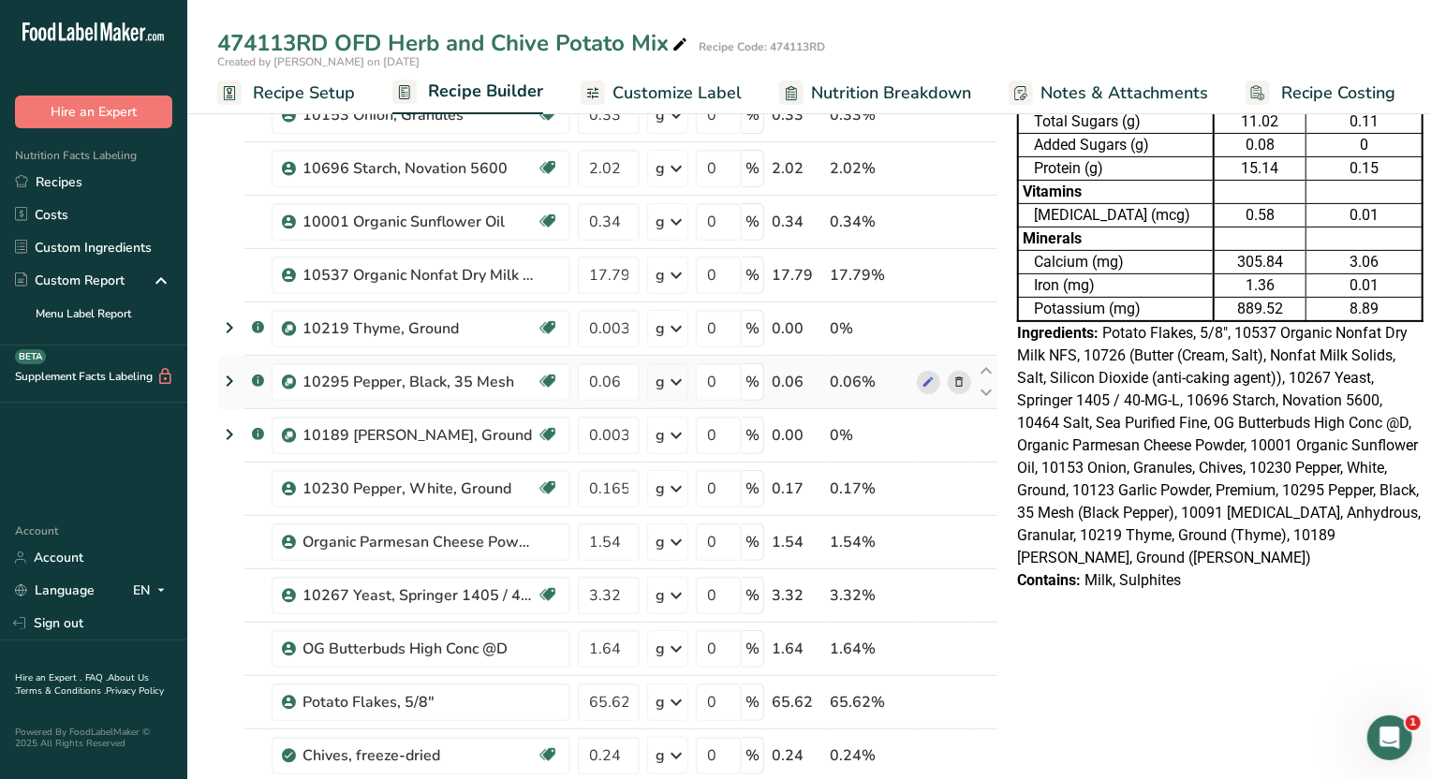
scroll to position [351, 0]
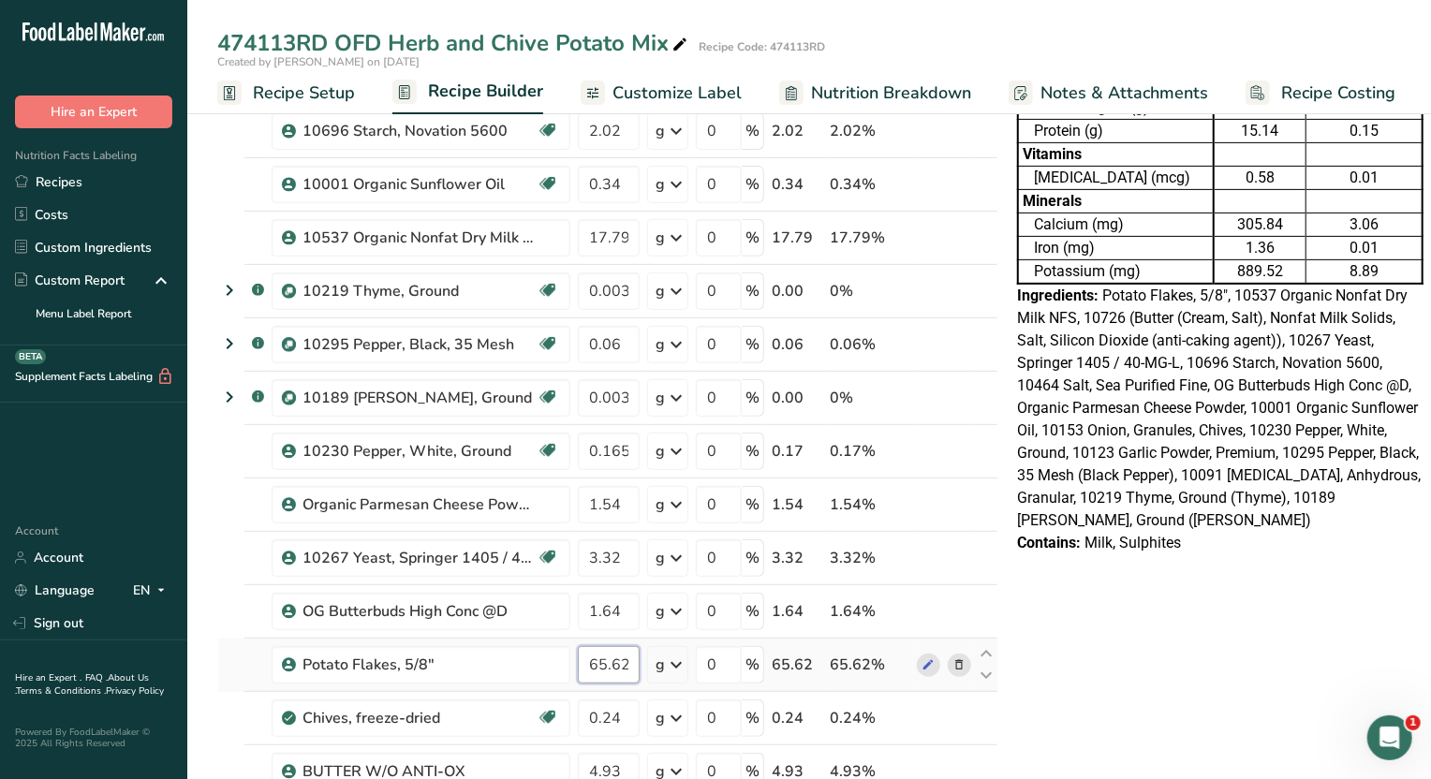
click at [632, 662] on input "65.62" at bounding box center [609, 664] width 62 height 37
type input "65.65"
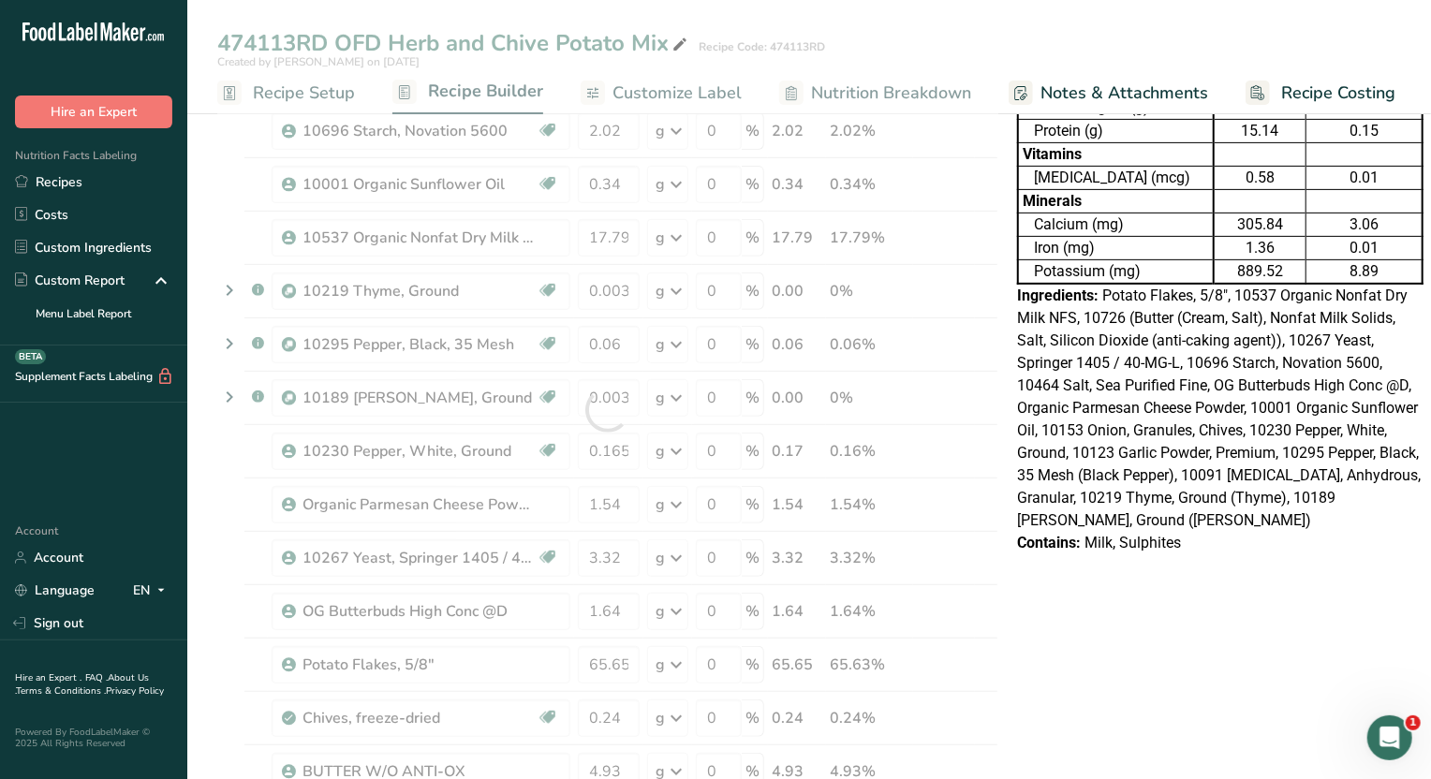
click at [1118, 589] on div "Nutrition Facts Table 1 Serving Per Container Serving Size 1g Per 100g Per Serv…" at bounding box center [1221, 696] width 422 height 1840
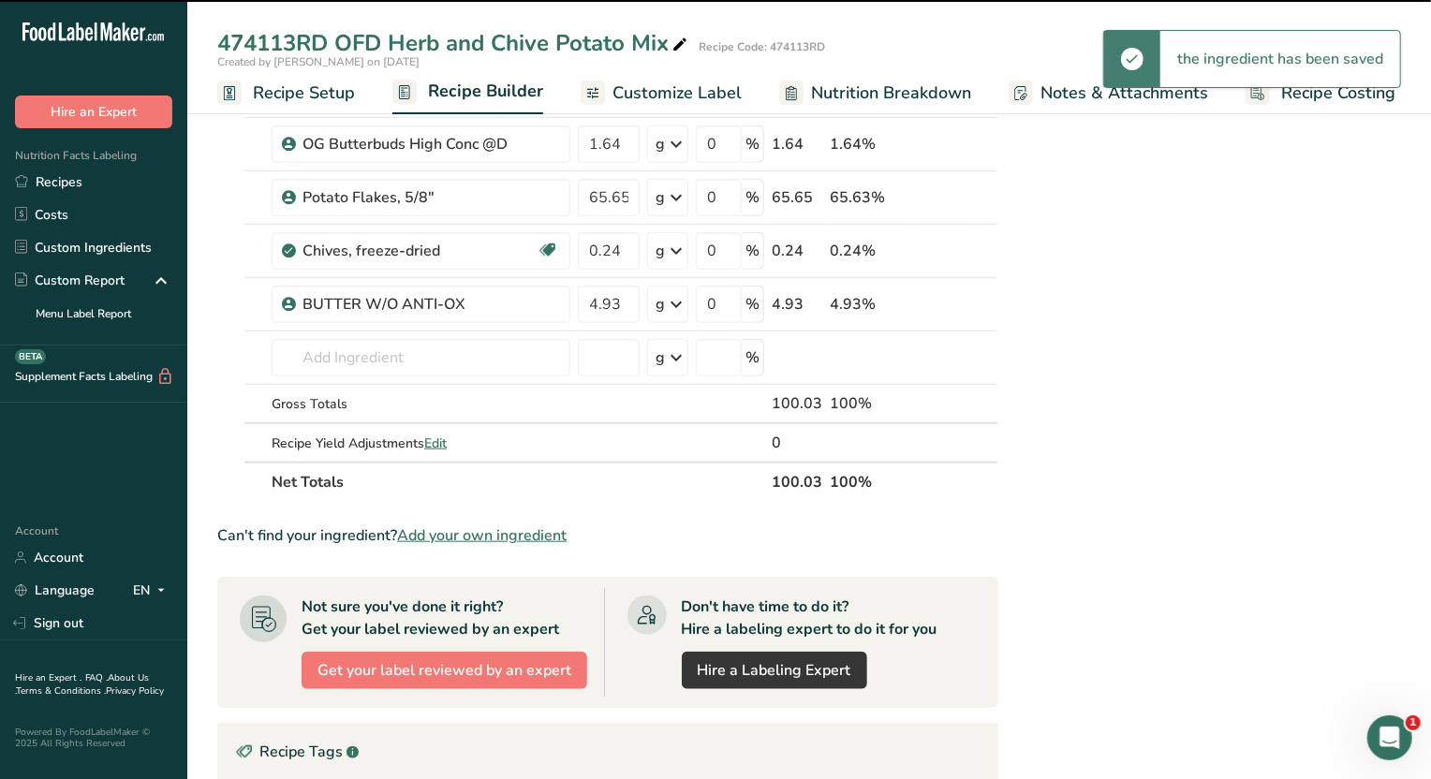
scroll to position [116, 0]
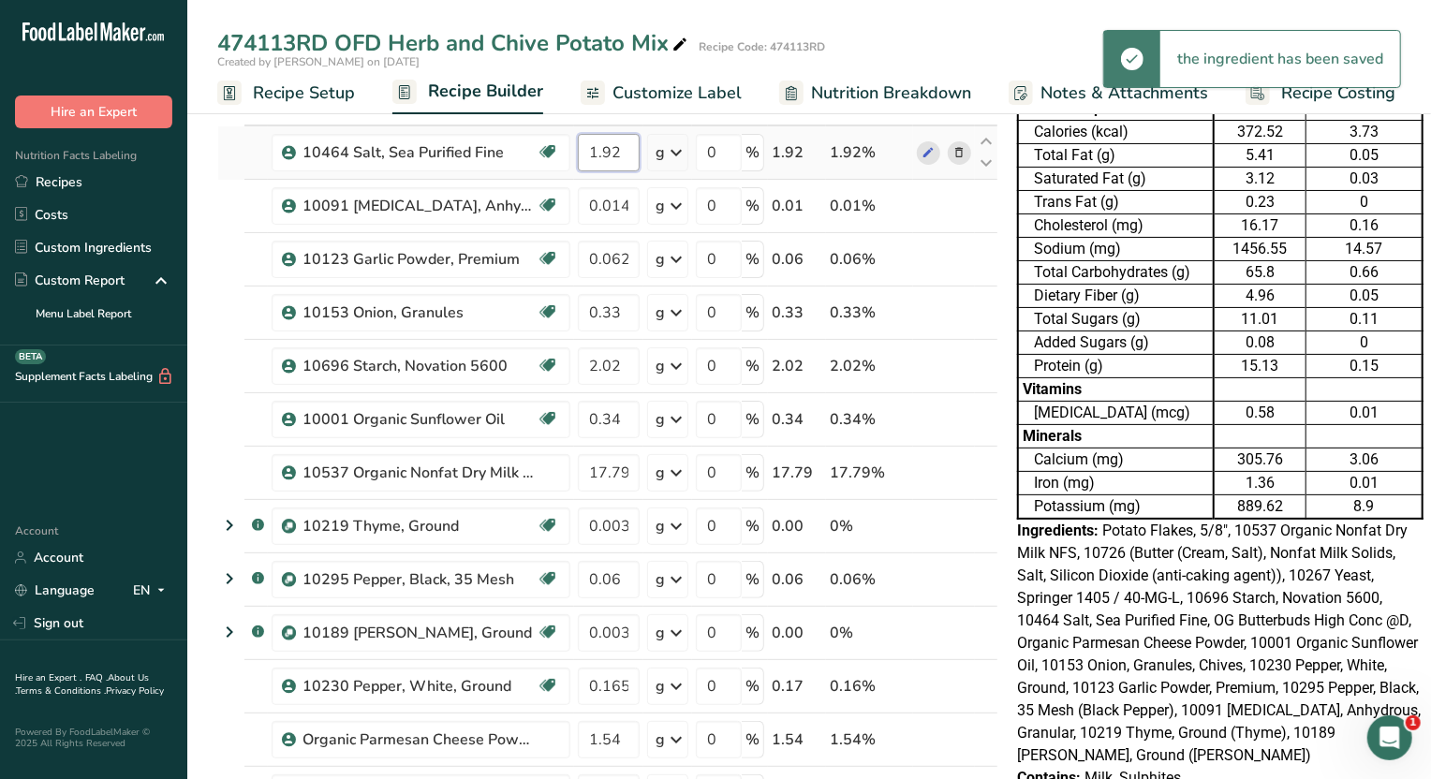
click at [630, 150] on input "1.92" at bounding box center [609, 152] width 62 height 37
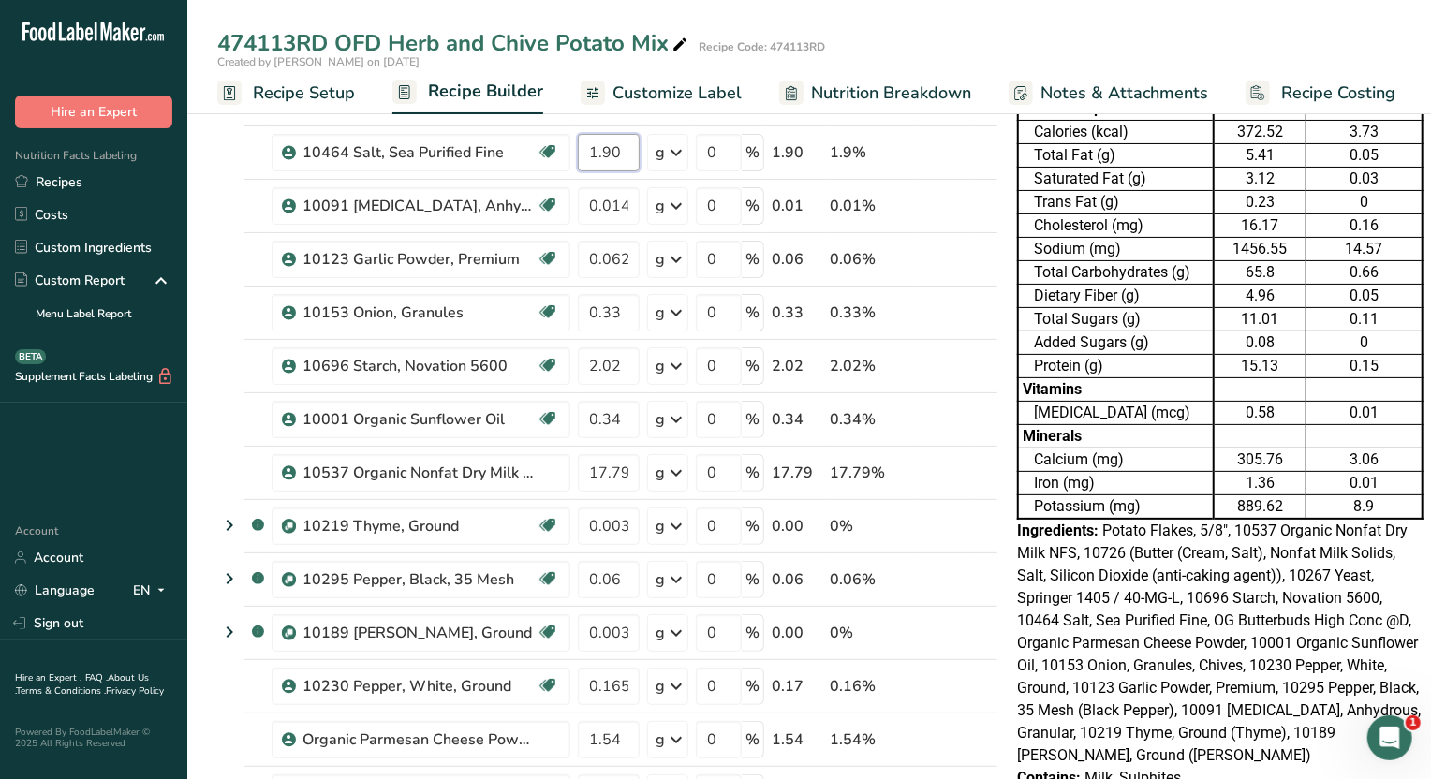
type input "1.90"
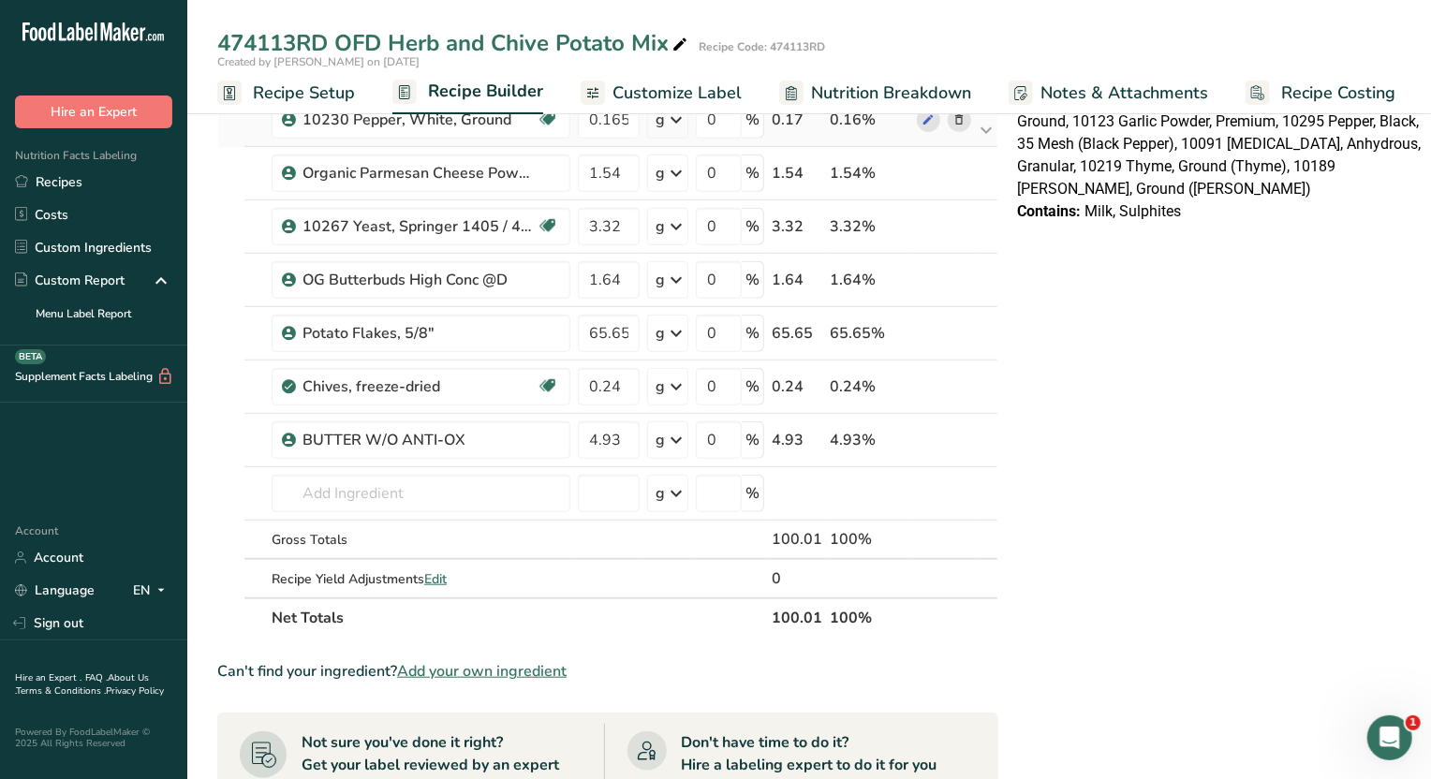
scroll to position [703, 0]
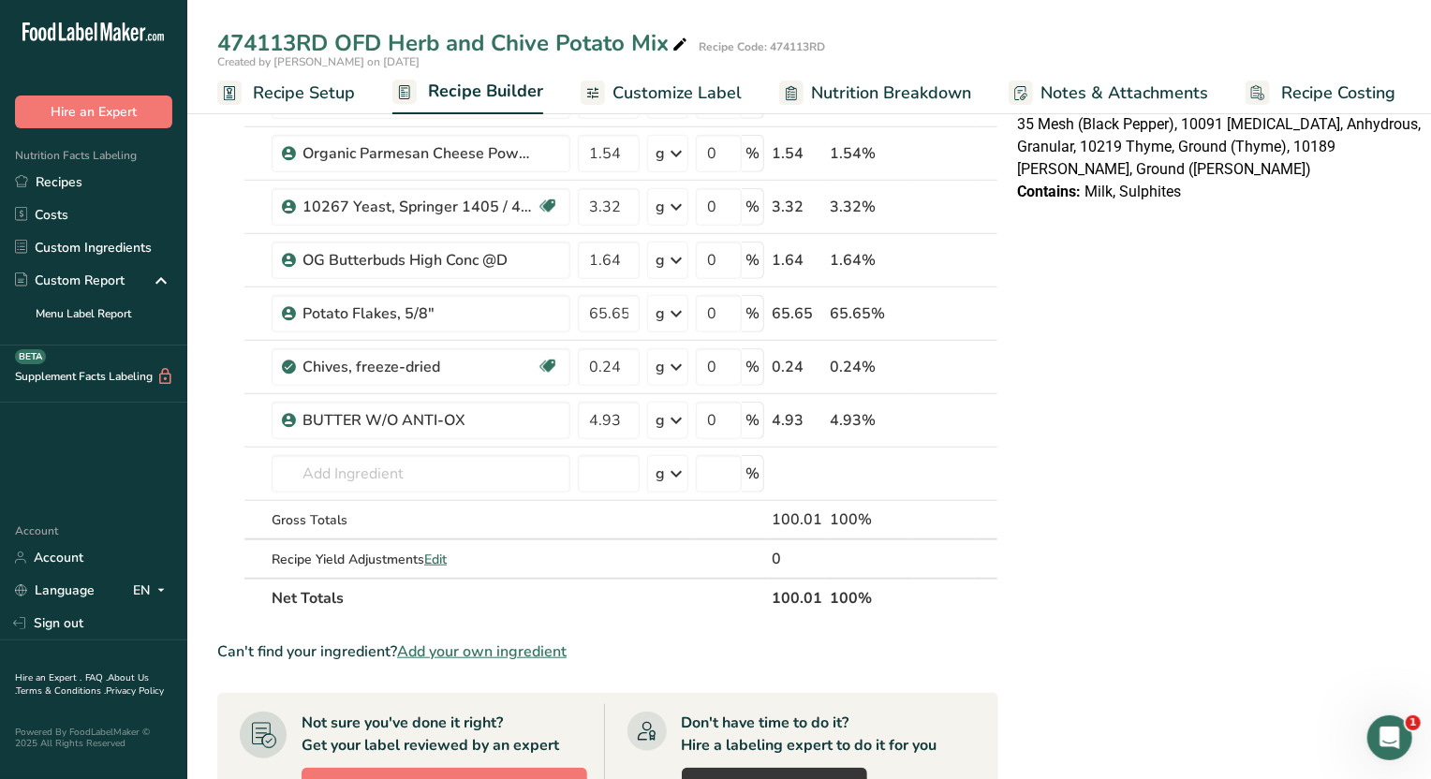
click at [1115, 600] on div "Nutrition Facts Table 1 Serving Per Container Serving Size 1g Per 100g Per Serv…" at bounding box center [1221, 345] width 422 height 1840
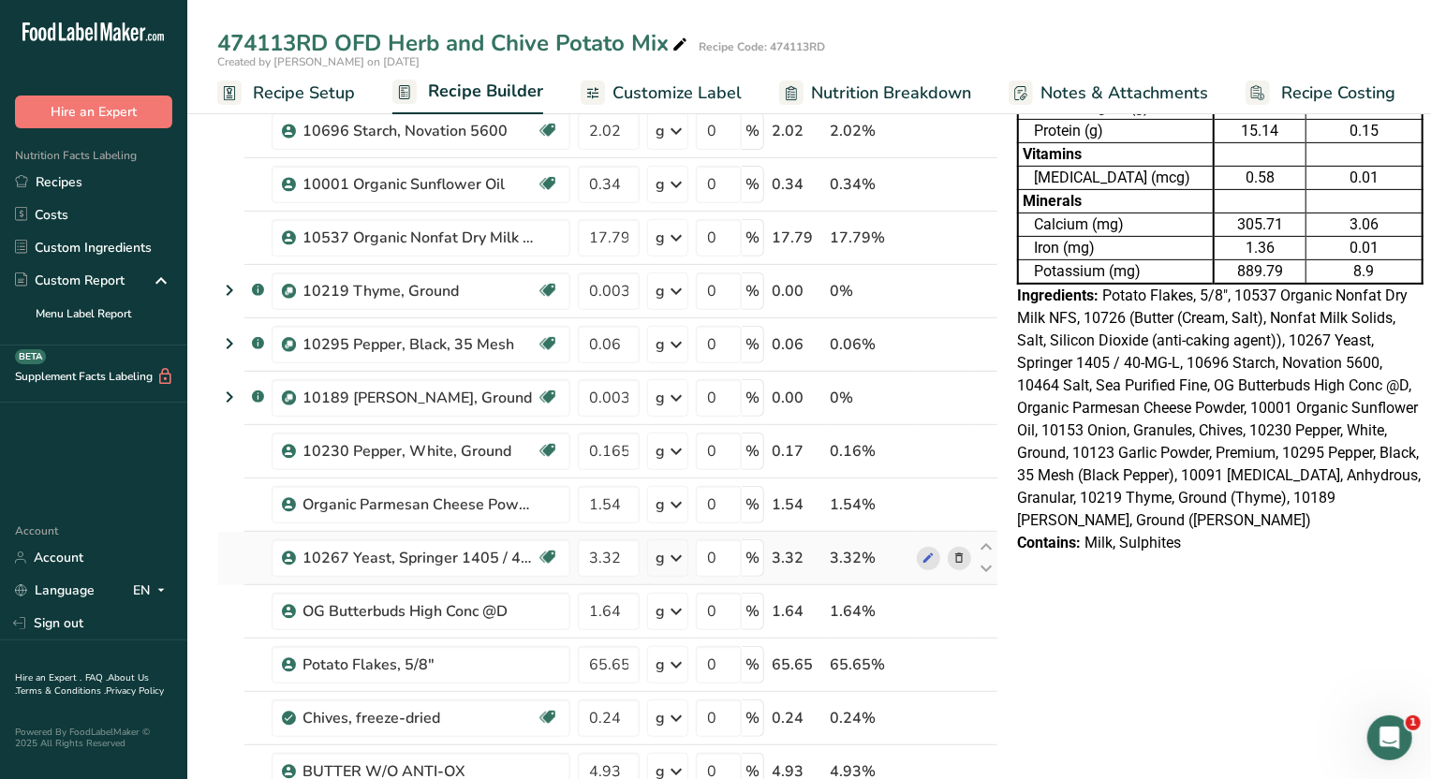
scroll to position [0, 0]
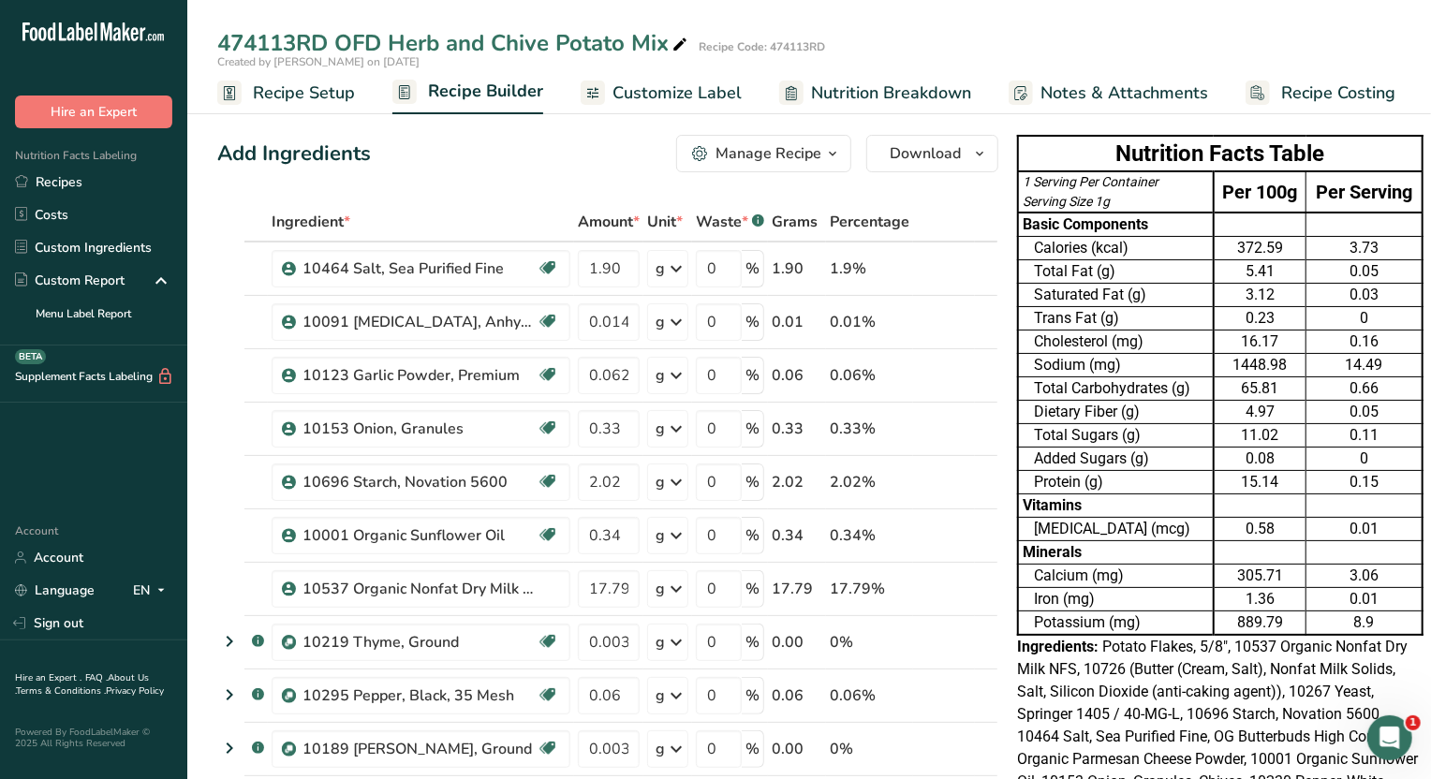
click at [855, 96] on span "Nutrition Breakdown" at bounding box center [891, 93] width 160 height 25
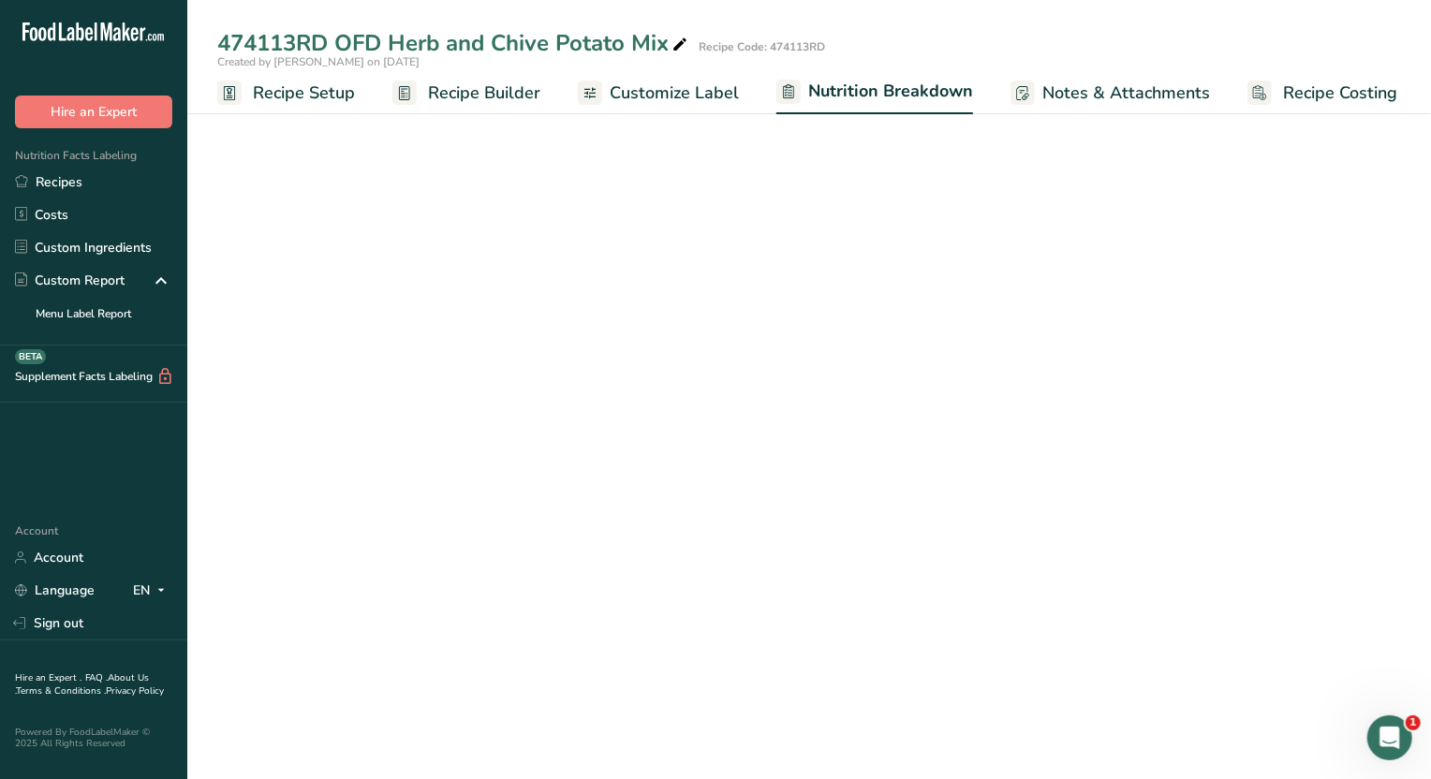
select select "Calories"
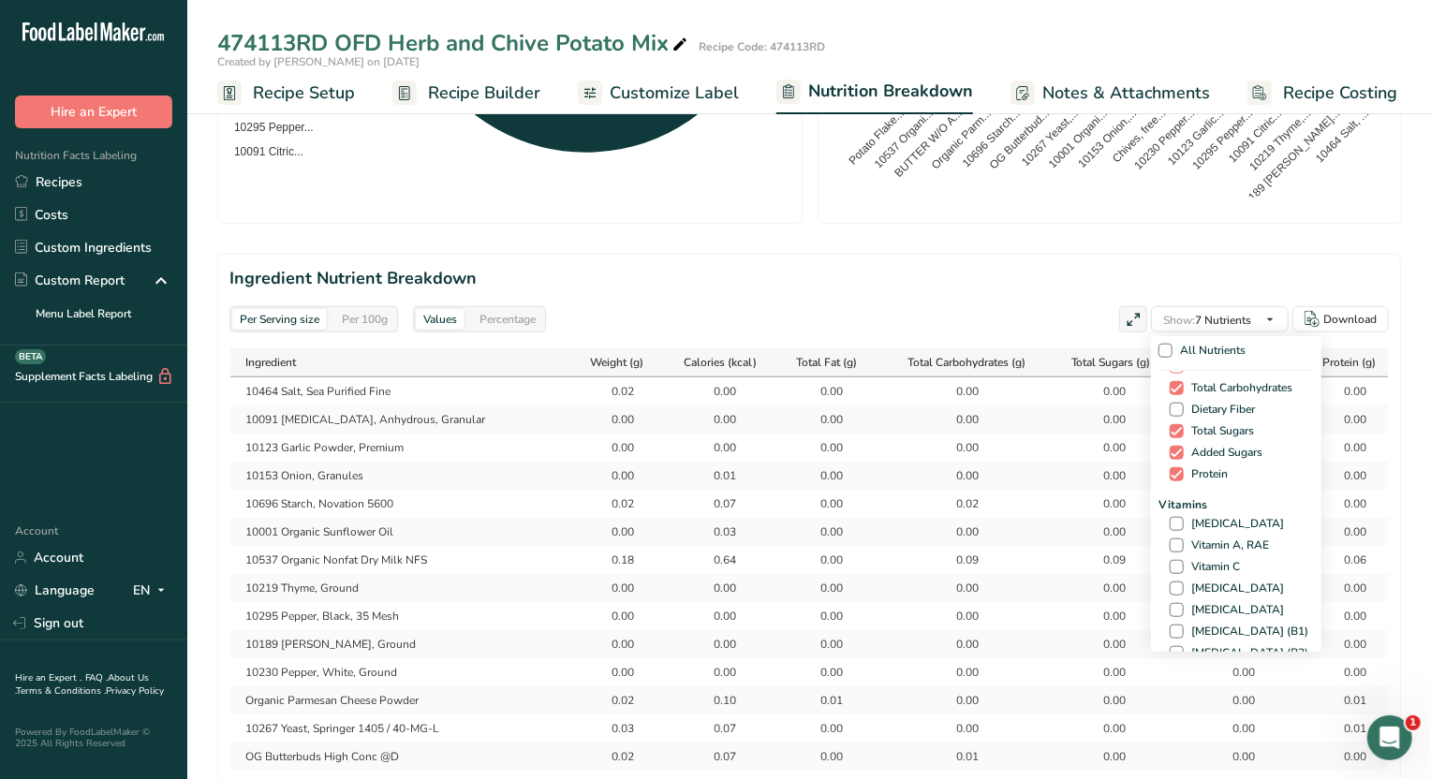
scroll to position [102, 0]
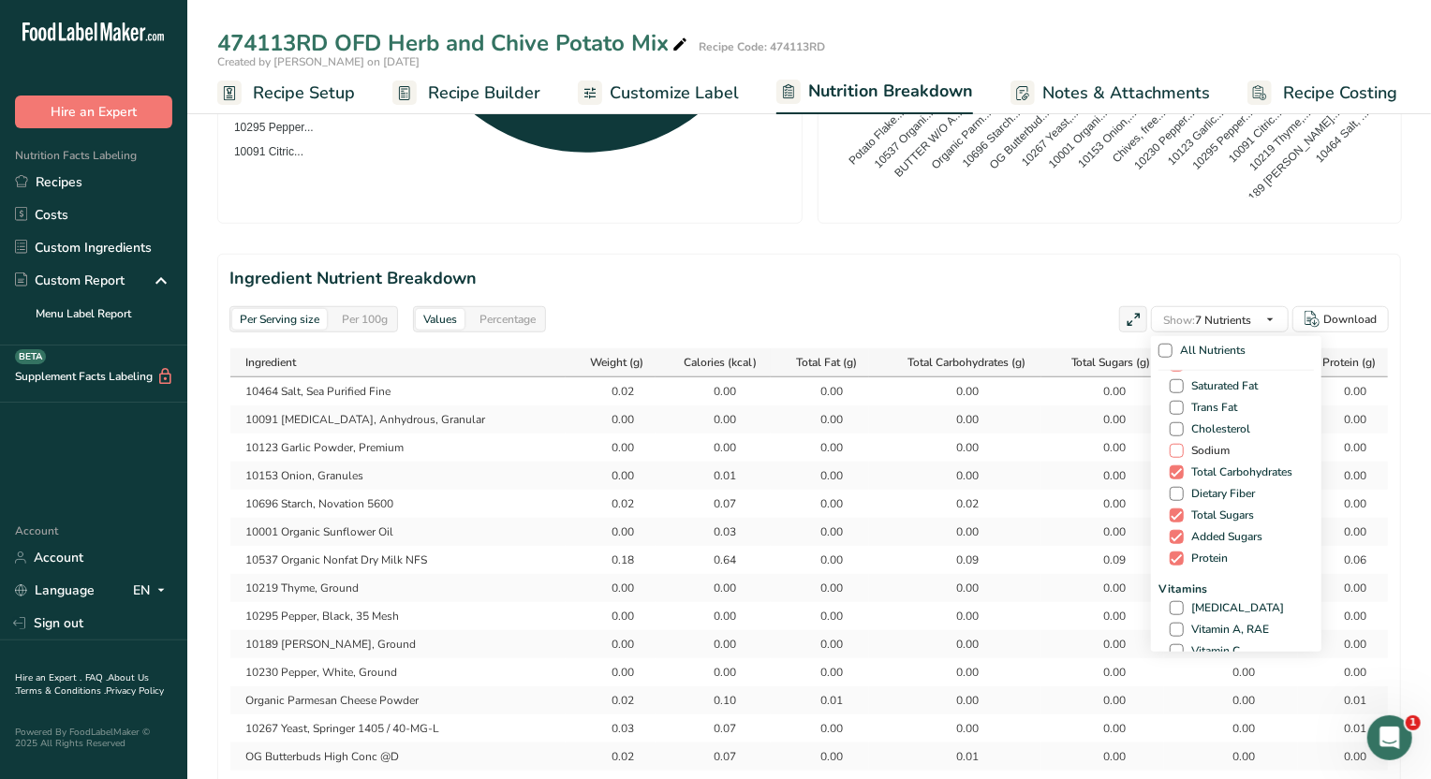
click at [1221, 446] on span "Sodium" at bounding box center [1207, 451] width 46 height 14
click at [1182, 446] on input "Sodium" at bounding box center [1176, 451] width 12 height 12
checkbox input "true"
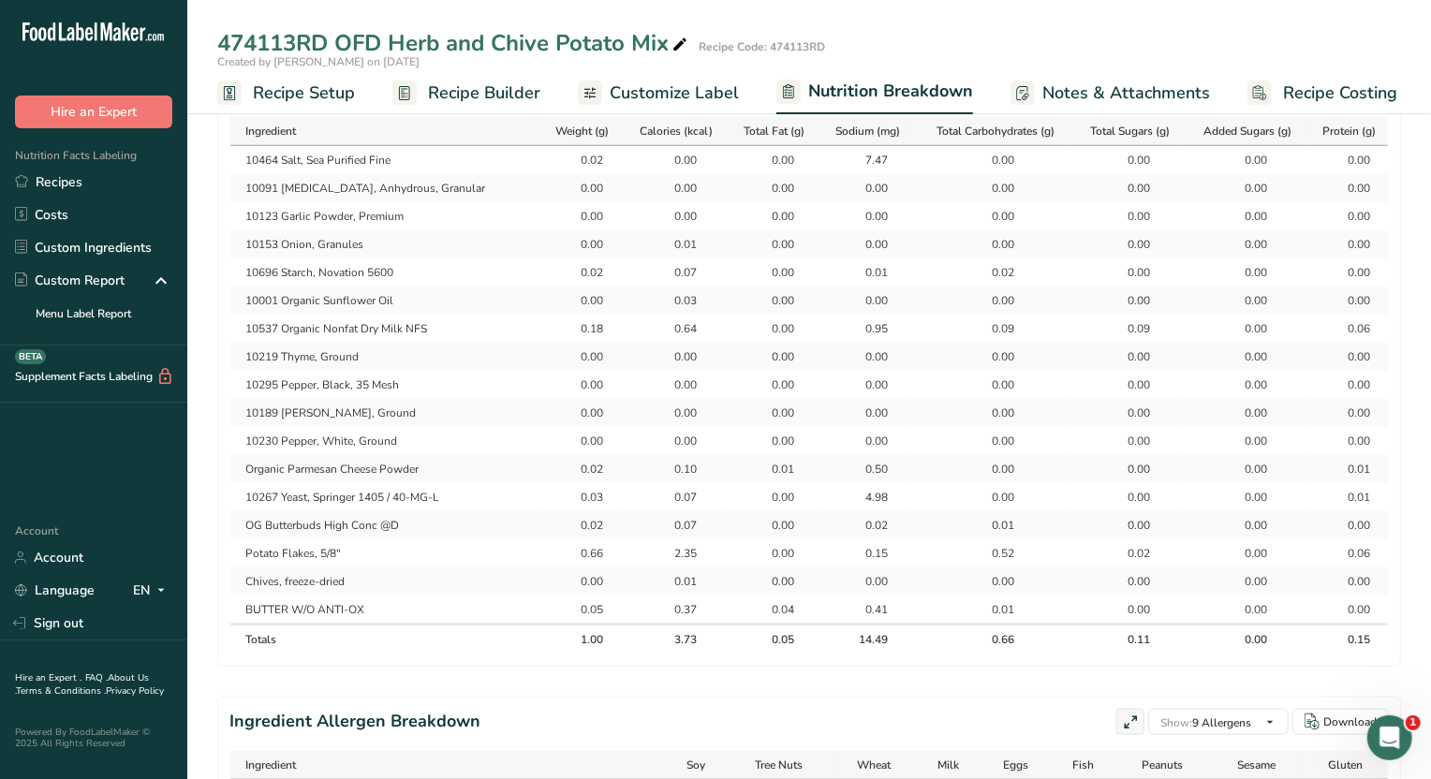
scroll to position [936, 0]
click at [56, 180] on link "Recipes" at bounding box center [93, 182] width 187 height 33
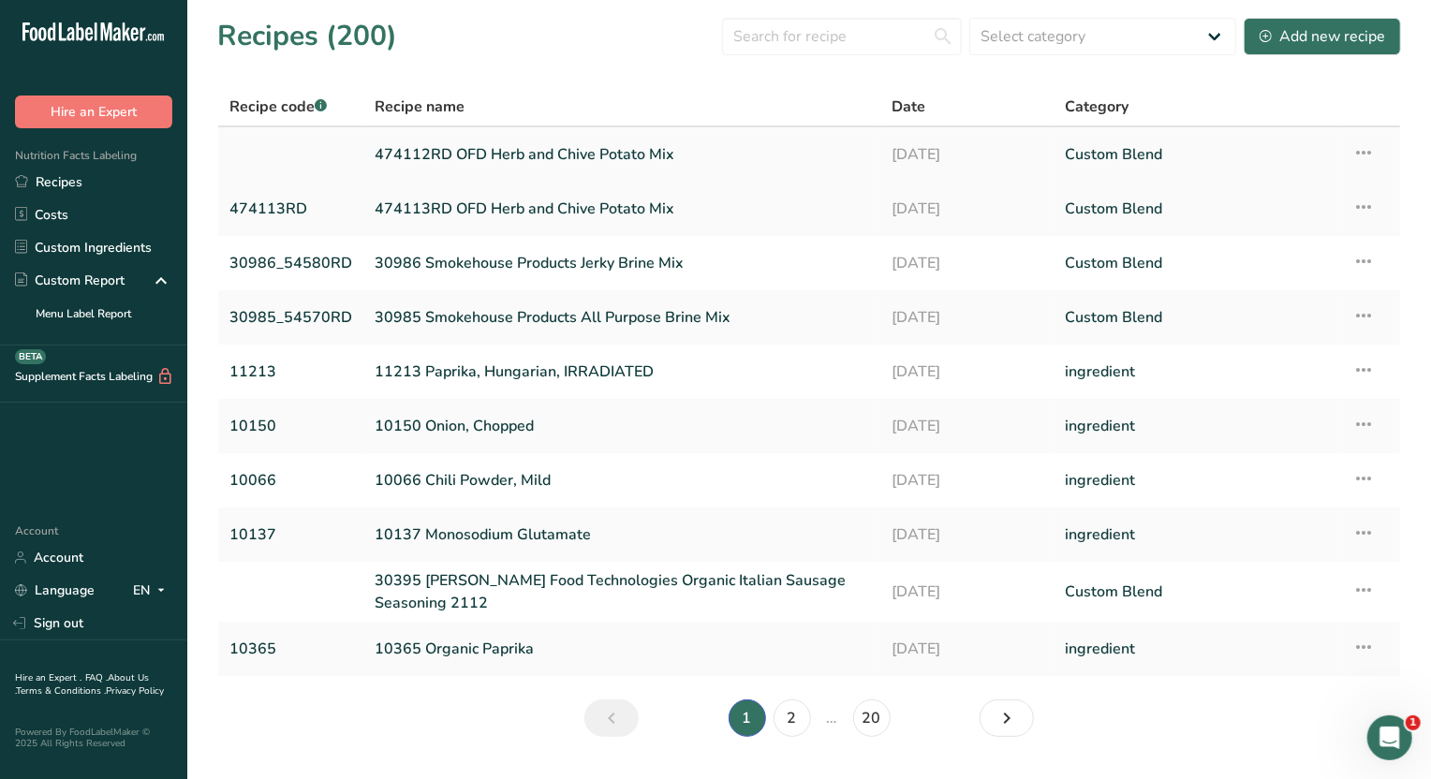
click at [620, 147] on link "474112RD OFD Herb and Chive Potato Mix" at bounding box center [622, 154] width 495 height 39
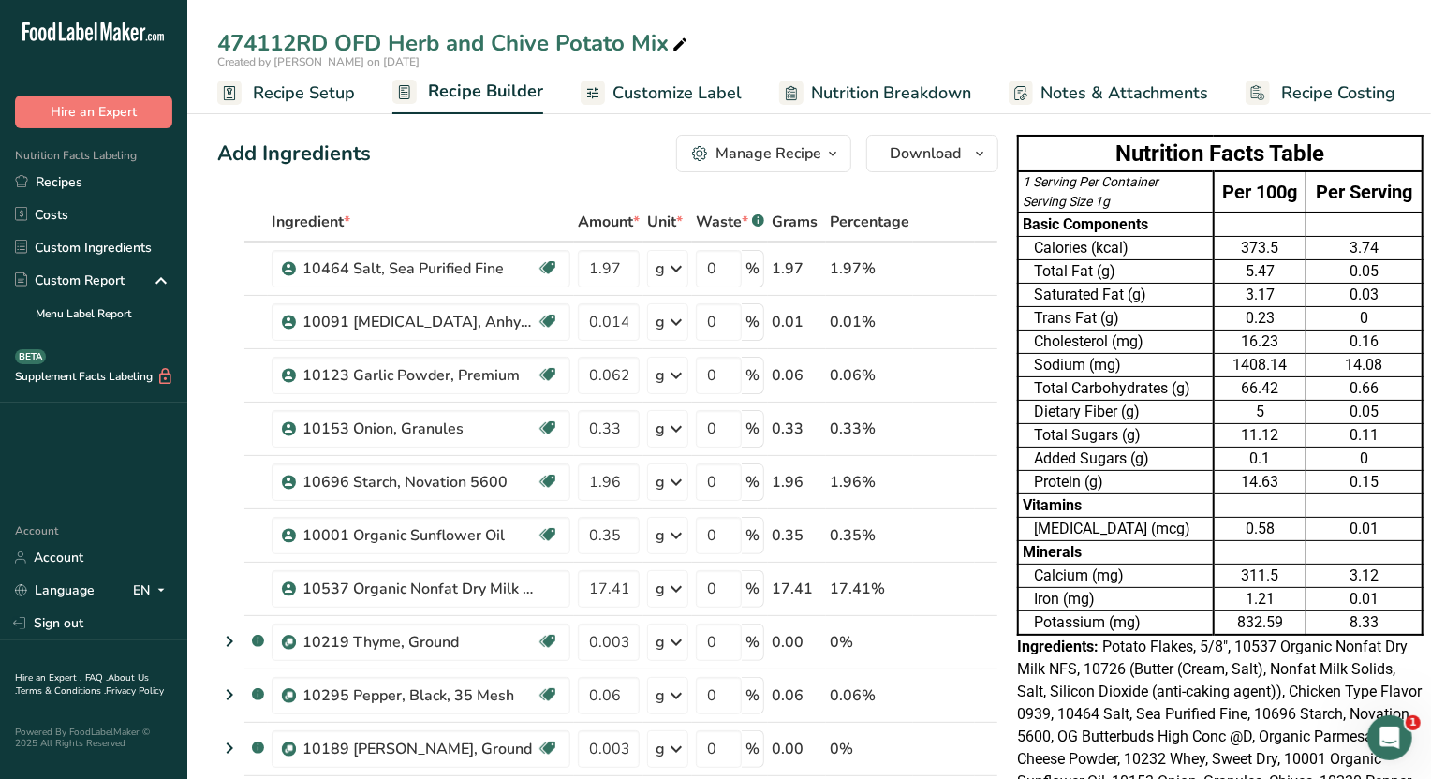
click at [841, 90] on span "Nutrition Breakdown" at bounding box center [891, 93] width 160 height 25
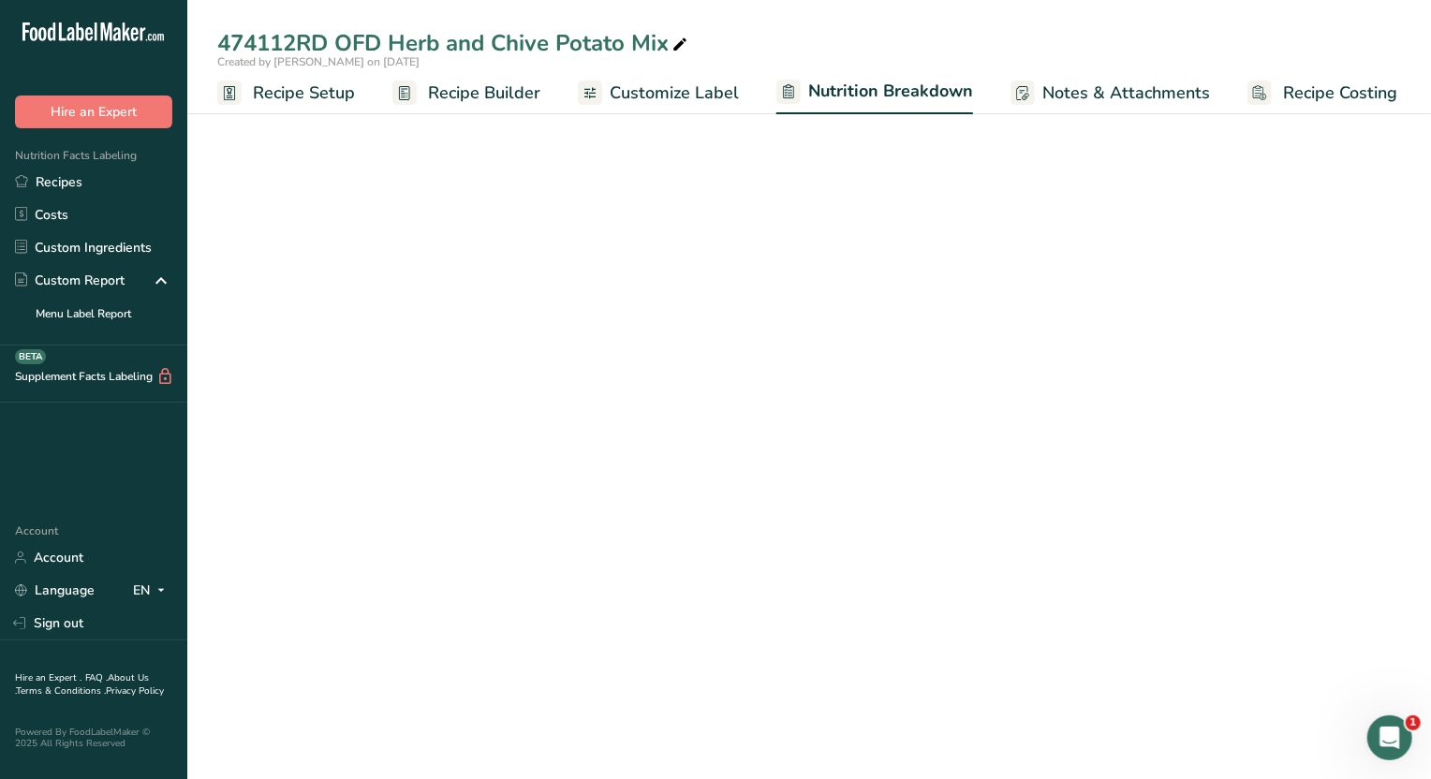
select select "Calories"
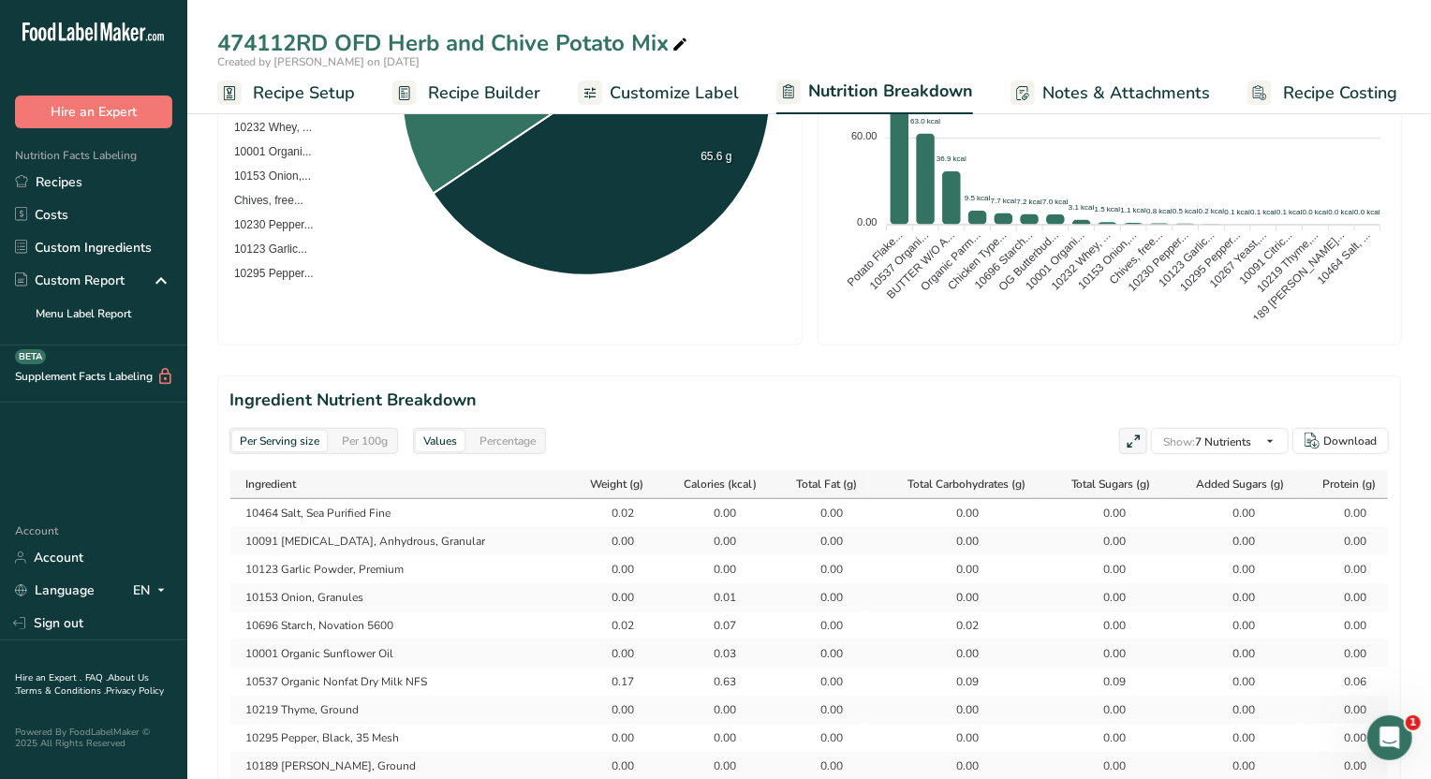
scroll to position [819, 0]
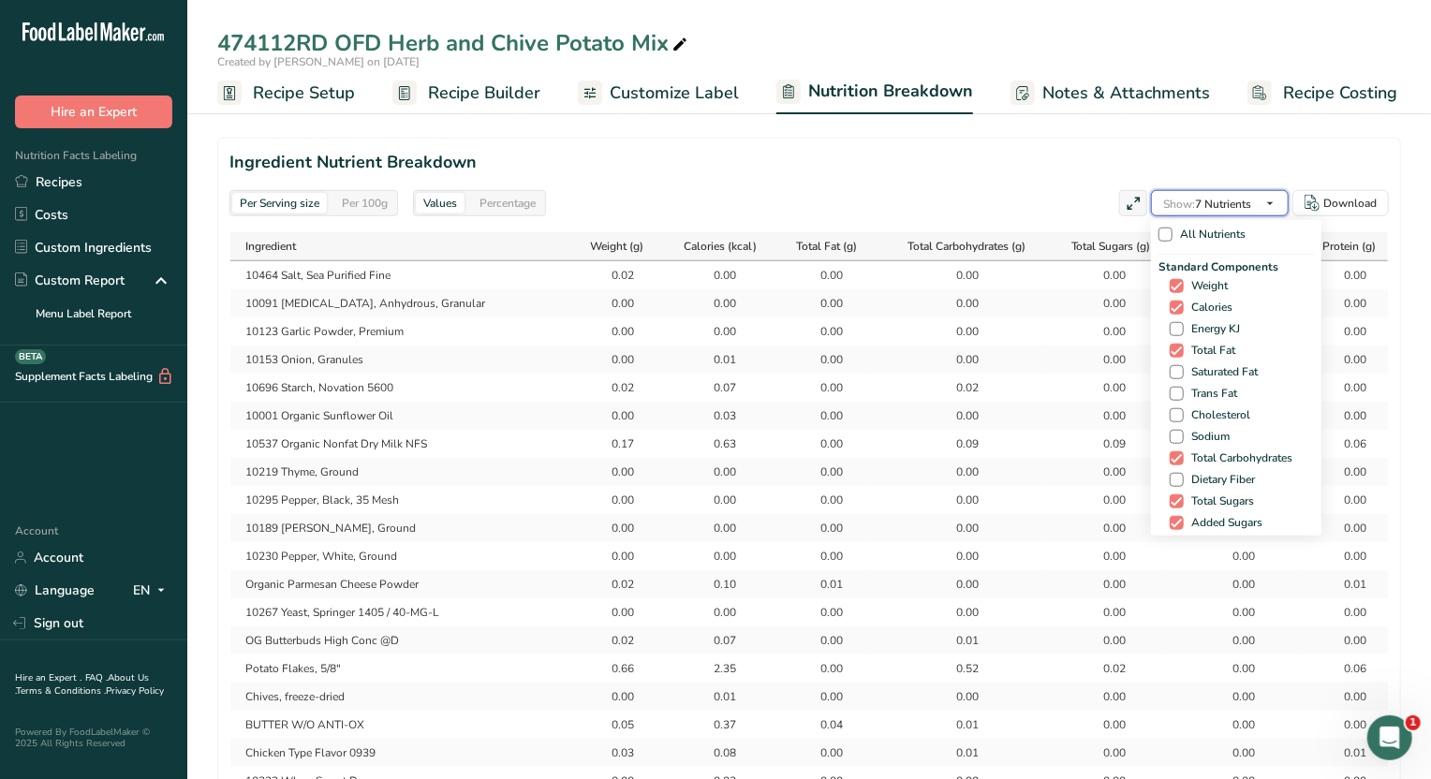
click at [1239, 206] on span "Show: 7 Nutrients" at bounding box center [1207, 204] width 88 height 15
click at [1170, 441] on span at bounding box center [1177, 437] width 14 height 14
click at [1170, 441] on input "Sodium" at bounding box center [1176, 437] width 12 height 12
checkbox input "true"
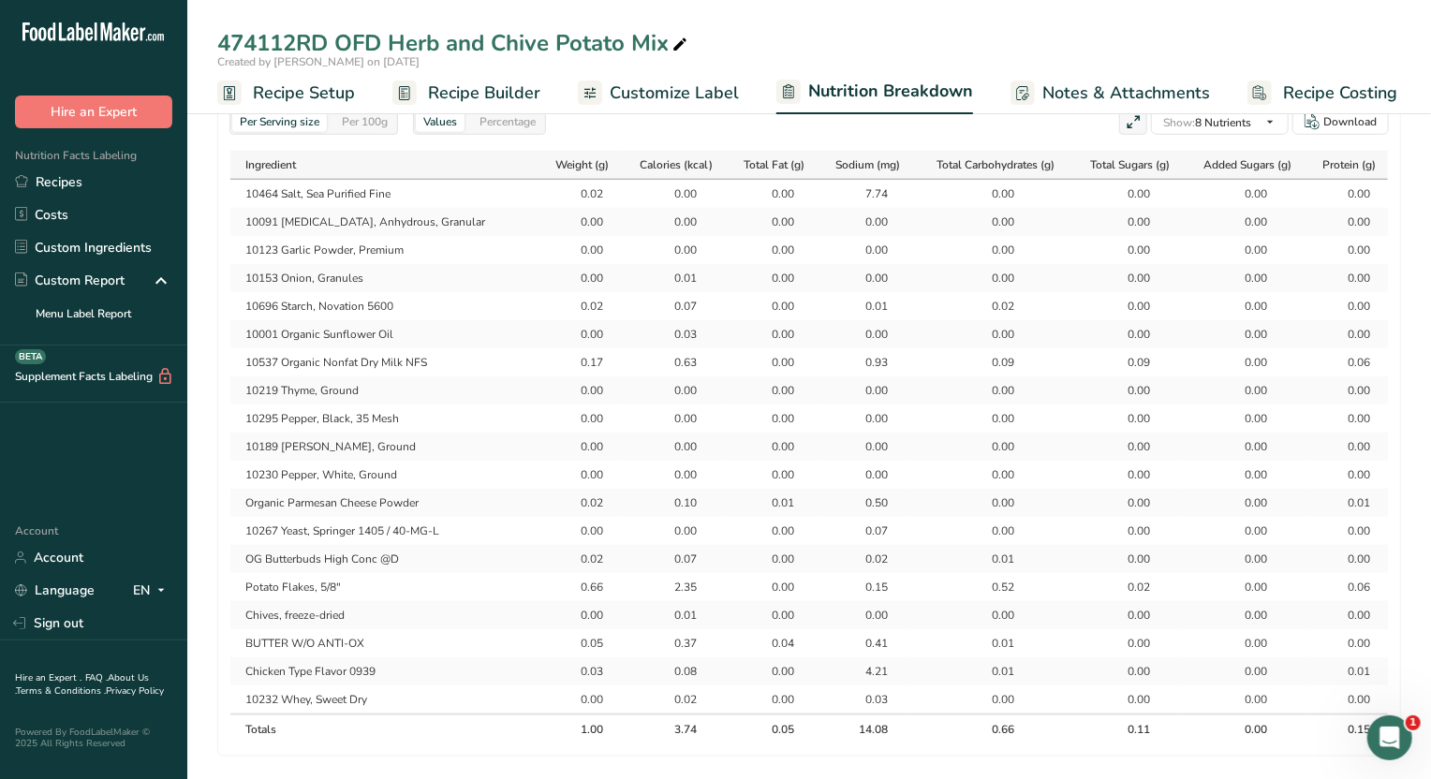
scroll to position [936, 0]
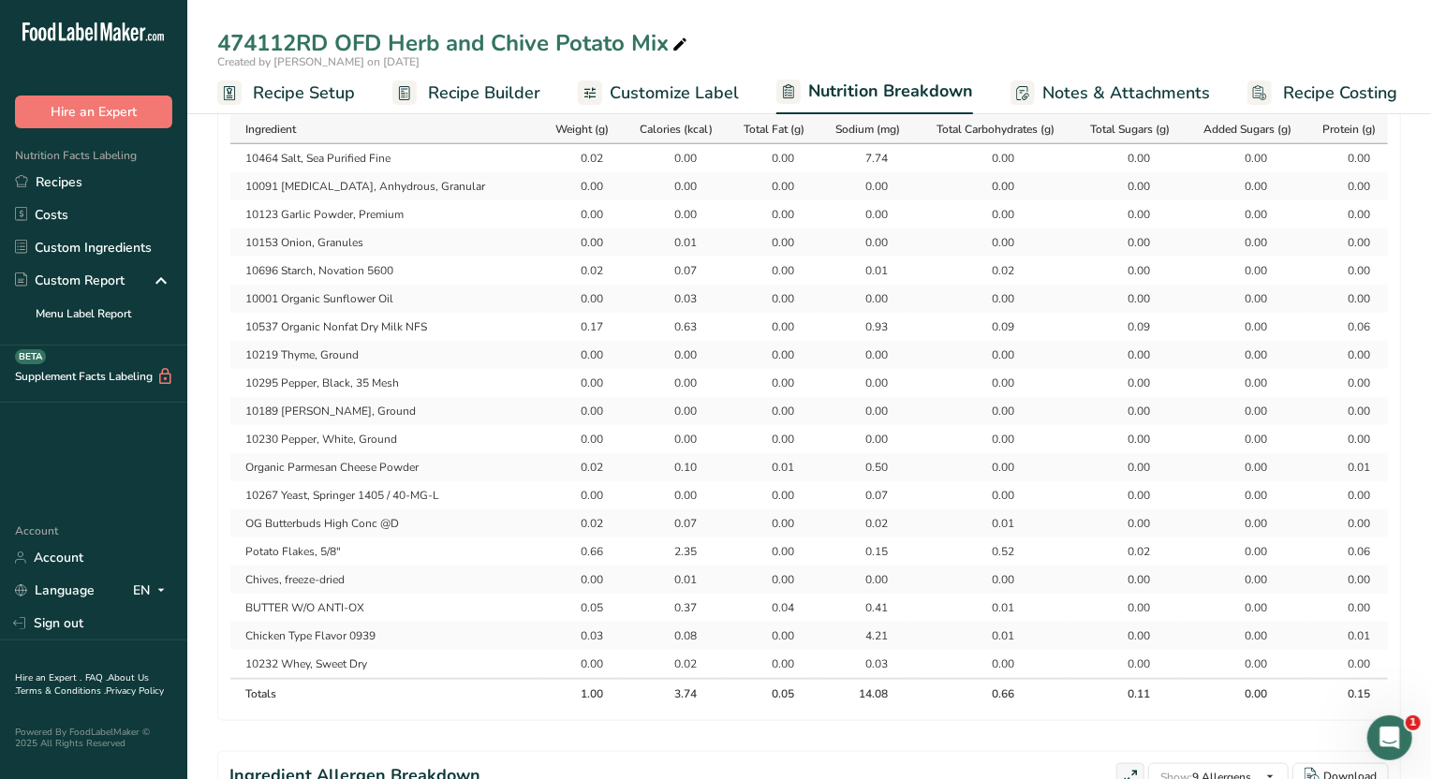
click at [884, 630] on div "4.21" at bounding box center [864, 636] width 79 height 17
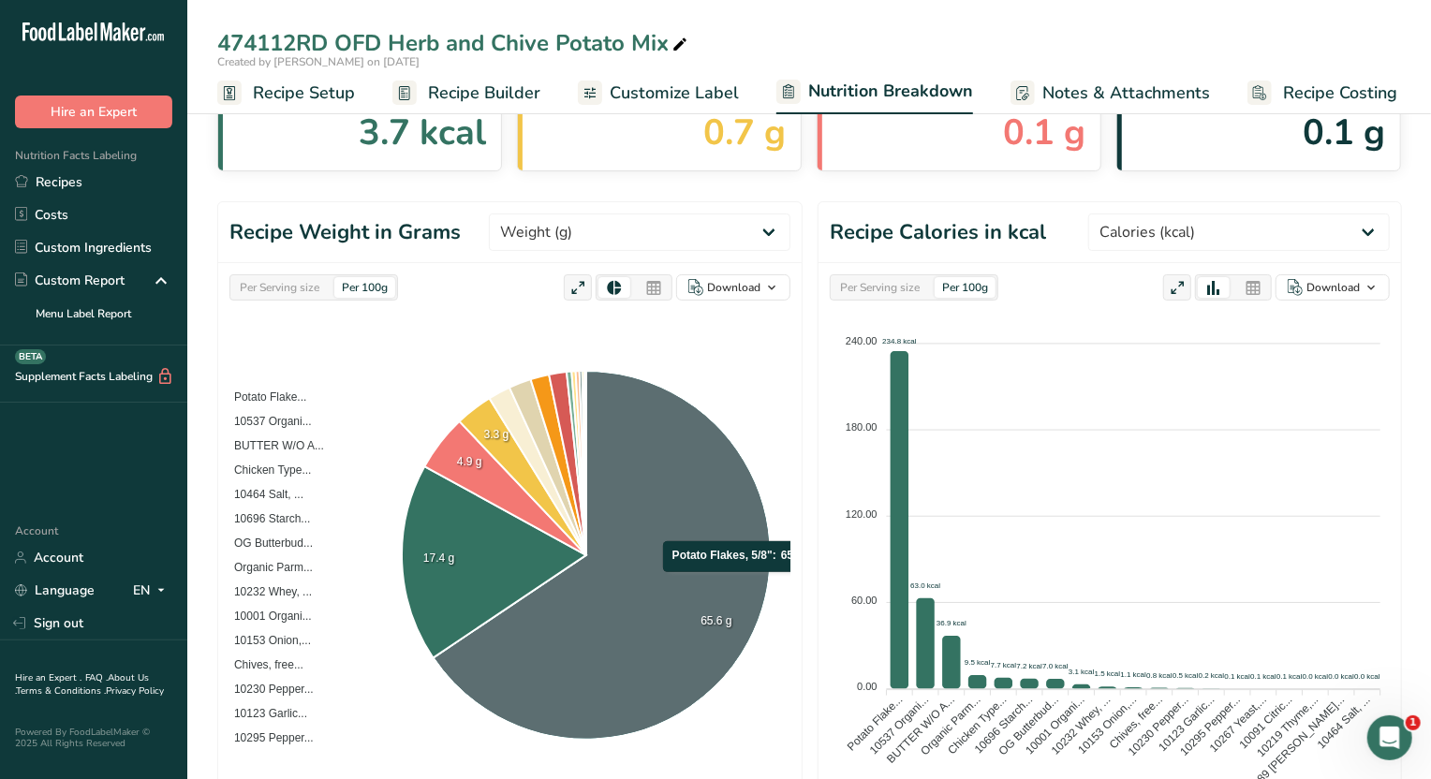
scroll to position [0, 0]
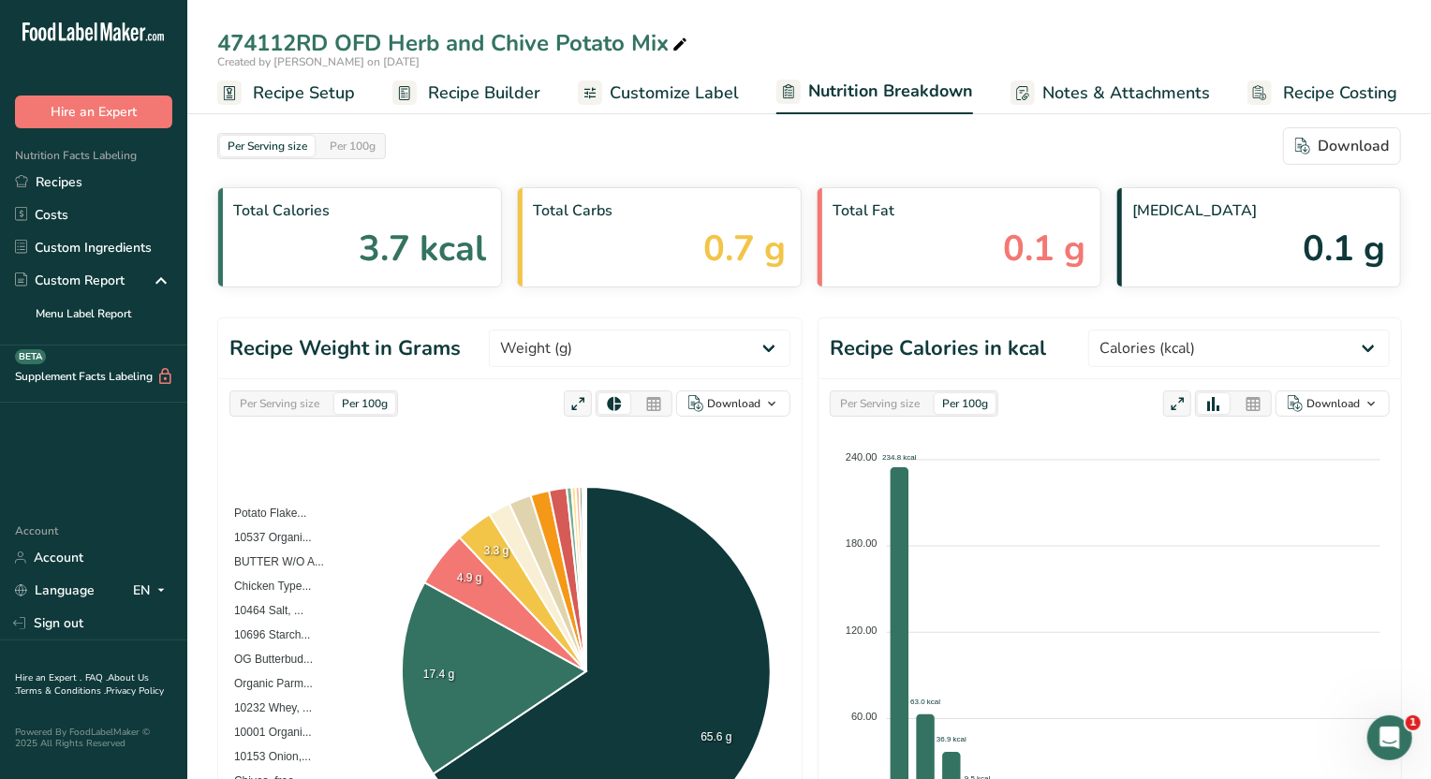
click at [482, 87] on span "Recipe Builder" at bounding box center [484, 93] width 112 height 25
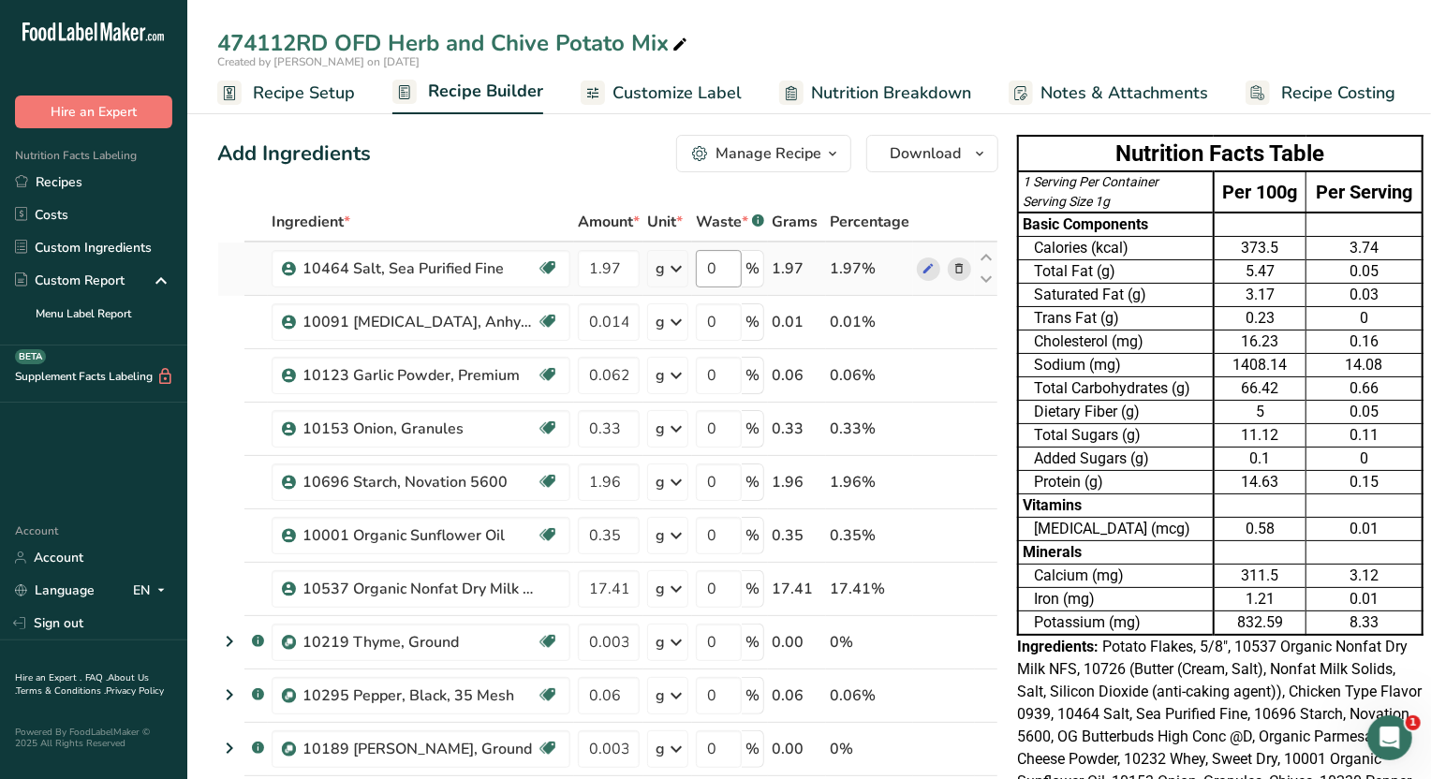
drag, startPoint x: 63, startPoint y: 179, endPoint x: 728, endPoint y: 255, distance: 669.4
click at [65, 179] on link "Recipes" at bounding box center [93, 182] width 187 height 33
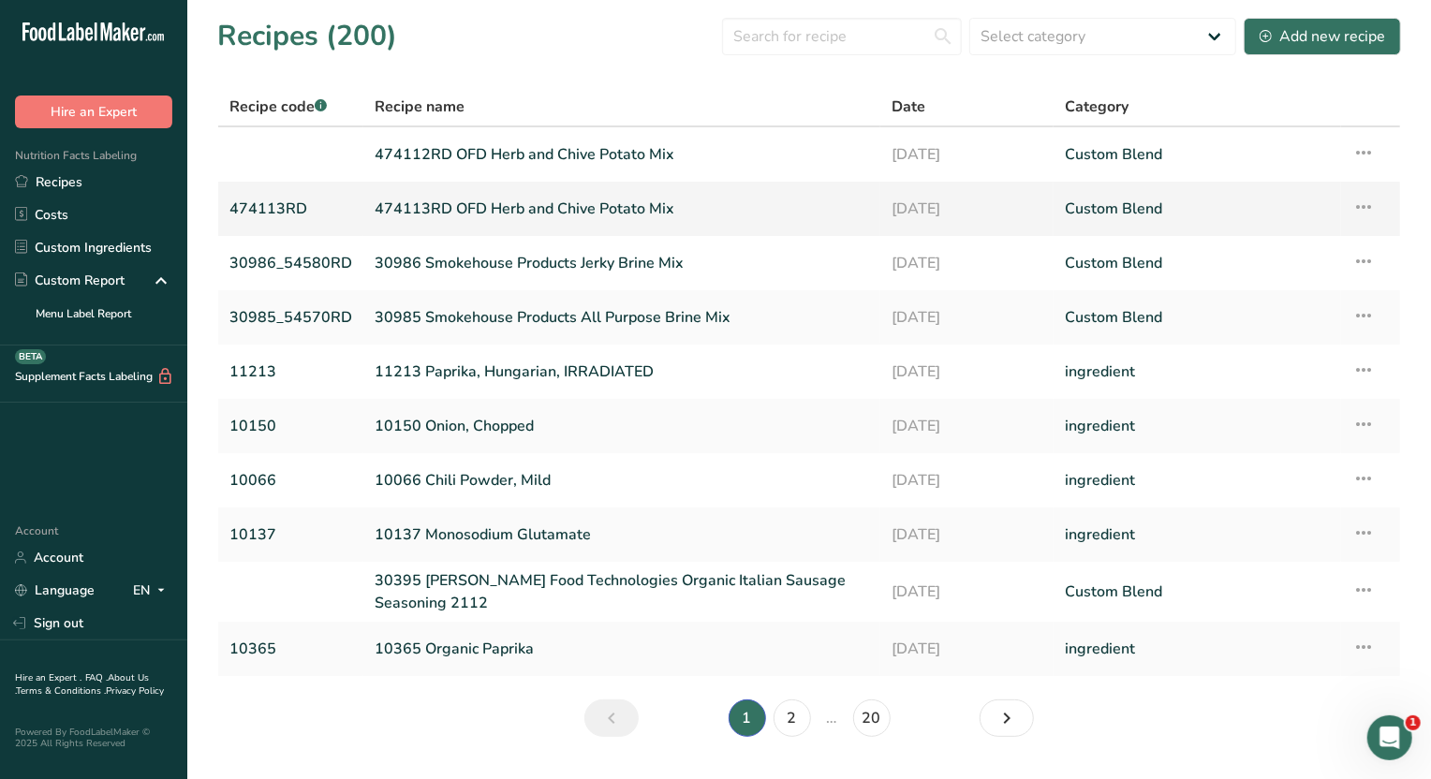
click at [226, 203] on td "474113RD" at bounding box center [290, 209] width 145 height 54
click at [438, 216] on link "474113RD OFD Herb and Chive Potato Mix" at bounding box center [622, 208] width 495 height 39
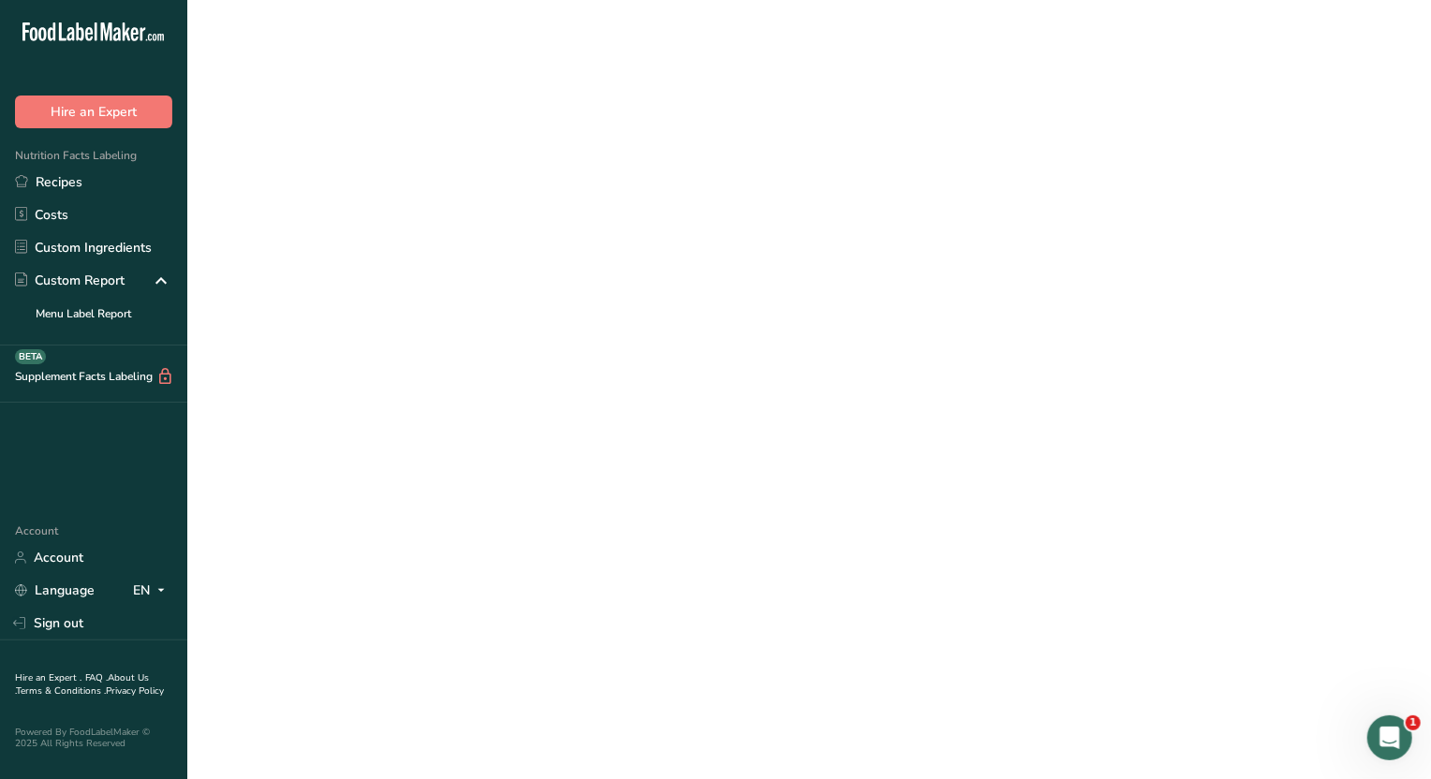
click at [438, 216] on link "474113RD OFD Herb and Chive Potato Mix" at bounding box center [622, 208] width 495 height 39
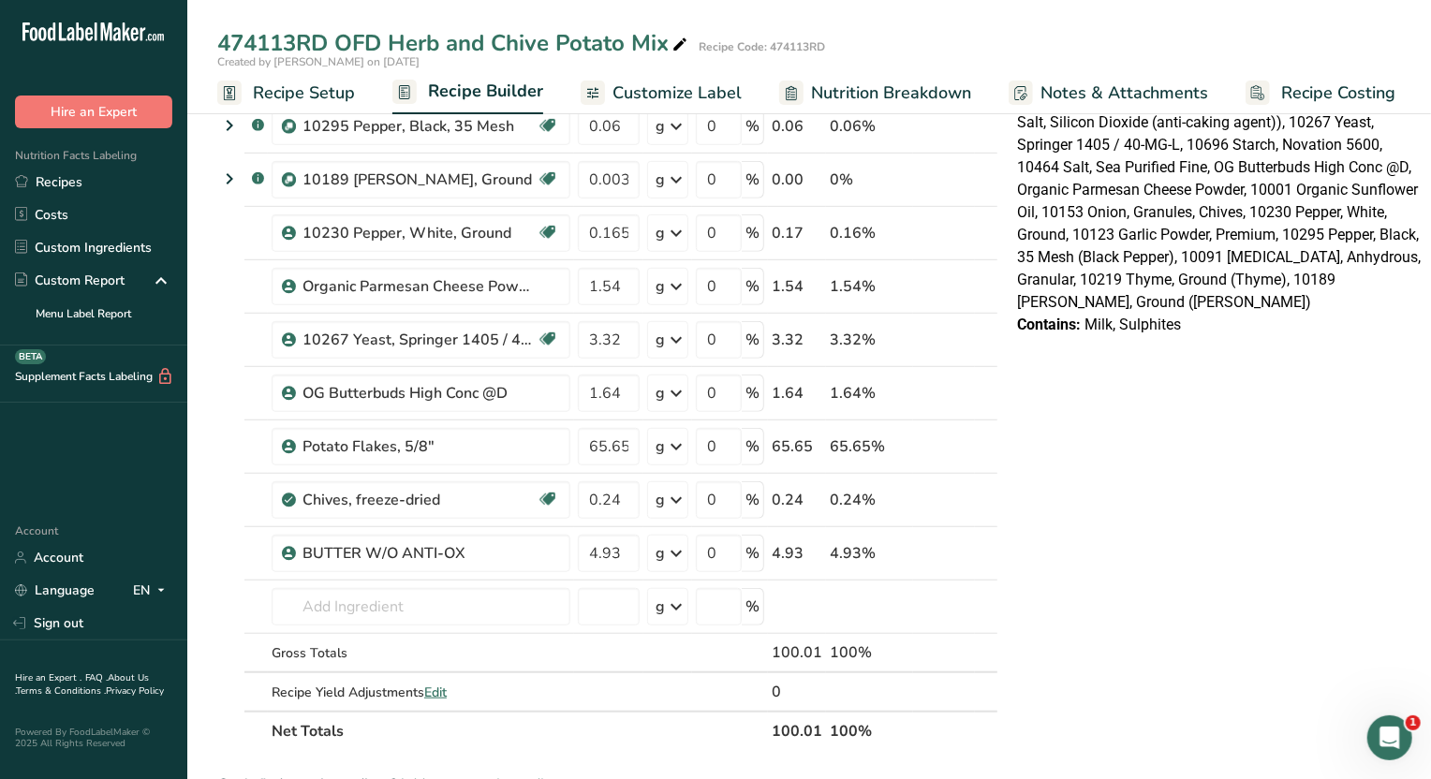
scroll to position [585, 0]
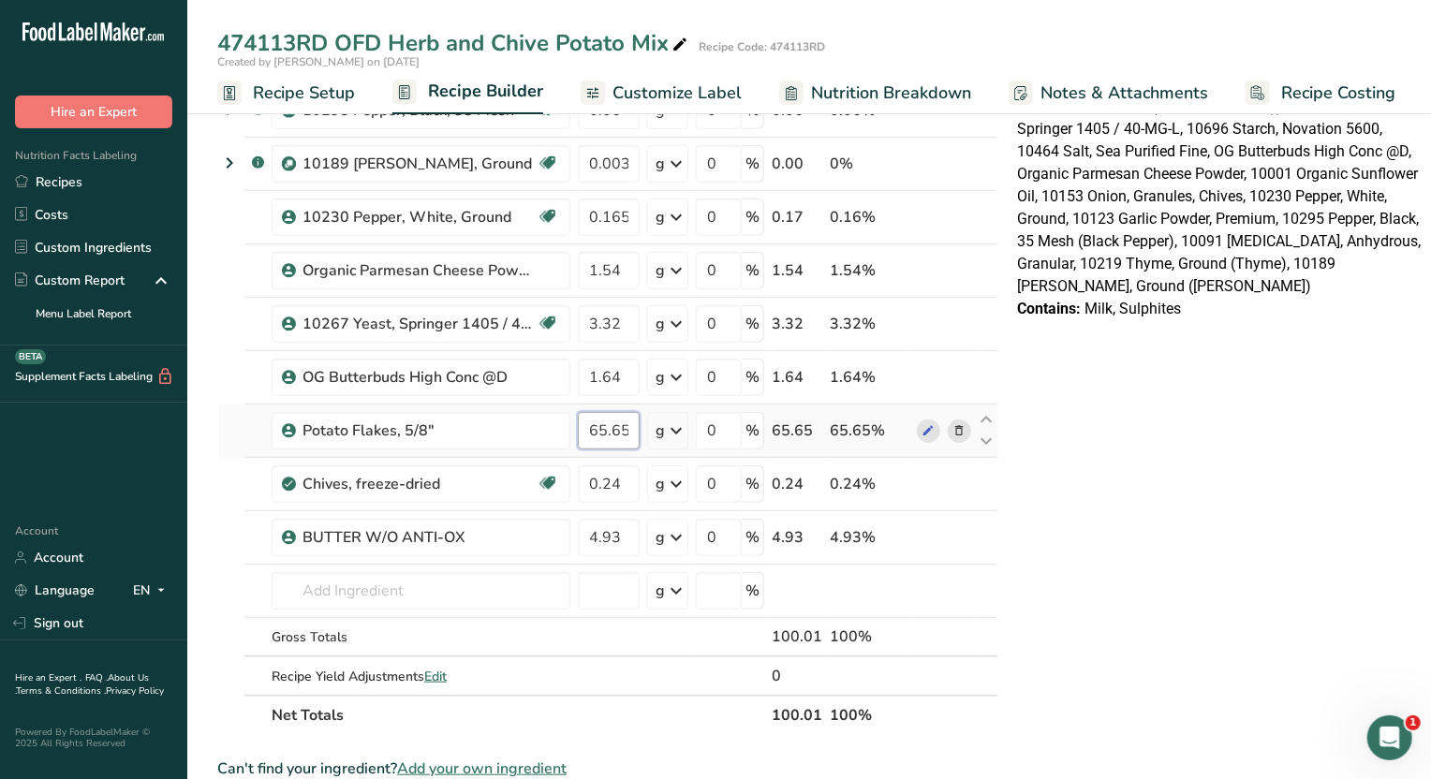
click at [637, 432] on input "65.65" at bounding box center [609, 430] width 62 height 37
type input "65.64"
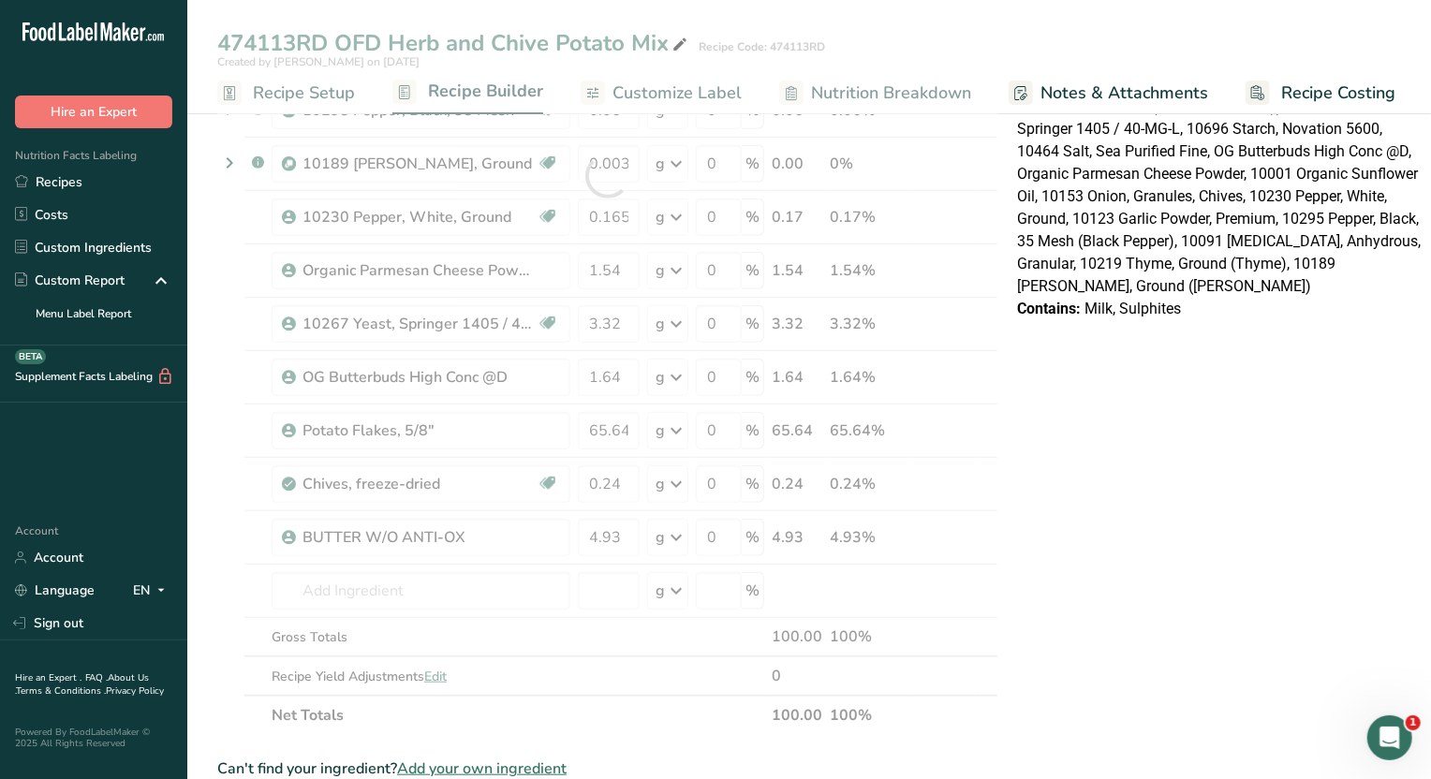
click at [1171, 466] on div "Nutrition Facts Table 1 Serving Per Container Serving Size 1g Per 100g Per Serv…" at bounding box center [1221, 462] width 422 height 1840
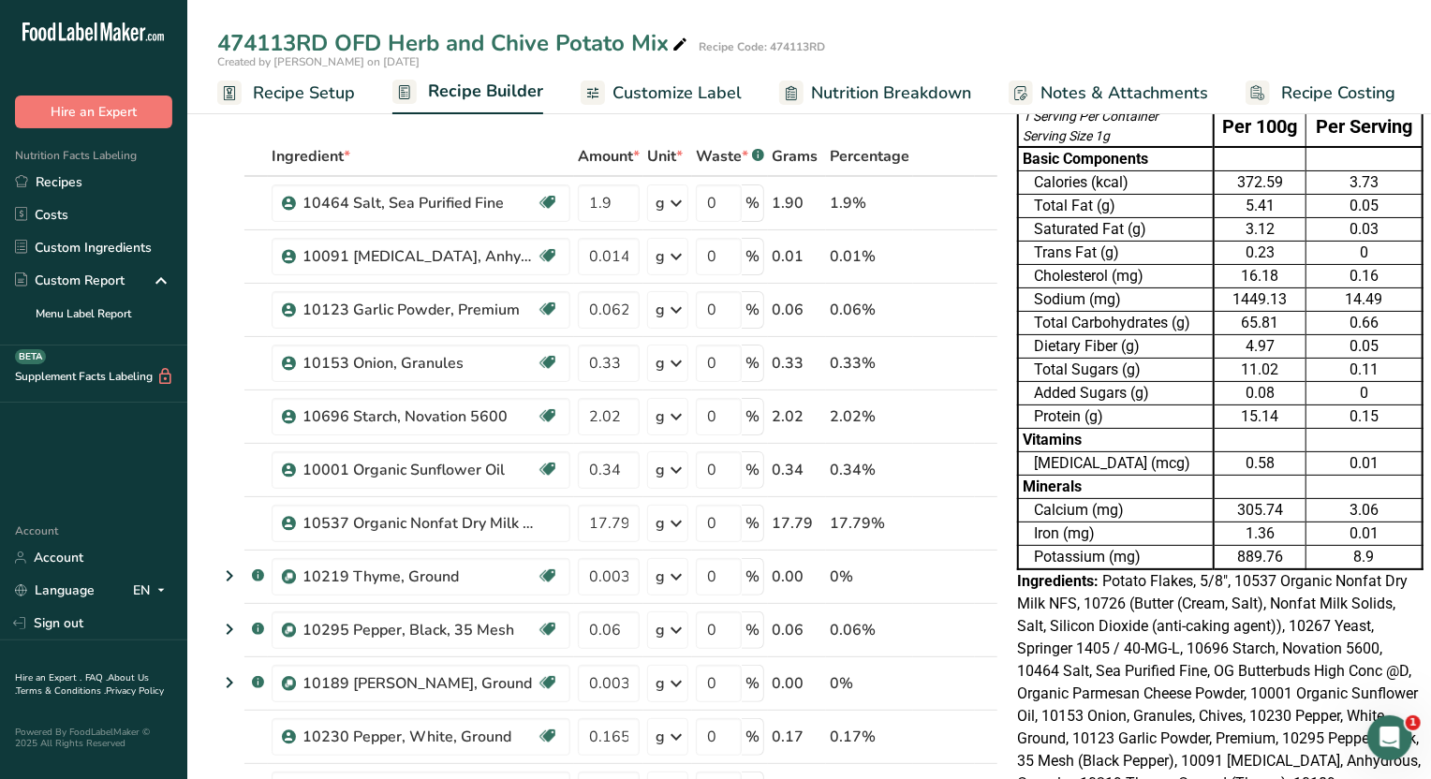
scroll to position [0, 0]
